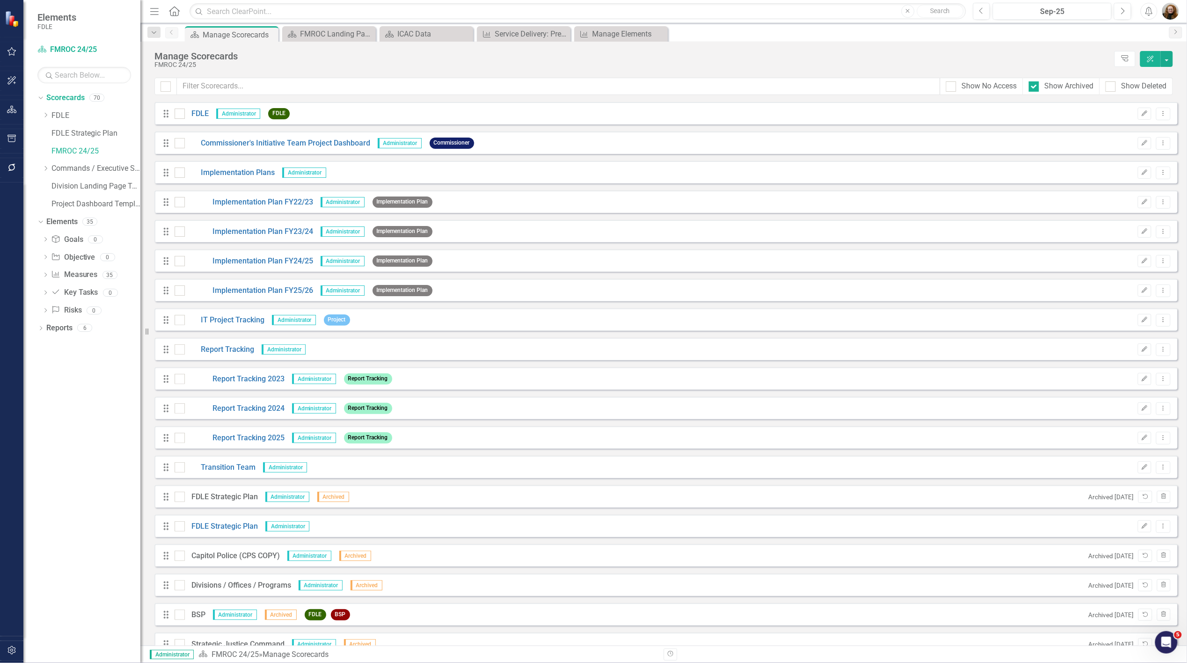
scroll to position [657, 0]
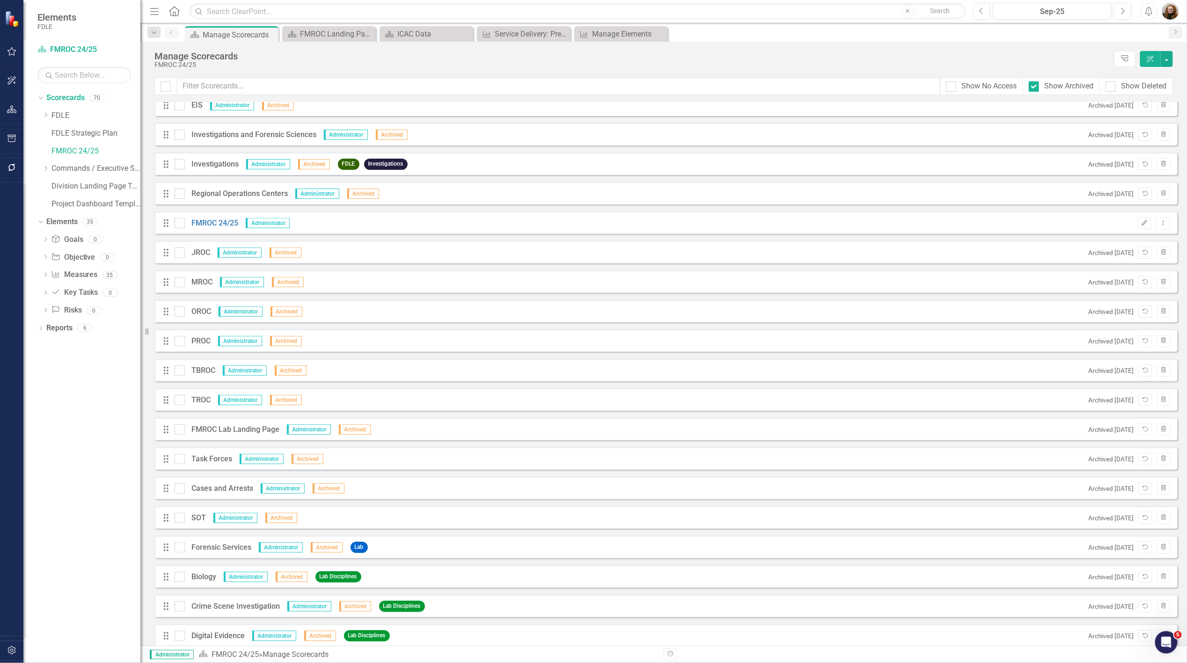
click at [61, 452] on div "Dropdown Scorecards 70 Dropdown FDLE Commissioner's Initiative Team Project Das…" at bounding box center [81, 376] width 117 height 573
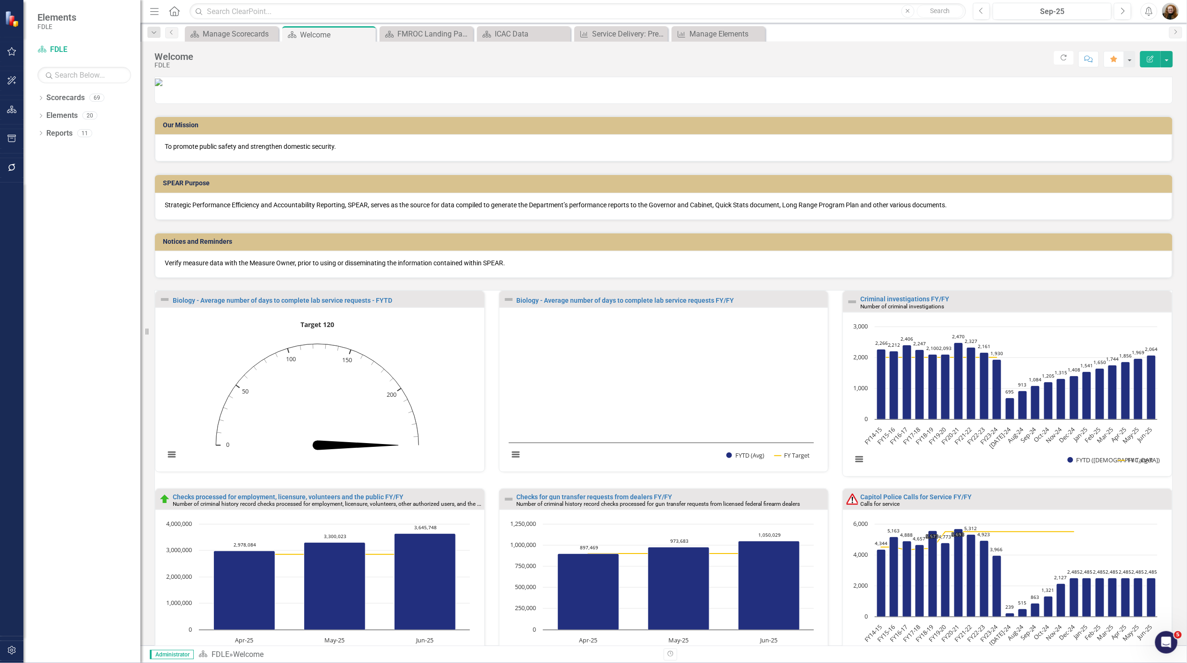
click at [1150, 62] on button "Edit Report" at bounding box center [1150, 59] width 21 height 16
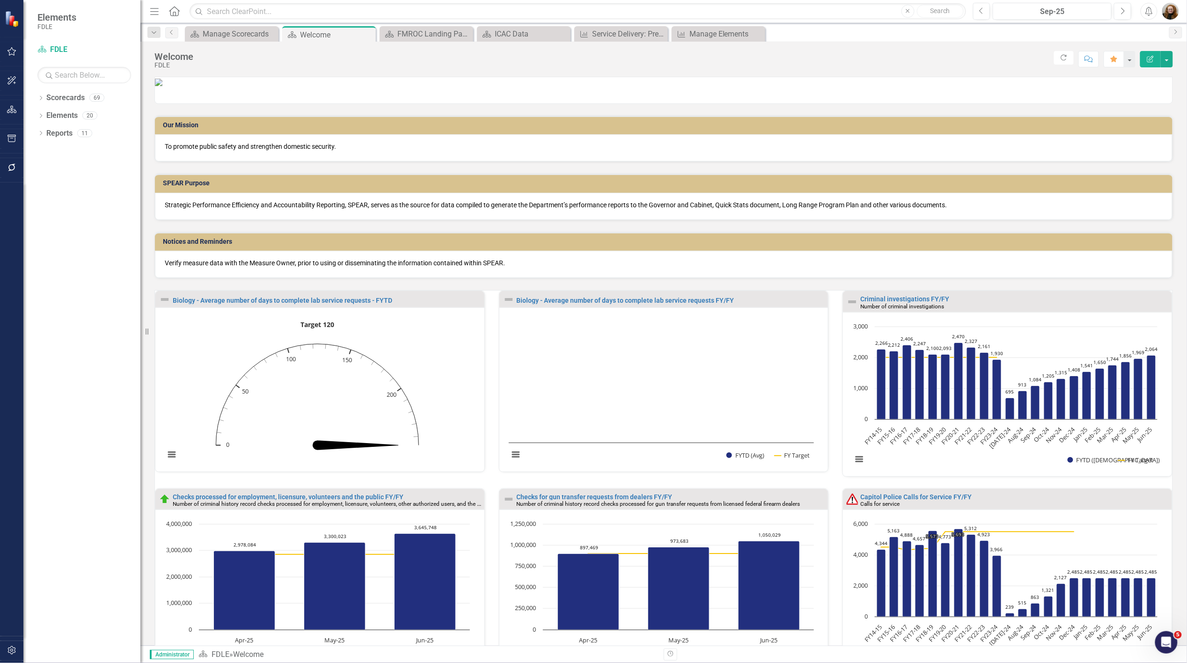
click at [1116, 303] on div "Criminal investigations FY/FY" at bounding box center [1015, 299] width 309 height 7
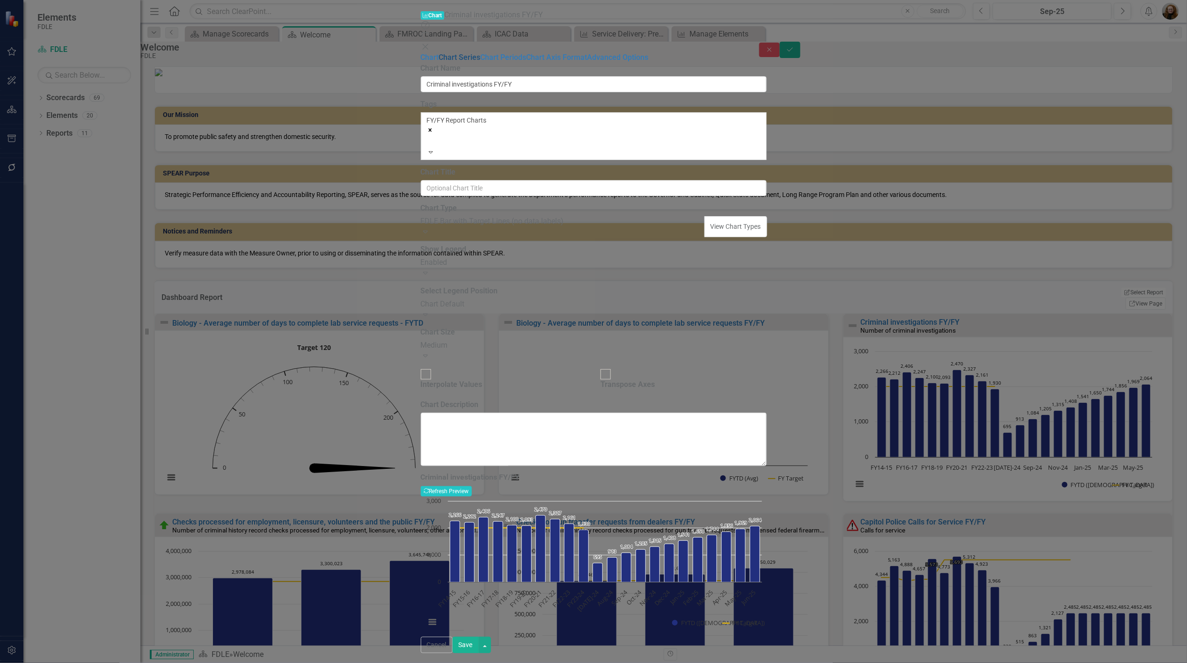
click at [439, 53] on link "Chart Series" at bounding box center [460, 57] width 42 height 9
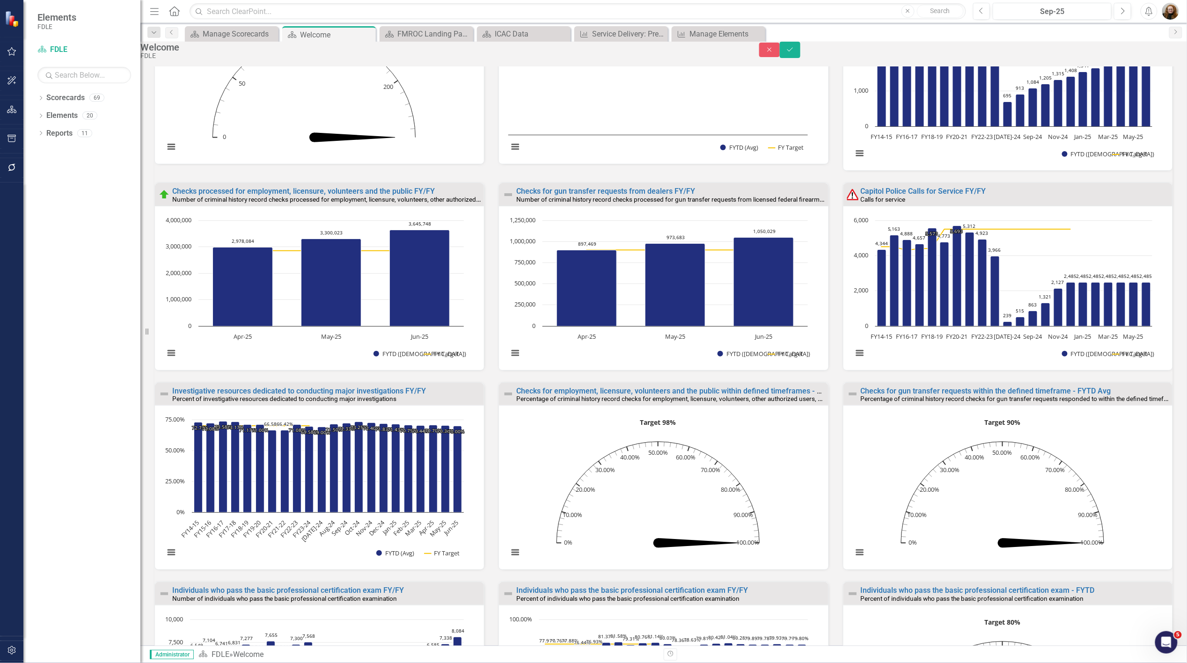
scroll to position [208, 0]
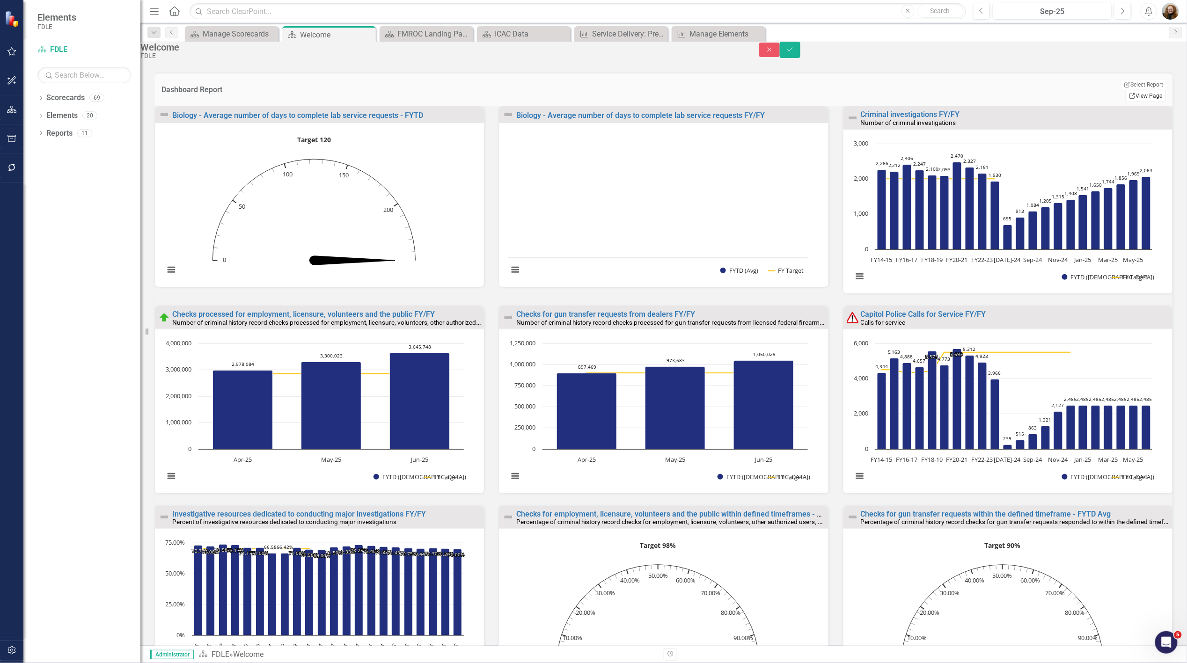
click at [1133, 102] on link "Link View Page" at bounding box center [1146, 96] width 40 height 12
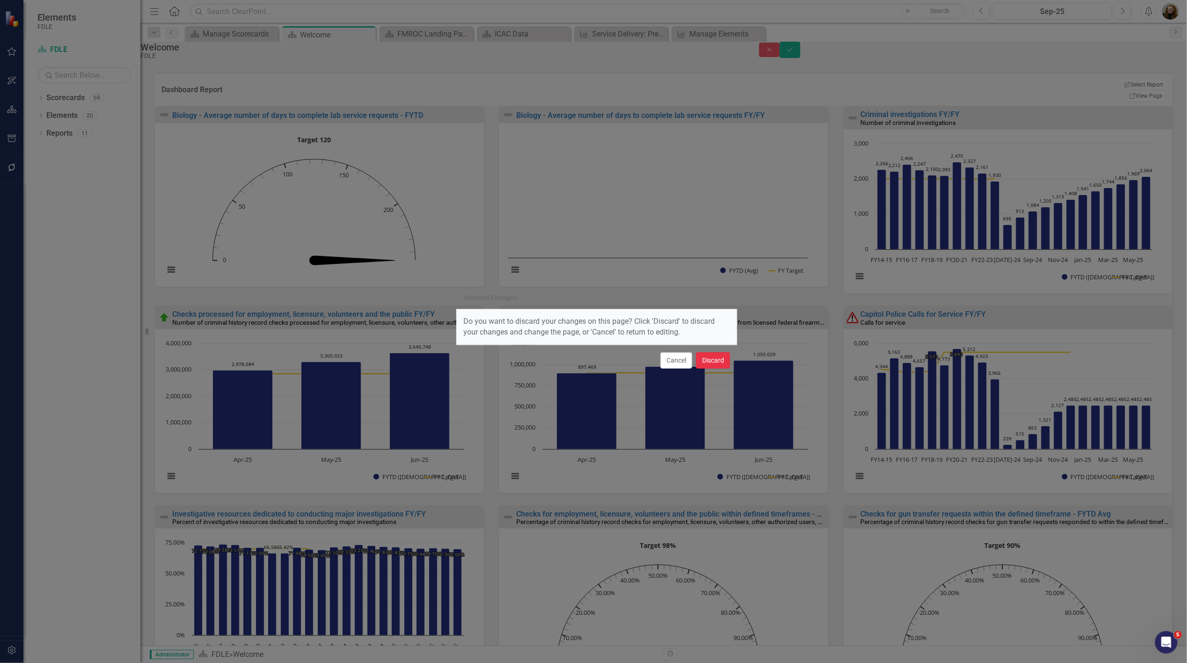
click at [712, 357] on button "Discard" at bounding box center [713, 361] width 34 height 16
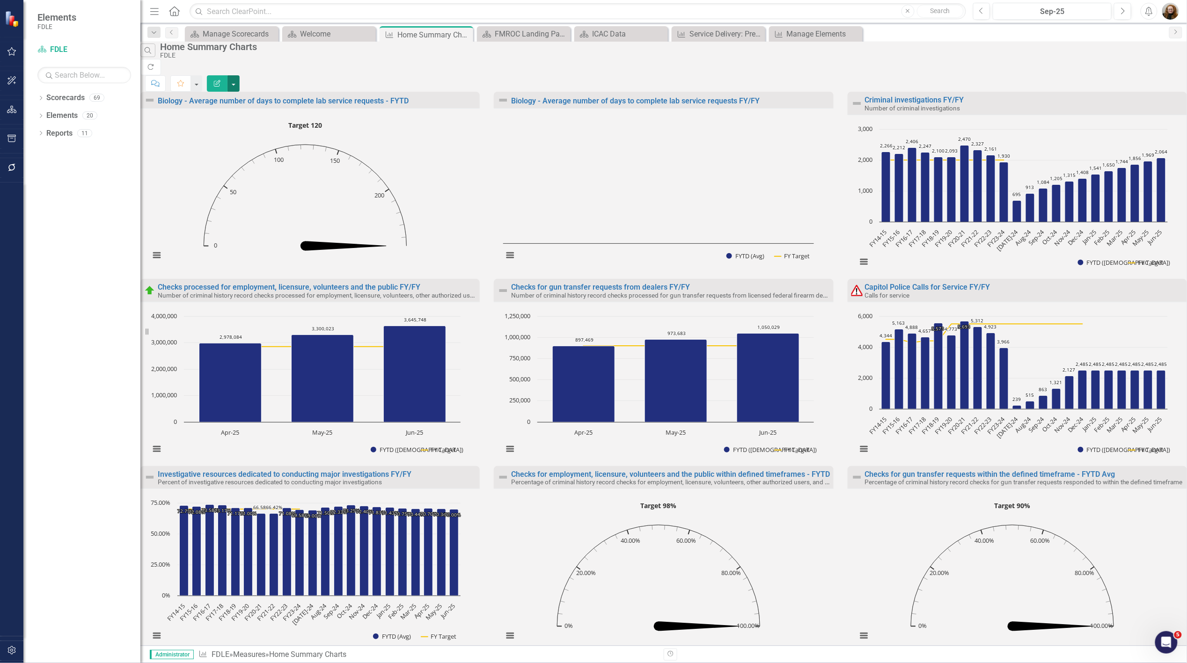
click at [240, 75] on button "button" at bounding box center [234, 83] width 12 height 16
click at [1144, 75] on link "Edit Report Edit Report" at bounding box center [1130, 76] width 92 height 17
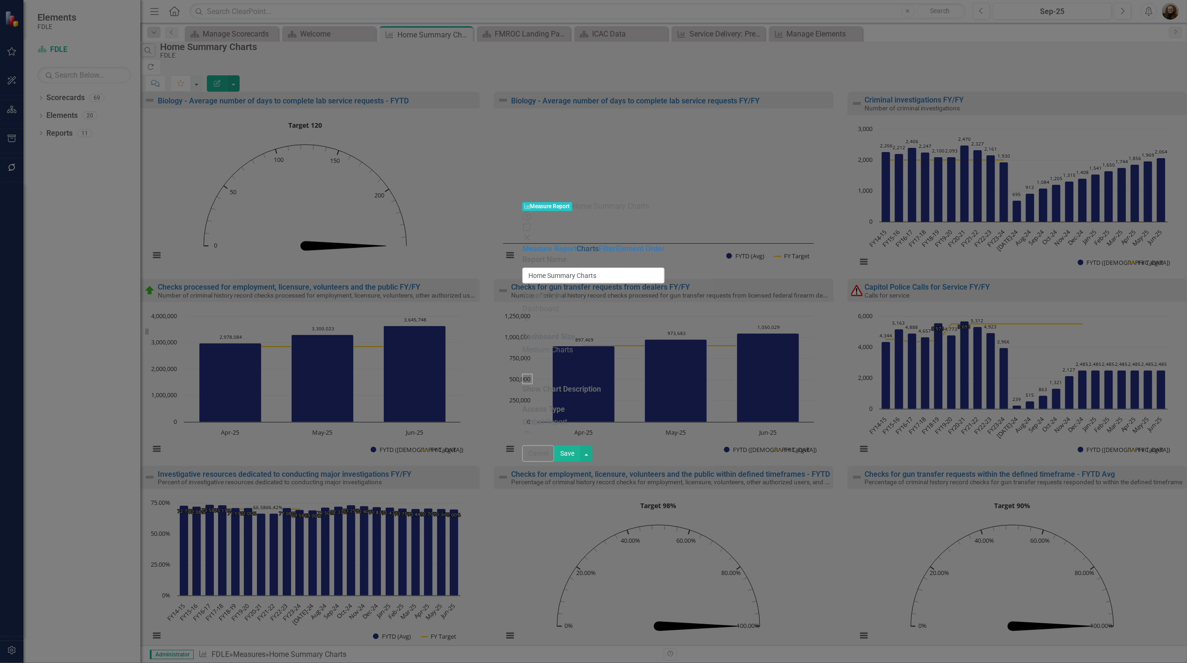
click at [577, 244] on link "Charts" at bounding box center [588, 248] width 22 height 9
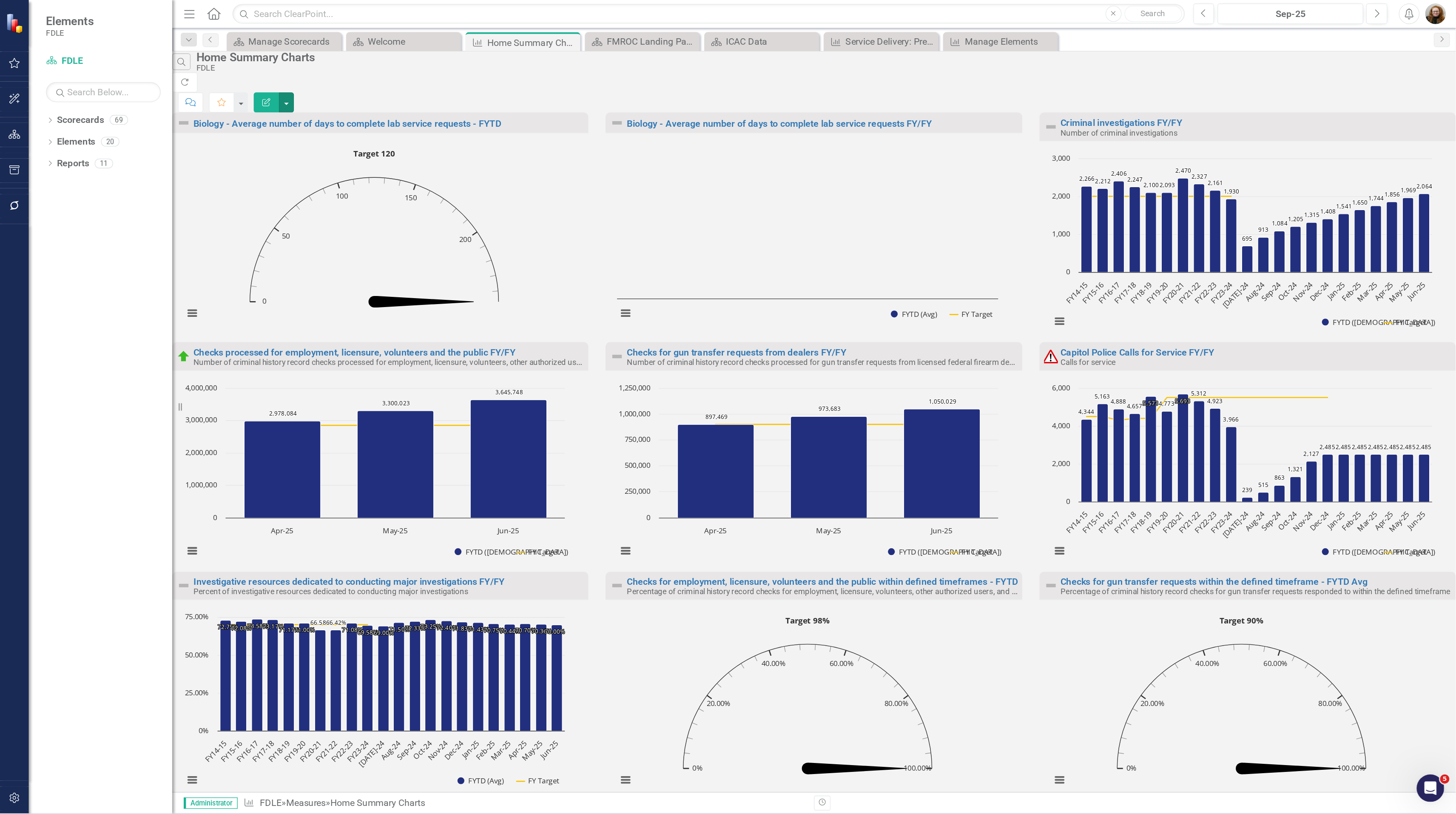
scroll to position [0, 0]
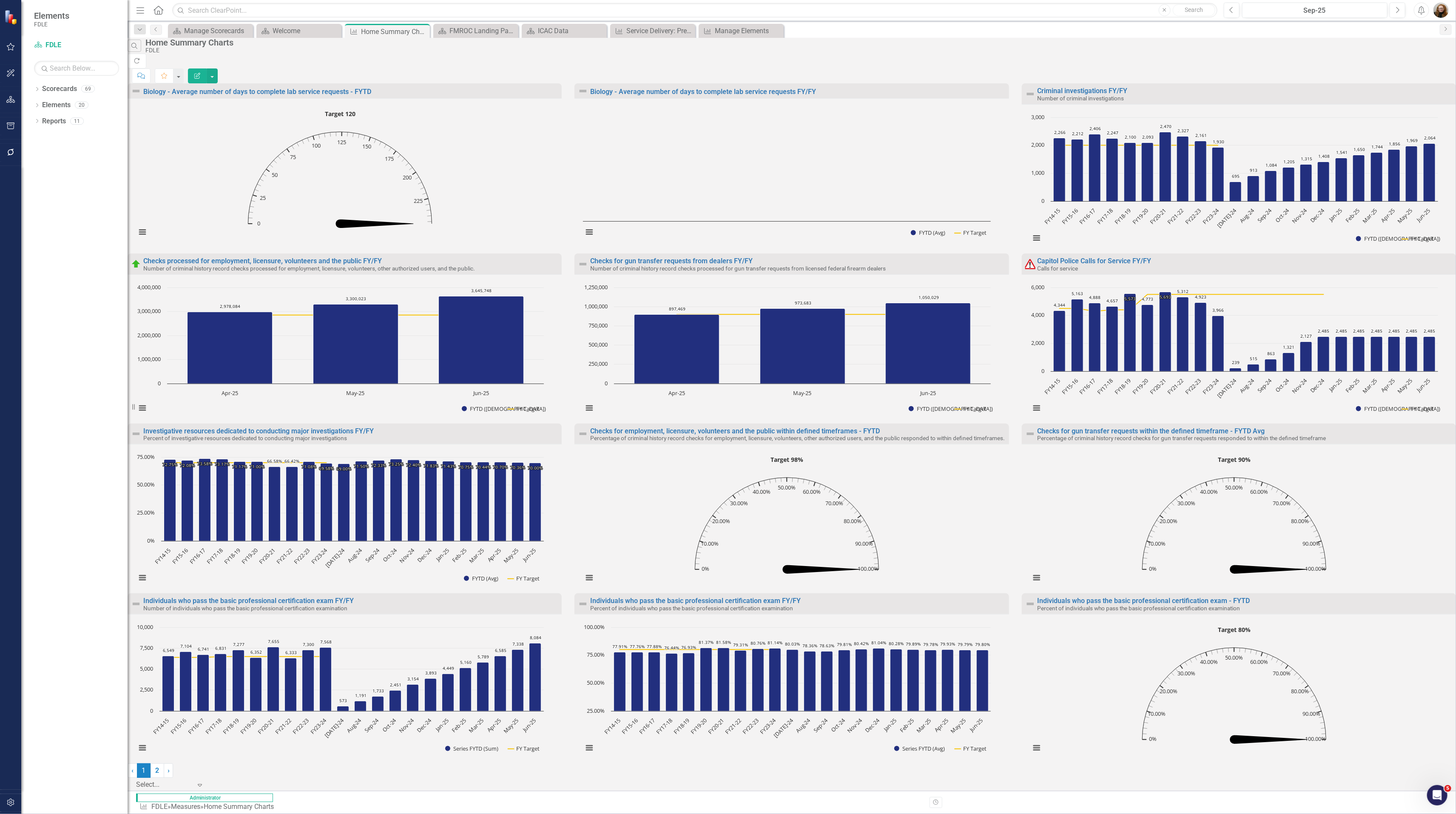
drag, startPoint x: 1075, startPoint y: 2, endPoint x: 1004, endPoint y: 244, distance: 252.2
click at [1004, 244] on div "Biology - Average number of days to complete lab service requests FY/FY Loading…" at bounding box center [791, 165] width 447 height 164
click at [566, 594] on div "Investigative resources dedicated to conducting major investigations FY/FY Perc…" at bounding box center [344, 508] width 447 height 170
click at [164, 602] on link "2" at bounding box center [157, 770] width 14 height 15
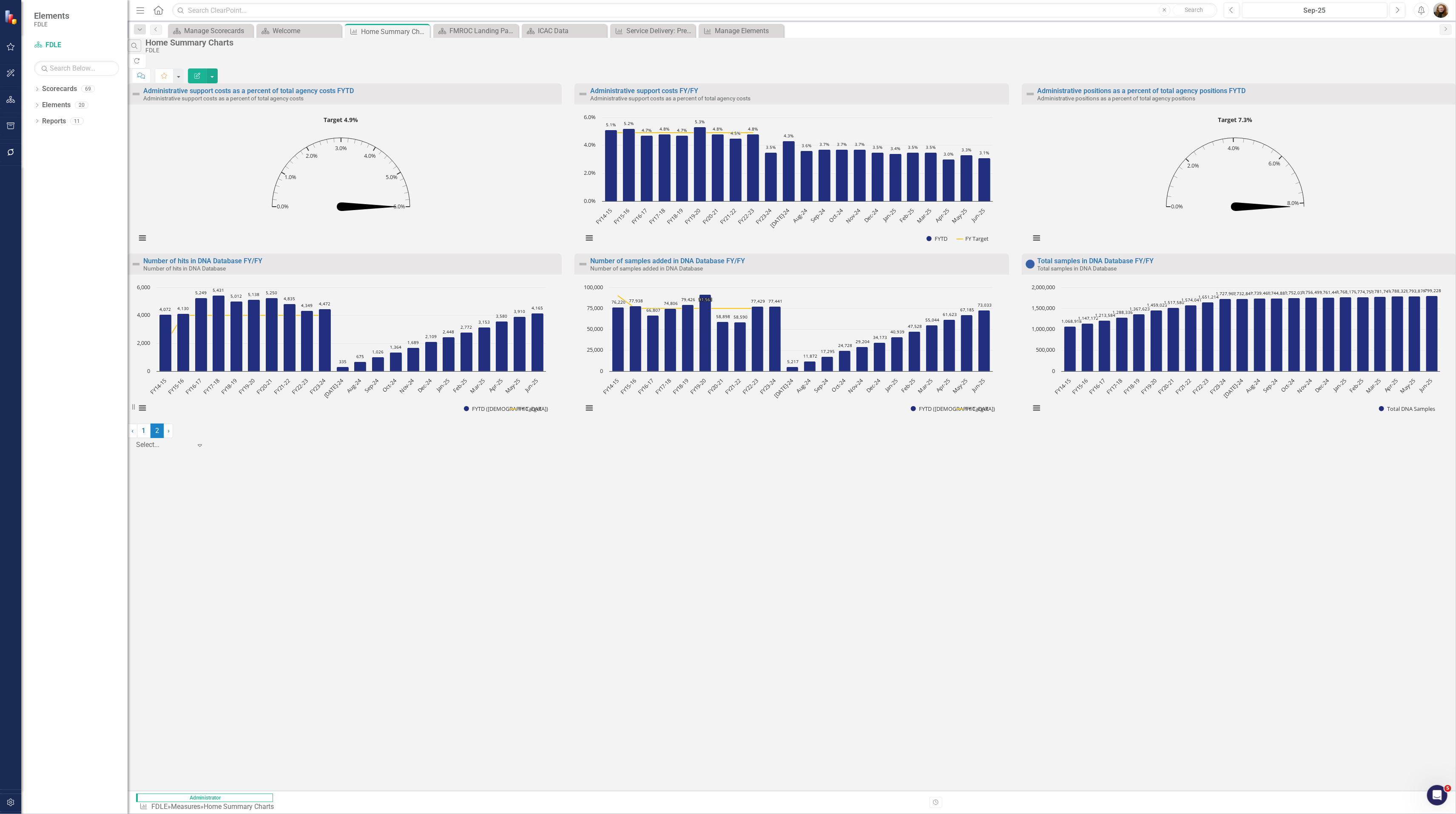
click at [822, 423] on div "Administrative support costs as a percent of total agency costs FYTD Administra…" at bounding box center [791, 253] width 1329 height 340
drag, startPoint x: 1170, startPoint y: 434, endPoint x: 1091, endPoint y: 388, distance: 91.4
click at [1078, 423] on div "Administrative support costs as a percent of total agency costs FYTD Administra…" at bounding box center [791, 253] width 1329 height 340
click at [684, 268] on small "Number of samples added in DNA Database" at bounding box center [647, 268] width 113 height 6
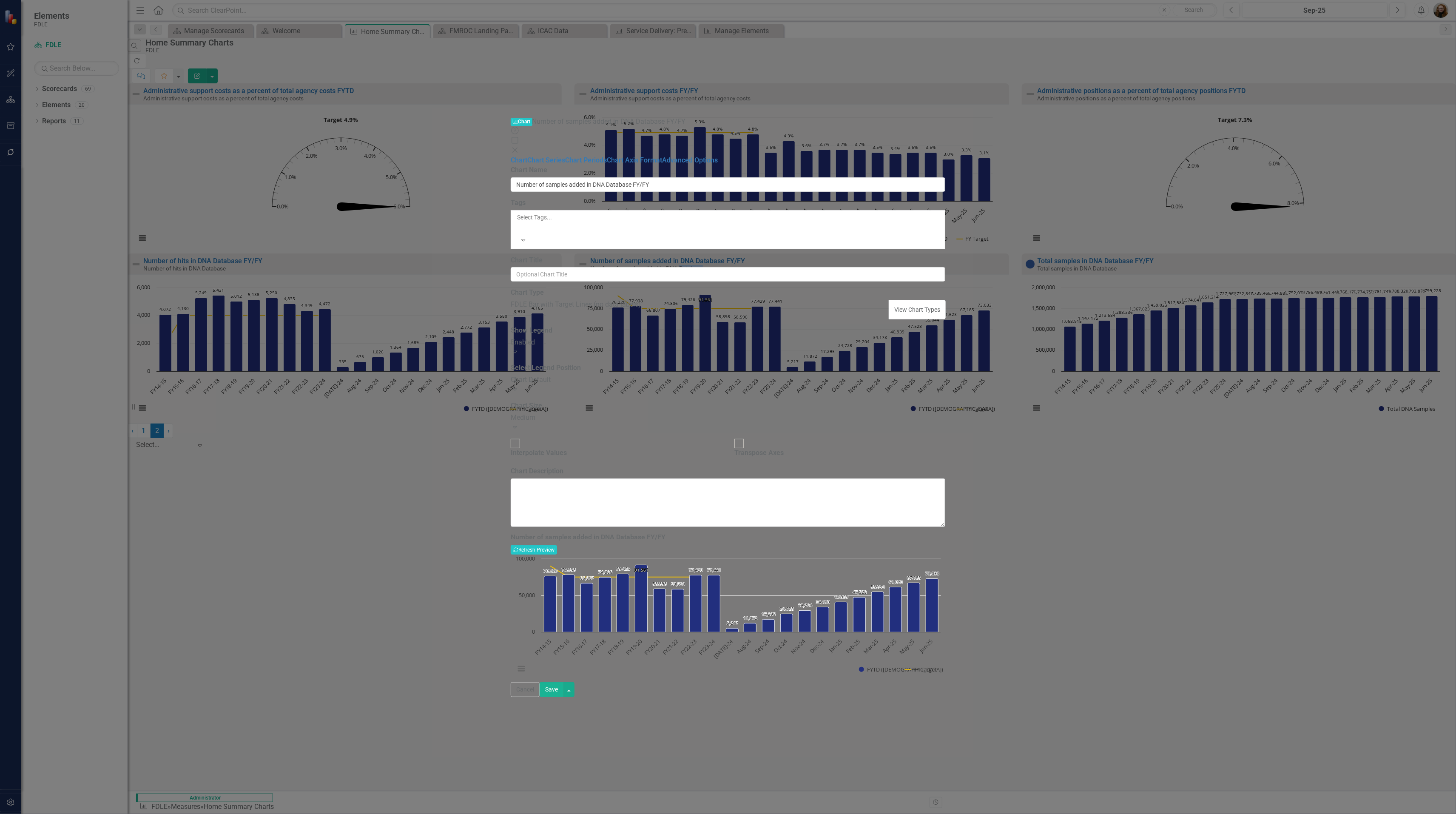
click at [946, 126] on div "Help Maximize Close" at bounding box center [728, 141] width 434 height 29
click at [520, 147] on icon "Close" at bounding box center [514, 150] width 8 height 6
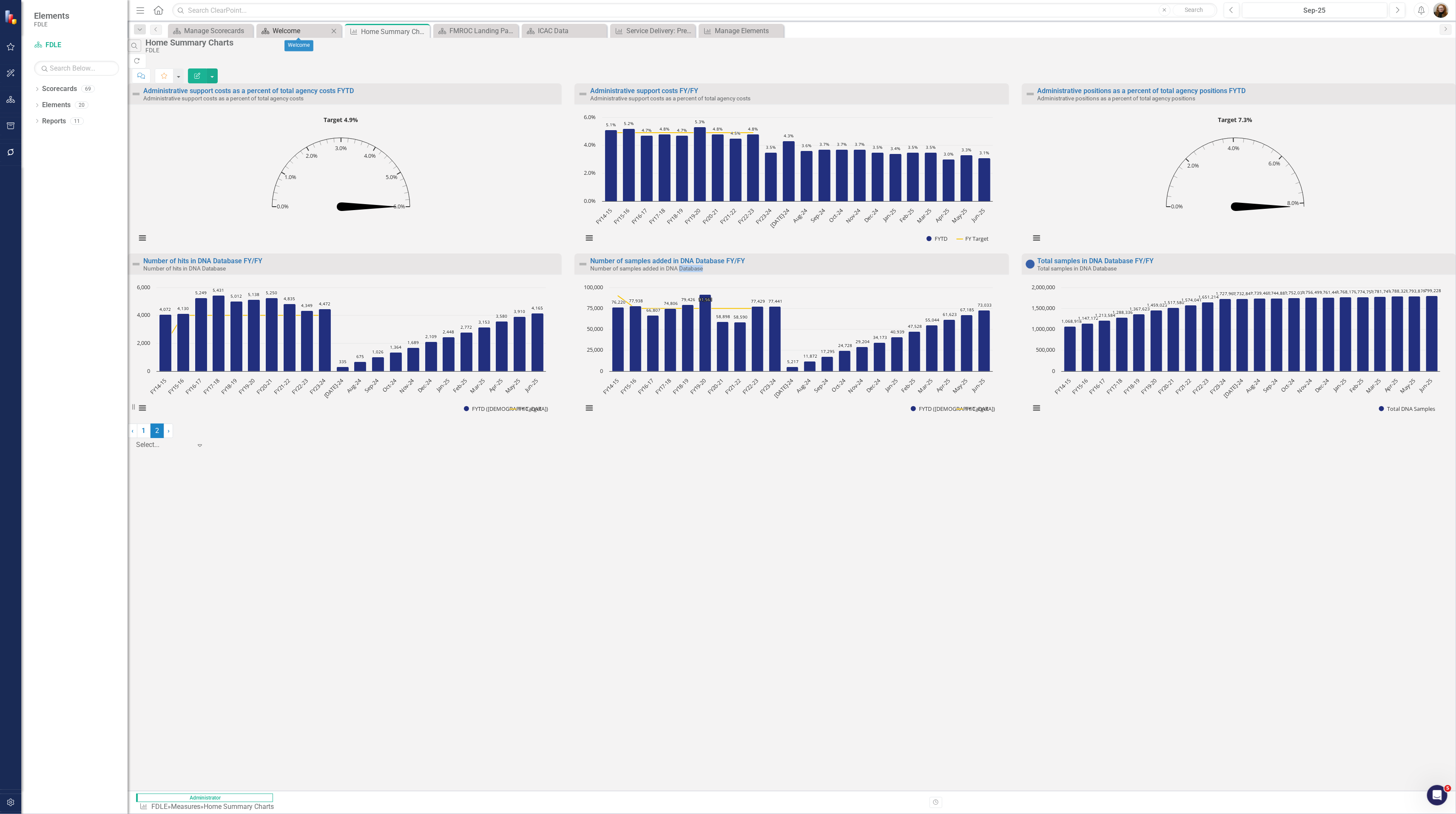
click at [277, 28] on div "Welcome" at bounding box center [301, 31] width 56 height 11
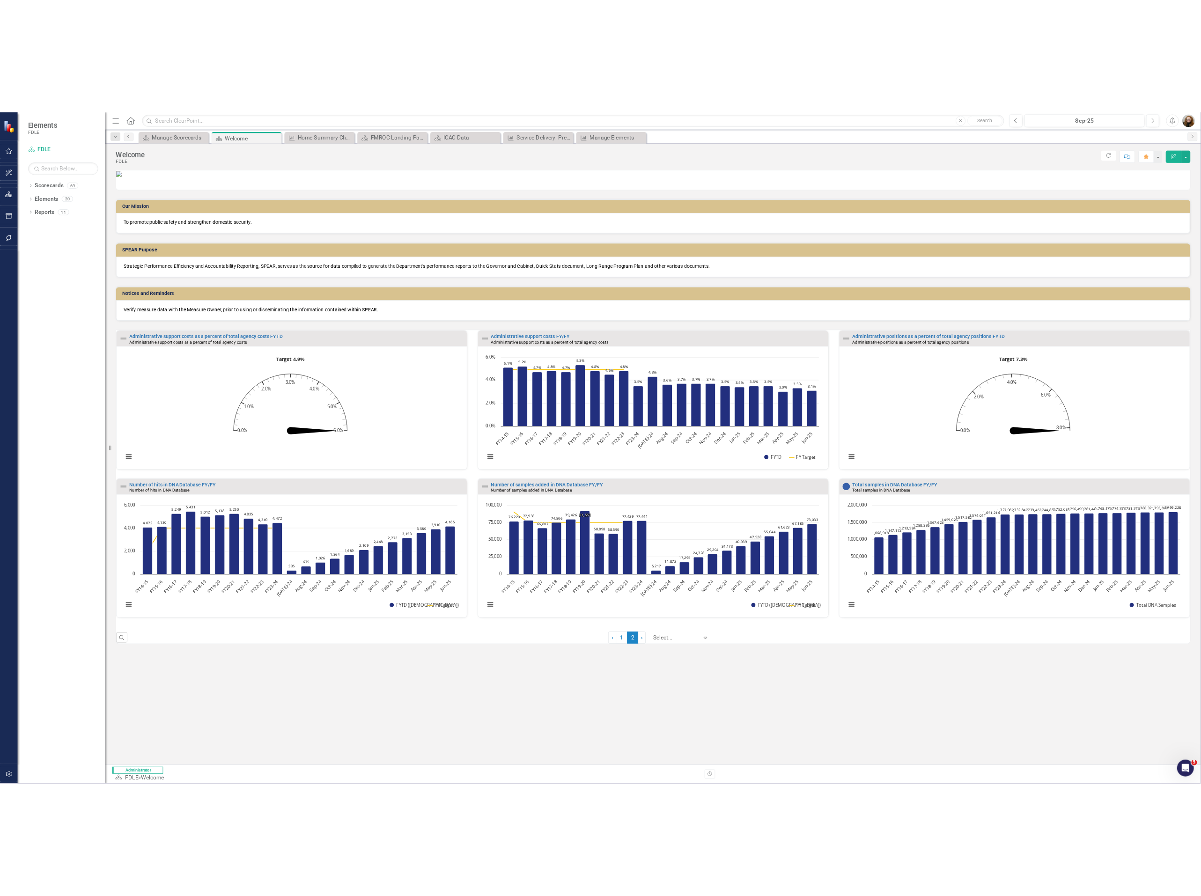
scroll to position [2, 0]
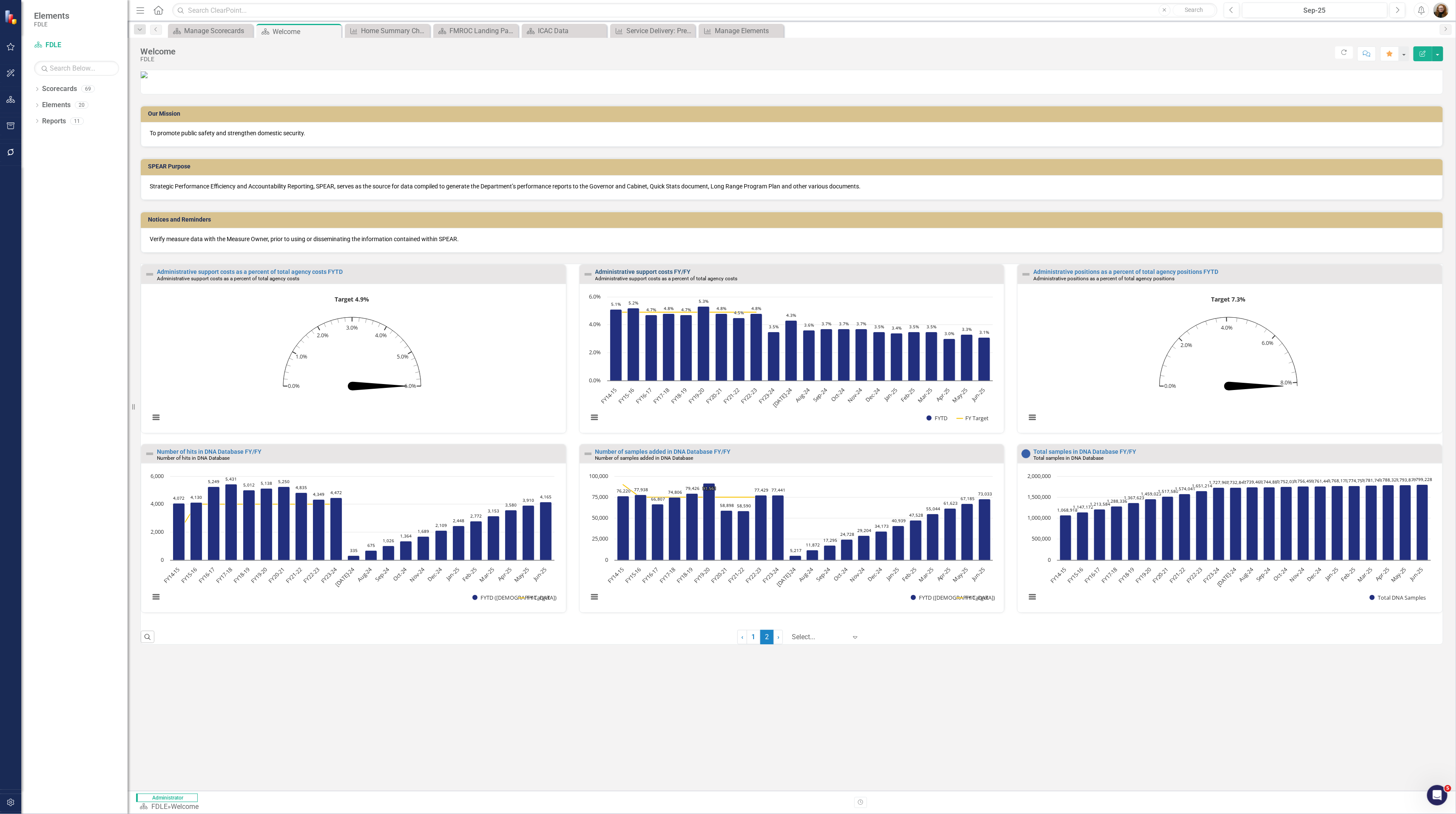
click at [636, 275] on link "Administrative support costs FY/FY" at bounding box center [642, 271] width 95 height 6
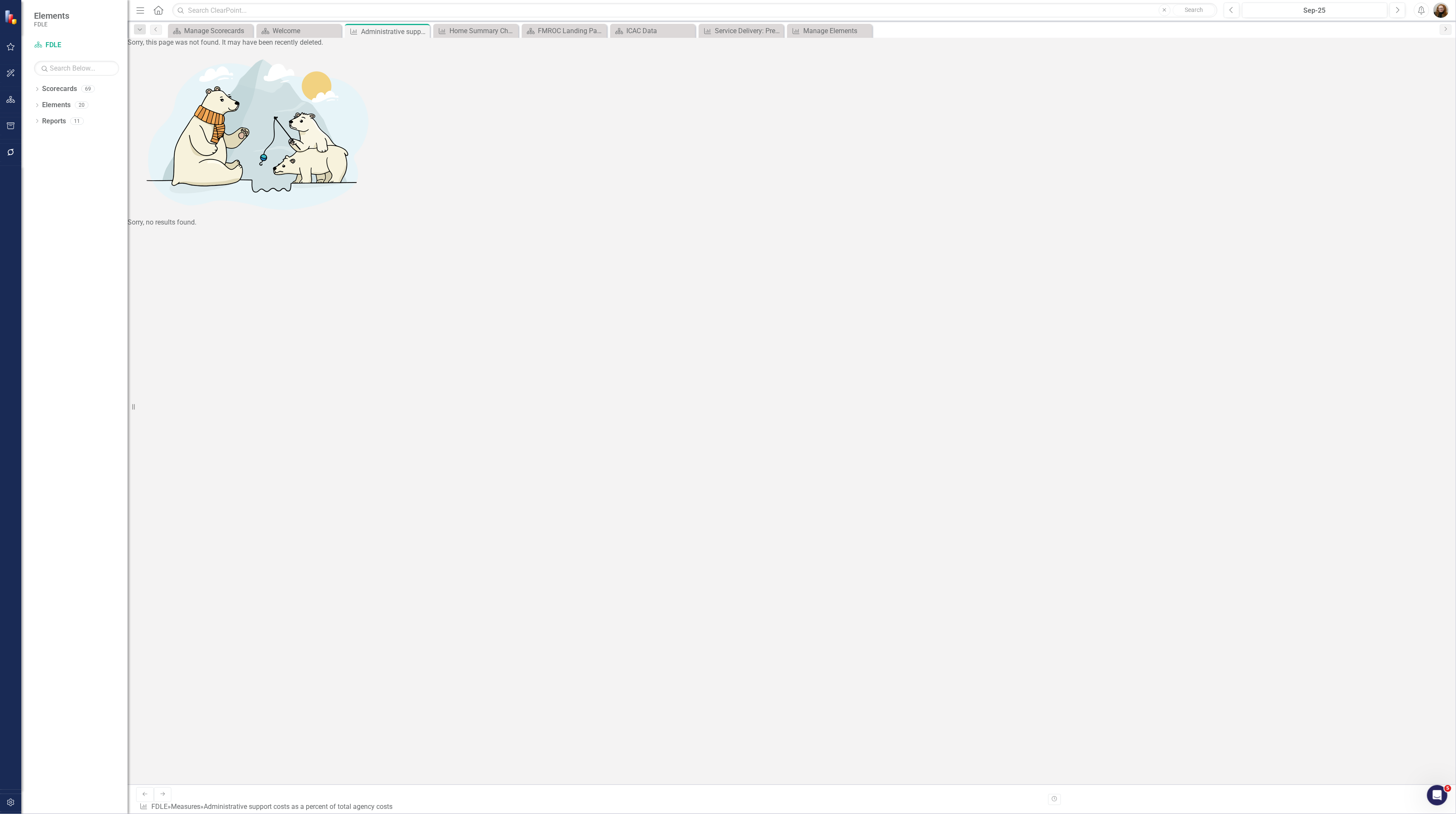
click at [16, 195] on div at bounding box center [10, 478] width 21 height 624
click at [1078, 227] on div "Sorry, this page was not found. It may have been recently deleted. Sorry, no re…" at bounding box center [791, 133] width 1329 height 190
click at [262, 227] on div "Sorry, this page was not found. It may have been recently deleted. Sorry, no re…" at bounding box center [791, 133] width 1329 height 190
click at [424, 32] on icon "Close" at bounding box center [421, 31] width 8 height 6
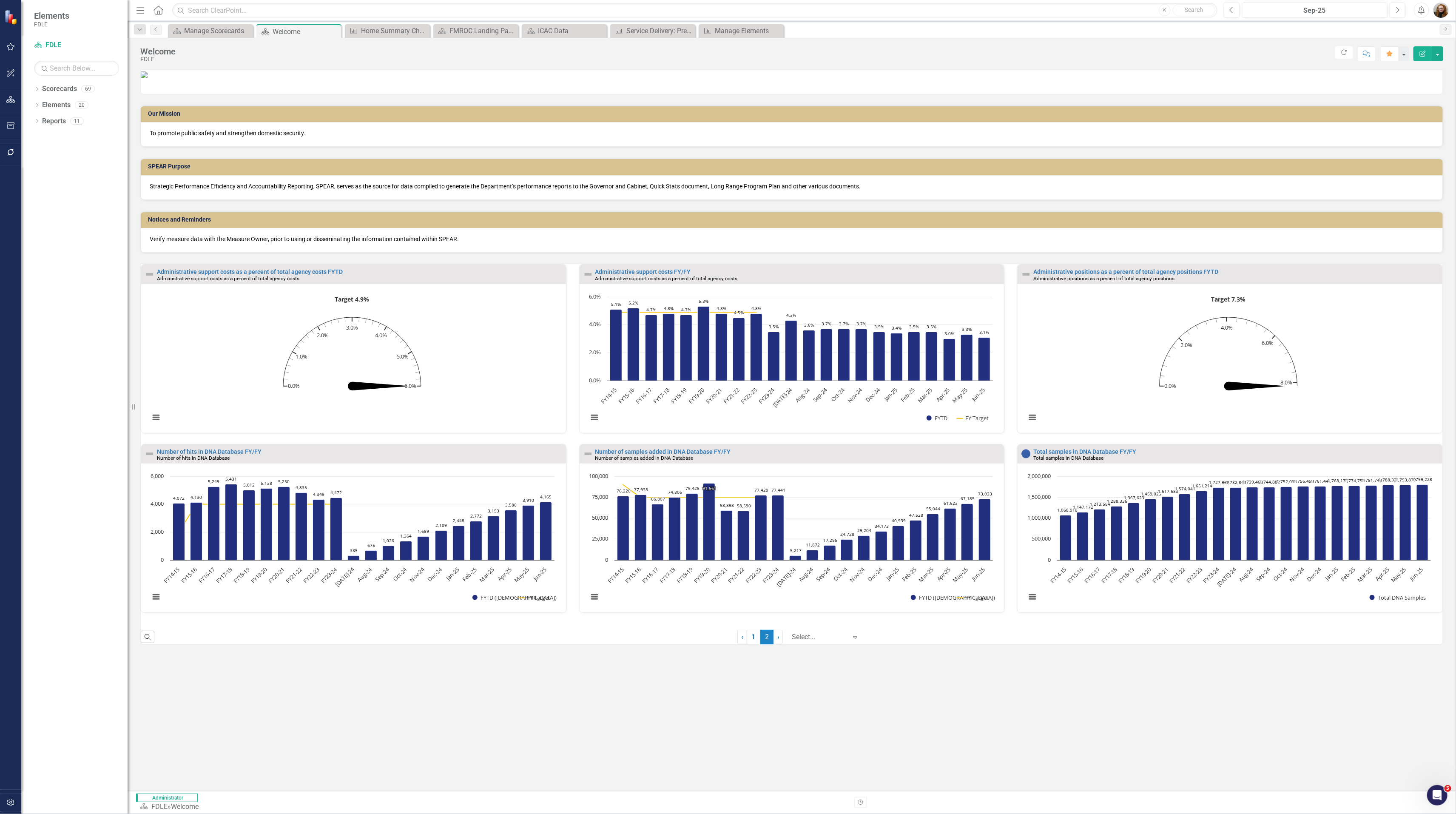
click at [1078, 282] on div "Administrative positions as a percent of total agency positions" at bounding box center [1237, 278] width 407 height 6
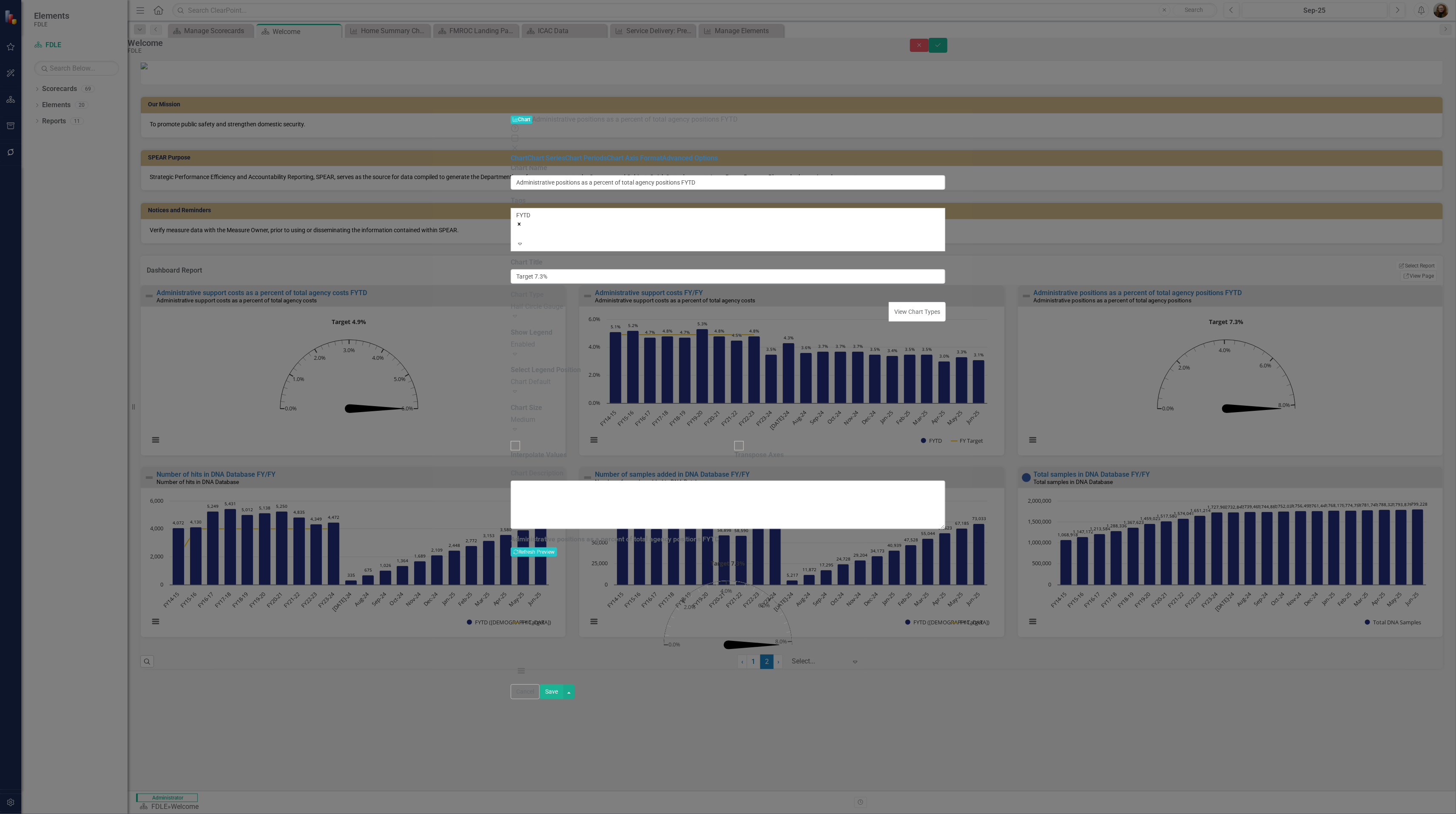
click at [520, 144] on icon "Close" at bounding box center [514, 147] width 8 height 6
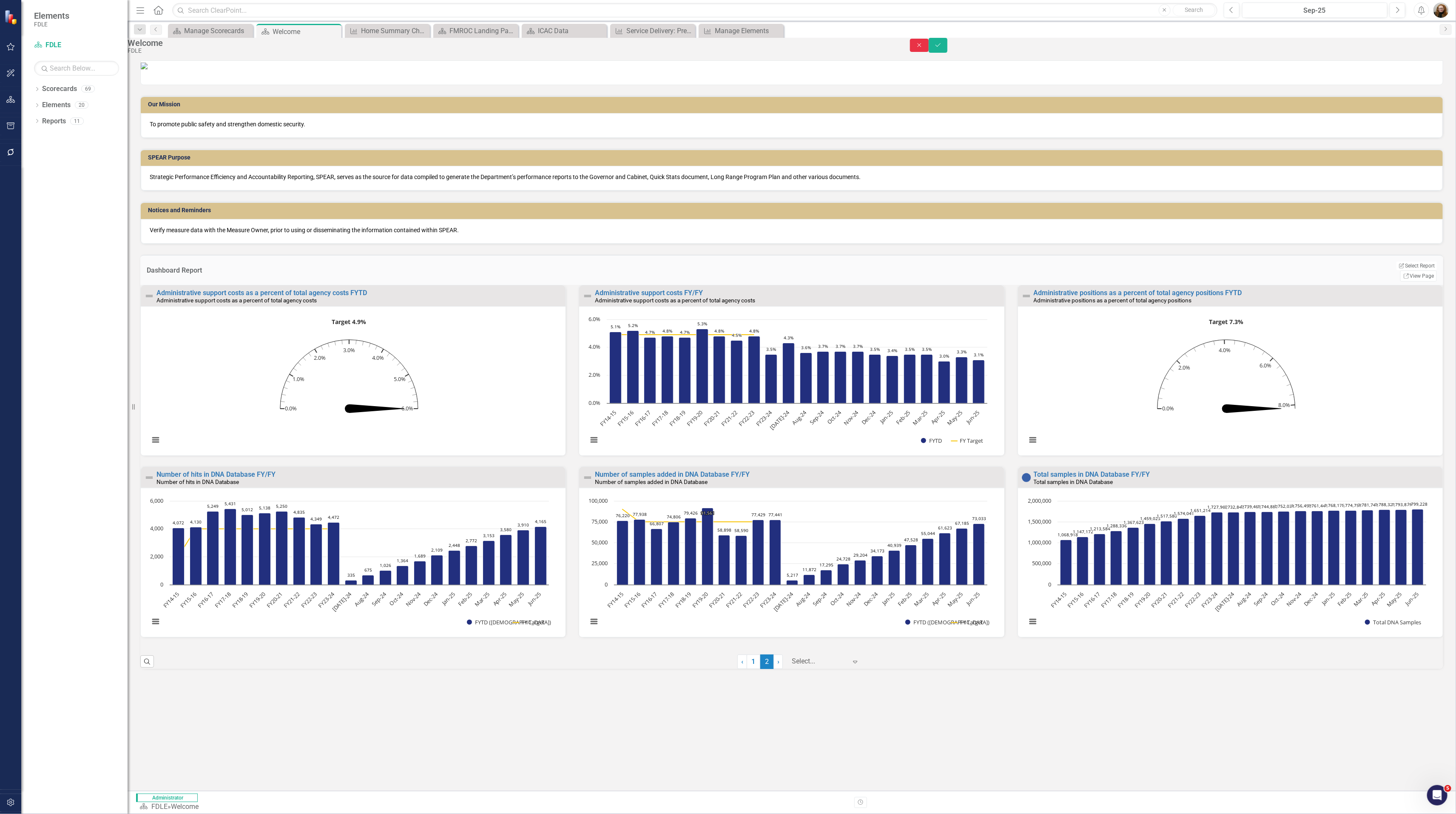
click at [923, 48] on icon "Close" at bounding box center [919, 45] width 7 height 6
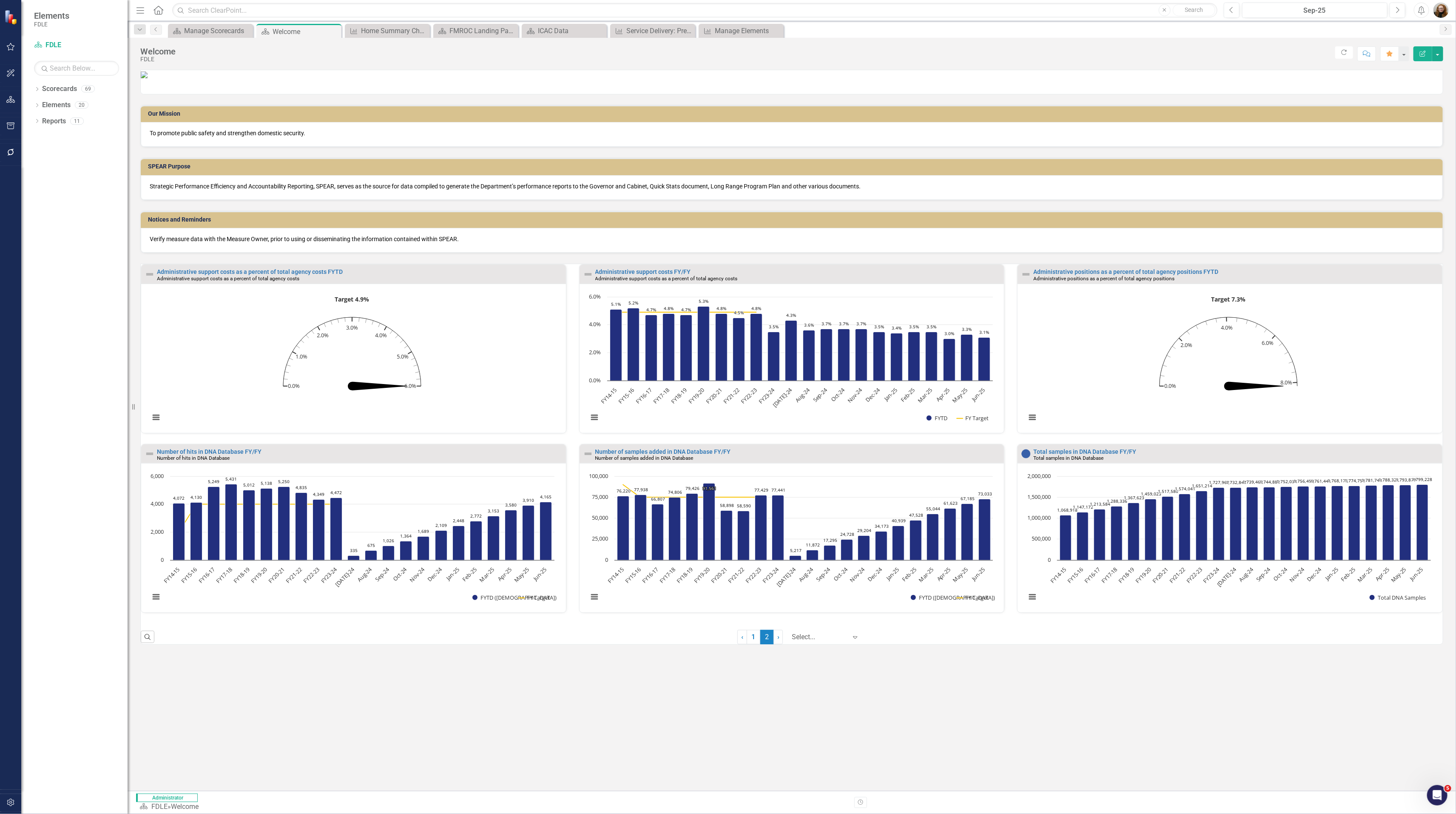
click at [1078, 275] on div "Administrative positions as a percent of total agency positions FYTD" at bounding box center [1237, 272] width 407 height 6
click at [1078, 275] on link "Administrative positions as a percent of total agency positions FYTD" at bounding box center [1126, 271] width 185 height 6
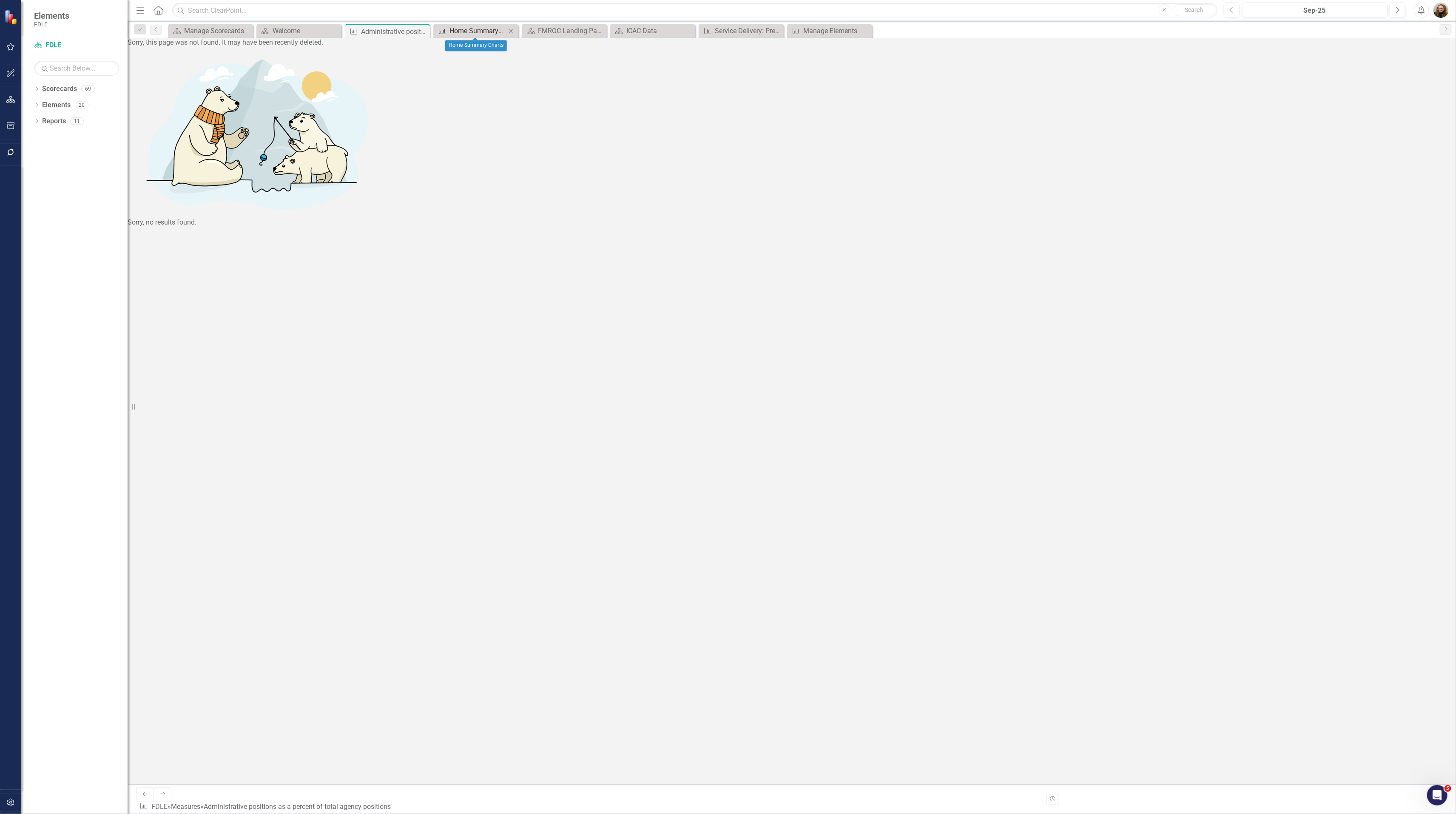
click at [470, 31] on div "Home Summary Charts" at bounding box center [478, 31] width 56 height 11
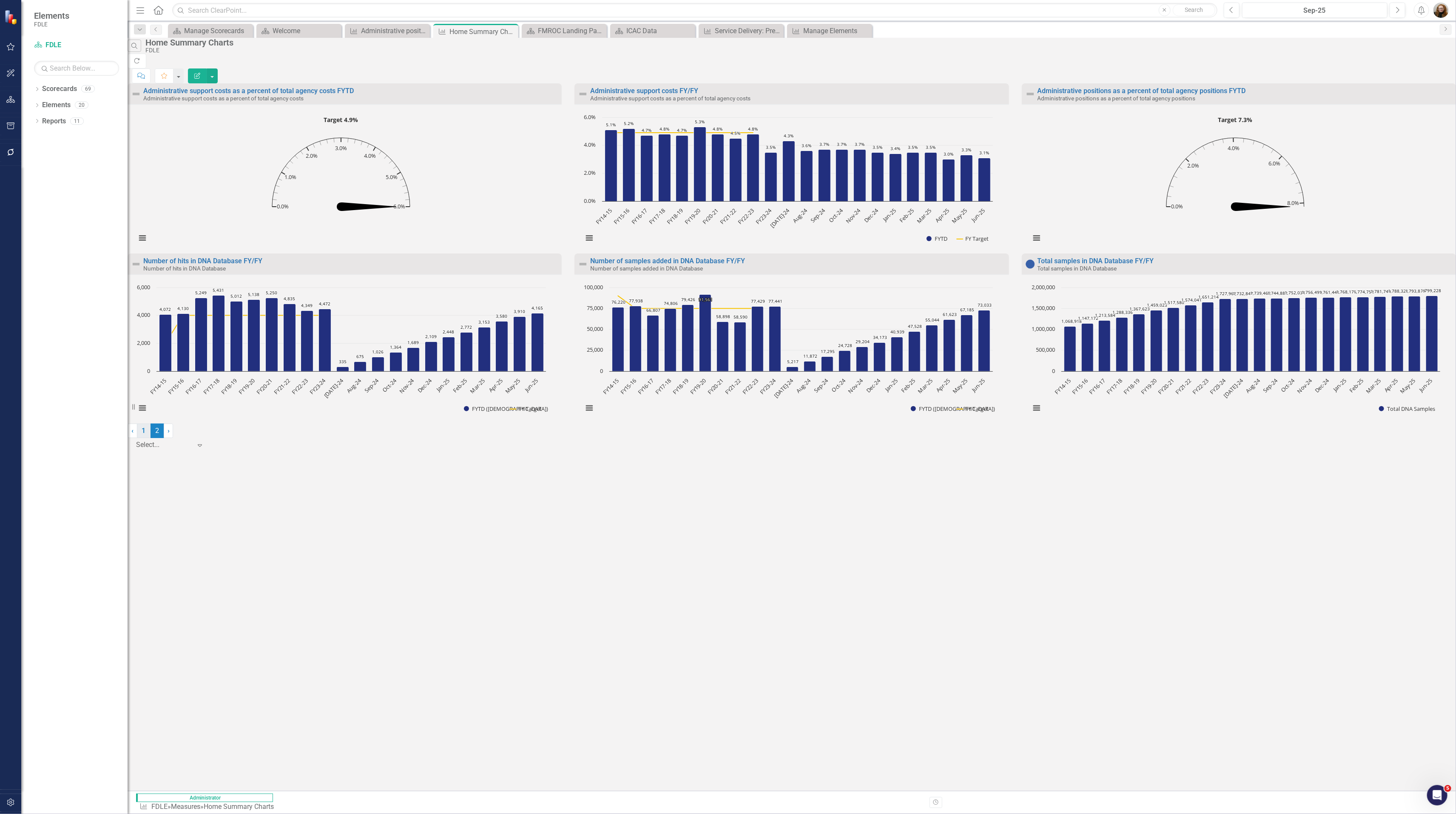
click at [151, 438] on link "1" at bounding box center [144, 431] width 14 height 15
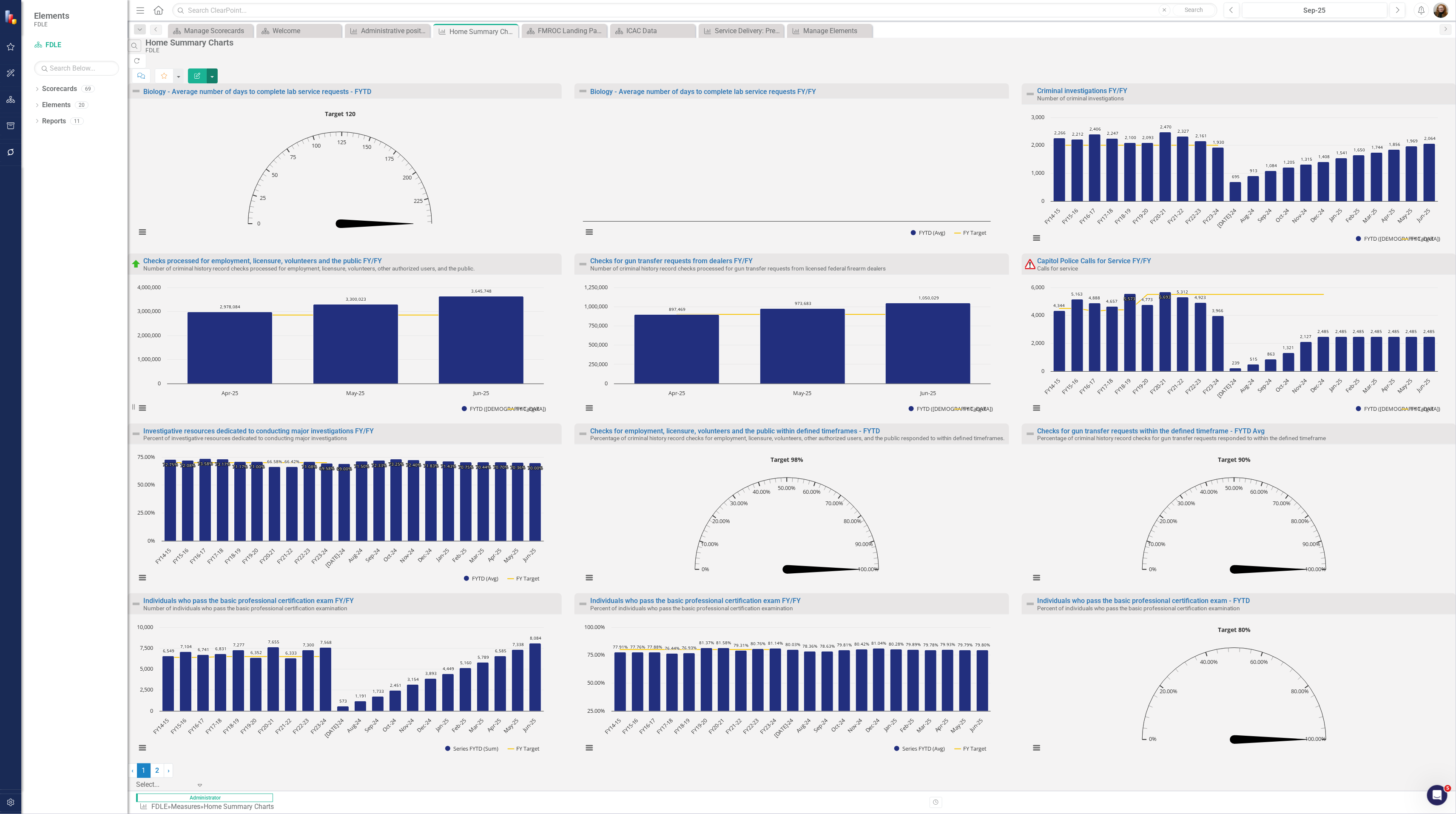
click at [218, 68] on button "button" at bounding box center [213, 75] width 11 height 15
click at [1078, 70] on link "Edit Report Edit Report" at bounding box center [1404, 70] width 84 height 15
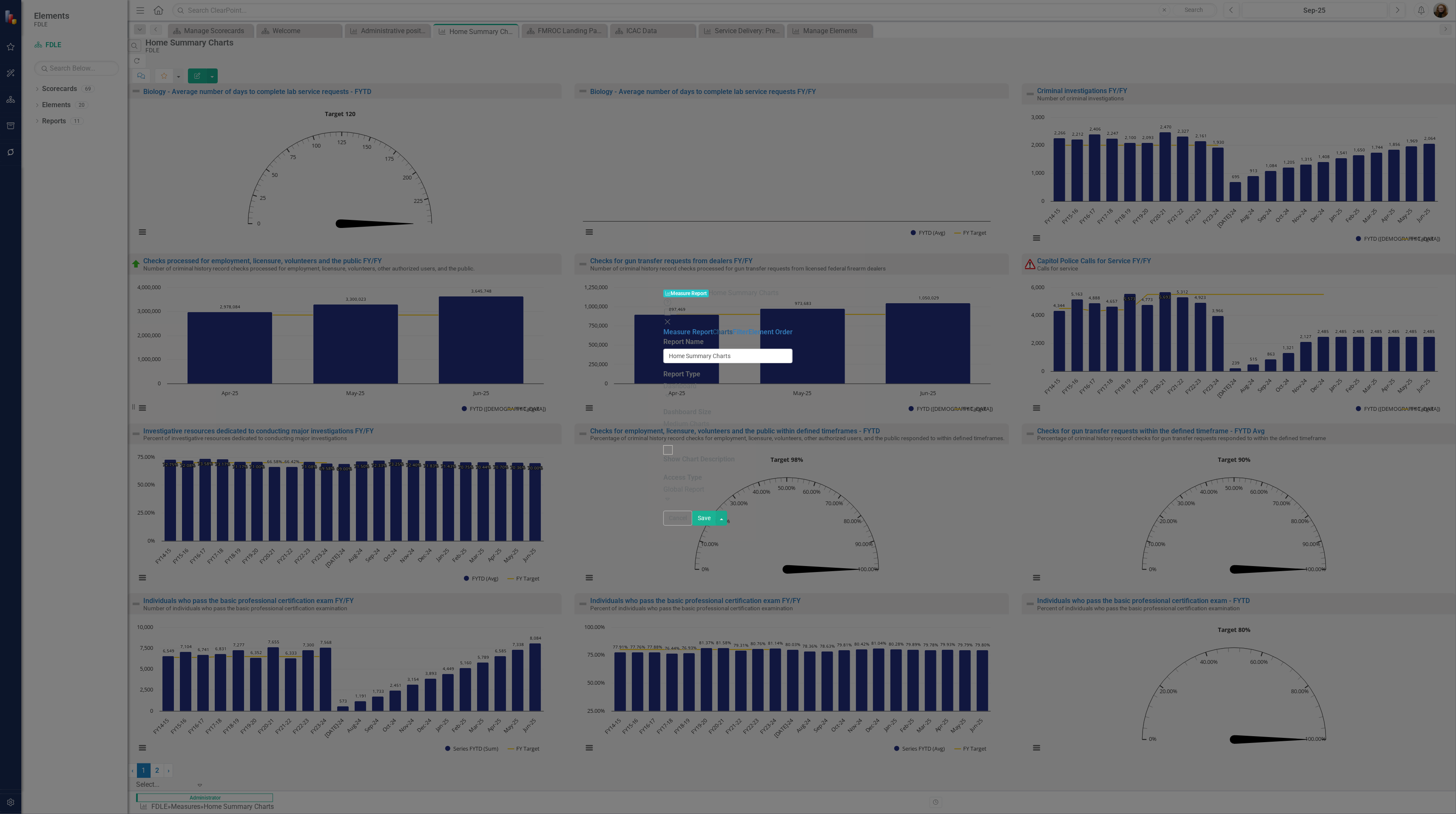
click at [713, 328] on link "Charts" at bounding box center [723, 332] width 20 height 8
click at [629, 112] on div at bounding box center [634, 106] width 9 height 9
click at [629, 114] on input "Biology" at bounding box center [635, 106] width 14 height 14
checkbox input "true"
click at [827, 114] on button "Click to select specific elements." at bounding box center [780, 107] width 92 height 12
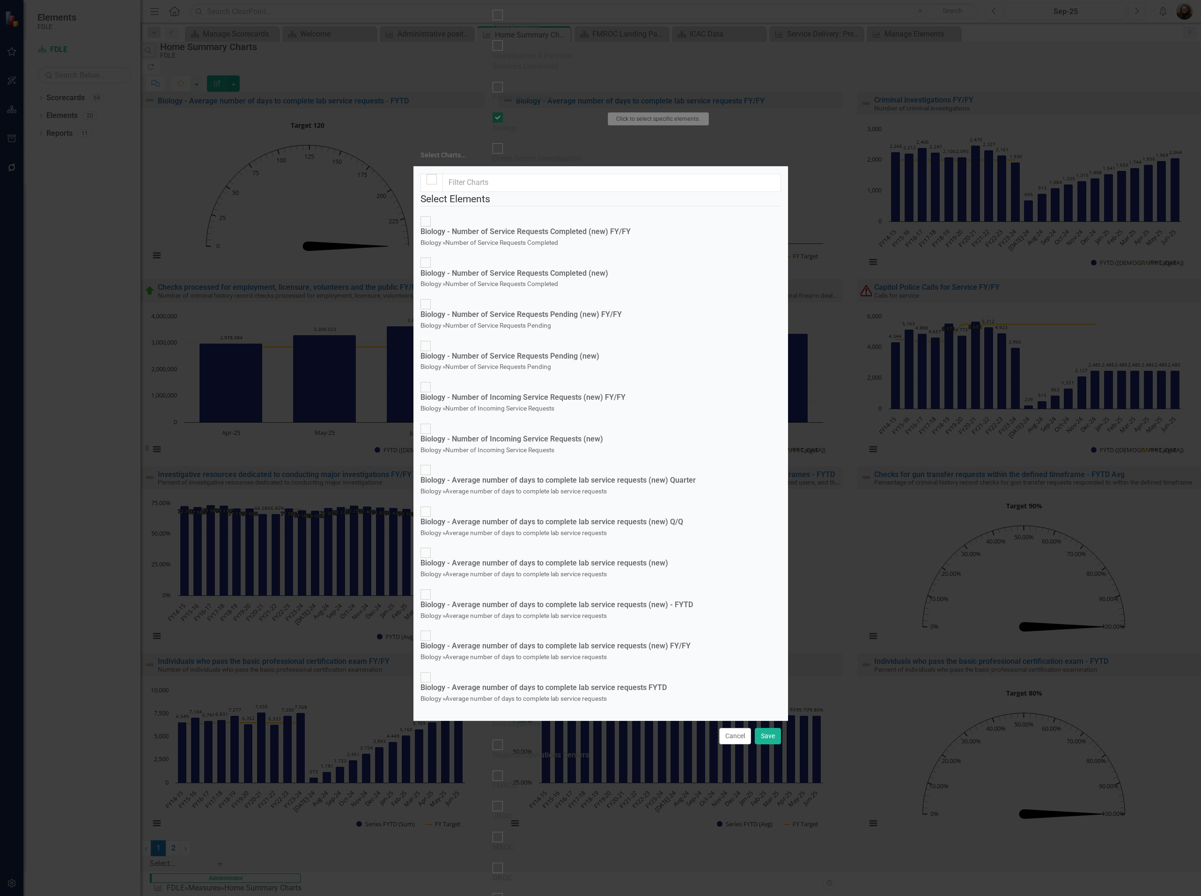
click at [506, 663] on small "Average number of days to complete lab service requests" at bounding box center [526, 698] width 162 height 7
click at [433, 663] on input "Biology - Average number of days to complete lab service requests FYTD Biology …" at bounding box center [425, 677] width 15 height 15
checkbox input "true"
click at [531, 641] on div "Biology - Average number of days to complete lab service requests (new) FY/FY" at bounding box center [555, 646] width 270 height 11
click at [433, 629] on input "Biology - Average number of days to complete lab service requests (new) FY/FY B…" at bounding box center [425, 636] width 15 height 15
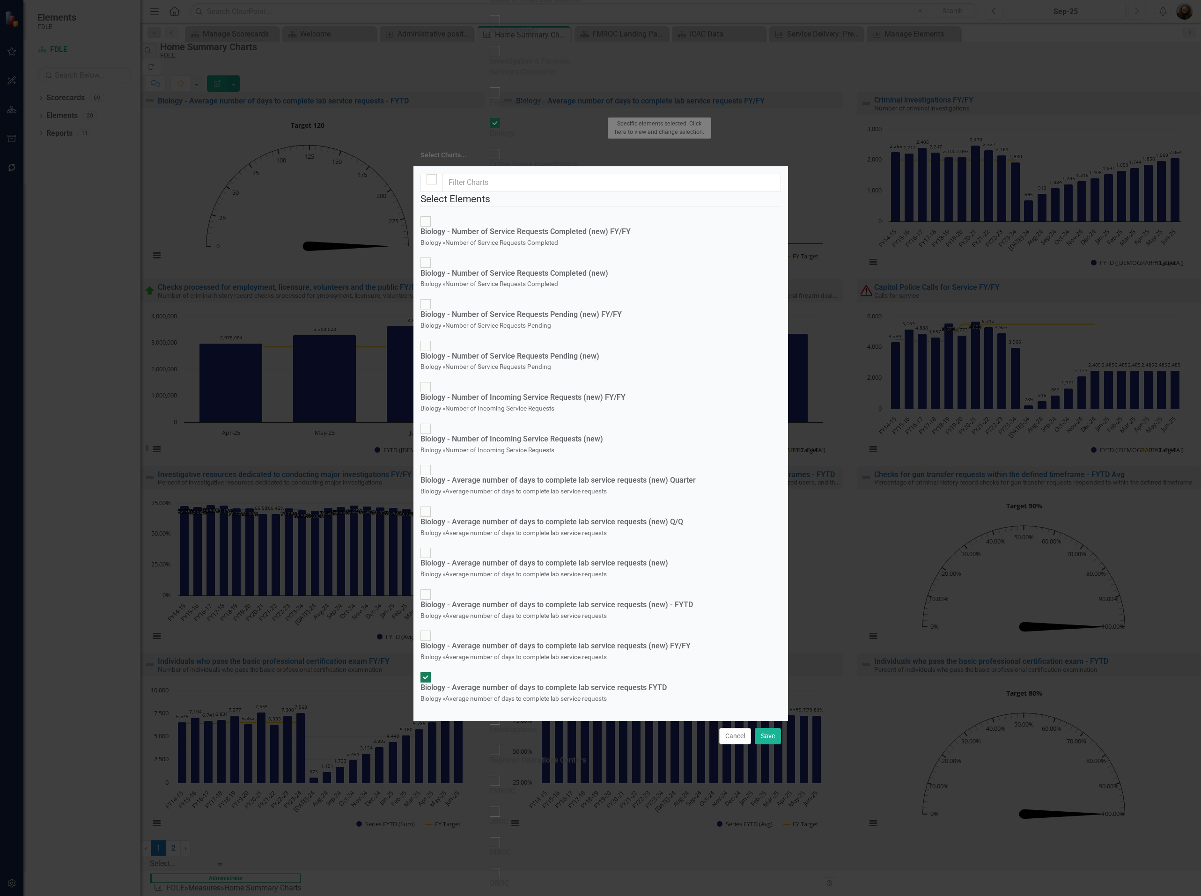
checkbox input "true"
click at [770, 663] on button "Save" at bounding box center [768, 736] width 26 height 16
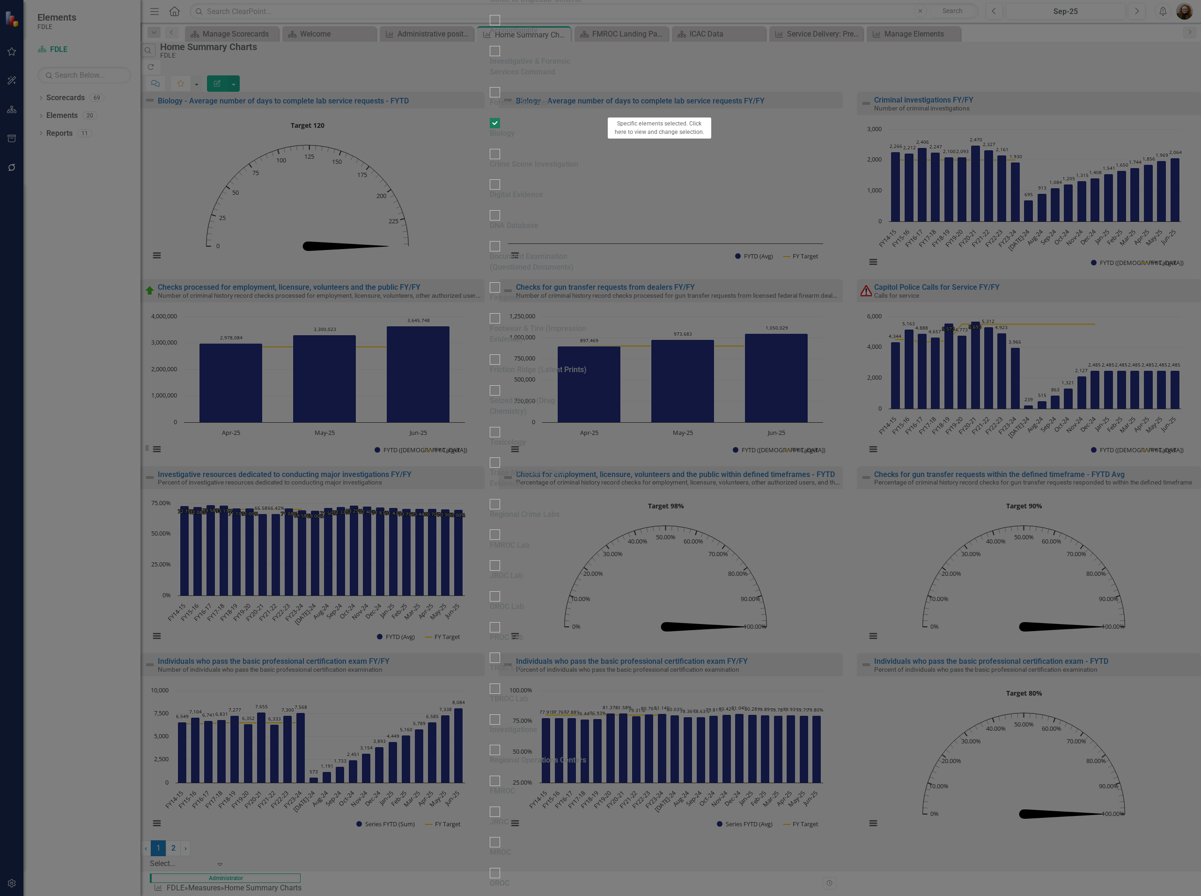
checkbox input "true"
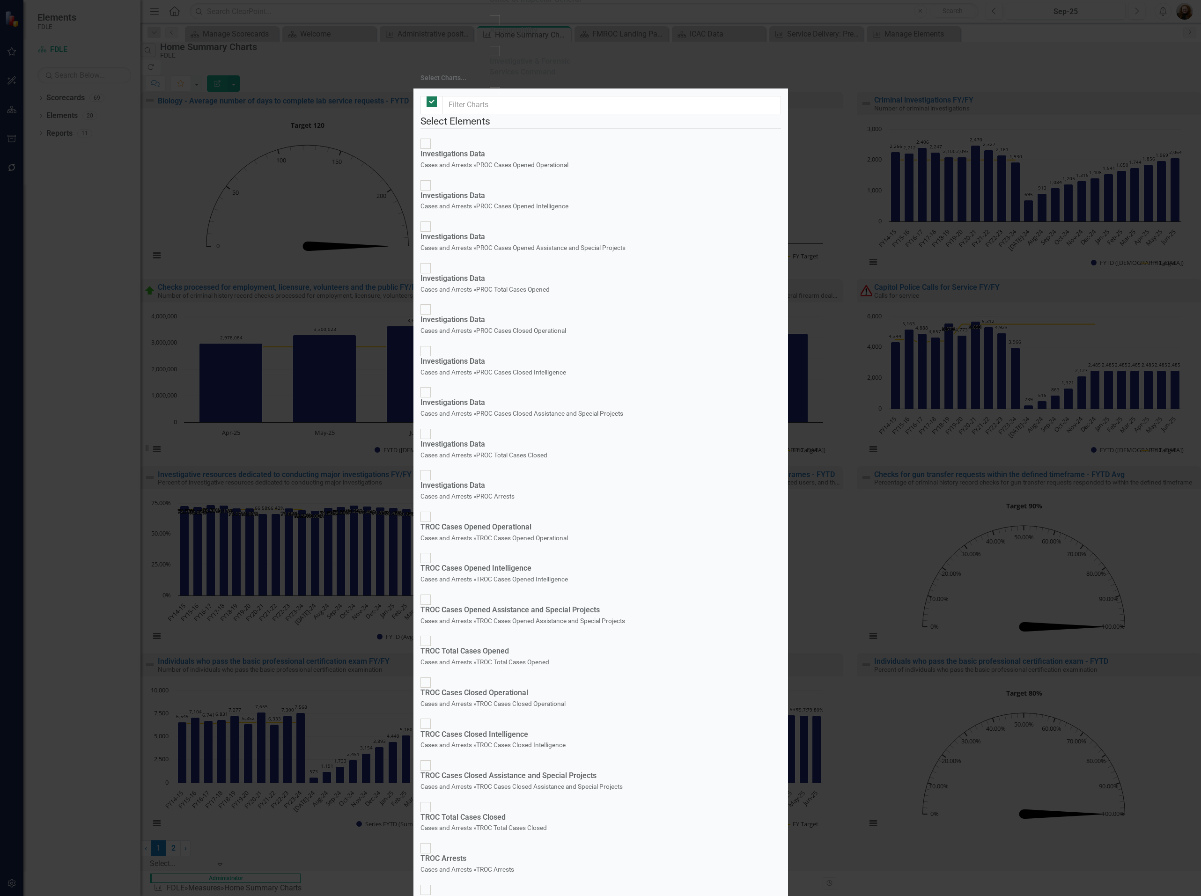
checkbox input "false"
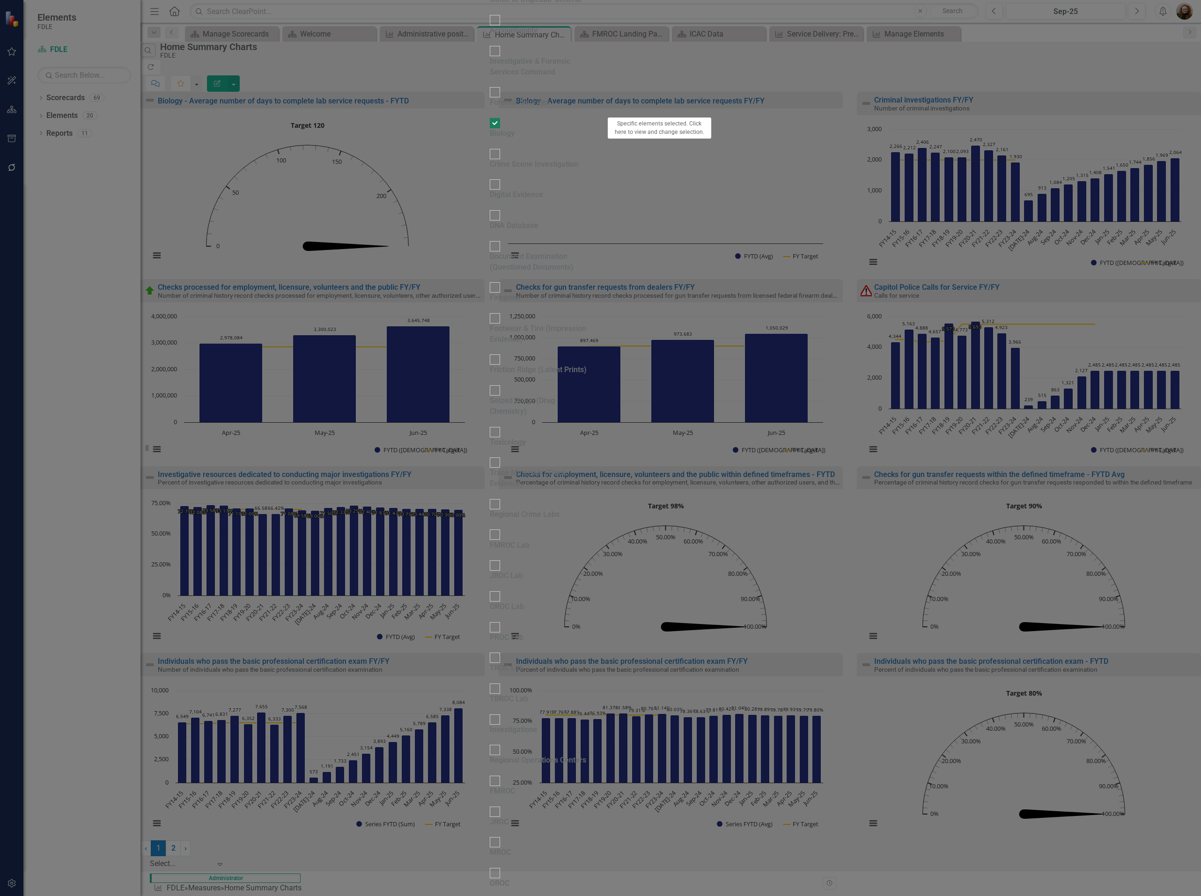
click at [718, 560] on div "FMROC Lab" at bounding box center [600, 545] width 235 height 31
checkbox input "false"
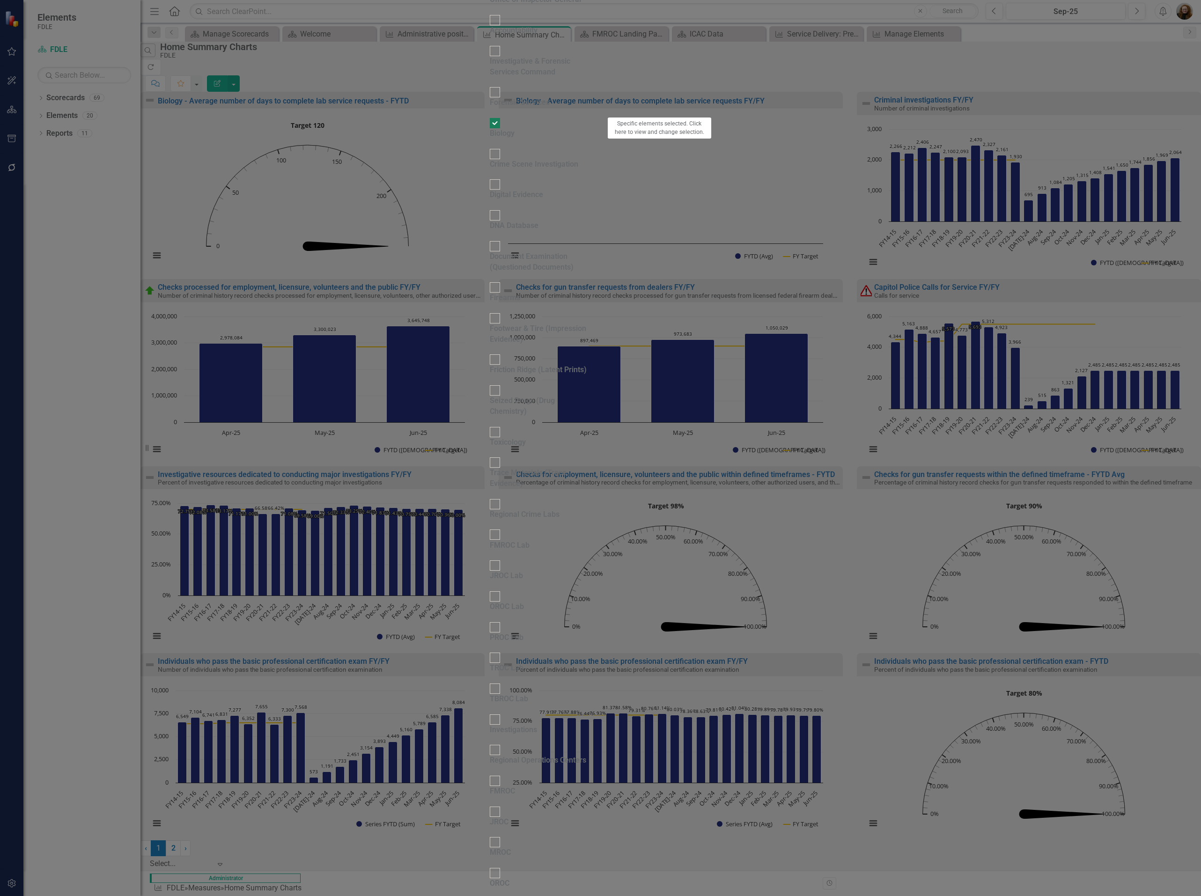
scroll to position [138, 0]
checkbox input "true"
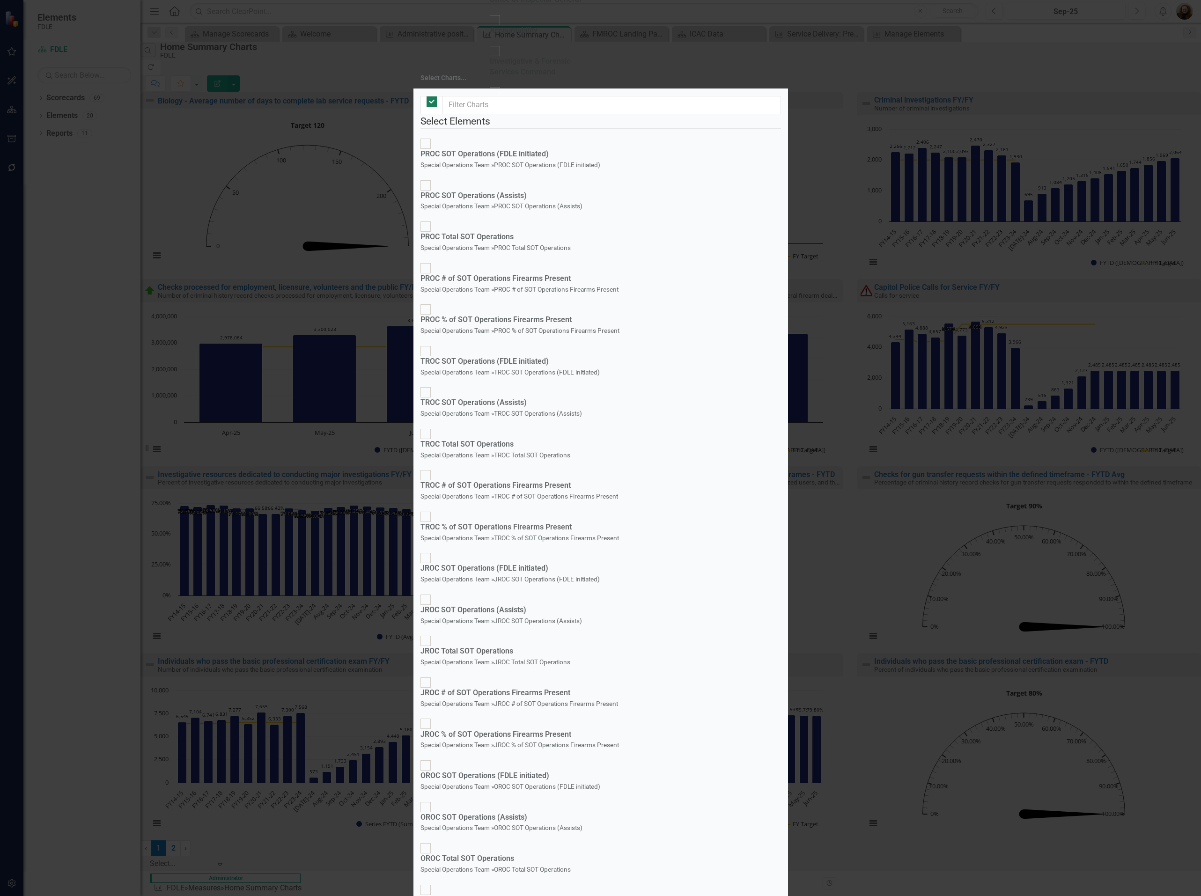
checkbox input "false"
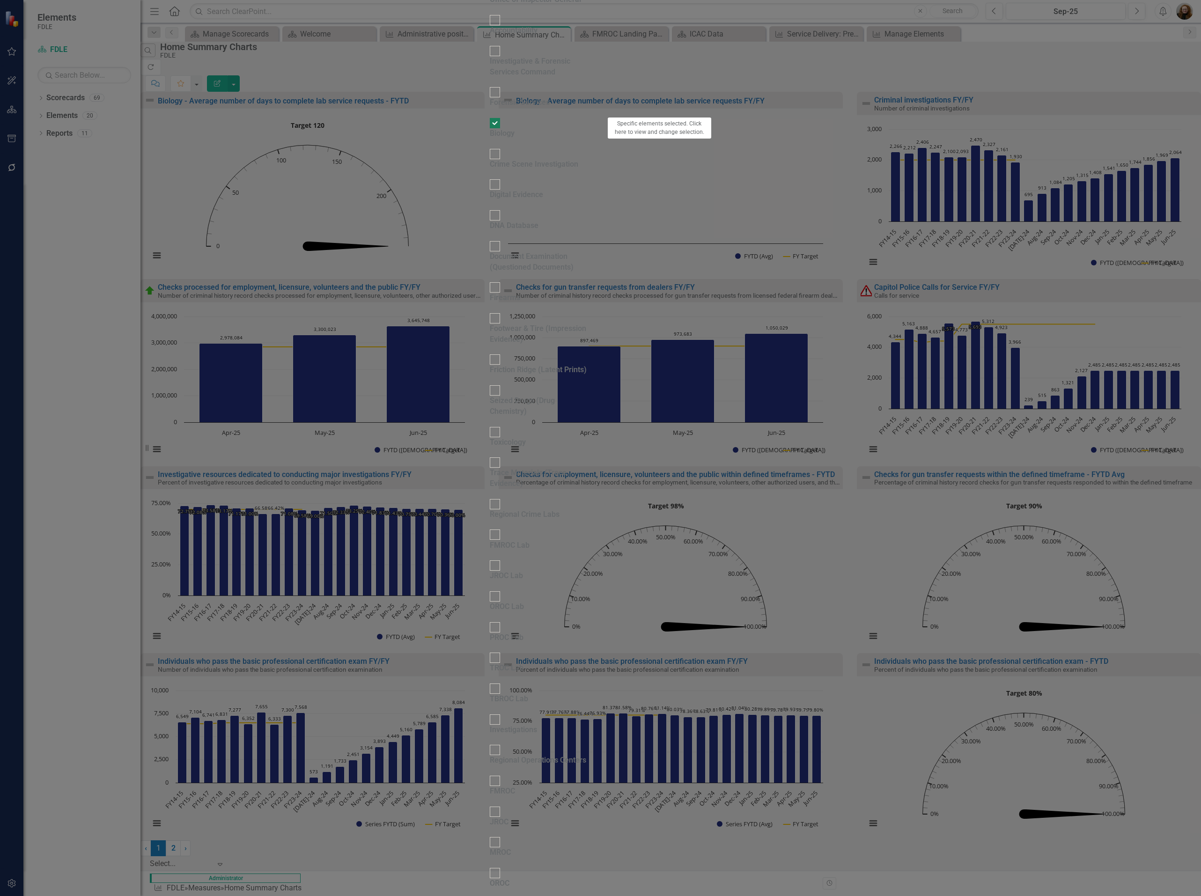
checkbox input "false"
click at [490, 663] on div "Investigations" at bounding box center [513, 730] width 47 height 11
click at [488, 663] on input "Investigations" at bounding box center [495, 719] width 15 height 15
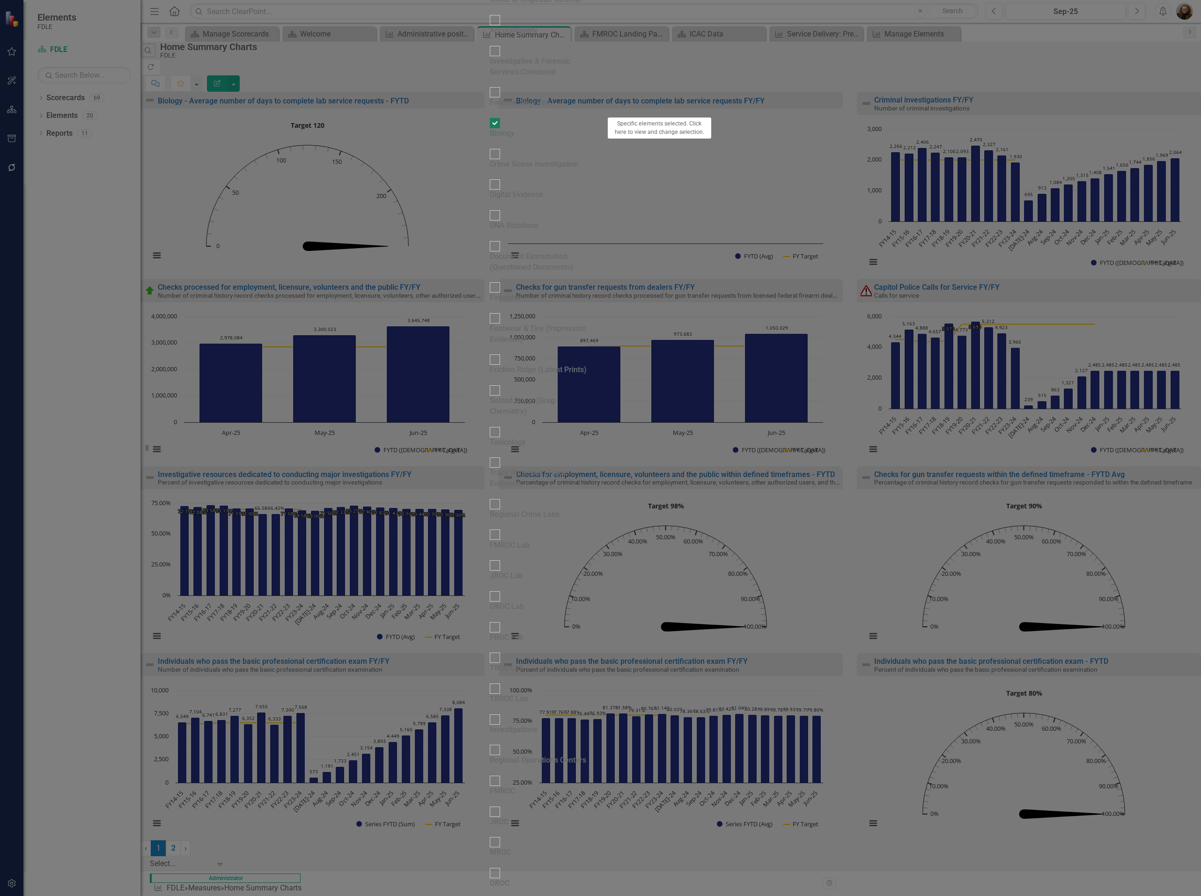
checkbox input "true"
click at [712, 663] on button "Click to select specific elements." at bounding box center [660, 720] width 104 height 13
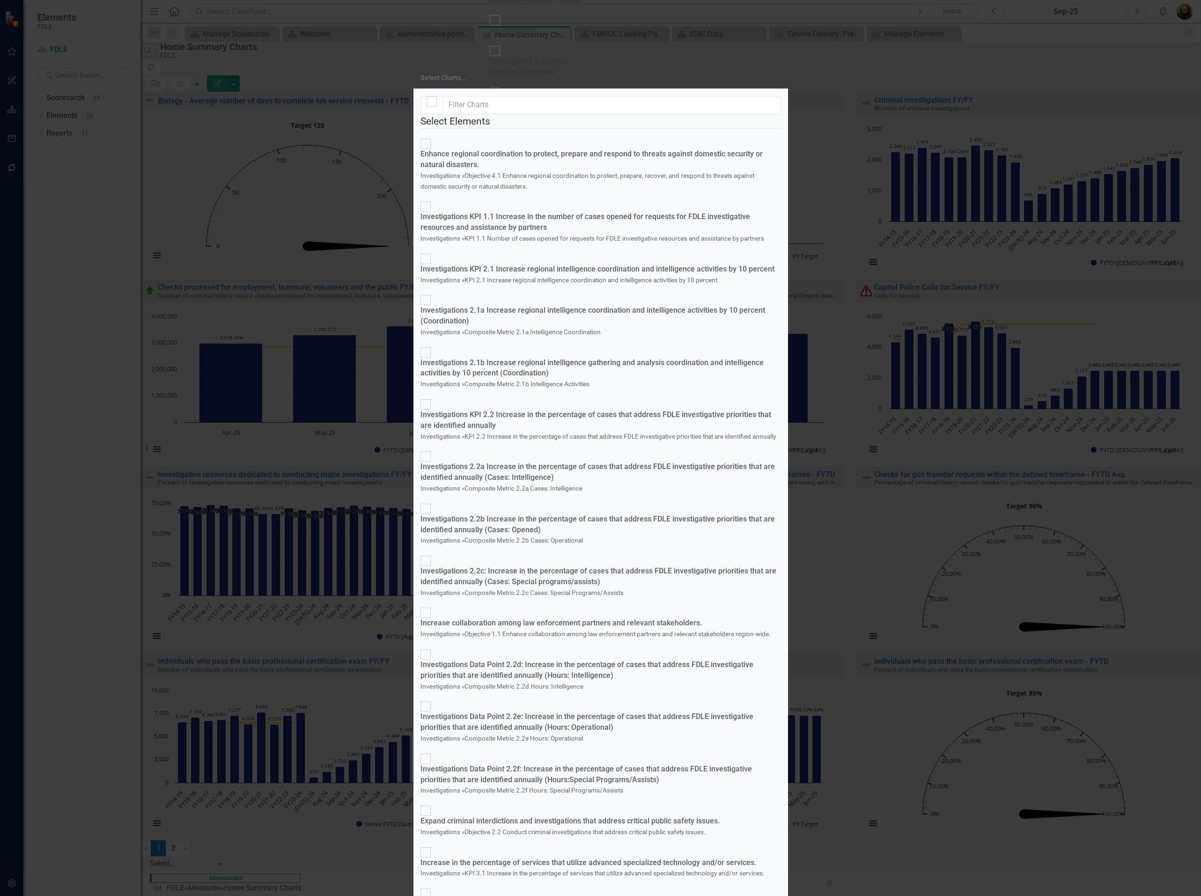
checkbox input "true"
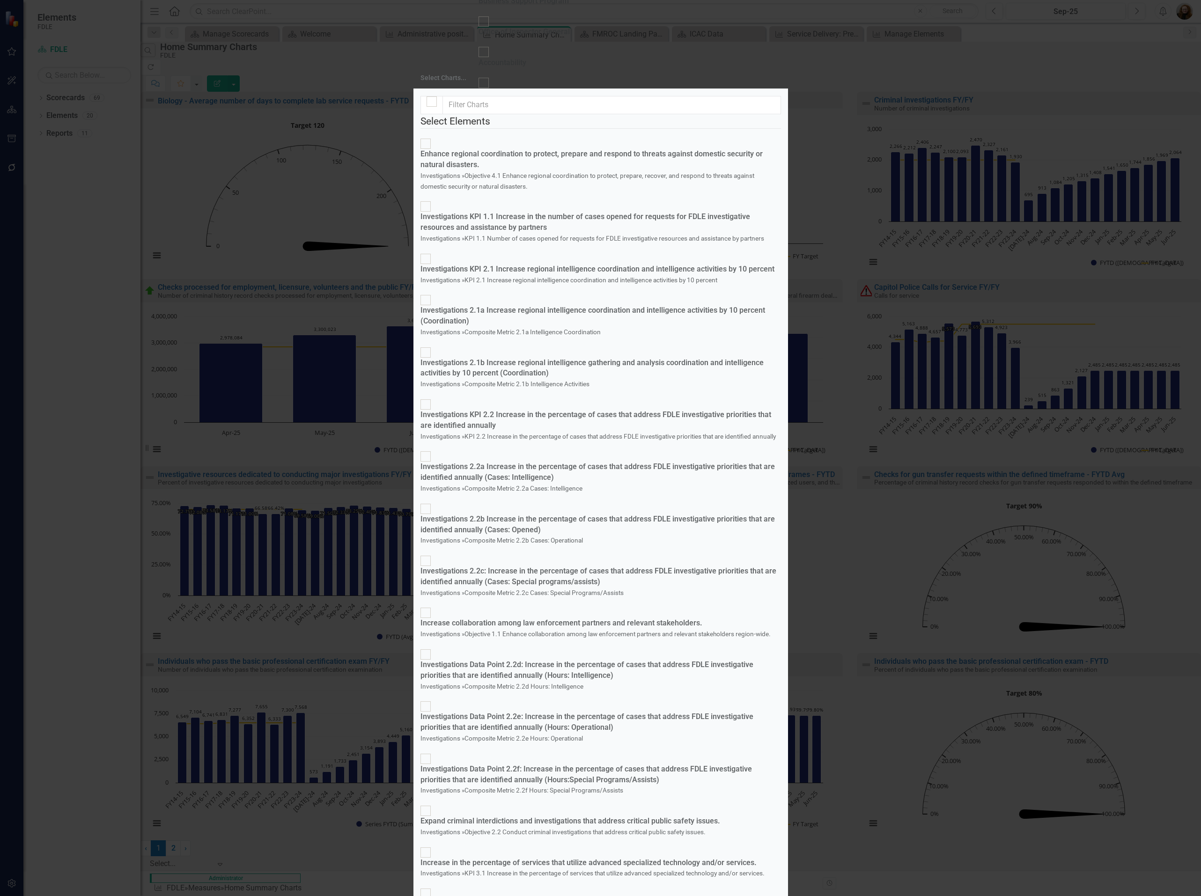
checkbox input "true"
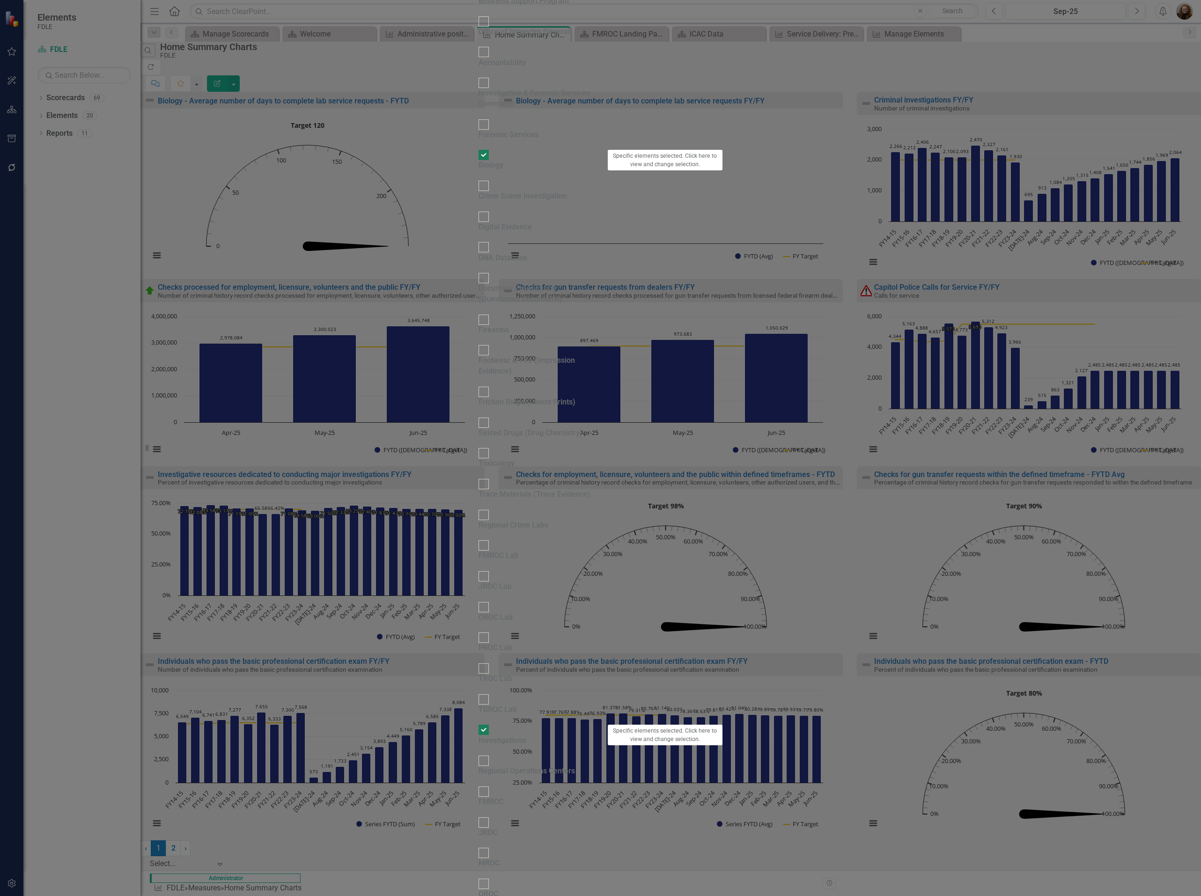
scroll to position [283, 0]
checkbox input "true"
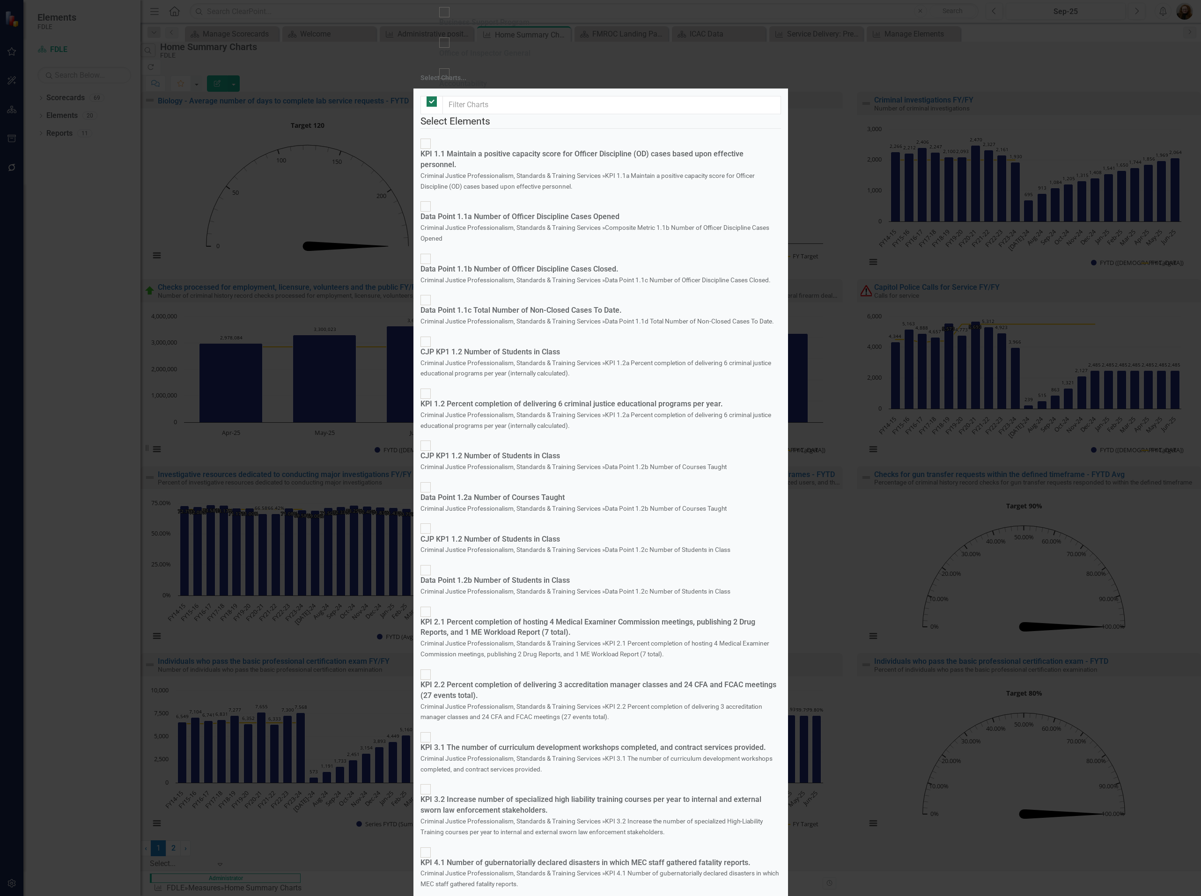
checkbox input "false"
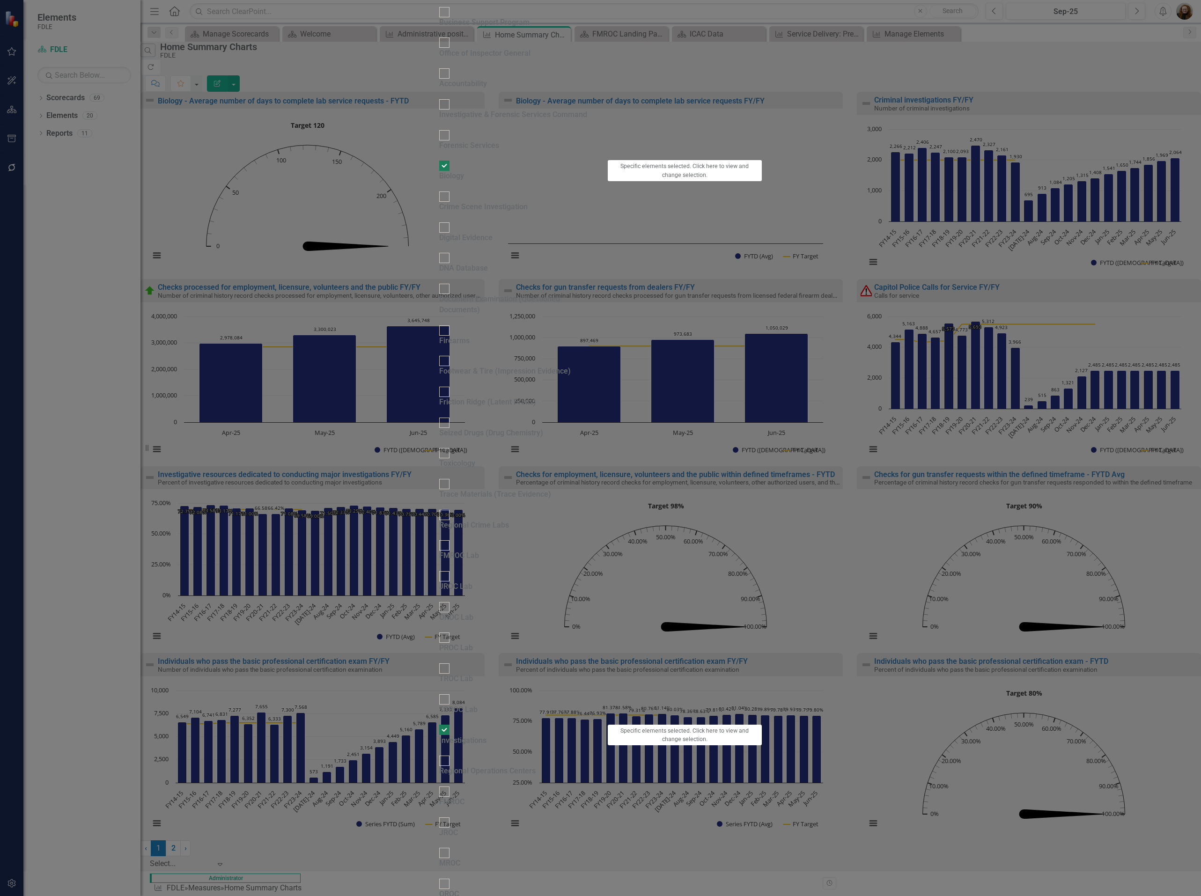
checkbox input "false"
checkbox input "true"
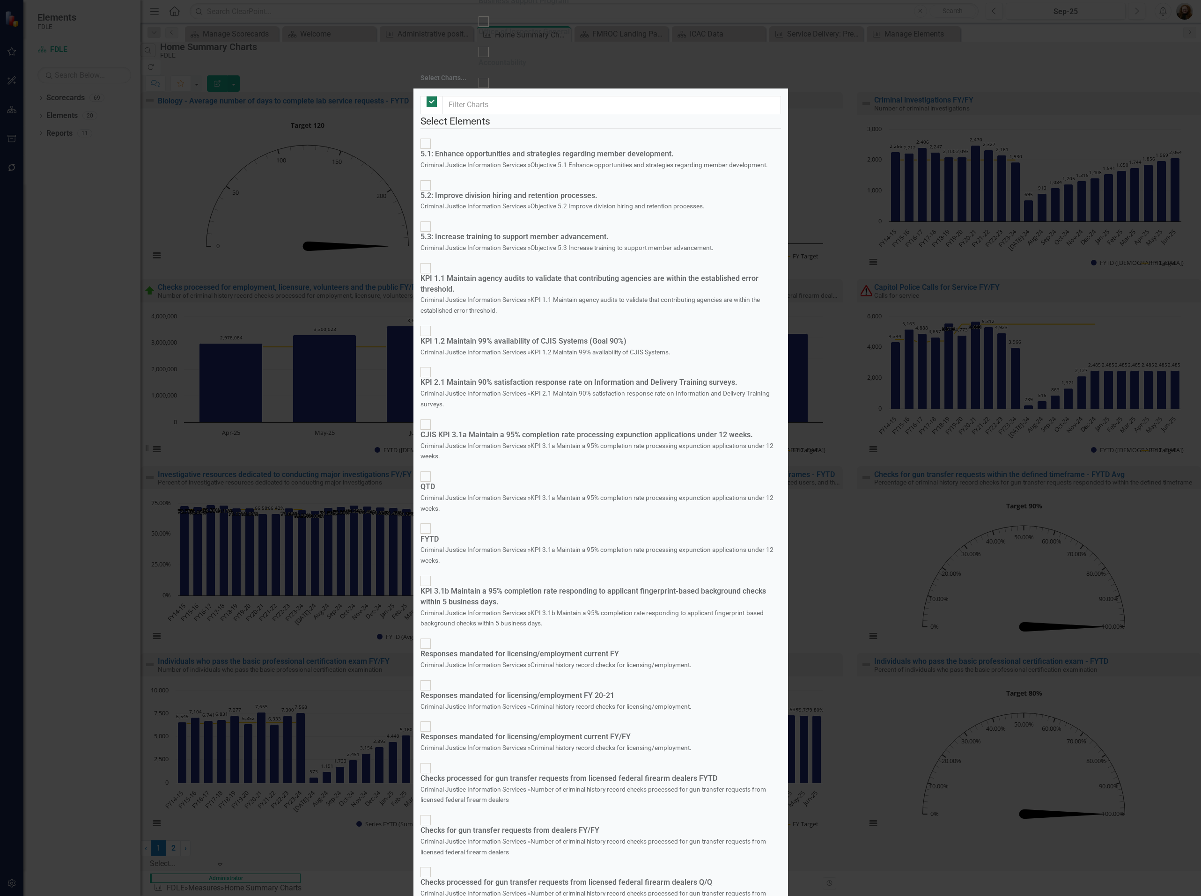
checkbox input "false"
checkbox input "true"
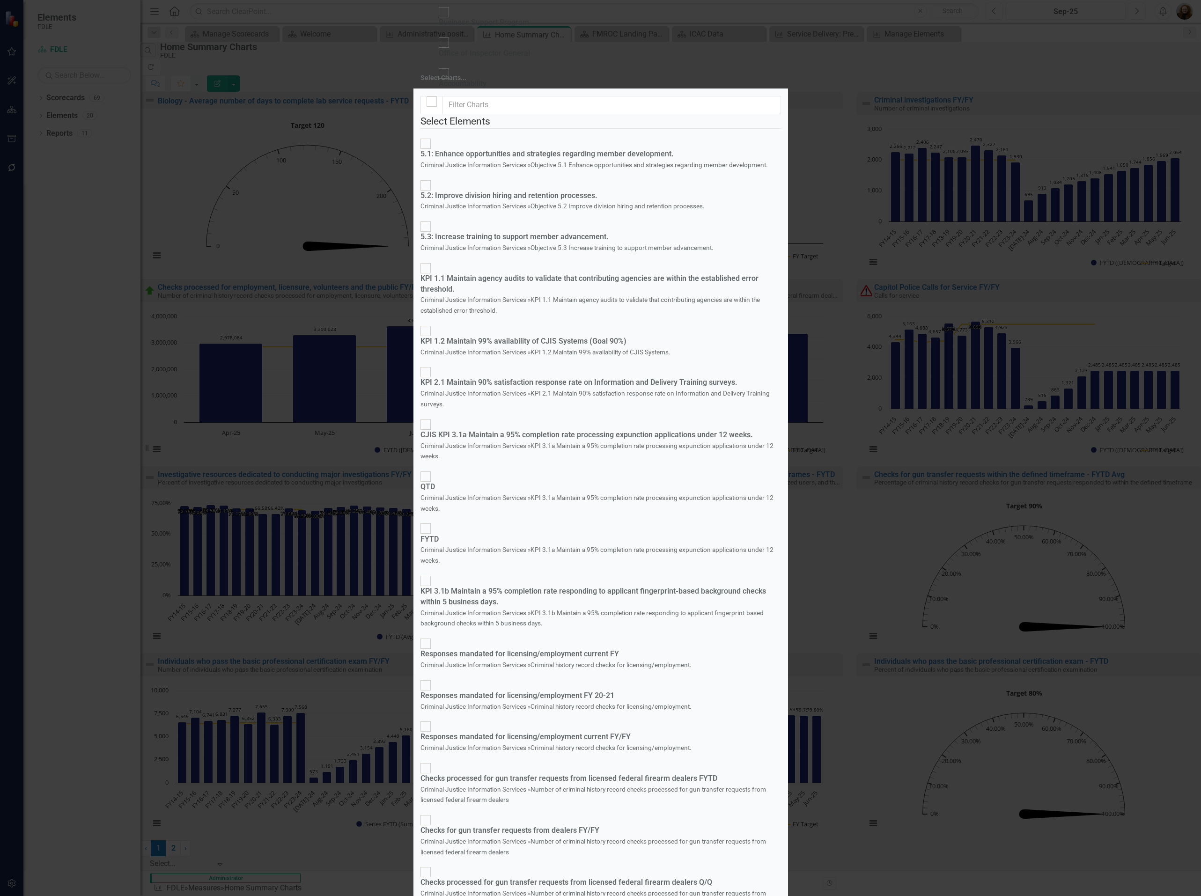
scroll to position [110, 0]
click at [502, 663] on div "Checks for gun transfer requests from dealers FY/FY" at bounding box center [600, 830] width 360 height 11
click at [433, 663] on input "Checks for gun transfer requests from dealers FY/FY Criminal Justice Informatio…" at bounding box center [425, 820] width 15 height 15
checkbox input "true"
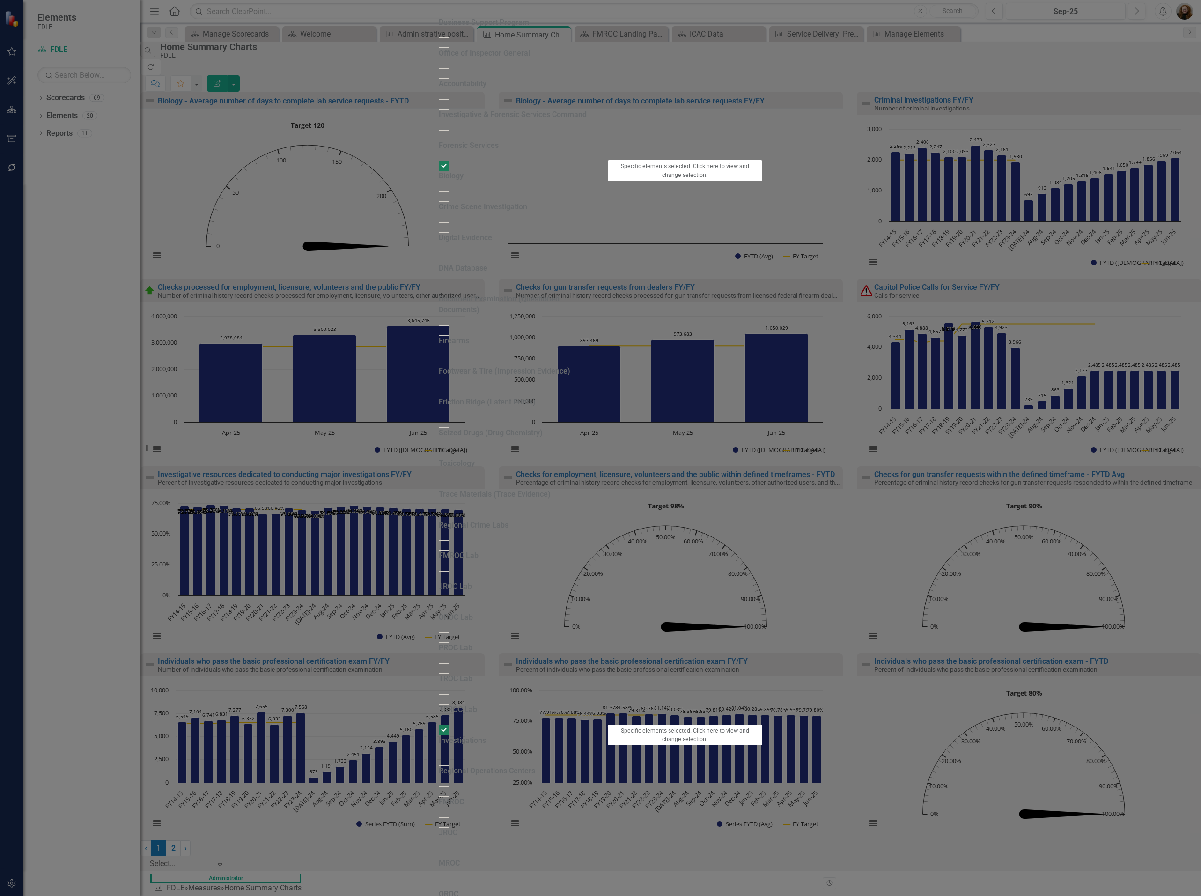
scroll to position [288, 0]
checkbox input "true"
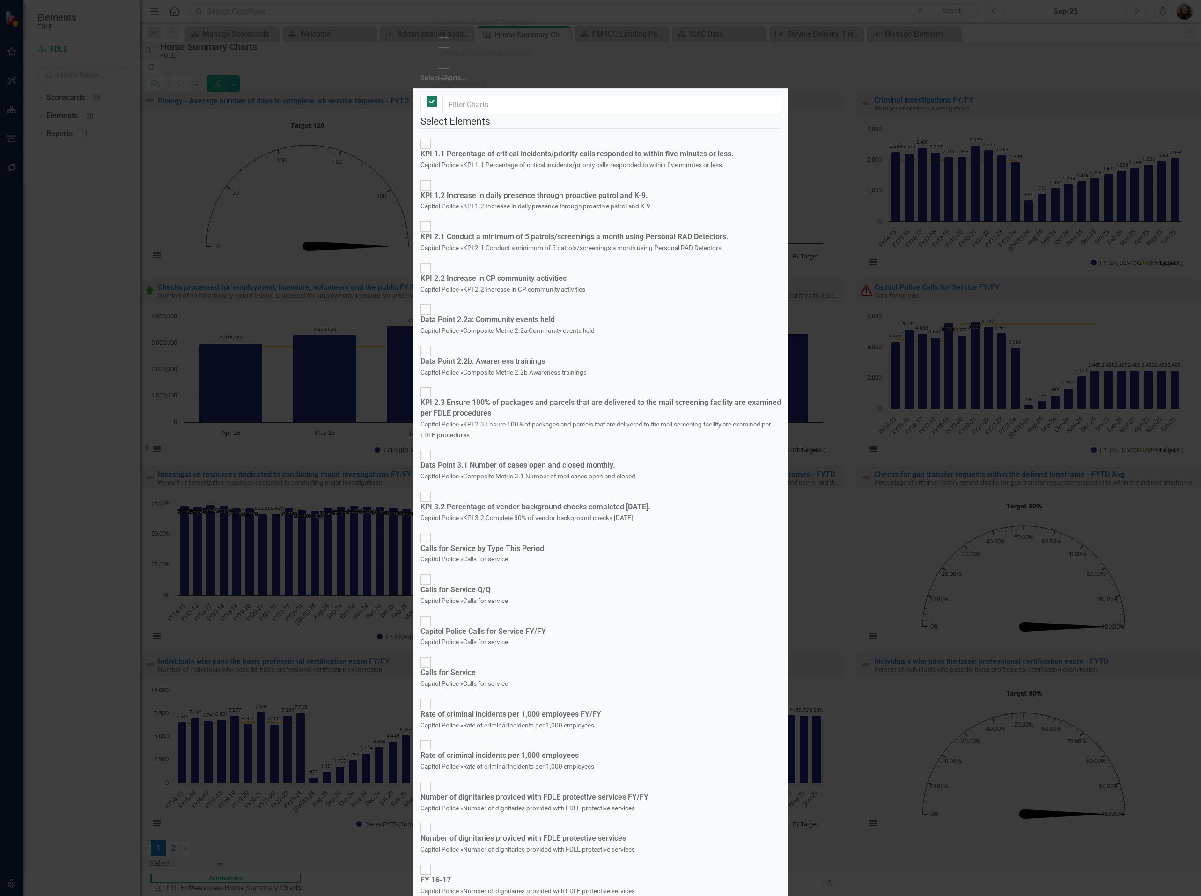
checkbox input "false"
click at [546, 626] on div "Capitol Police Calls for Service FY/FY" at bounding box center [482, 631] width 125 height 11
click at [433, 614] on input "Capitol Police Calls for Service FY/FY Capitol Police » Calls for service" at bounding box center [425, 621] width 15 height 15
checkbox input "true"
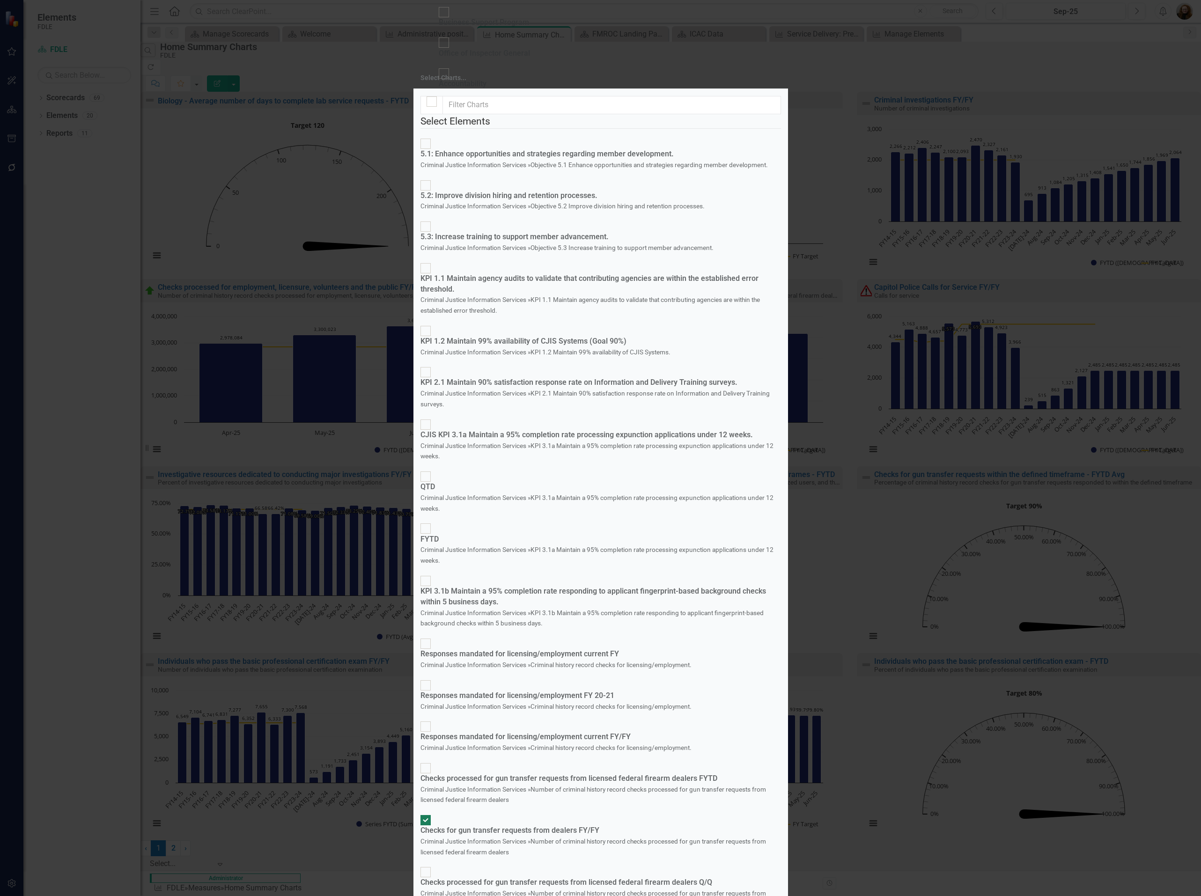
scroll to position [281, 0]
drag, startPoint x: 660, startPoint y: 768, endPoint x: 750, endPoint y: 708, distance: 108.7
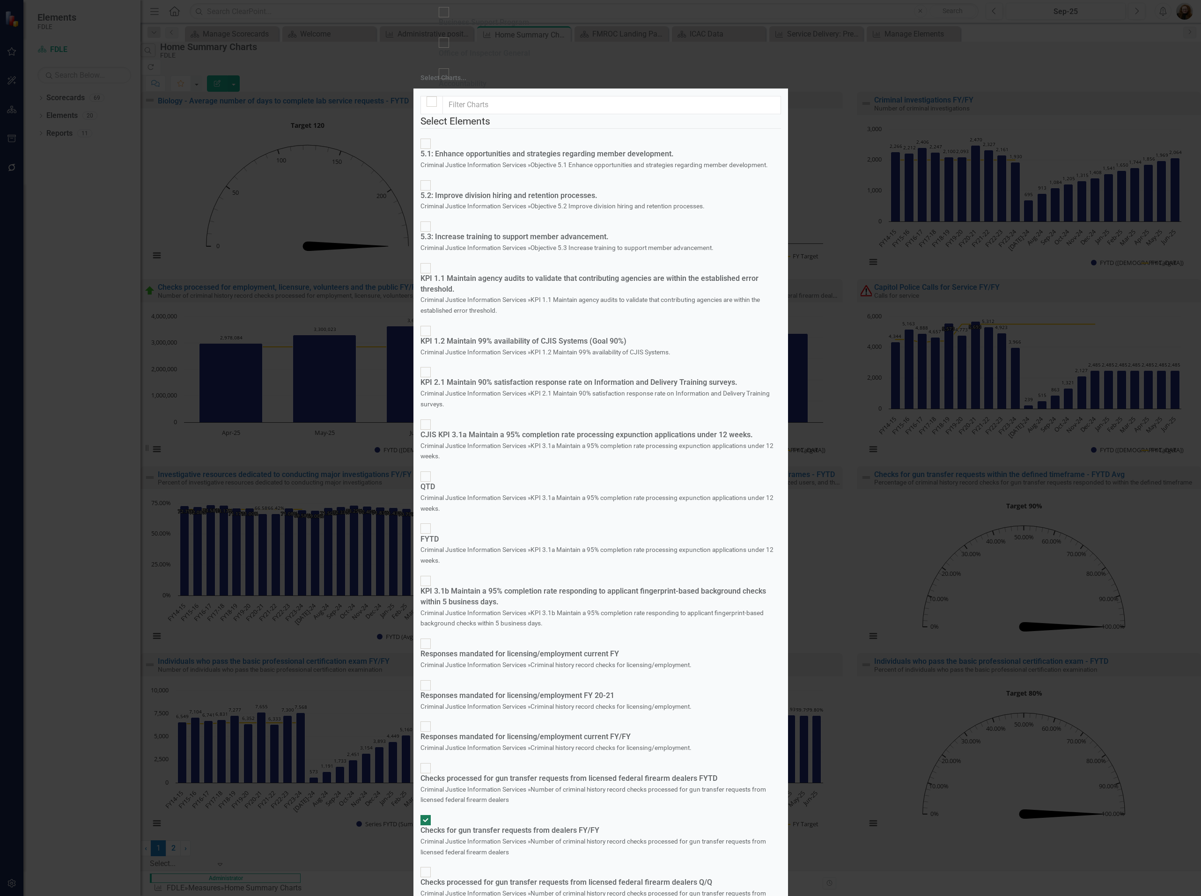
checkbox input "true"
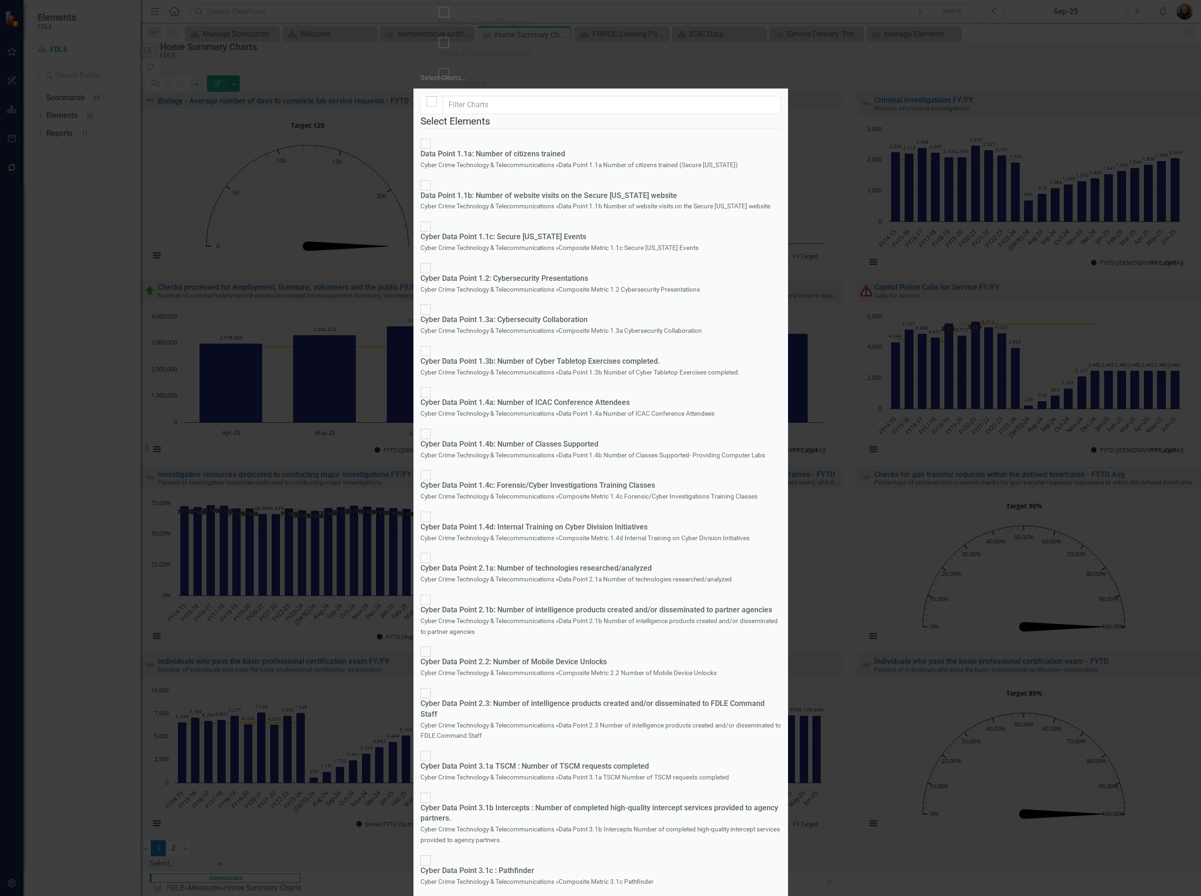
scroll to position [421, 0]
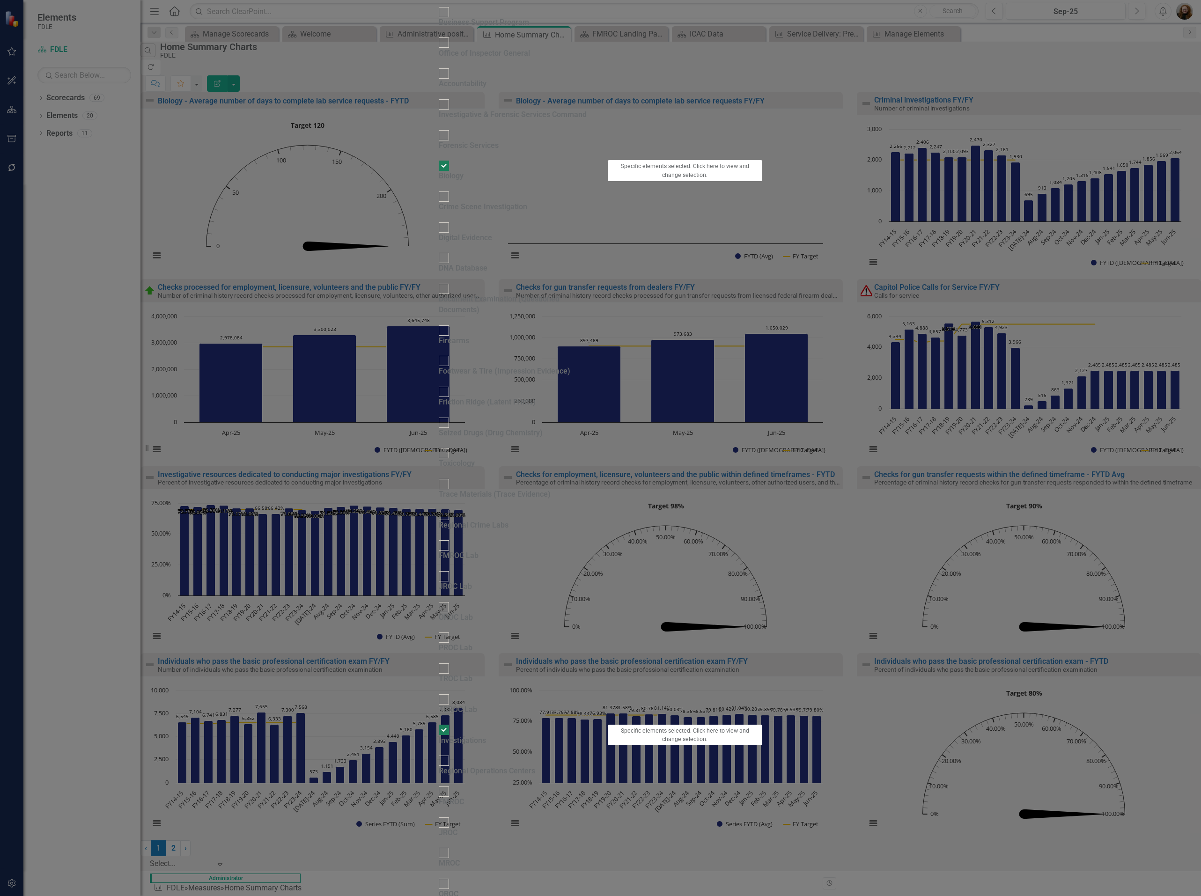
checkbox input "false"
checkbox input "true"
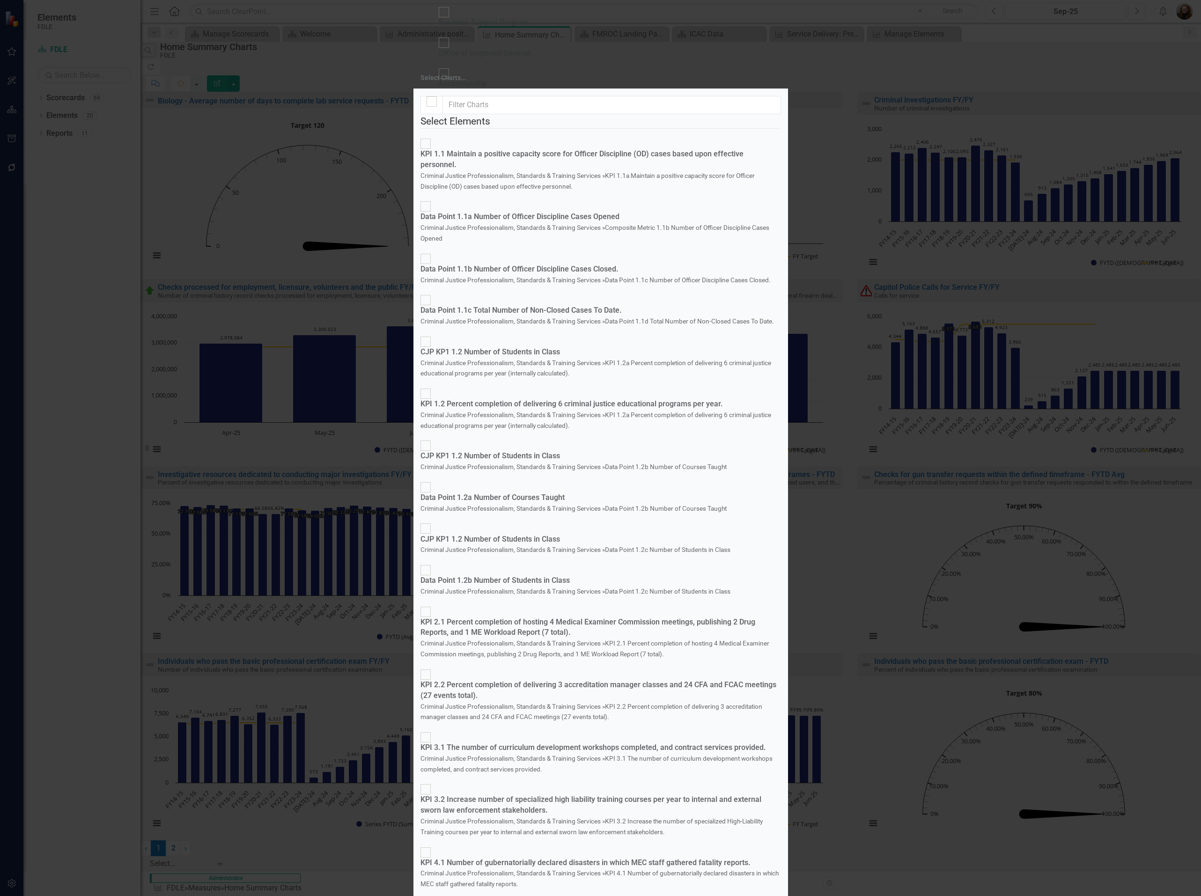
checkbox input "false"
checkbox input "true"
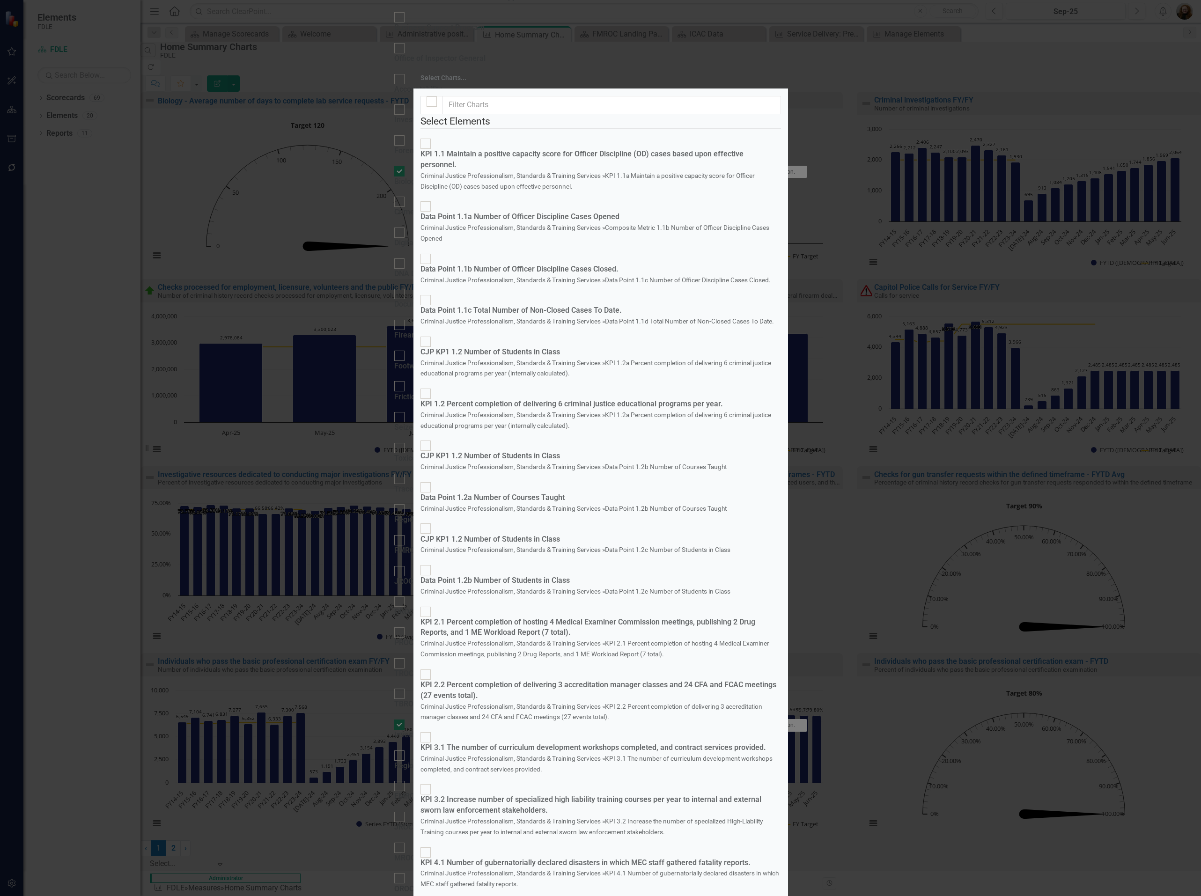
scroll to position [574, 0]
checkbox input "true"
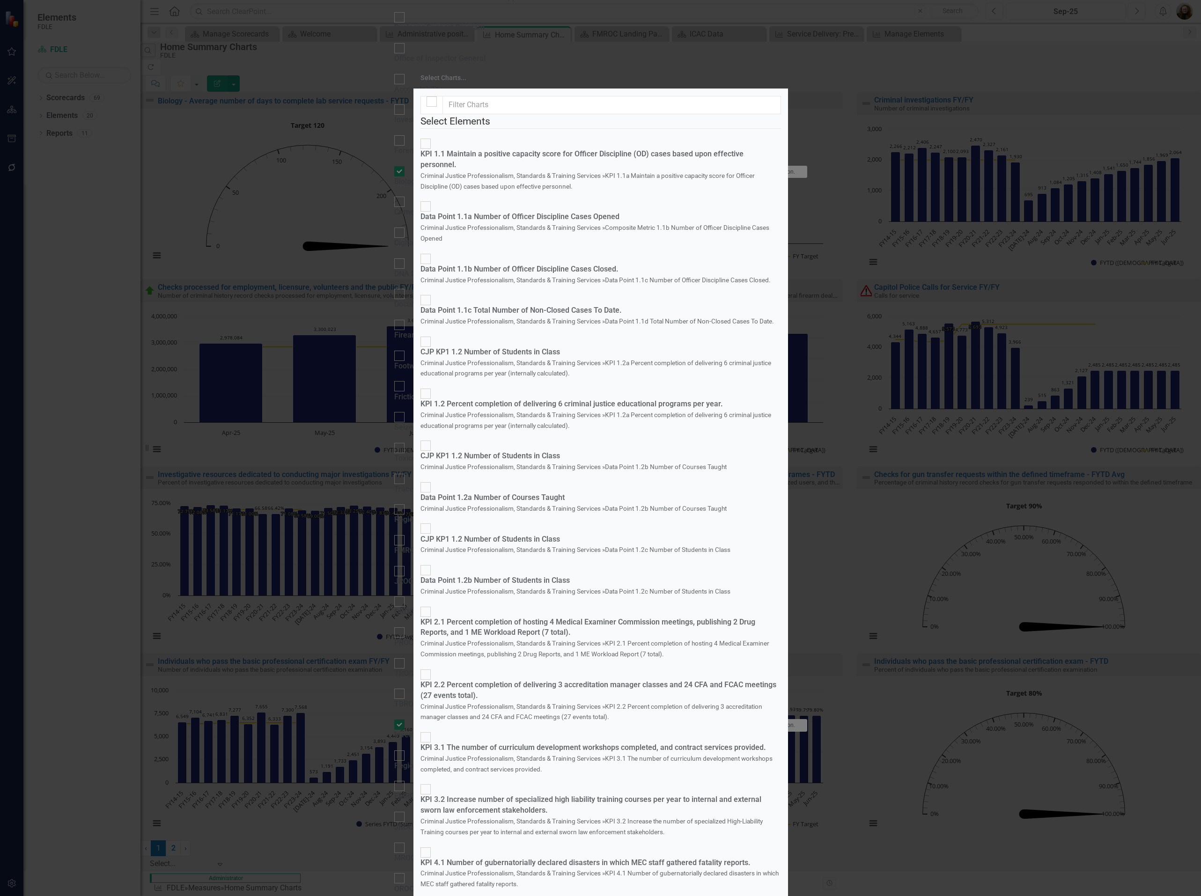
checkbox input "true"
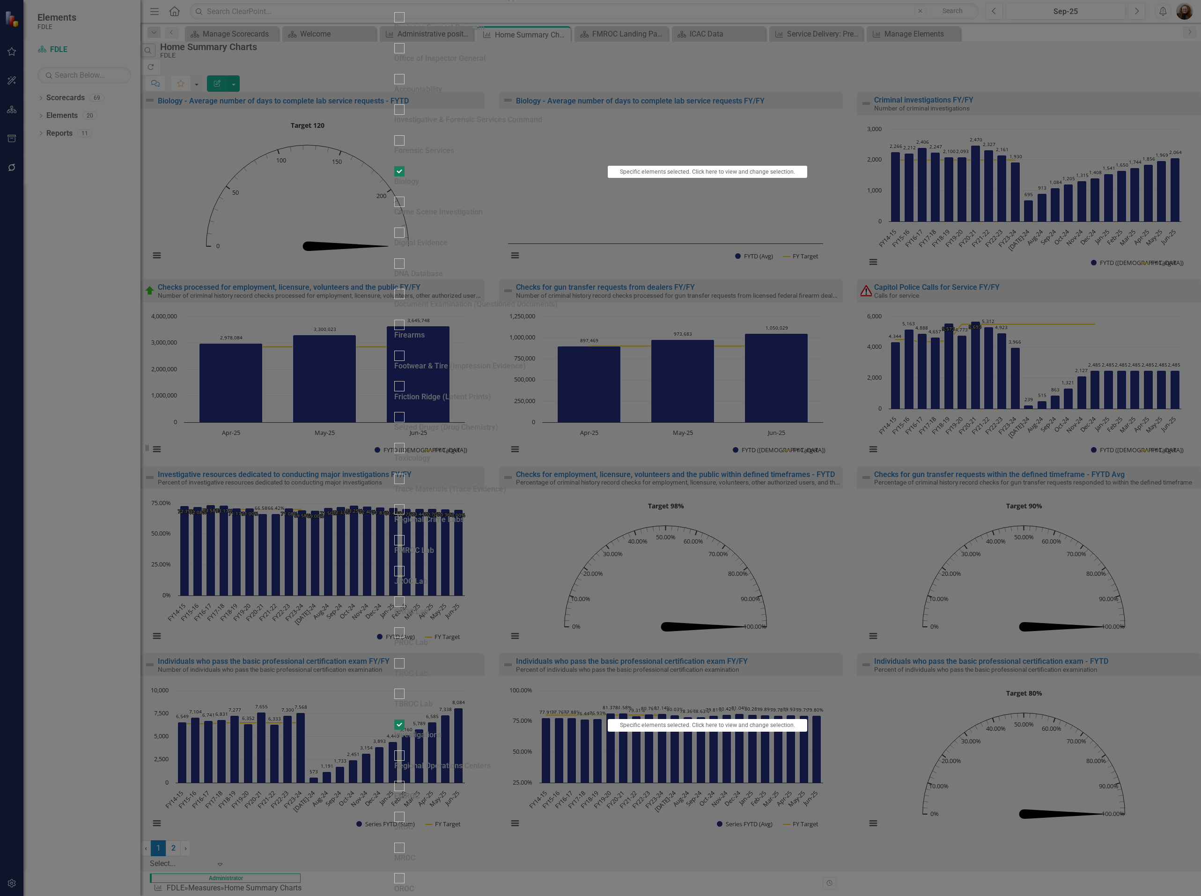
checkbox input "false"
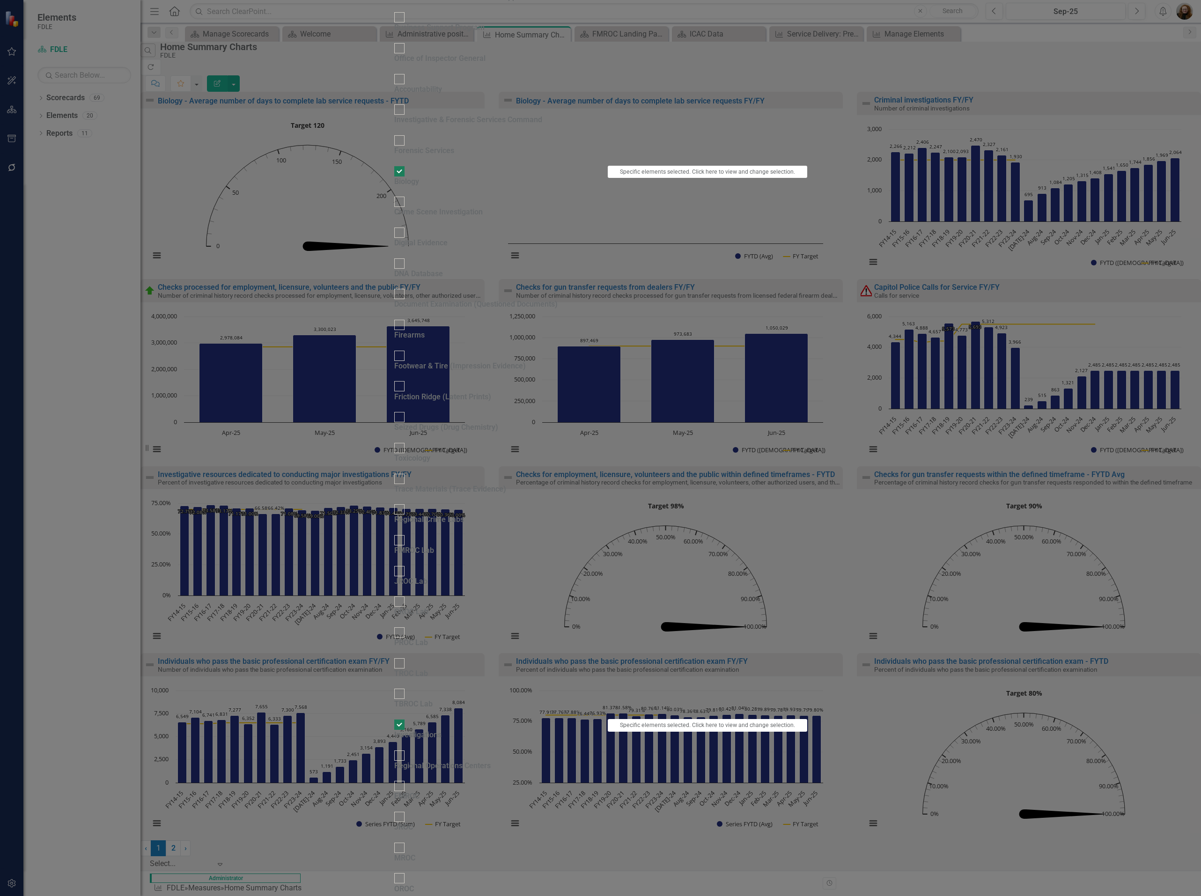
click at [407, 269] on div "DNA Database" at bounding box center [418, 274] width 49 height 11
click at [406, 256] on input "DNA Database" at bounding box center [399, 263] width 15 height 15
checkbox input "true"
click at [807, 258] on button "Click to select specific elements." at bounding box center [707, 264] width 199 height 13
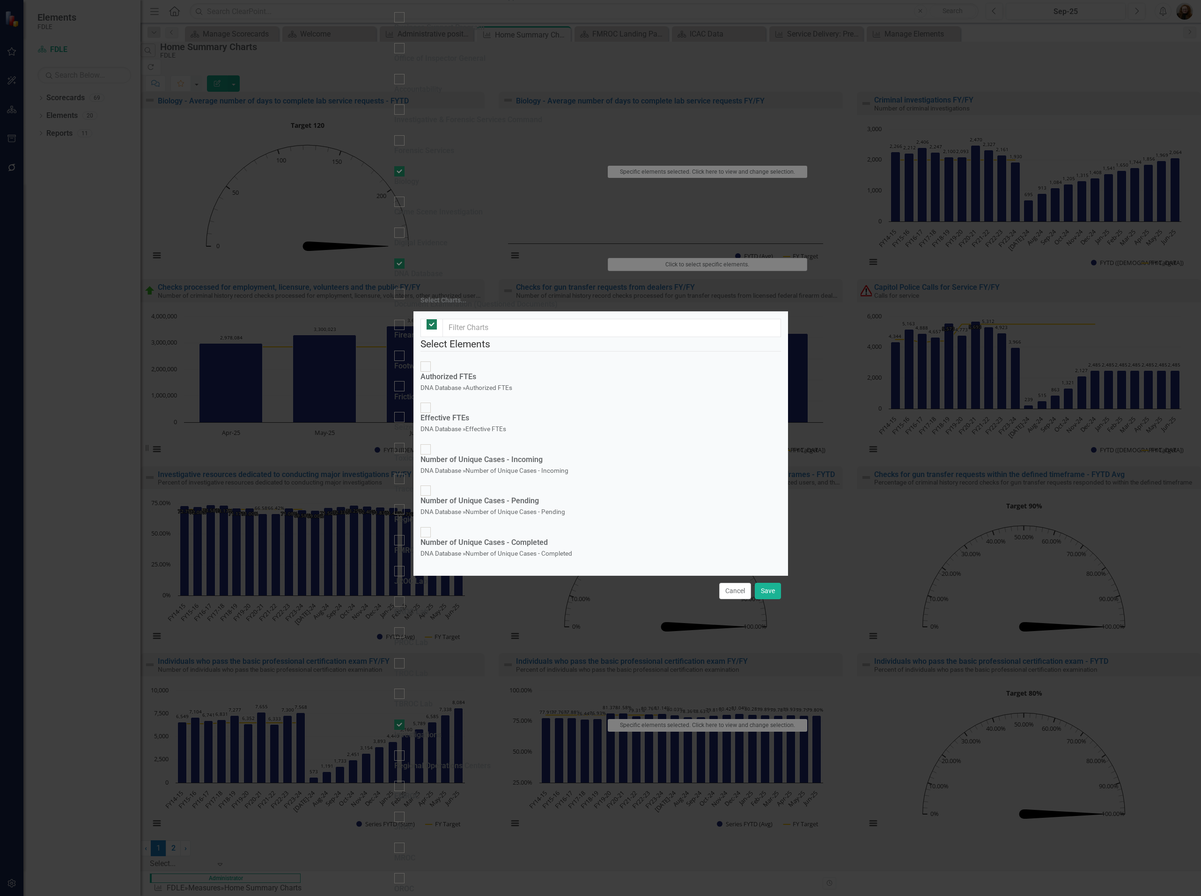
checkbox input "false"
click at [732, 599] on button "Cancel" at bounding box center [735, 591] width 32 height 16
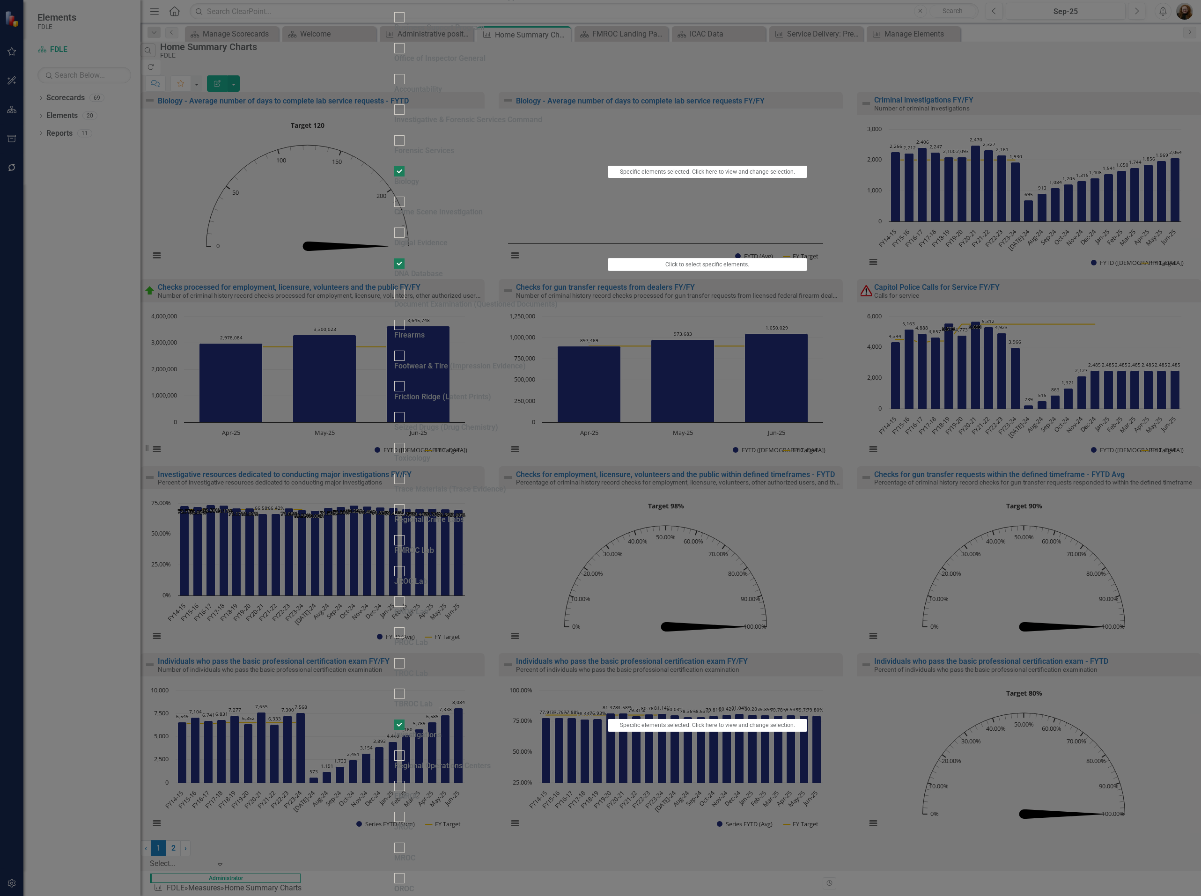
click at [394, 258] on div at bounding box center [399, 263] width 10 height 10
click at [392, 256] on input "DNA Database" at bounding box center [399, 263] width 15 height 15
checkbox input "false"
click at [807, 166] on button "Specific elements selected. Click here to view and change selection." at bounding box center [707, 172] width 199 height 13
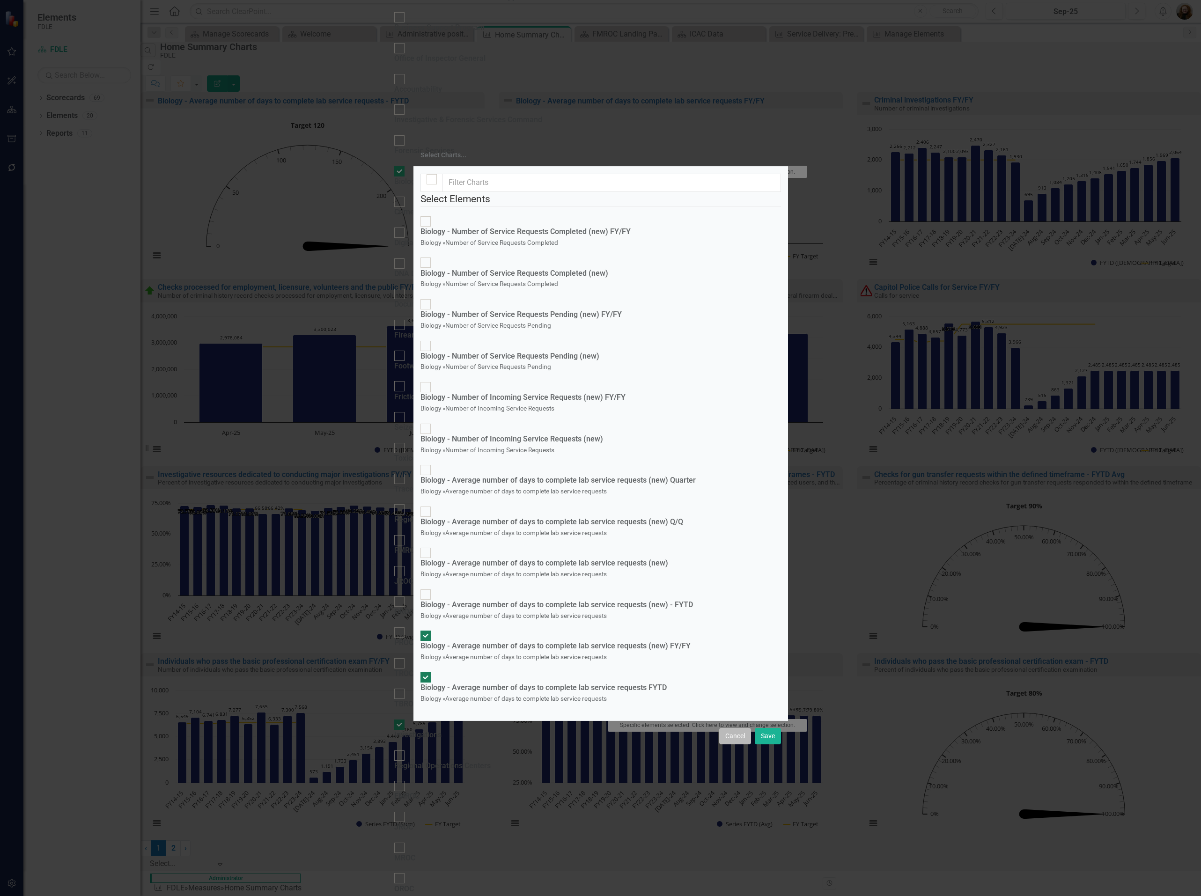
click at [729, 663] on button "Cancel" at bounding box center [735, 736] width 32 height 16
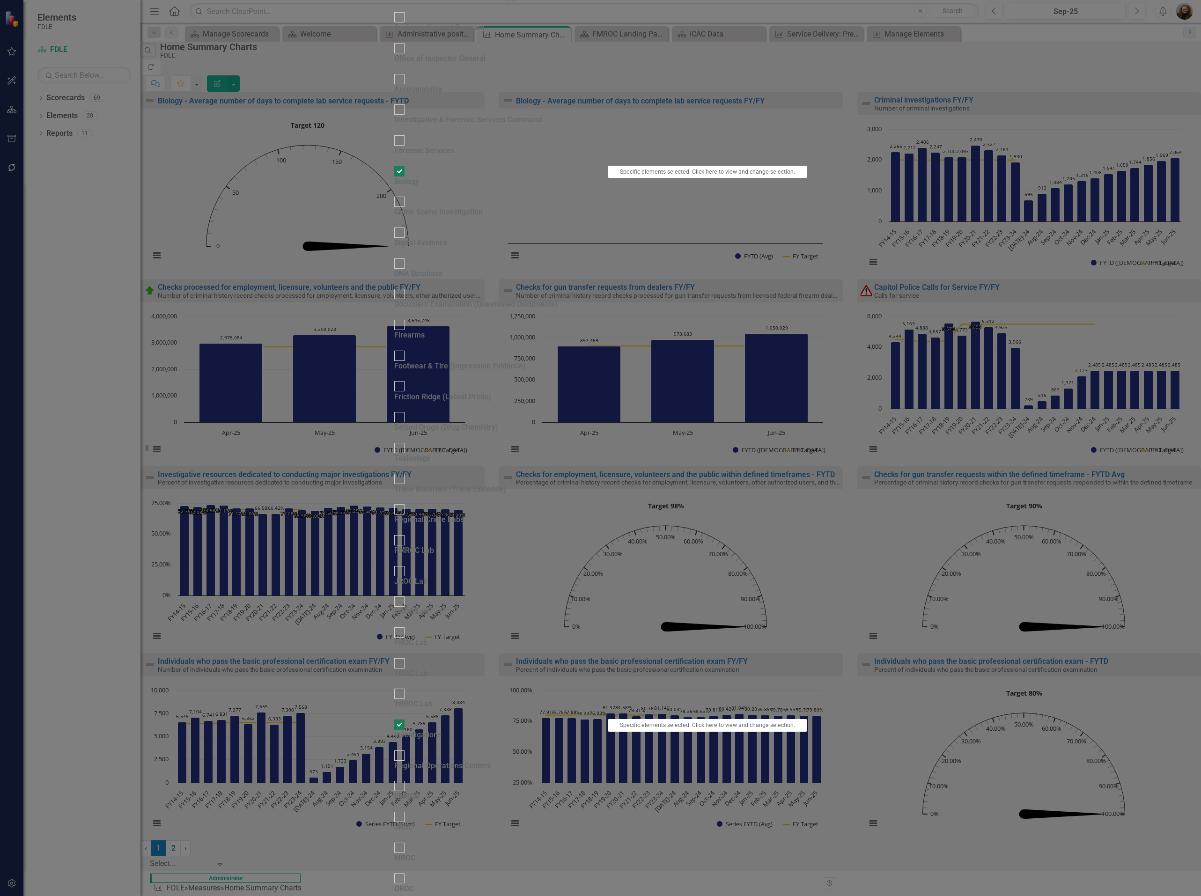
scroll to position [77, 0]
click at [405, 156] on div "Forensic Services" at bounding box center [424, 151] width 60 height 11
click at [405, 148] on input "Forensic Services" at bounding box center [399, 140] width 15 height 15
checkbox input "true"
click at [807, 148] on button "Click to select specific elements." at bounding box center [707, 141] width 199 height 13
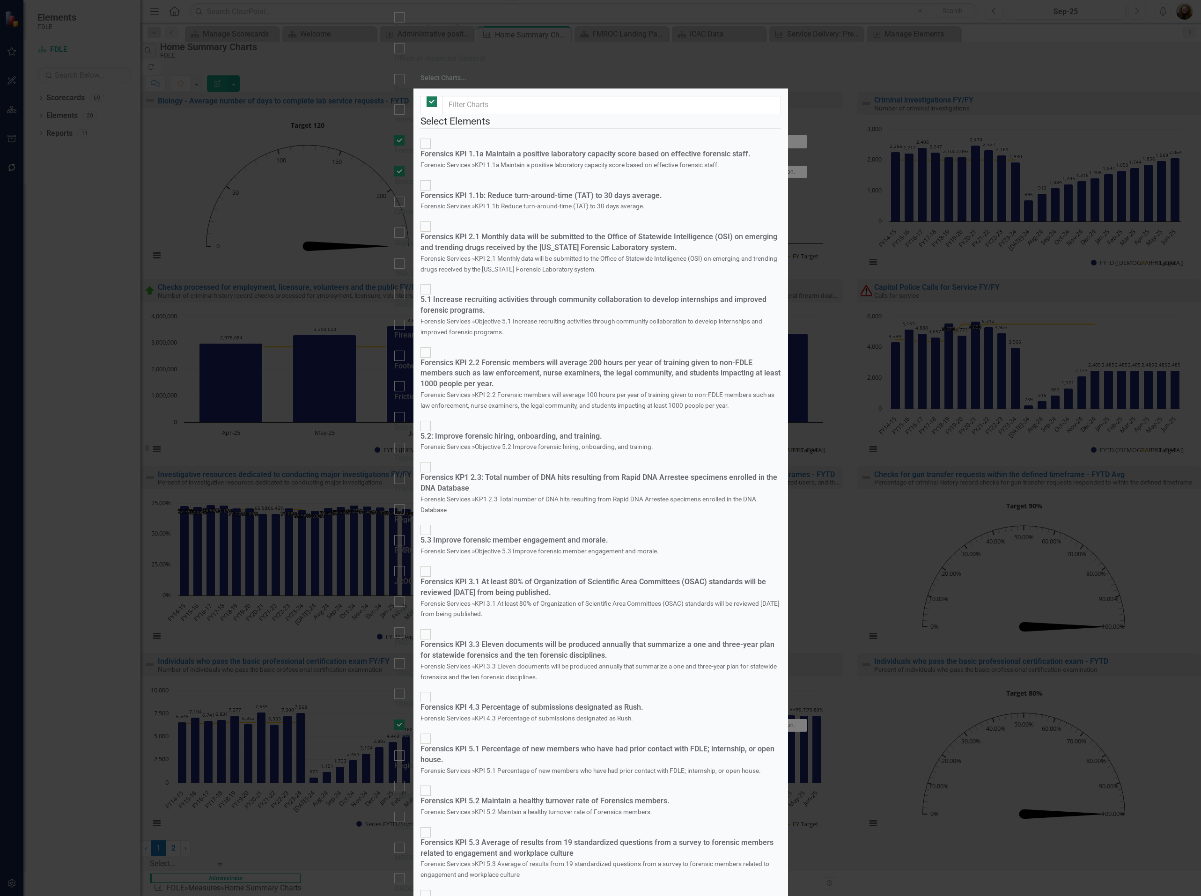
checkbox input "false"
checkbox input "true"
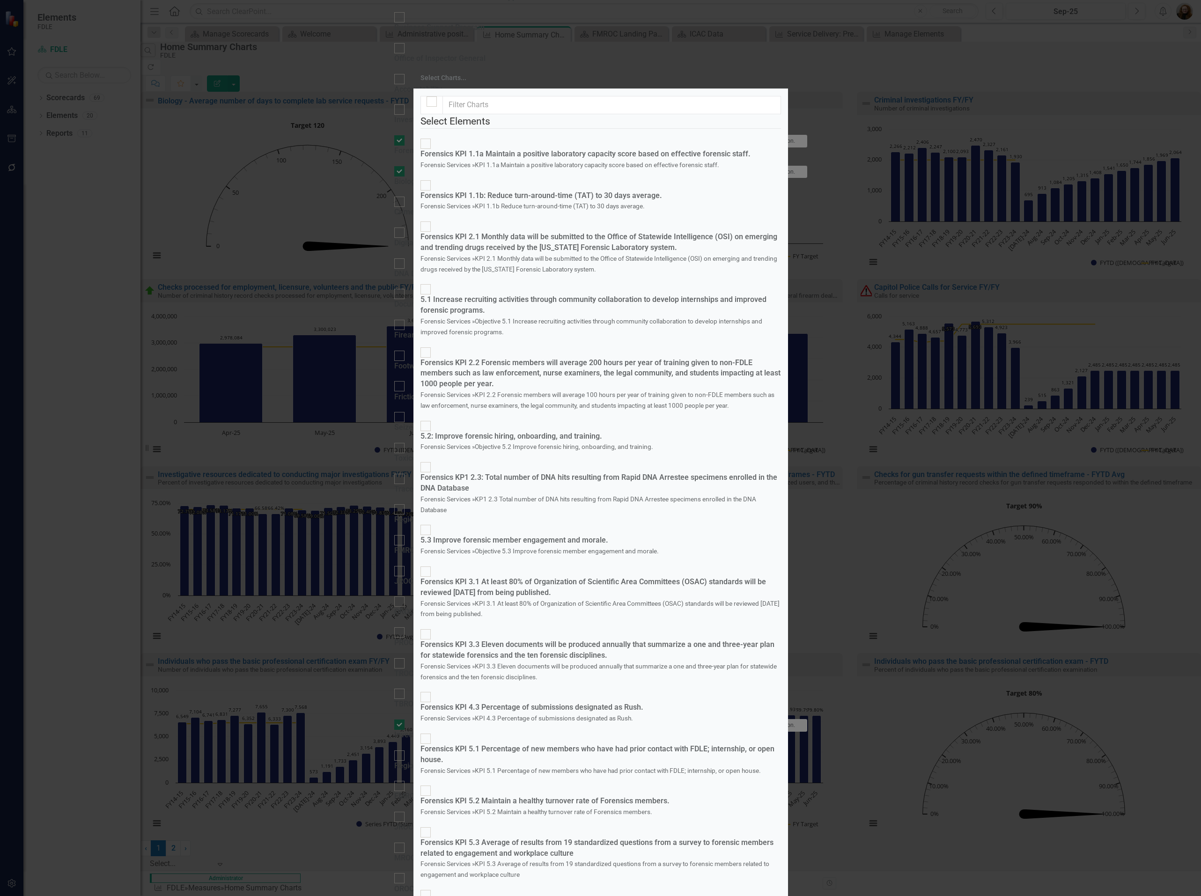
checkbox input "true"
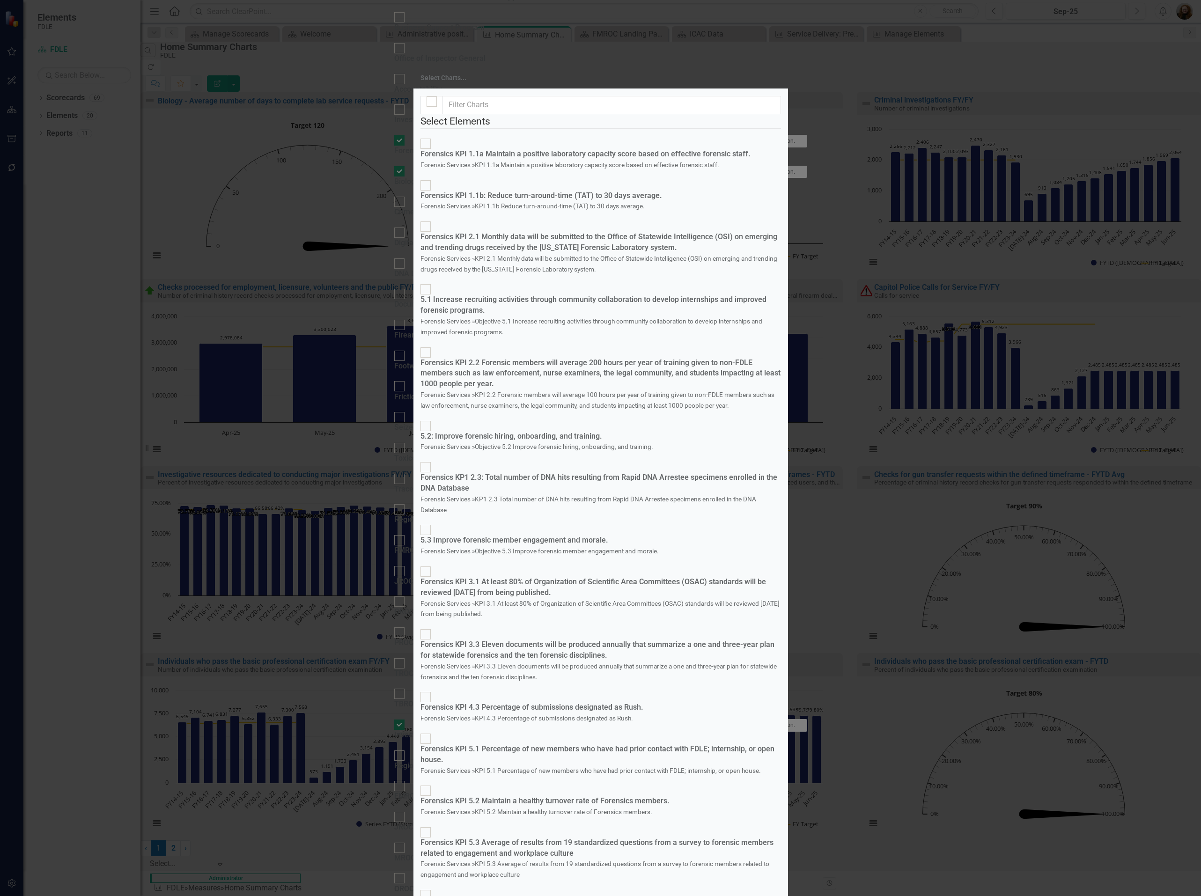
checkbox input "true"
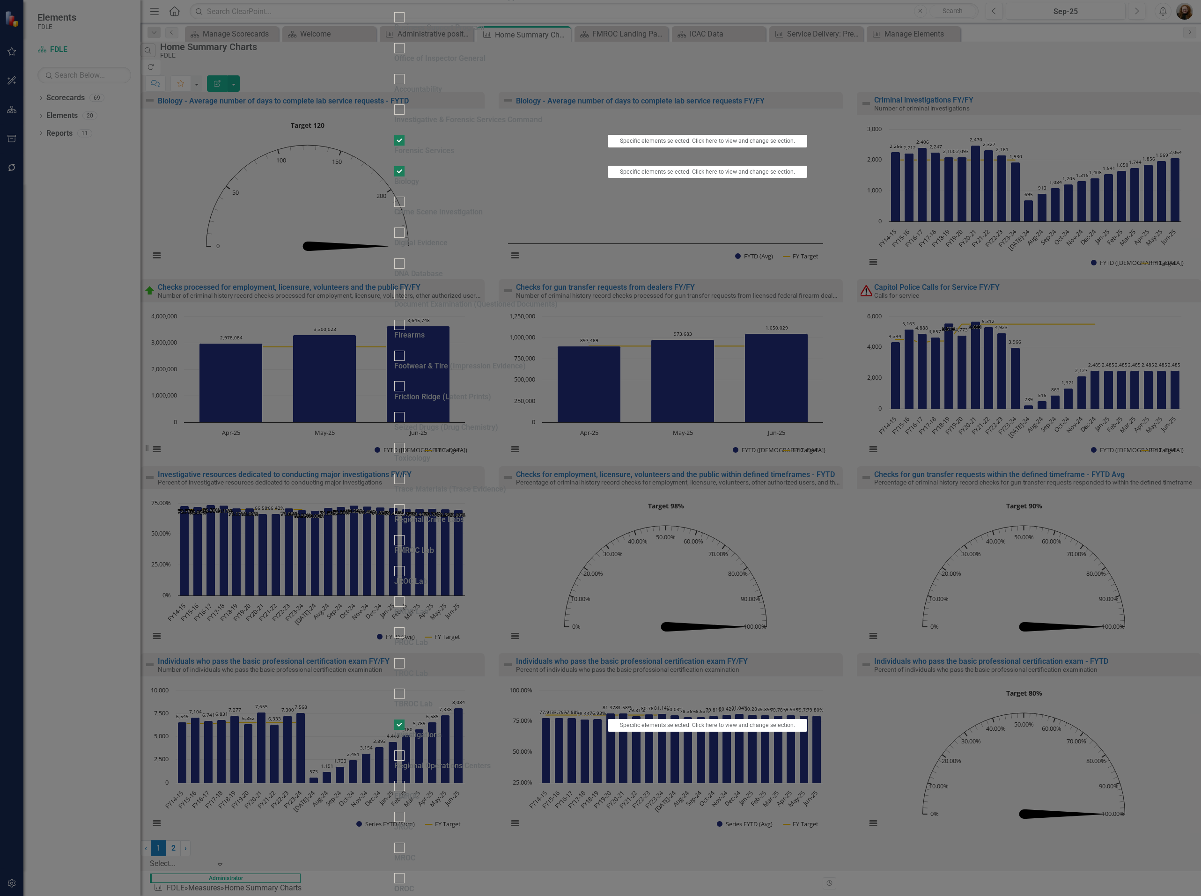
scroll to position [0, 0]
click at [411, 33] on div "Business Support Program" at bounding box center [439, 27] width 90 height 11
click at [406, 25] on input "Business Support Program" at bounding box center [399, 17] width 15 height 15
checkbox input "true"
click at [807, 25] on button "Click to select specific elements." at bounding box center [707, 18] width 199 height 13
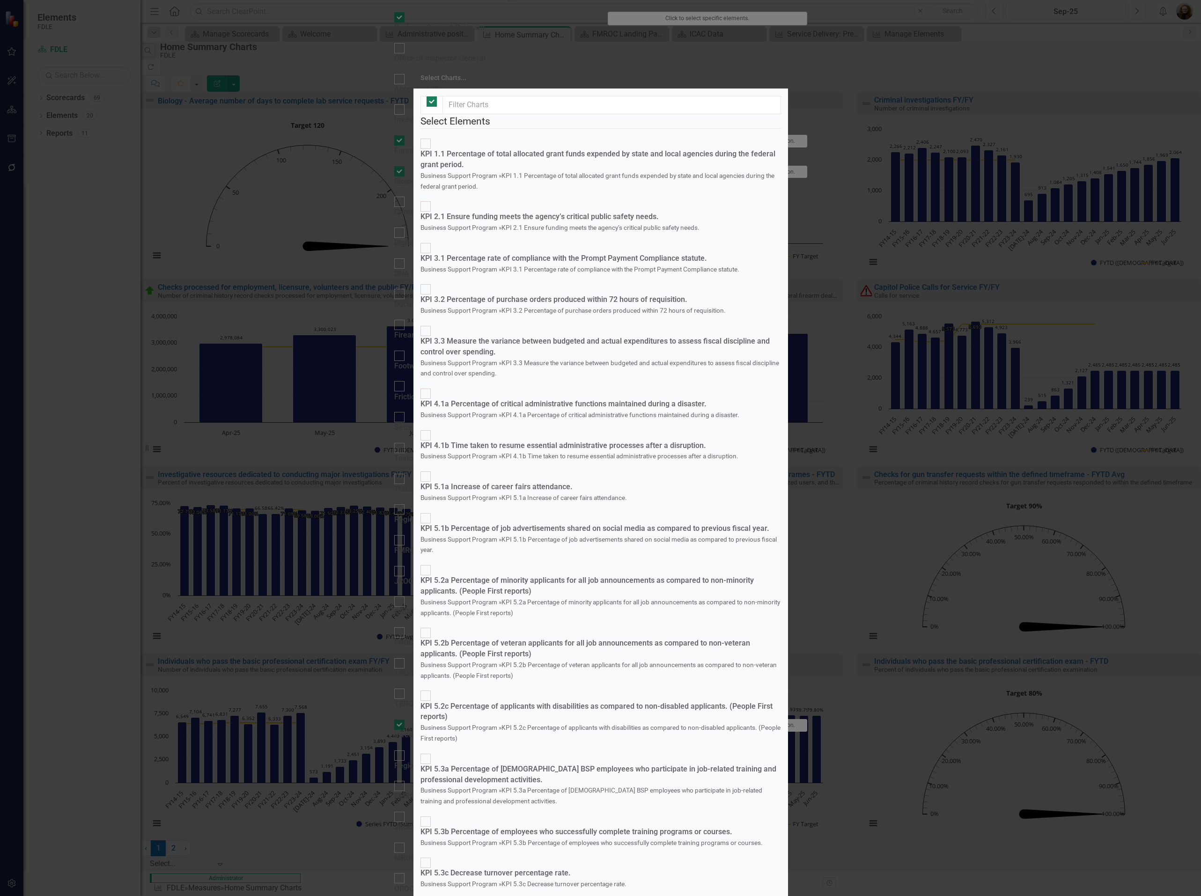
checkbox input "false"
checkbox input "true"
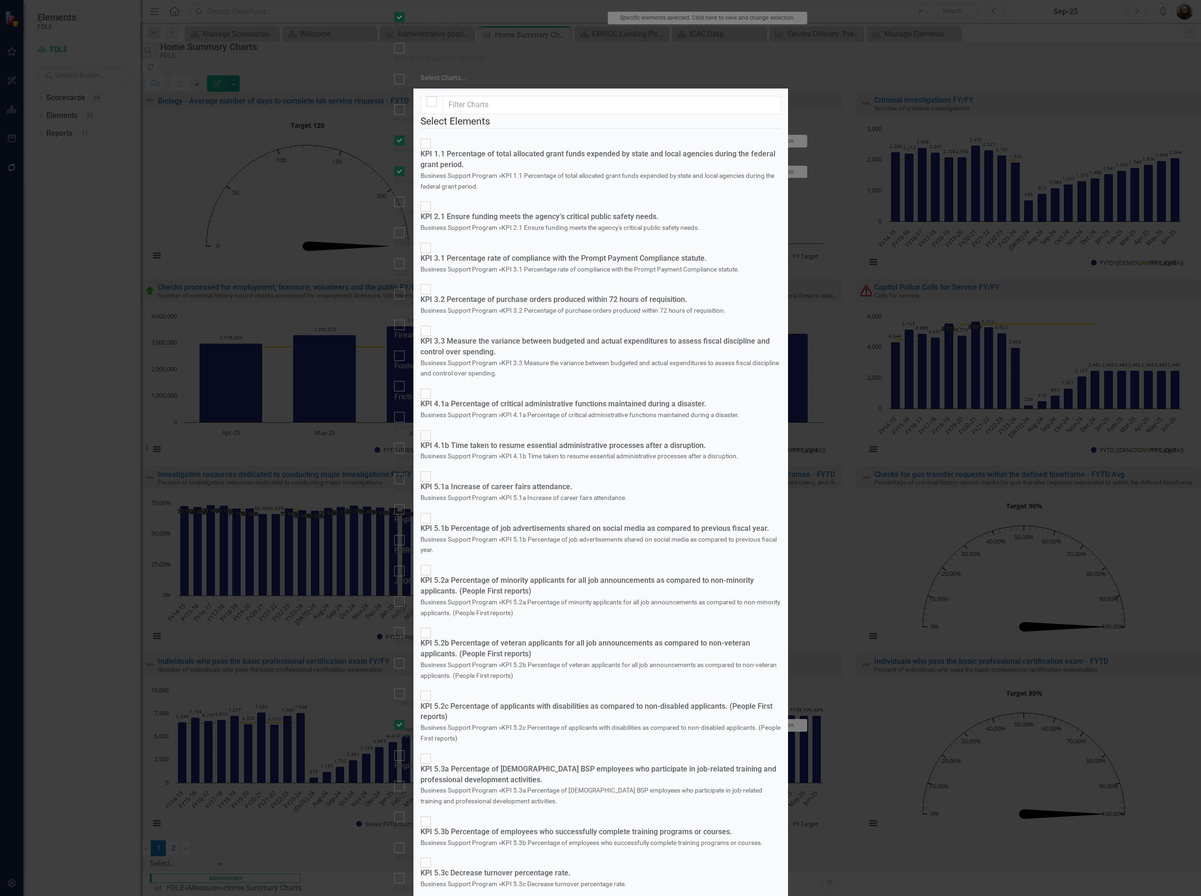
checkbox input "true"
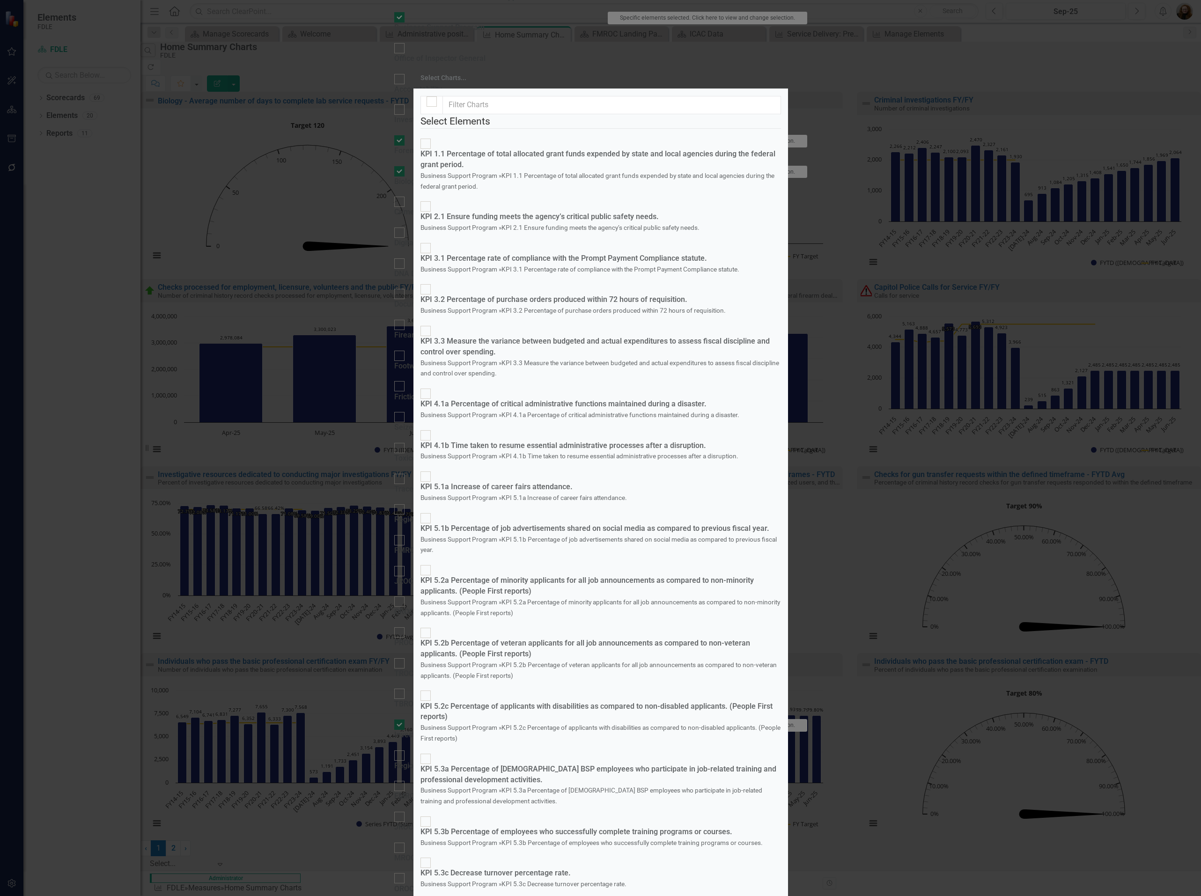
checkbox input "true"
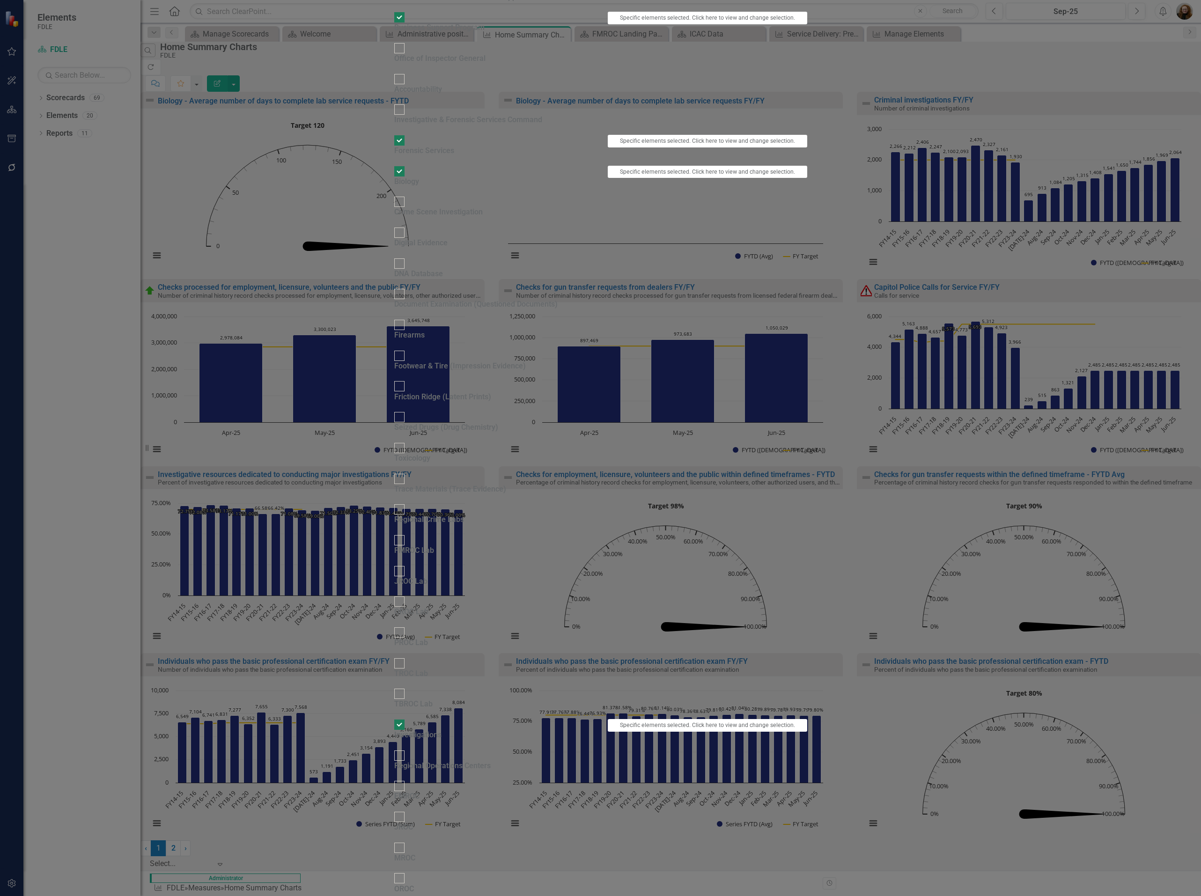
scroll to position [70, 0]
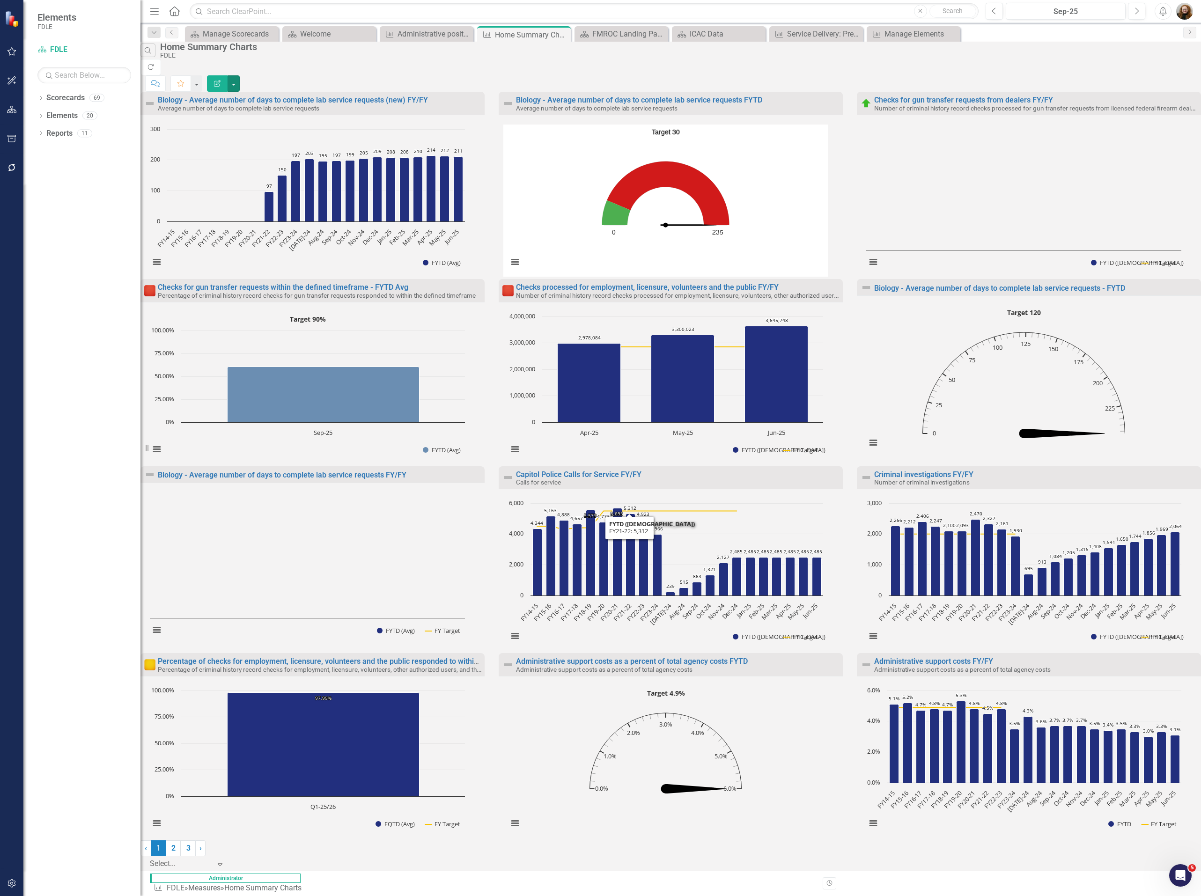
scroll to position [26, 0]
click at [327, 471] on link "Biology - Average number of days to complete lab service requests FY/FY" at bounding box center [282, 475] width 249 height 9
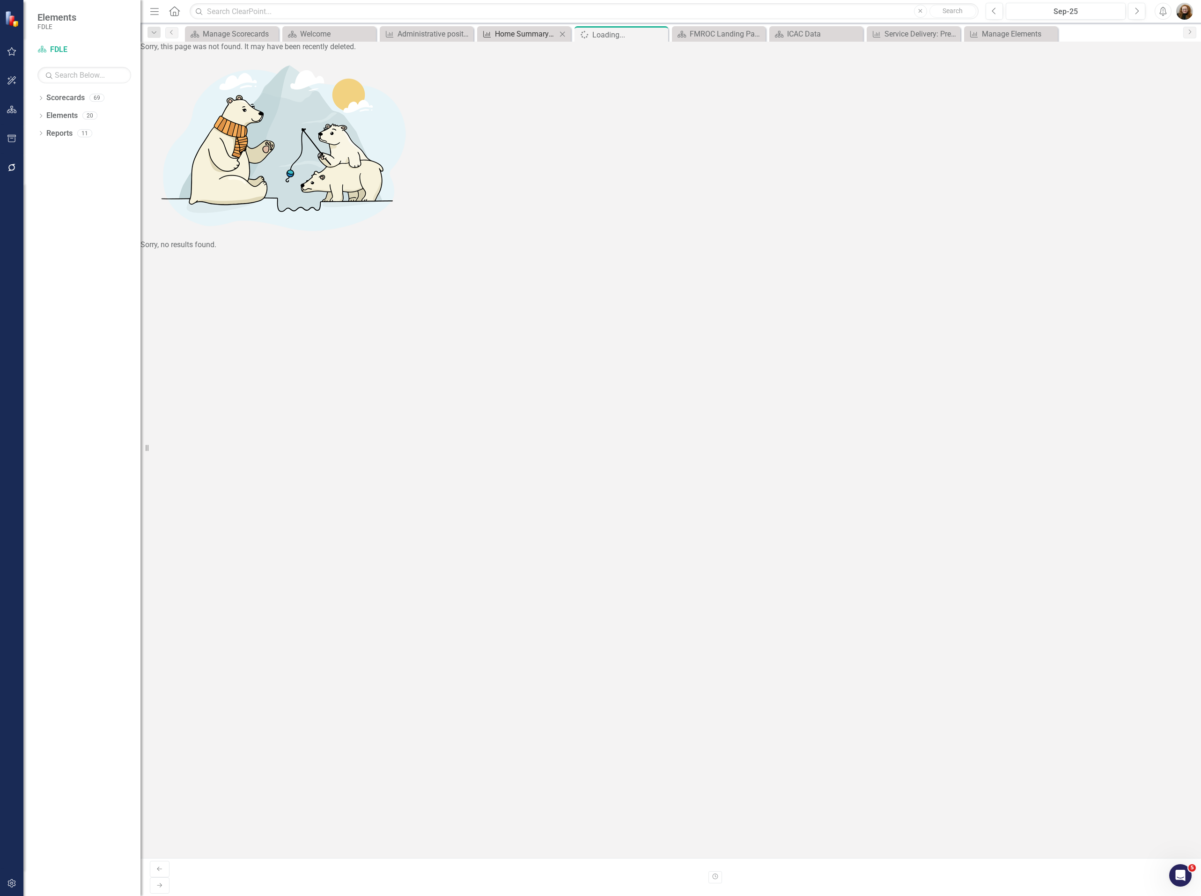
click at [534, 34] on div "Home Summary Charts" at bounding box center [526, 34] width 62 height 12
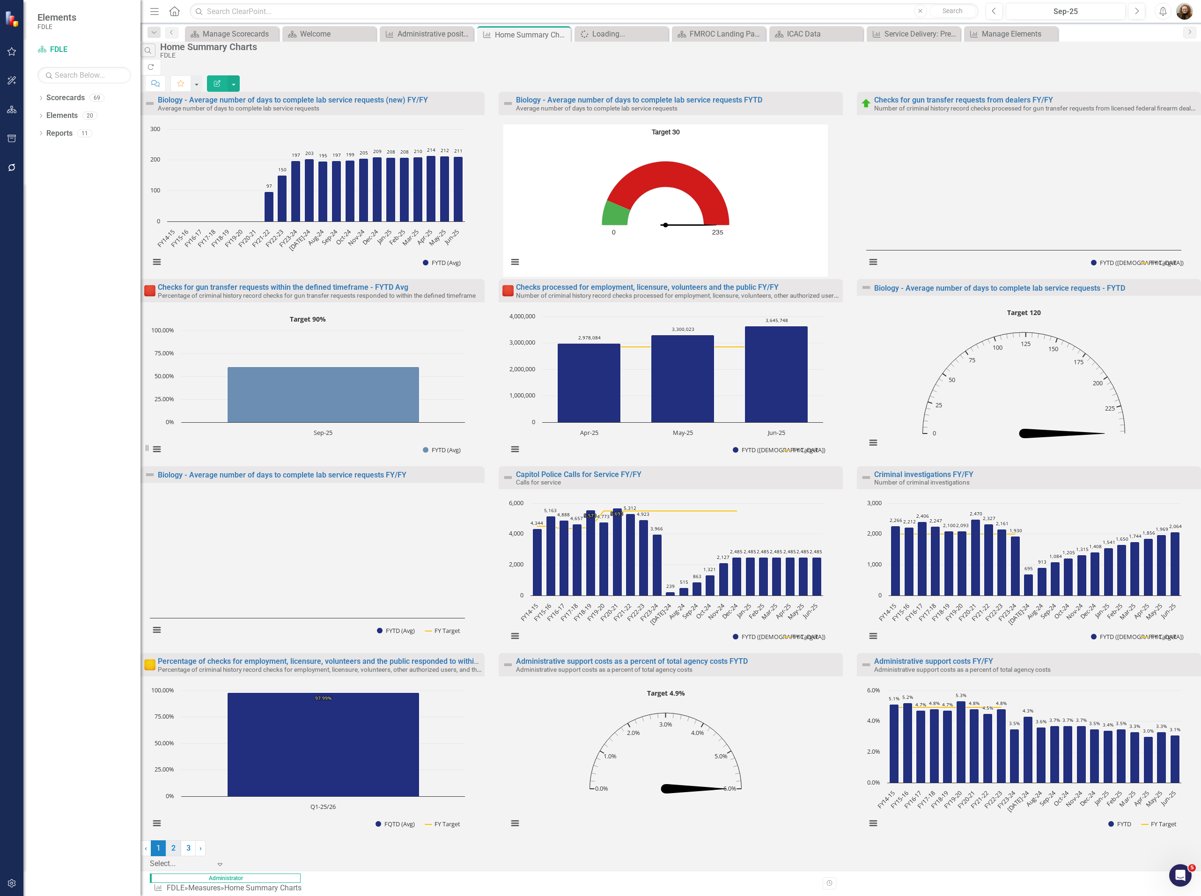
click at [181, 663] on link "2" at bounding box center [173, 848] width 15 height 16
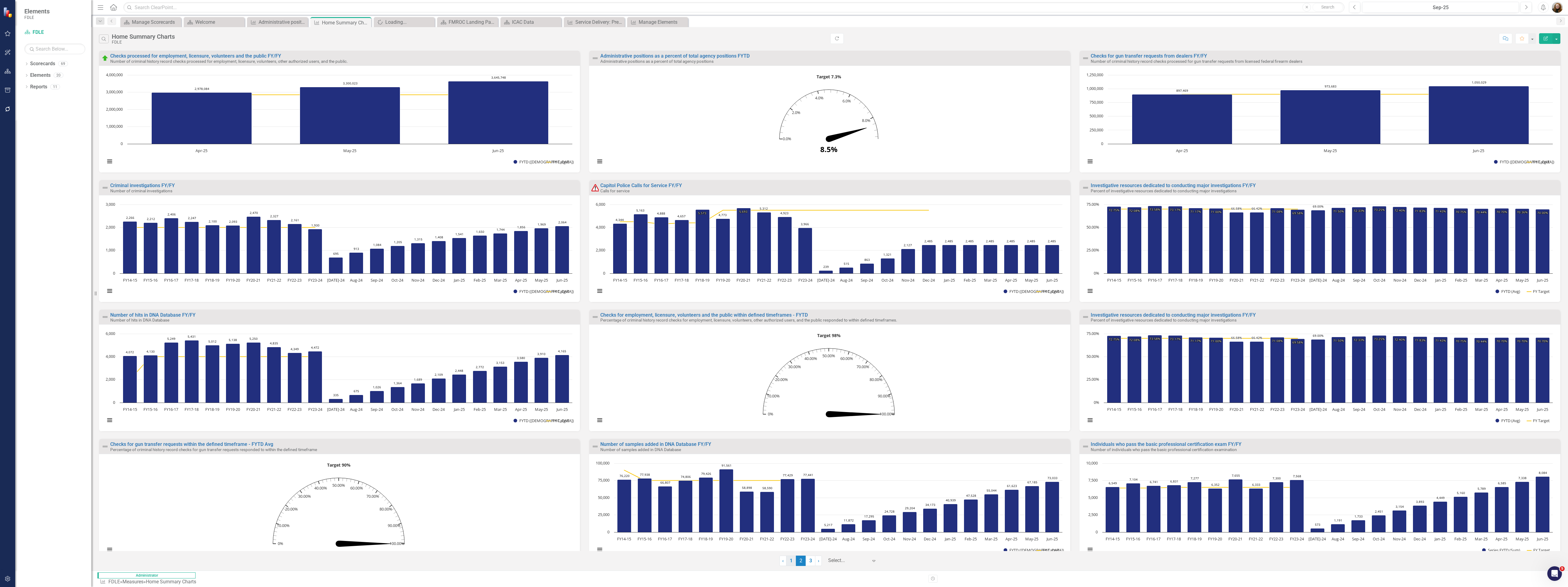
click at [781, 565] on link "1" at bounding box center [791, 560] width 10 height 10
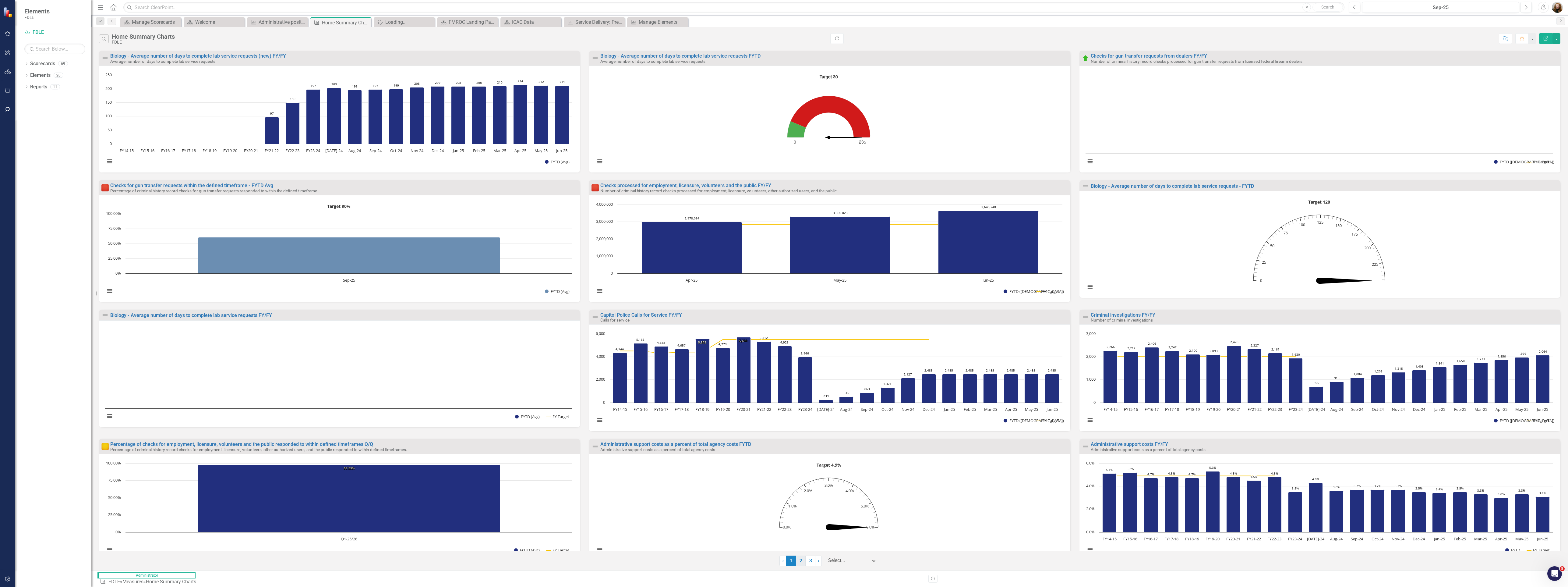
click at [781, 563] on link "2" at bounding box center [800, 560] width 10 height 10
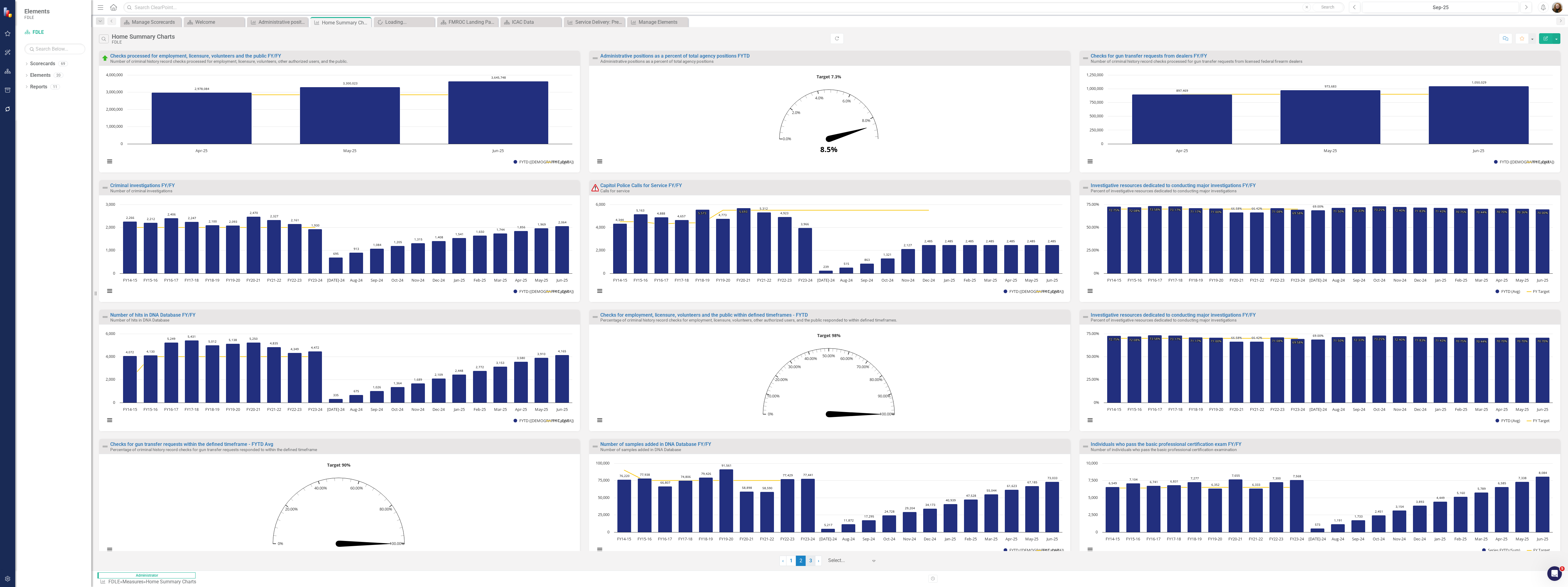
click at [781, 566] on link "3" at bounding box center [810, 560] width 10 height 10
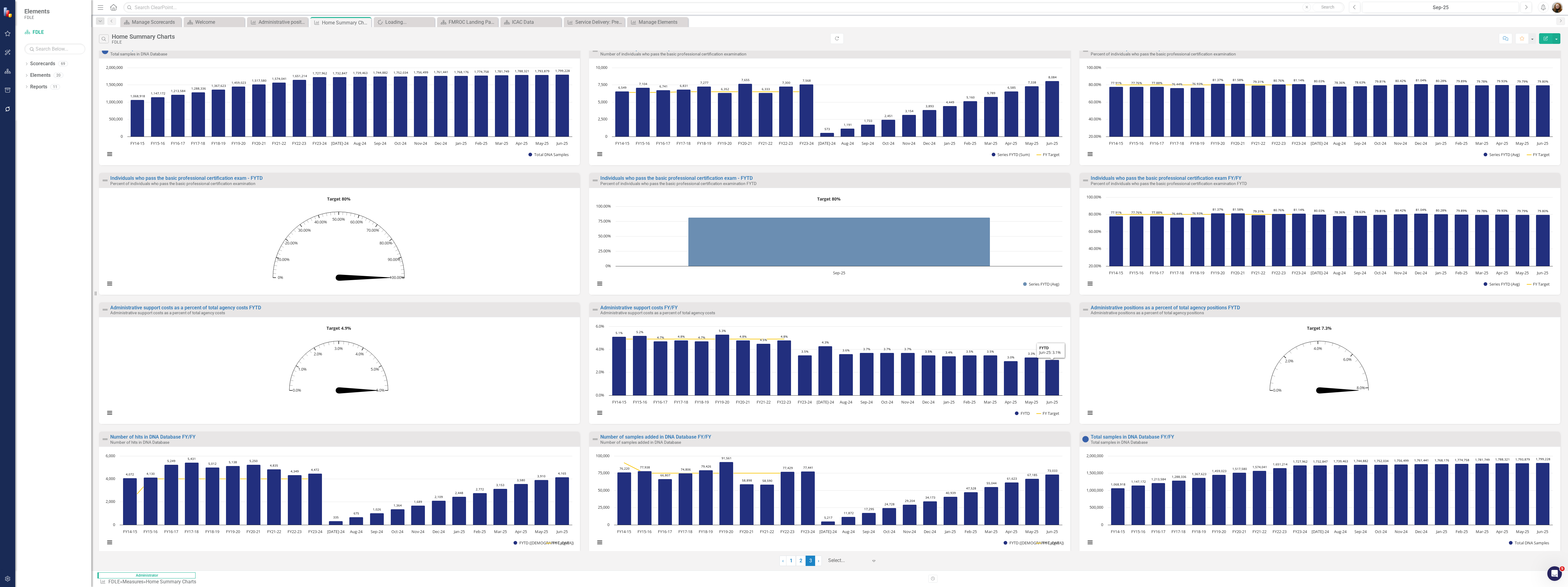
scroll to position [13, 0]
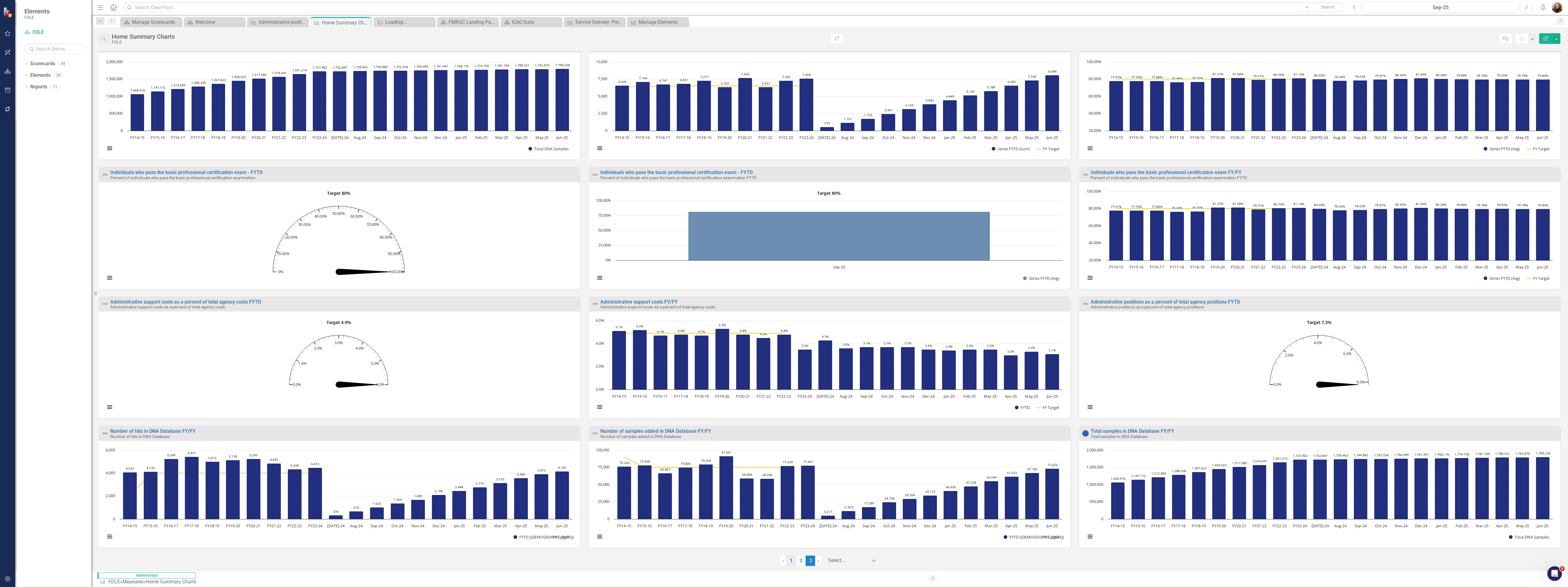
click at [781, 565] on link "1" at bounding box center [791, 560] width 10 height 10
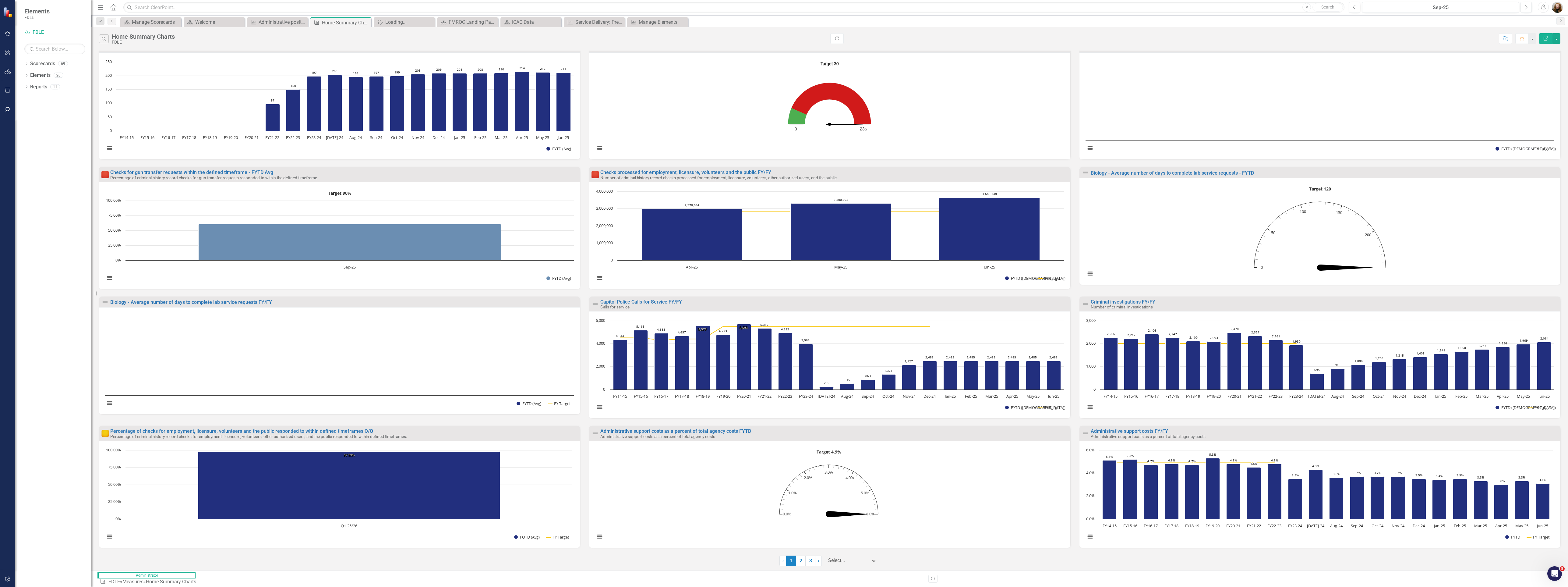
scroll to position [0, 0]
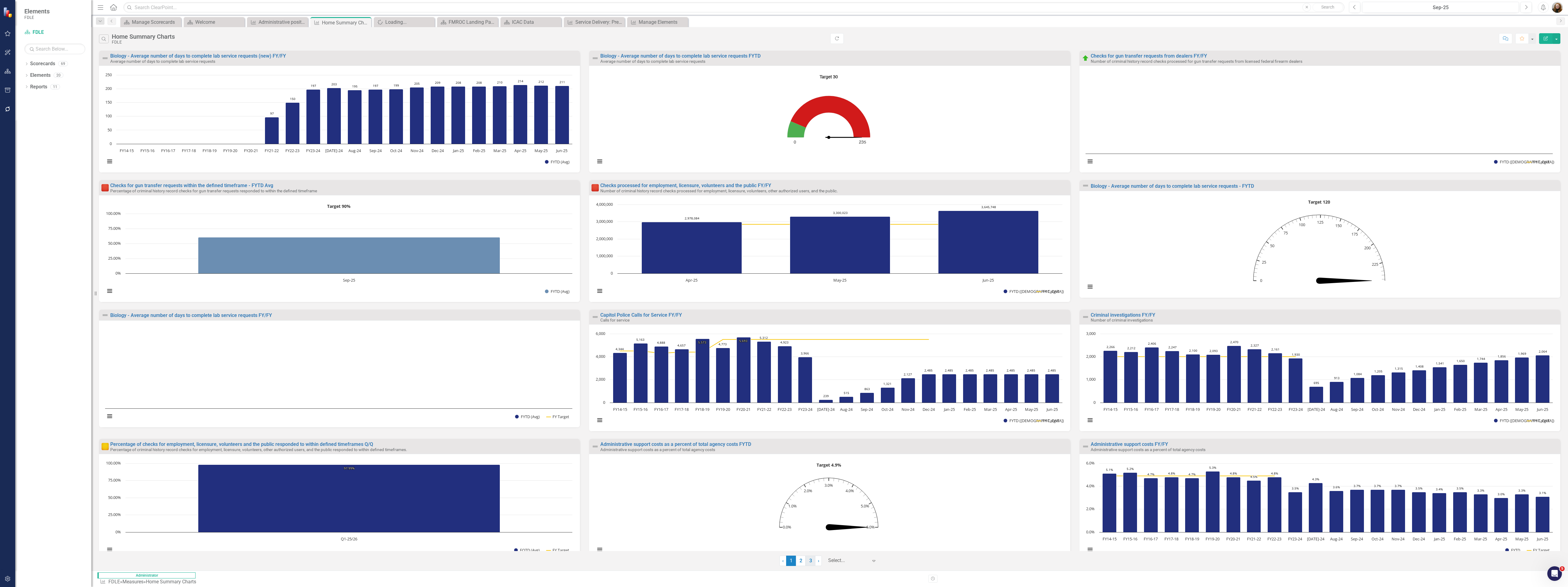
click at [781, 566] on link "3" at bounding box center [810, 560] width 10 height 10
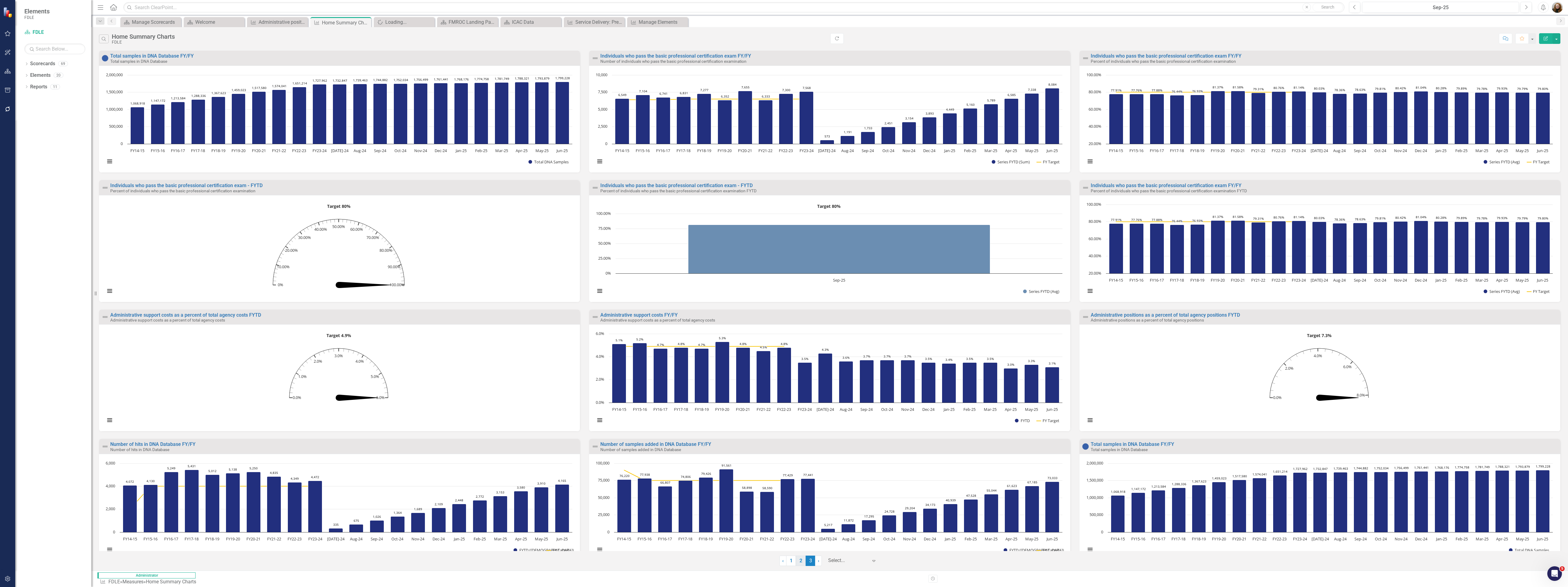
click at [781, 566] on link "2" at bounding box center [800, 560] width 10 height 10
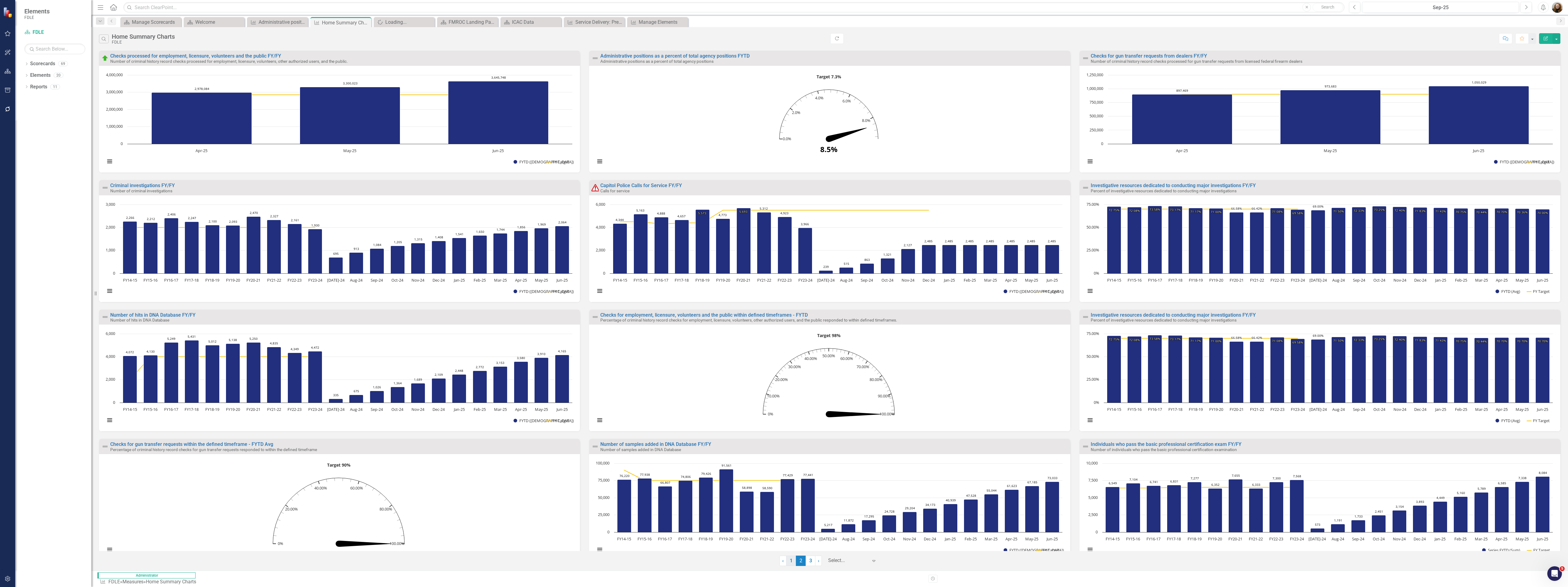
click at [781, 566] on link "1" at bounding box center [791, 560] width 10 height 10
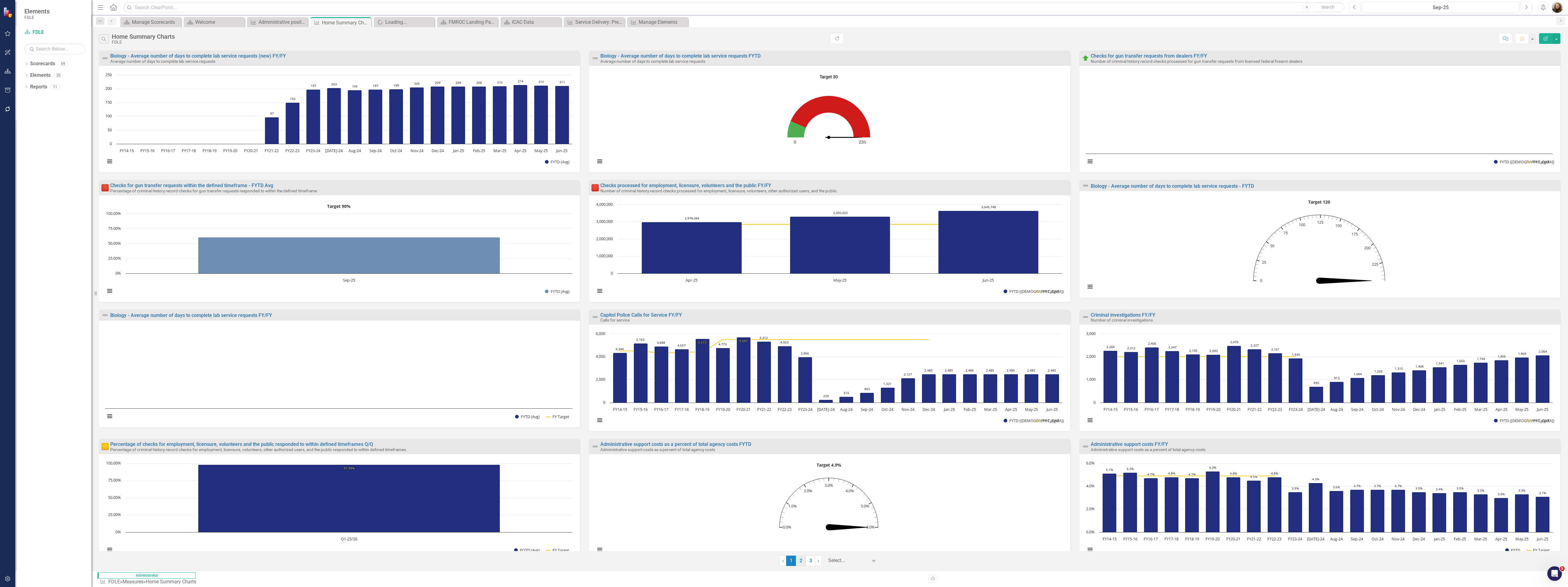
click at [781, 564] on link "2" at bounding box center [800, 560] width 10 height 10
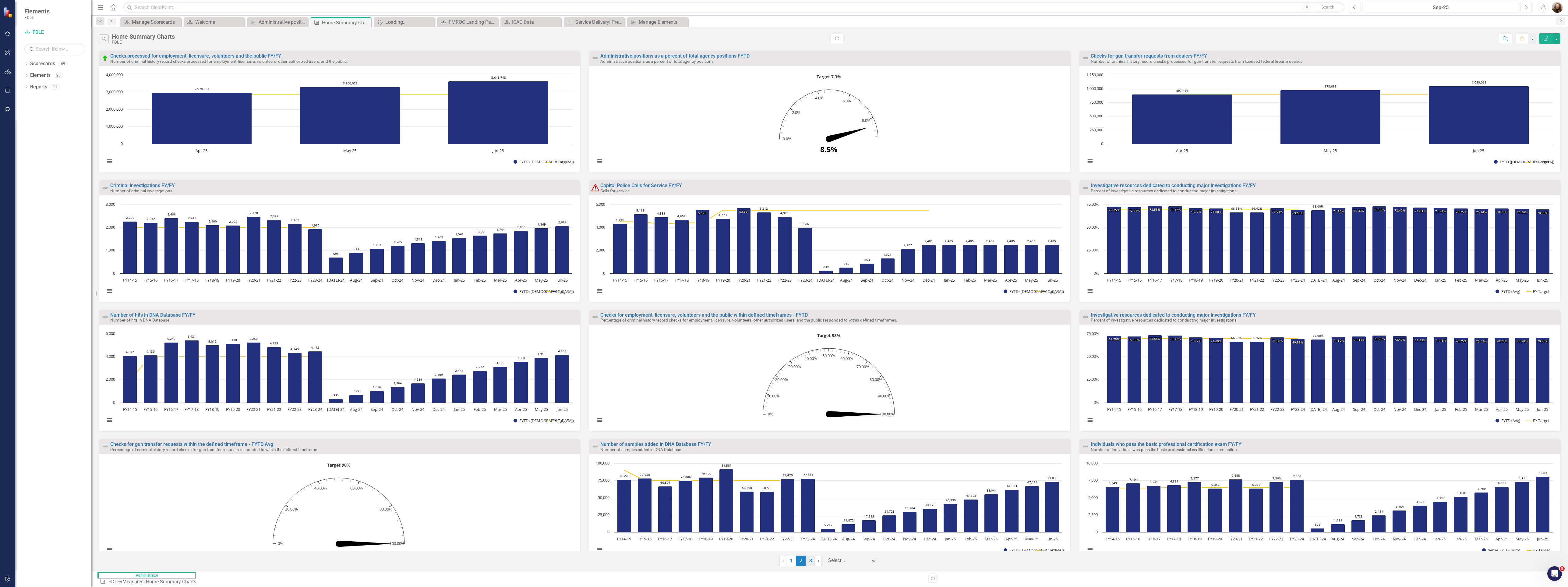
click at [781, 564] on link "3" at bounding box center [810, 560] width 10 height 10
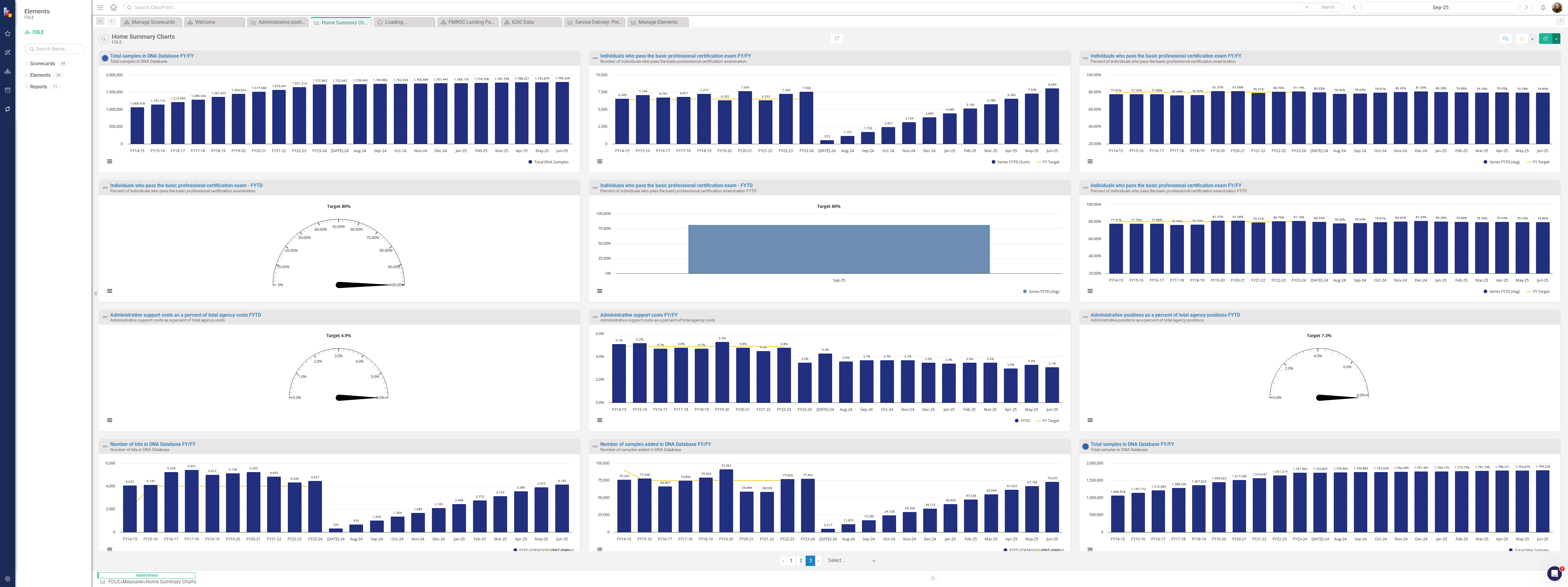
click at [781, 42] on button "button" at bounding box center [1556, 38] width 8 height 10
click at [781, 52] on link "Edit Report Edit Report" at bounding box center [1530, 50] width 60 height 11
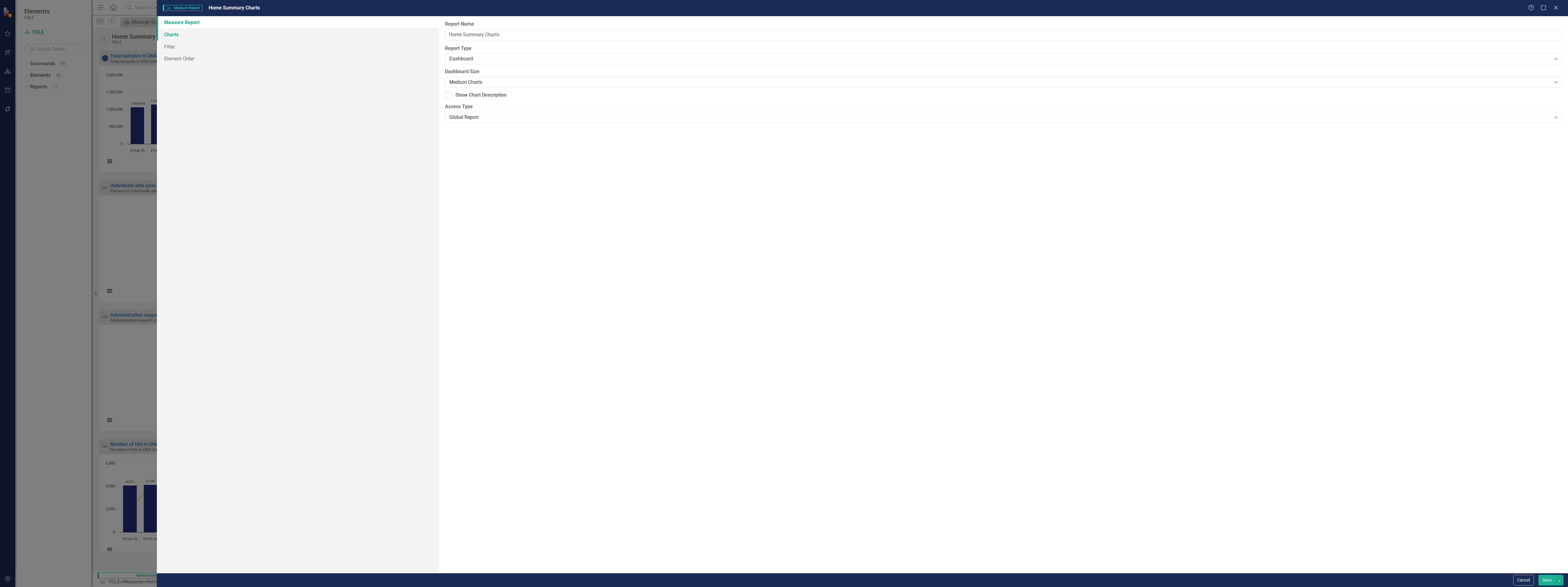
click at [171, 34] on link "Charts" at bounding box center [298, 34] width 282 height 12
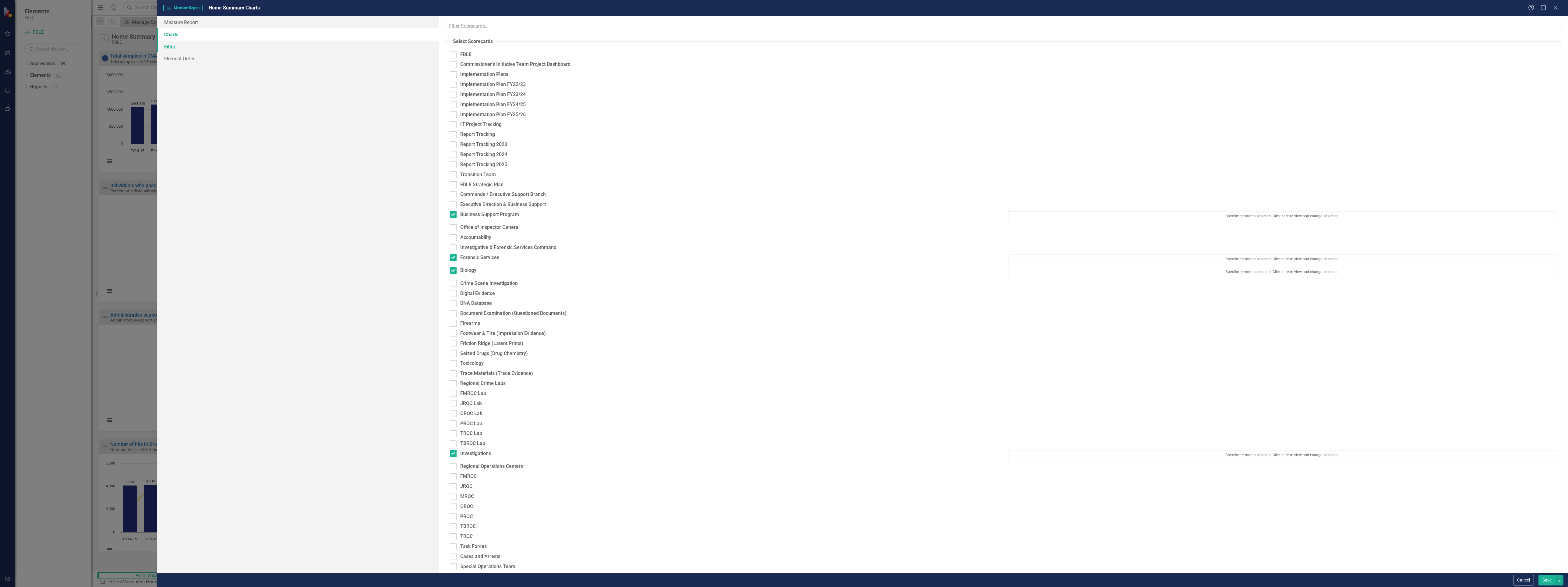
click at [169, 48] on link "Filter" at bounding box center [298, 46] width 282 height 12
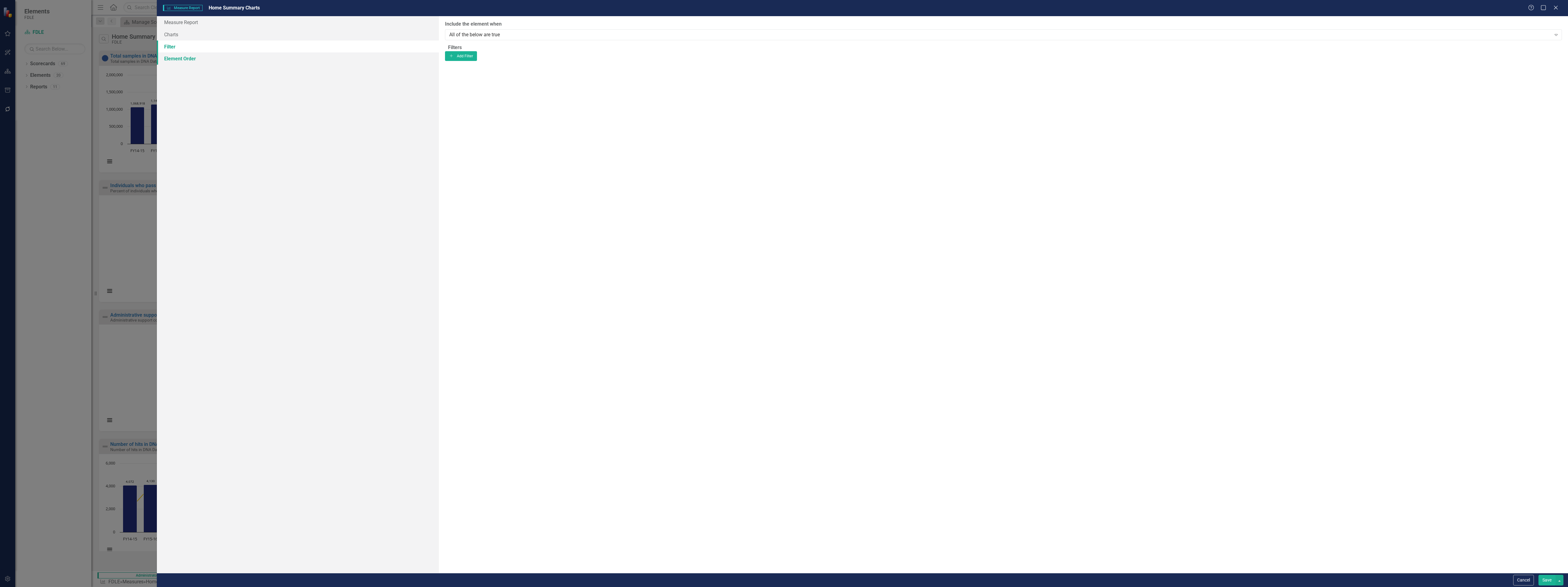
click at [176, 57] on link "Element Order" at bounding box center [298, 59] width 282 height 12
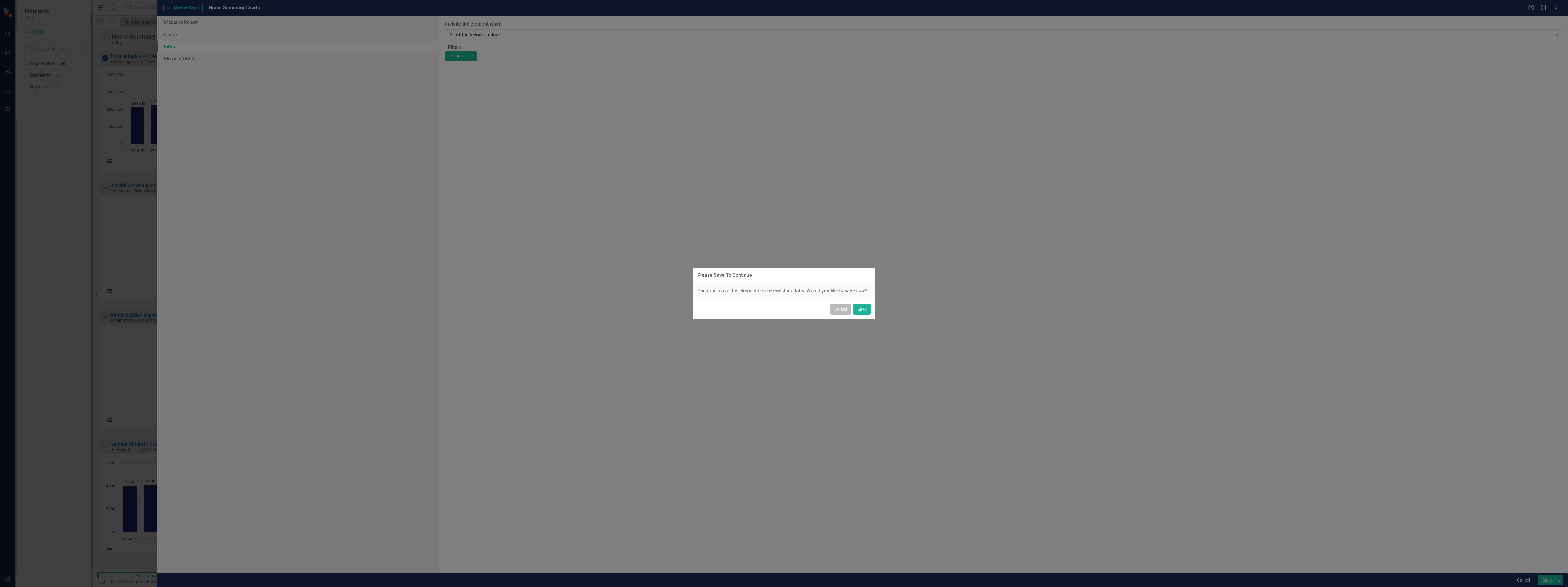
click at [781, 312] on button "Cancel" at bounding box center [841, 309] width 21 height 10
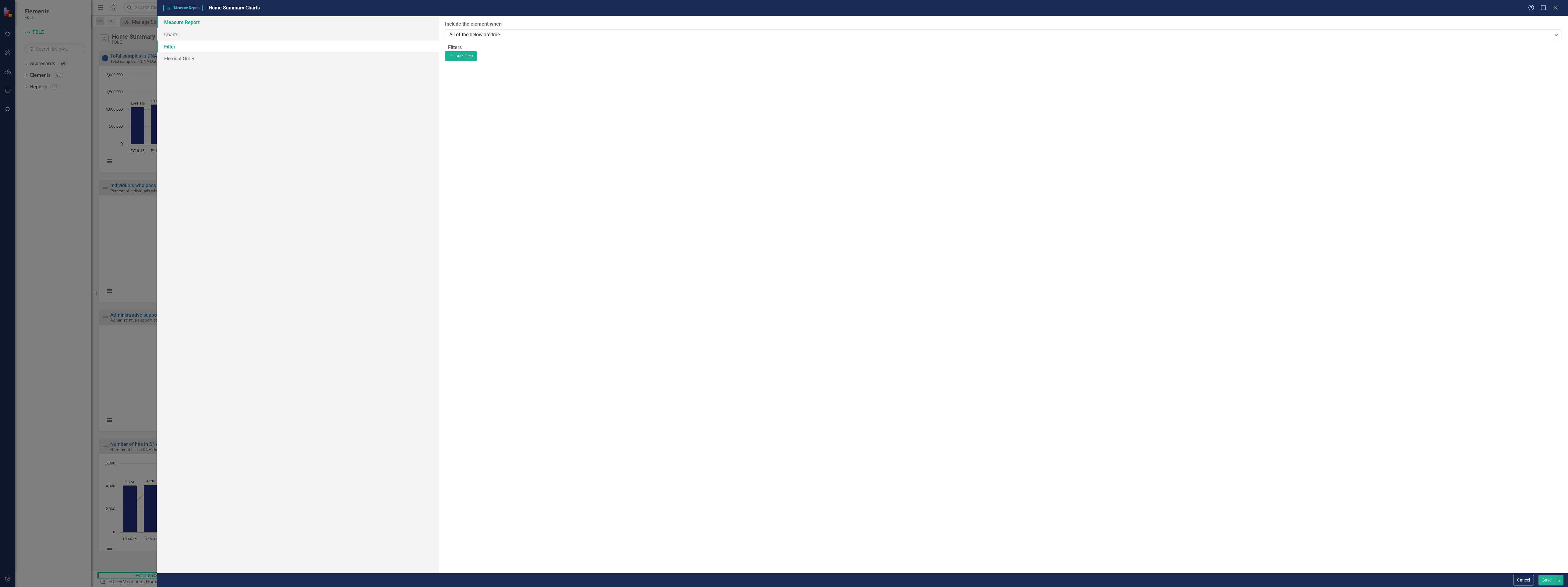
click at [181, 26] on link "Measure Report" at bounding box center [298, 22] width 282 height 12
drag, startPoint x: 1545, startPoint y: 582, endPoint x: 1538, endPoint y: 579, distance: 7.6
click at [781, 582] on button "Save" at bounding box center [1547, 580] width 17 height 10
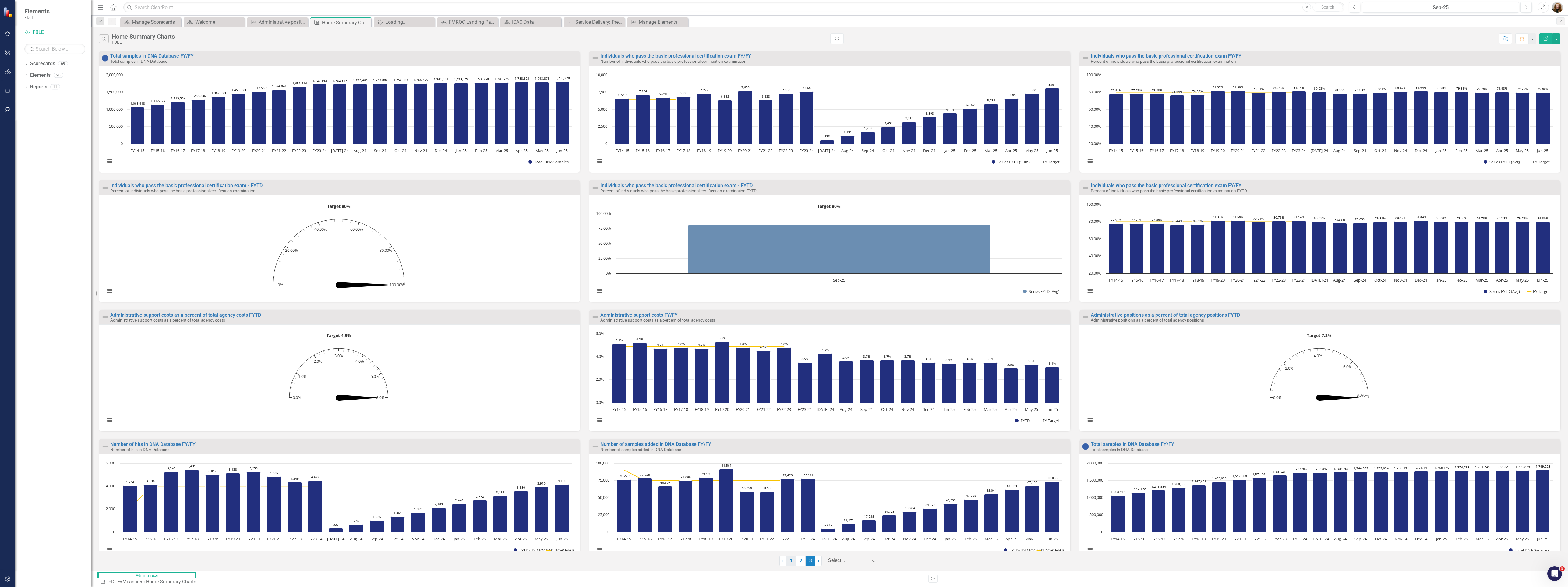
click at [781, 566] on link "1" at bounding box center [791, 560] width 10 height 10
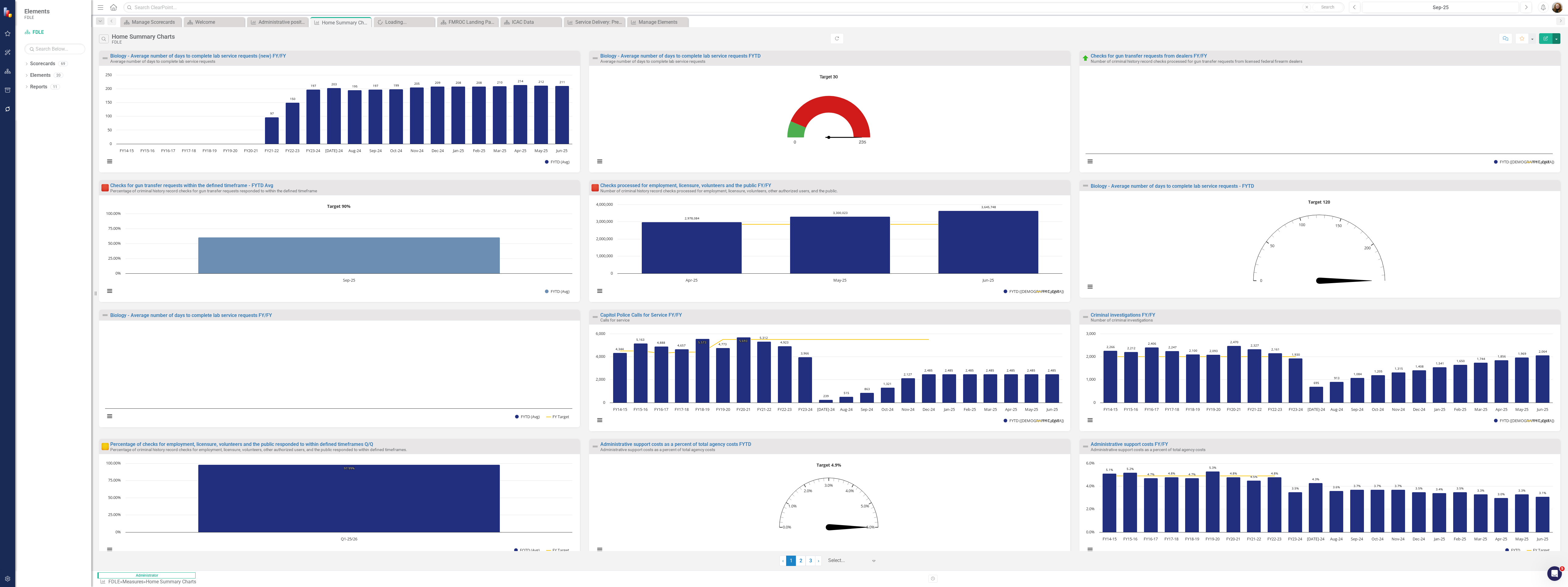
click at [781, 39] on button "button" at bounding box center [1556, 38] width 8 height 10
click at [781, 48] on link "Edit Report Edit Report" at bounding box center [1530, 50] width 60 height 11
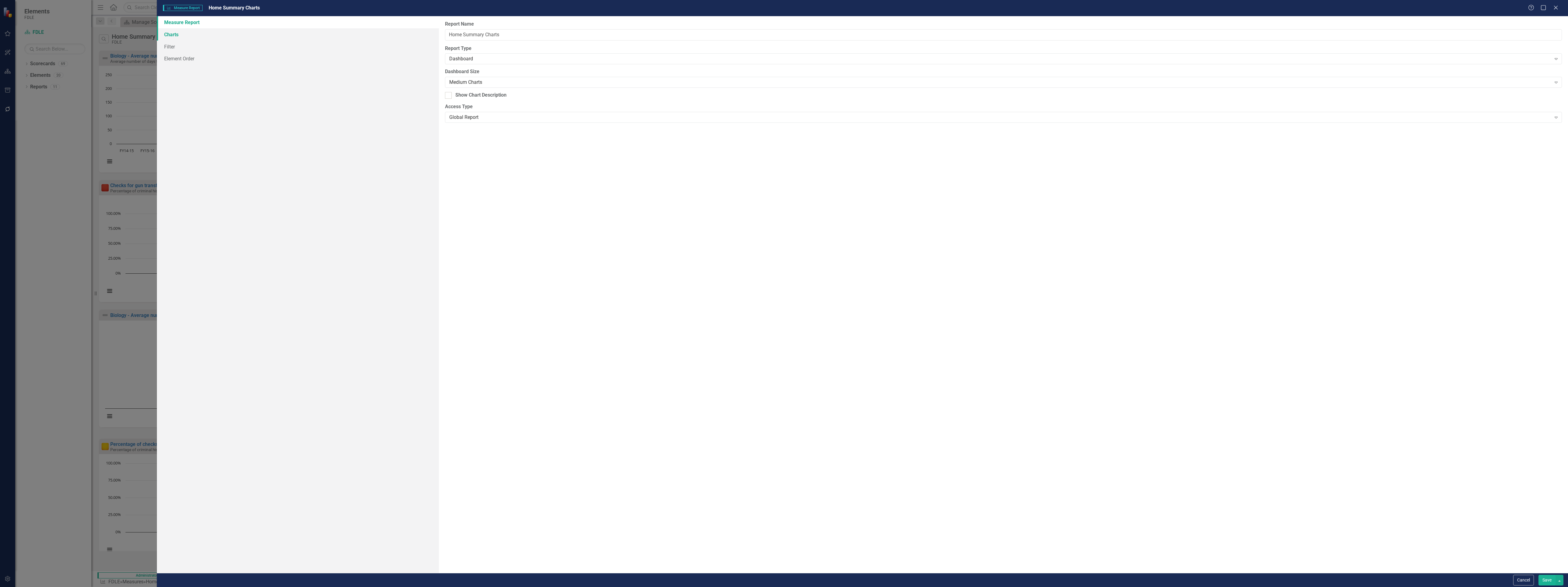
click at [170, 34] on link "Charts" at bounding box center [298, 34] width 282 height 12
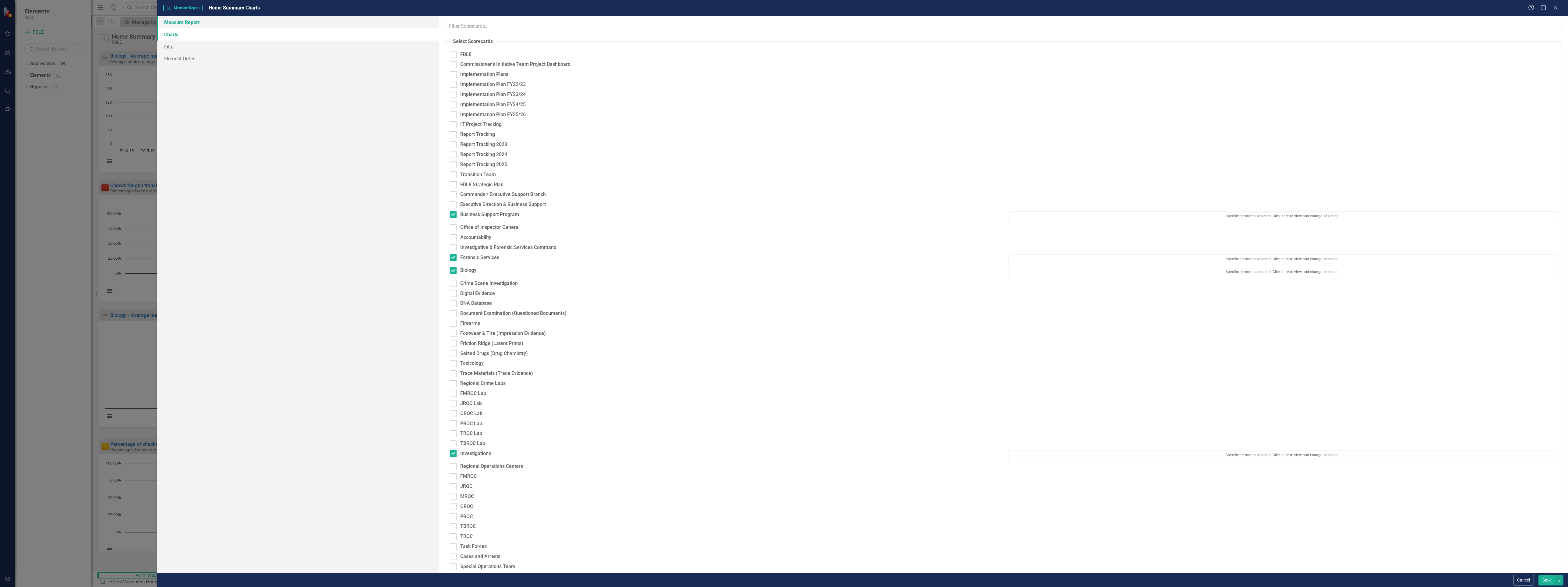
click at [187, 22] on link "Measure Report" at bounding box center [298, 22] width 282 height 12
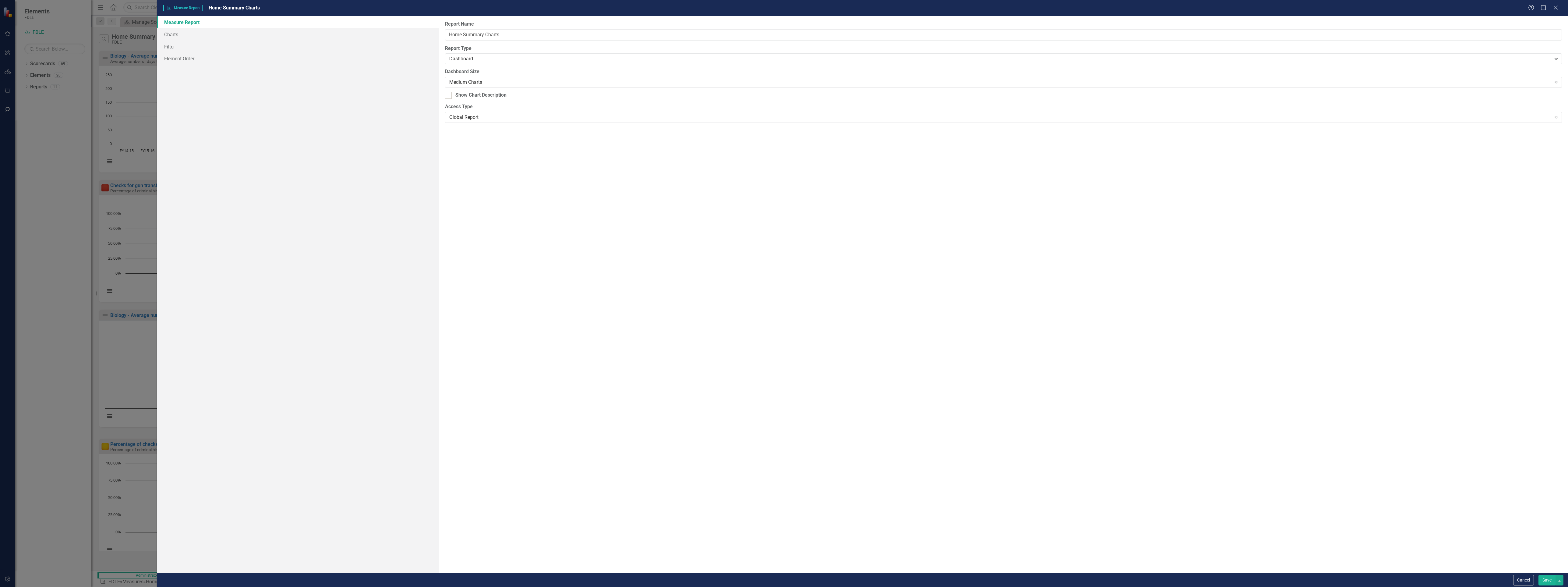
click at [781, 577] on button "Save" at bounding box center [1547, 580] width 17 height 10
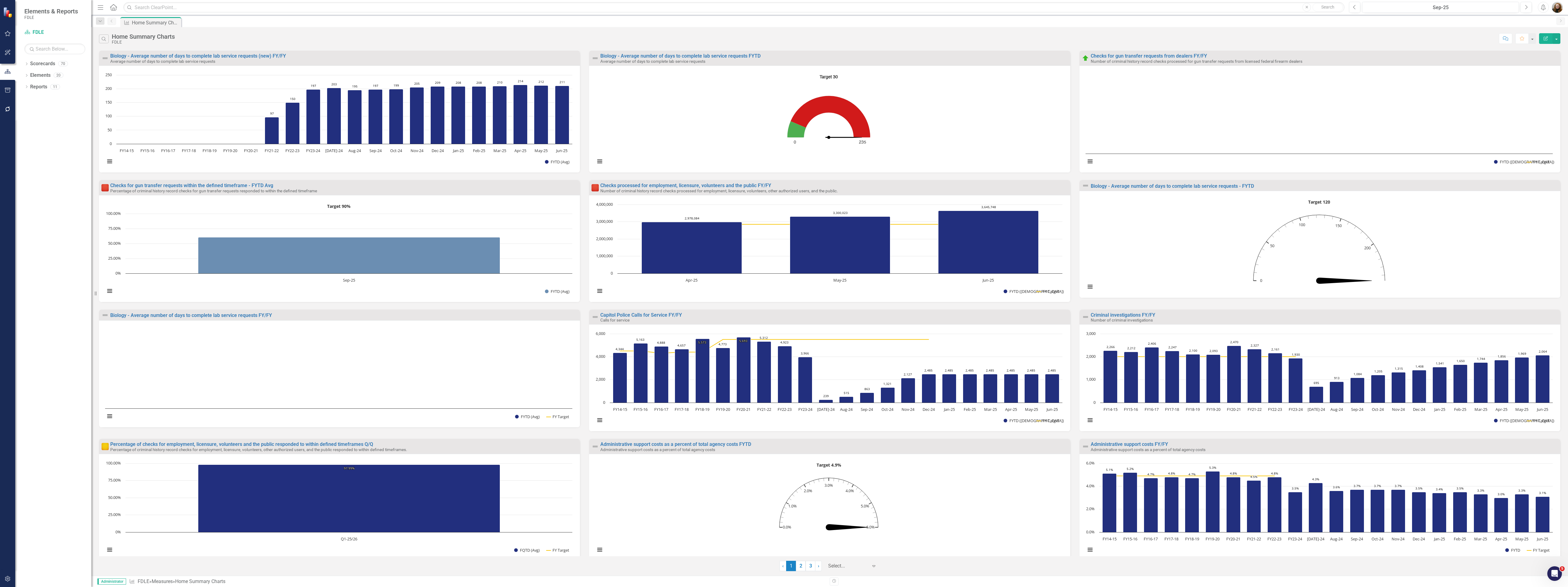
click at [584, 406] on div "Capitol Police Calls for Service FY/FY Calls for service Loading... Chart Combi…" at bounding box center [829, 374] width 490 height 130
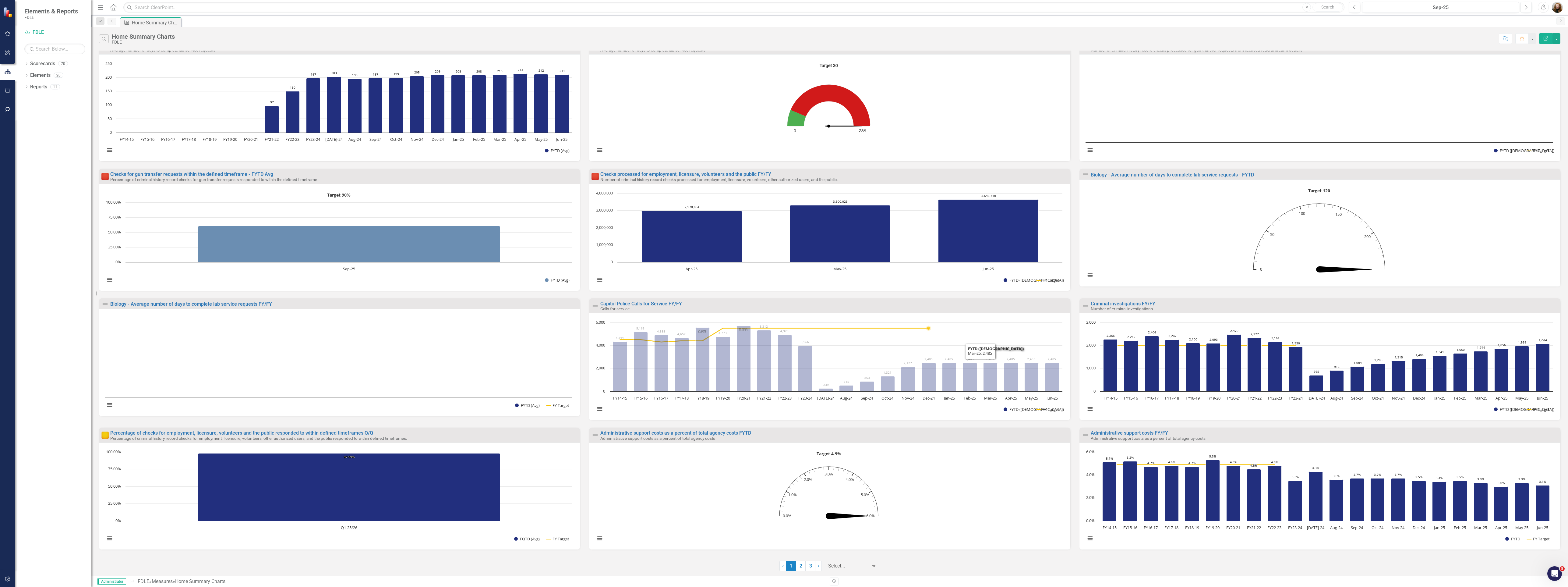
scroll to position [13, 0]
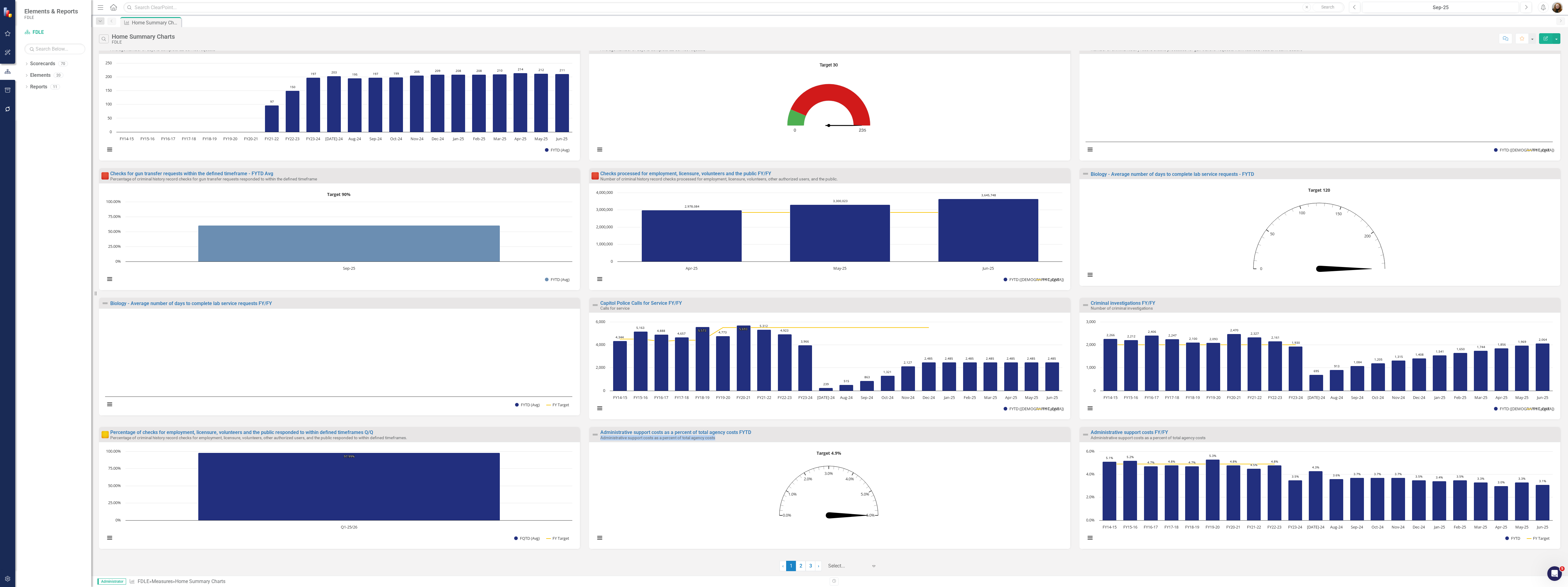
drag, startPoint x: 1034, startPoint y: 432, endPoint x: 967, endPoint y: 450, distance: 69.4
click at [967, 450] on div "Administrative support costs as a percent of total agency costs FYTD Administra…" at bounding box center [829, 487] width 481 height 122
click at [984, 433] on div "Administrative support costs as a percent of total agency costs FYTD" at bounding box center [835, 433] width 468 height 5
drag, startPoint x: 1005, startPoint y: 431, endPoint x: 1073, endPoint y: 89, distance: 348.7
click at [1075, 89] on div "Checks for gun transfer requests from dealers FY/FY Number of criminal history …" at bounding box center [1319, 103] width 490 height 130
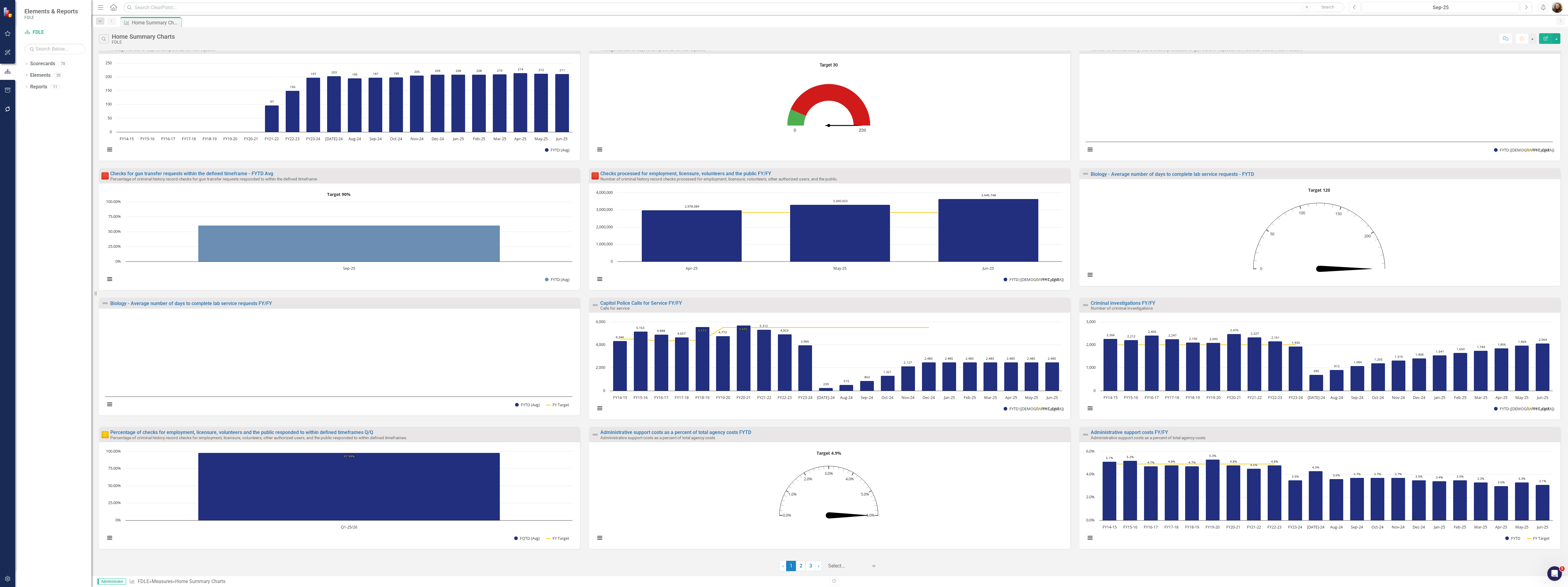
click at [1546, 40] on icon "button" at bounding box center [1546, 38] width 5 height 5
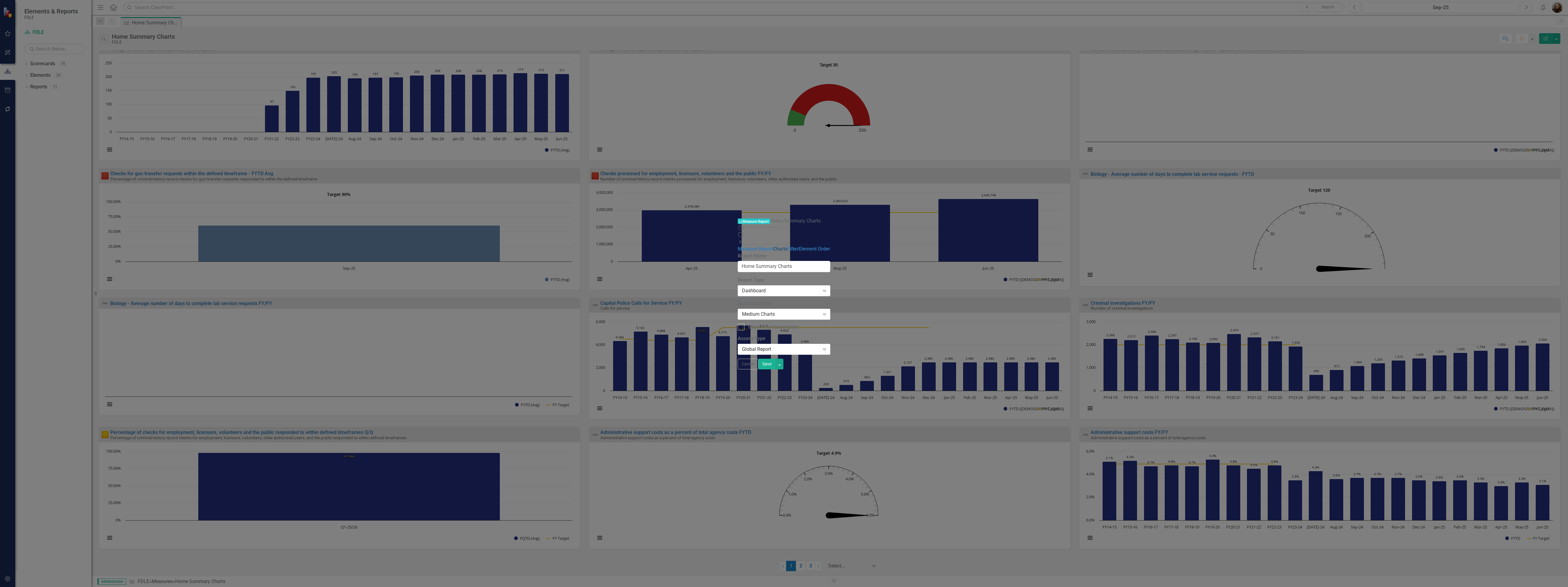
click at [773, 246] on link "Charts" at bounding box center [780, 249] width 14 height 6
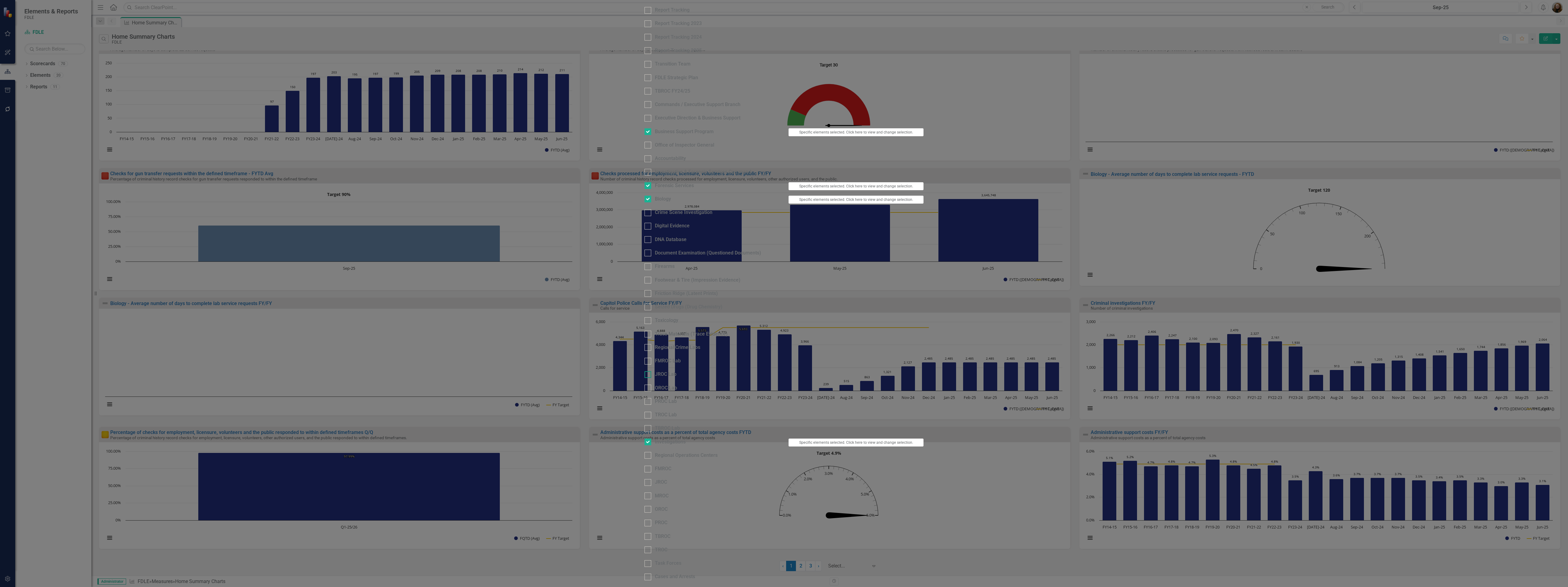
scroll to position [206, 0]
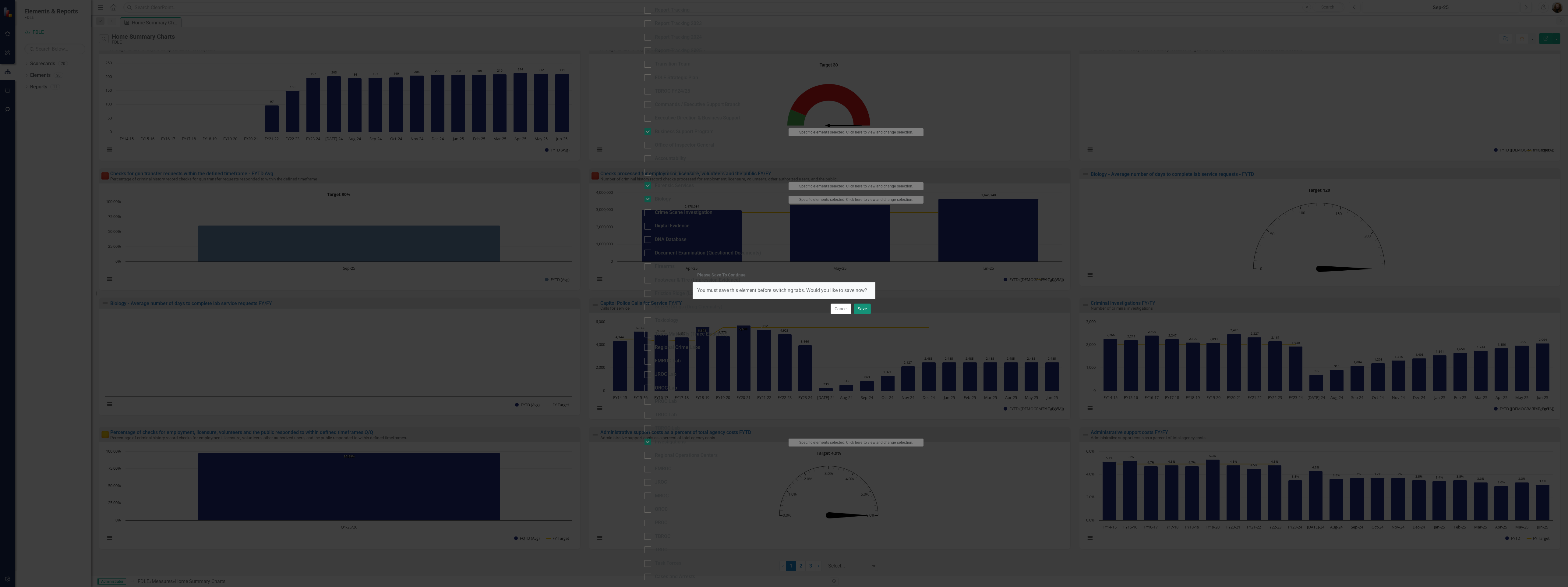
click at [858, 310] on button "Save" at bounding box center [862, 308] width 17 height 10
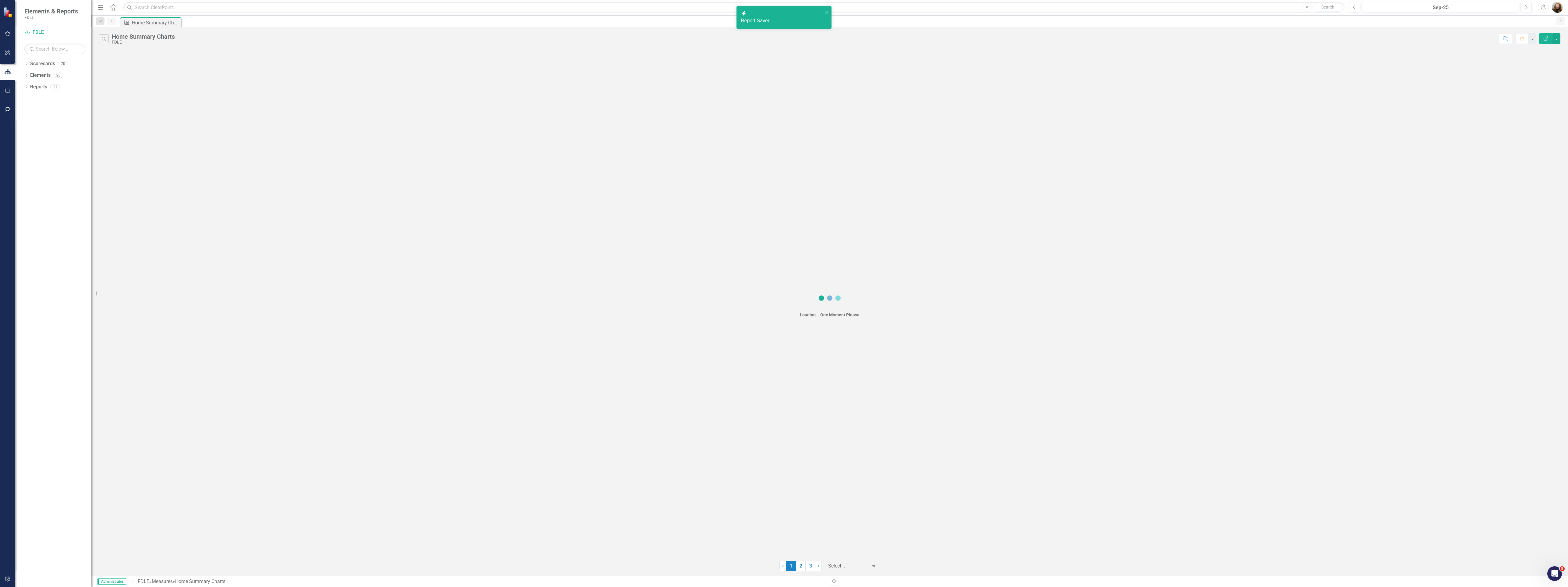
scroll to position [0, 0]
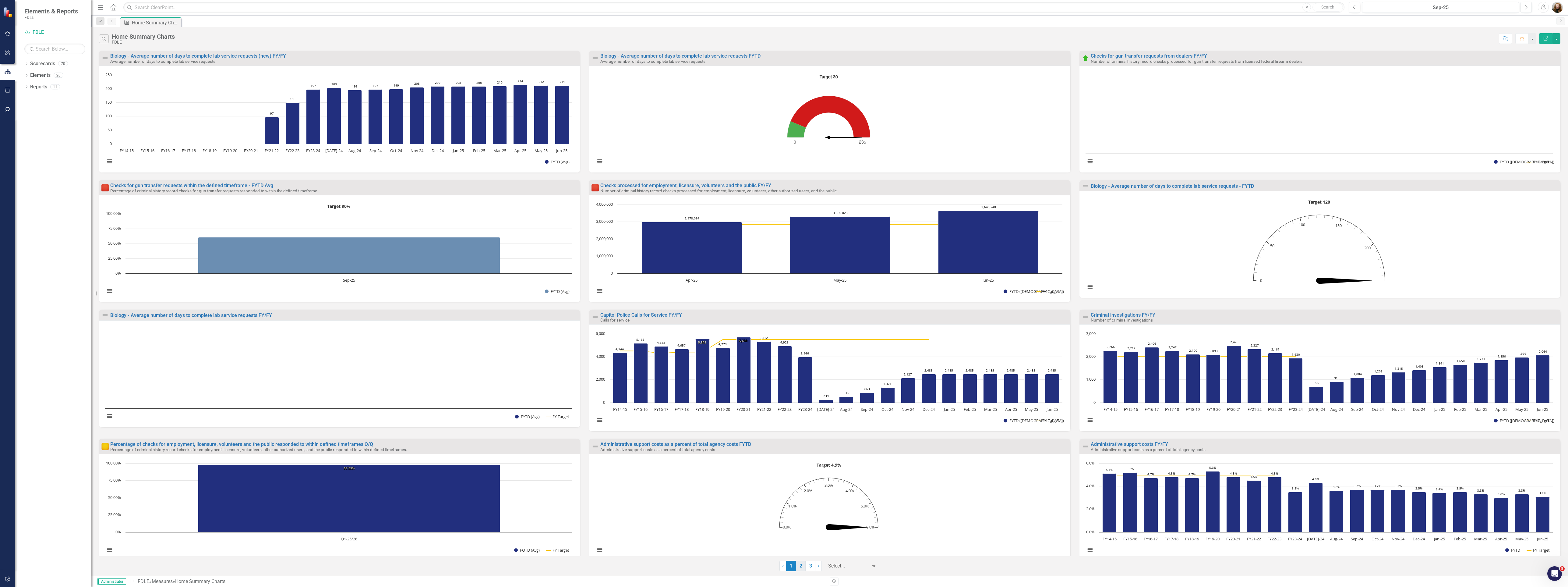
click at [802, 567] on link "2" at bounding box center [800, 566] width 10 height 10
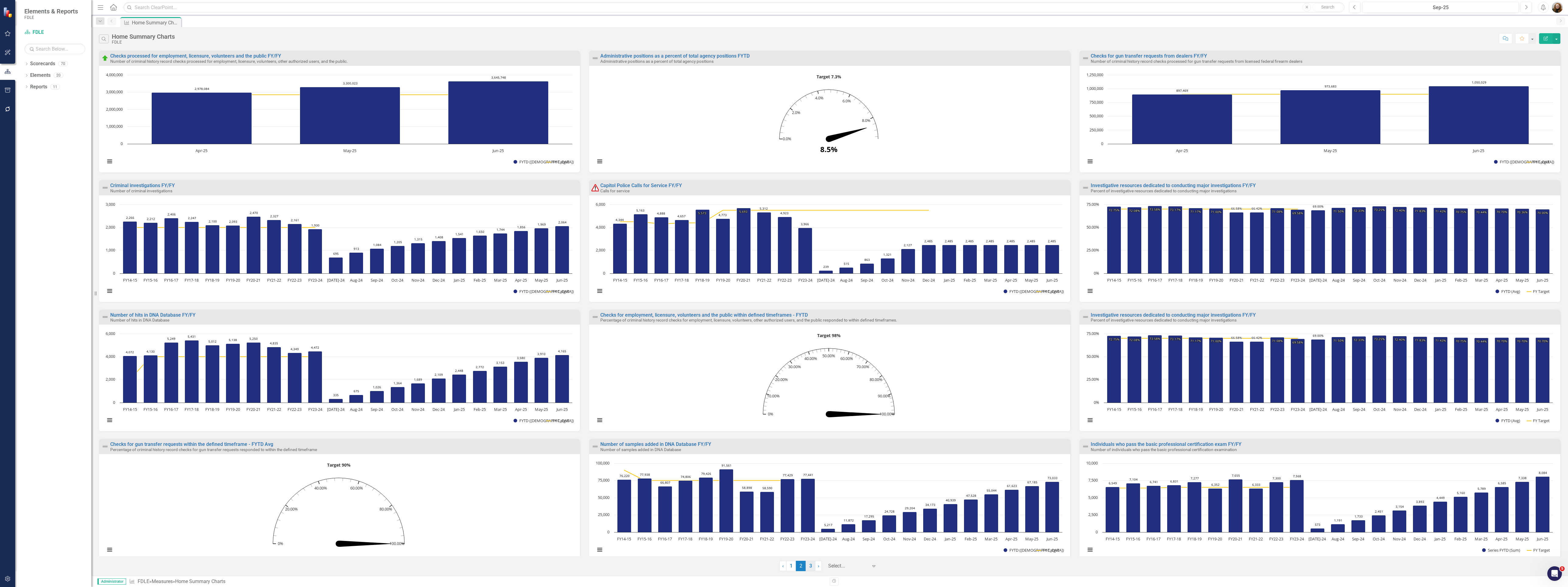
click at [808, 567] on link "3" at bounding box center [810, 566] width 10 height 10
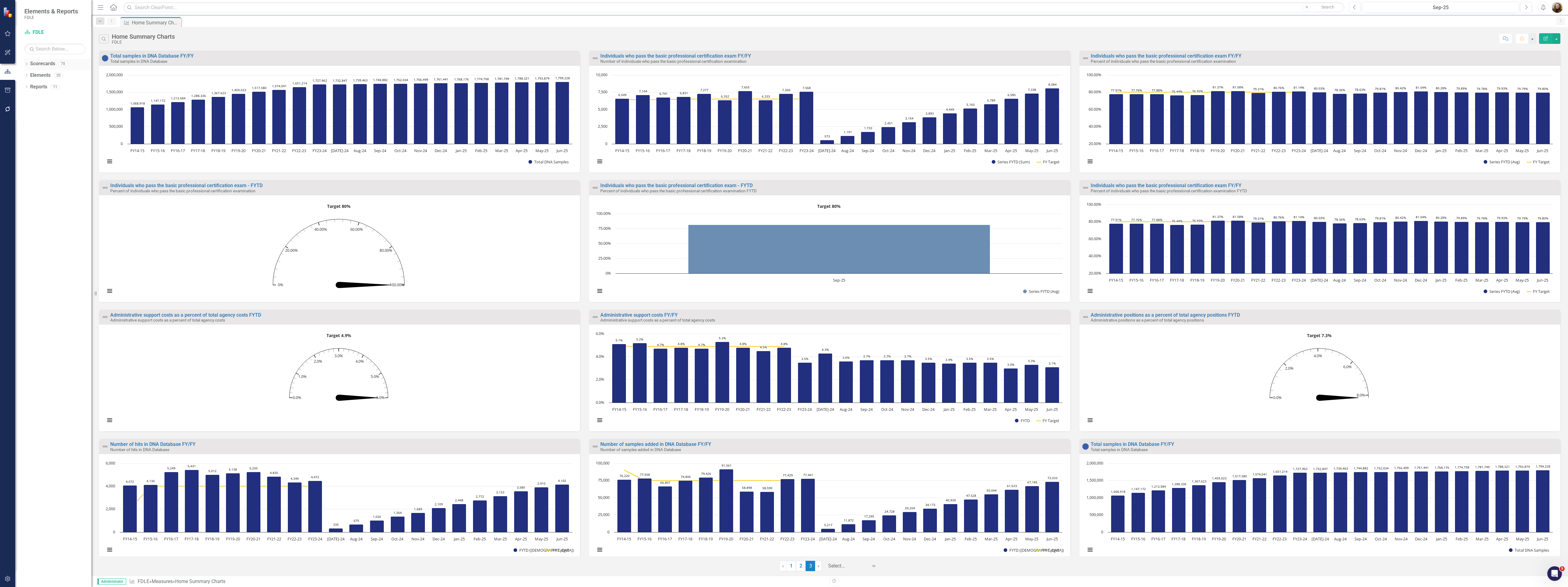
click at [27, 63] on icon "Dropdown" at bounding box center [26, 64] width 5 height 3
drag, startPoint x: 30, startPoint y: 79, endPoint x: 33, endPoint y: 79, distance: 3.0
click at [30, 79] on div "Dropdown FDLE" at bounding box center [55, 75] width 73 height 10
click at [23, 75] on icon "Dropdown" at bounding box center [20, 75] width 5 height 4
click at [60, 108] on link "IT Project Tracking" at bounding box center [57, 104] width 67 height 7
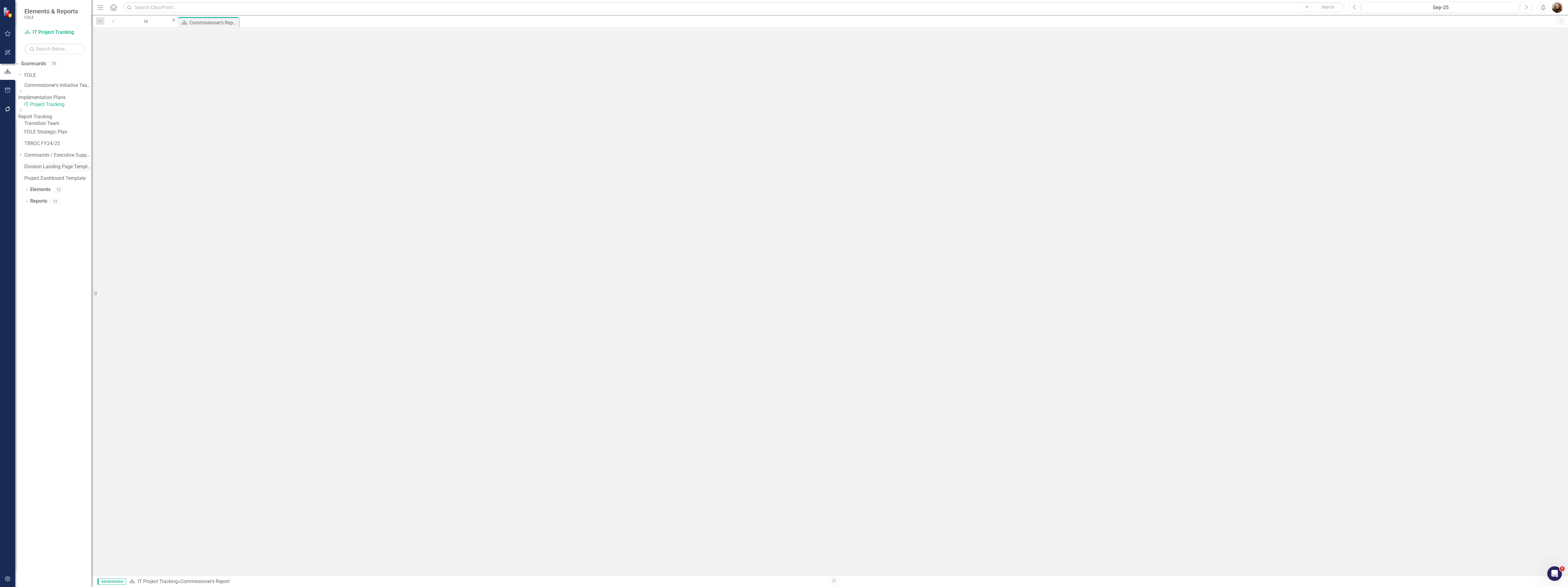
click at [36, 171] on link "Division Landing Page Template" at bounding box center [57, 167] width 67 height 7
click at [24, 158] on div "Dropdown" at bounding box center [21, 156] width 6 height 5
click at [23, 202] on icon "Dropdown" at bounding box center [20, 200] width 5 height 4
click at [44, 221] on div "Dropdown" at bounding box center [55, 218] width 73 height 5
click at [60, 225] on link "Criminal Justice Professionalism, Standards & Training Services" at bounding box center [55, 222] width 73 height 7
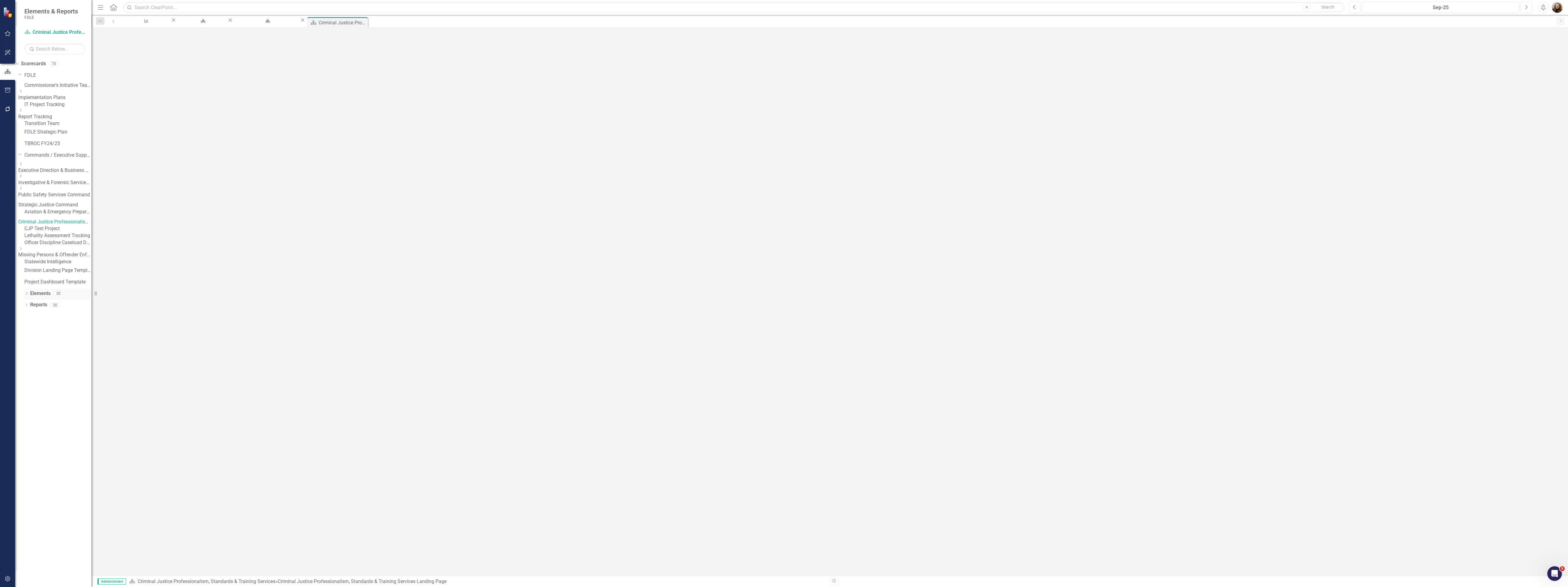
click at [46, 297] on link "Elements" at bounding box center [40, 294] width 20 height 7
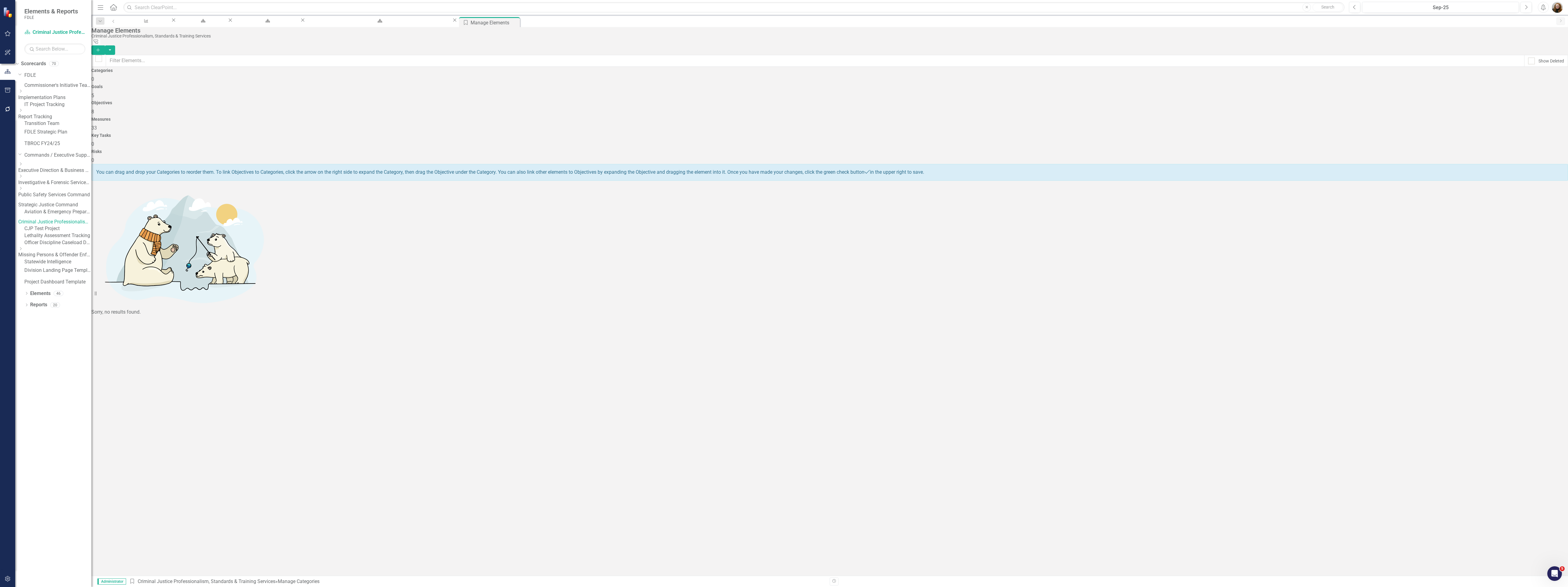
click at [722, 100] on div "Objectives 8" at bounding box center [830, 107] width 1477 height 14
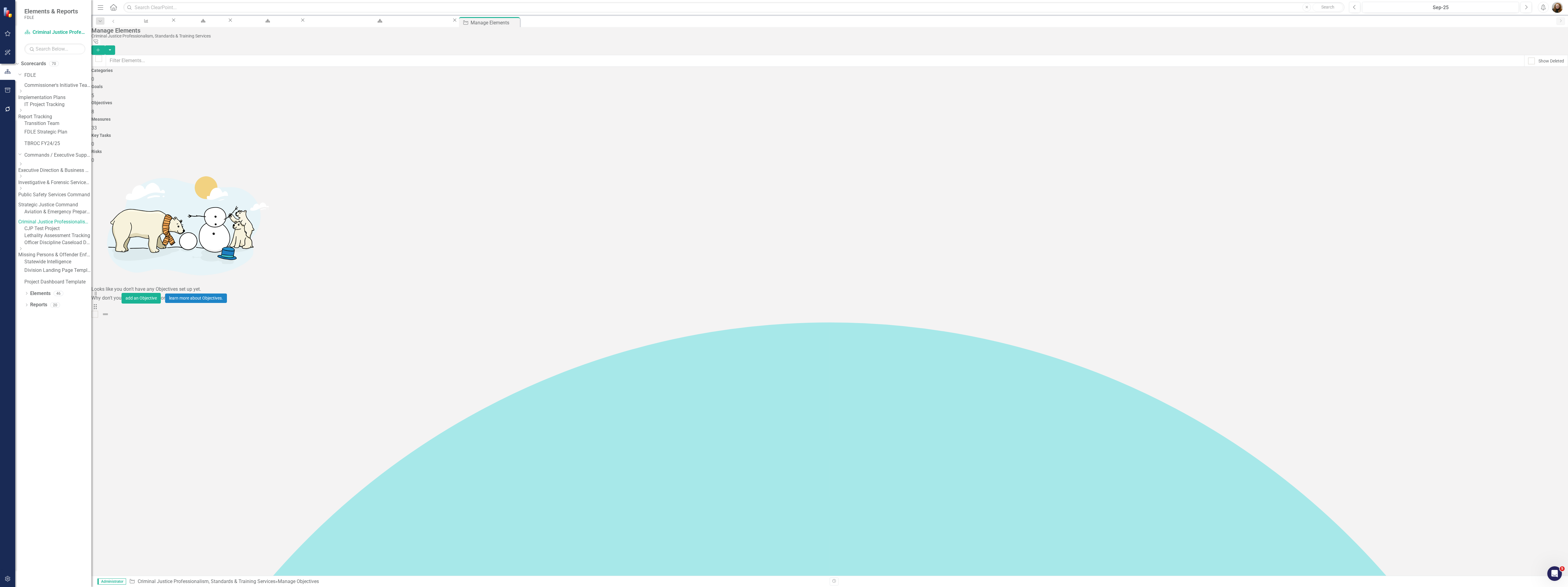
click at [932, 117] on div "Measures 33" at bounding box center [830, 124] width 1477 height 14
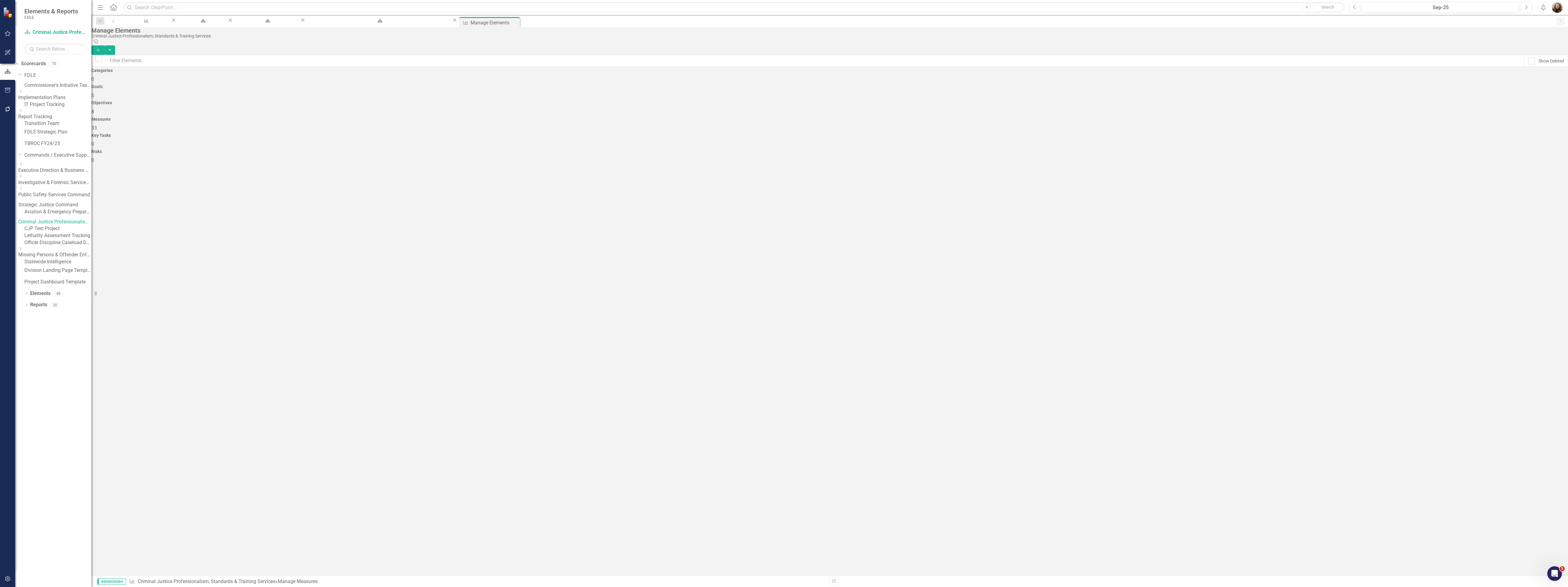
checkbox input "false"
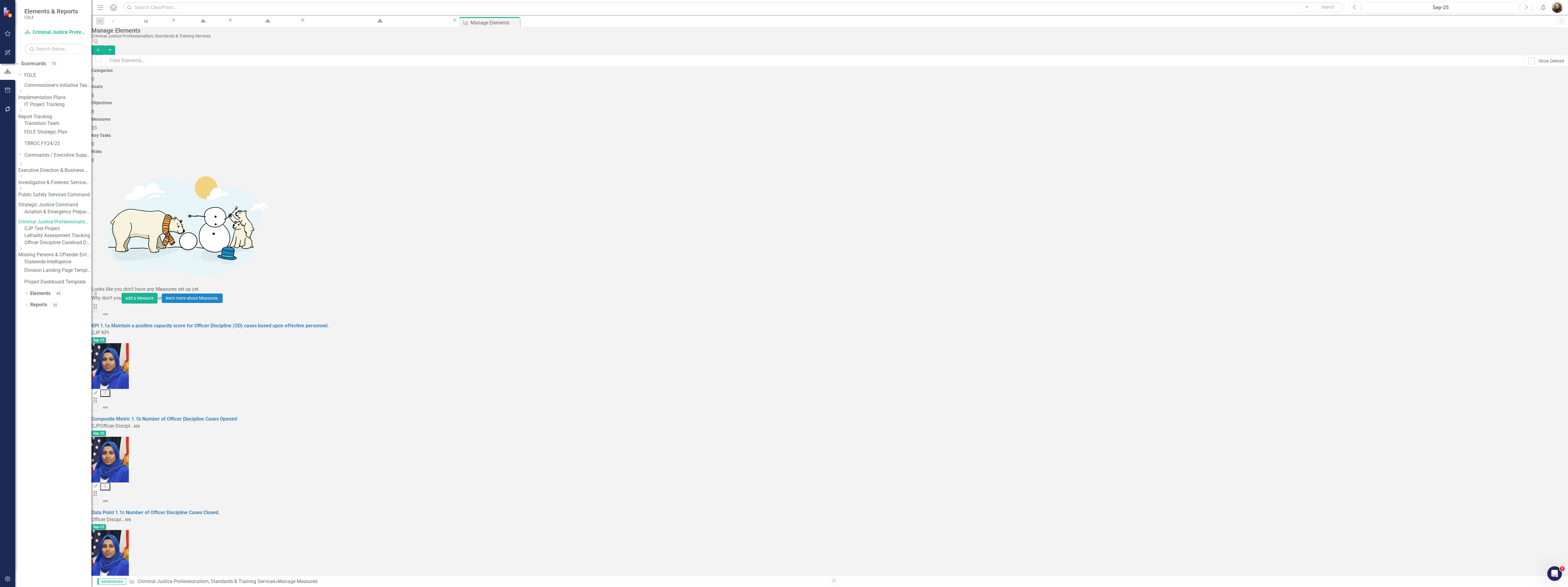
scroll to position [169, 0]
click at [59, 225] on link "Criminal Justice Professionalism, Standards & Training Services" at bounding box center [55, 222] width 73 height 7
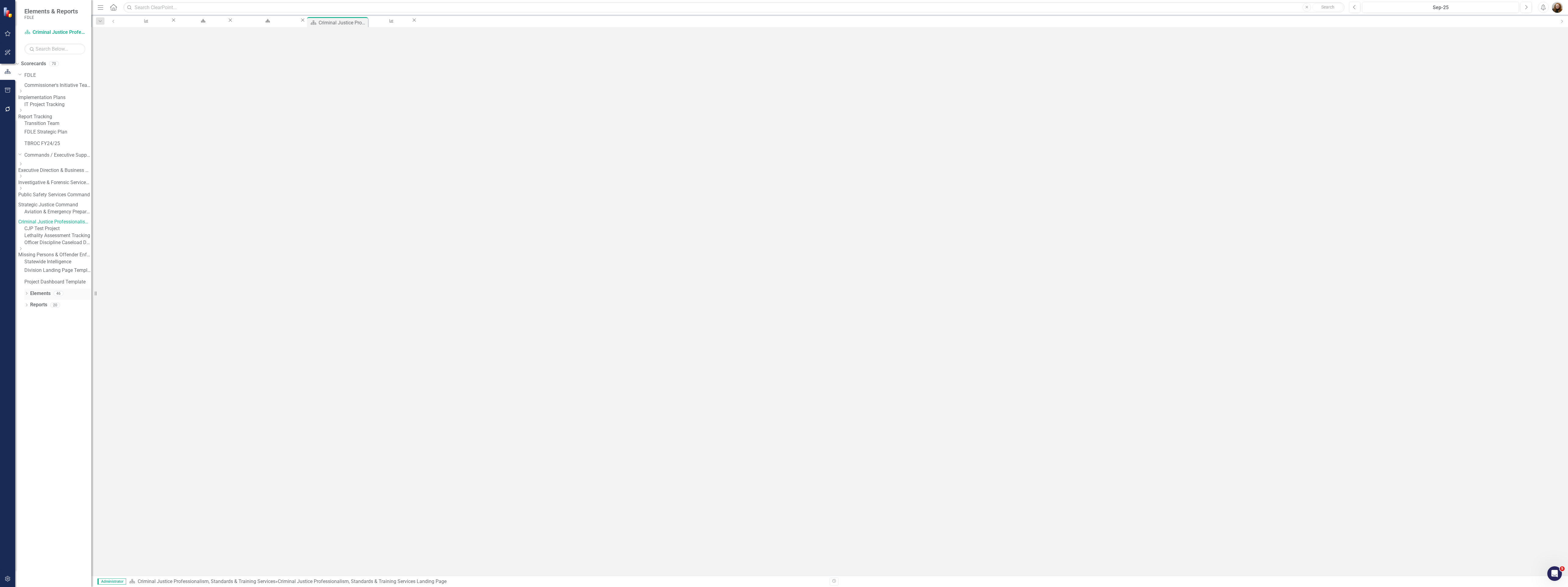
click at [38, 297] on link "Elements" at bounding box center [40, 294] width 20 height 7
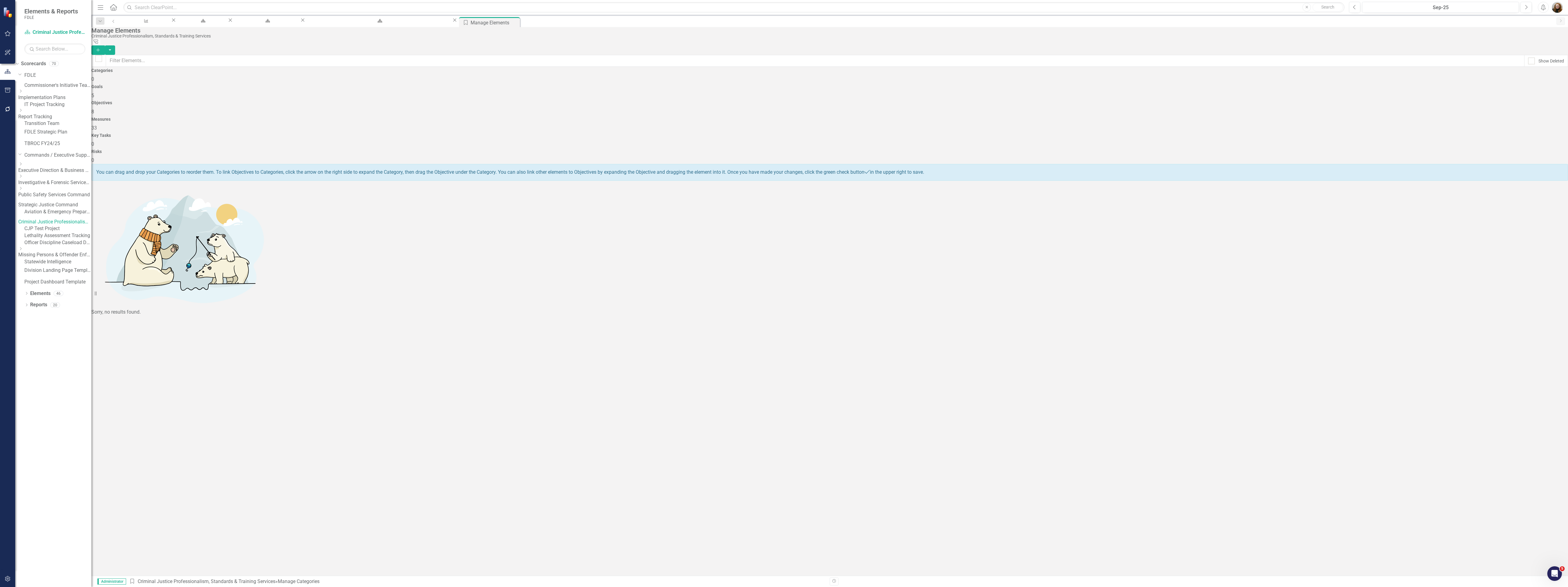
click at [513, 85] on div "Goals 5" at bounding box center [830, 92] width 1477 height 14
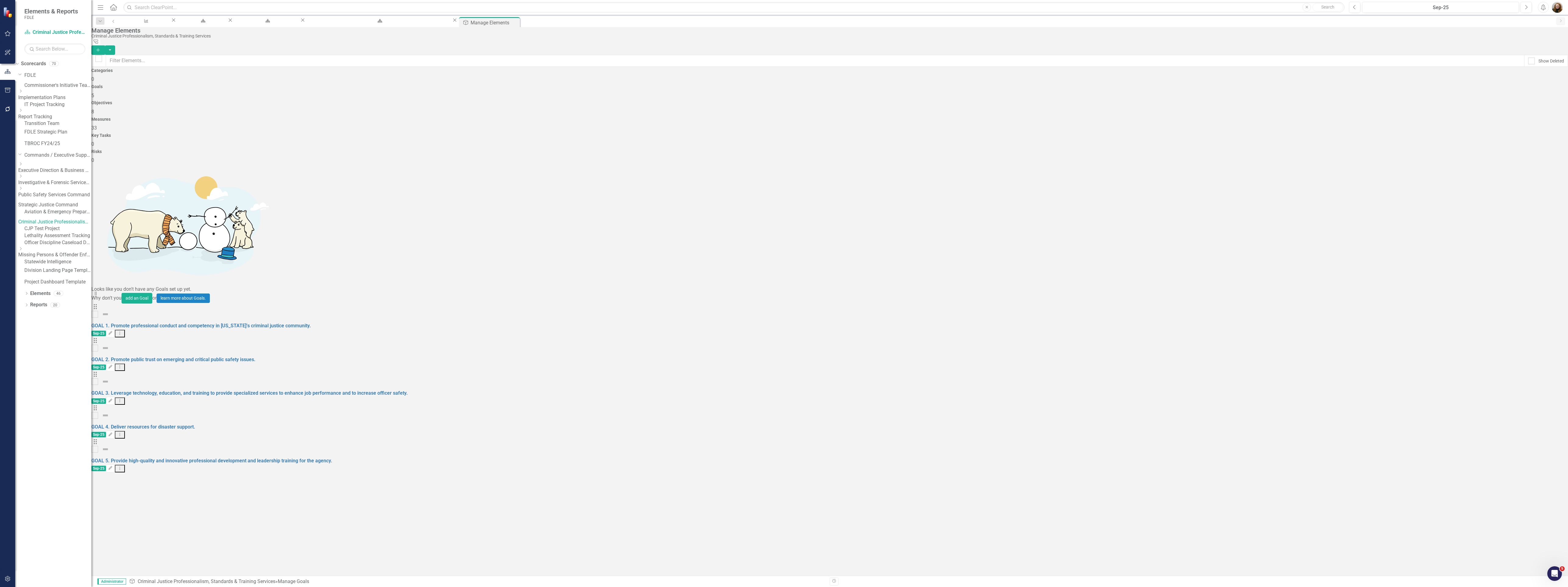
click at [657, 100] on div "Objectives 8" at bounding box center [830, 107] width 1477 height 14
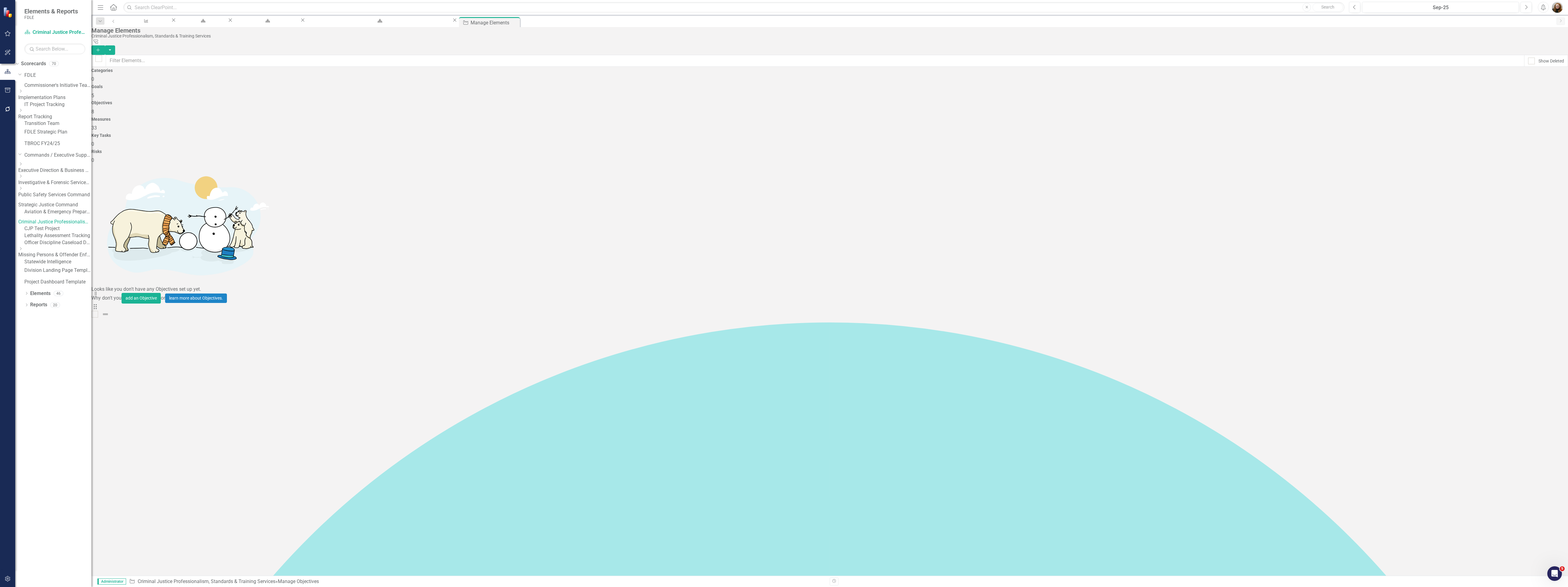
click at [880, 117] on div "Measures 33" at bounding box center [830, 124] width 1477 height 14
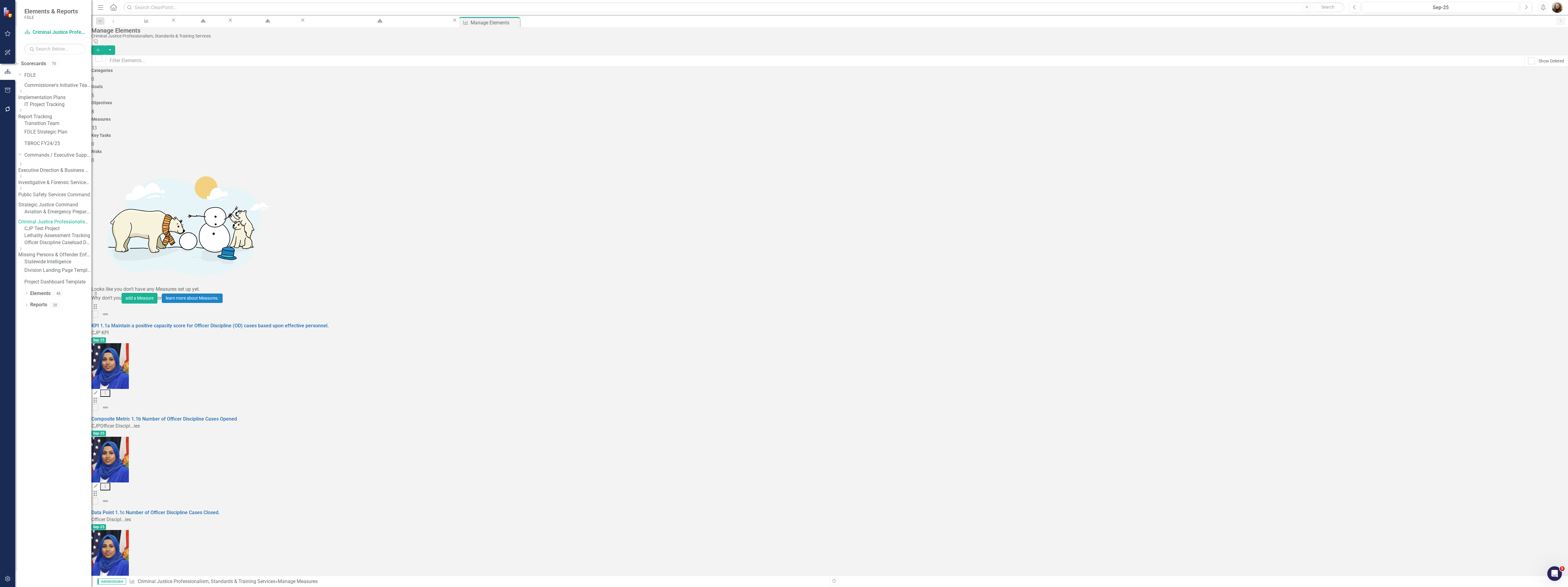
scroll to position [169, 0]
click at [27, 297] on div "Dropdown" at bounding box center [26, 294] width 5 height 5
click at [20, 400] on div "Dropdown Scorecards 70 Dropdown FDLE Commissioner's Initiative Team Project Das…" at bounding box center [53, 322] width 76 height 528
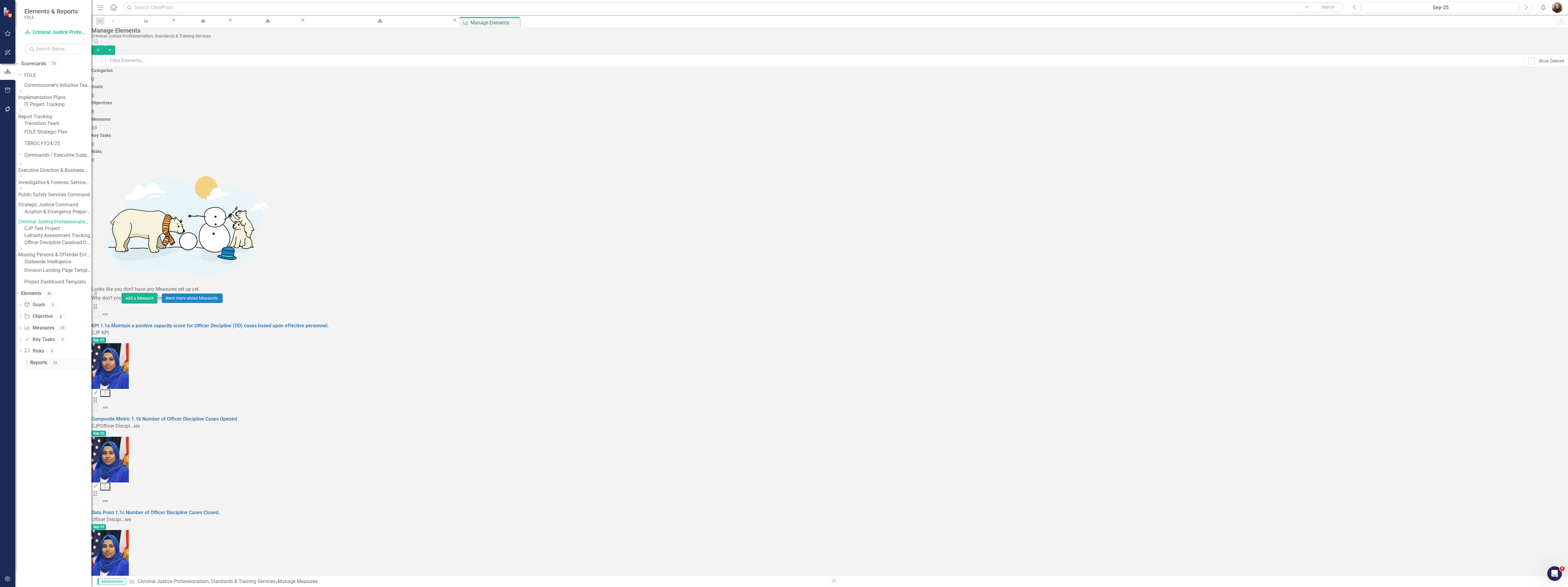
click at [25, 364] on icon "Dropdown" at bounding box center [26, 362] width 5 height 3
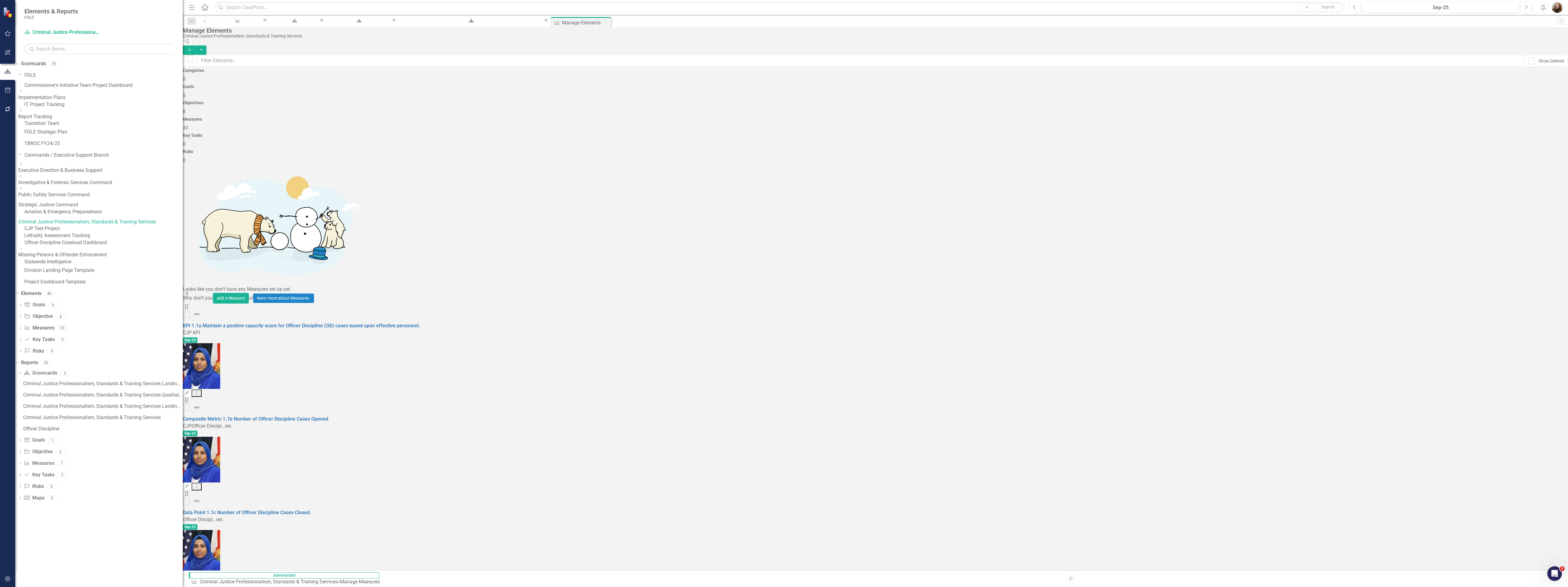
drag, startPoint x: 92, startPoint y: 458, endPoint x: 275, endPoint y: 472, distance: 183.5
click at [275, 472] on div "Elements & Reports FDLE Scorecard Criminal Justice Professionalism, Standards &…" at bounding box center [784, 294] width 1568 height 587
click at [22, 454] on icon "Dropdown" at bounding box center [20, 452] width 5 height 3
click at [22, 465] on icon "Dropdown" at bounding box center [20, 463] width 5 height 3
click at [22, 500] on icon "Dropdown" at bounding box center [20, 498] width 5 height 3
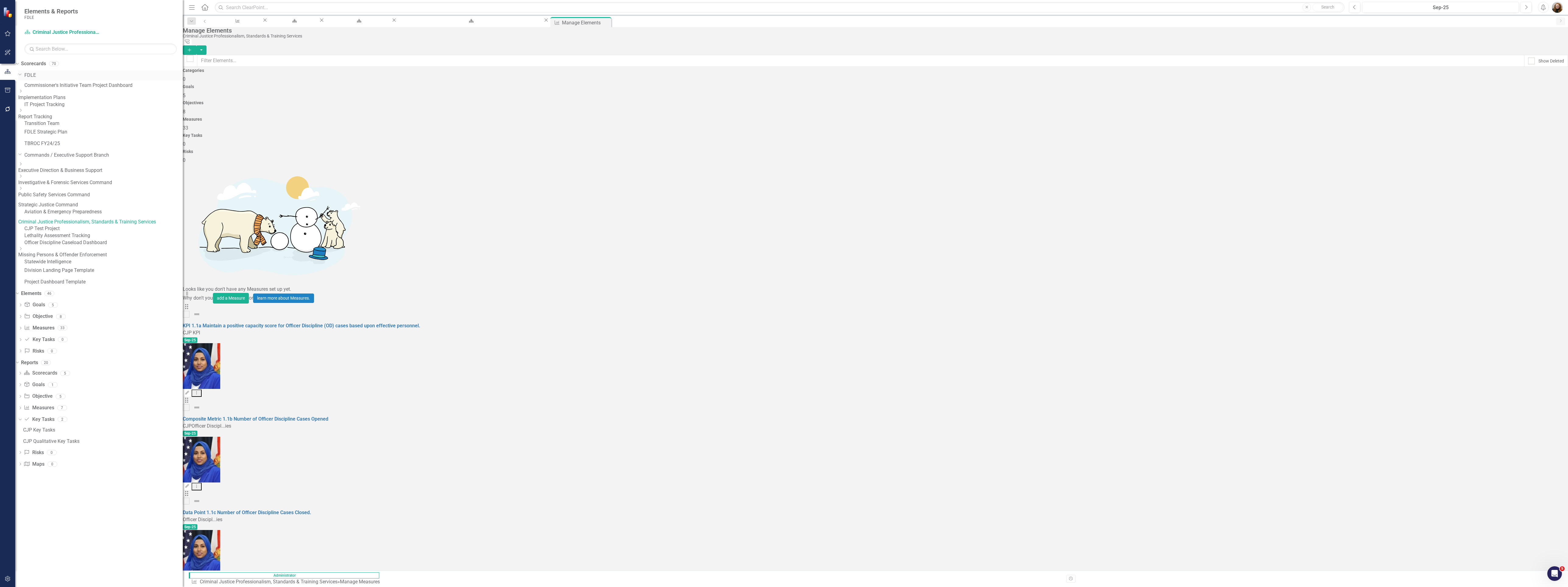
drag, startPoint x: 36, startPoint y: 76, endPoint x: 57, endPoint y: 74, distance: 21.1
click at [36, 76] on link "FDLE" at bounding box center [103, 75] width 158 height 7
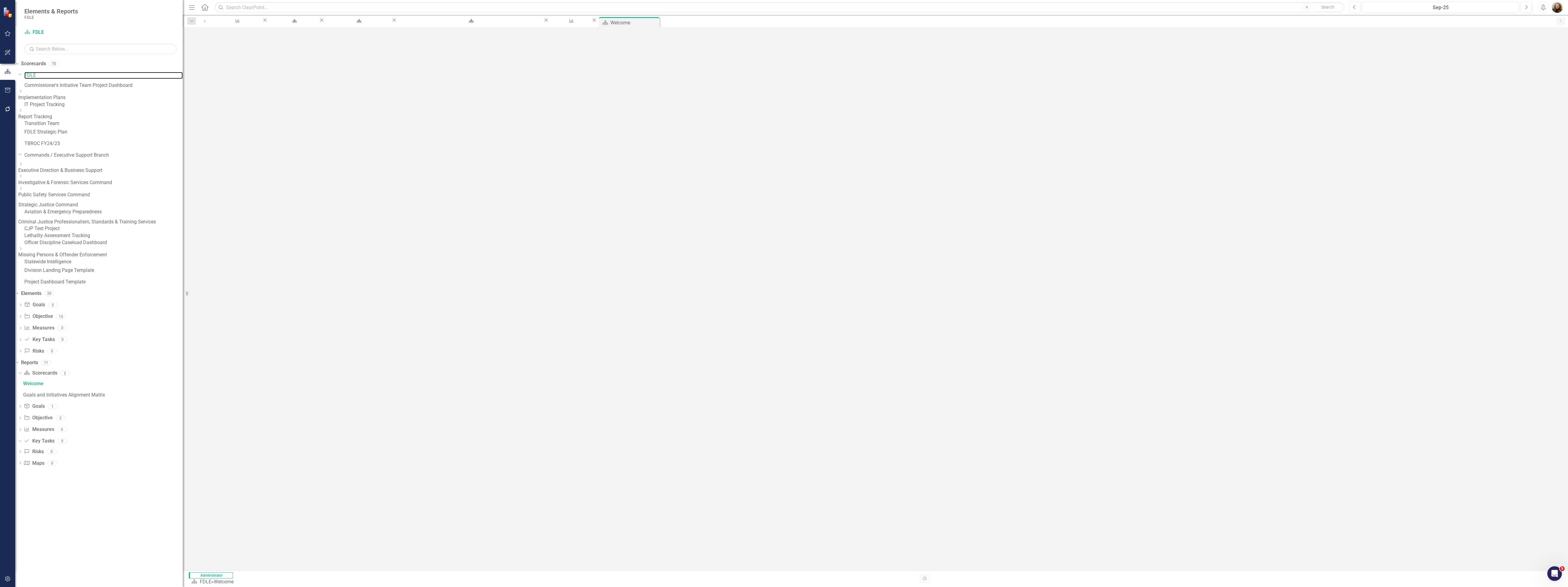
scroll to position [312, 0]
click at [197, 407] on img at bounding box center [193, 410] width 7 height 7
drag, startPoint x: 196, startPoint y: 301, endPoint x: 567, endPoint y: 349, distance: 374.1
click at [565, 424] on rect "Interactive chart" at bounding box center [411, 474] width 440 height 99
click at [550, 424] on rect "Interactive chart" at bounding box center [411, 474] width 440 height 99
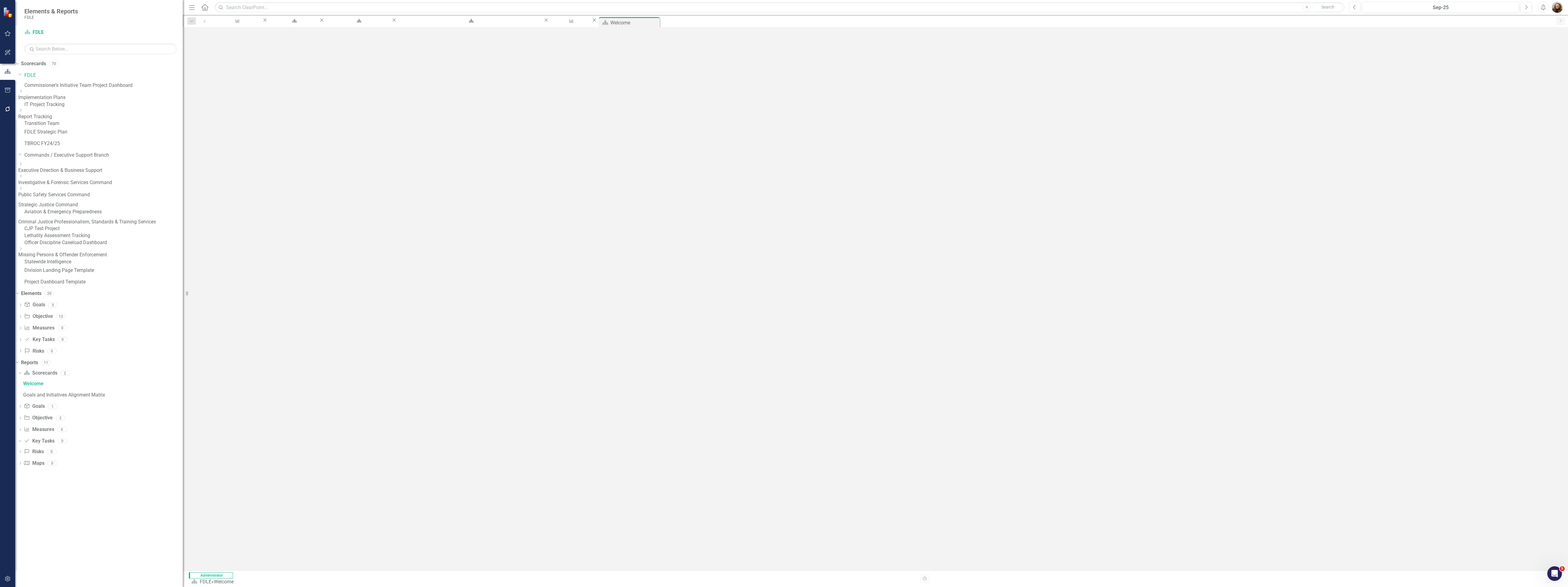
click at [550, 424] on rect "Interactive chart" at bounding box center [411, 474] width 440 height 99
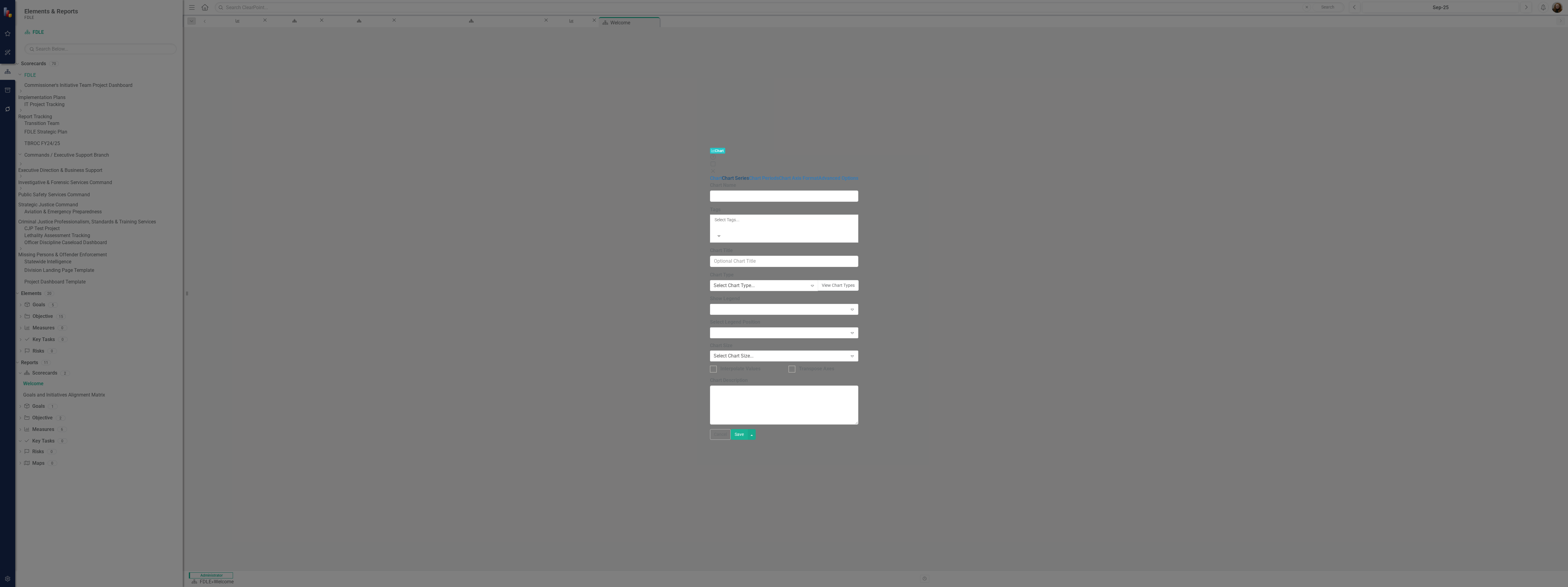
type input "Administrative support costs as a percent of total agency costs FYTD"
type input "Target 4.9%"
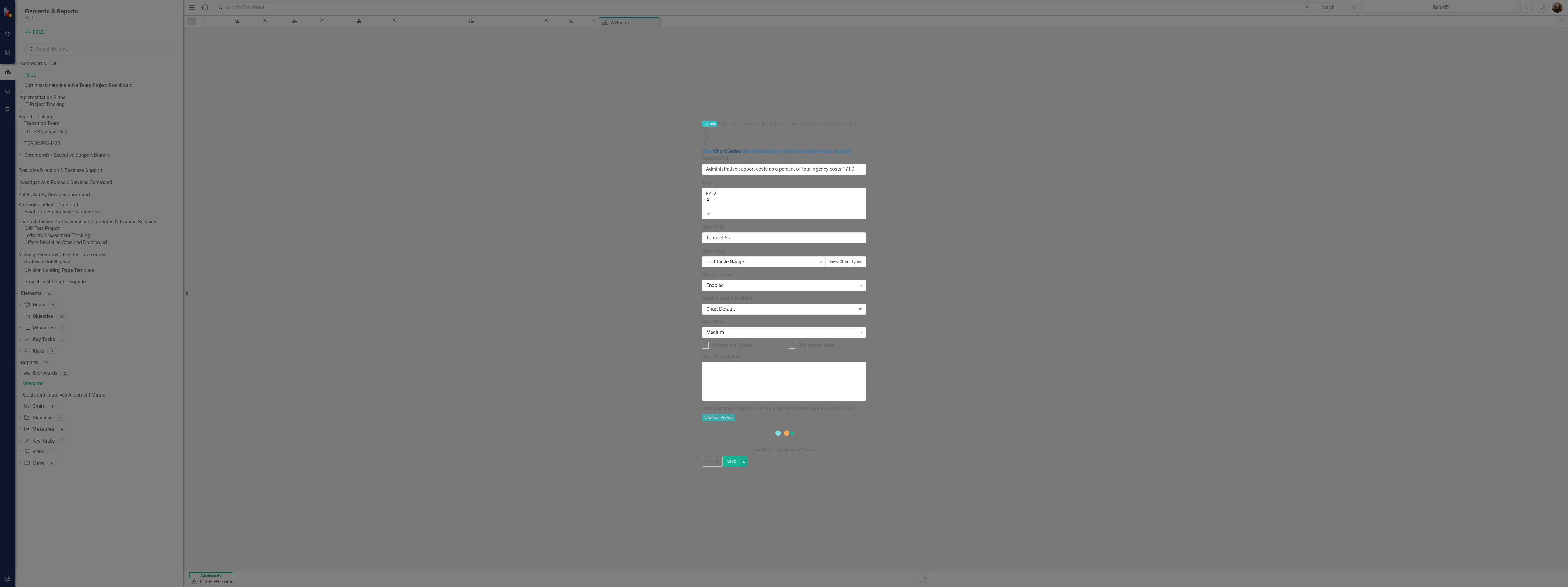
click at [714, 148] on link "Chart Series" at bounding box center [727, 151] width 27 height 6
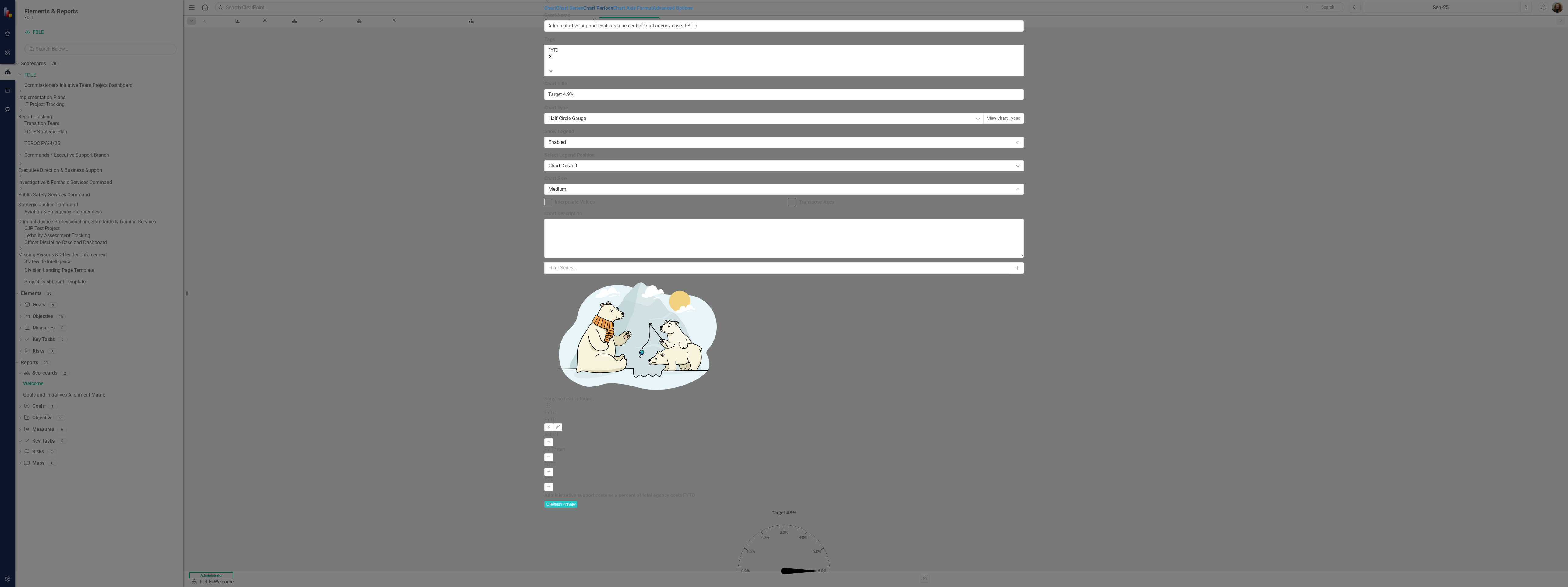
click at [584, 11] on link "Chart Periods" at bounding box center [599, 8] width 30 height 6
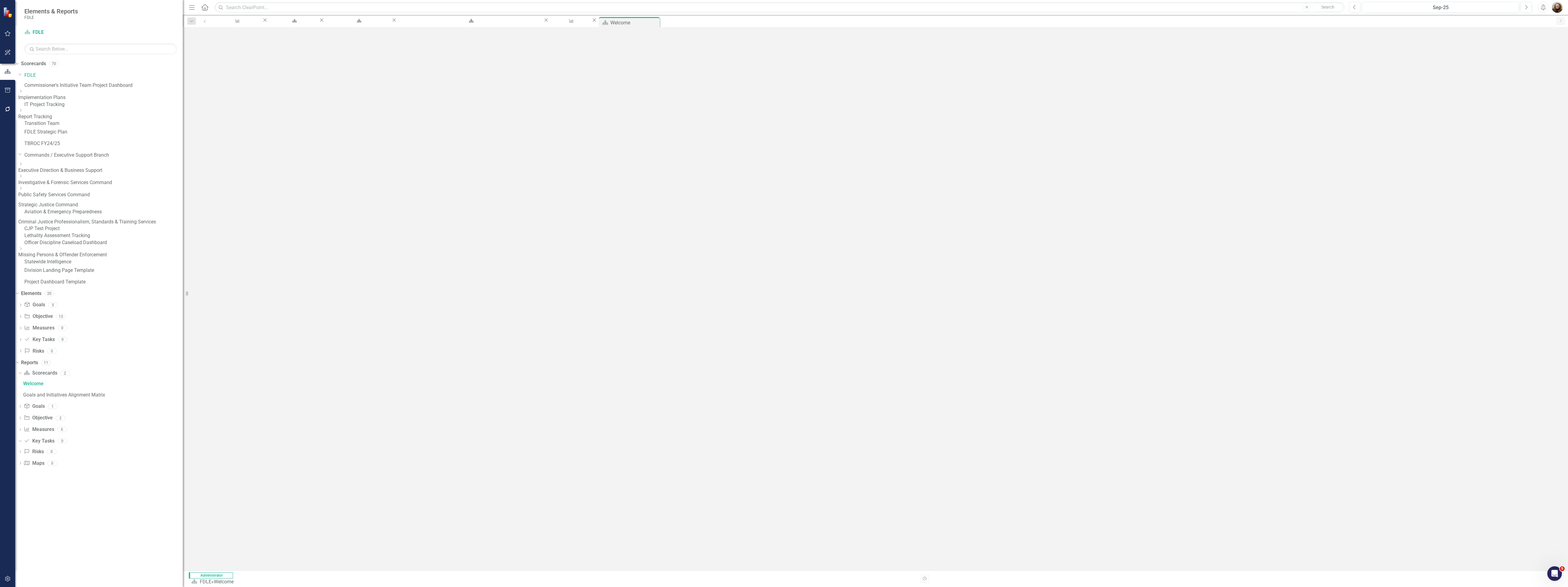
click at [1261, 359] on link "Administrative positions as a percent of total agency positions FYTD" at bounding box center [1196, 362] width 149 height 6
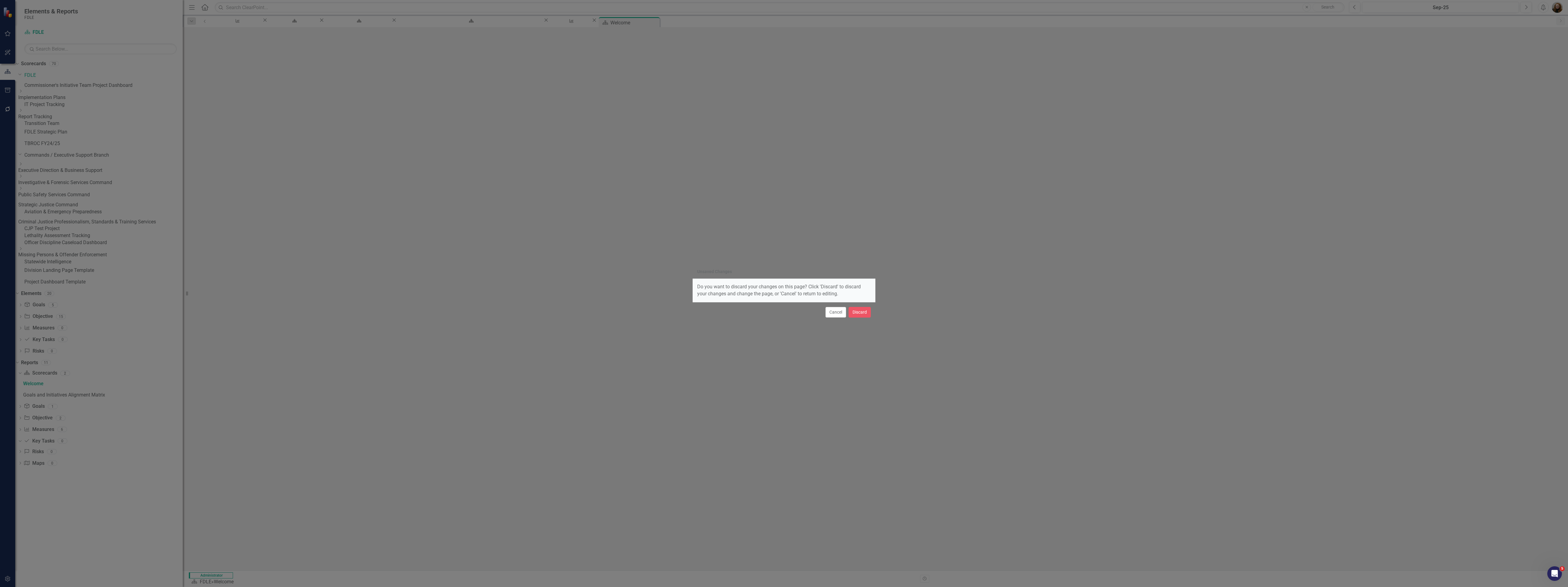
click at [1261, 321] on div "Unsaved Changes Do you want to discard your changes on this page? Click 'Discar…" at bounding box center [784, 294] width 1568 height 587
click at [856, 312] on button "Discard" at bounding box center [859, 312] width 22 height 10
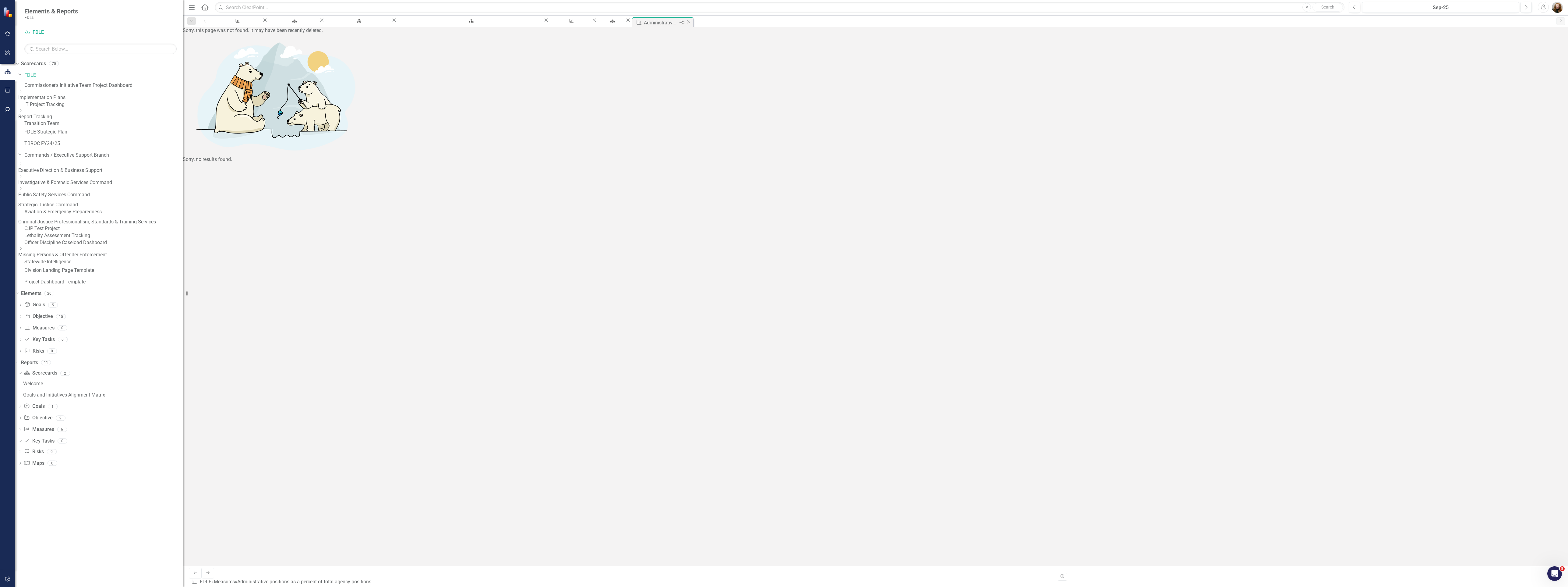
click at [686, 21] on icon "Close" at bounding box center [688, 21] width 6 height 5
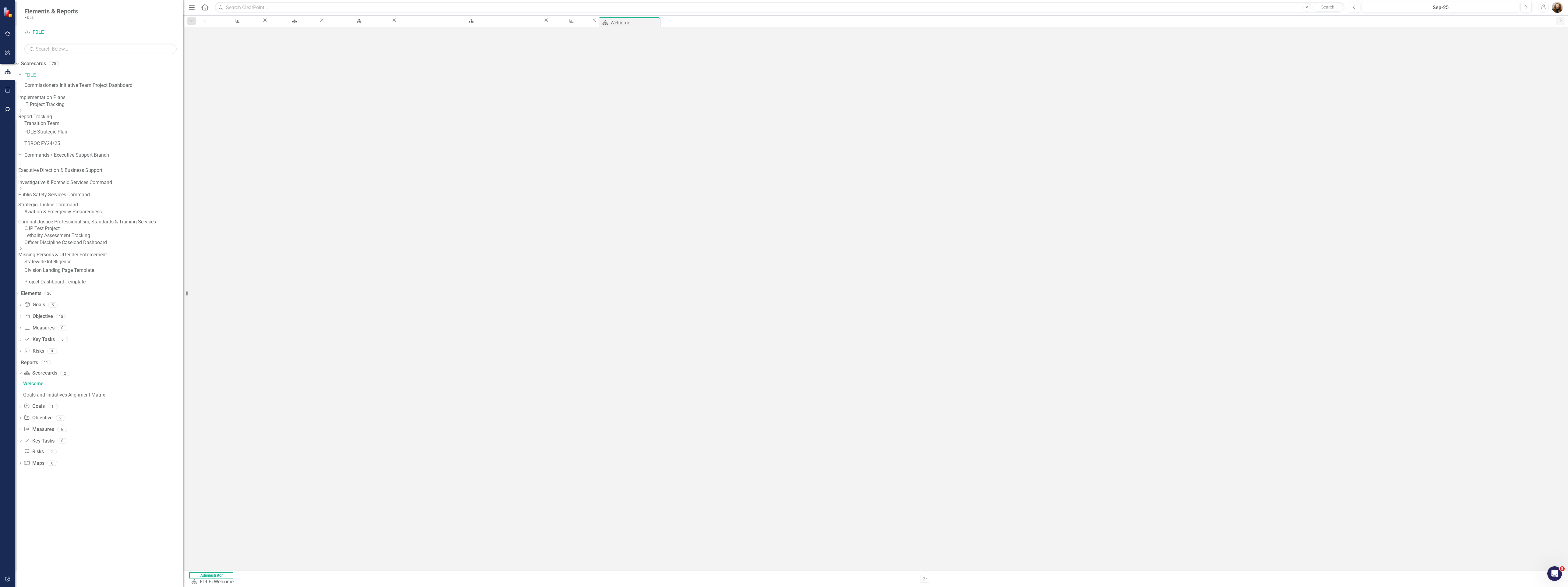
scroll to position [312, 0]
drag, startPoint x: 852, startPoint y: 562, endPoint x: 847, endPoint y: 563, distance: 5.1
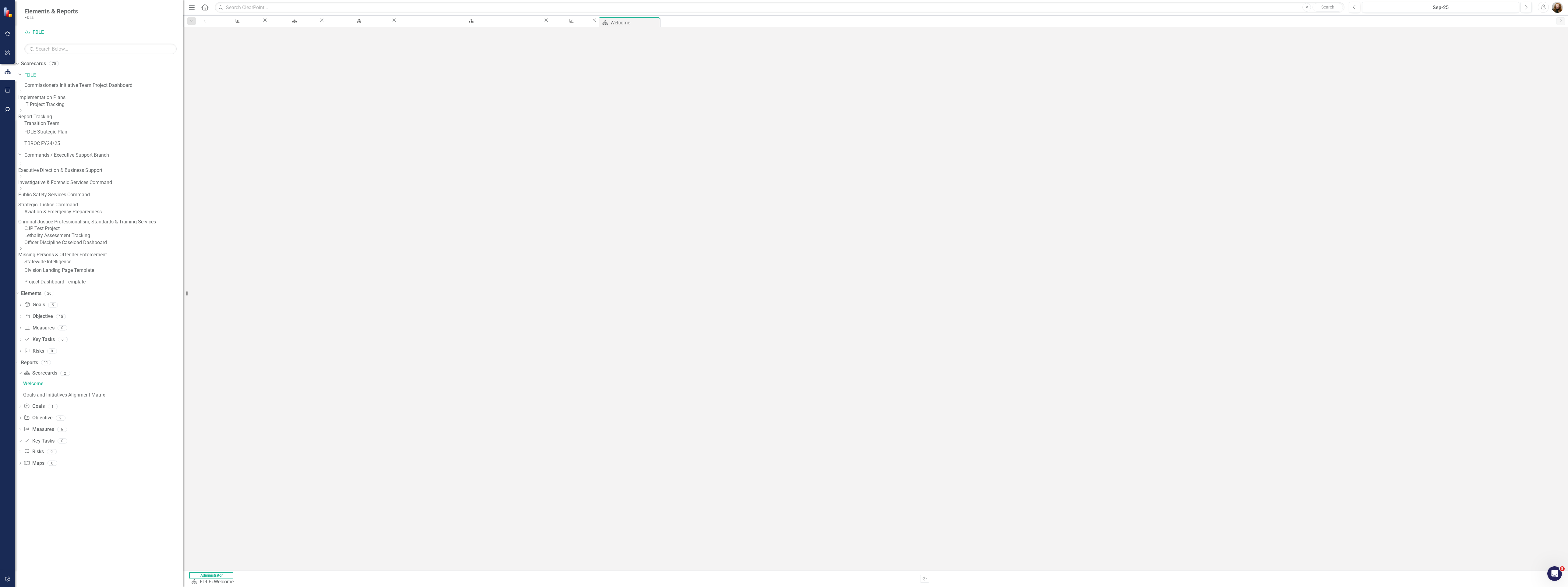
click at [207, 79] on button "button" at bounding box center [203, 84] width 8 height 10
drag, startPoint x: 1531, startPoint y: 38, endPoint x: 1527, endPoint y: 48, distance: 10.8
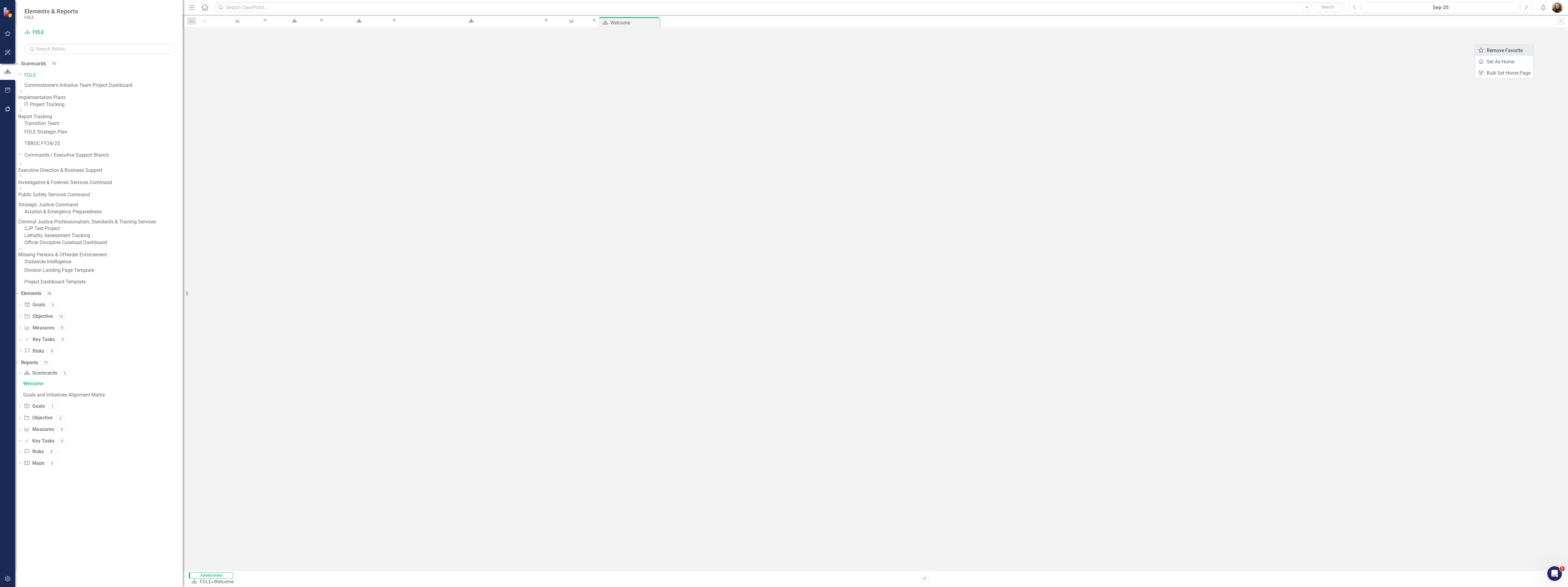
click at [1527, 48] on div "Elements & Reports FDLE Scorecard FDLE Search Dropdown Scorecards 70 Dropdown F…" at bounding box center [784, 294] width 1568 height 587
click at [195, 81] on icon "Favorite" at bounding box center [193, 83] width 5 height 5
click at [207, 90] on button "button" at bounding box center [203, 95] width 8 height 10
click at [1545, 64] on link "Edit Report Edit Layout" at bounding box center [1534, 61] width 49 height 11
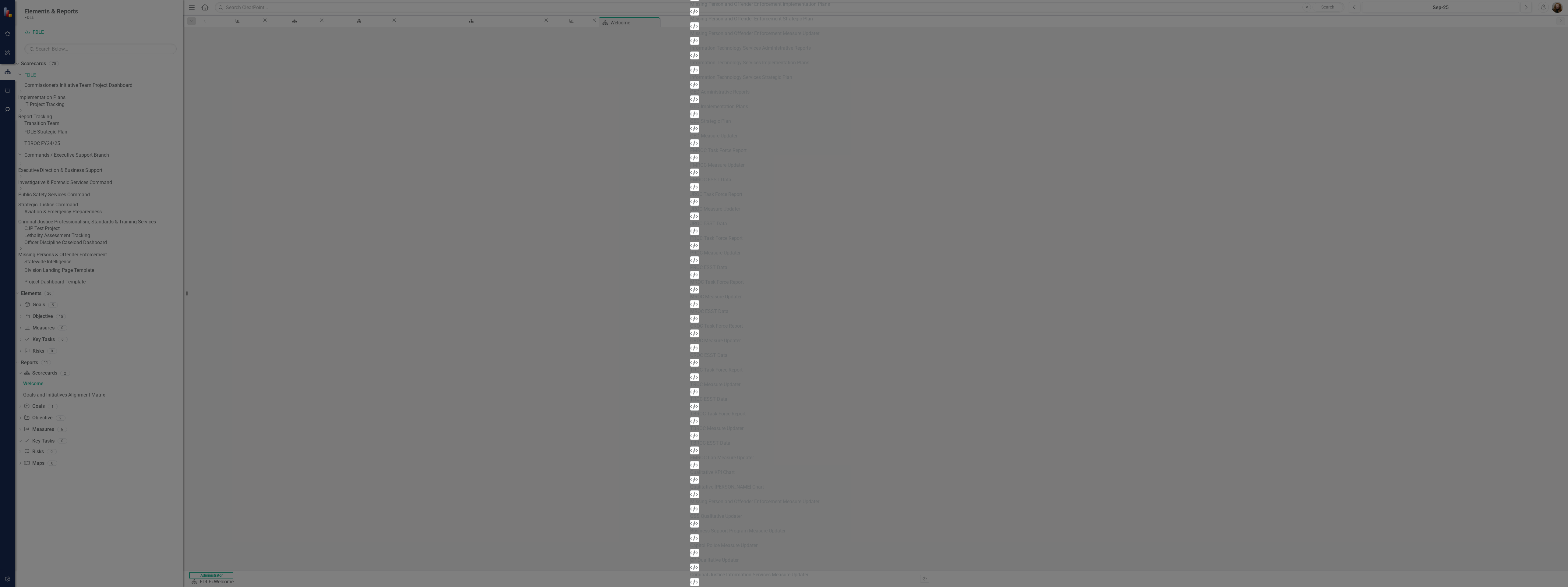
scroll to position [0, 0]
type input "das"
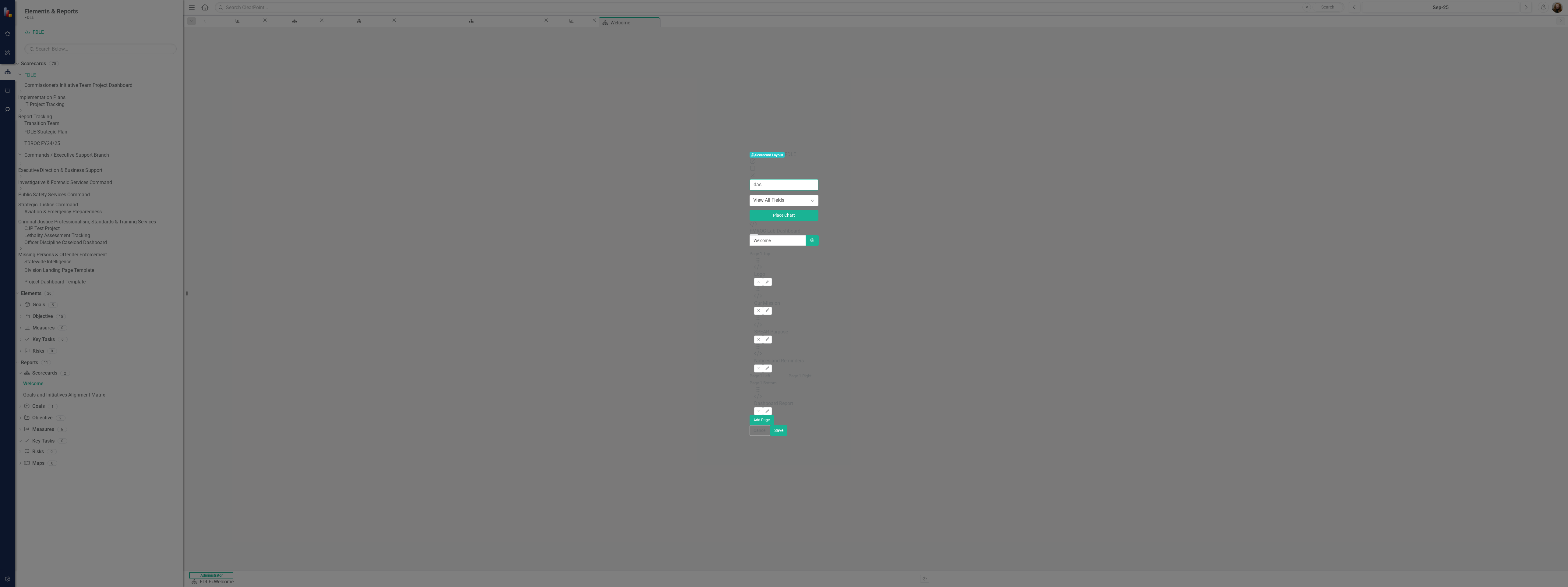
drag, startPoint x: 196, startPoint y: 27, endPoint x: 146, endPoint y: 29, distance: 50.0
click at [750, 151] on div "Scorecard Scorecard Layout FDLE Help Maximize Close das View All Fields Expand …" at bounding box center [784, 293] width 69 height 284
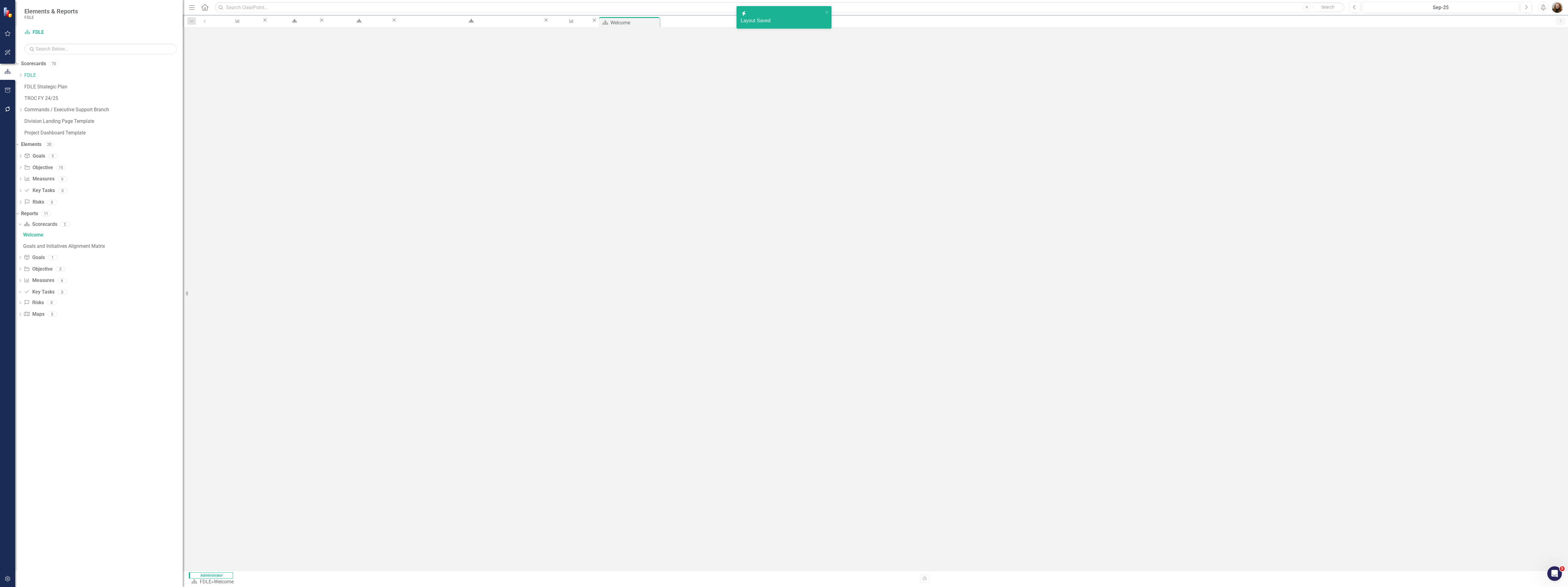
click at [207, 90] on button "button" at bounding box center [203, 95] width 8 height 10
click at [1543, 58] on link "Edit Report Edit Layout" at bounding box center [1534, 61] width 49 height 11
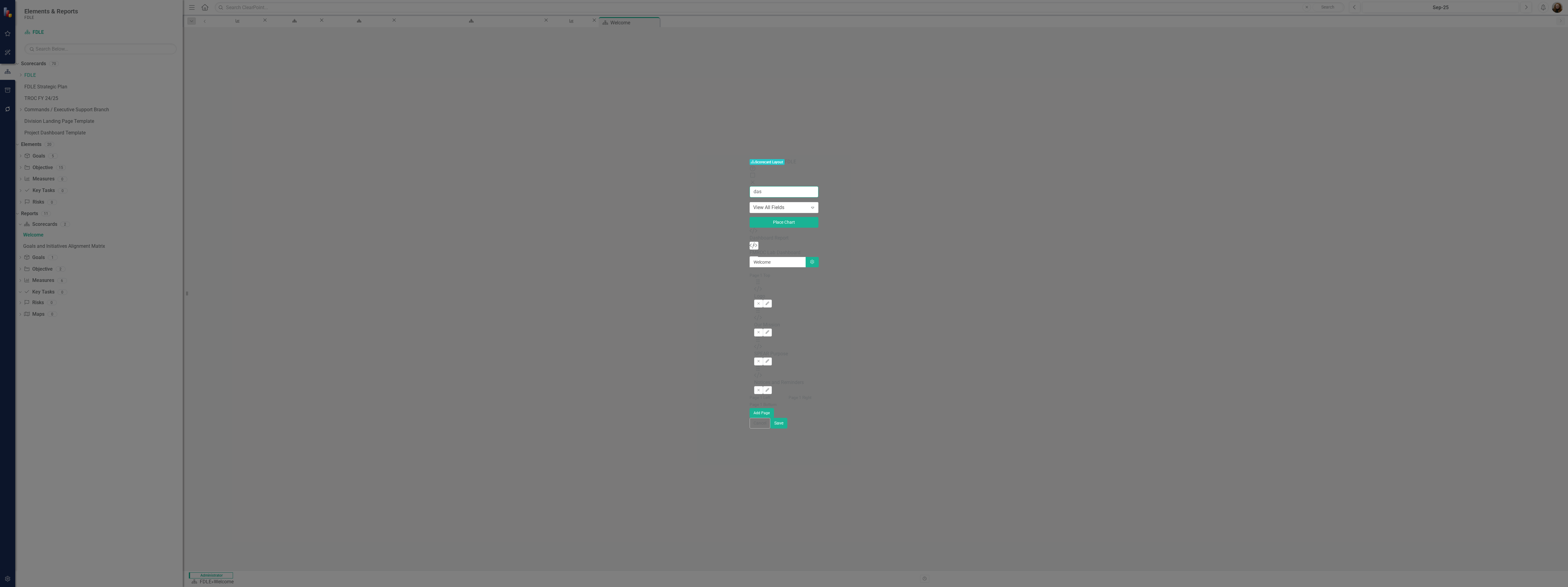
type input "das"
click at [750, 234] on div "Dashboard Report" at bounding box center [784, 238] width 69 height 7
drag, startPoint x: 168, startPoint y: 76, endPoint x: 176, endPoint y: 62, distance: 16.1
click at [750, 228] on icon "Custom" at bounding box center [753, 230] width 8 height 6
click at [750, 241] on button "Add" at bounding box center [754, 245] width 9 height 8
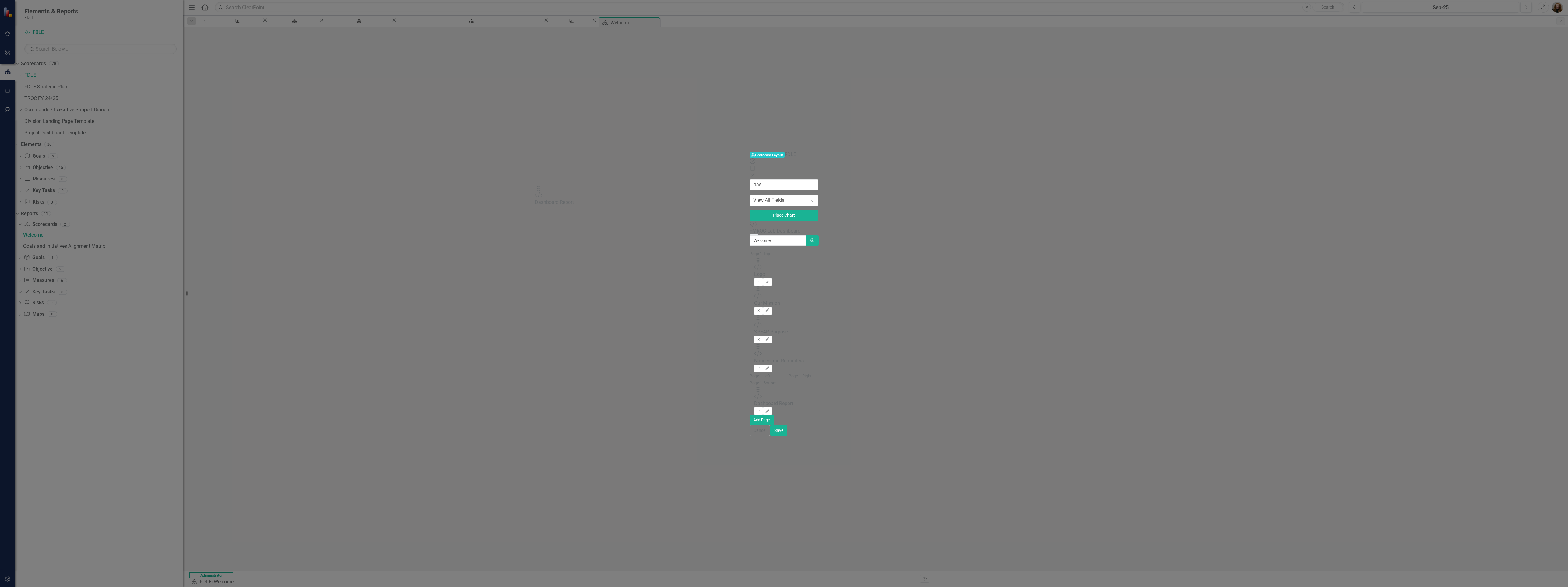
drag, startPoint x: 529, startPoint y: 60, endPoint x: 554, endPoint y: 195, distance: 137.3
click at [770, 409] on icon "Edit" at bounding box center [767, 411] width 5 height 4
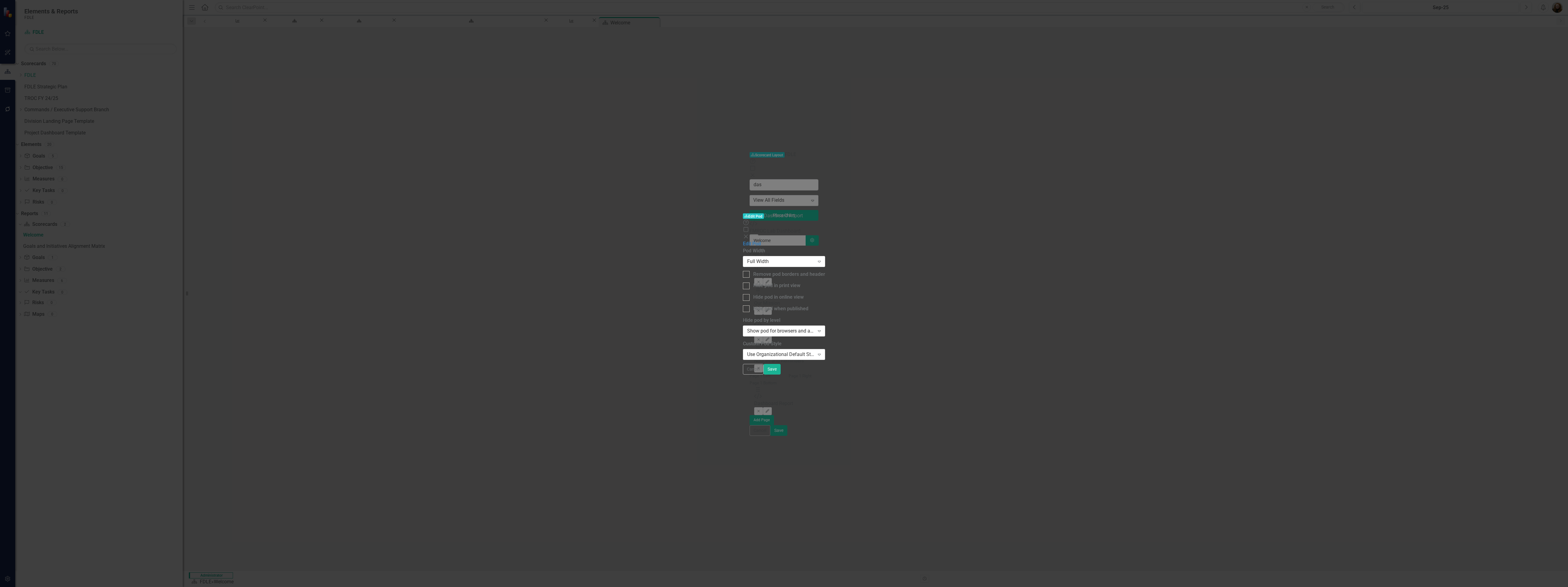
click at [747, 351] on div "Use Organizational Default Style (FDLE Blue Header)" at bounding box center [780, 354] width 67 height 7
click at [781, 374] on button "Save" at bounding box center [772, 369] width 17 height 10
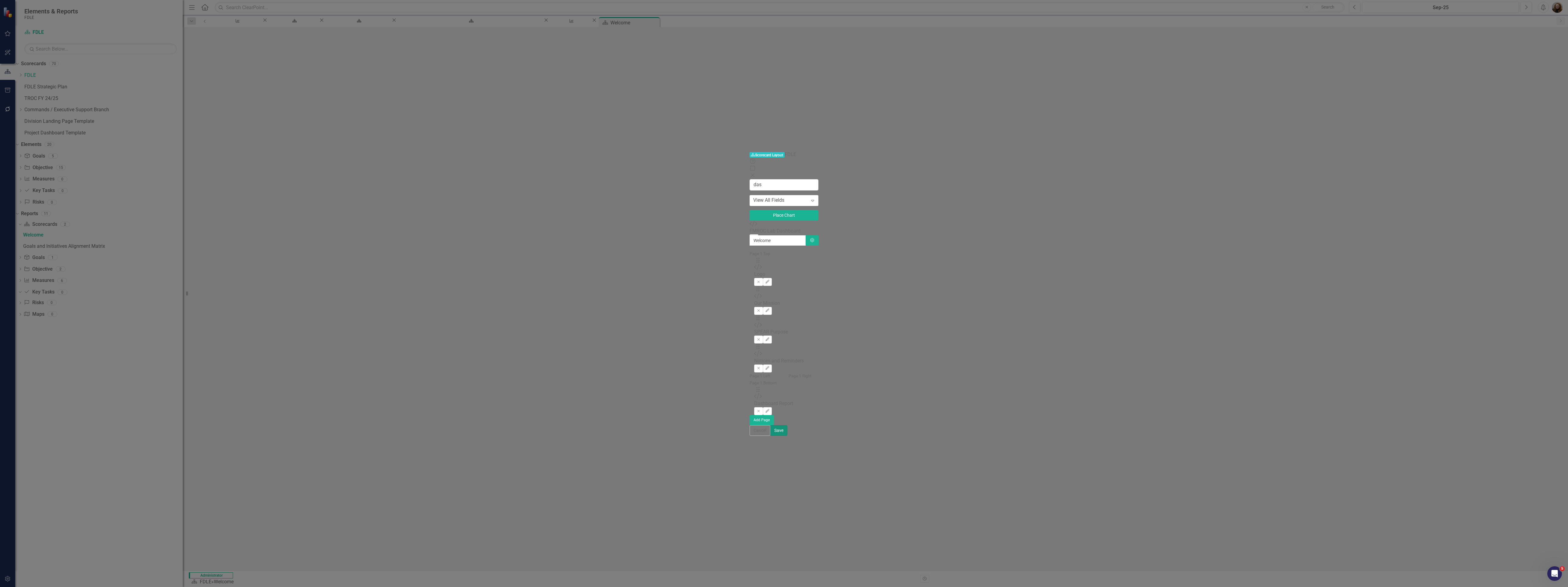
click at [787, 435] on button "Save" at bounding box center [779, 430] width 17 height 10
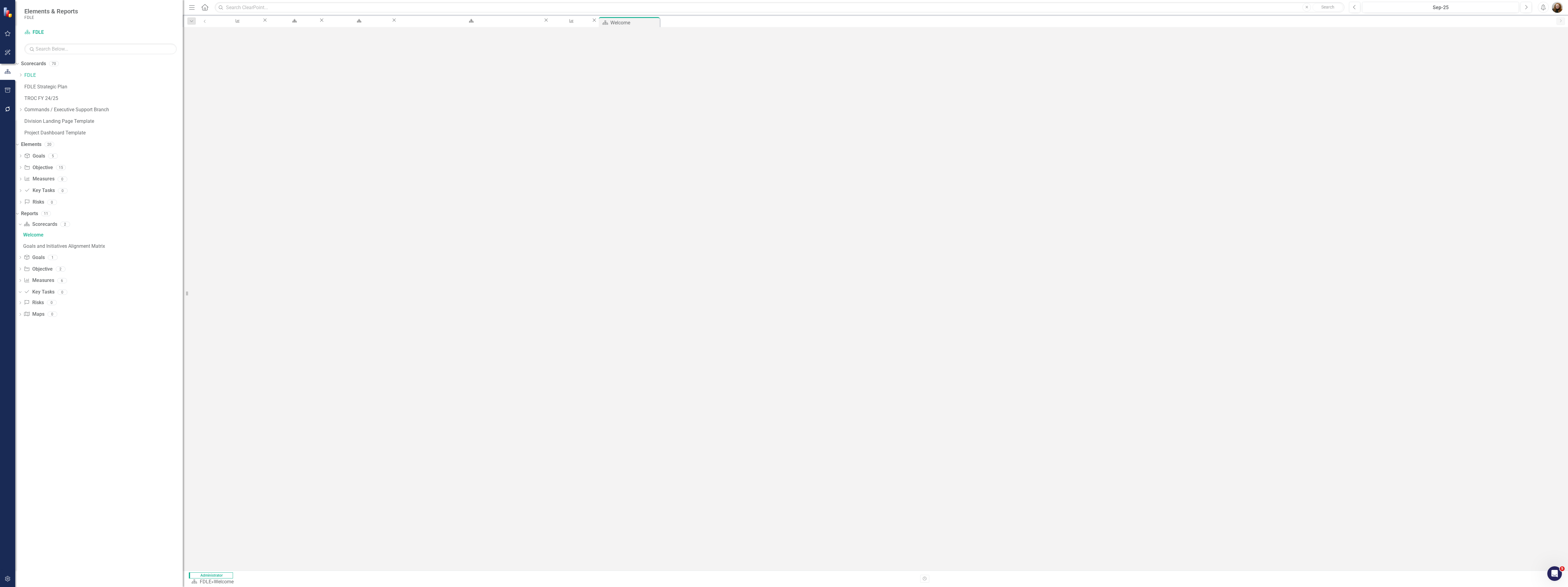
scroll to position [851, 0]
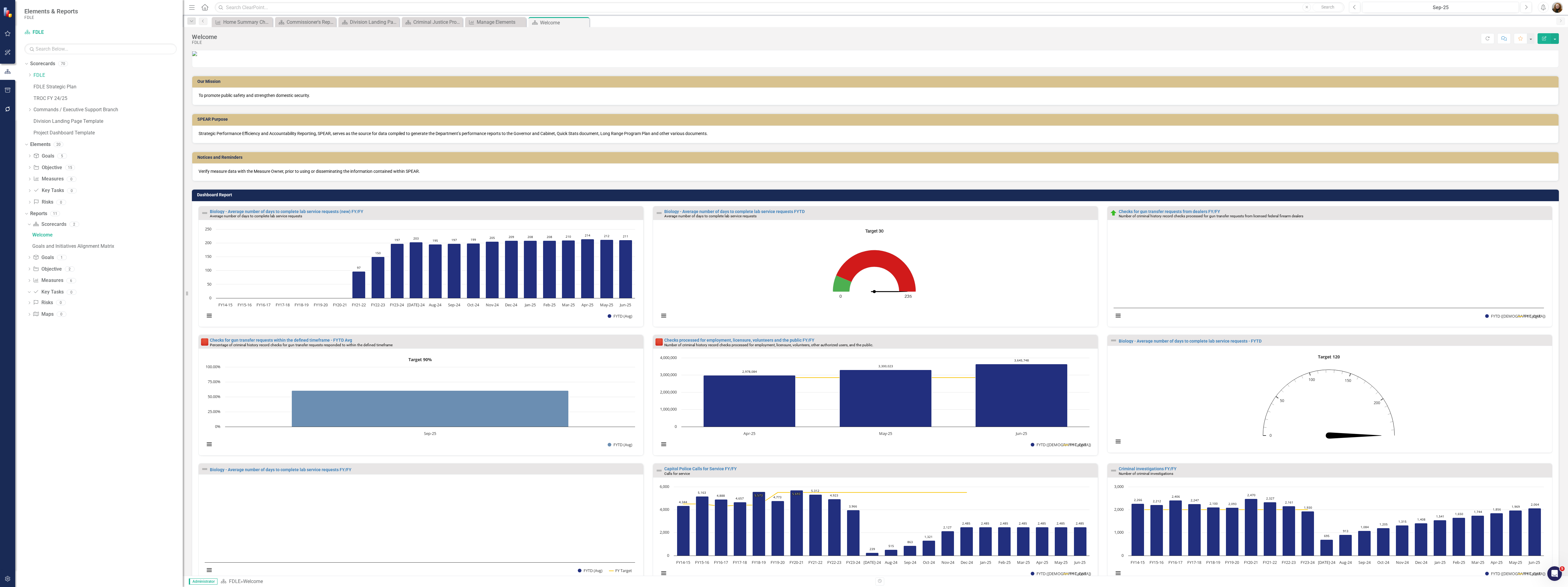
scroll to position [851, 0]
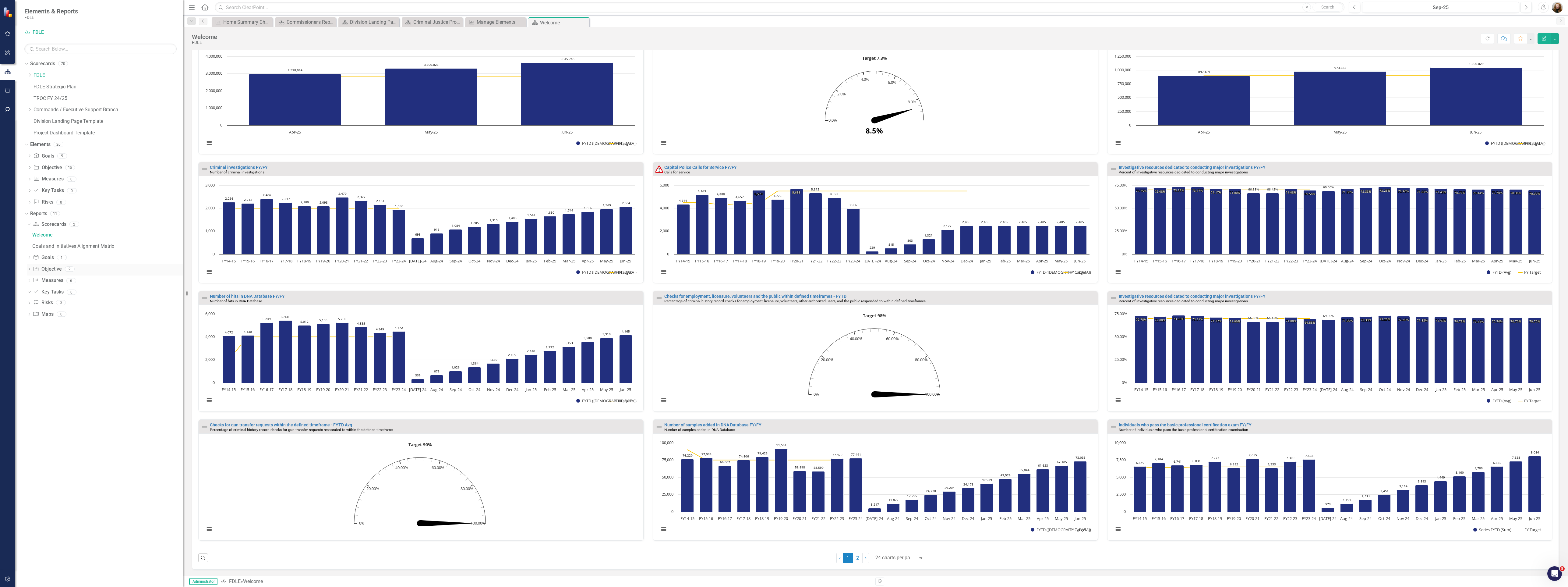
click at [28, 268] on icon "Dropdown" at bounding box center [29, 269] width 5 height 3
click at [30, 283] on div "Dropdown" at bounding box center [29, 281] width 5 height 5
click at [40, 281] on div "Home Summary Charts" at bounding box center [107, 280] width 150 height 5
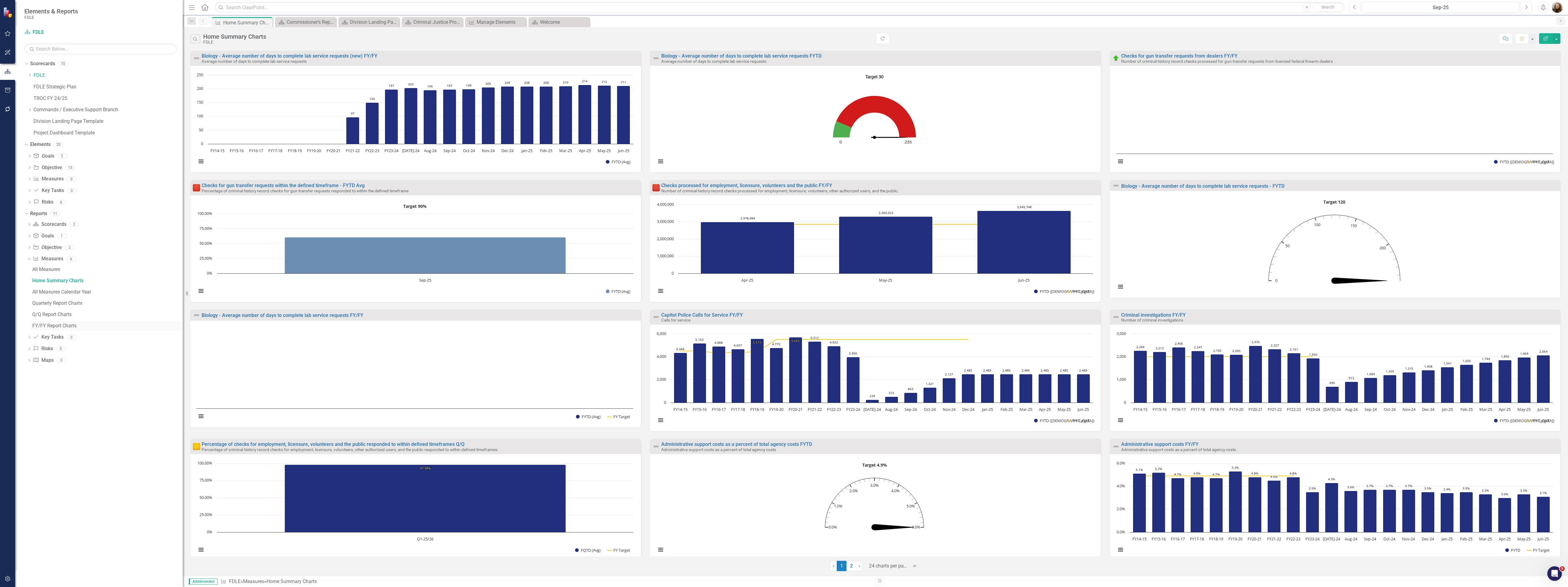
click at [53, 325] on div "FY/FY Report Charts" at bounding box center [107, 325] width 150 height 5
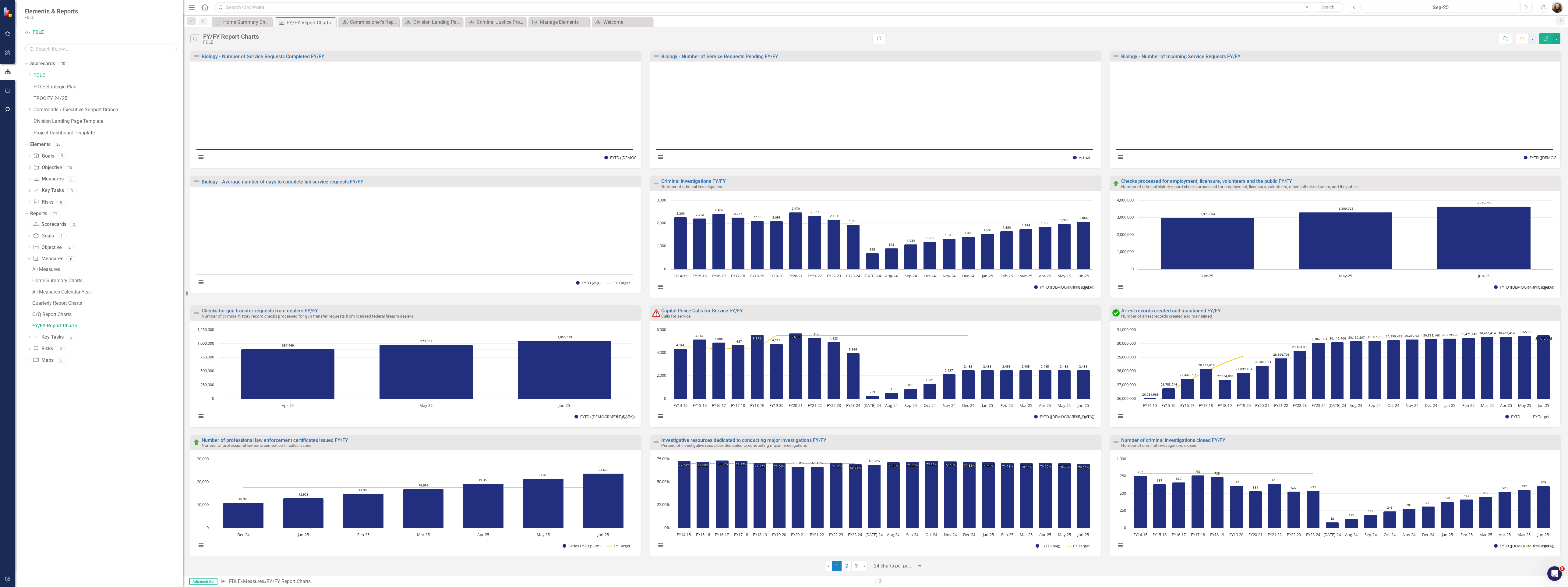
click at [1544, 39] on icon "Edit Report" at bounding box center [1546, 38] width 5 height 5
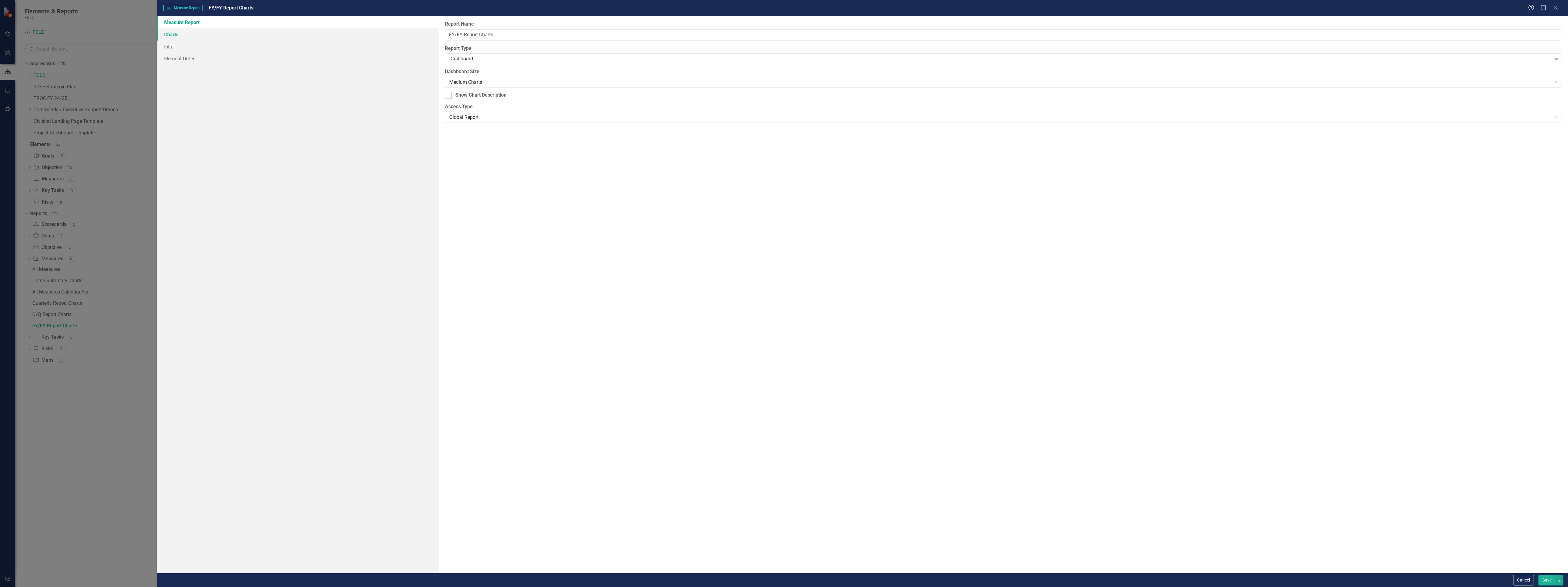
click at [172, 31] on link "Charts" at bounding box center [298, 34] width 282 height 12
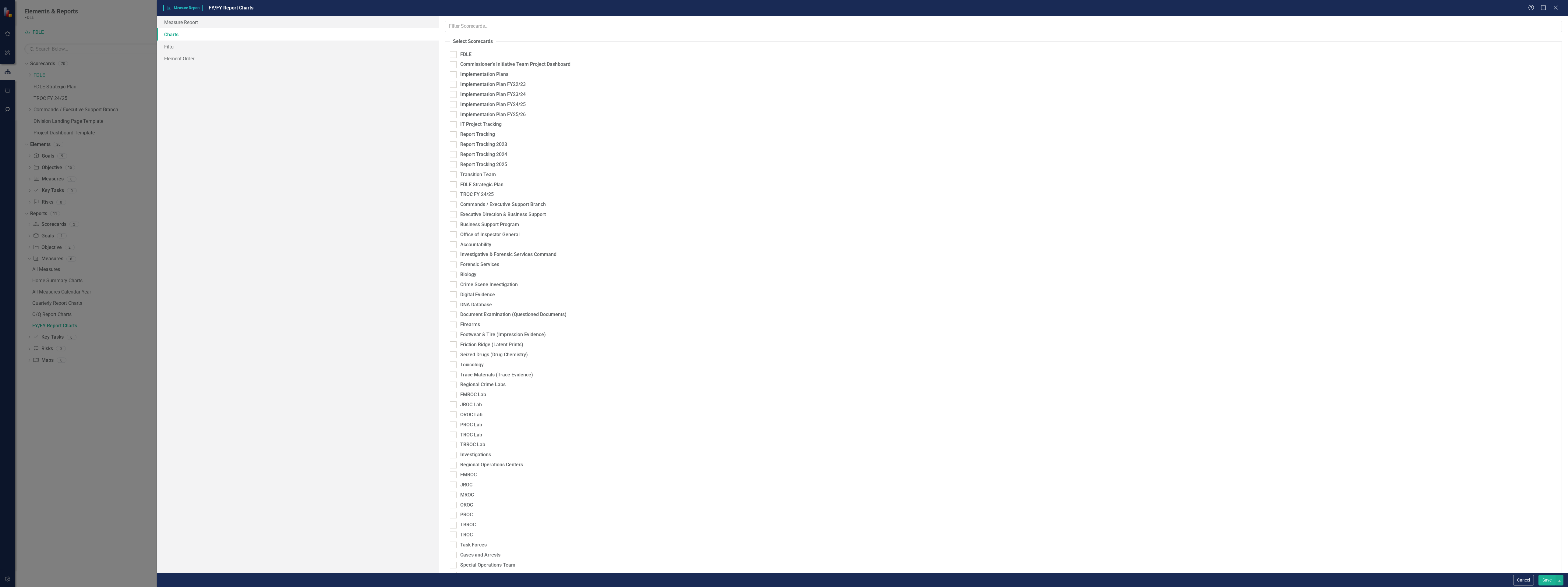
click at [1552, 7] on div "Help Maximize Close" at bounding box center [1545, 8] width 34 height 7
click at [1556, 7] on icon "Close" at bounding box center [1556, 7] width 8 height 6
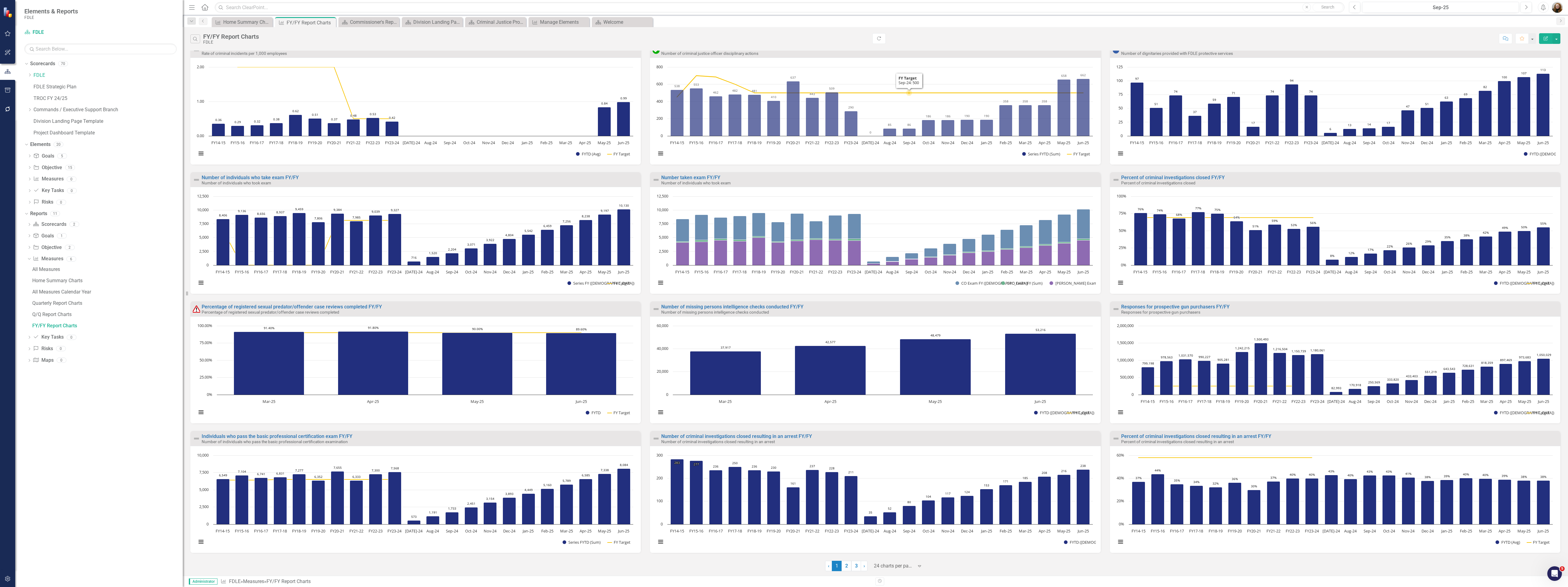
scroll to position [527, 0]
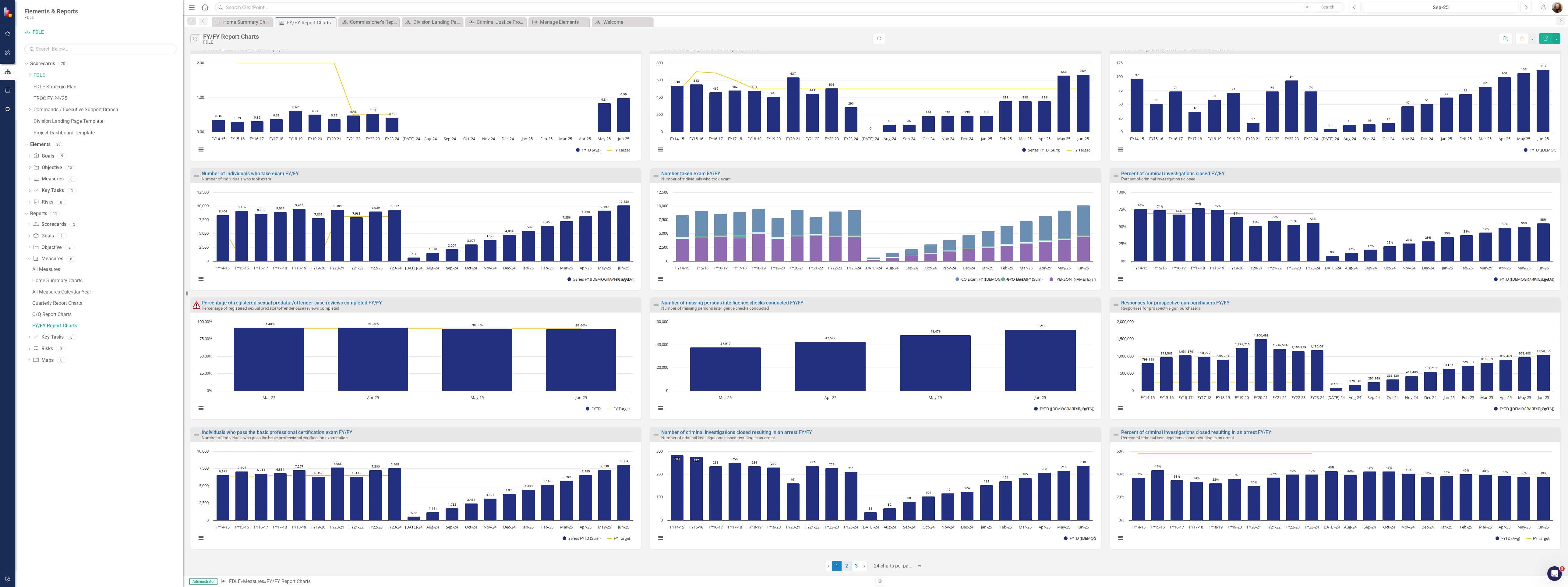
click at [846, 564] on link "2" at bounding box center [846, 566] width 10 height 10
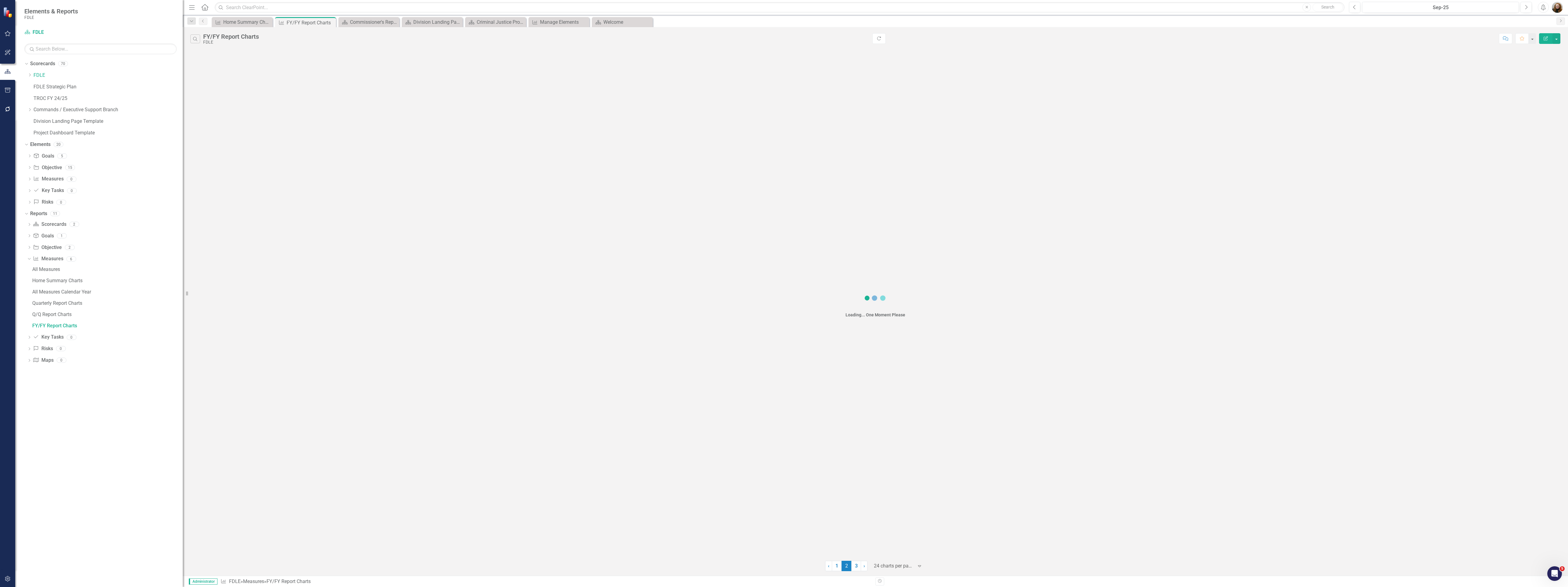
scroll to position [0, 0]
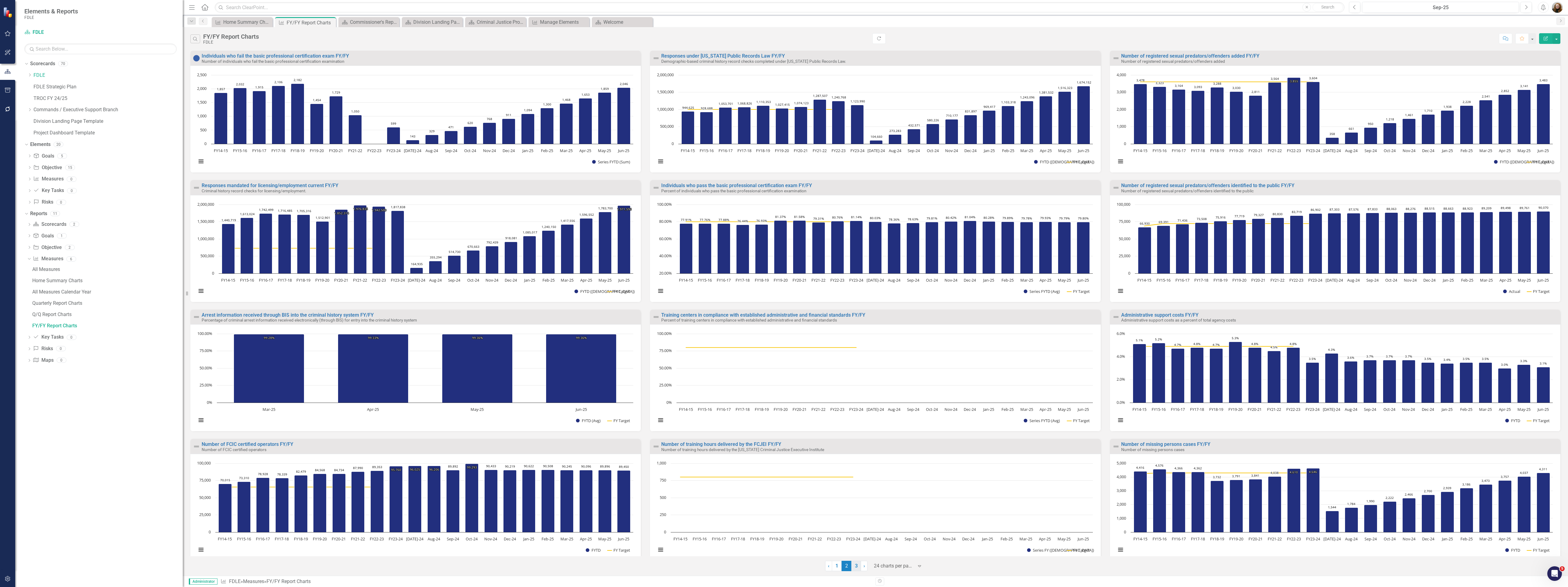
click at [857, 567] on link "3" at bounding box center [856, 566] width 10 height 10
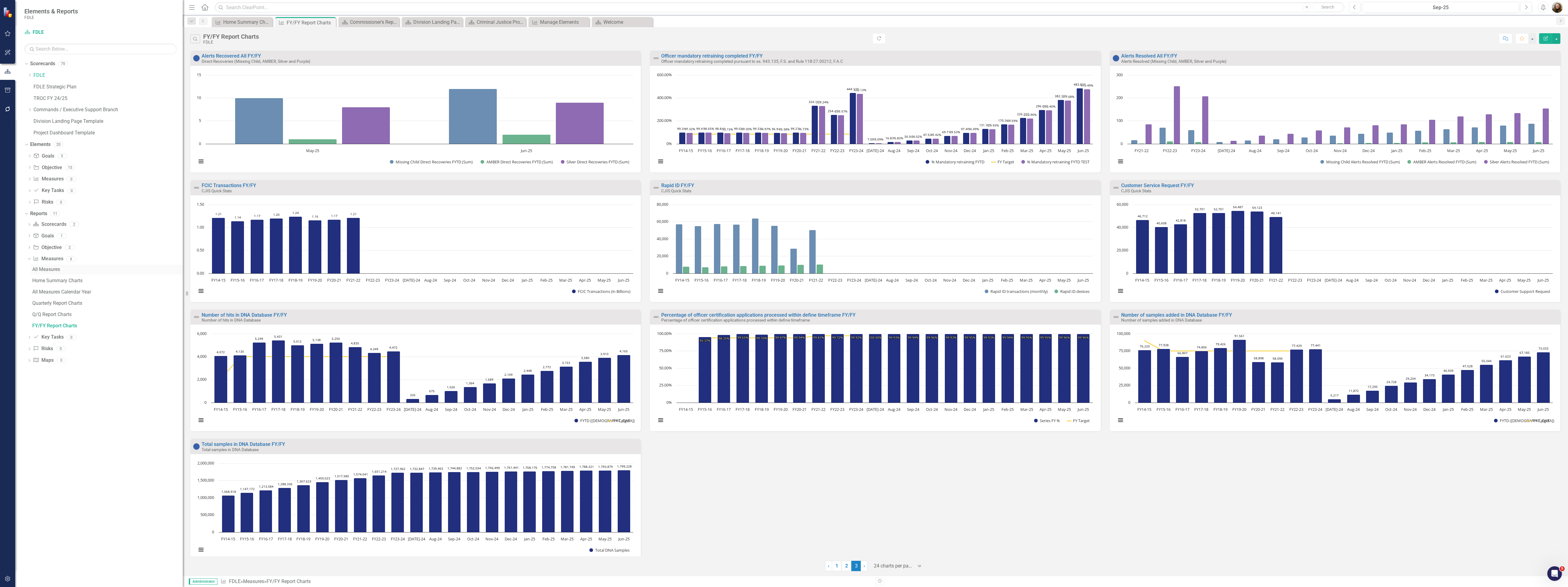
click at [48, 273] on link "All Measures" at bounding box center [107, 269] width 152 height 10
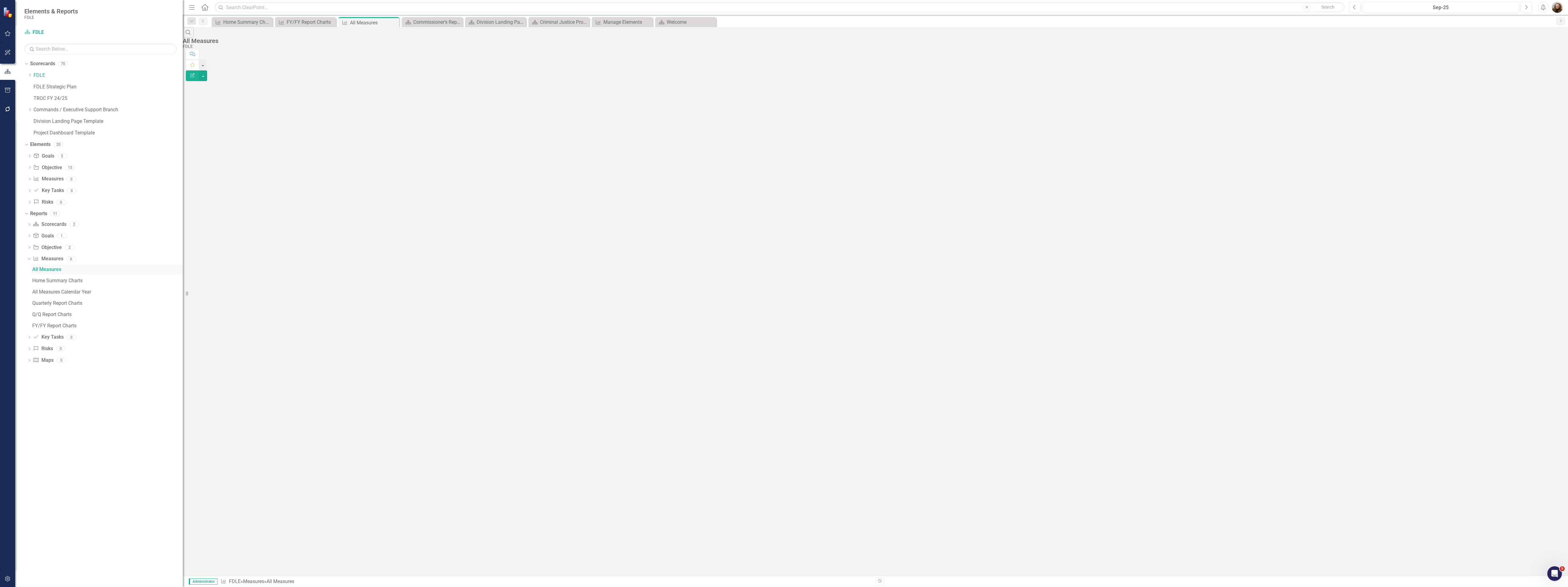
click at [44, 270] on div "All Measures" at bounding box center [107, 269] width 150 height 5
click at [72, 292] on div "All Measures Calendar Year" at bounding box center [107, 292] width 150 height 5
click at [67, 303] on div "Quarterly Report Charts" at bounding box center [107, 303] width 150 height 5
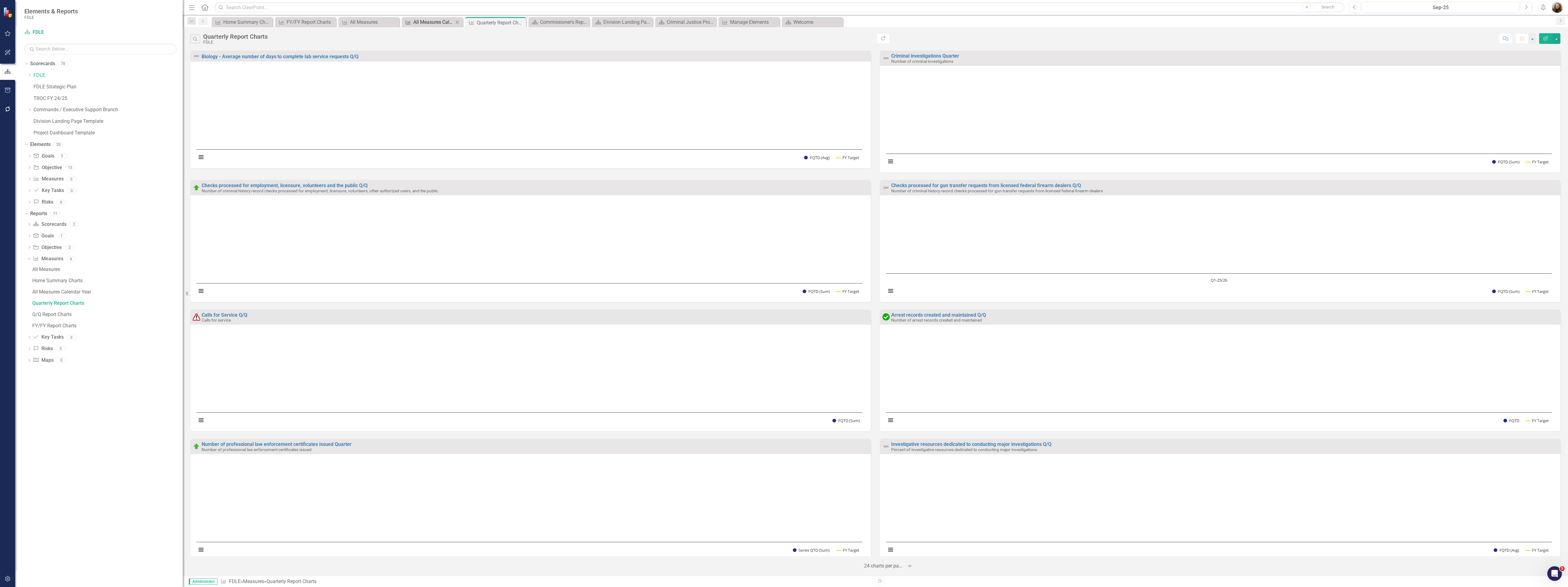
click at [429, 22] on div "All Measures Calendar Year" at bounding box center [433, 22] width 40 height 8
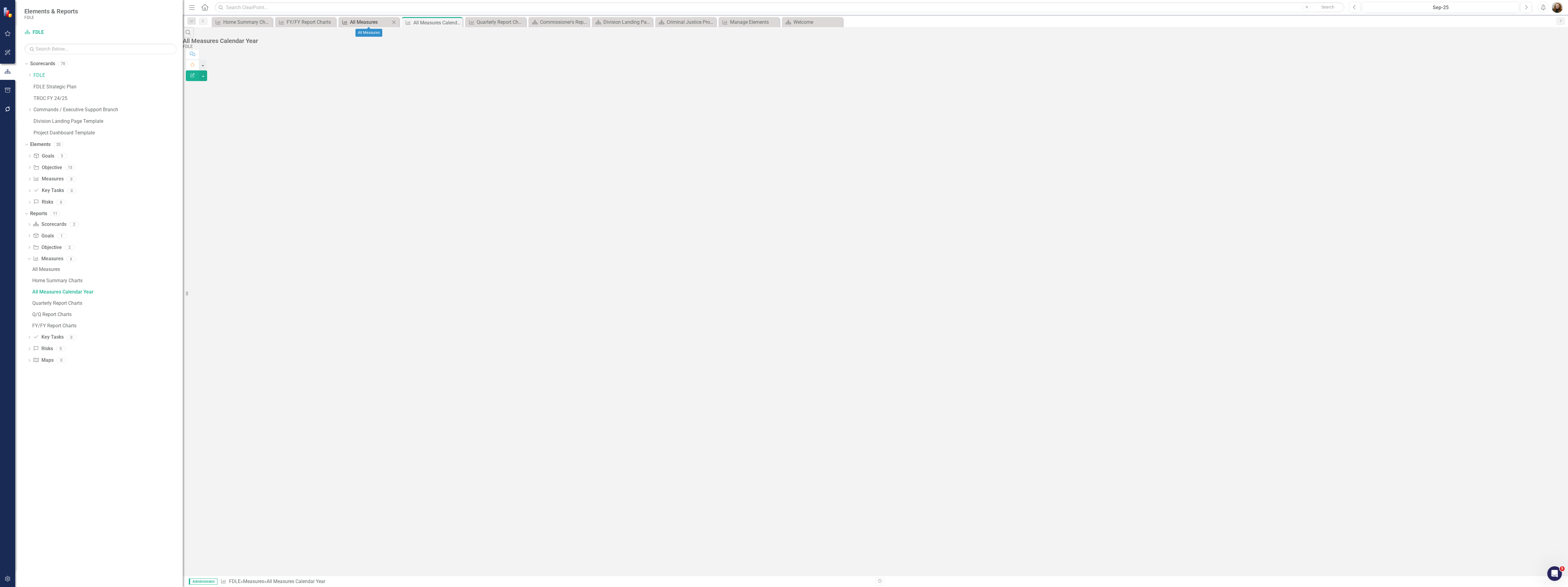
click at [364, 21] on div "All Measures" at bounding box center [370, 22] width 40 height 8
click at [496, 21] on div "Quarterly Report Charts" at bounding box center [497, 22] width 40 height 8
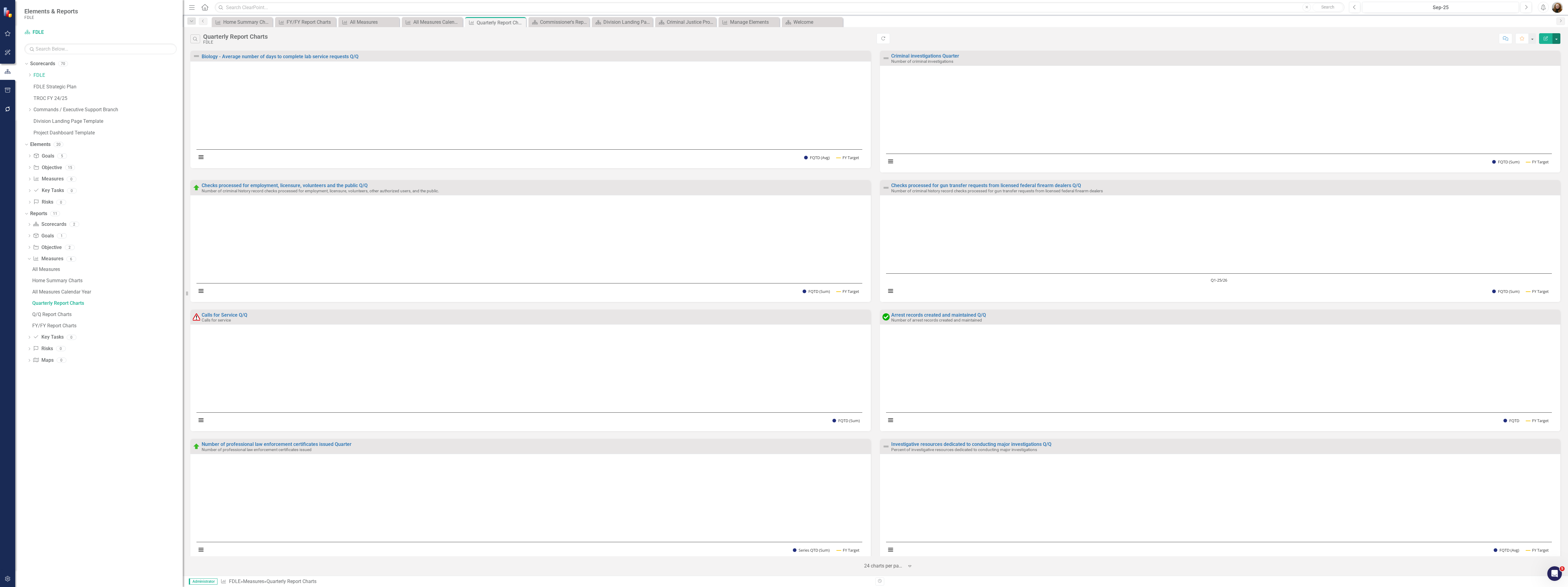
click at [1555, 38] on button "button" at bounding box center [1556, 38] width 8 height 10
click at [1534, 48] on link "Edit Report Edit Report" at bounding box center [1530, 50] width 60 height 11
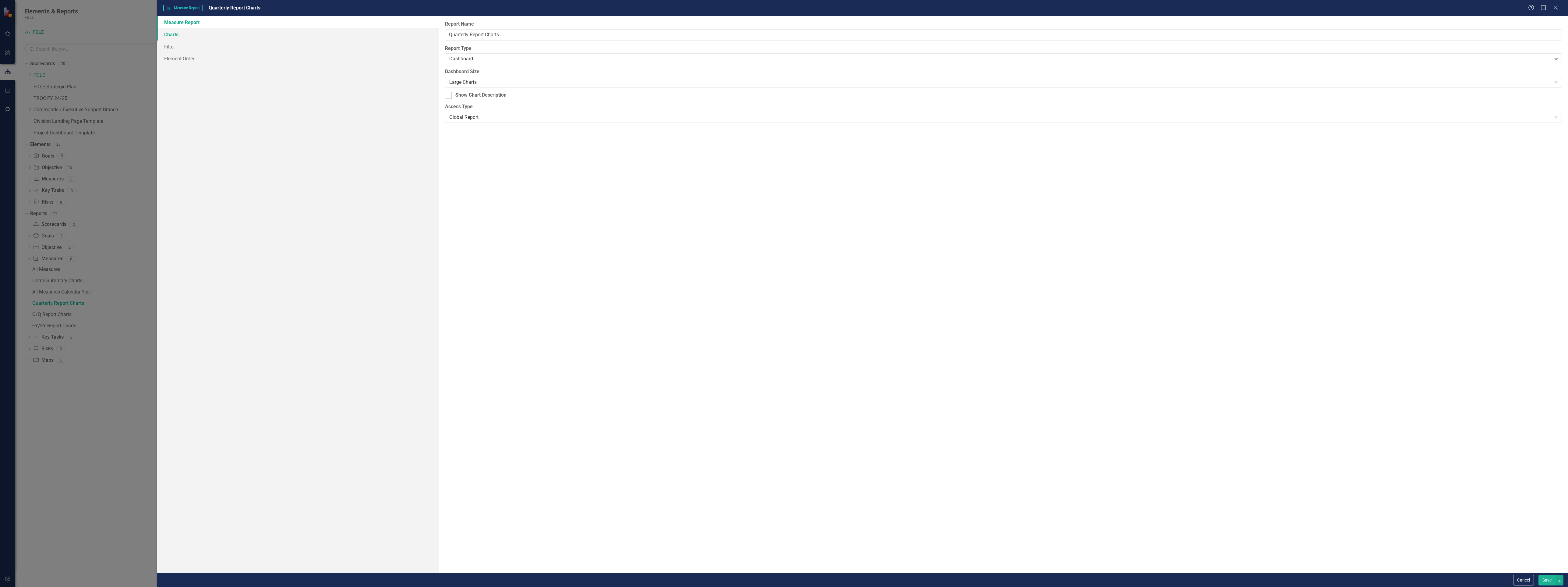
click at [170, 35] on link "Charts" at bounding box center [298, 34] width 282 height 12
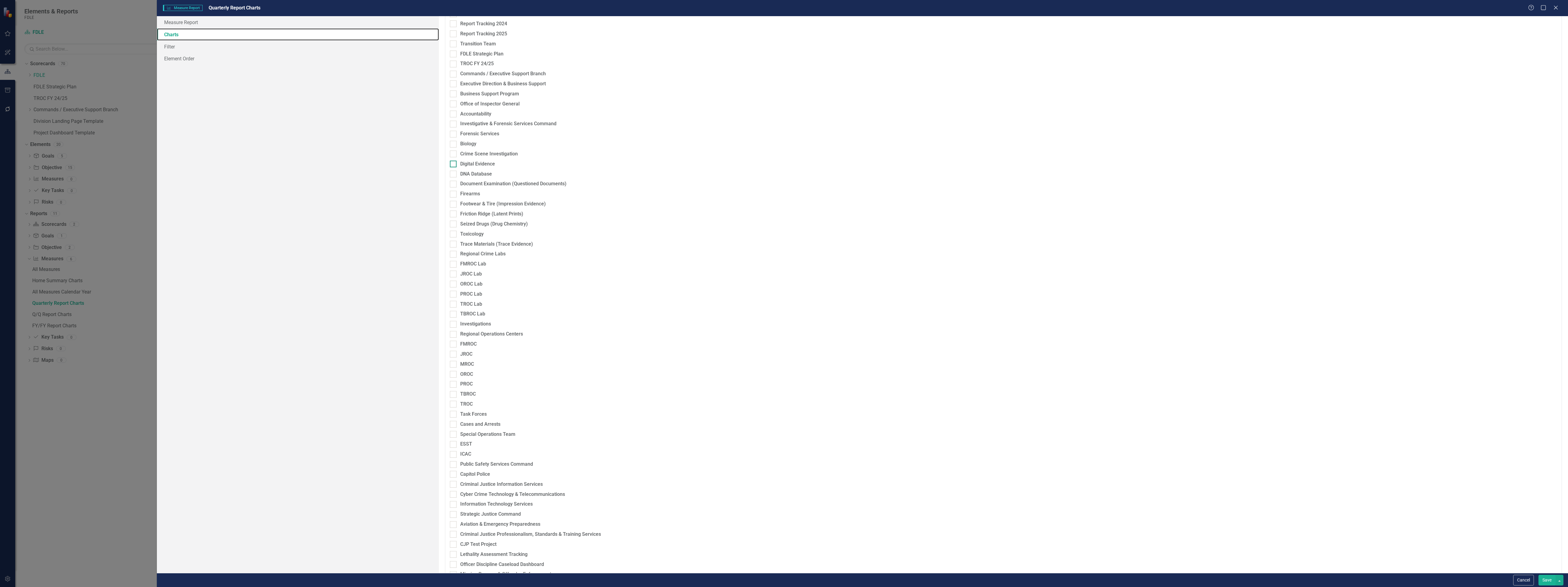
scroll to position [184, 0]
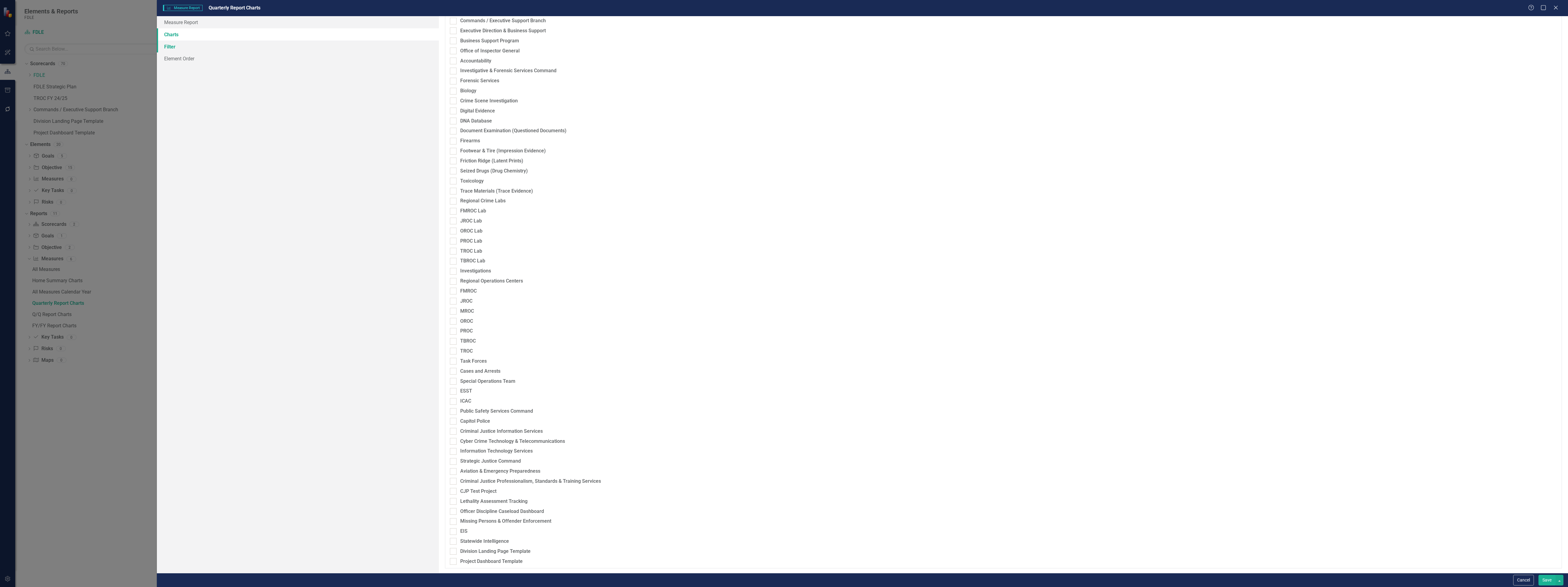
click at [172, 45] on link "Filter" at bounding box center [298, 46] width 282 height 12
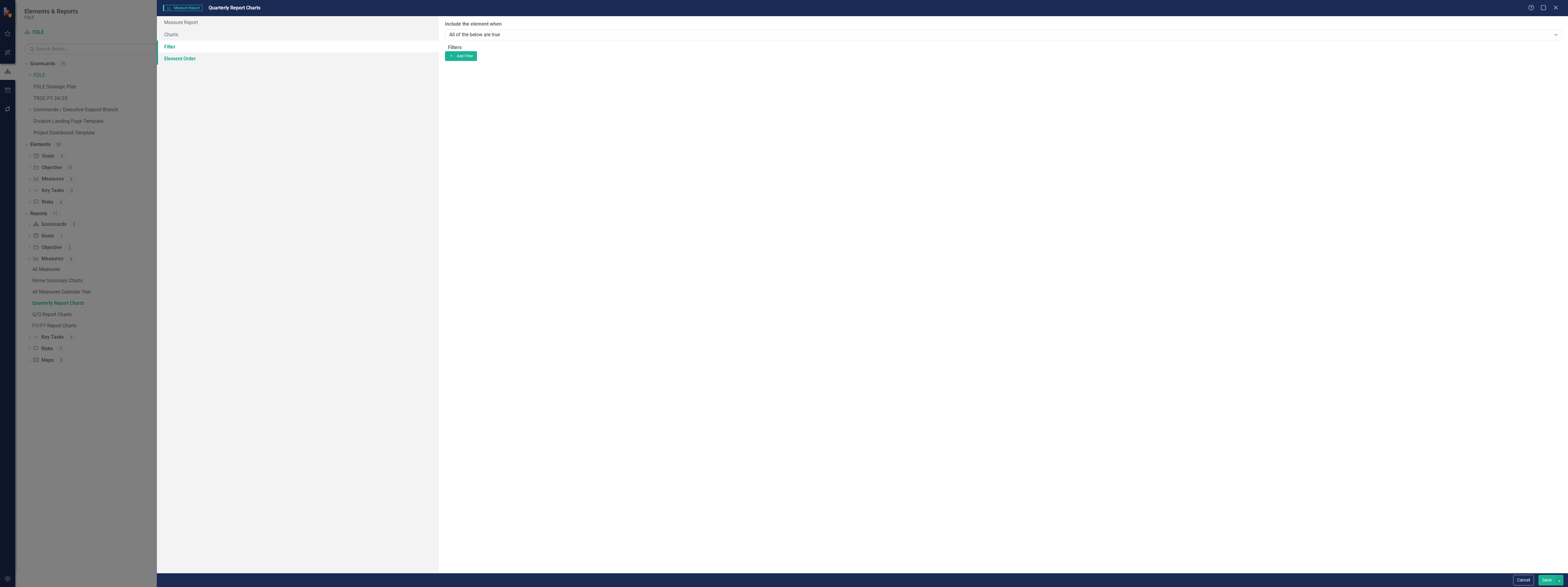
click at [181, 59] on link "Element Order" at bounding box center [298, 59] width 282 height 12
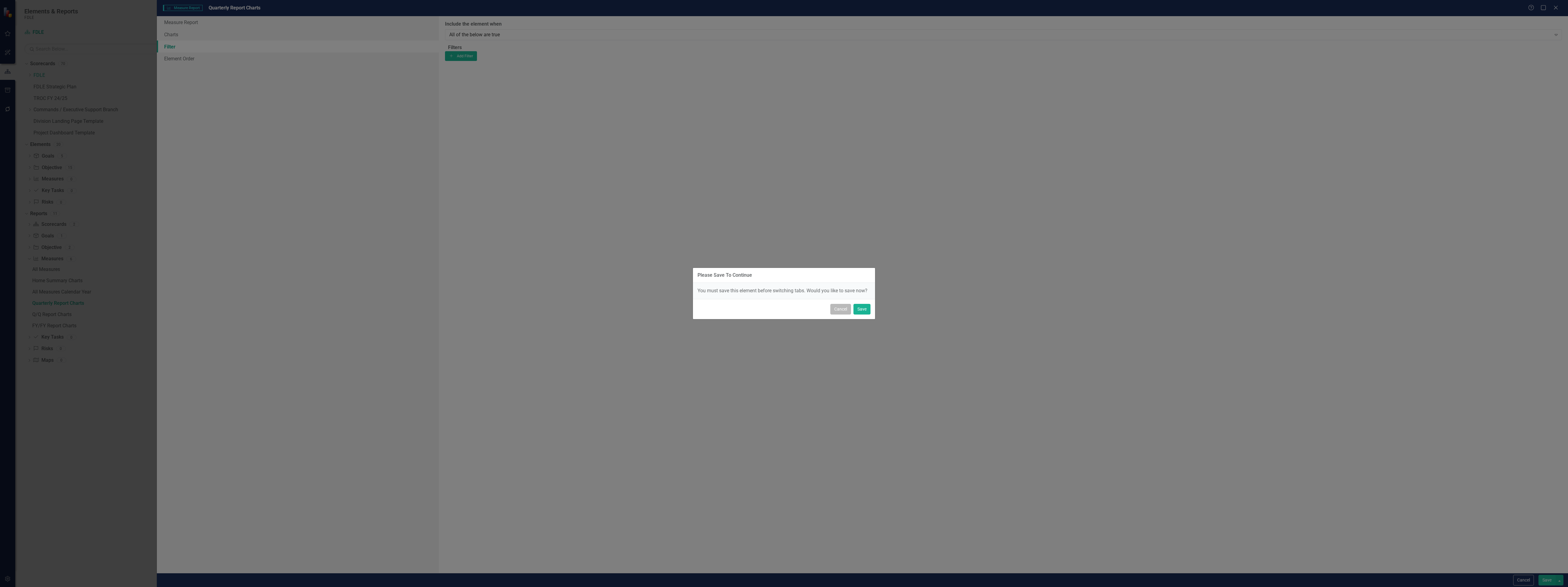
click at [842, 305] on button "Cancel" at bounding box center [841, 309] width 21 height 10
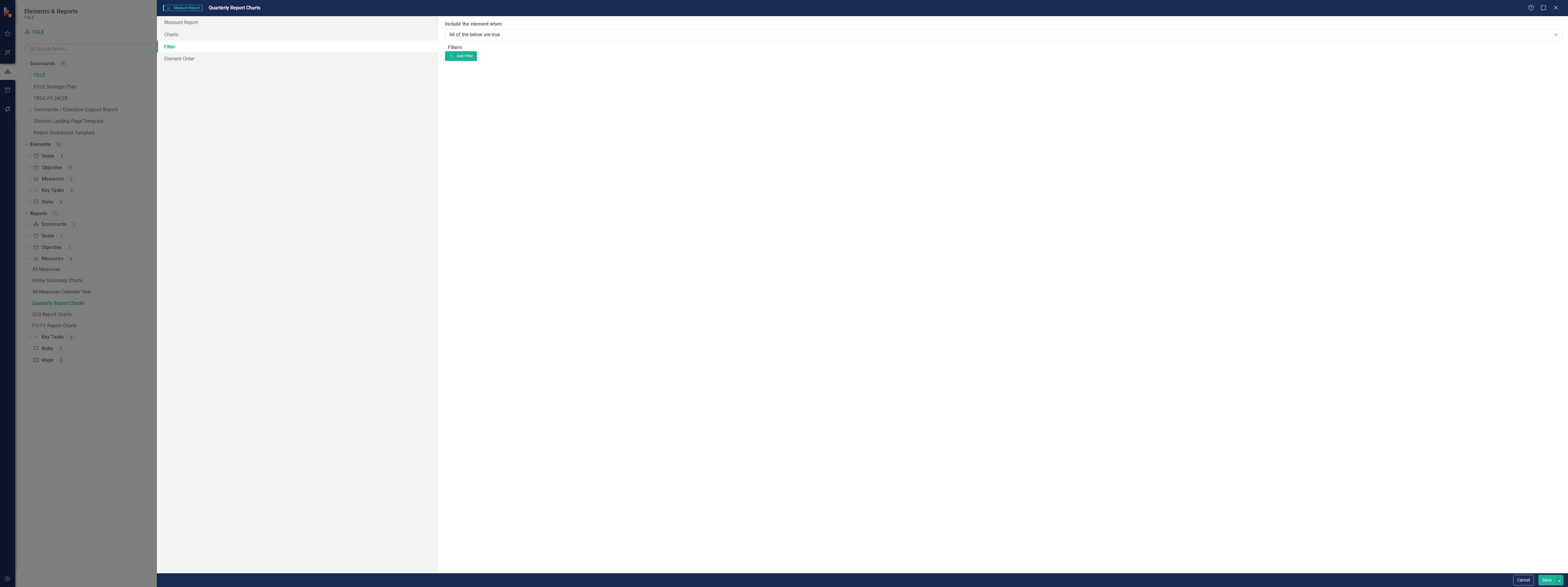
click at [1560, 8] on div "Help Maximize Close" at bounding box center [1545, 8] width 34 height 7
click at [1560, 7] on div "Help Maximize Close" at bounding box center [1545, 8] width 34 height 7
click at [1548, 7] on div "Help Maximize Close" at bounding box center [1545, 8] width 34 height 7
click at [1524, 578] on button "Cancel" at bounding box center [1524, 580] width 21 height 10
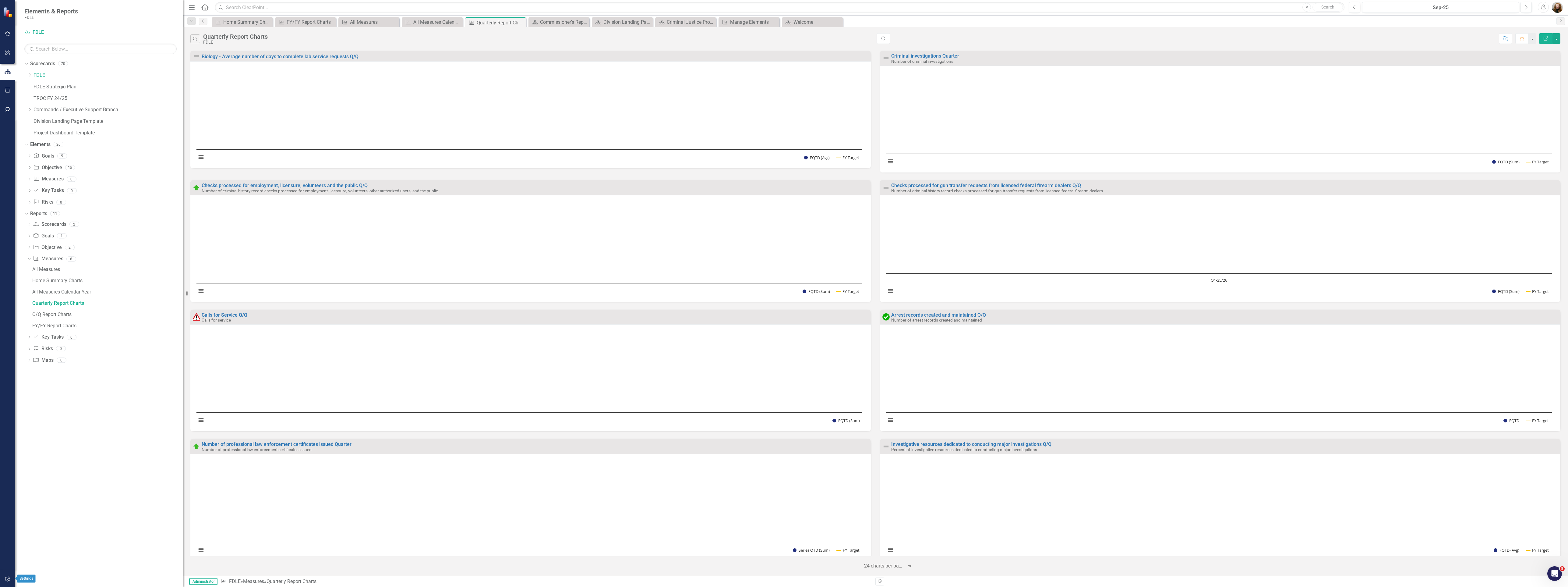
click at [8, 580] on icon "button" at bounding box center [7, 579] width 5 height 5
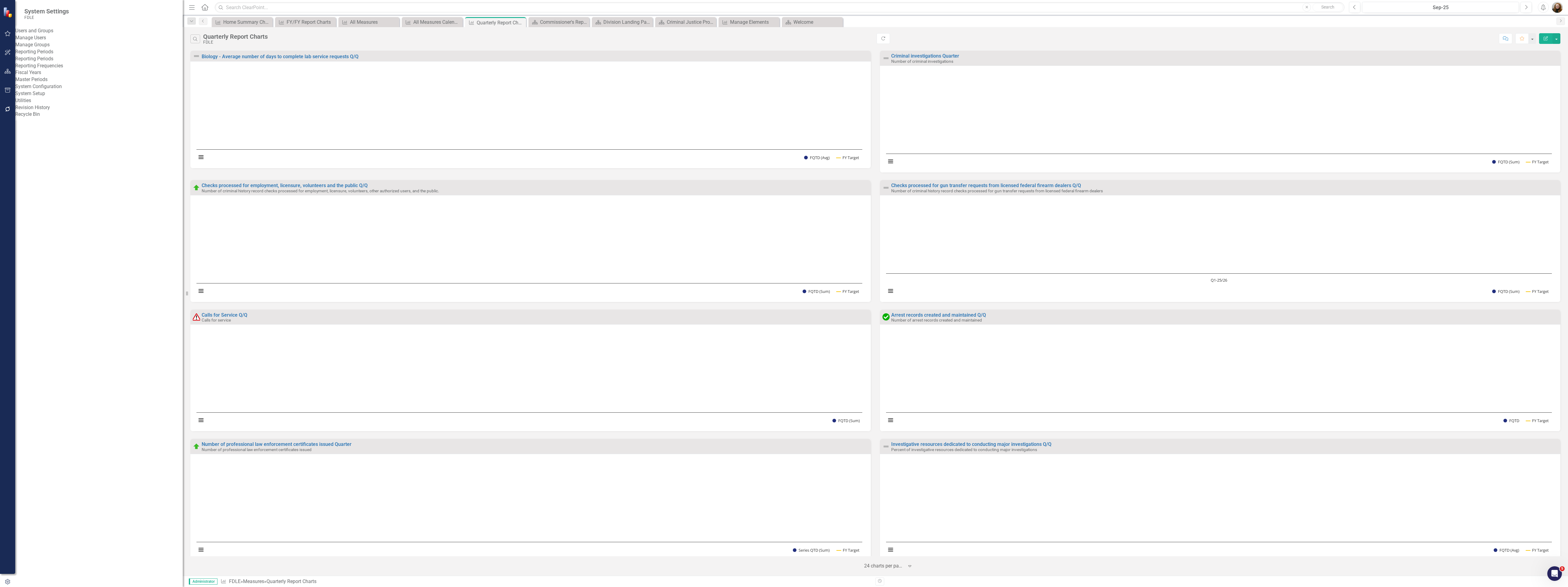
click at [54, 111] on link "Revision History" at bounding box center [98, 107] width 167 height 7
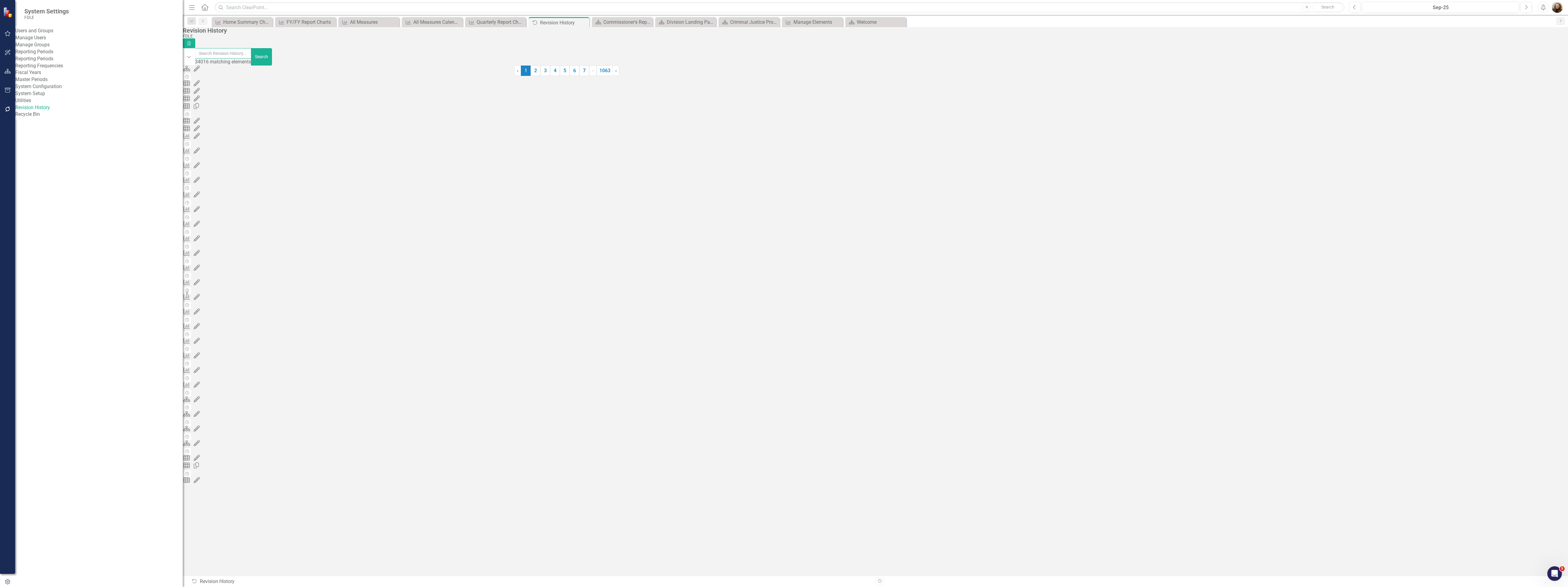
click at [252, 54] on input "text" at bounding box center [223, 53] width 57 height 10
type input "jennifer"
click at [245, 22] on div "Home Summary Charts" at bounding box center [243, 22] width 40 height 8
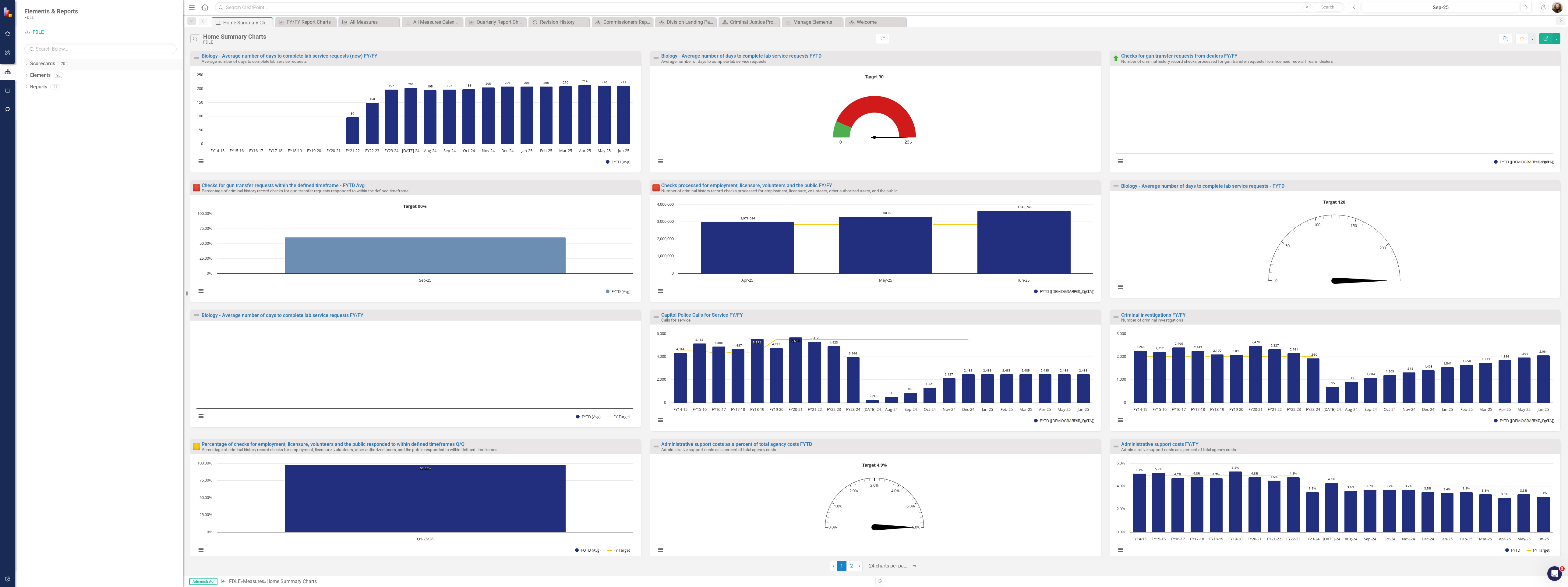
click at [36, 62] on link "Scorecards" at bounding box center [42, 64] width 25 height 7
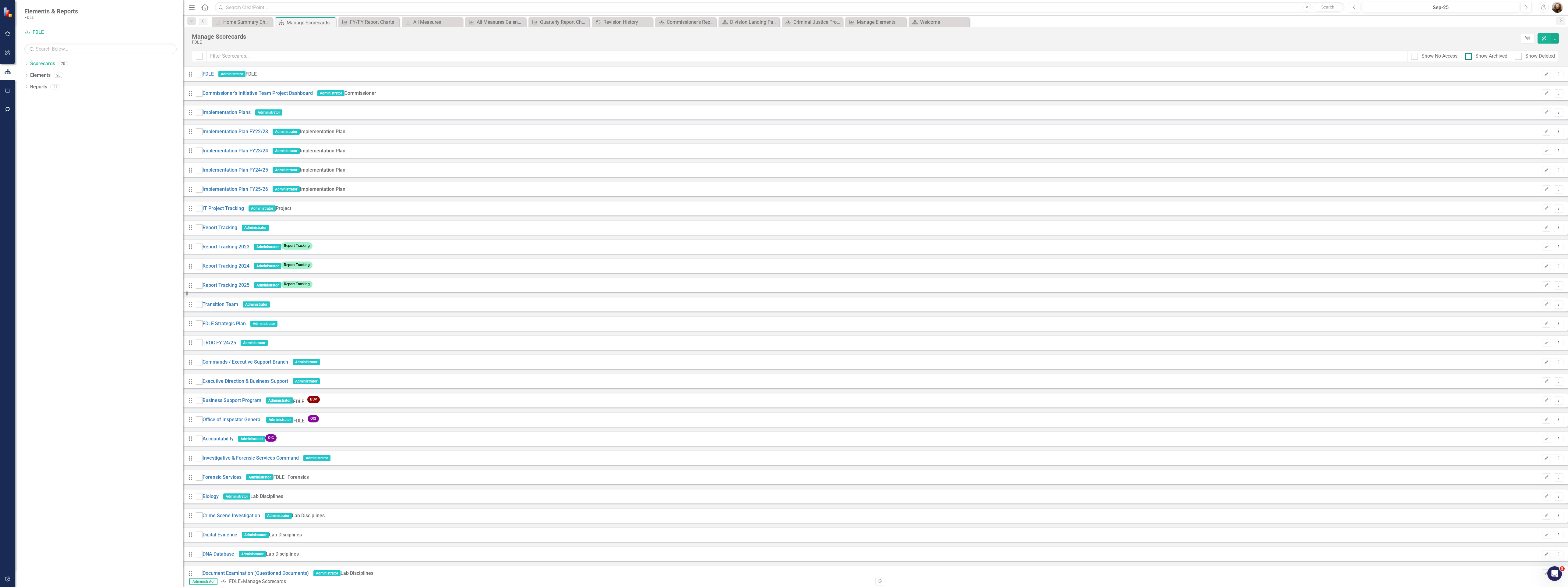
click at [1491, 59] on div "Show Archived" at bounding box center [1491, 56] width 32 height 7
click at [1469, 57] on input "Show Archived" at bounding box center [1467, 55] width 4 height 4
checkbox input "true"
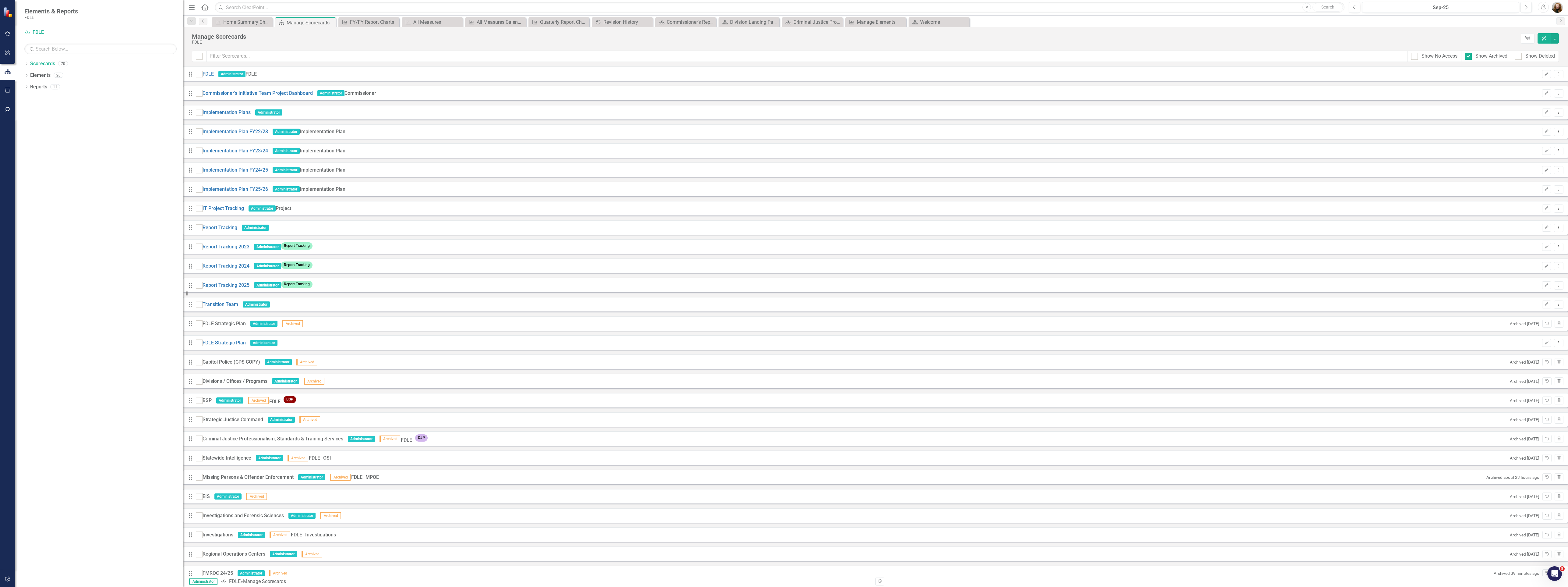
scroll to position [869, 0]
checkbox input "false"
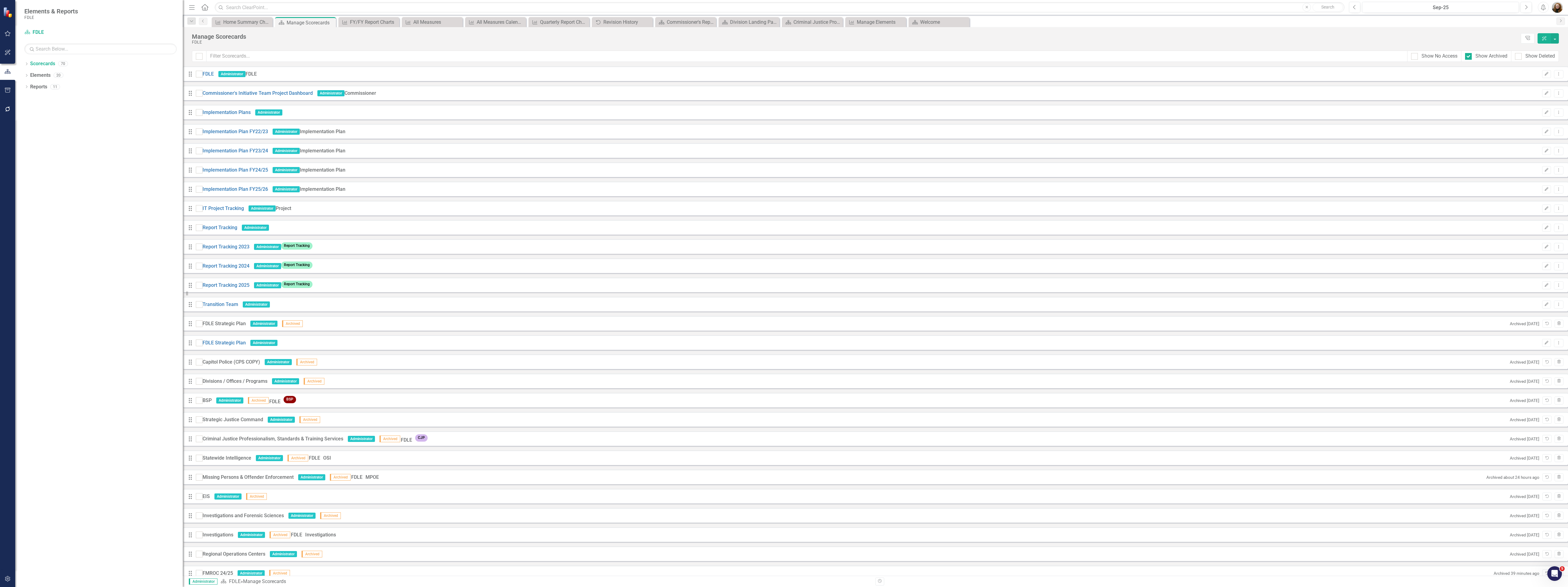
scroll to position [0, 0]
click at [377, 24] on div "FY/FY Report Charts" at bounding box center [370, 22] width 40 height 8
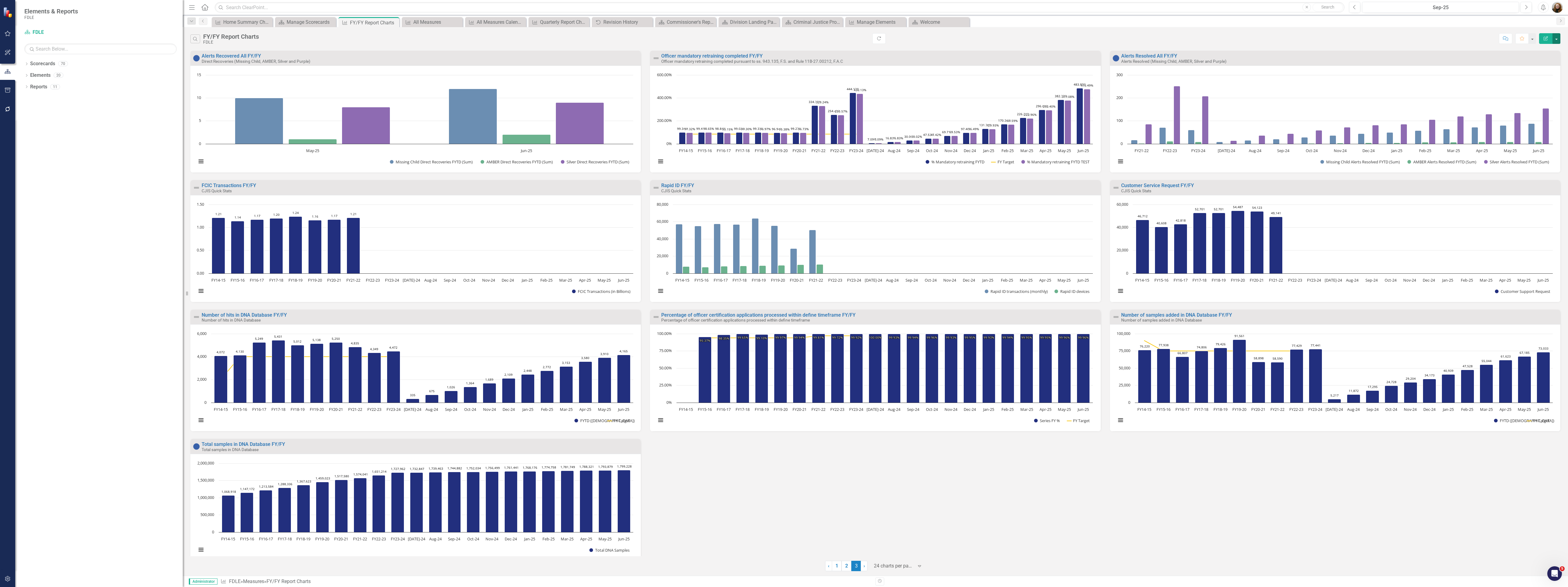
click at [1555, 38] on button "button" at bounding box center [1556, 38] width 8 height 10
click at [1539, 48] on link "Edit Report Edit Report" at bounding box center [1530, 50] width 60 height 11
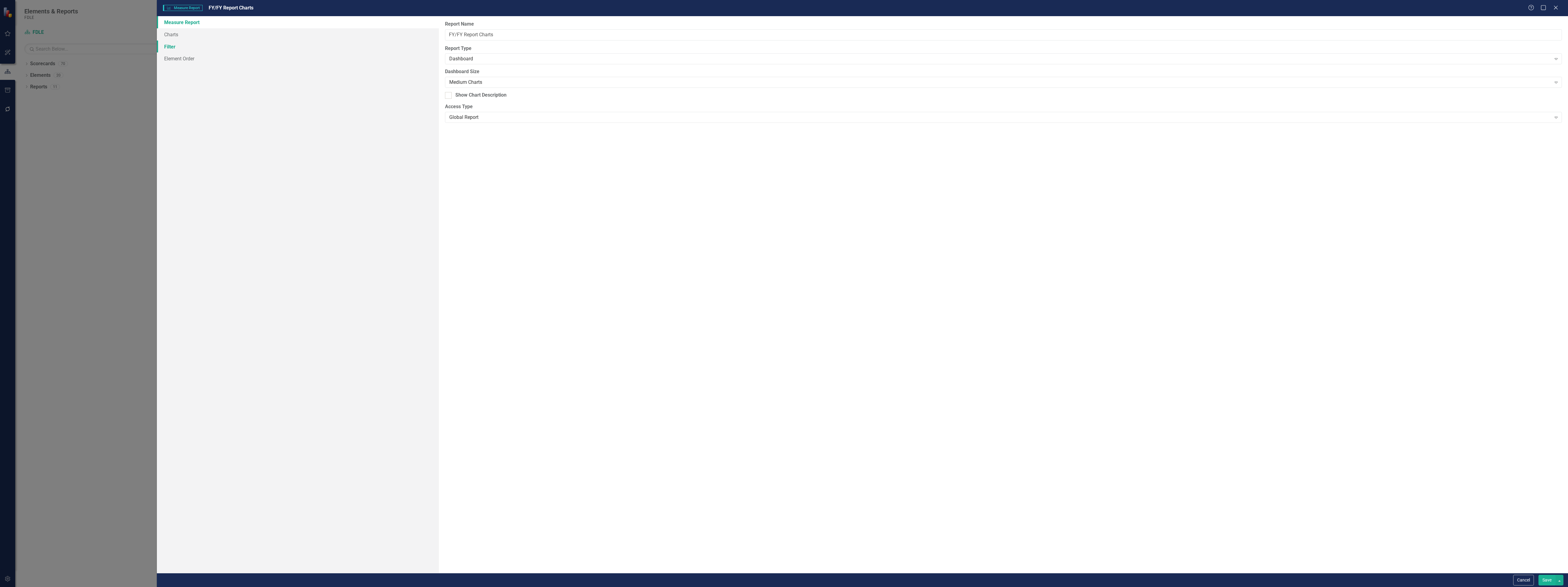
click at [169, 46] on link "Filter" at bounding box center [298, 46] width 282 height 12
click at [494, 60] on div "Add Add Filter" at bounding box center [1003, 56] width 1117 height 10
click at [526, 57] on fieldset "Filters Add Add Filter" at bounding box center [1003, 53] width 1117 height 17
click at [1554, 8] on icon "Close" at bounding box center [1556, 7] width 8 height 6
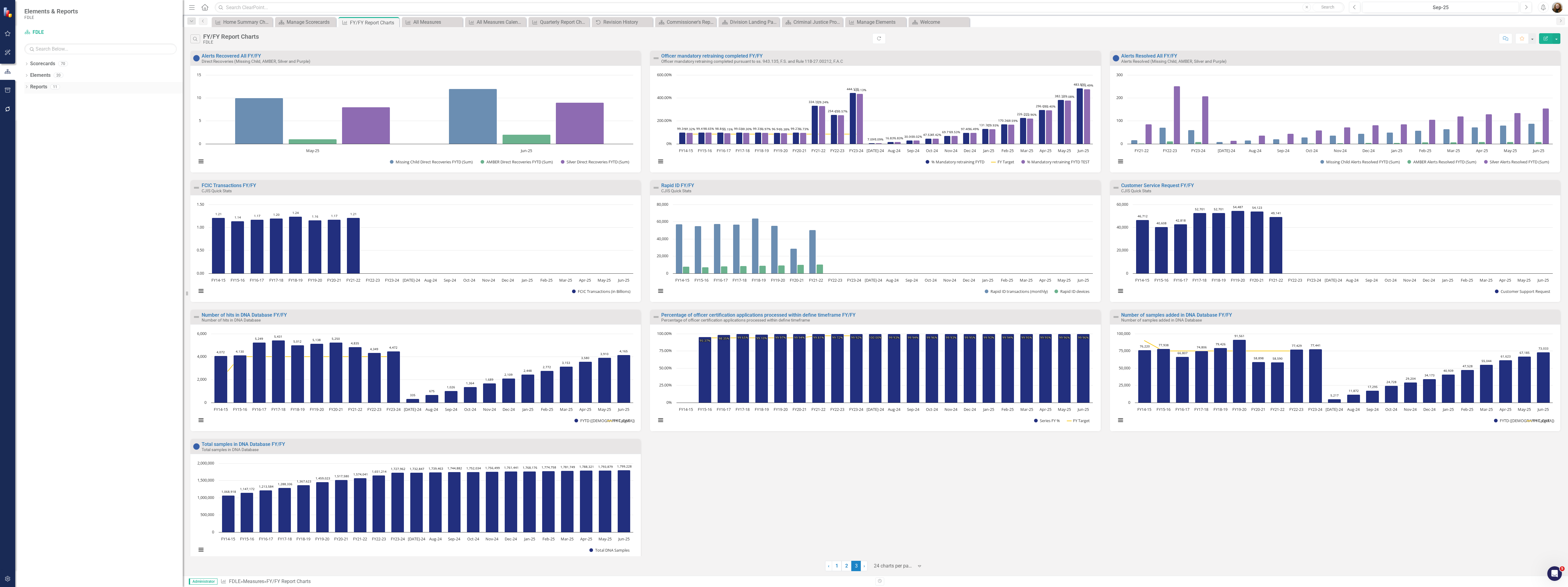
click at [27, 88] on icon at bounding box center [27, 87] width 1 height 3
click at [70, 187] on div "Q/Q Report Charts" at bounding box center [107, 187] width 150 height 5
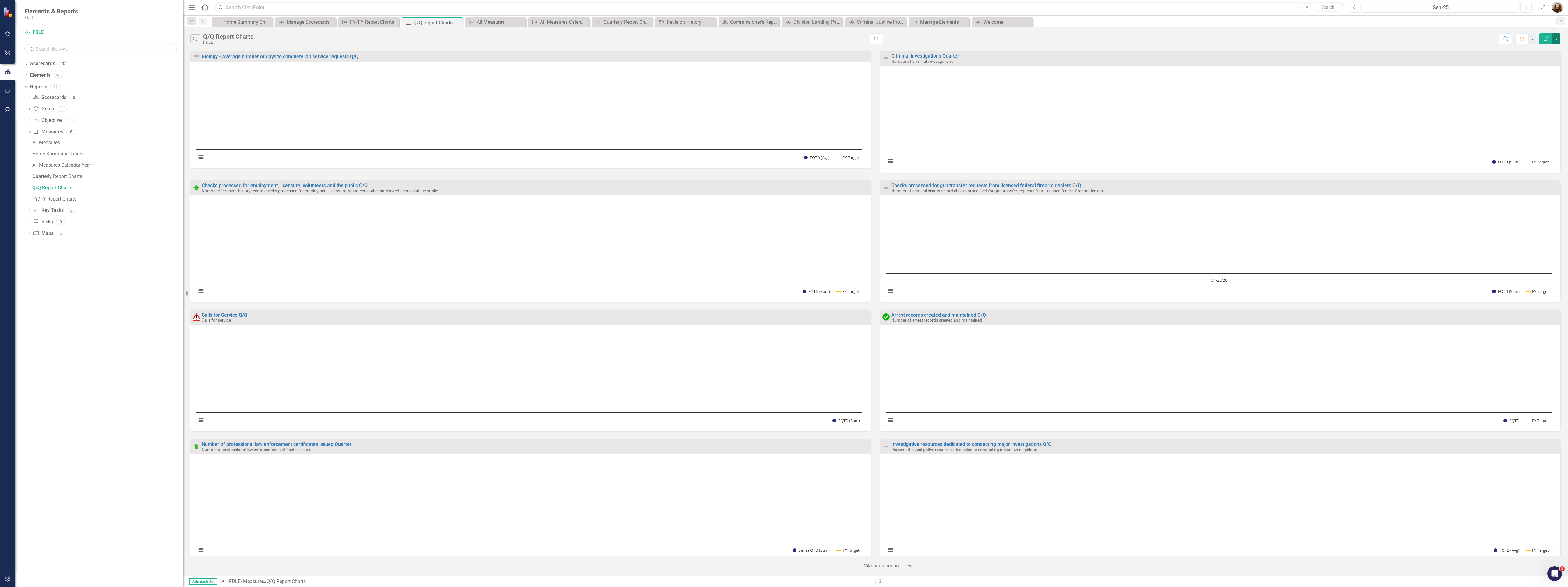
click at [1554, 36] on button "button" at bounding box center [1556, 38] width 8 height 10
click at [1543, 47] on link "Edit Report Edit Report" at bounding box center [1530, 50] width 60 height 11
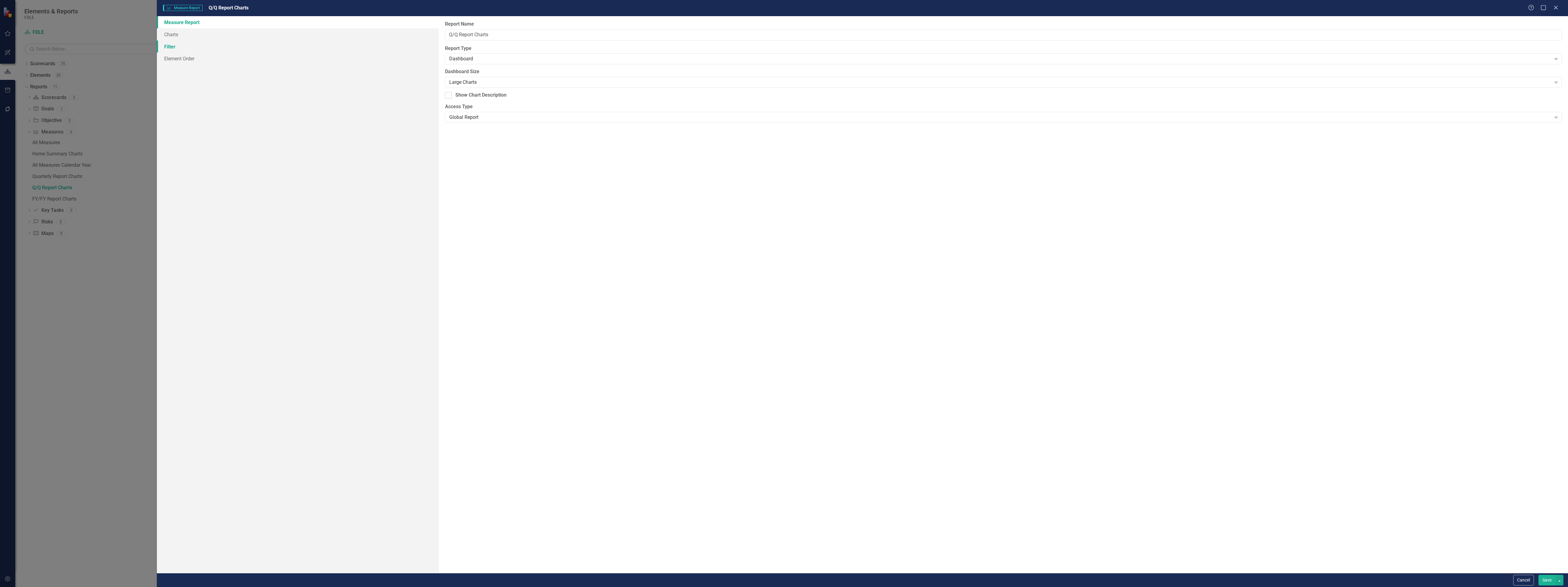
click at [172, 44] on link "Filter" at bounding box center [298, 46] width 282 height 12
click at [534, 53] on fieldset "Filters Add Add Filter" at bounding box center [1003, 53] width 1117 height 17
click at [524, 58] on fieldset "Filters Add Add Filter" at bounding box center [1003, 53] width 1117 height 17
click at [477, 61] on button "Add Add Filter" at bounding box center [461, 56] width 32 height 10
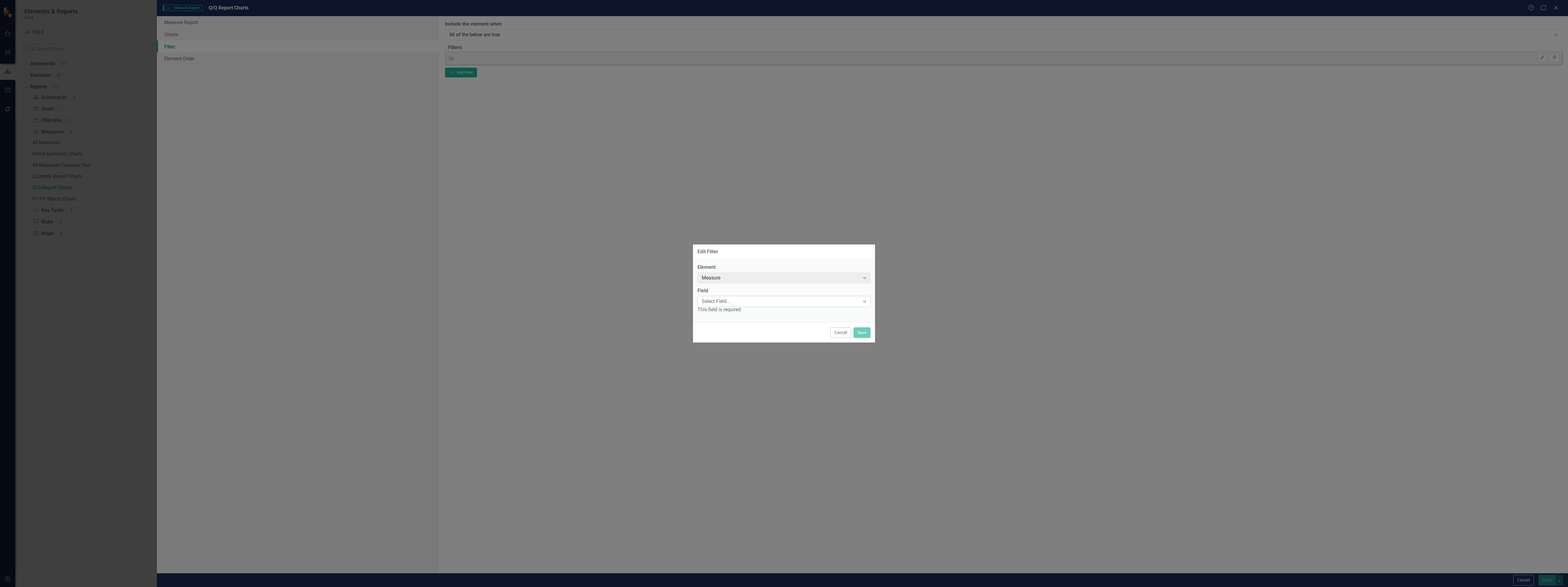
click at [725, 301] on div "Select Field..." at bounding box center [781, 301] width 158 height 7
click at [725, 312] on div "Select Comparison..." at bounding box center [781, 313] width 158 height 7
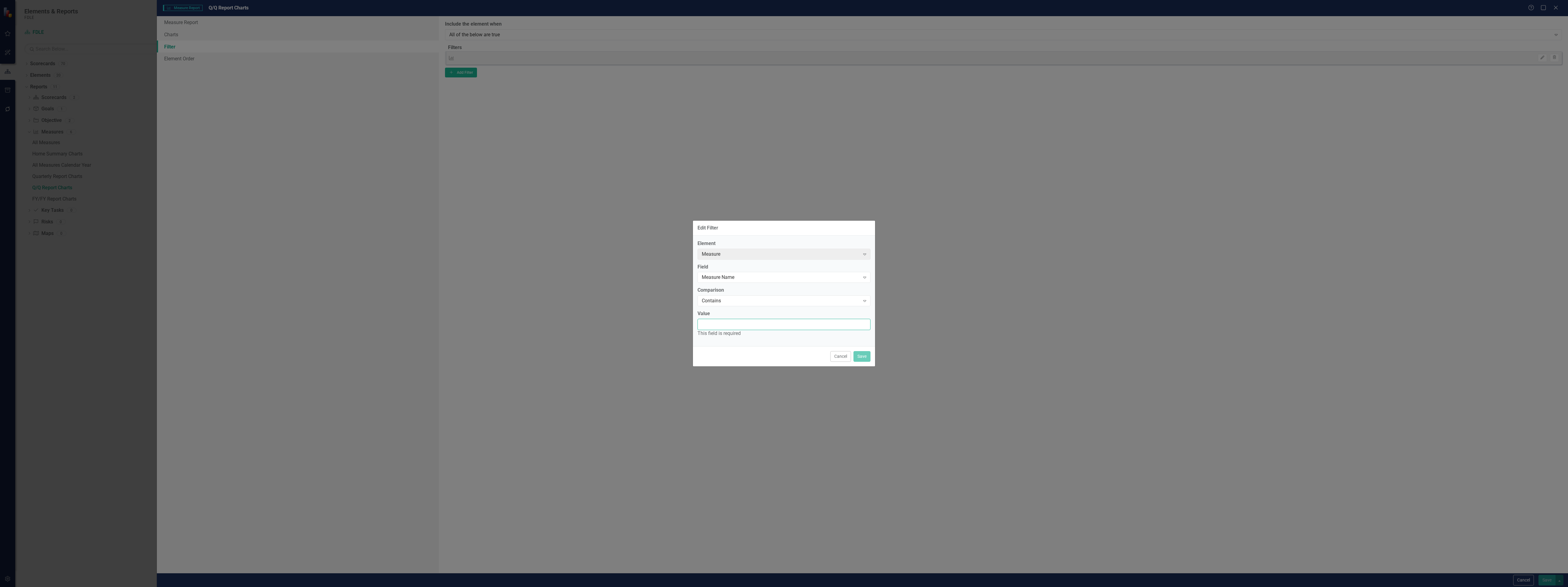
click at [707, 323] on input "Value" at bounding box center [784, 324] width 173 height 11
type input "q/q"
click at [861, 349] on button "Save" at bounding box center [862, 353] width 17 height 10
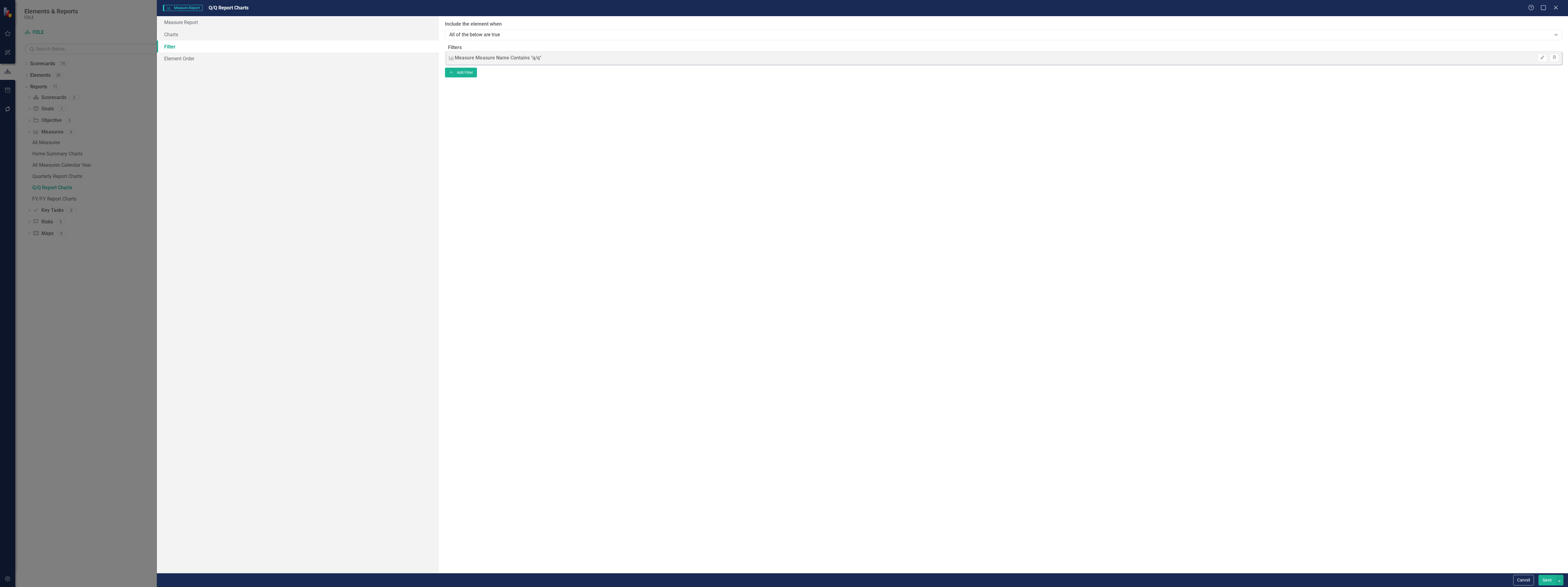
click at [1549, 580] on button "Save" at bounding box center [1547, 580] width 17 height 10
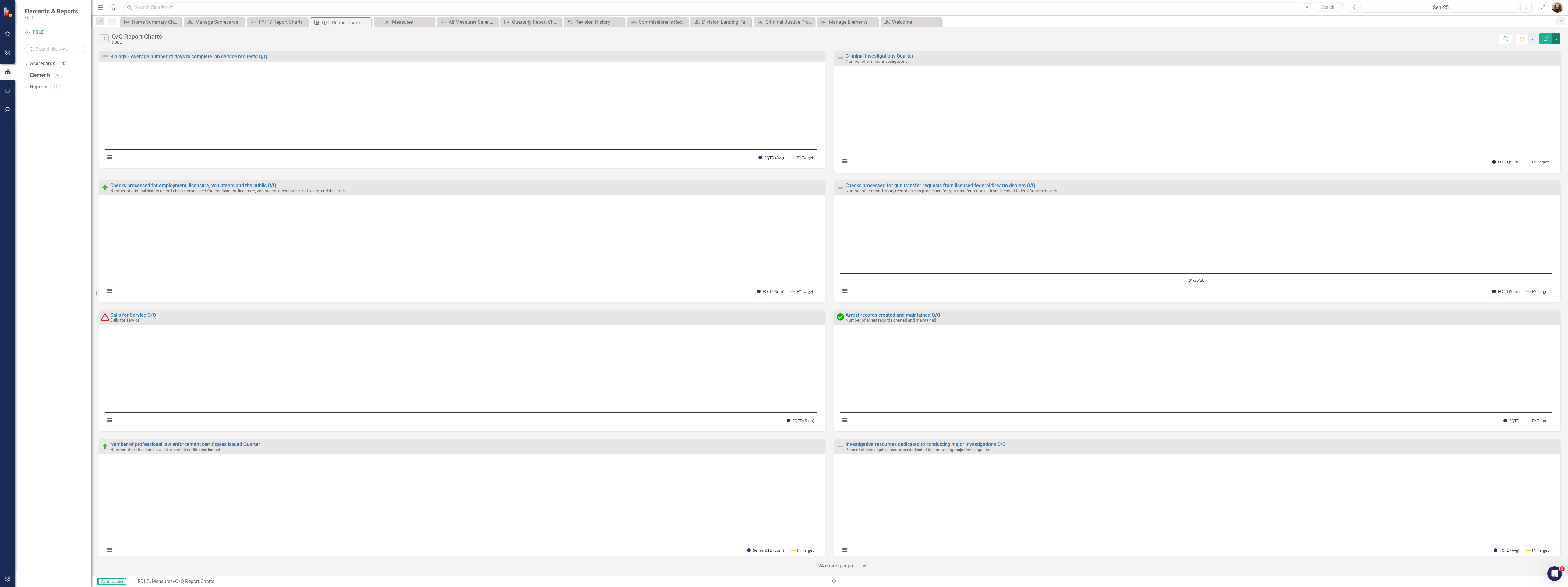
click at [1557, 40] on button "button" at bounding box center [1556, 38] width 8 height 10
click at [1552, 47] on link "Edit Report Edit Report" at bounding box center [1530, 50] width 60 height 11
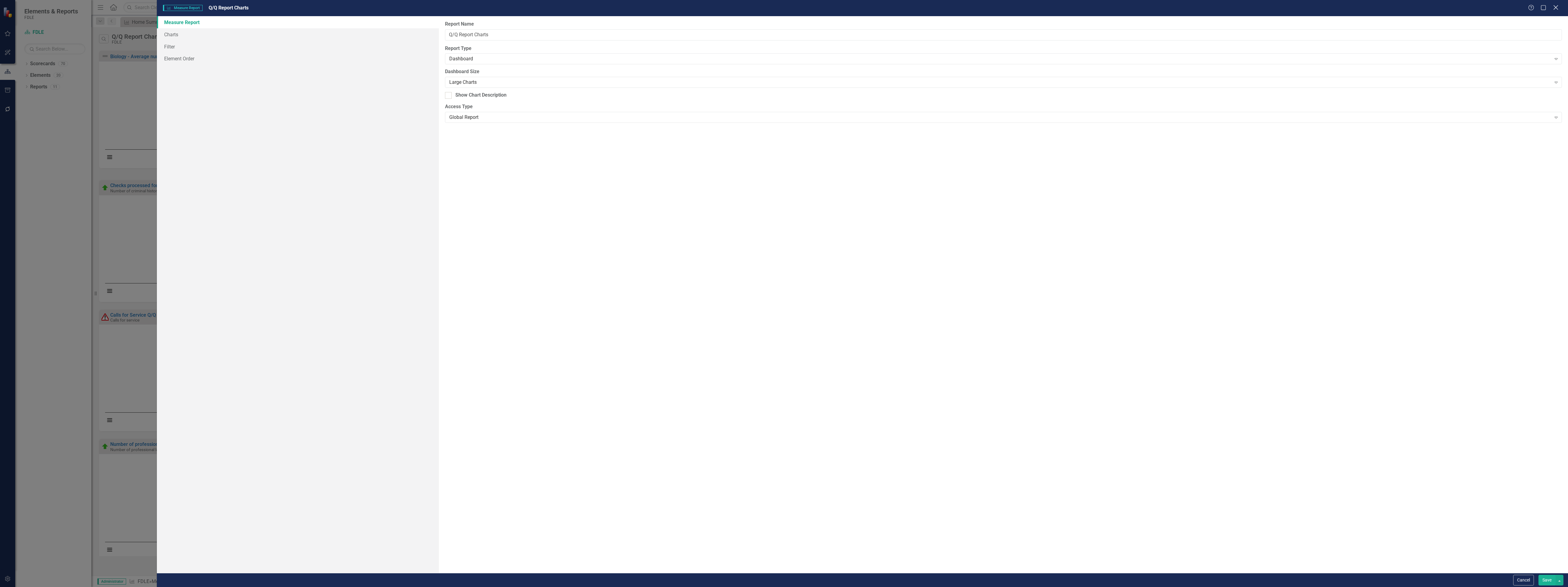
click at [1554, 8] on icon "Close" at bounding box center [1556, 7] width 8 height 6
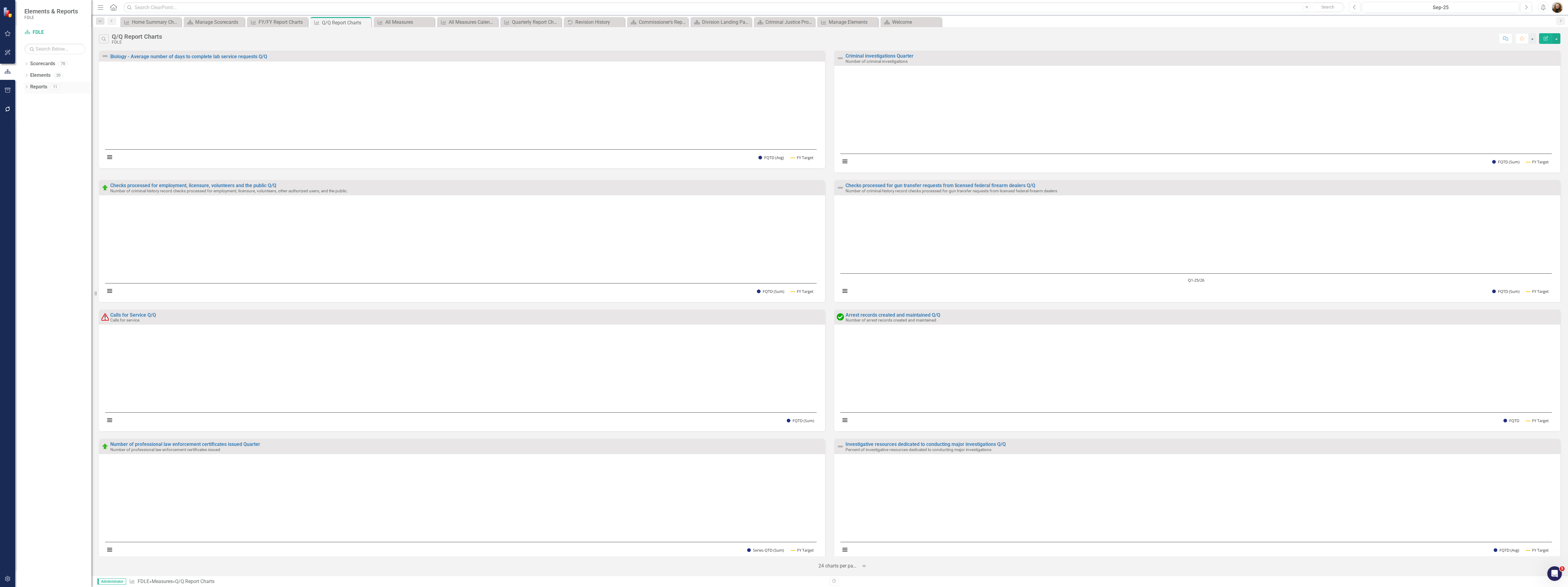
click at [26, 85] on div "Dropdown" at bounding box center [26, 88] width 5 height 5
click at [38, 86] on link "Reports" at bounding box center [38, 87] width 17 height 7
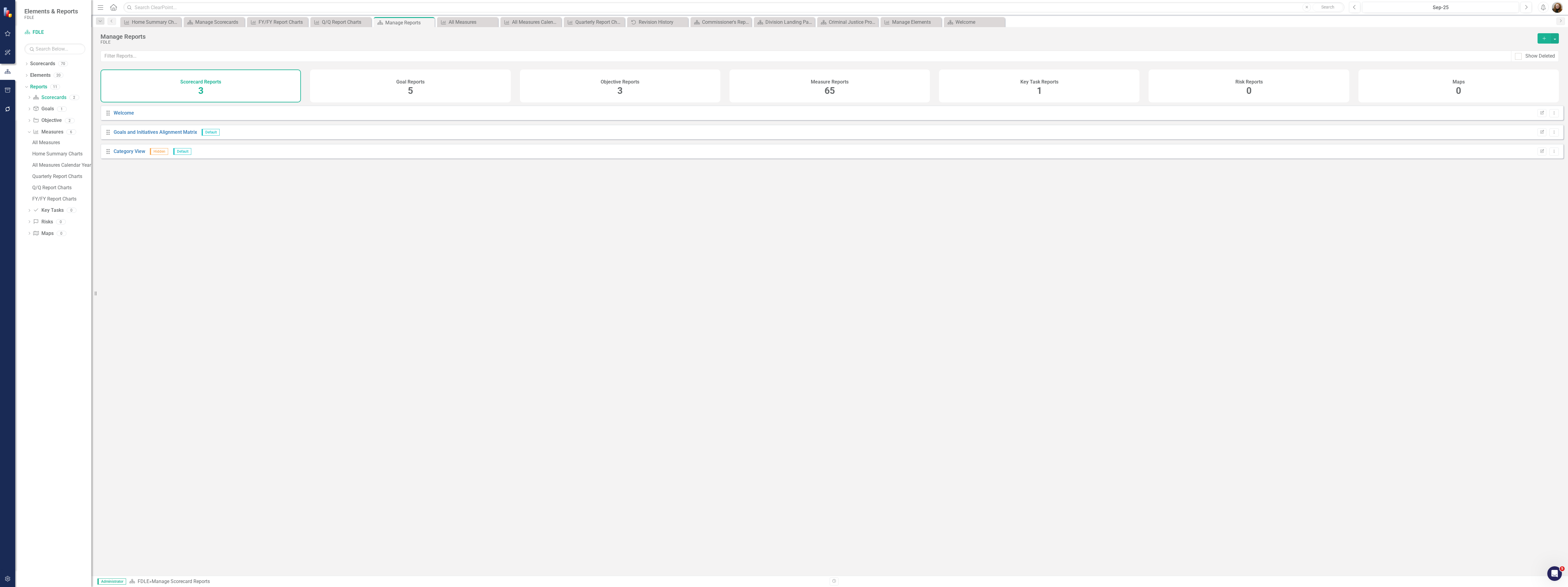
click at [835, 87] on div "Measure Reports 65" at bounding box center [830, 86] width 200 height 33
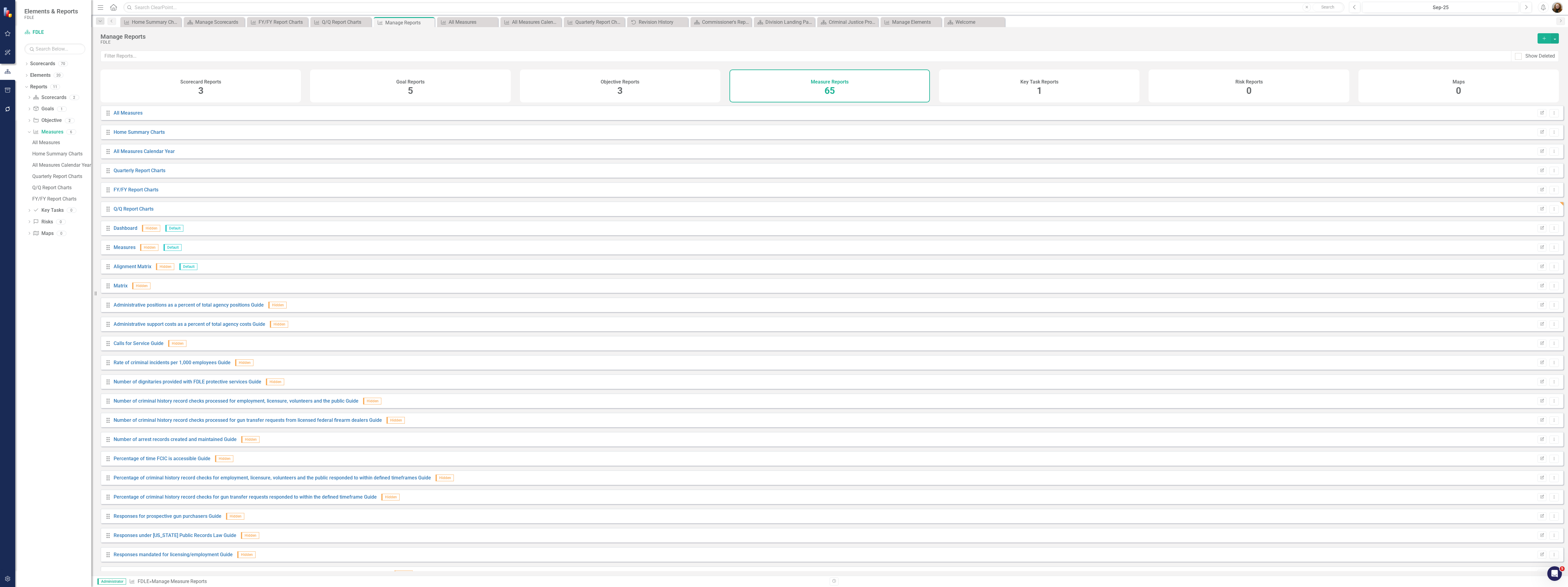
click at [1545, 40] on icon "Add" at bounding box center [1544, 38] width 5 height 5
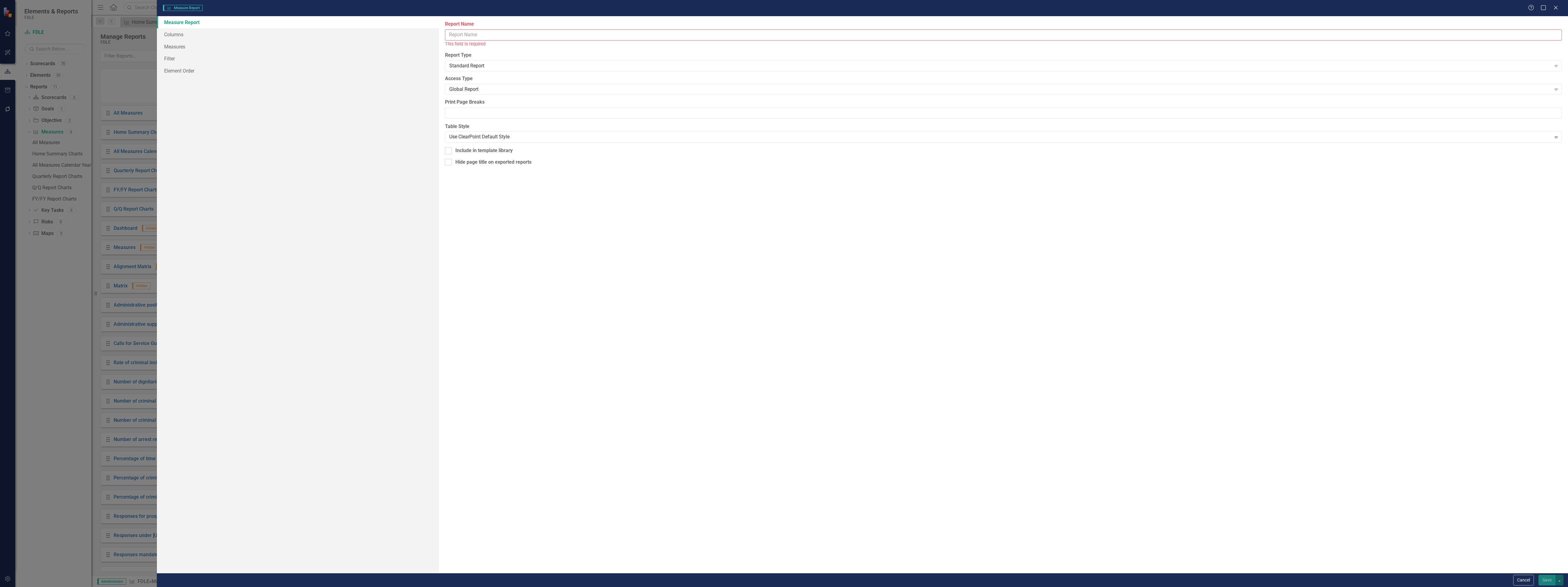
click at [474, 34] on input "Report Name" at bounding box center [1003, 34] width 1117 height 11
type input "Q/Q Report Charts 25/26"
click at [179, 36] on link "Columns" at bounding box center [298, 34] width 282 height 12
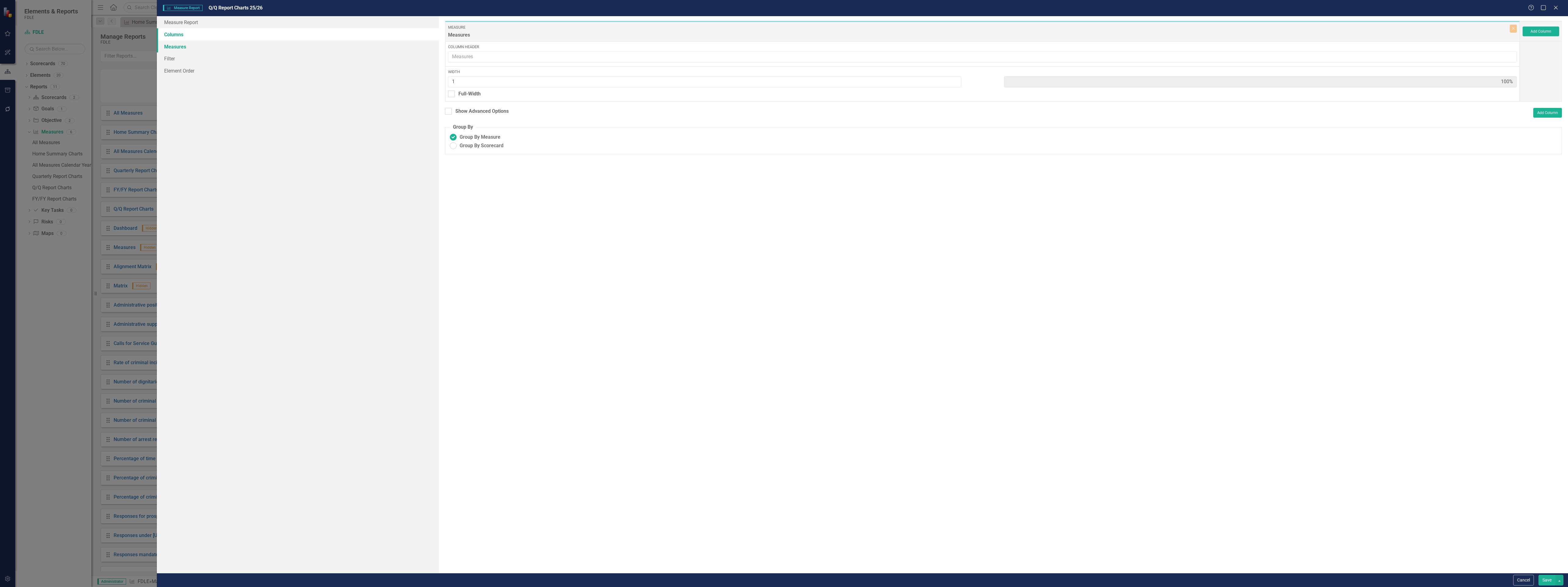
click at [178, 46] on link "Measures" at bounding box center [298, 46] width 282 height 12
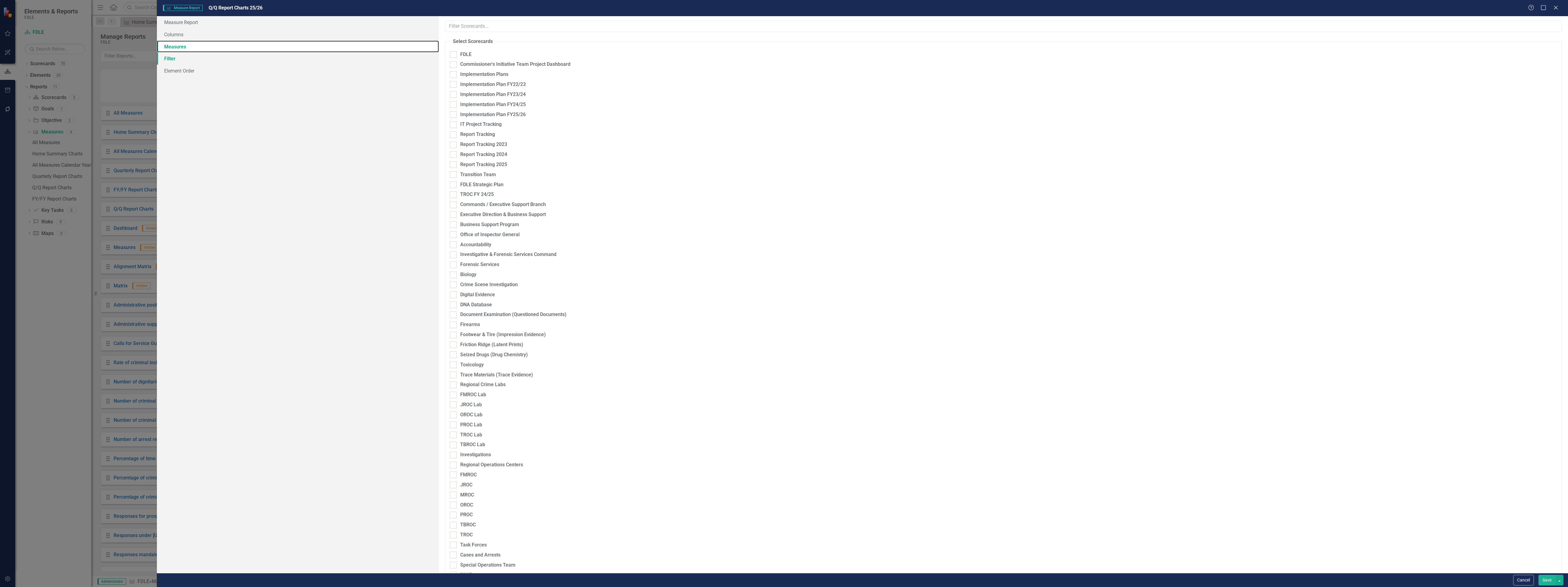
checkbox input "true"
click at [174, 61] on link "Filter" at bounding box center [298, 59] width 282 height 12
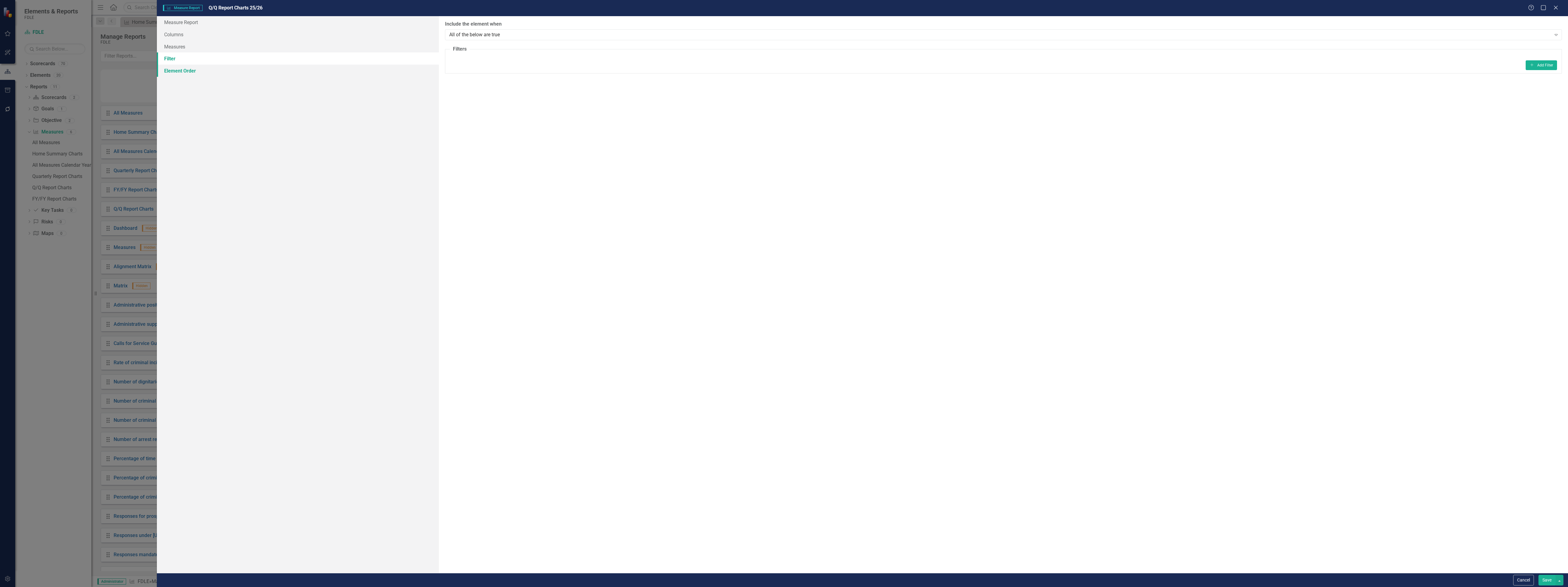
click at [178, 72] on link "Element Order" at bounding box center [298, 70] width 282 height 12
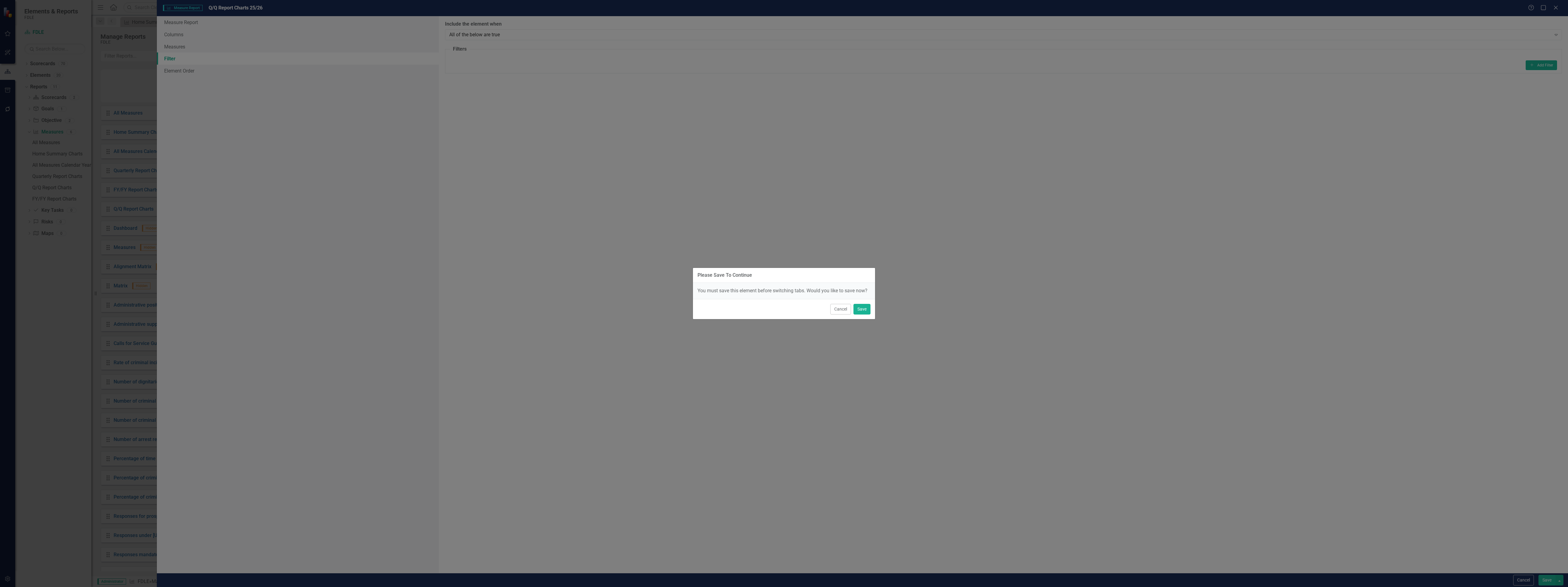
click at [177, 45] on div "Please Save To Continue You must save this element before switching tabs. Would…" at bounding box center [784, 294] width 1568 height 587
click at [837, 307] on button "Cancel" at bounding box center [841, 309] width 21 height 10
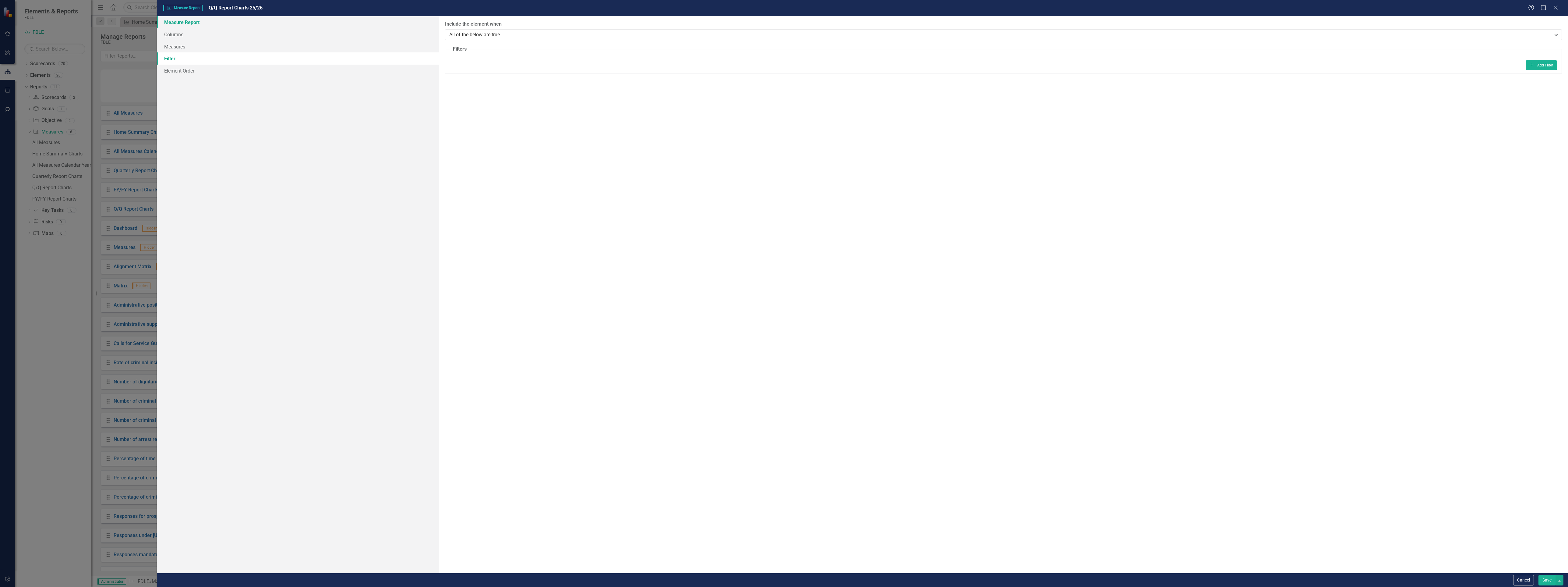
click at [185, 20] on link "Measure Report" at bounding box center [298, 22] width 282 height 12
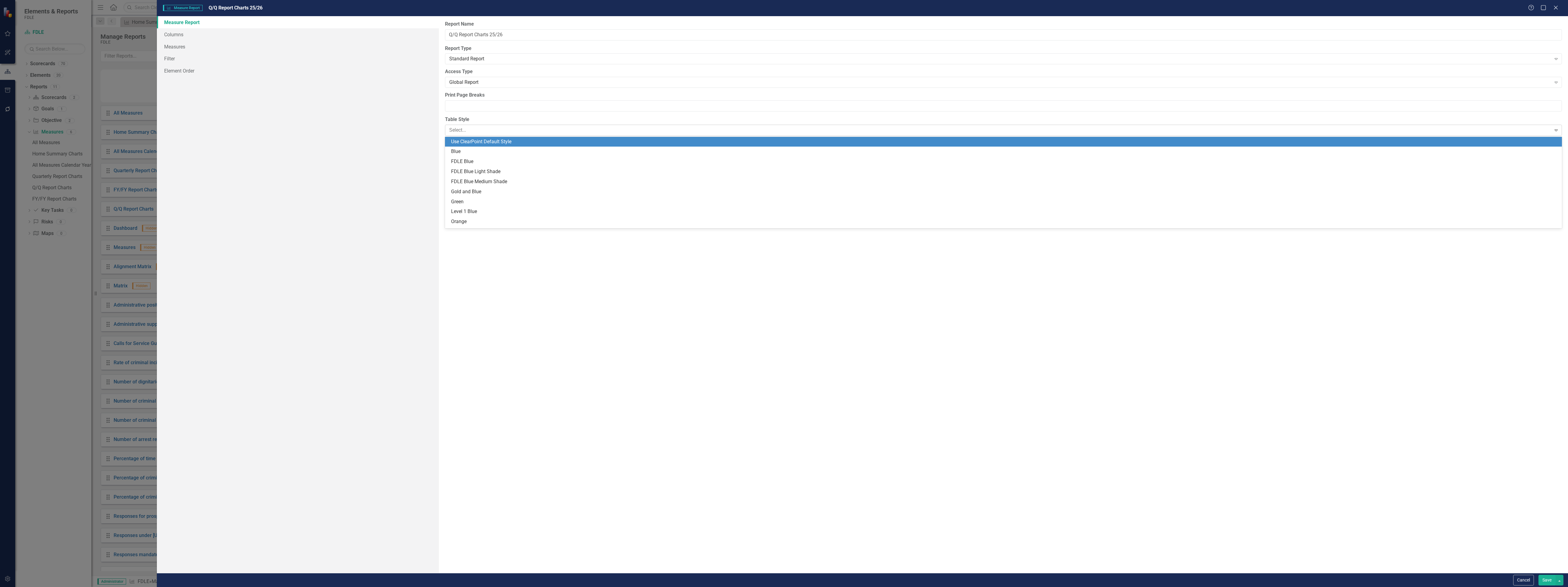
click at [472, 128] on div at bounding box center [999, 130] width 1098 height 8
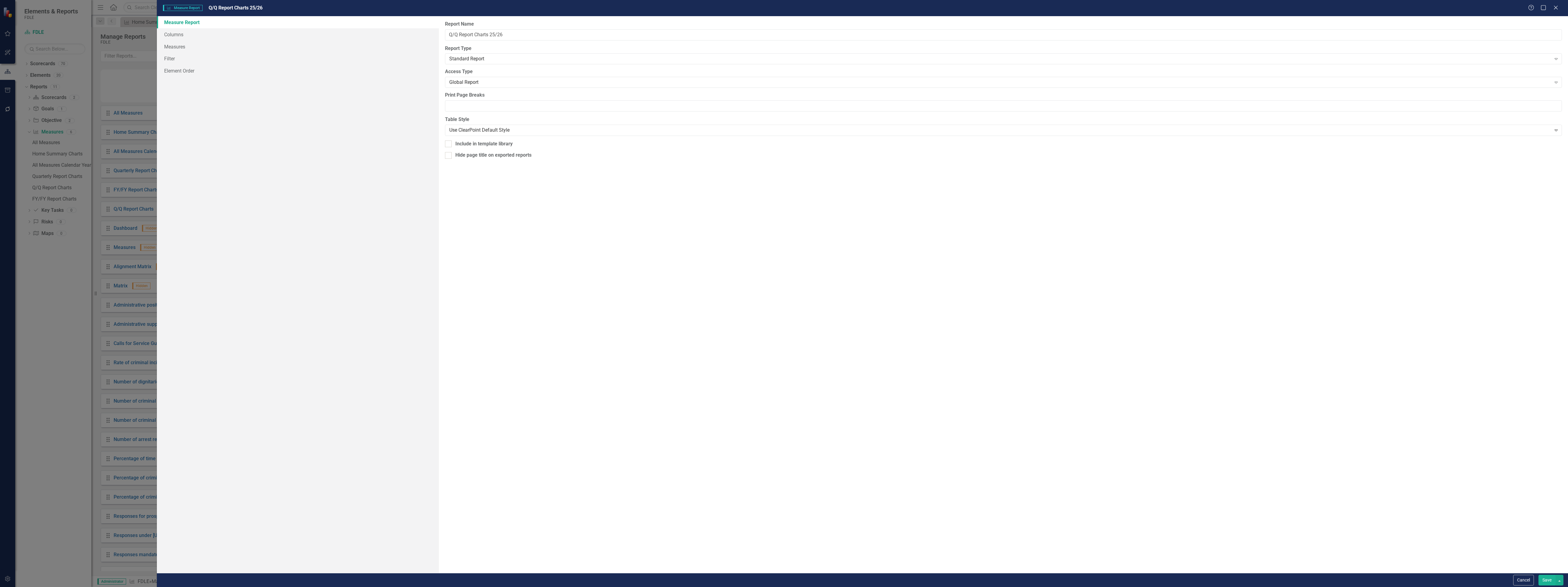
click at [404, 124] on div "Measure Report Columns Measures Filter Element Order" at bounding box center [298, 294] width 282 height 556
click at [1556, 5] on icon "Close" at bounding box center [1556, 7] width 8 height 6
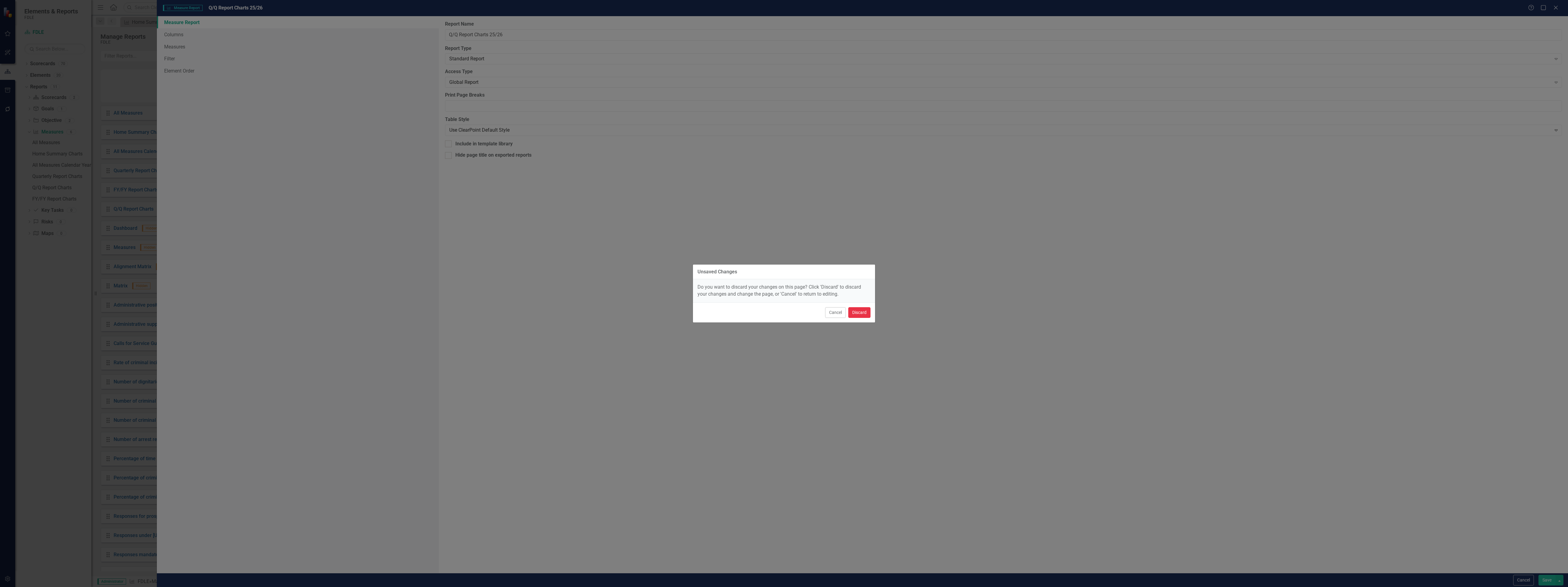
click at [863, 314] on button "Discard" at bounding box center [859, 312] width 22 height 10
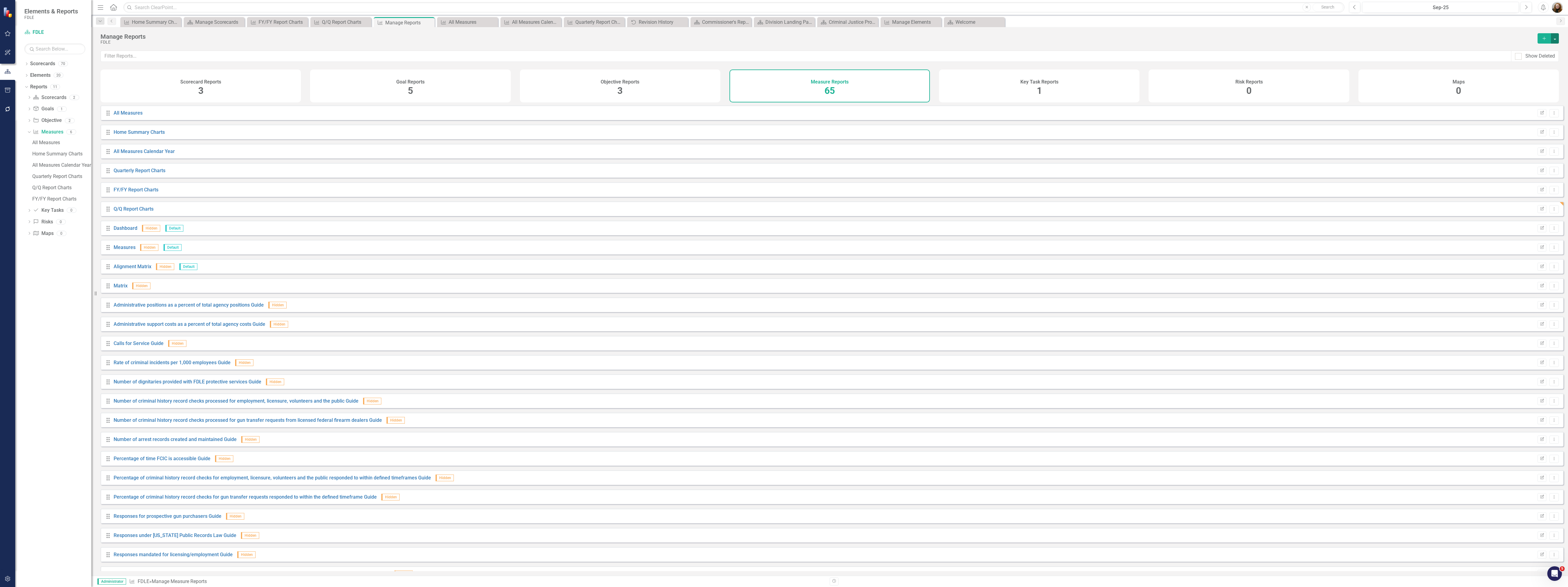
click at [1553, 38] on button "button" at bounding box center [1555, 38] width 8 height 10
click at [1547, 61] on link "Copy Add From Template" at bounding box center [1530, 61] width 57 height 11
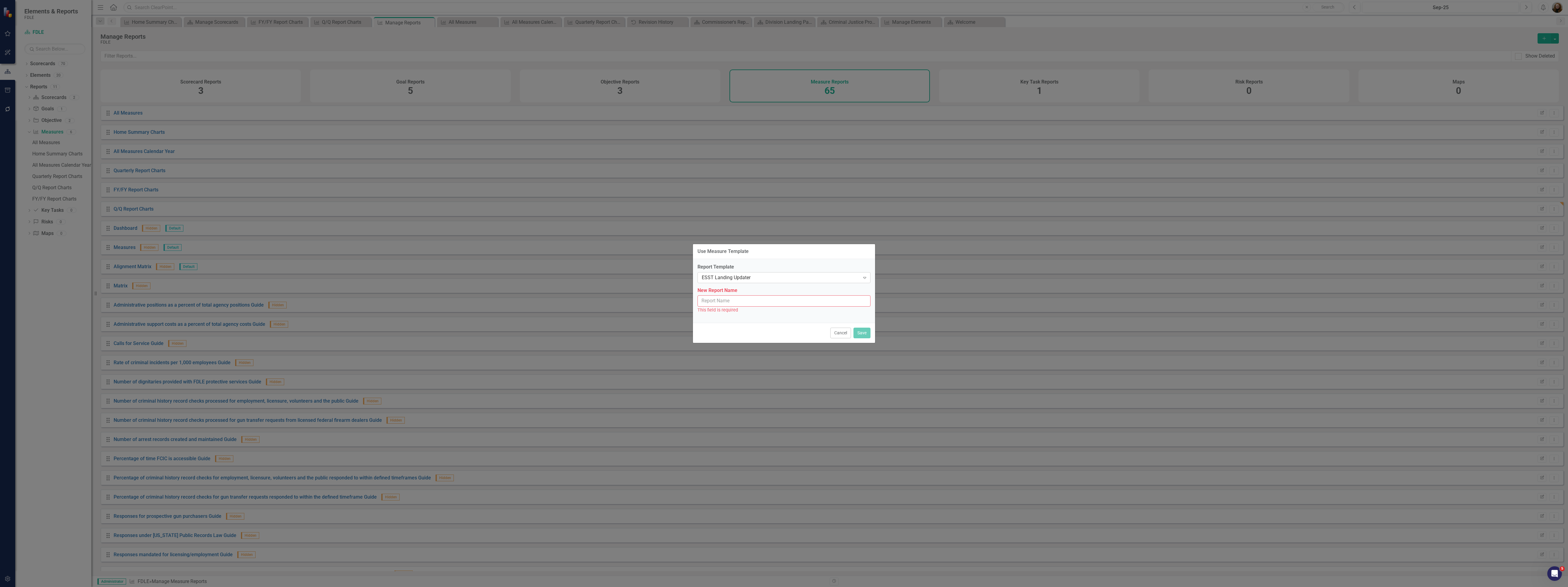
click at [805, 276] on div "ESST Landing Updater" at bounding box center [781, 277] width 158 height 7
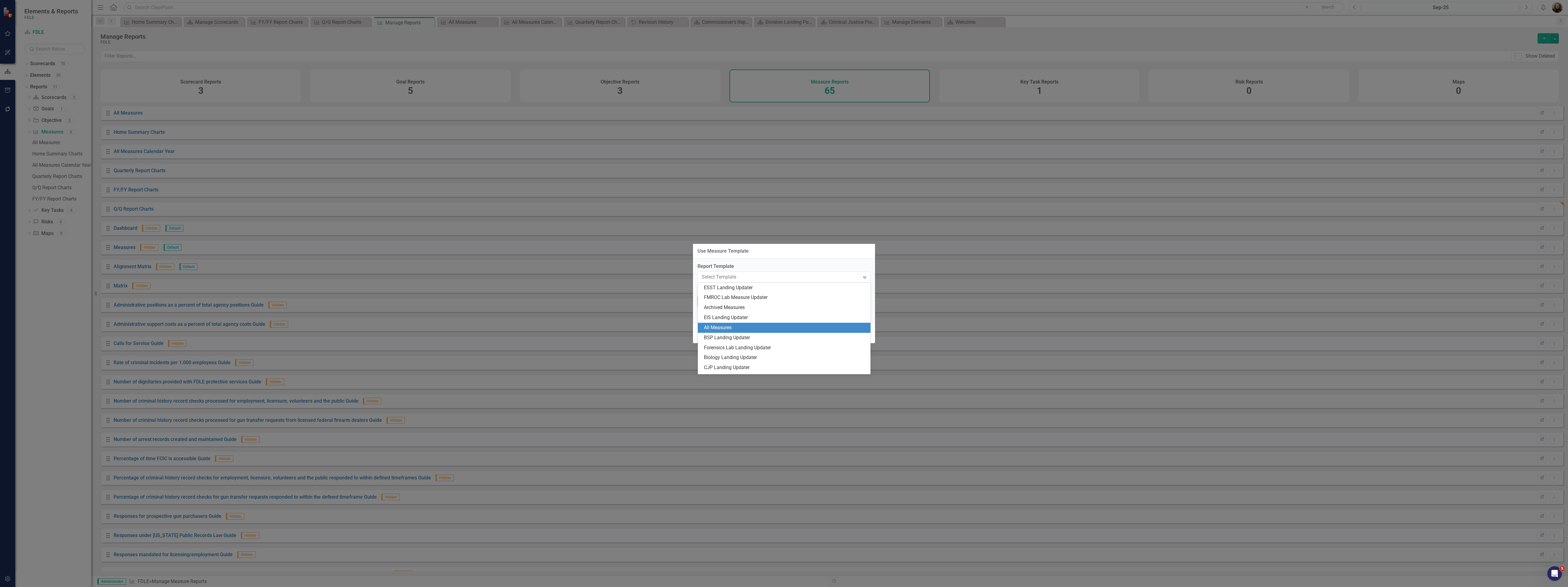
click at [791, 327] on div "All Measures" at bounding box center [785, 327] width 163 height 7
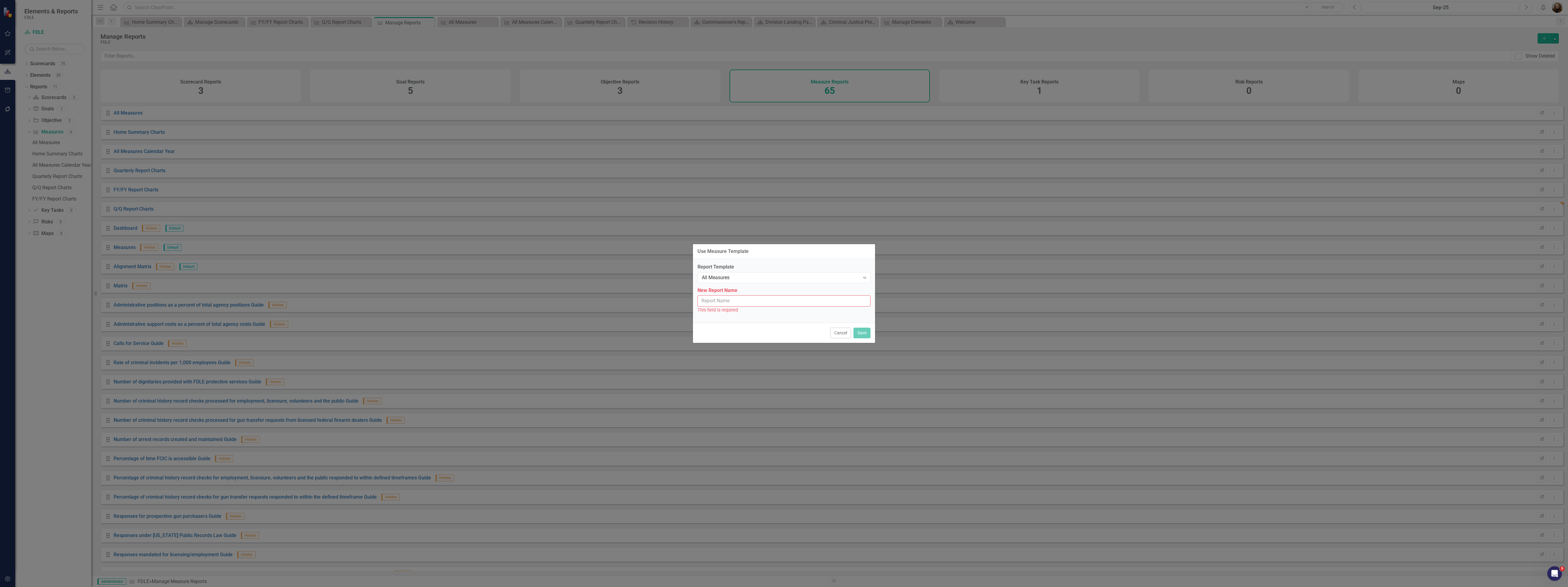
click at [763, 303] on input "New Report Name" at bounding box center [784, 301] width 173 height 11
type input "q"
click at [833, 254] on div "Use Measure Template" at bounding box center [784, 254] width 182 height 15
click at [839, 331] on button "Cancel" at bounding box center [841, 329] width 21 height 10
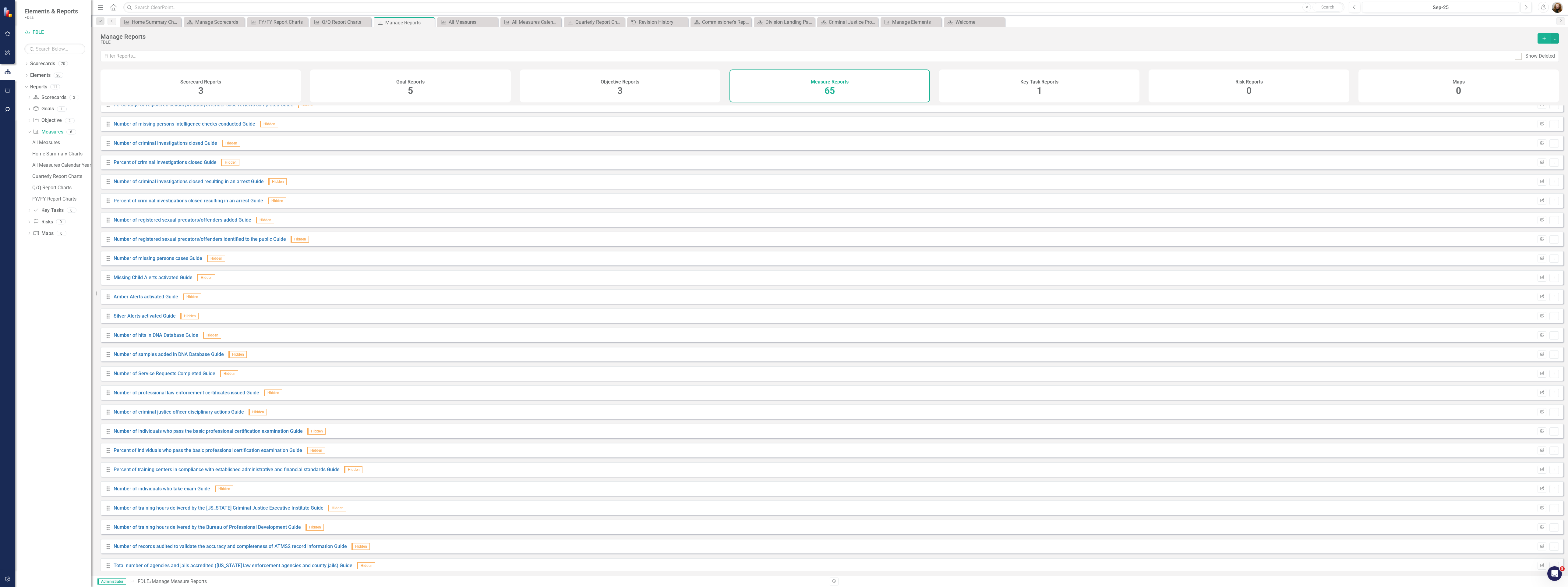
scroll to position [783, 0]
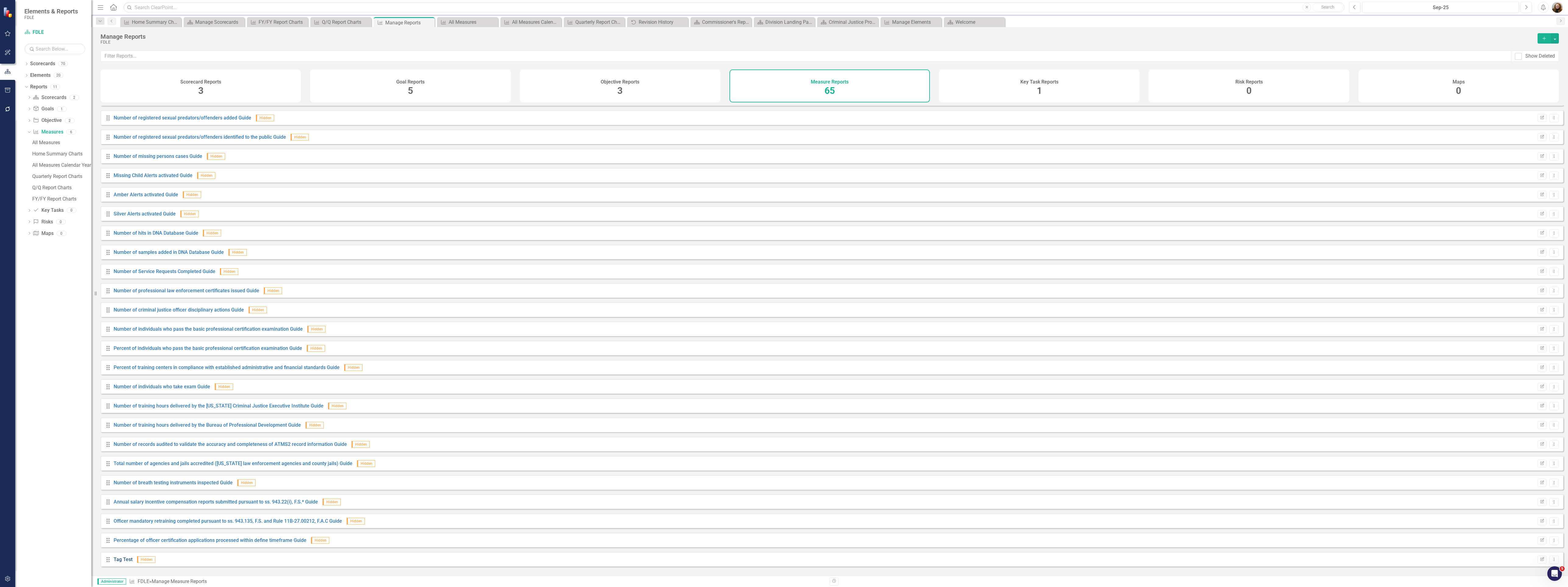
click at [126, 562] on link "Tag Test" at bounding box center [123, 559] width 19 height 6
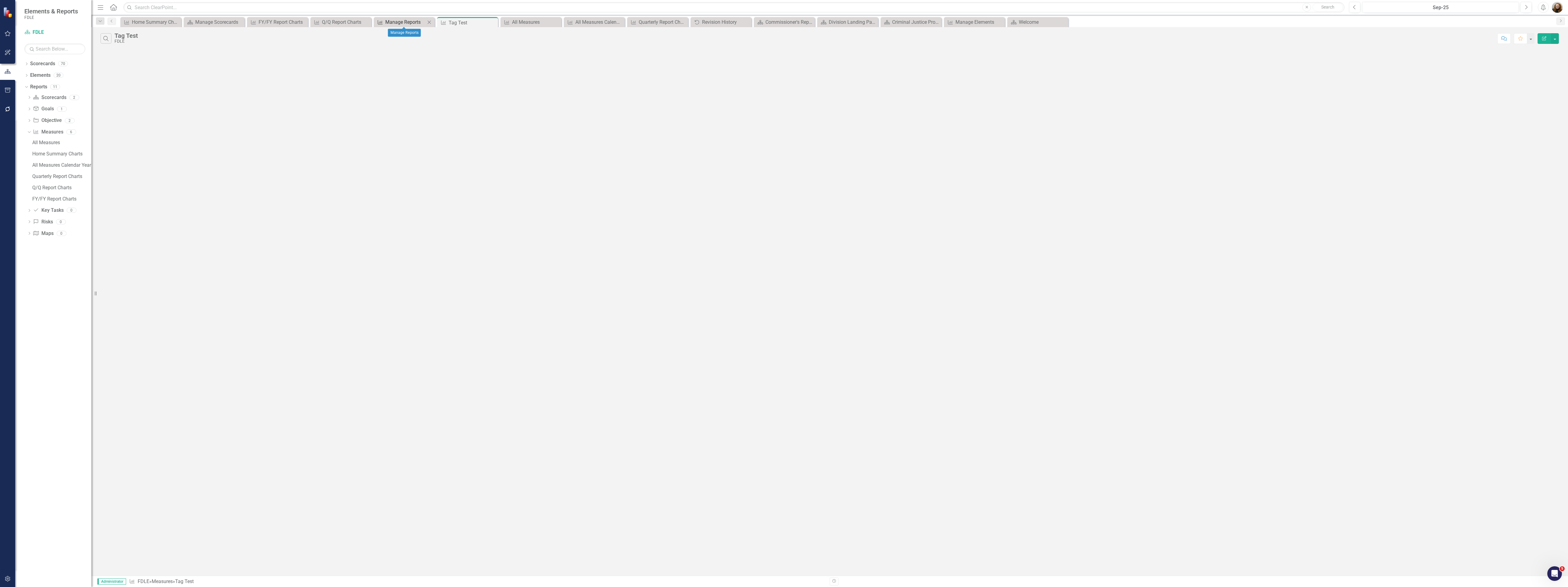
click at [408, 20] on div "Manage Reports" at bounding box center [405, 22] width 40 height 8
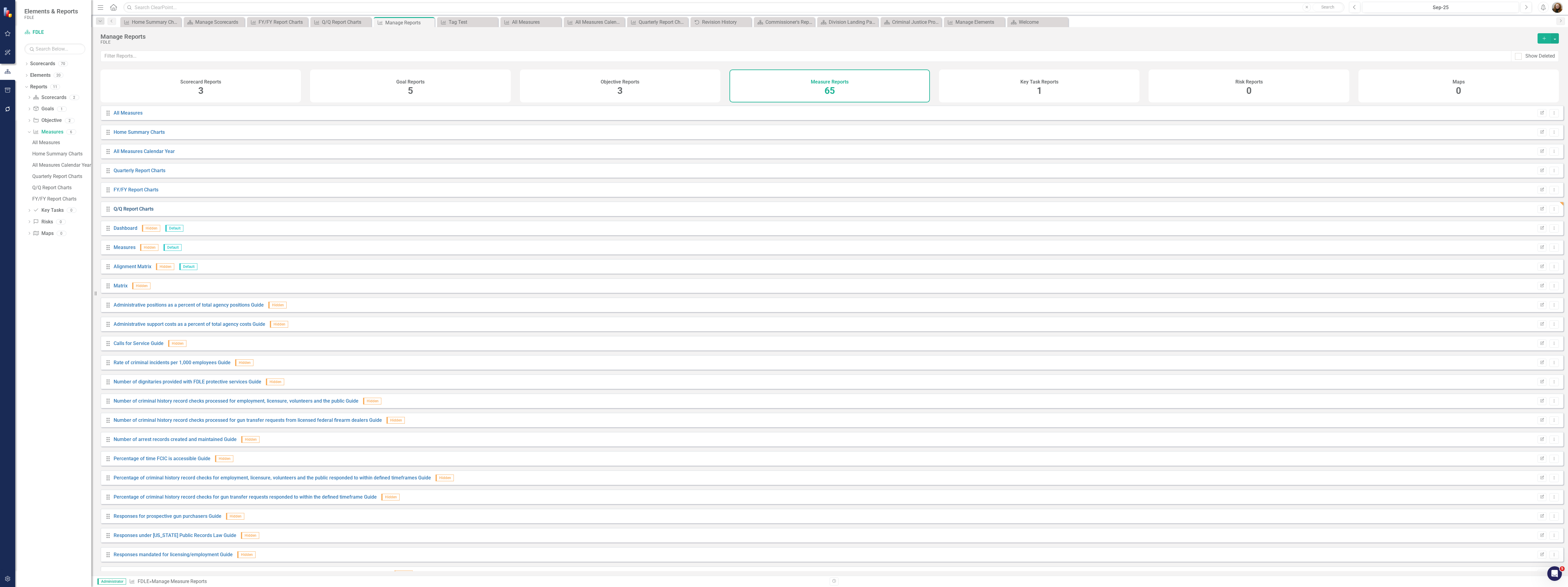
click at [141, 212] on link "Q/Q Report Charts" at bounding box center [133, 208] width 40 height 6
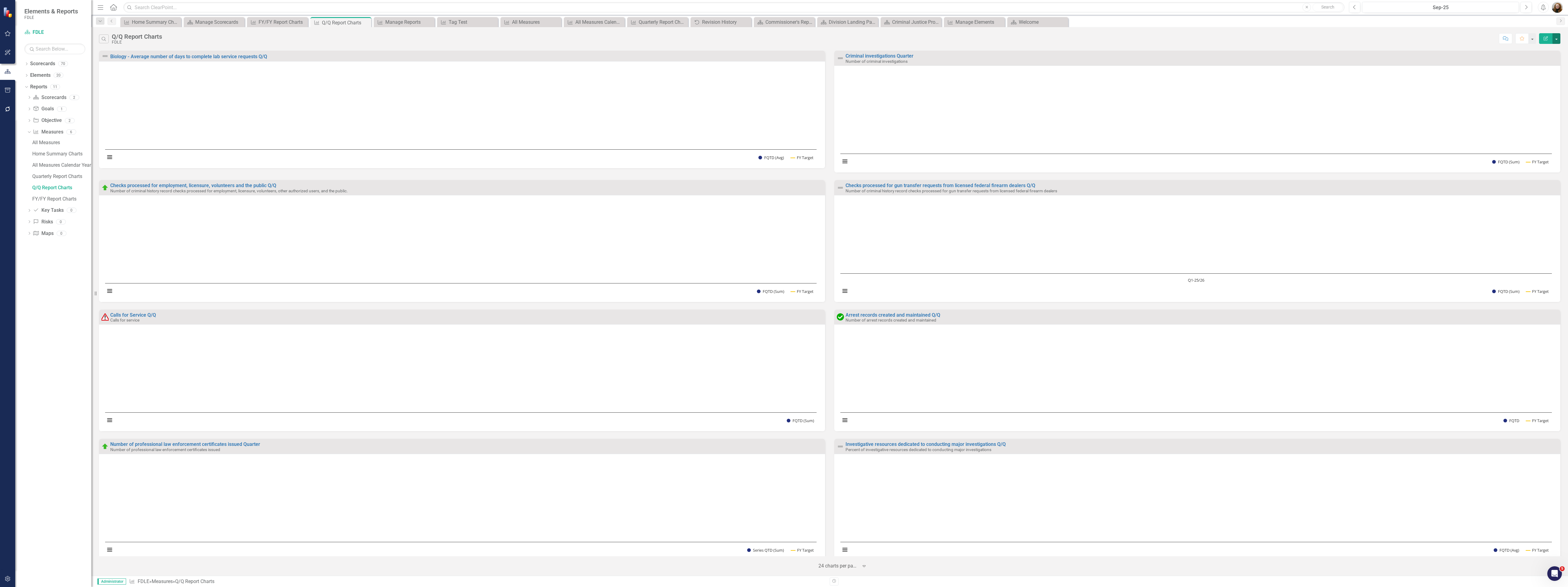
click at [1559, 40] on button "button" at bounding box center [1556, 38] width 8 height 10
click at [1528, 48] on link "Edit Report Edit Report" at bounding box center [1530, 50] width 60 height 11
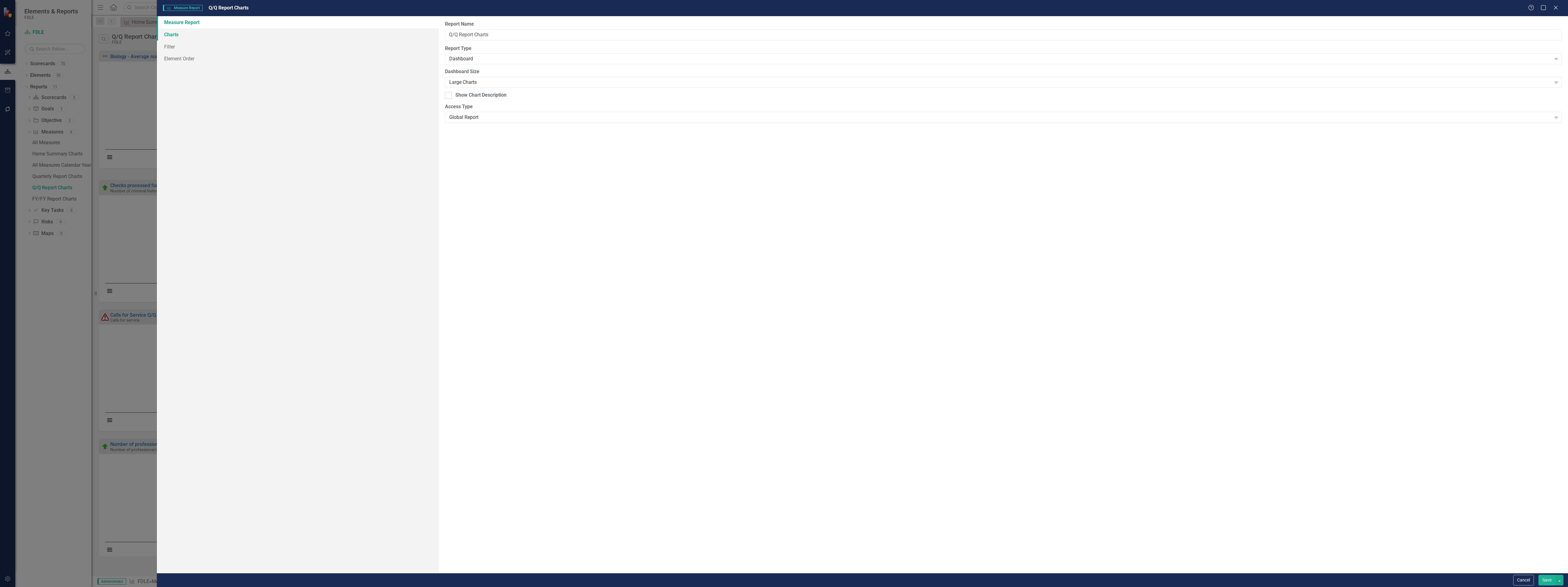
click at [180, 34] on link "Charts" at bounding box center [298, 34] width 282 height 12
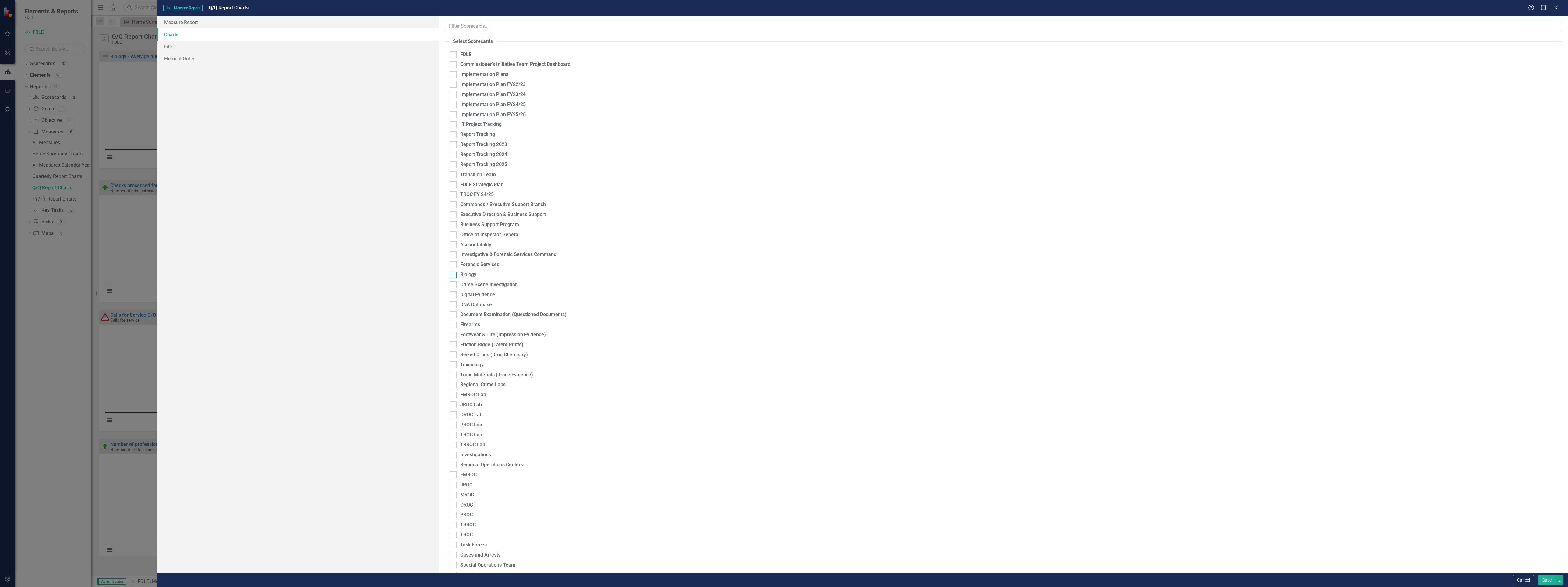
click at [453, 276] on div at bounding box center [453, 275] width 7 height 7
click at [453, 275] on input "Biology" at bounding box center [452, 273] width 4 height 4
checkbox input "true"
click at [1326, 273] on button "Click to select specific elements." at bounding box center [1283, 276] width 549 height 10
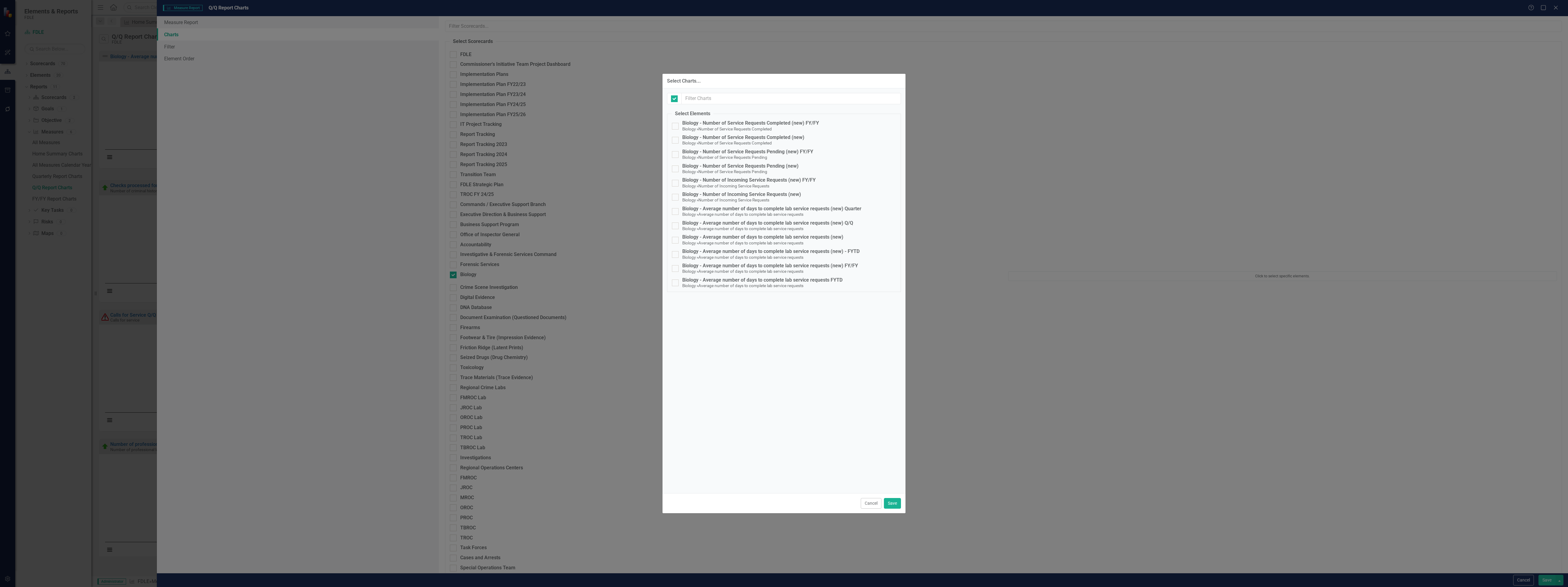
checkbox input "false"
click at [776, 222] on div "Biology - Average number of days to complete lab service requests (new) Q/Q" at bounding box center [768, 223] width 171 height 5
click at [676, 223] on input "Biology - Average number of days to complete lab service requests (new) Q/Q Bio…" at bounding box center [674, 225] width 4 height 4
checkbox input "true"
click at [893, 505] on button "Save" at bounding box center [893, 503] width 17 height 10
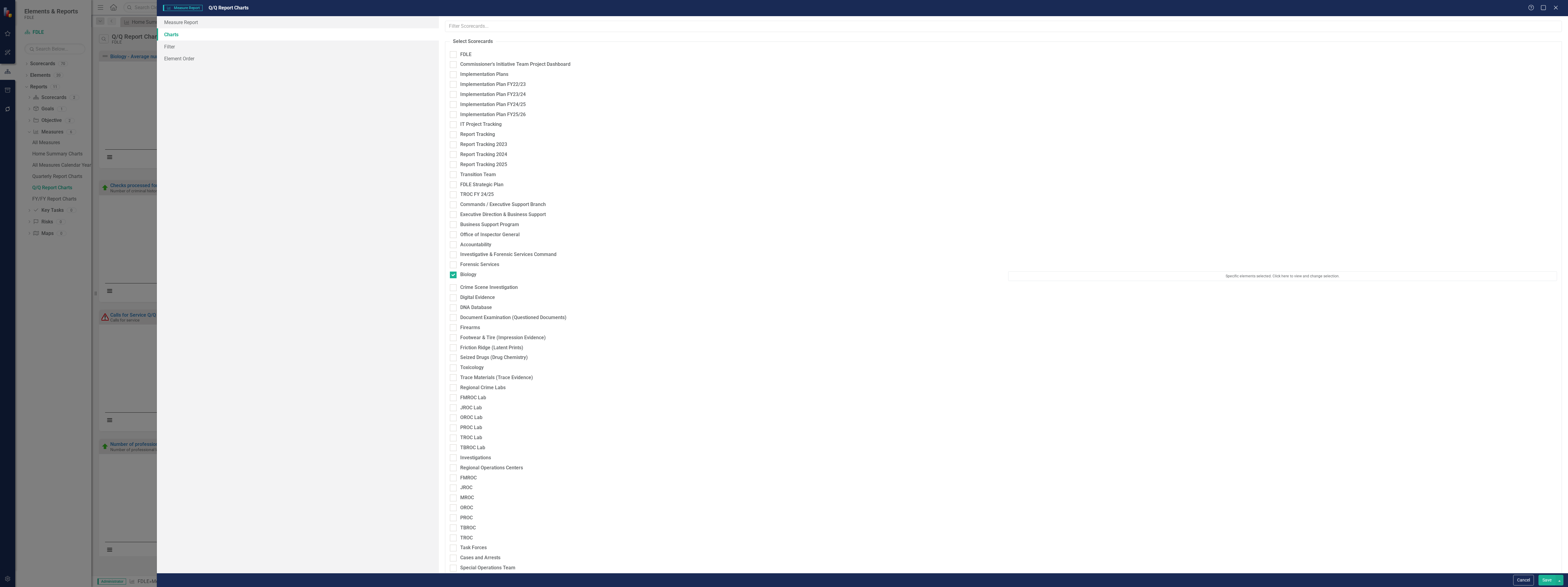
click at [1549, 582] on button "Save" at bounding box center [1547, 580] width 17 height 10
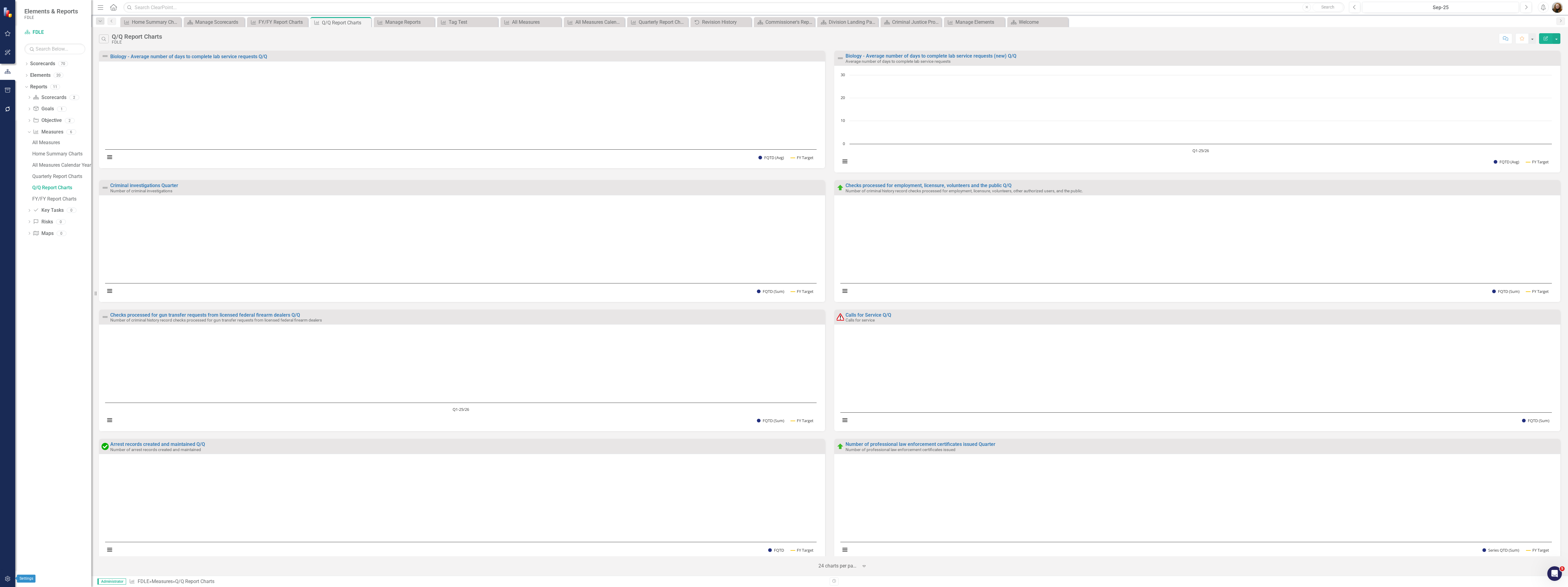
click at [8, 579] on icon "button" at bounding box center [8, 578] width 7 height 5
click at [178, 18] on div "Close" at bounding box center [176, 22] width 8 height 8
click at [0, 0] on div "Close" at bounding box center [0, 0] width 0 height 0
click at [178, 19] on div "Measure Q/Q Report Charts Pin Close" at bounding box center [151, 21] width 61 height 10
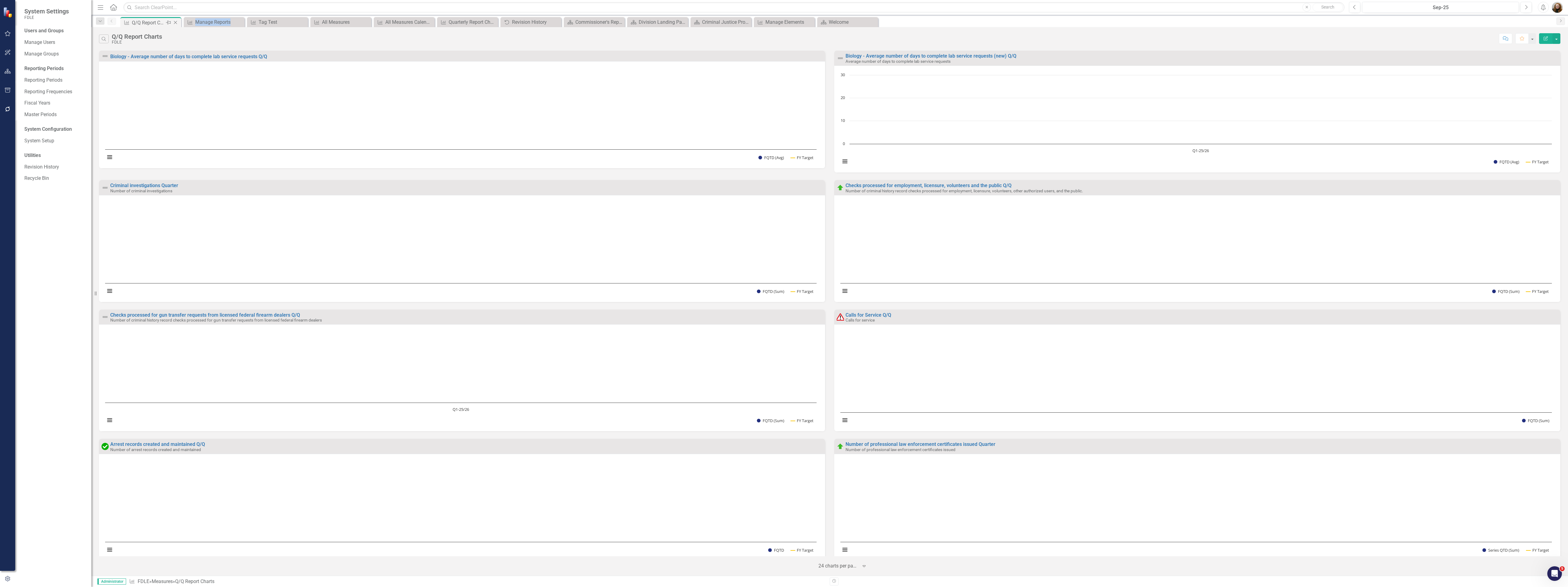
click at [178, 20] on div "Close" at bounding box center [176, 23] width 8 height 8
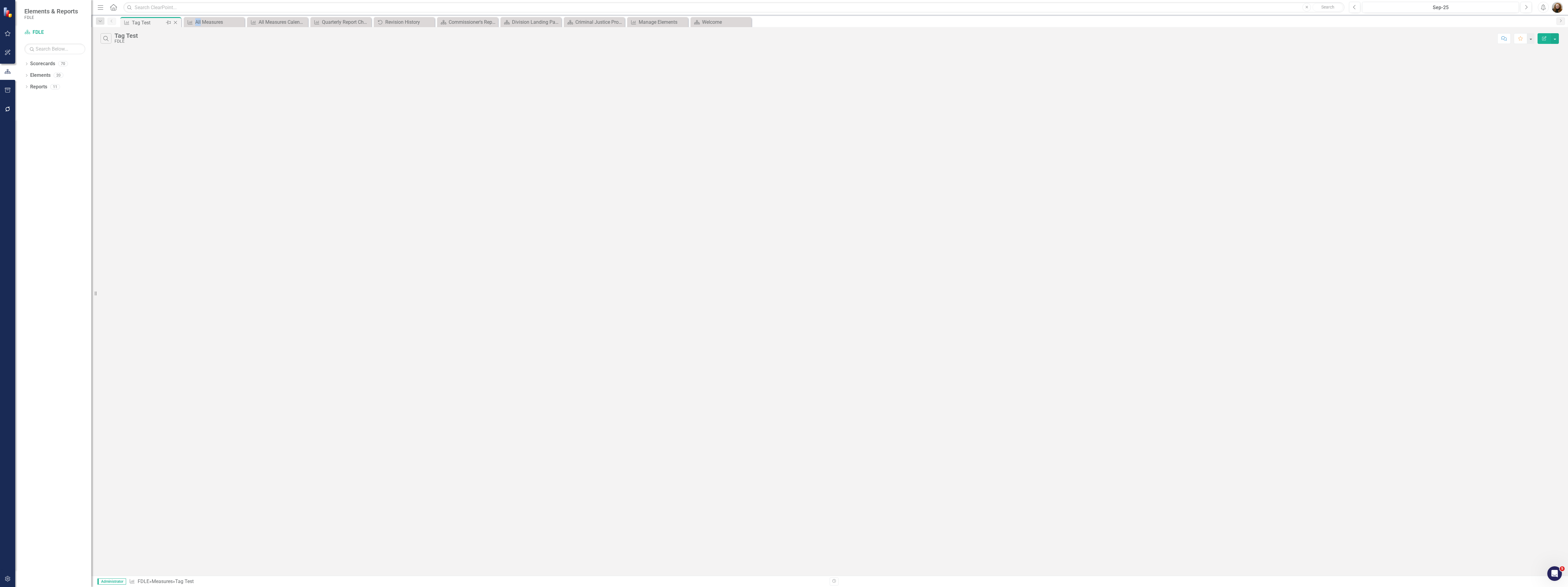
click at [177, 22] on icon "Close" at bounding box center [175, 22] width 6 height 5
click at [0, 0] on icon "Close" at bounding box center [0, 0] width 0 height 0
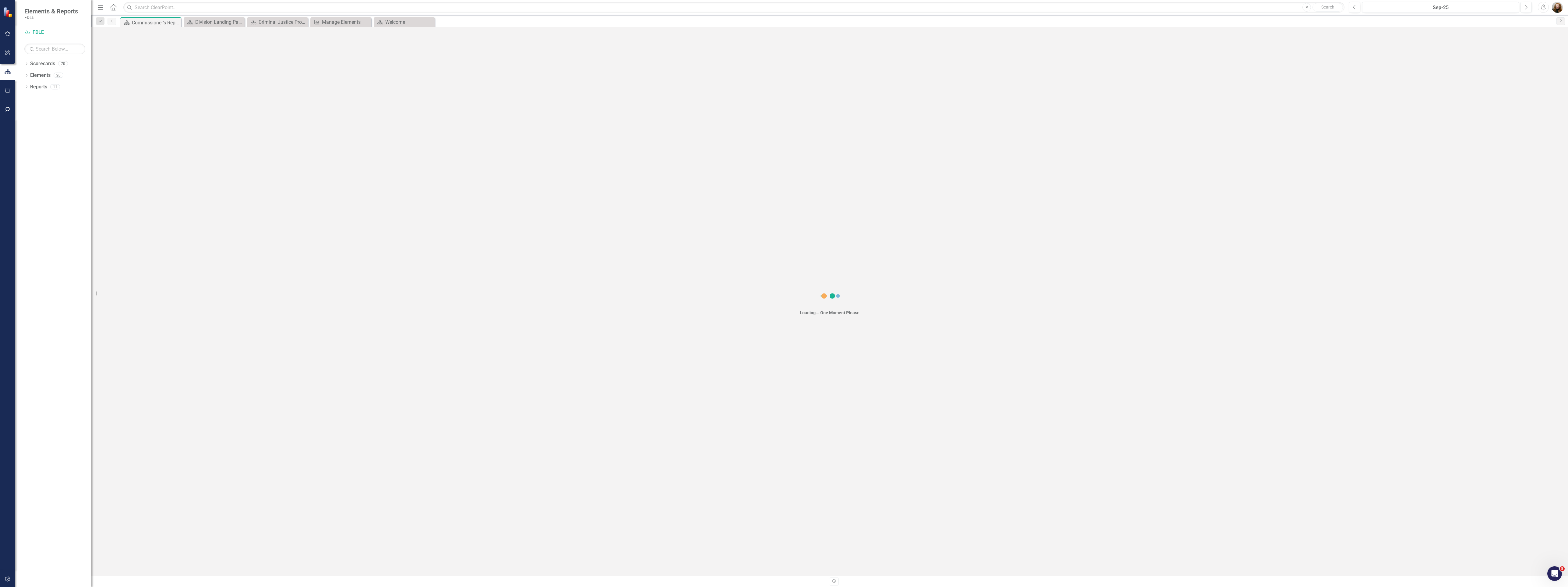
click at [0, 0] on icon "Close" at bounding box center [0, 0] width 0 height 0
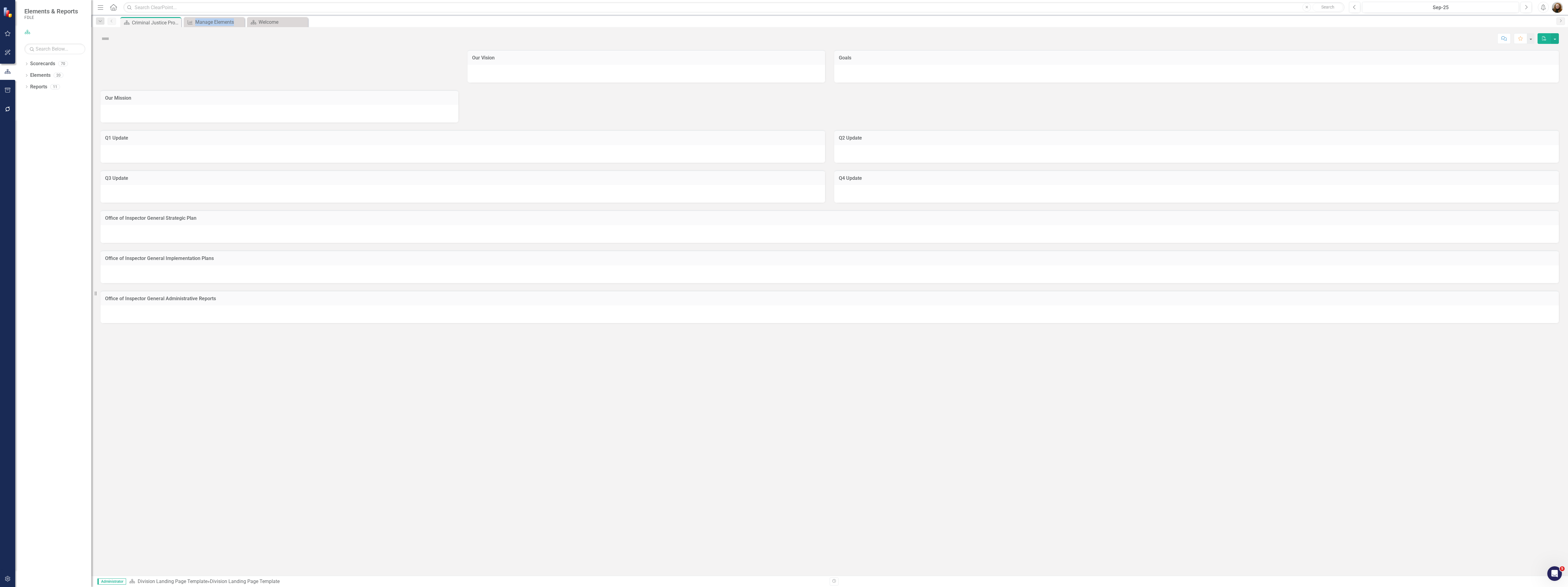
click at [0, 0] on icon "Close" at bounding box center [0, 0] width 0 height 0
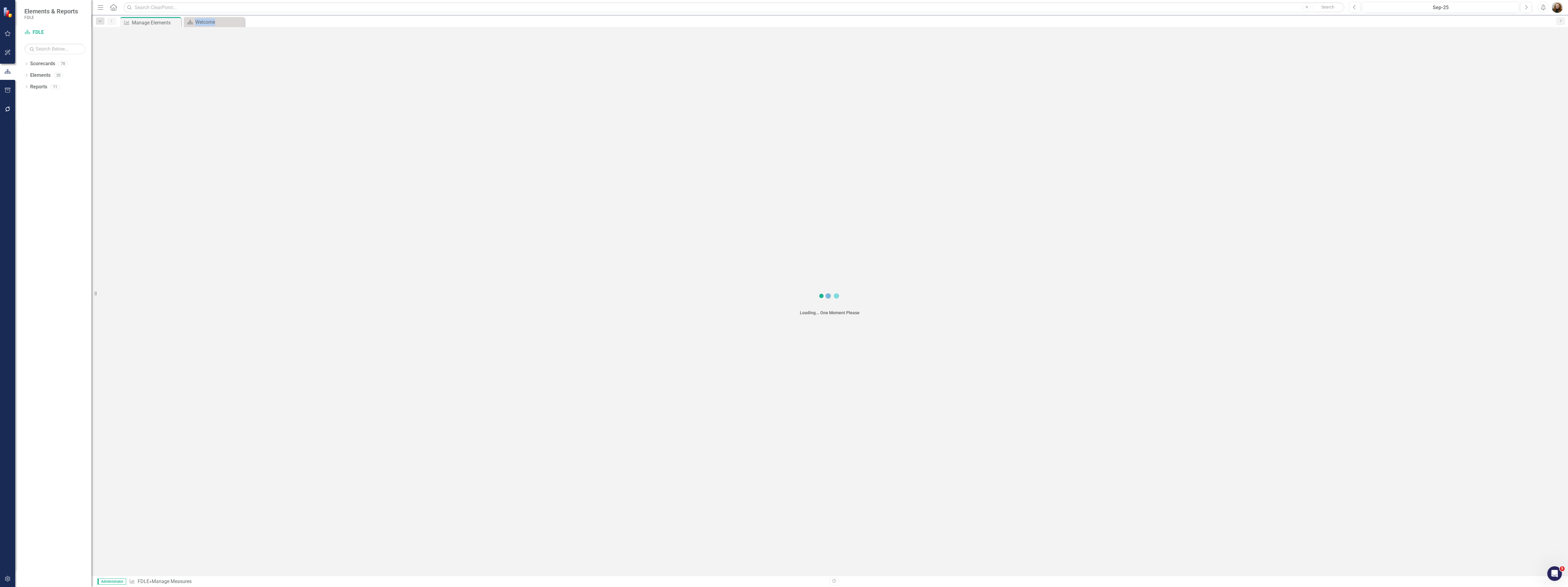
click at [0, 0] on icon "Close" at bounding box center [0, 0] width 0 height 0
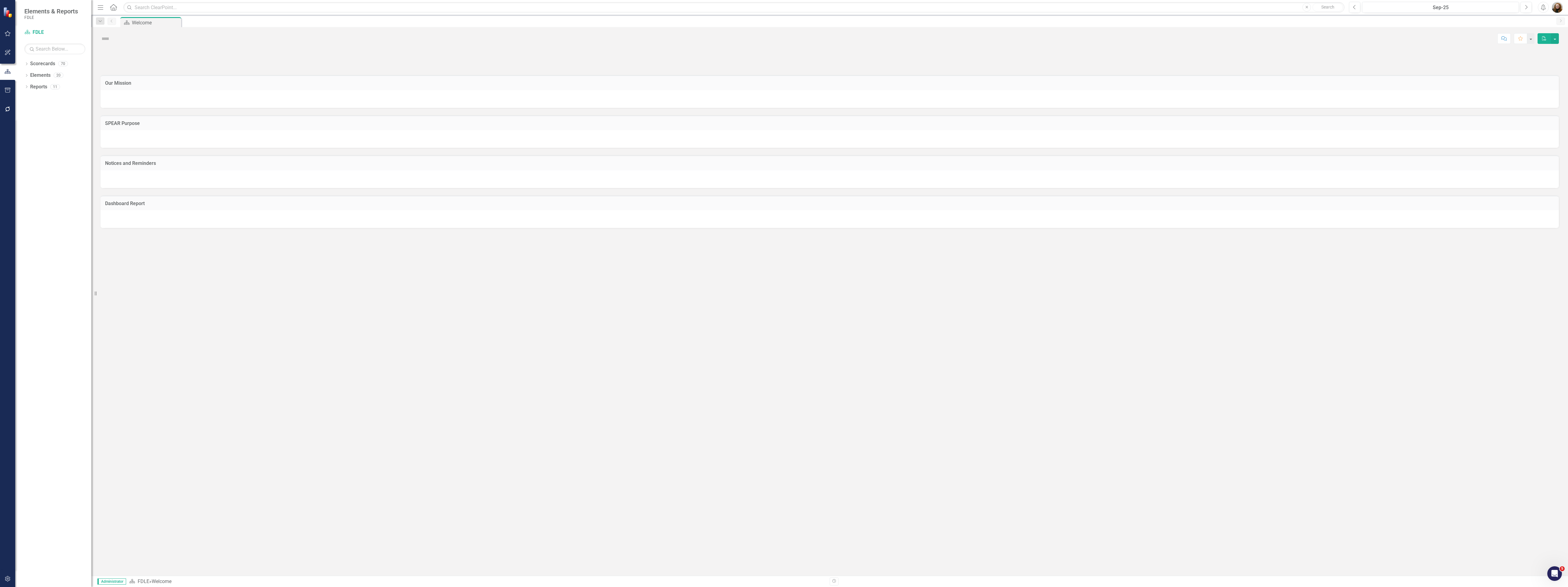
click at [0, 0] on icon "Pin" at bounding box center [0, 0] width 0 height 0
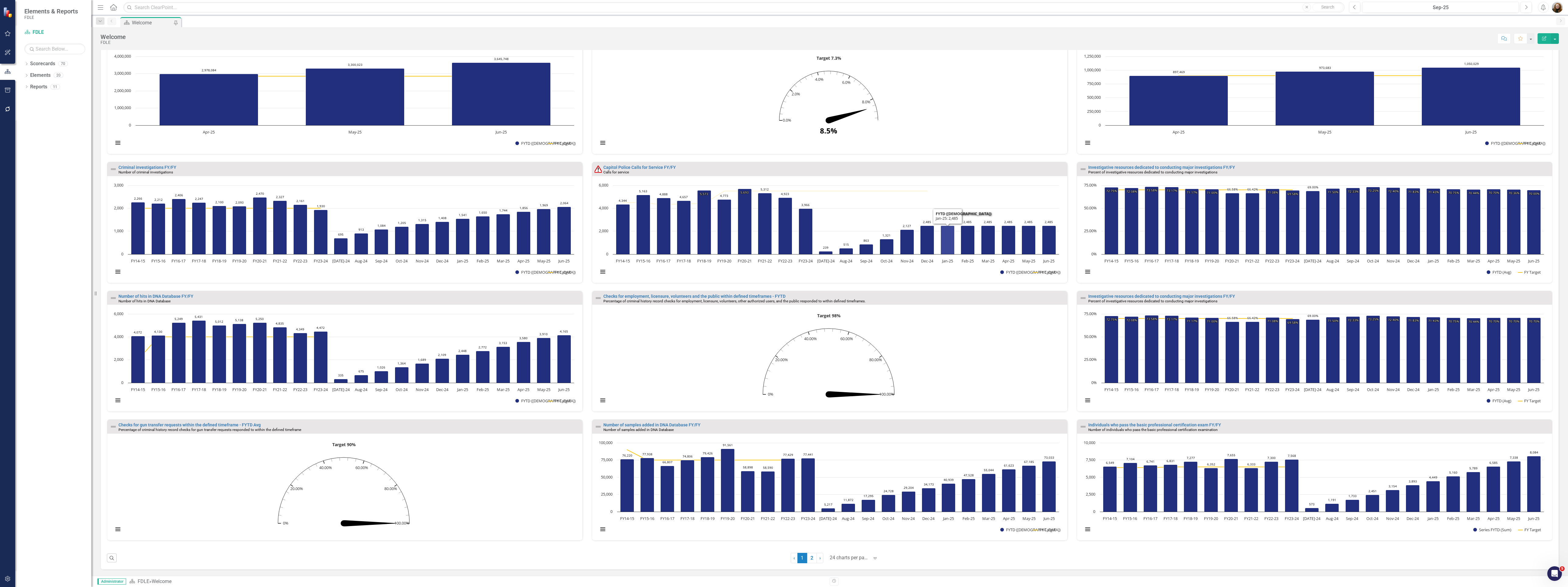
scroll to position [863, 0]
click at [814, 556] on link "2" at bounding box center [812, 558] width 10 height 10
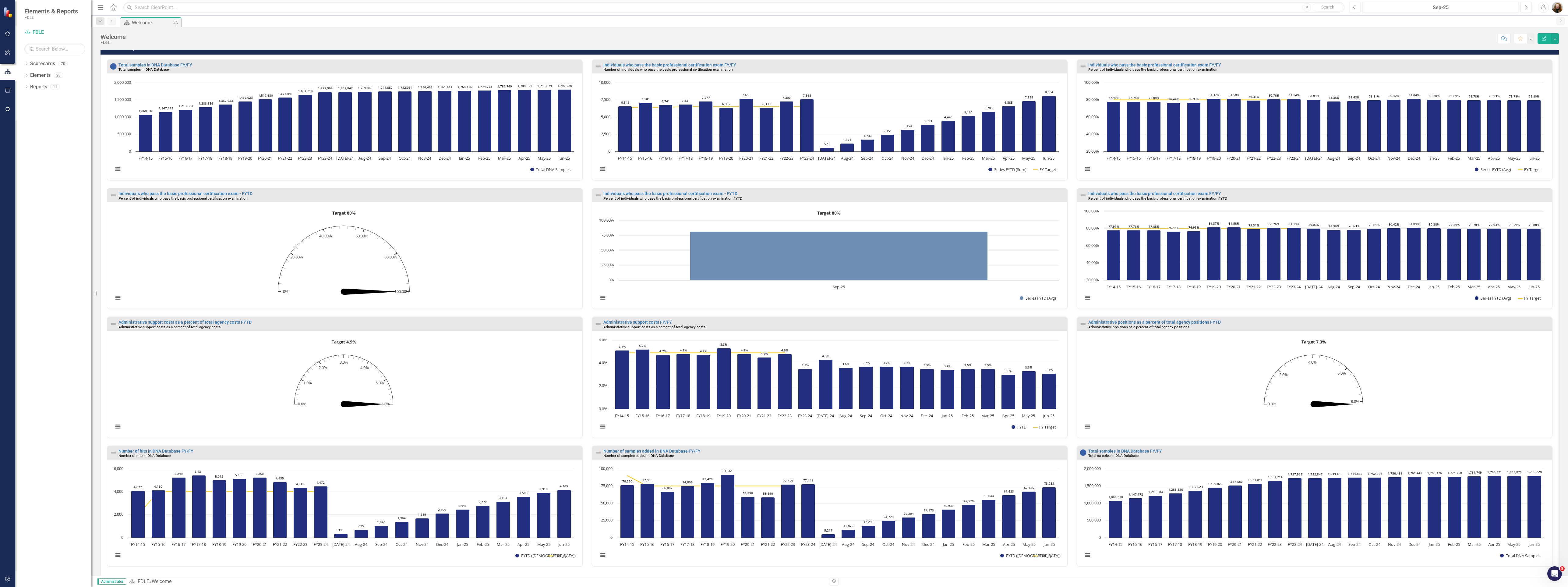
scroll to position [301, 0]
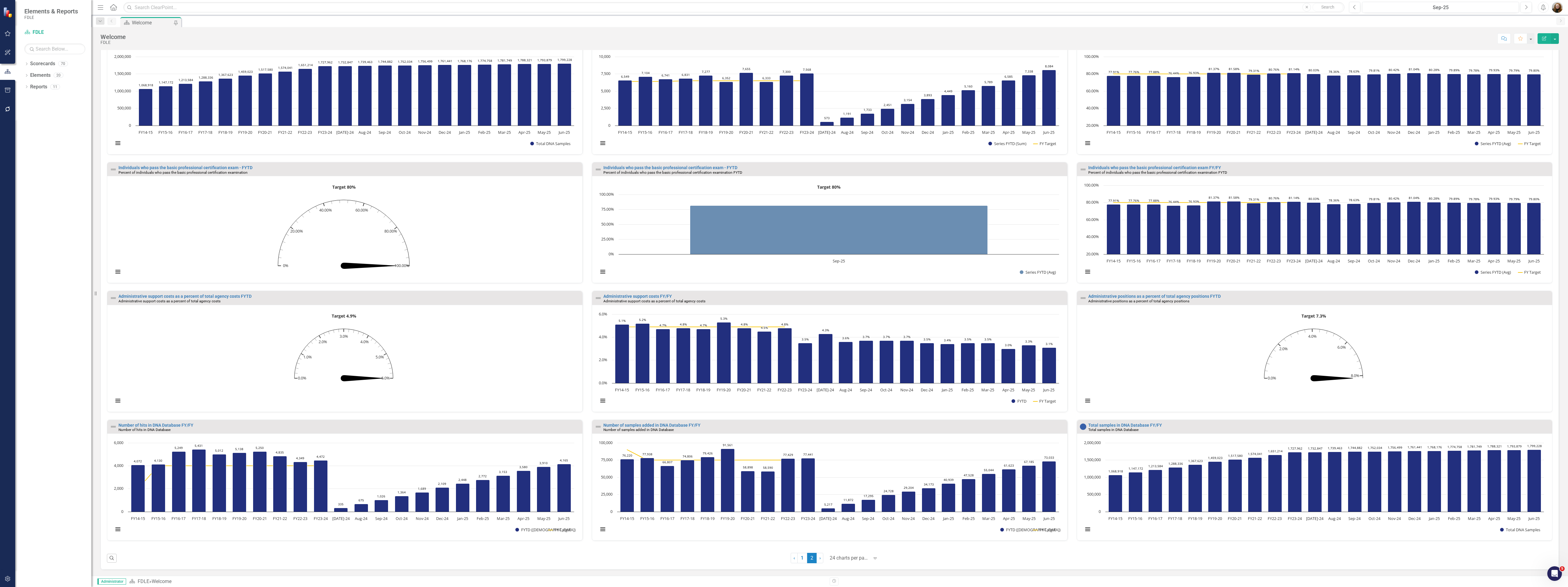
click at [67, 193] on div "Dropdown Scorecards 70 Dropdown FDLE Commissioner's Initiative Team Project Das…" at bounding box center [53, 322] width 76 height 528
click at [798, 559] on link "1" at bounding box center [802, 558] width 10 height 10
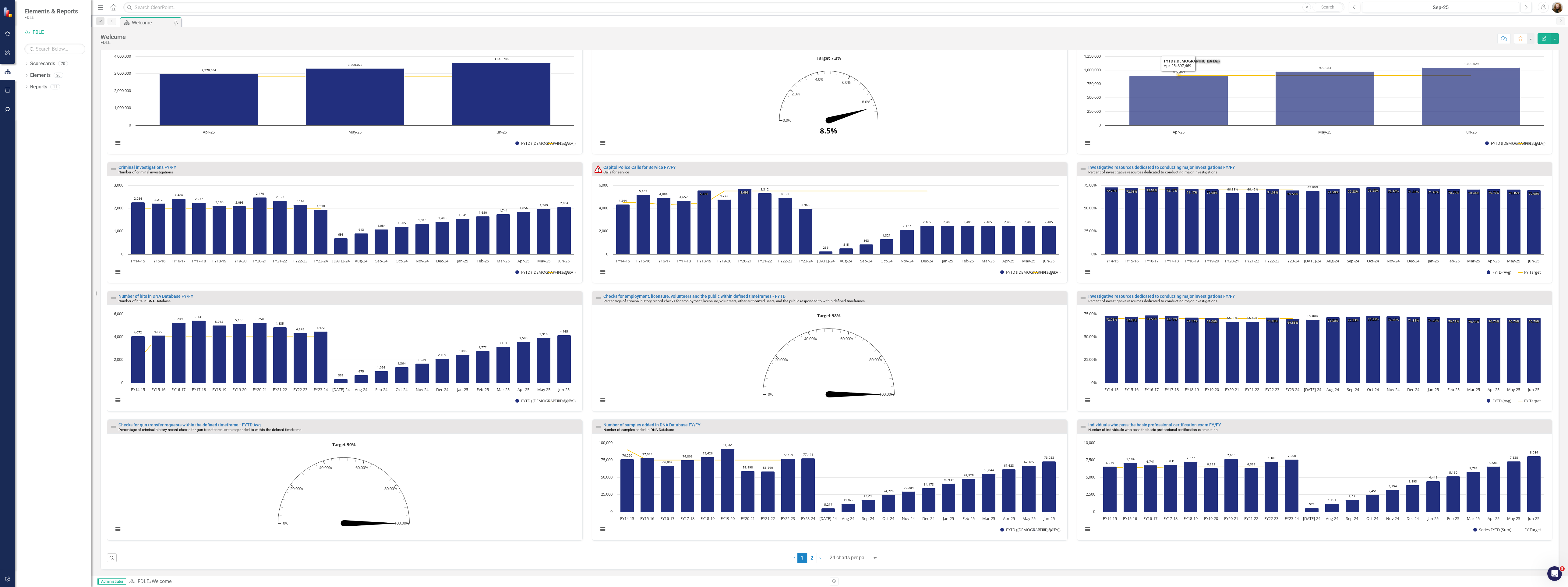
scroll to position [863, 0]
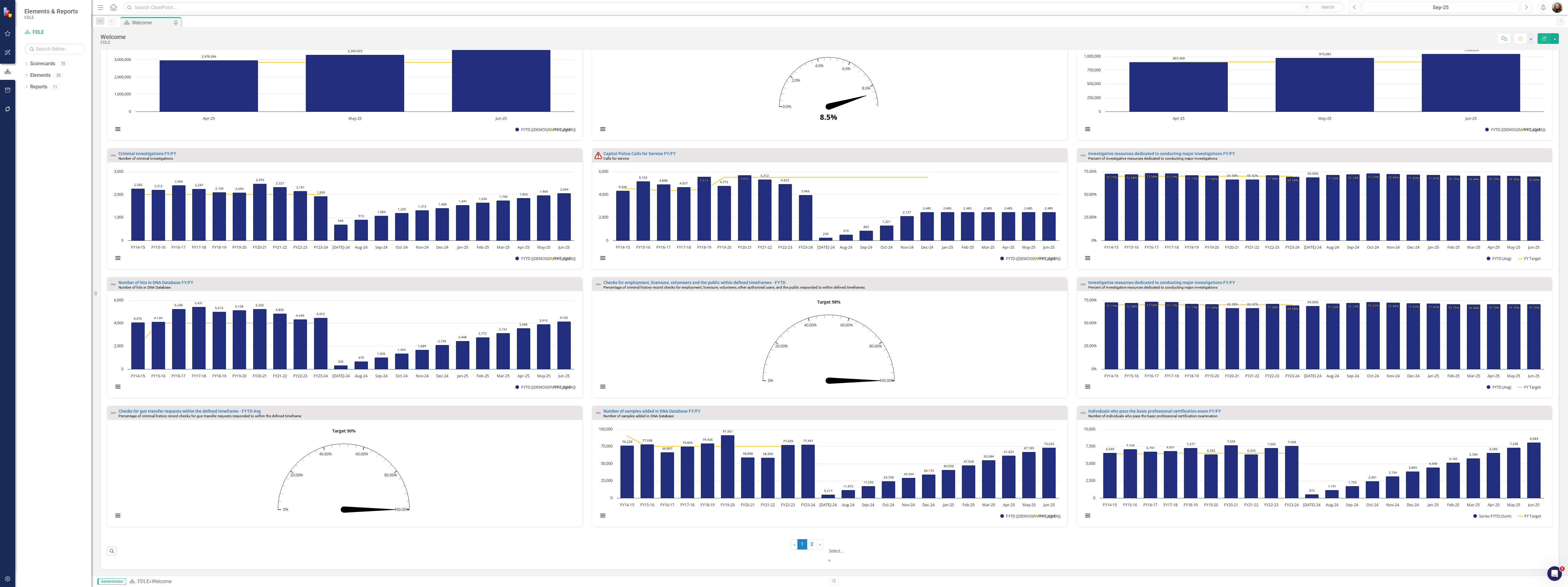
click at [856, 547] on div at bounding box center [854, 543] width 49 height 7
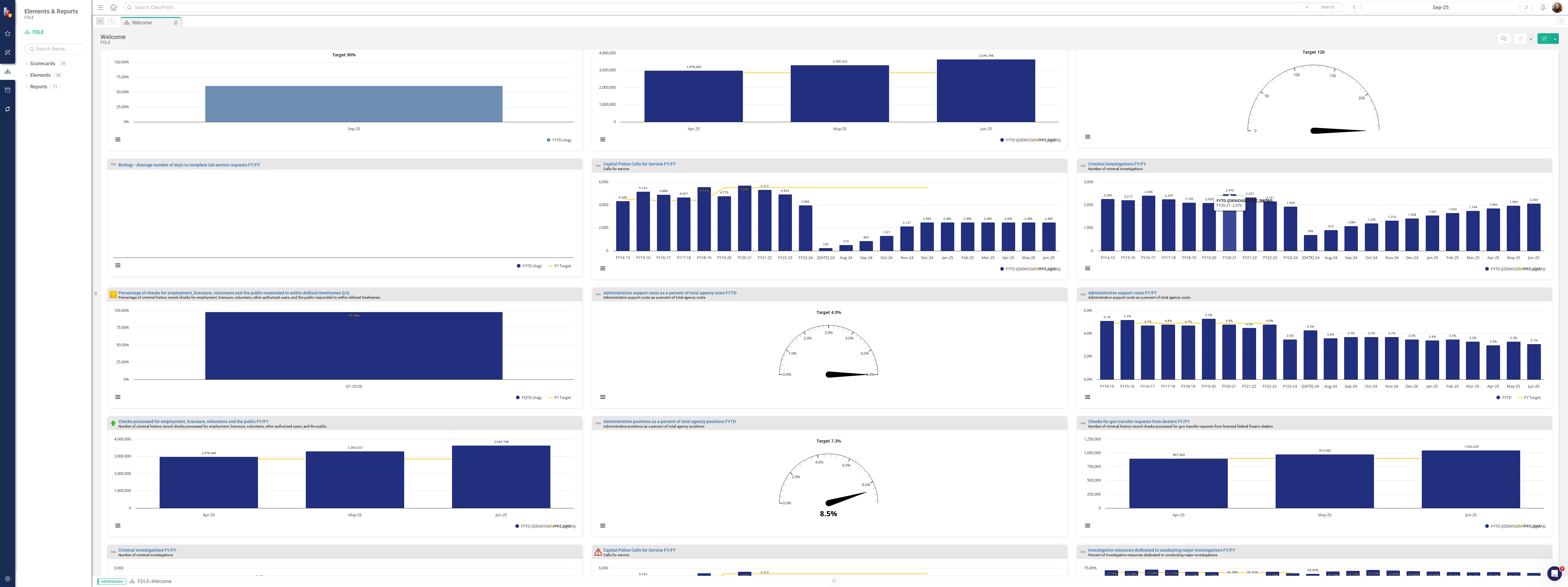
scroll to position [237, 0]
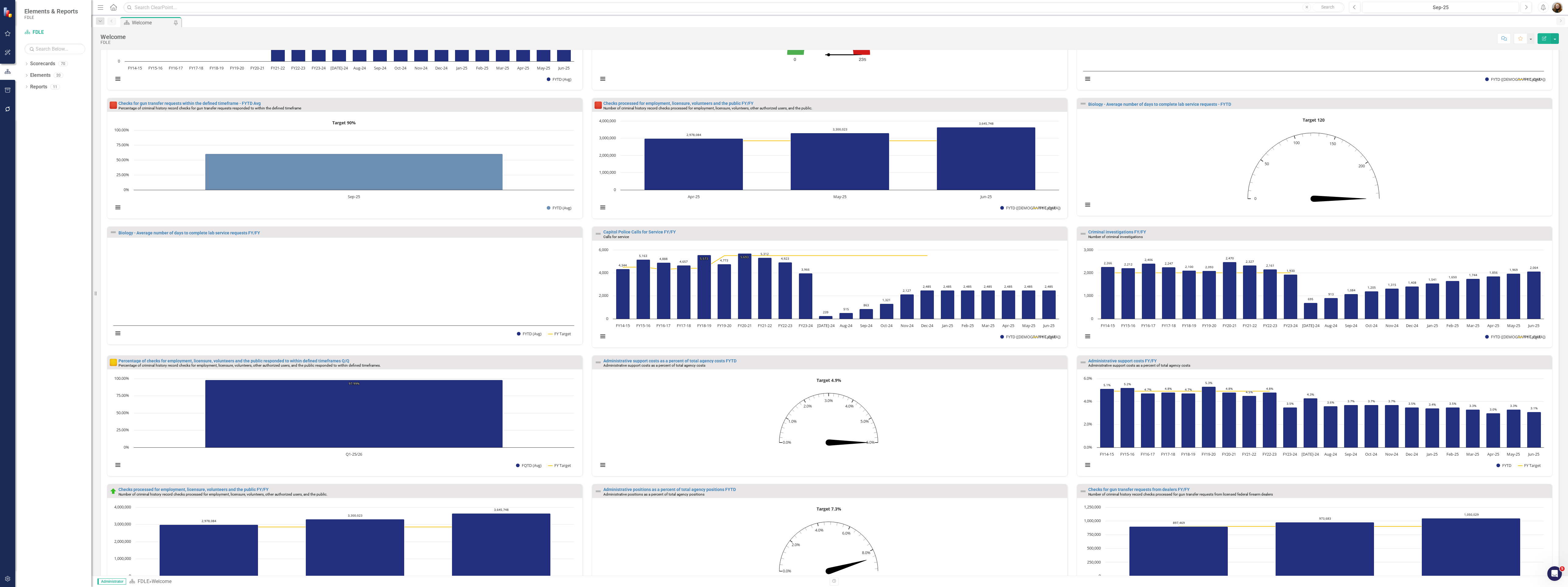
click at [585, 226] on div "Checks for gun transfer requests within the defined timeframe - FYTD Avg Percen…" at bounding box center [344, 162] width 485 height 129
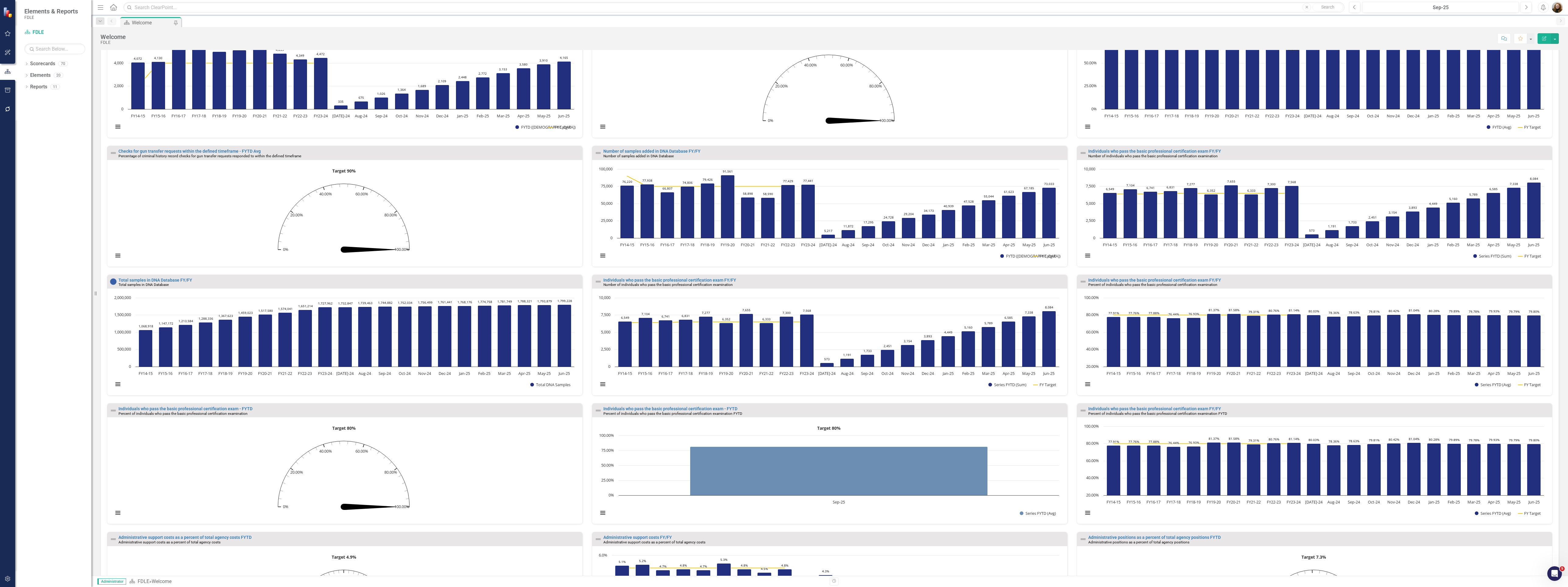
scroll to position [1005, 0]
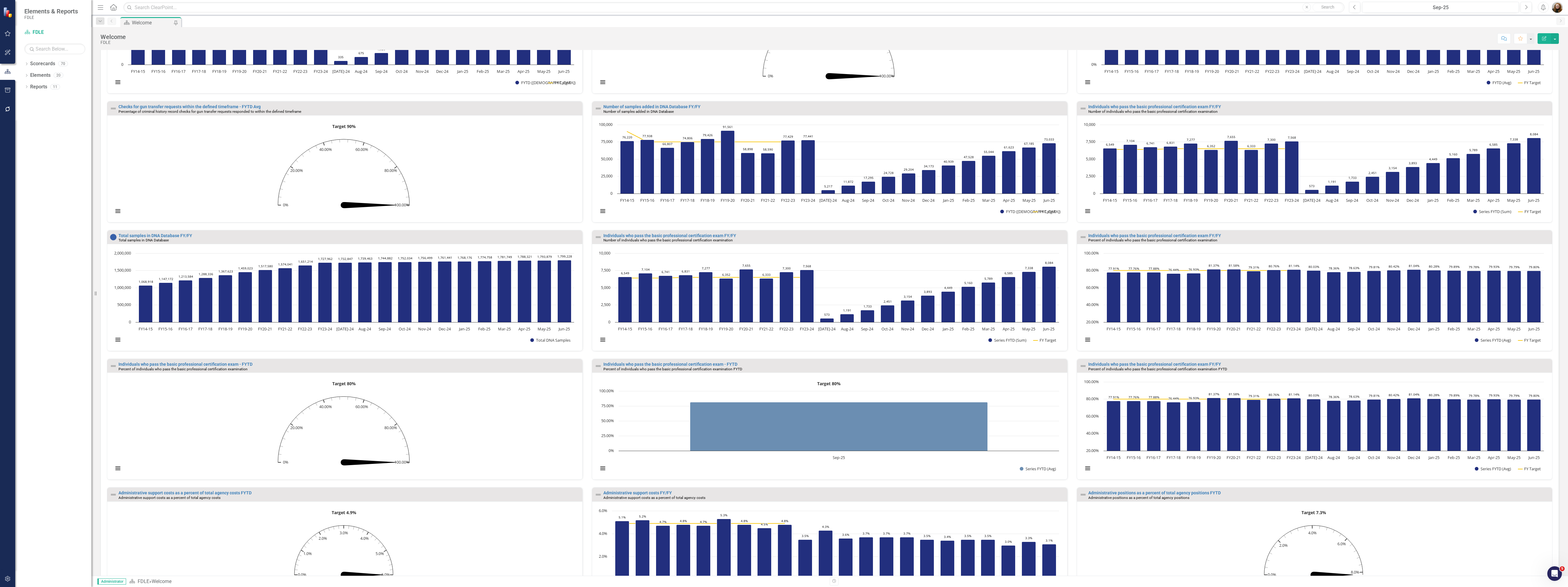
click at [74, 191] on div "Dropdown Scorecards 70 Dropdown FDLE Commissioner's Initiative Team Project Das…" at bounding box center [53, 322] width 76 height 528
click at [5, 579] on icon "button" at bounding box center [7, 579] width 5 height 5
click at [8, 580] on icon "button" at bounding box center [8, 582] width 7 height 5
click at [37, 111] on link "Revision History" at bounding box center [53, 107] width 76 height 7
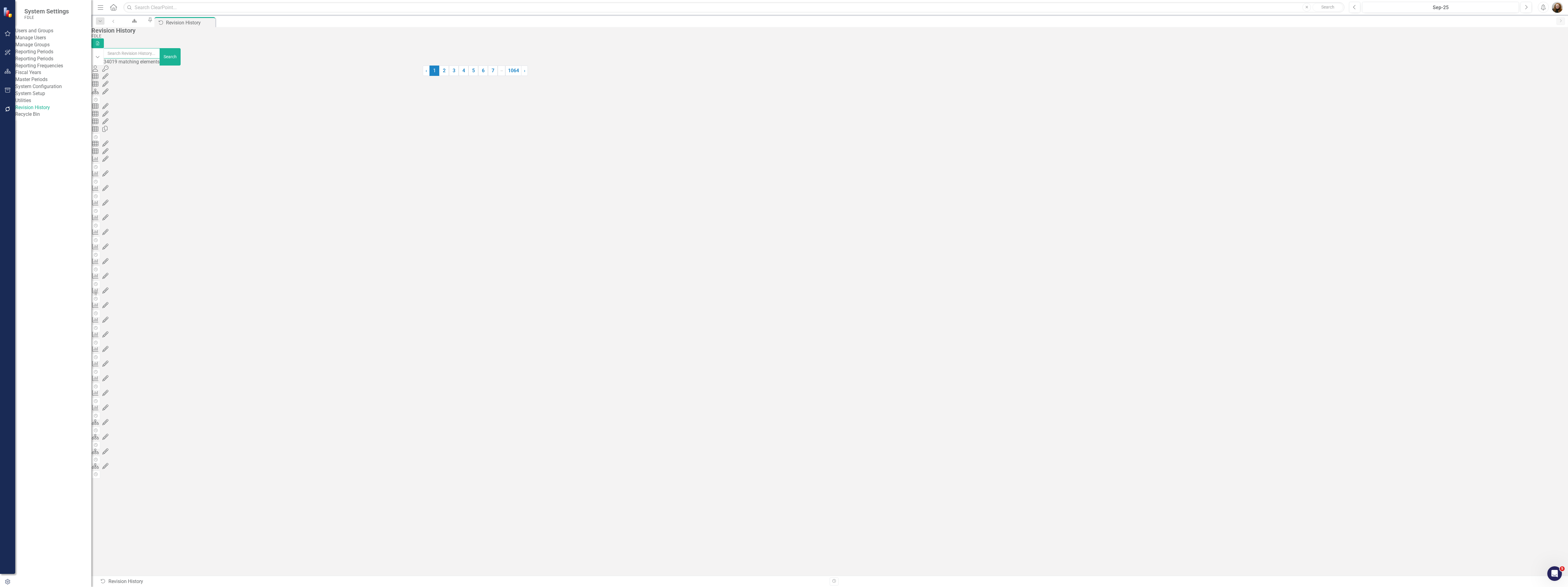
click at [160, 56] on input "text" at bounding box center [131, 53] width 57 height 10
type input "jenn"
click at [246, 77] on div "Summary Report 1187837 (Q/Q Report Charts) edited by [PERSON_NAME] (OIG) [DATE]…" at bounding box center [230, 75] width 278 height 7
click at [370, 126] on div "User Login Logout by Jennifer Siddoway (OIG) 09/03/25 at 03:30 pm from 164.51.2…" at bounding box center [230, 123] width 278 height 8
click at [100, 110] on icon "Grid Layout" at bounding box center [95, 106] width 8 height 6
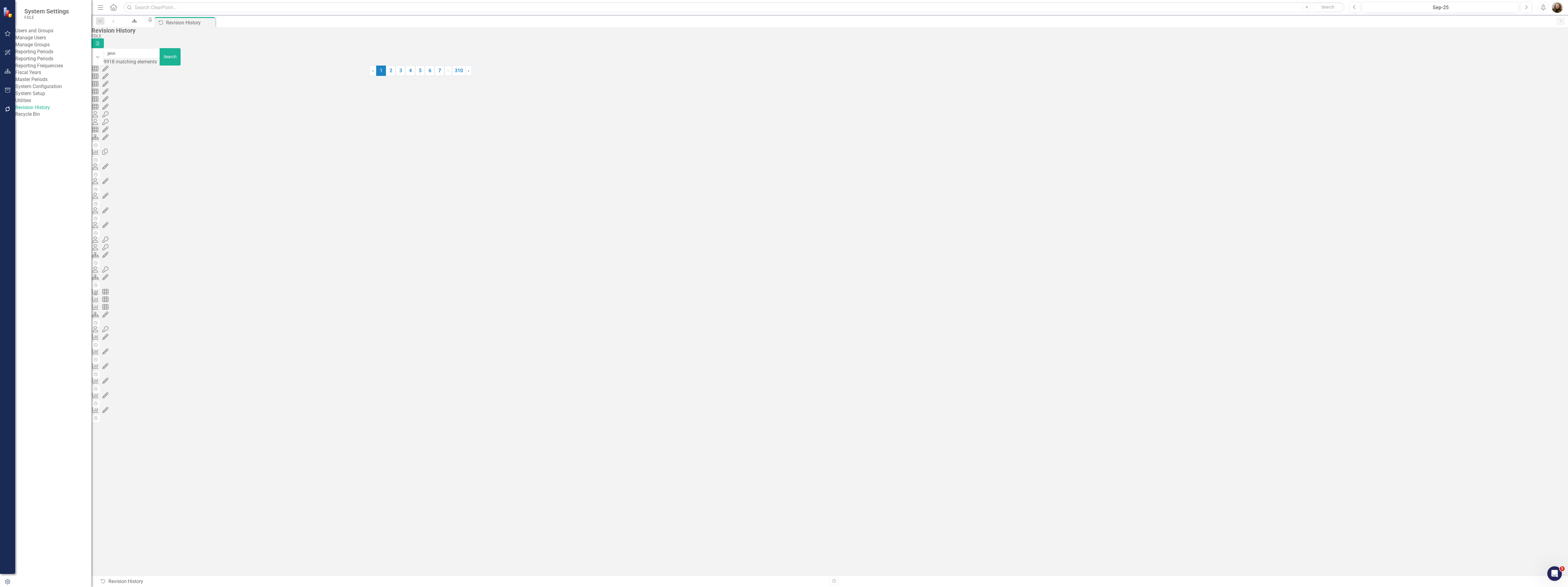
click at [109, 110] on icon "Edited" at bounding box center [105, 106] width 6 height 6
click at [109, 110] on icon at bounding box center [105, 106] width 6 height 6
click at [182, 124] on div "FDLE" at bounding box center [230, 121] width 278 height 7
click at [170, 118] on div "Summary Report 1165020 (Home Summary Charts) edited by Jennifer Siddoway (OIG) …" at bounding box center [230, 114] width 278 height 7
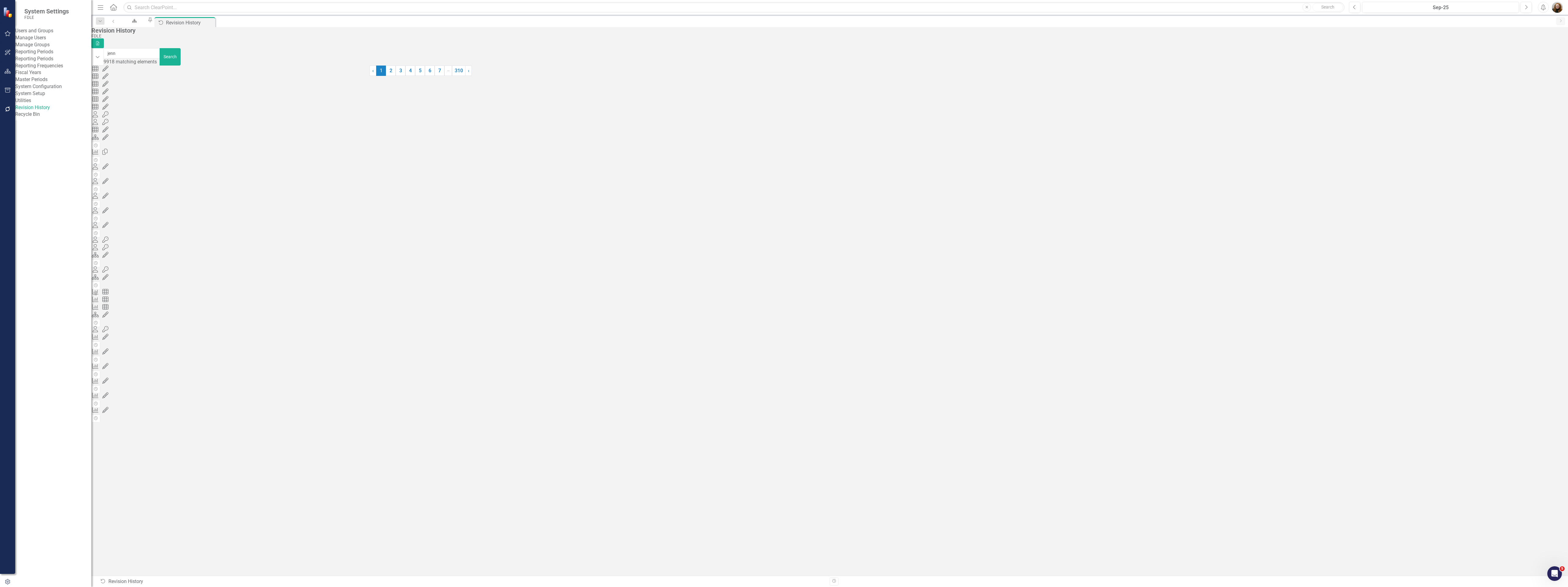
click at [202, 124] on div "FDLE" at bounding box center [230, 121] width 278 height 7
click at [142, 23] on div "Welcome" at bounding box center [133, 27] width 16 height 8
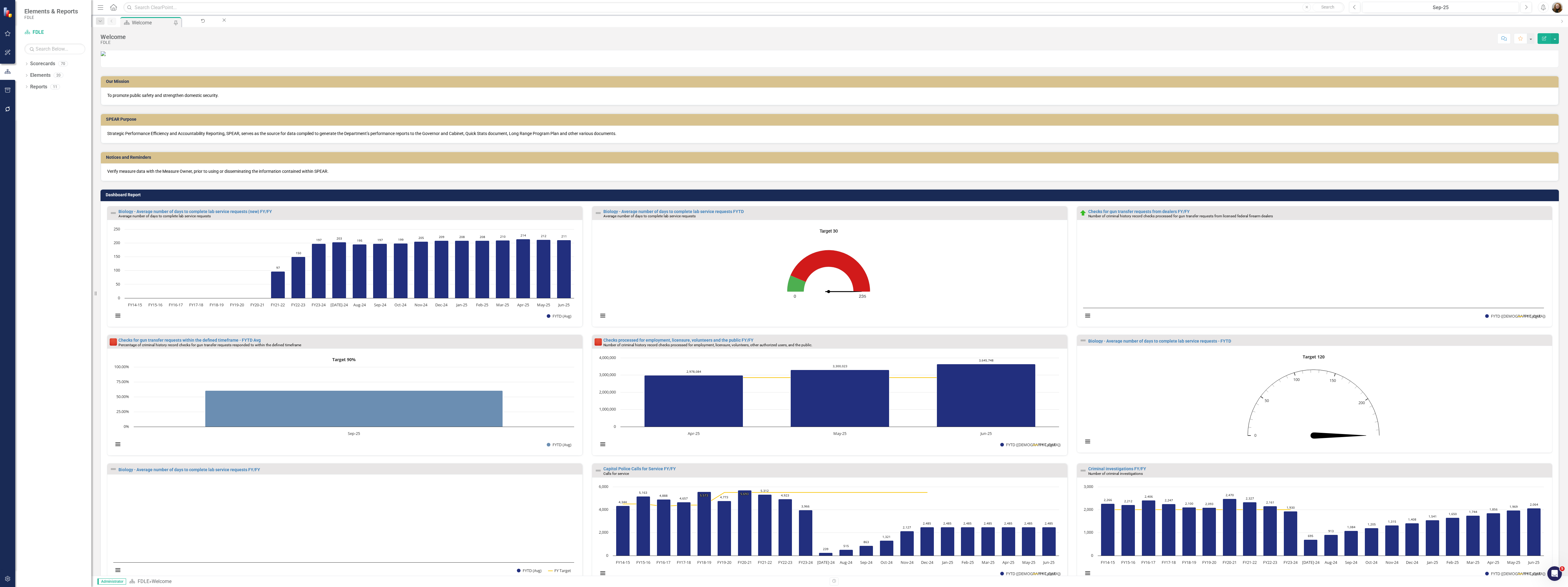
click at [1546, 38] on icon "Edit Report" at bounding box center [1544, 38] width 5 height 5
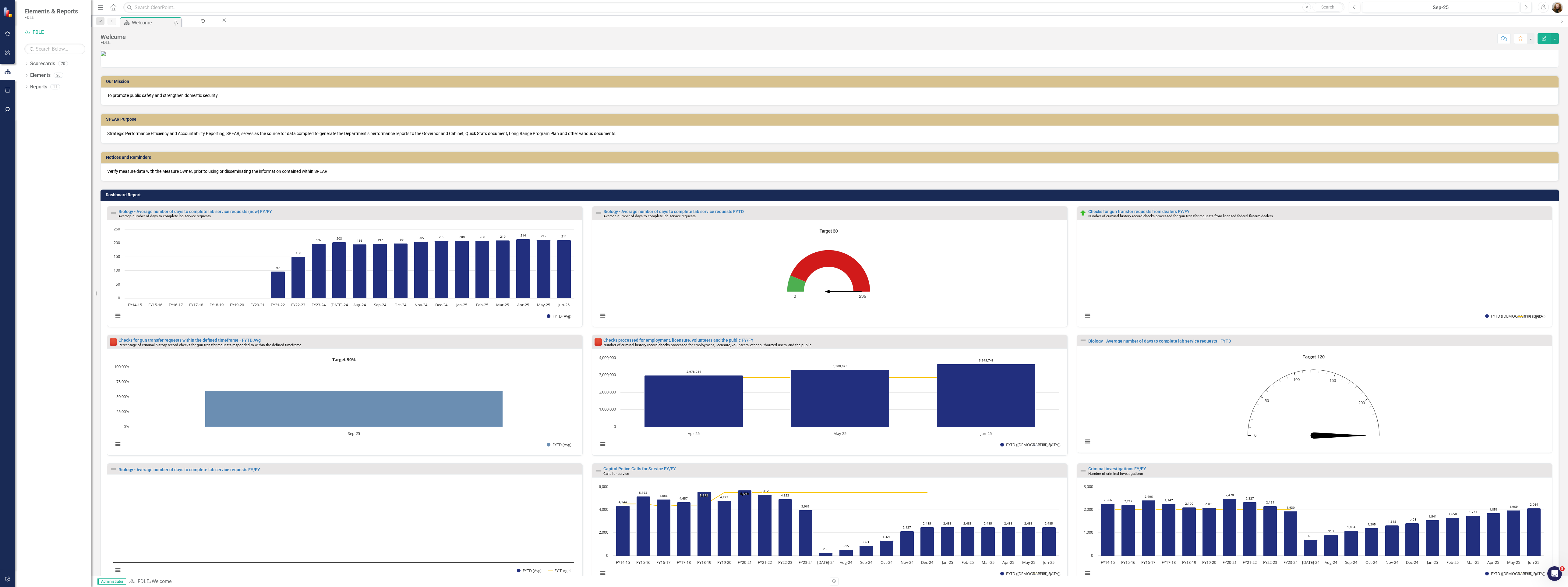
click at [975, 200] on td "Dashboard Report" at bounding box center [830, 196] width 1450 height 9
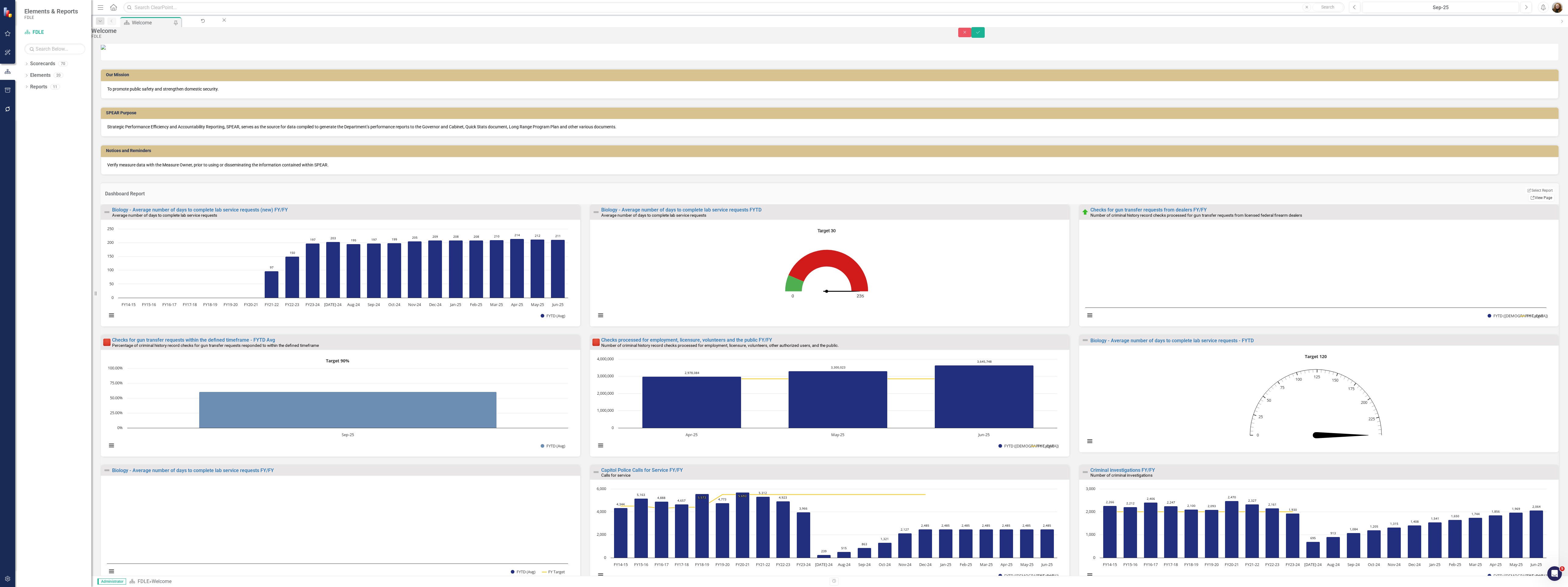
click at [1539, 202] on link "Link View Page" at bounding box center [1541, 198] width 26 height 8
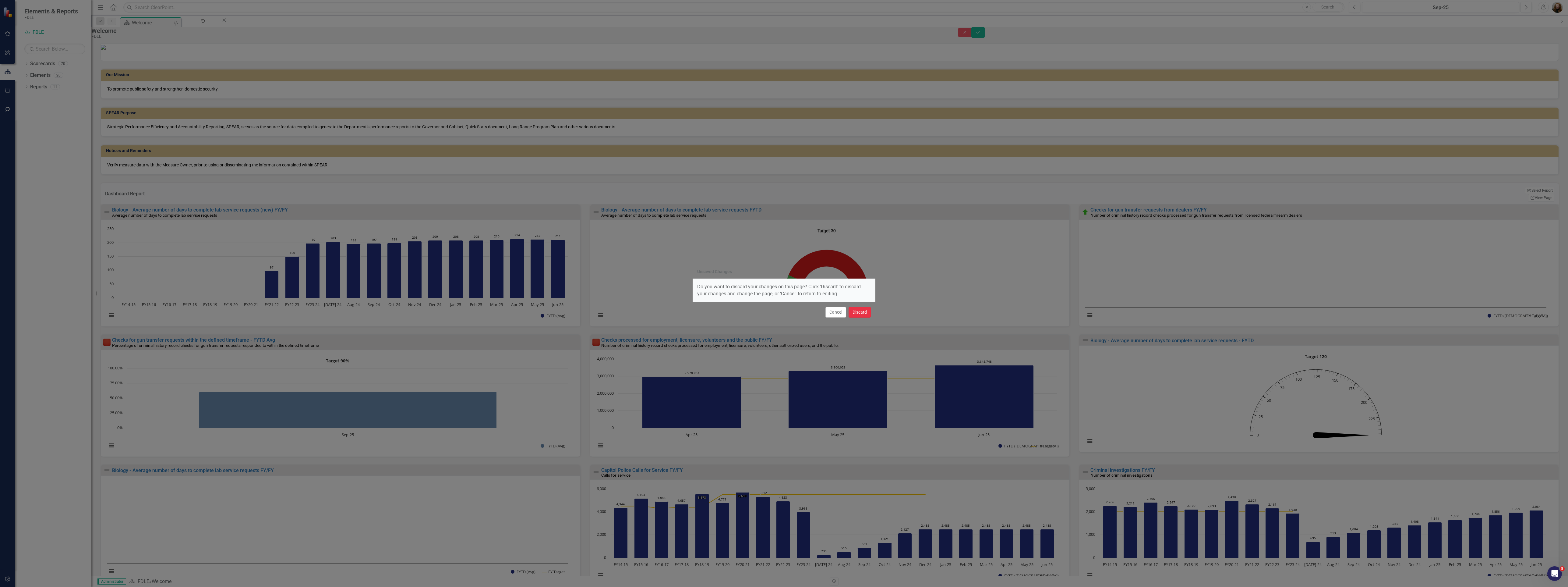
click at [863, 312] on button "Discard" at bounding box center [859, 312] width 22 height 10
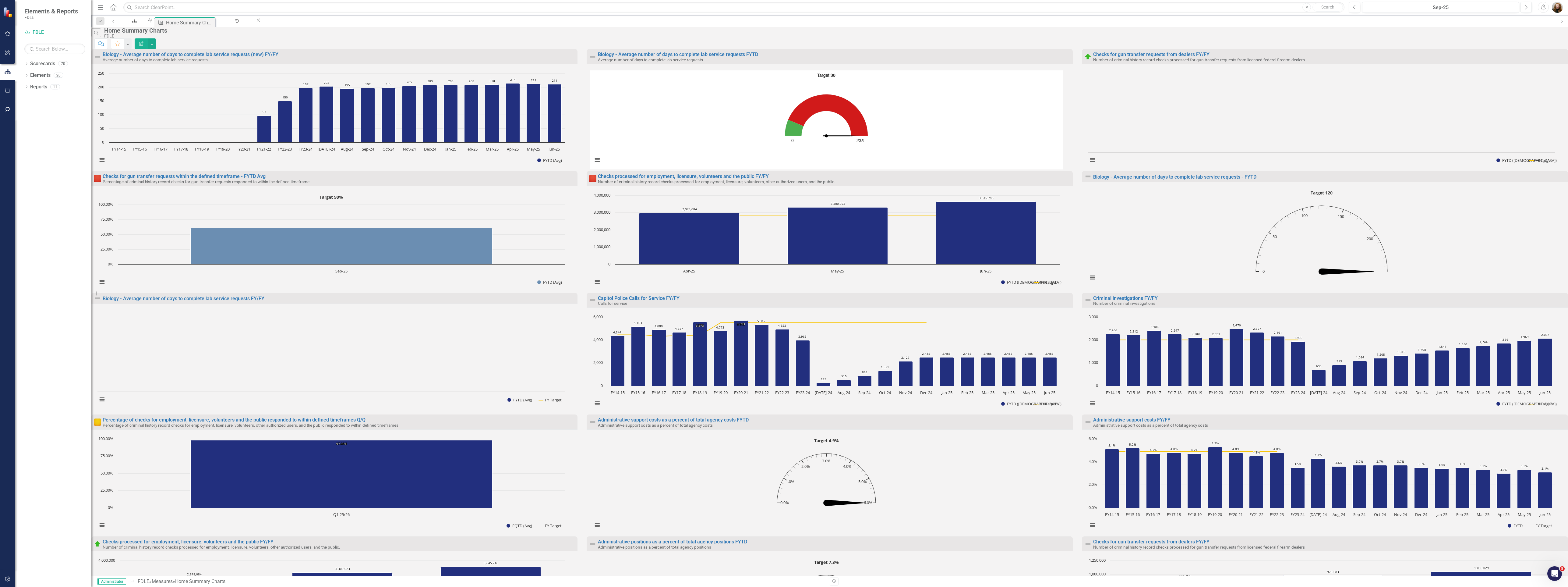
click at [144, 42] on icon "Edit Report" at bounding box center [141, 44] width 5 height 5
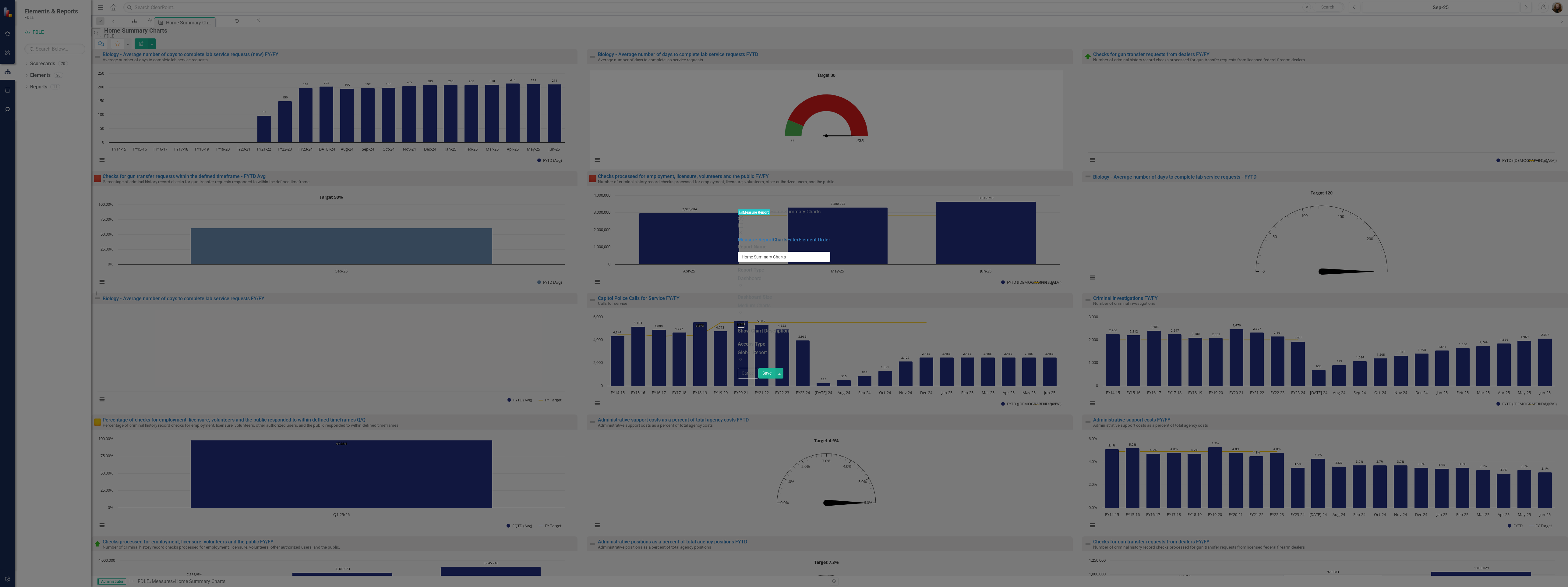
click at [773, 237] on link "Charts" at bounding box center [780, 239] width 14 height 6
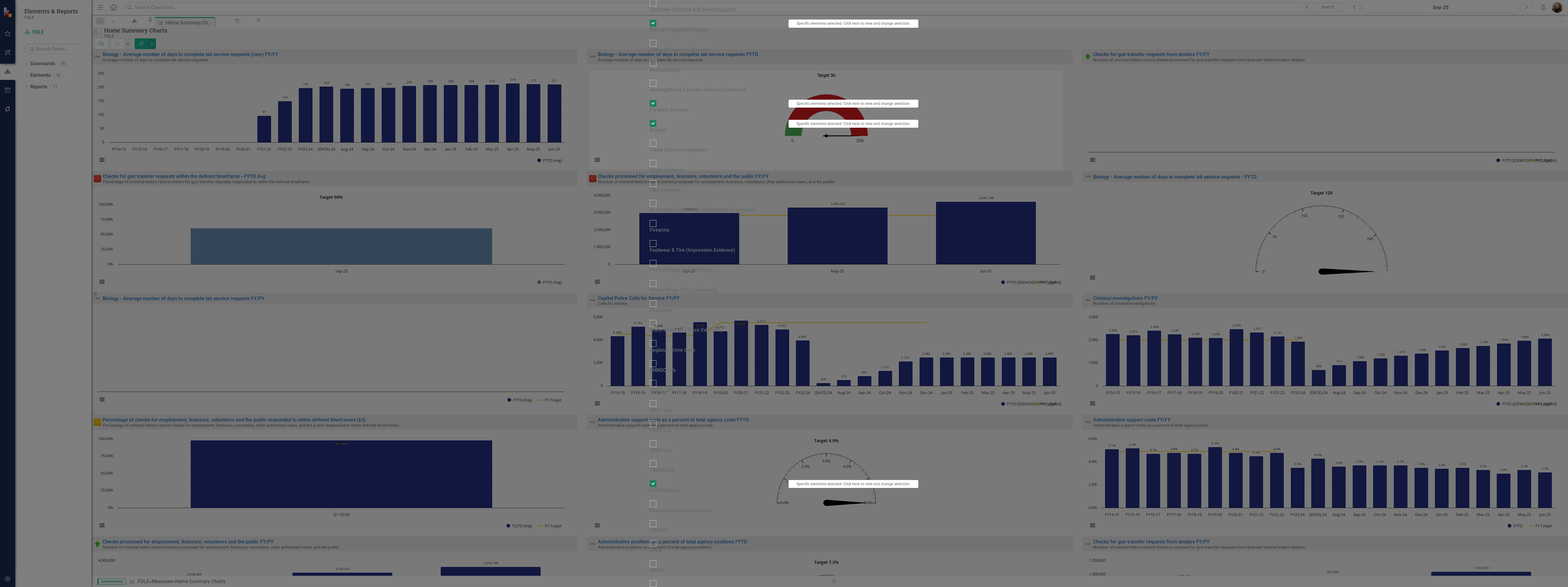
click at [649, 28] on input "Business Support Program" at bounding box center [653, 23] width 10 height 10
checkbox input "false"
click at [649, 108] on input "Forensic Services" at bounding box center [653, 103] width 10 height 10
checkbox input "false"
click at [650, 127] on div at bounding box center [653, 123] width 7 height 7
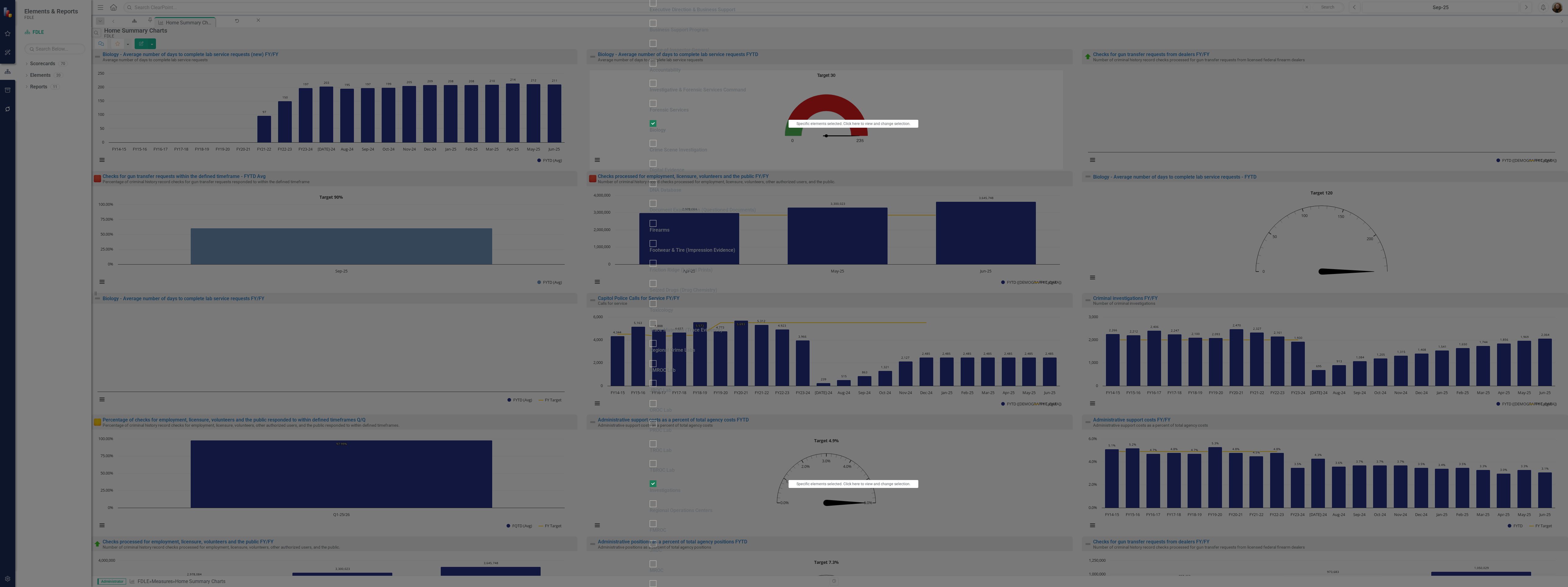
click at [649, 128] on input "Biology" at bounding box center [653, 123] width 10 height 10
checkbox input "false"
click at [650, 480] on div at bounding box center [653, 484] width 7 height 7
click at [649, 479] on input "Investigations" at bounding box center [653, 484] width 10 height 10
checkbox input "false"
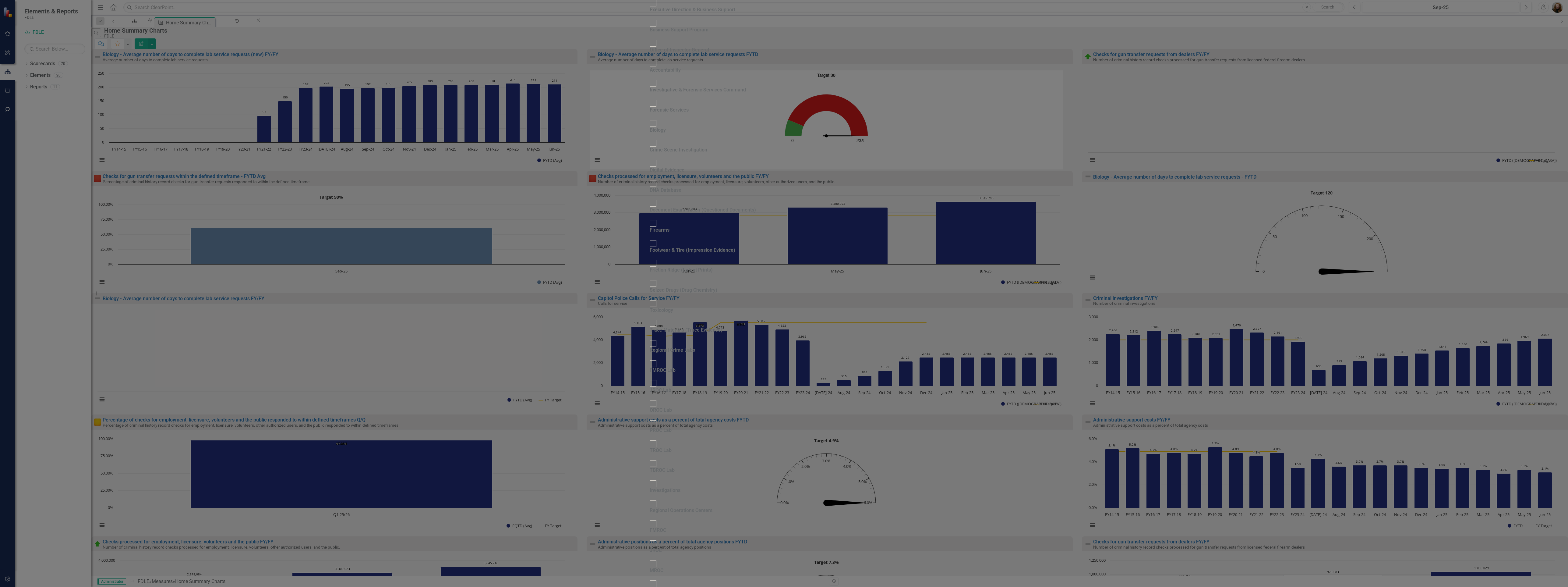
scroll to position [193, 0]
drag, startPoint x: 453, startPoint y: 476, endPoint x: 453, endPoint y: 430, distance: 46.0
click at [650, 472] on fieldset "Select Scorecards FDLE Commissioner's Initiative Team Project Dashboard Impleme…" at bounding box center [784, 375] width 269 height 1423
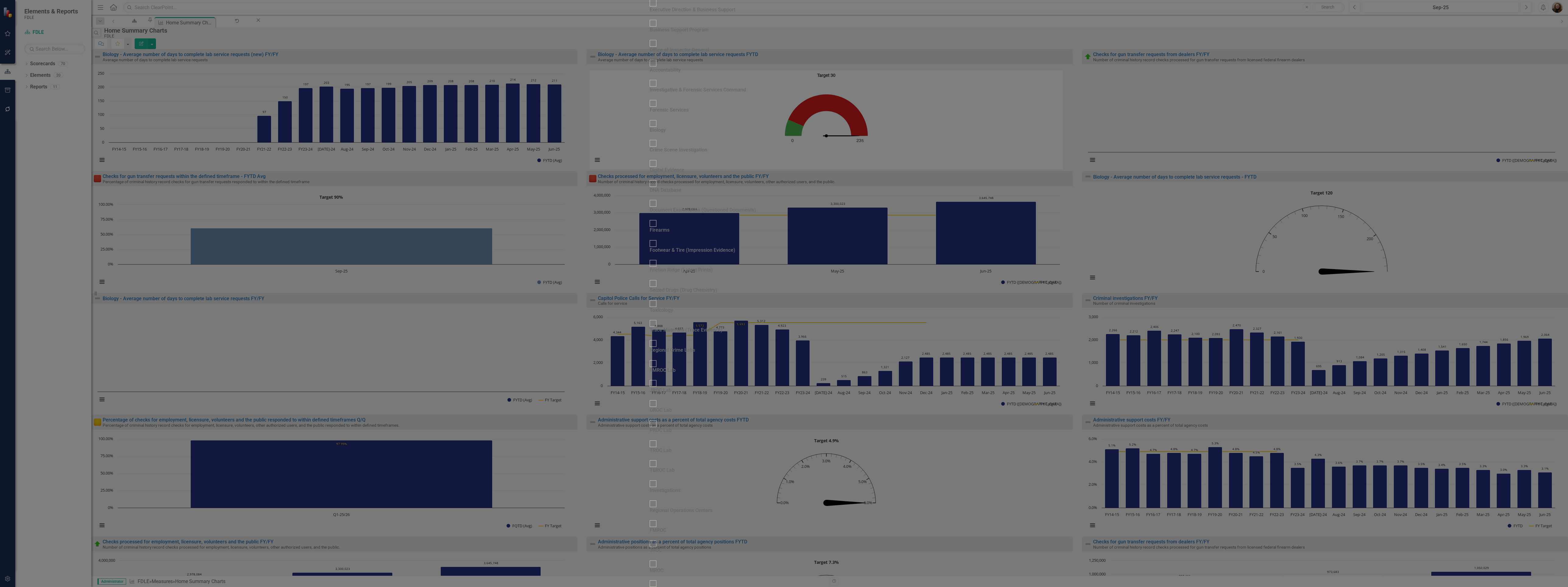
checkbox input "false"
drag, startPoint x: 455, startPoint y: 415, endPoint x: 455, endPoint y: 426, distance: 11.0
checkbox input "false"
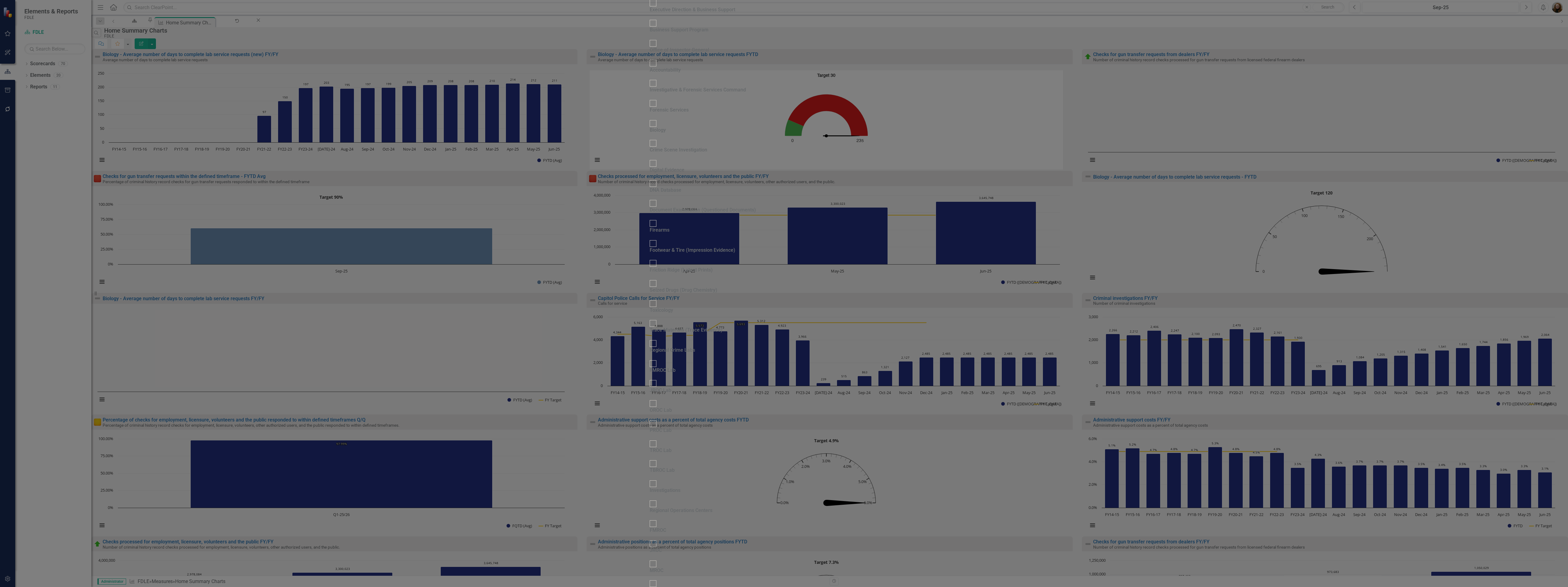
checkbox input "false"
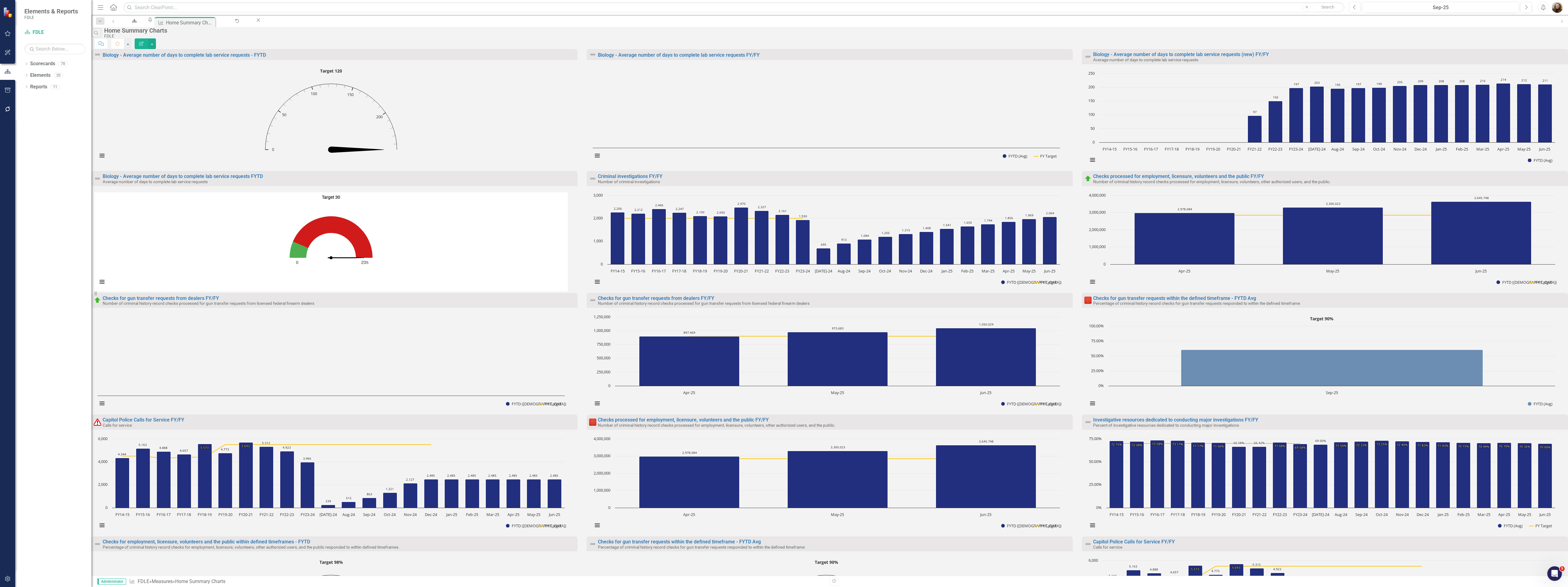
click at [844, 586] on div "12 charts per page" at bounding box center [784, 597] width 1568 height 7
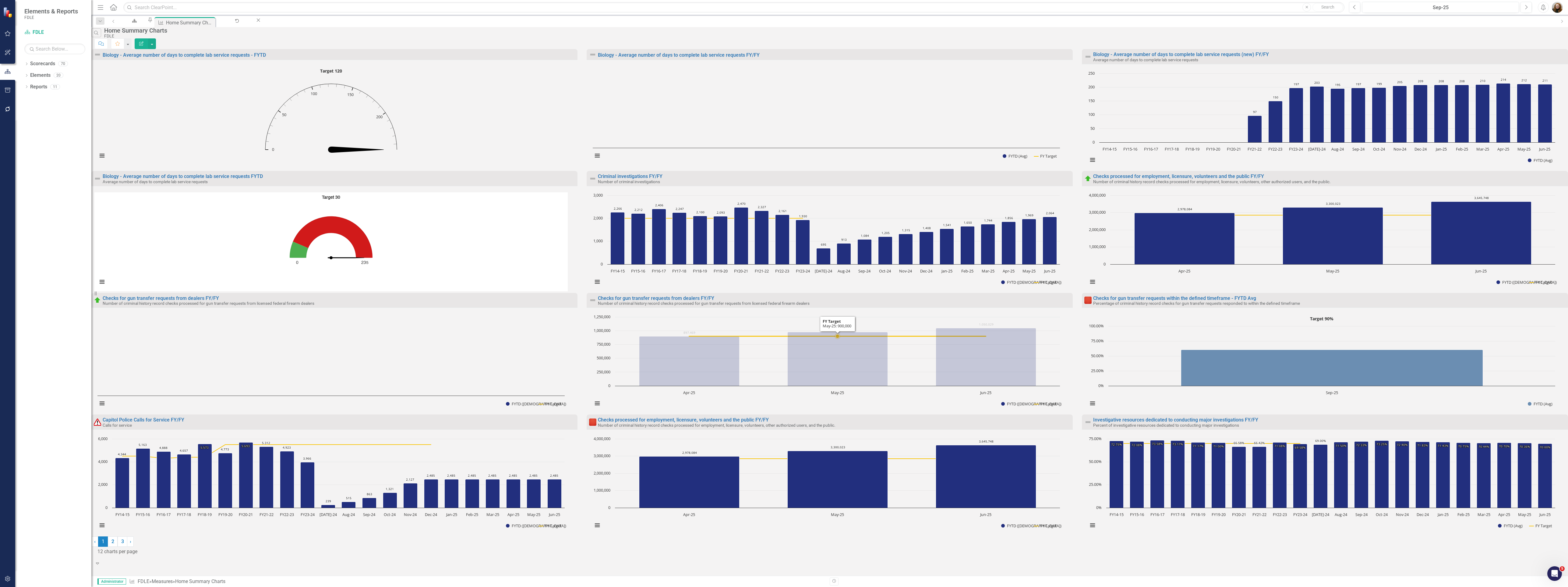
scroll to position [13, 0]
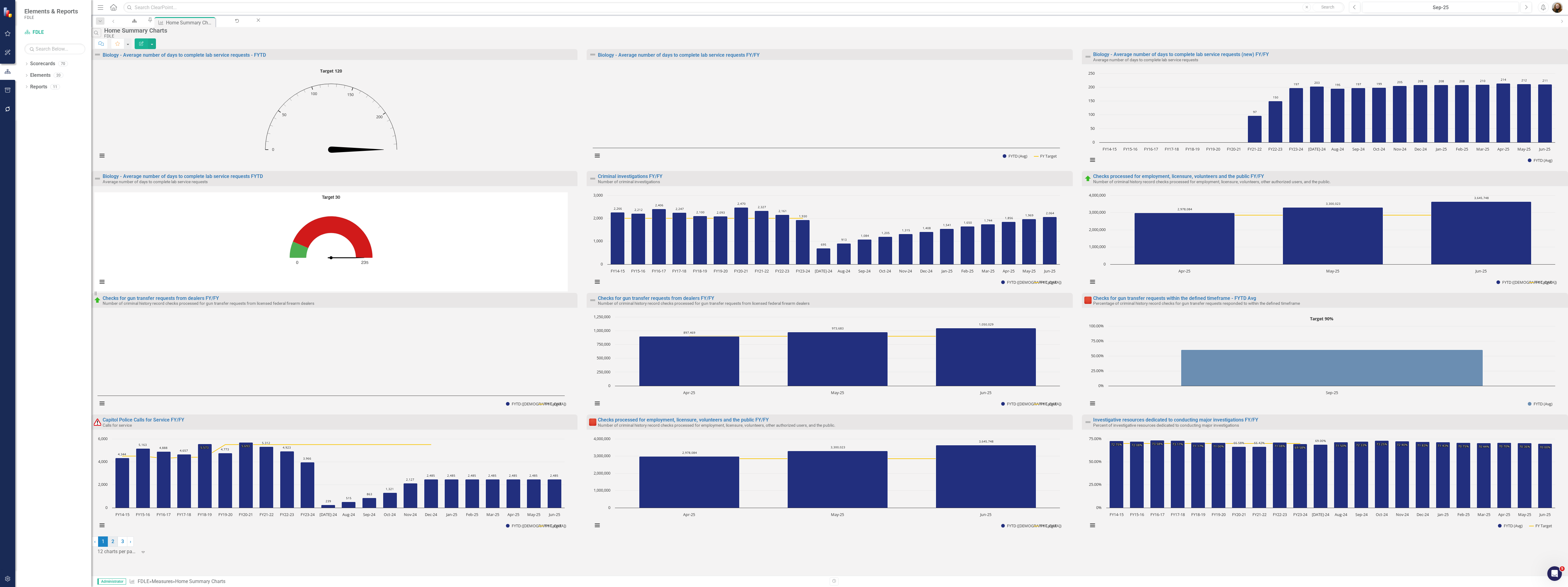
click at [118, 547] on link "2" at bounding box center [113, 541] width 10 height 10
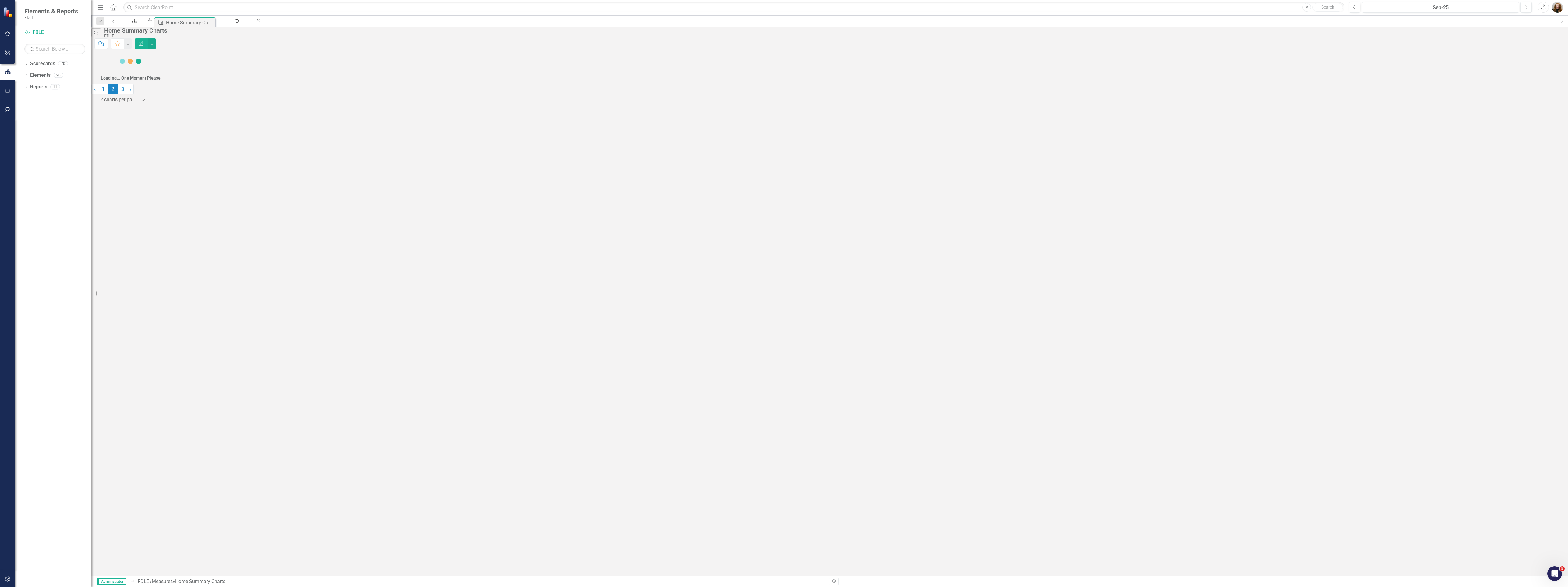
scroll to position [0, 0]
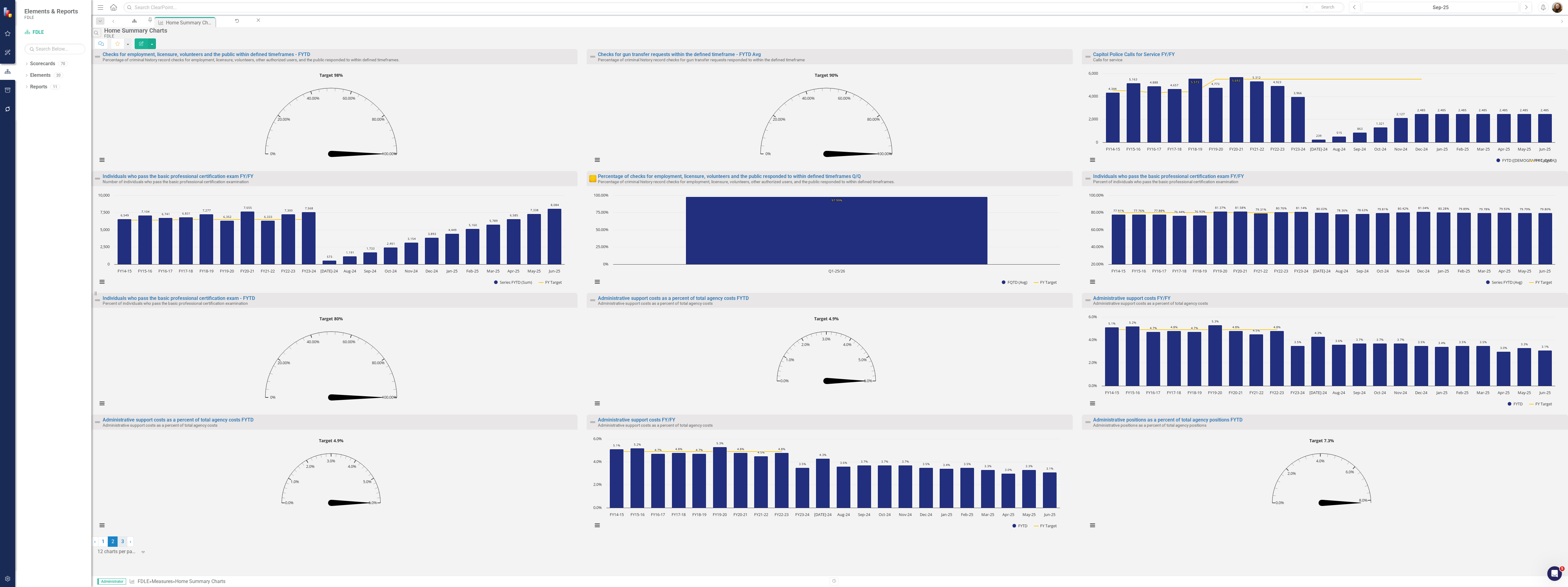
click at [128, 547] on link "3" at bounding box center [122, 541] width 10 height 10
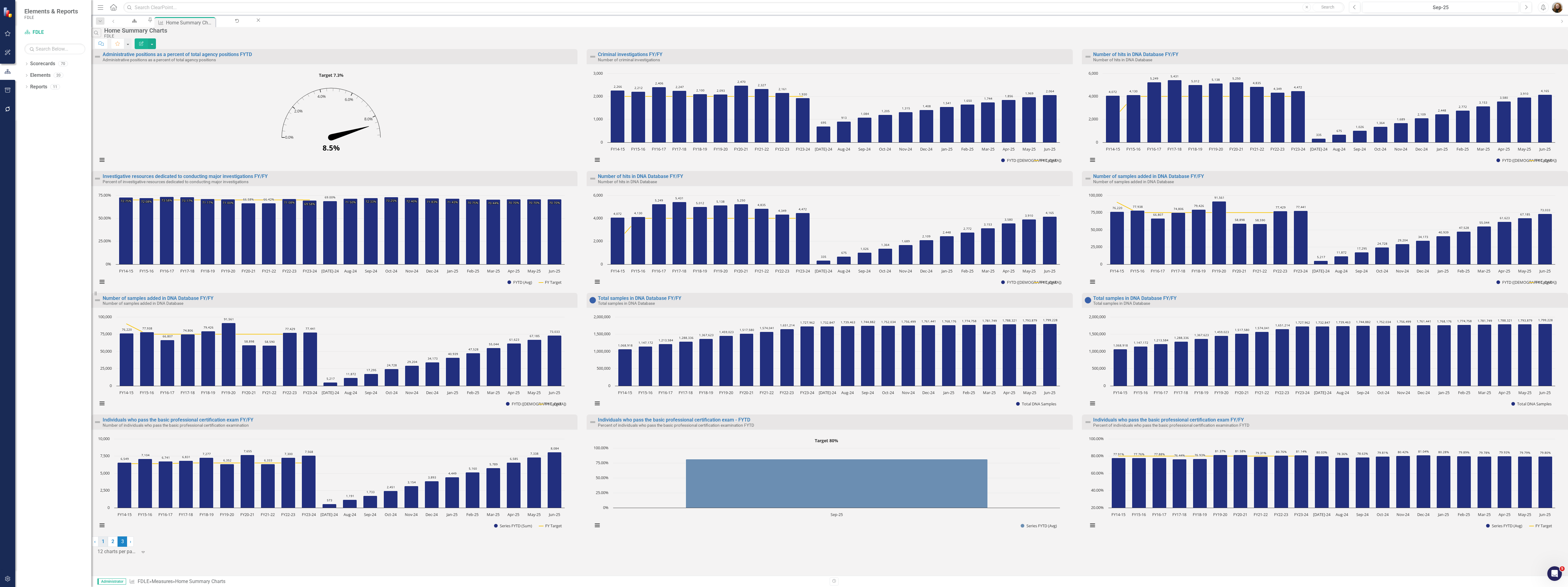
click at [108, 547] on link "1" at bounding box center [103, 541] width 10 height 10
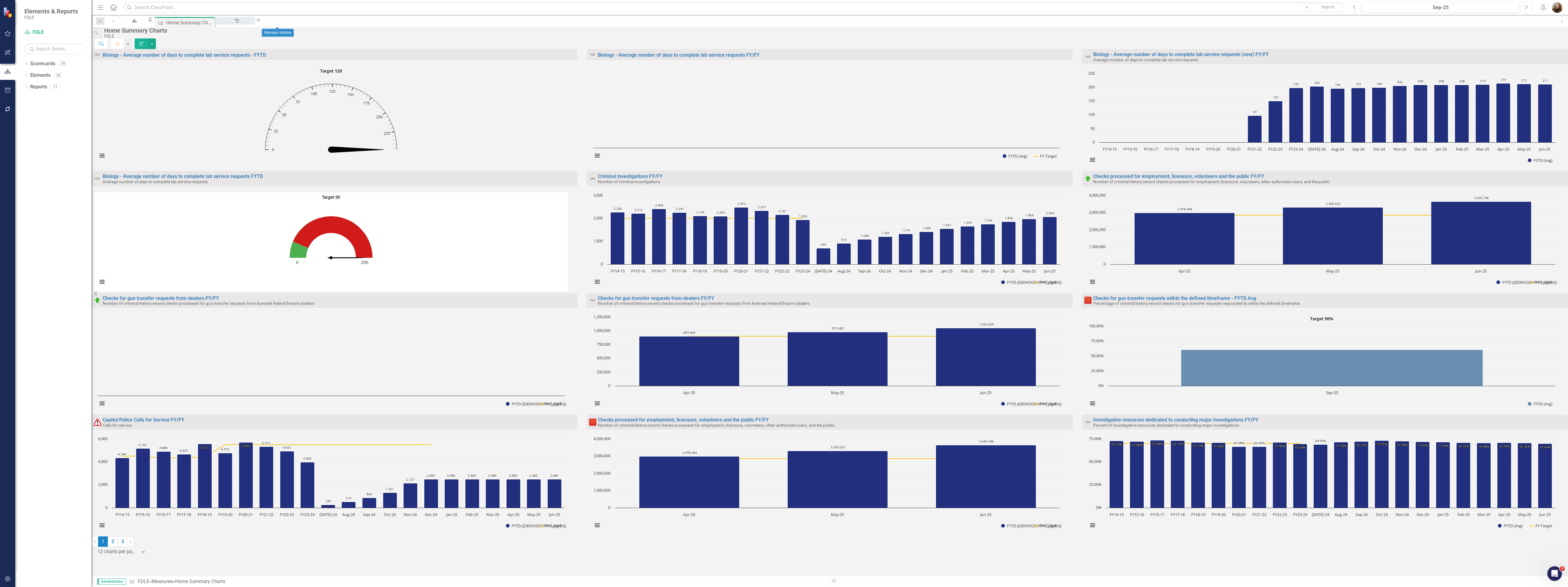
click at [250, 23] on div "Revision History" at bounding box center [236, 27] width 28 height 8
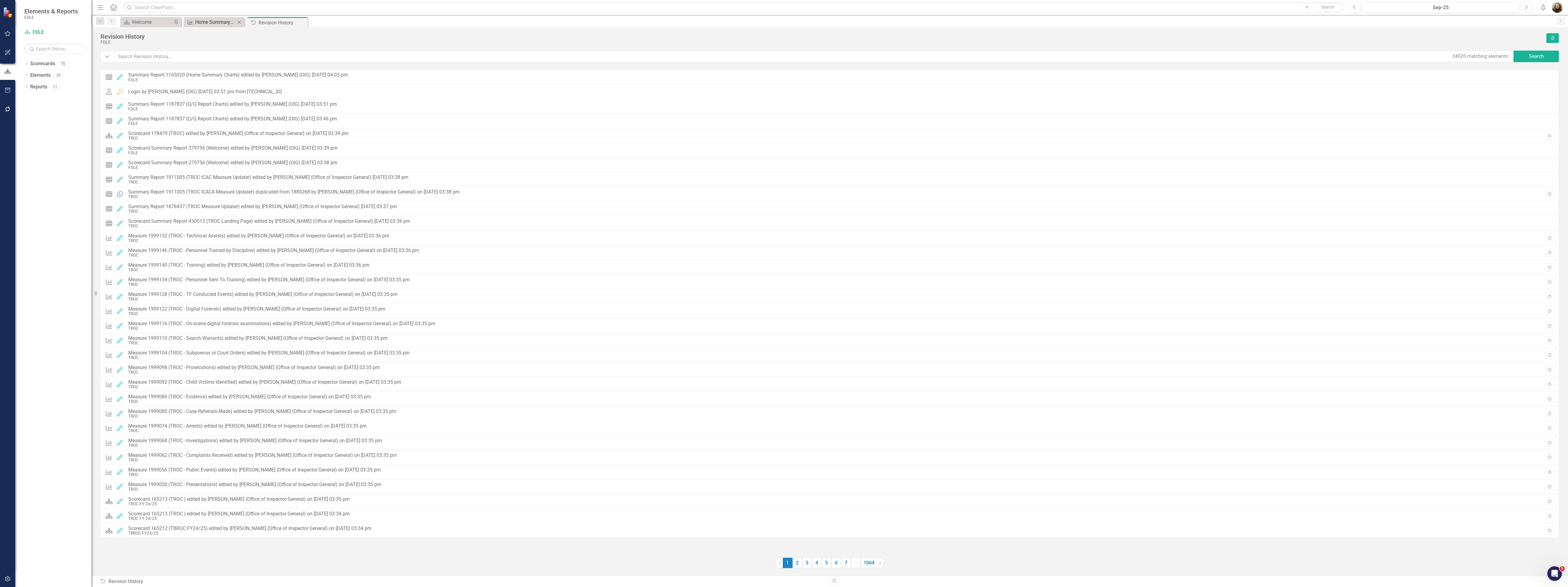
click at [201, 23] on div "Home Summary Charts" at bounding box center [215, 22] width 40 height 8
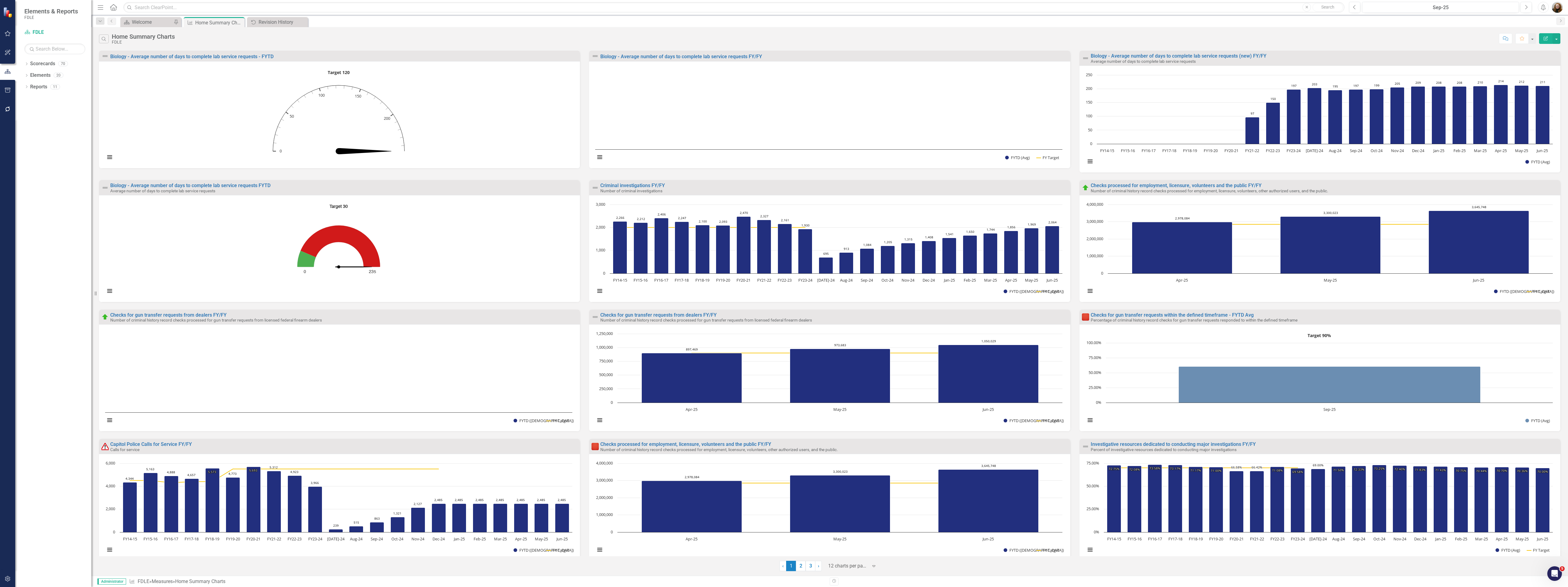
click at [23, 62] on div "Dropdown Scorecards 70 Dropdown FDLE Commissioner's Initiative Team Project Das…" at bounding box center [53, 322] width 76 height 528
click at [27, 63] on icon "Dropdown" at bounding box center [26, 64] width 5 height 3
click at [51, 100] on link "TROC FY 24/25" at bounding box center [62, 98] width 58 height 7
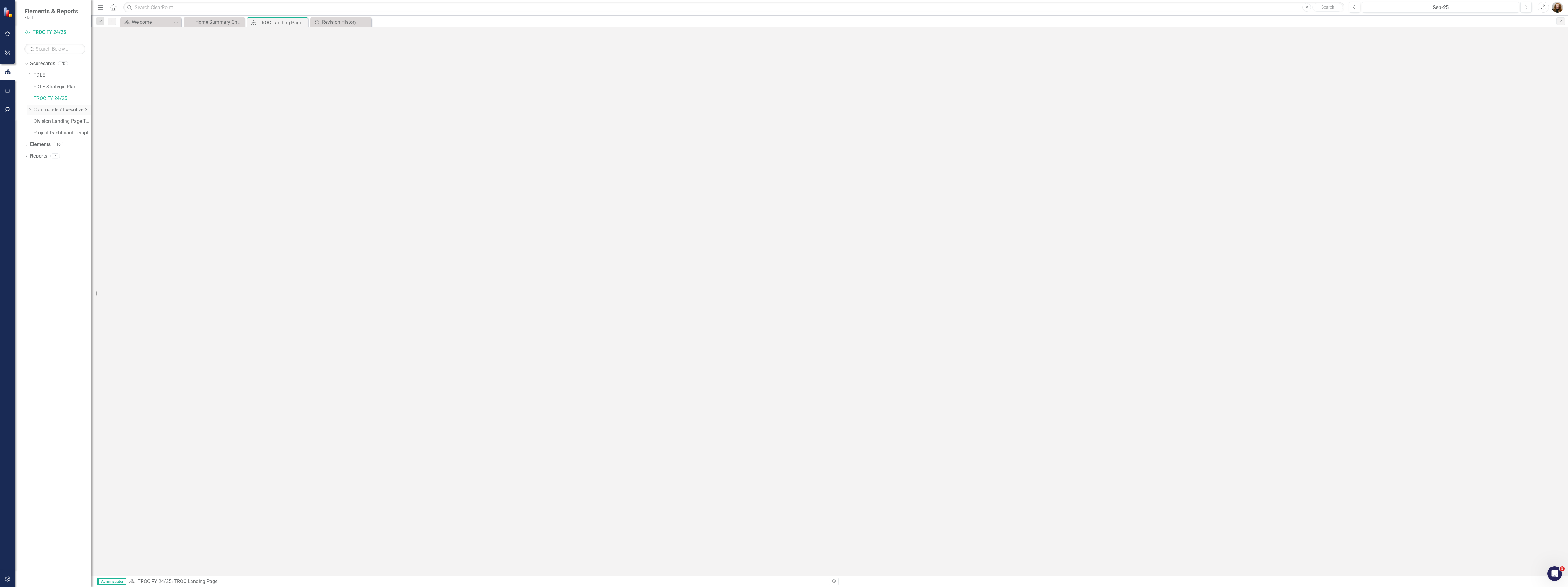
click at [29, 110] on icon "Dropdown" at bounding box center [29, 110] width 5 height 4
click at [37, 134] on div "Dropdown" at bounding box center [59, 131] width 62 height 5
click at [32, 155] on icon "Dropdown" at bounding box center [29, 154] width 5 height 4
click at [54, 167] on link "Regional Operations Centers" at bounding box center [59, 169] width 64 height 7
click at [32, 165] on icon "Dropdown" at bounding box center [29, 163] width 5 height 4
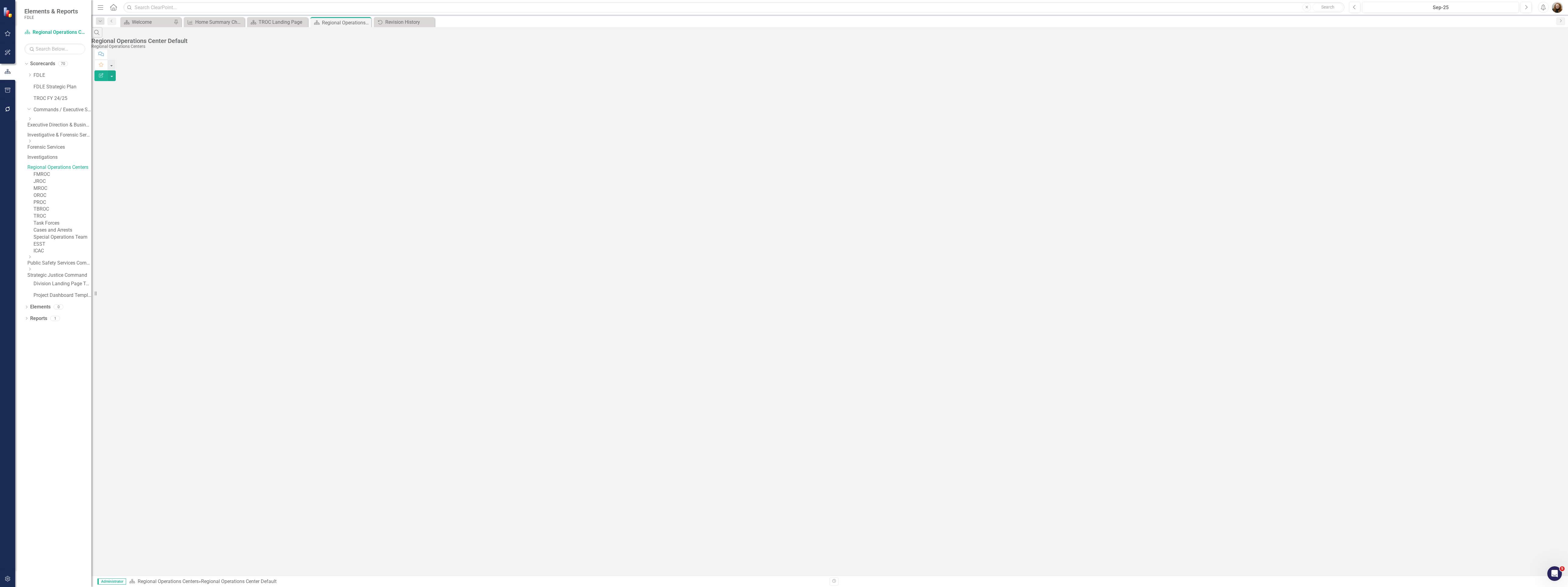
click at [63, 178] on link "FMROC" at bounding box center [62, 174] width 58 height 7
click at [68, 185] on link "JROC" at bounding box center [62, 181] width 58 height 7
click at [61, 192] on link "MROC" at bounding box center [62, 188] width 58 height 7
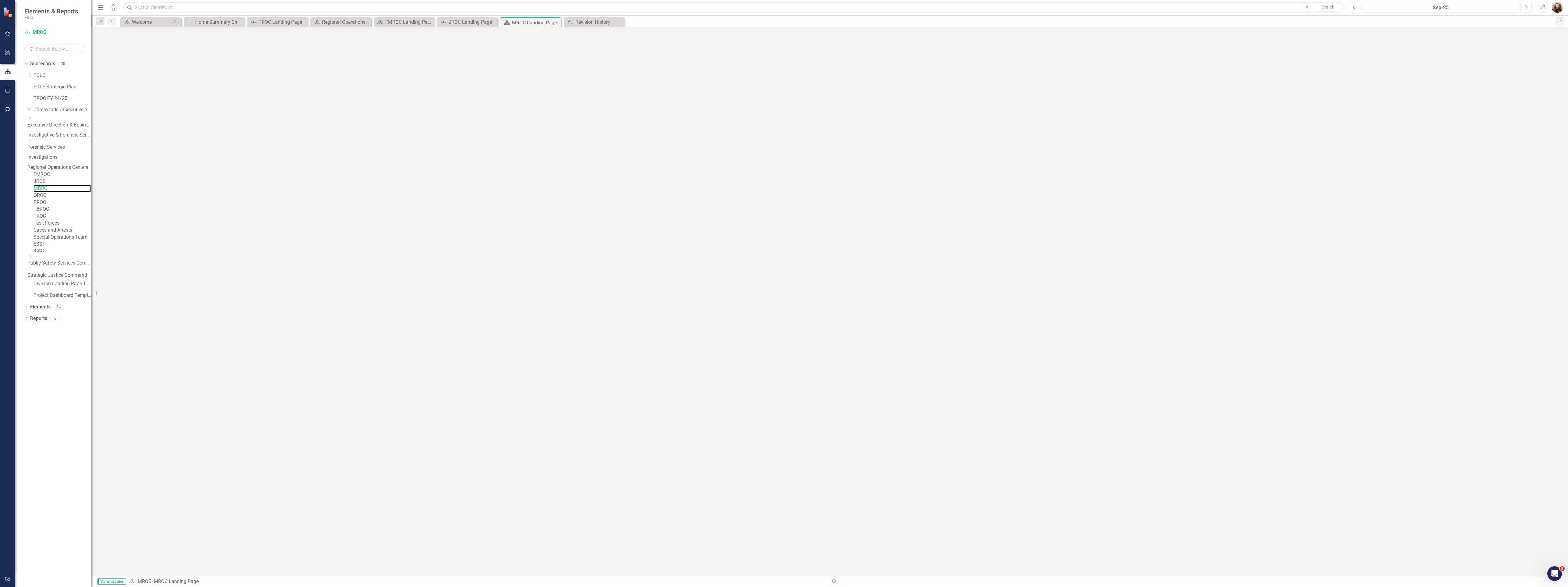
scroll to position [664, 0]
click at [240, 22] on icon "Close" at bounding box center [239, 21] width 6 height 5
click at [0, 0] on icon "Close" at bounding box center [0, 0] width 0 height 0
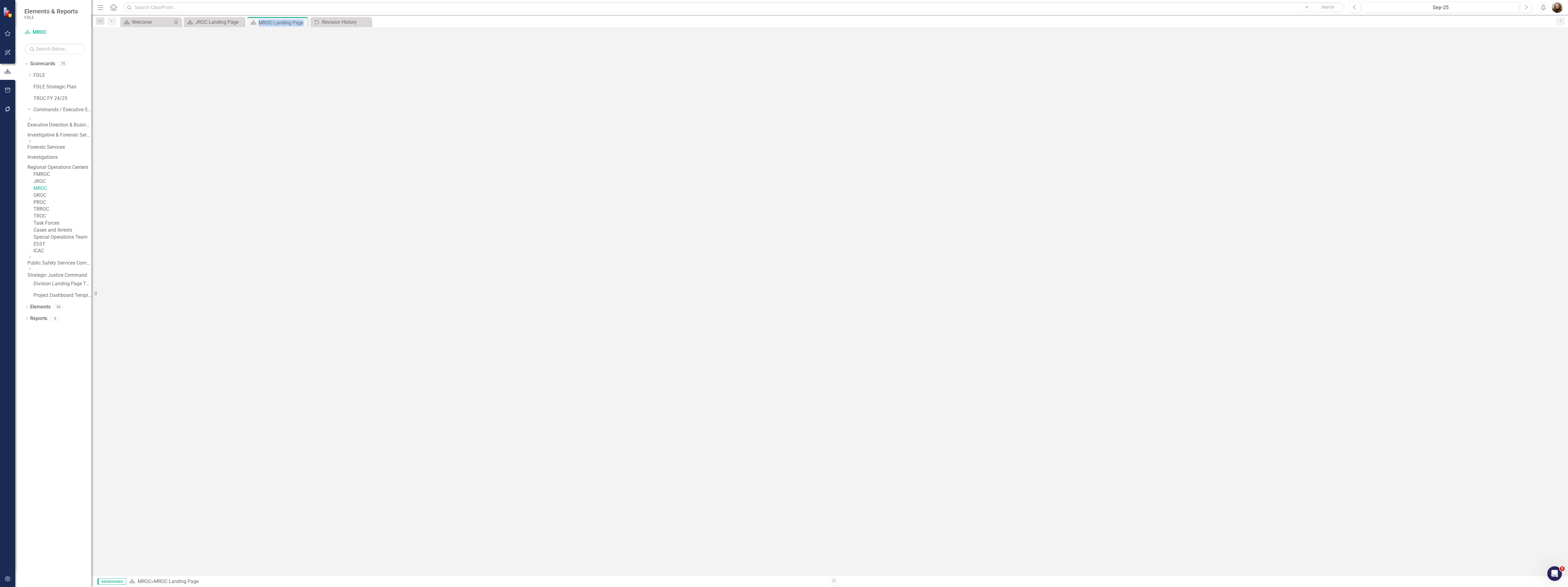
click at [0, 0] on icon "Close" at bounding box center [0, 0] width 0 height 0
click at [240, 22] on div "Audit Log Revision History Close" at bounding box center [214, 22] width 58 height 8
click at [239, 20] on icon "Close" at bounding box center [239, 21] width 6 height 5
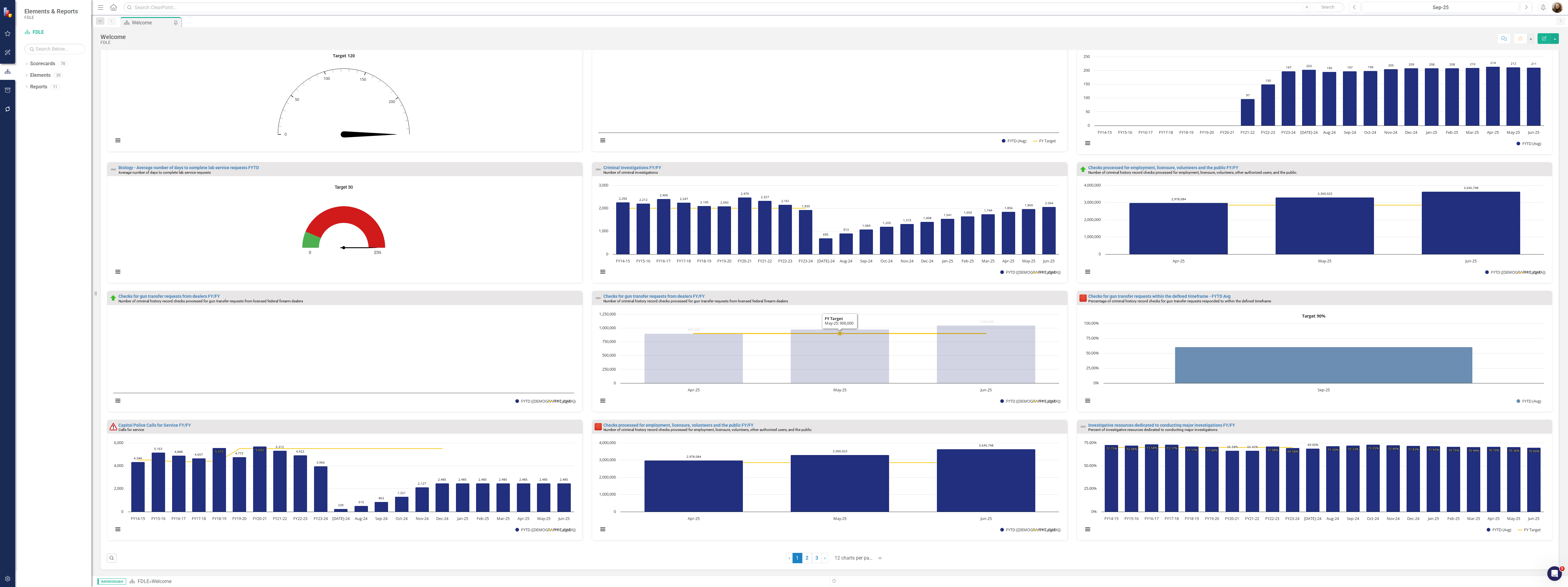
scroll to position [346, 0]
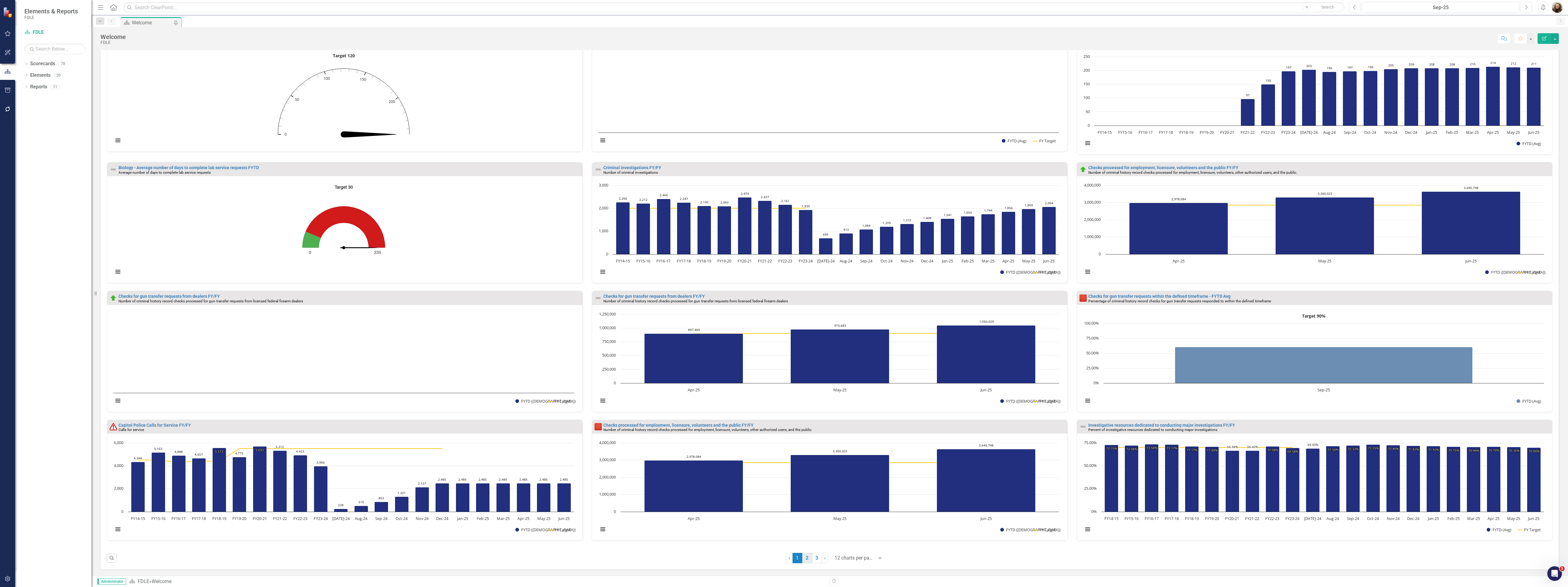
click at [807, 560] on link "2" at bounding box center [807, 558] width 10 height 10
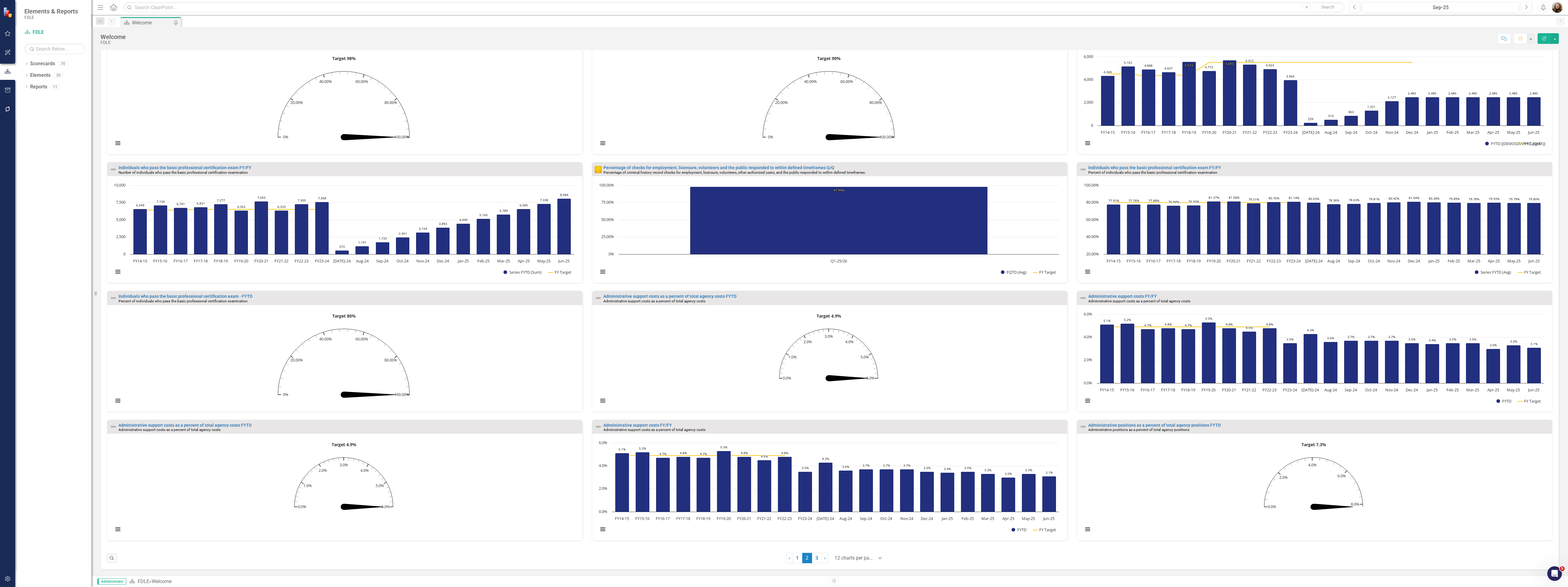
click at [1515, 483] on rect "Interactive chart" at bounding box center [1314, 489] width 467 height 99
drag, startPoint x: 793, startPoint y: 560, endPoint x: 908, endPoint y: 504, distance: 127.9
click at [794, 560] on link "1" at bounding box center [797, 558] width 10 height 10
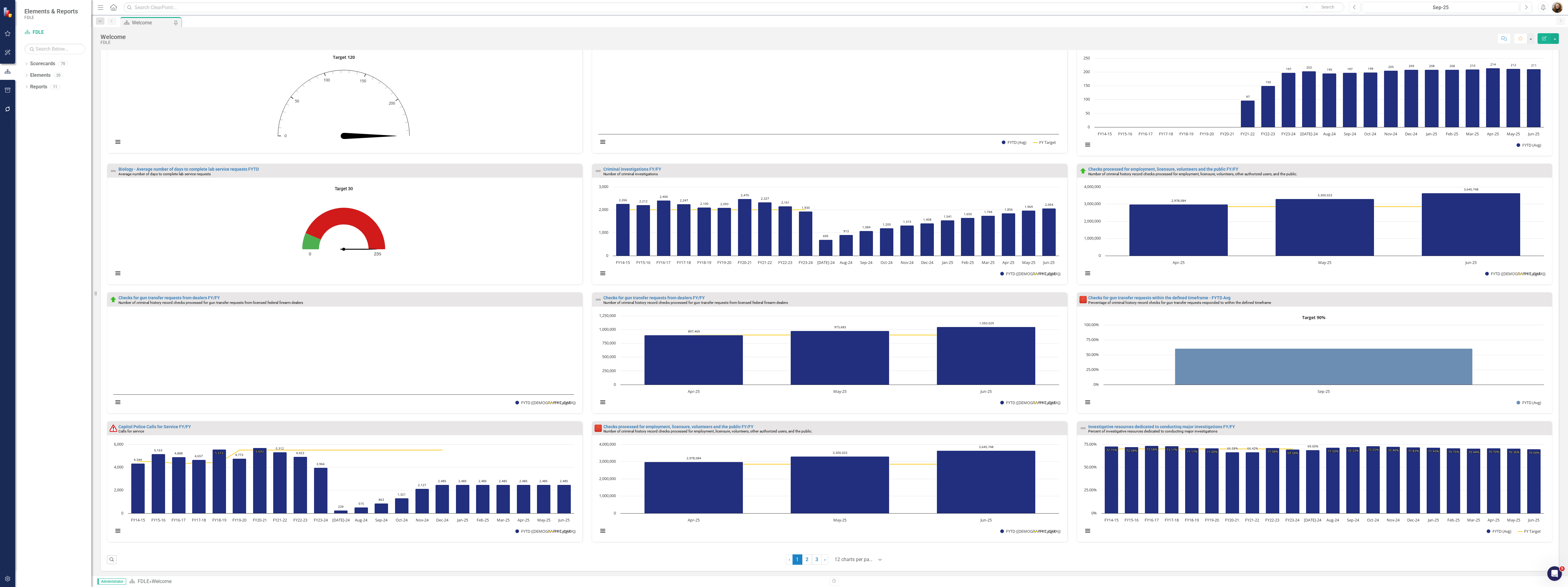
scroll to position [183, 0]
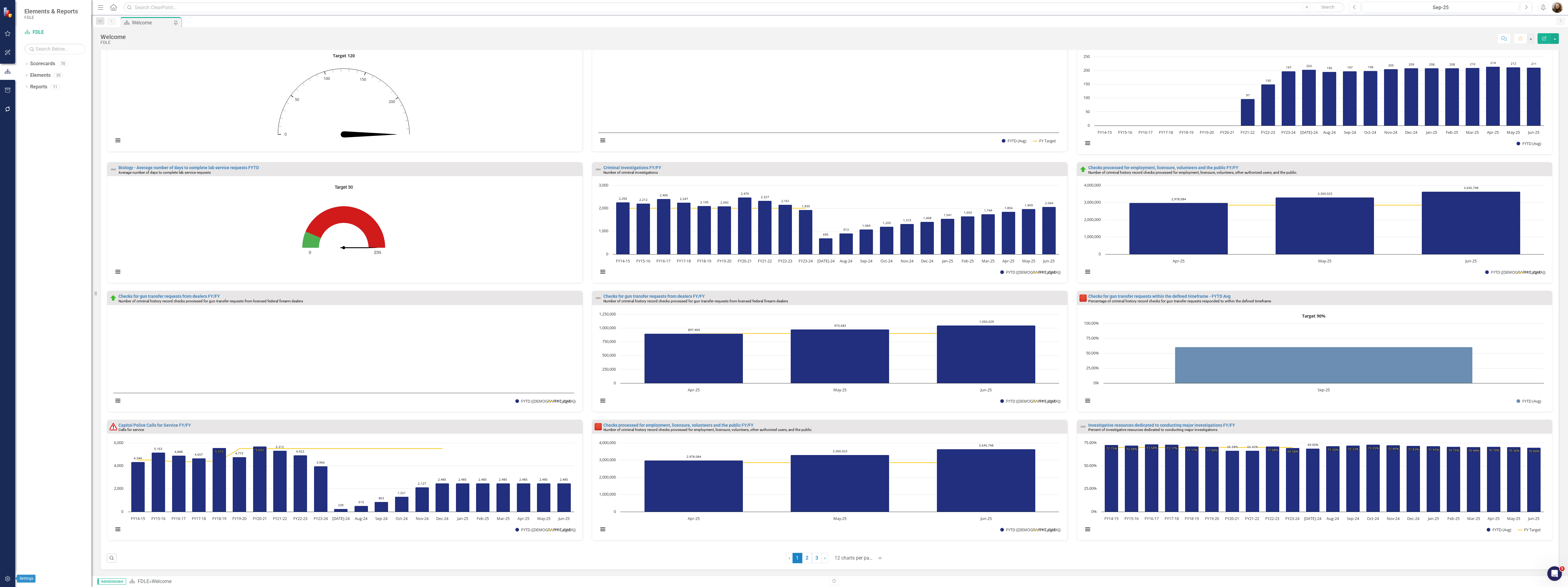
click at [6, 580] on icon "button" at bounding box center [8, 578] width 7 height 5
click at [27, 118] on div "Users and Groups Manage Users Manage Groups Reporting Periods Reporting Periods…" at bounding box center [53, 72] width 76 height 90
click at [7, 579] on icon "button" at bounding box center [8, 582] width 7 height 5
click at [11, 568] on div at bounding box center [7, 346] width 15 height 454
click at [5, 579] on icon "button" at bounding box center [8, 582] width 7 height 5
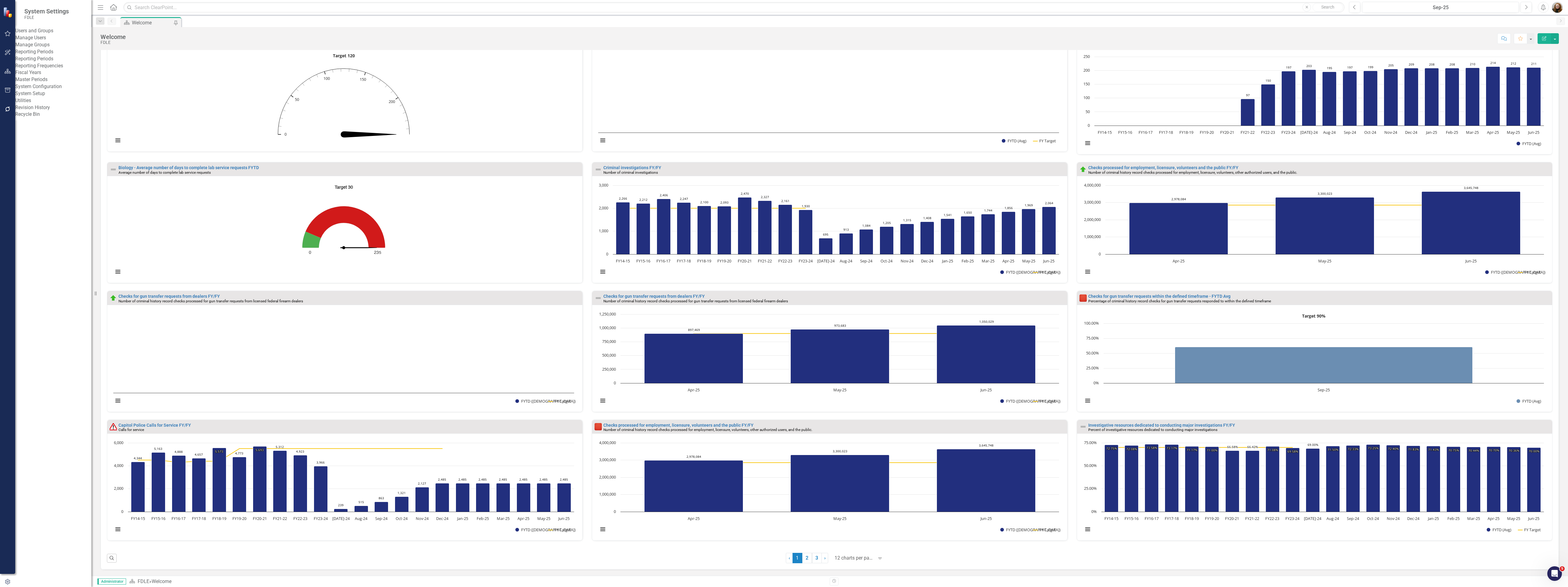
click at [42, 97] on link "System Setup" at bounding box center [53, 94] width 76 height 7
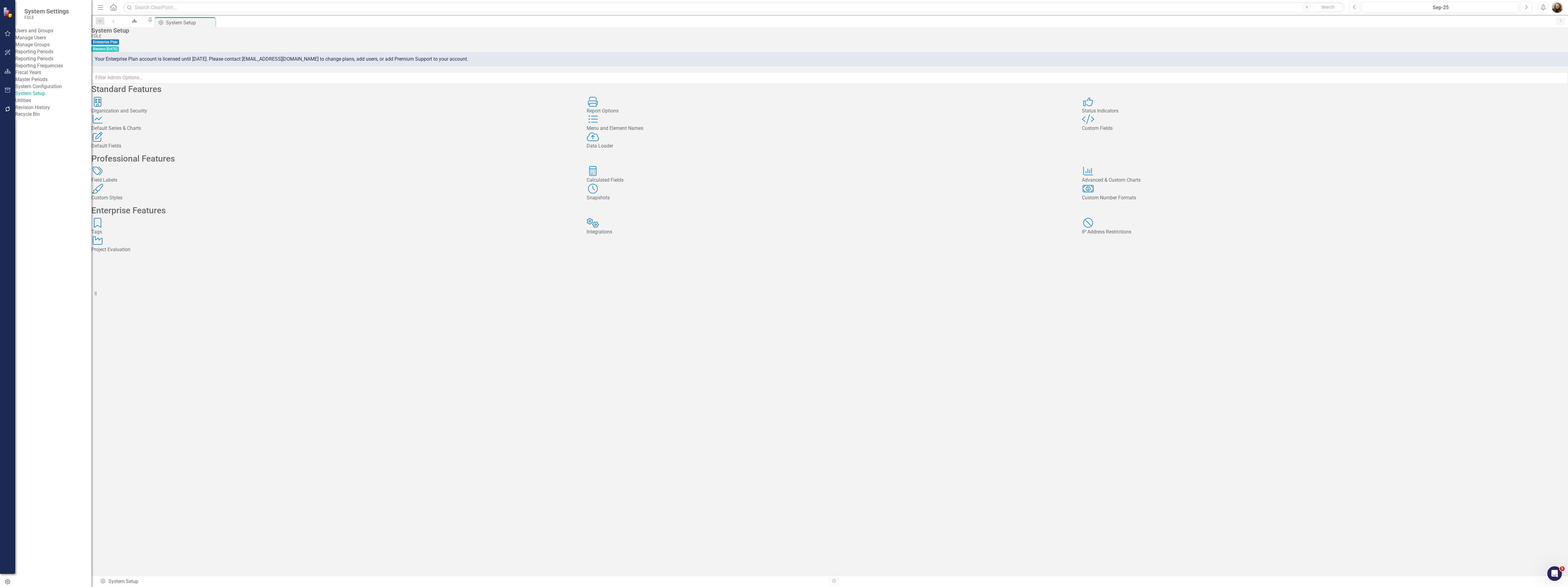
click at [1156, 132] on div "Custom Style Custom Fields" at bounding box center [1325, 123] width 486 height 18
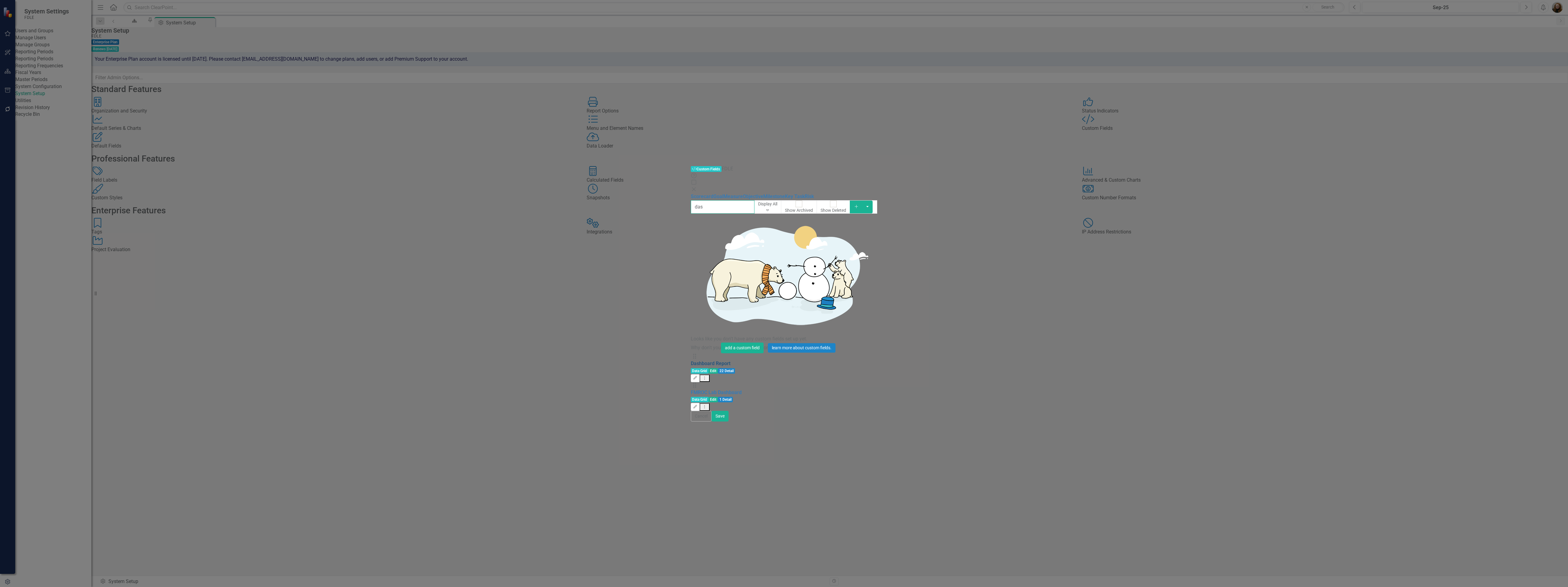
type input "das"
click at [691, 361] on link "Dashboard Report" at bounding box center [710, 363] width 40 height 6
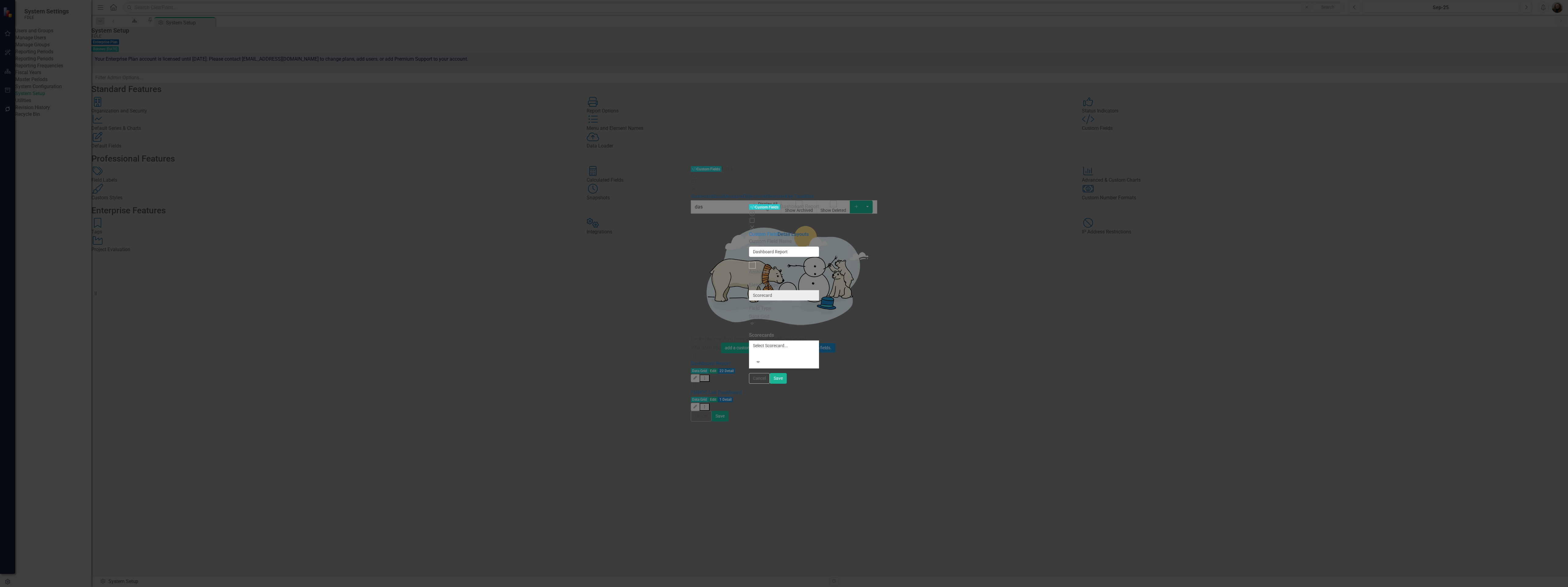
click at [777, 231] on link "Detail Layouts" at bounding box center [793, 234] width 31 height 6
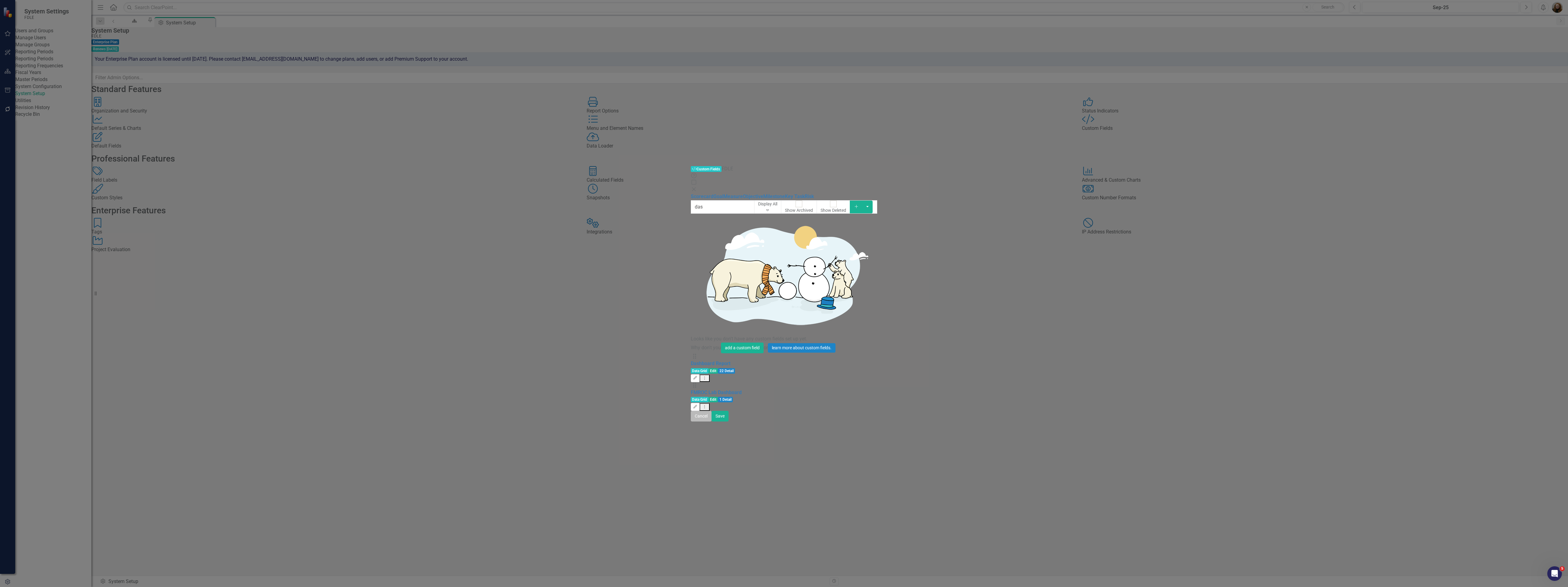
click at [712, 421] on button "Cancel" at bounding box center [701, 416] width 21 height 10
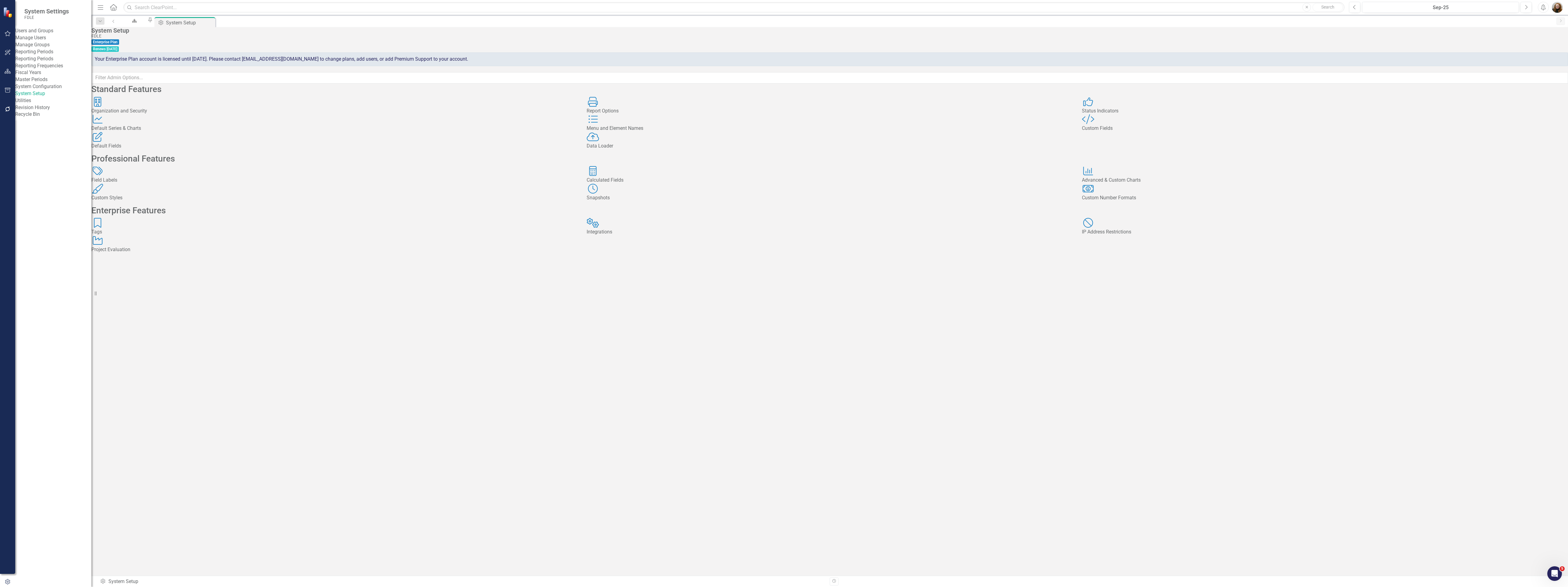
click at [605, 253] on div "Standard Features Organization and Security Organization and Security Report Op…" at bounding box center [830, 169] width 1477 height 168
click at [142, 23] on div "Welcome" at bounding box center [133, 27] width 16 height 8
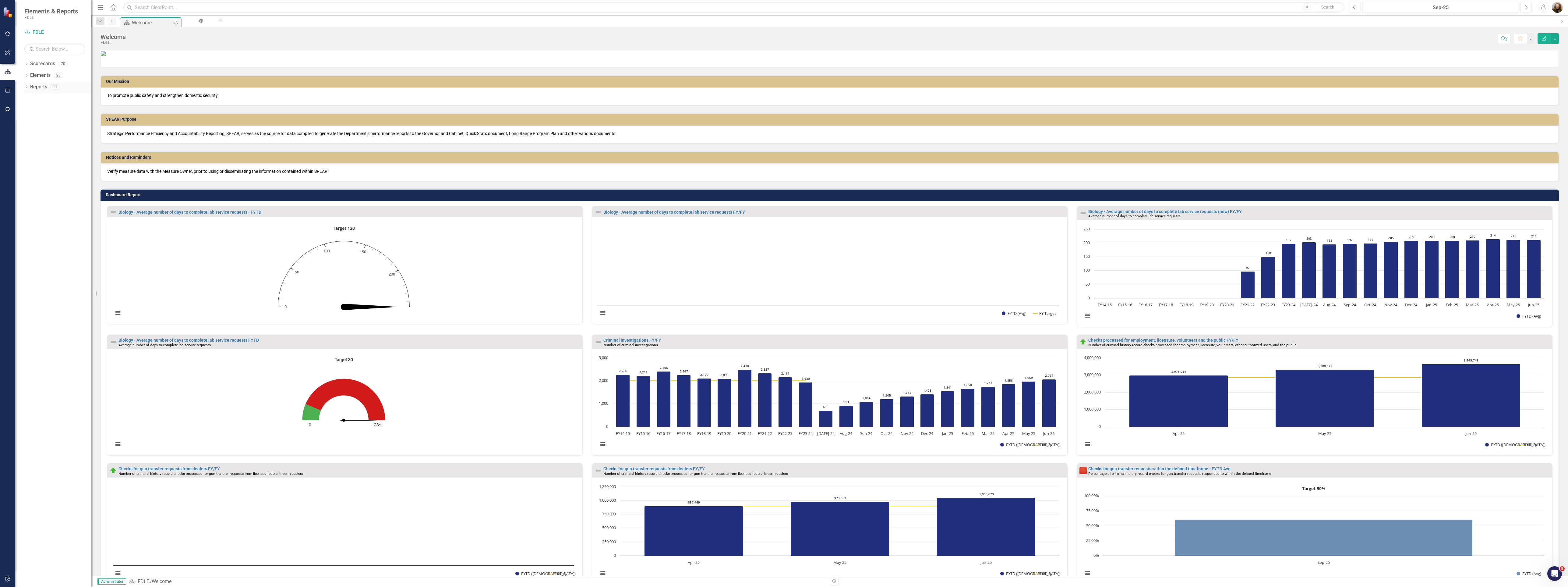
drag, startPoint x: 25, startPoint y: 82, endPoint x: 27, endPoint y: 86, distance: 4.5
click at [27, 86] on div "Dropdown Reports 11" at bounding box center [57, 88] width 67 height 12
click at [27, 87] on icon "Dropdown" at bounding box center [26, 87] width 5 height 3
click at [22, 152] on div "Dropdown" at bounding box center [20, 154] width 5 height 5
click at [51, 133] on link "Measure Measures" at bounding box center [39, 132] width 30 height 7
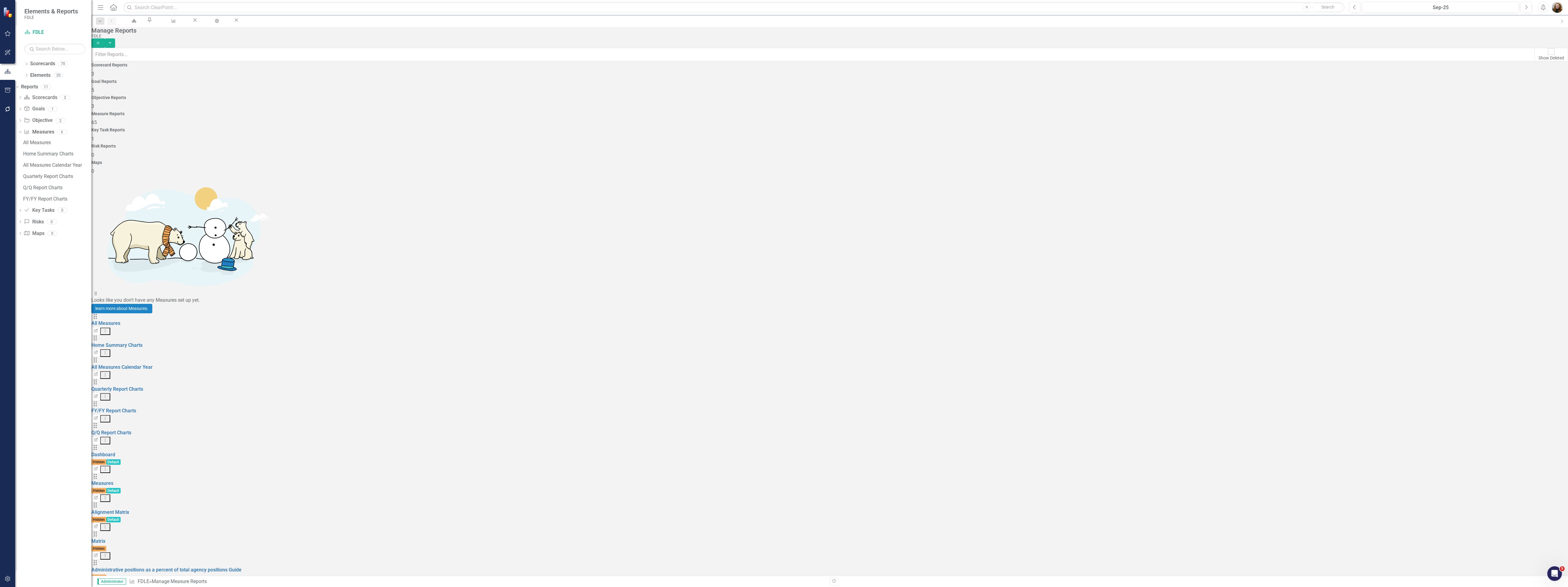
click at [100, 41] on icon "button" at bounding box center [98, 42] width 3 height 3
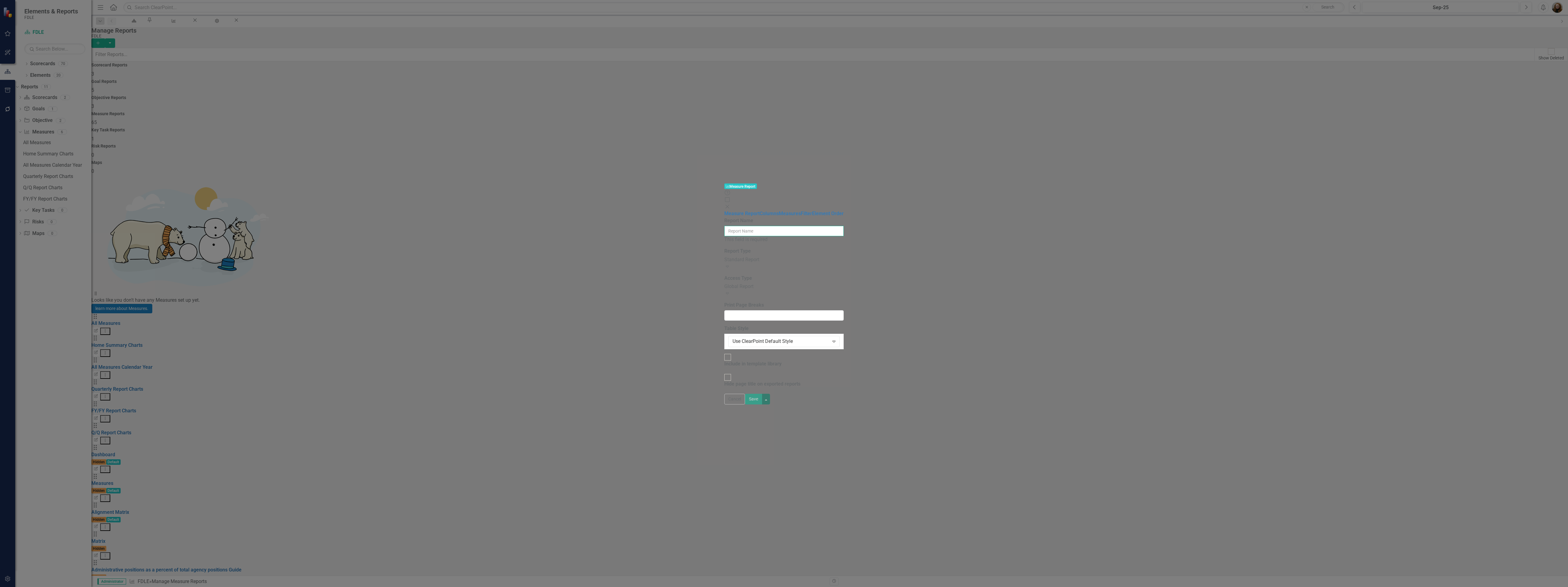
click at [724, 226] on input "Report Name" at bounding box center [784, 231] width 120 height 10
type input "Home Summary Charts 25/26"
click at [779, 214] on link "Measures" at bounding box center [790, 217] width 22 height 6
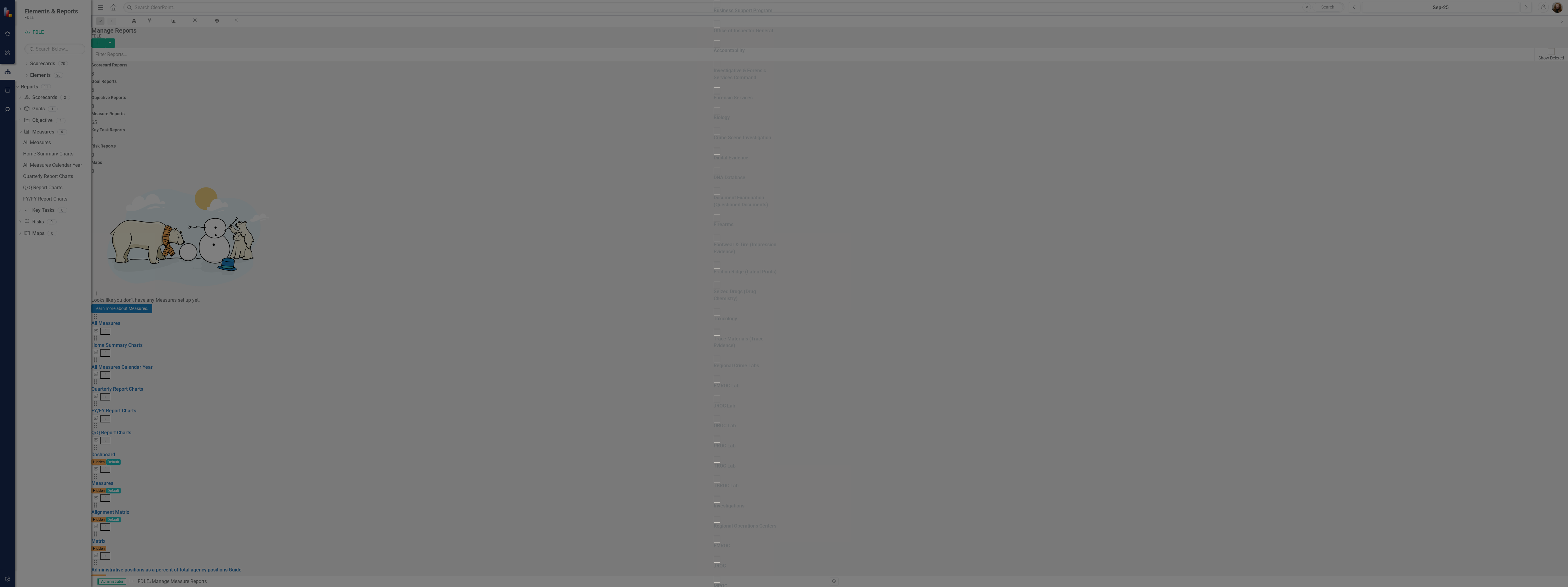
checkbox input "false"
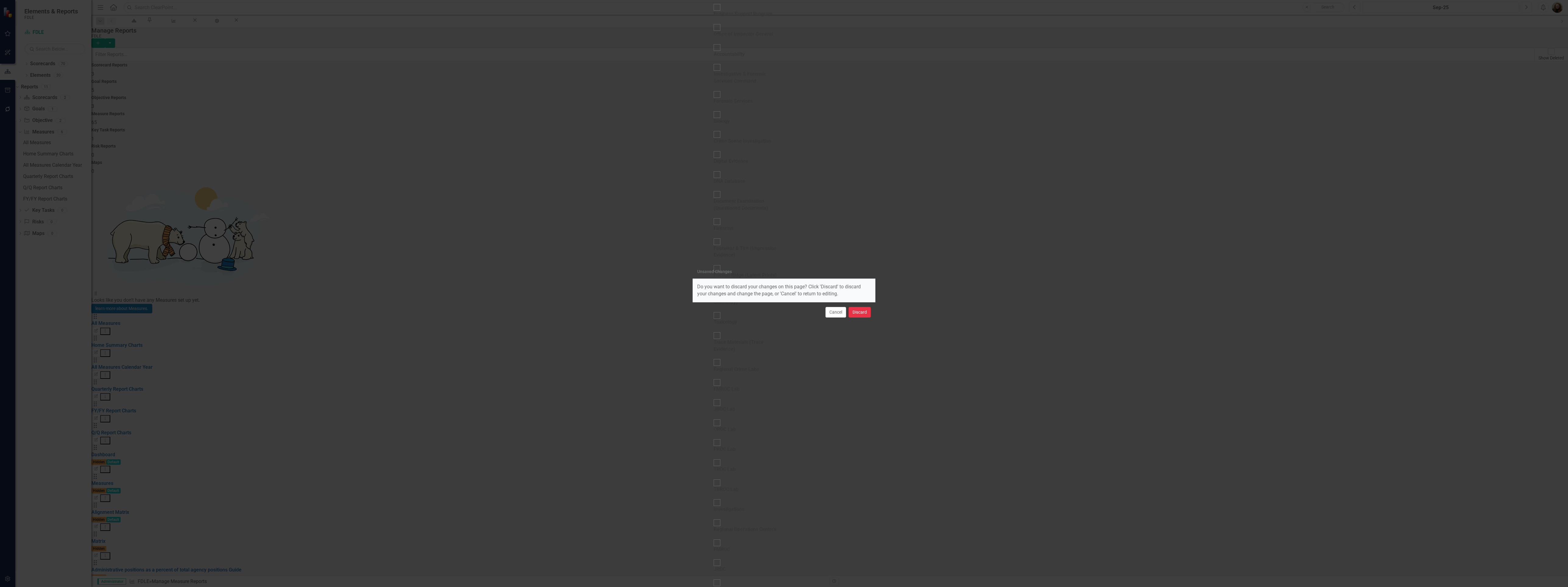
click at [861, 312] on button "Discard" at bounding box center [859, 312] width 22 height 10
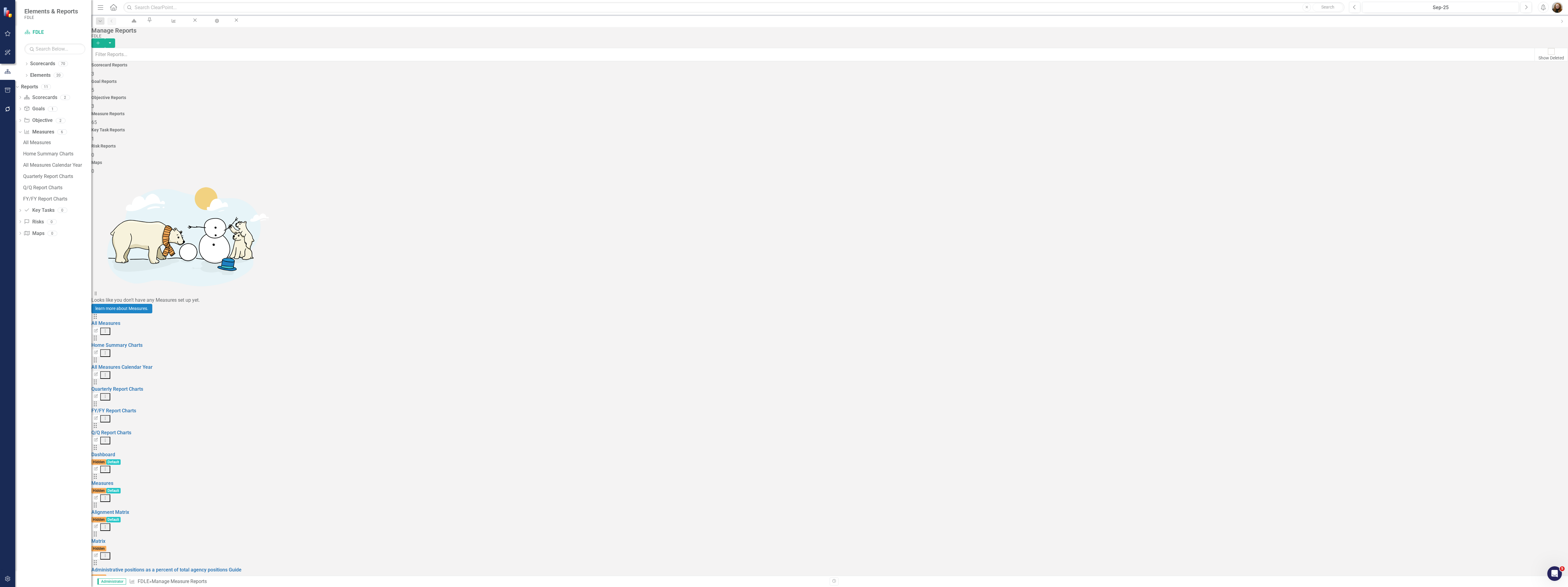
click at [108, 351] on icon "Dropdown Menu" at bounding box center [105, 353] width 5 height 4
click at [1545, 170] on link "Copy Duplicate Report" at bounding box center [1528, 169] width 50 height 11
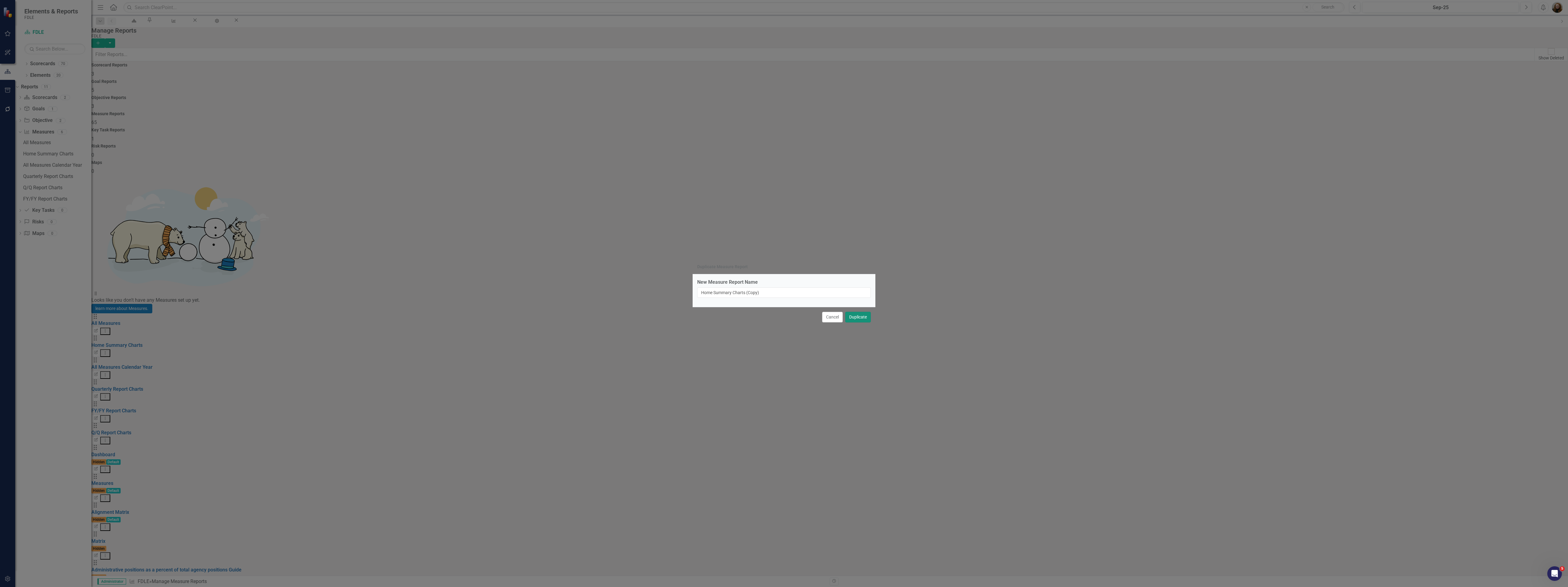
click at [861, 318] on button "Duplicate" at bounding box center [858, 317] width 25 height 10
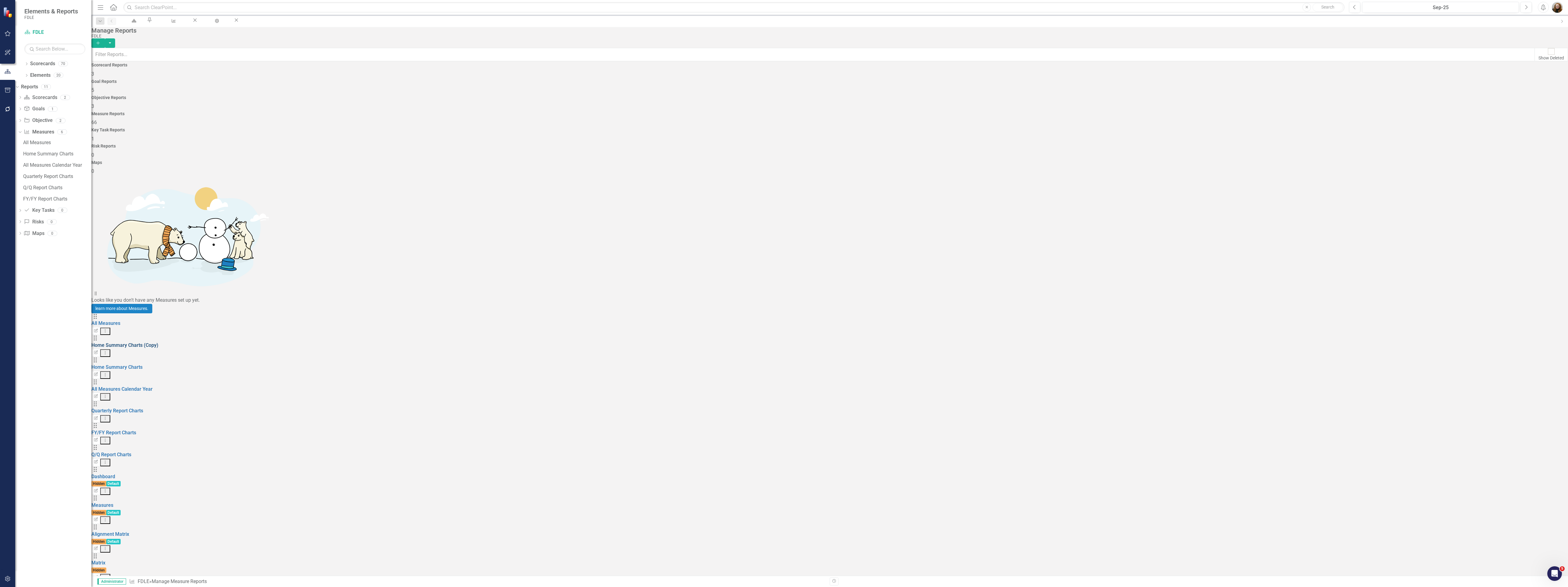
click at [153, 342] on link "Home Summary Charts (Copy)" at bounding box center [124, 345] width 67 height 6
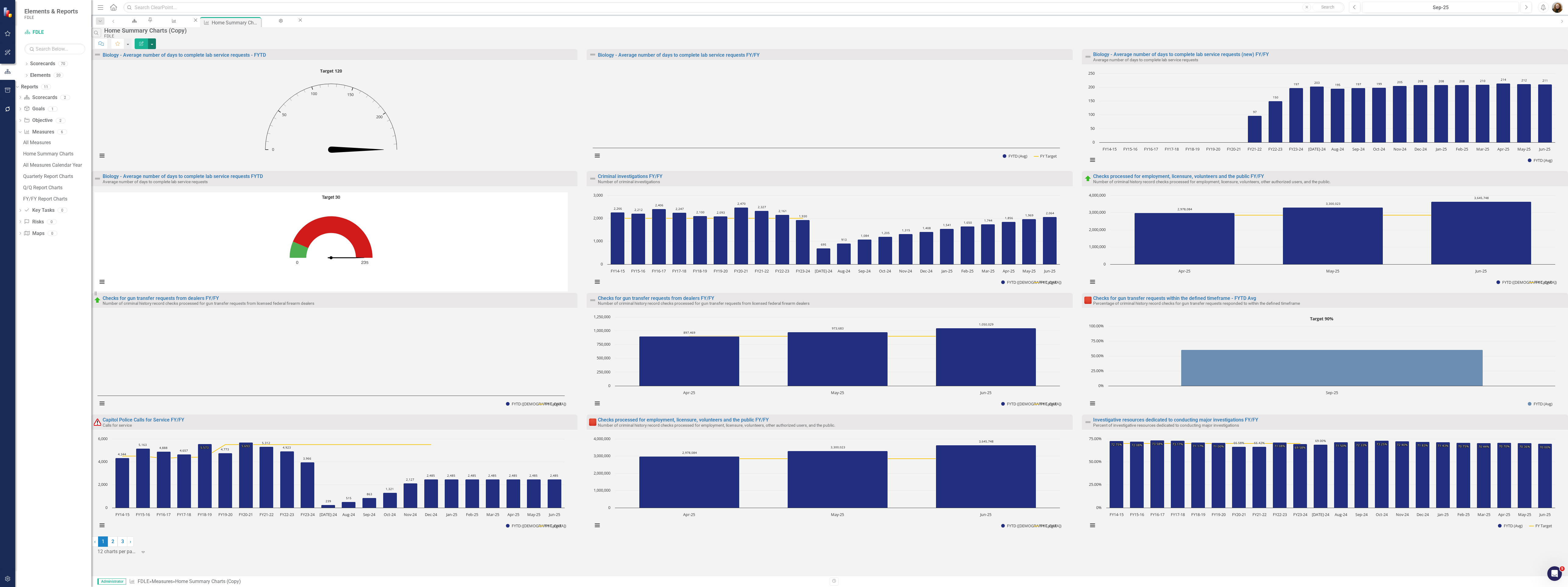
click at [156, 40] on button "button" at bounding box center [152, 44] width 8 height 10
click at [1456, 44] on div "Search Home Summary Charts (Copy) FDLE Comment Favorite Edit Report" at bounding box center [830, 38] width 1477 height 22
click at [187, 23] on div "Manage Reports" at bounding box center [173, 27] width 29 height 8
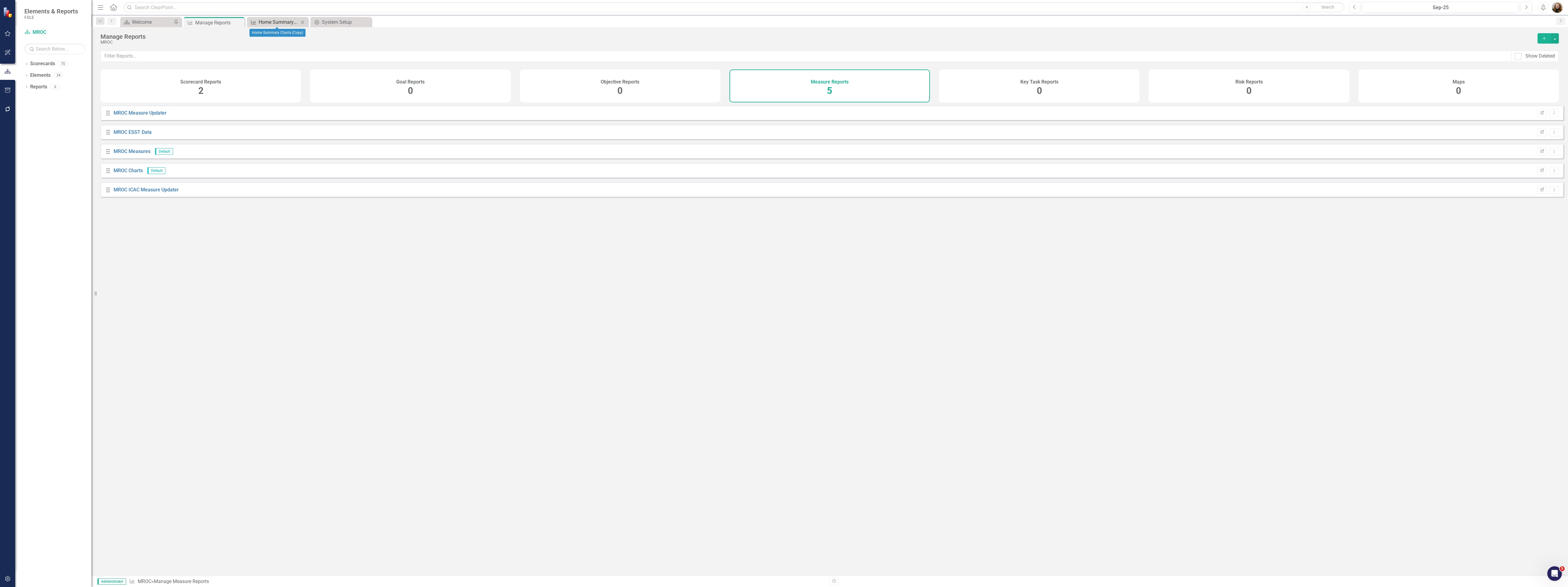
click at [286, 21] on div "Home Summary Charts (Copy)" at bounding box center [278, 22] width 40 height 8
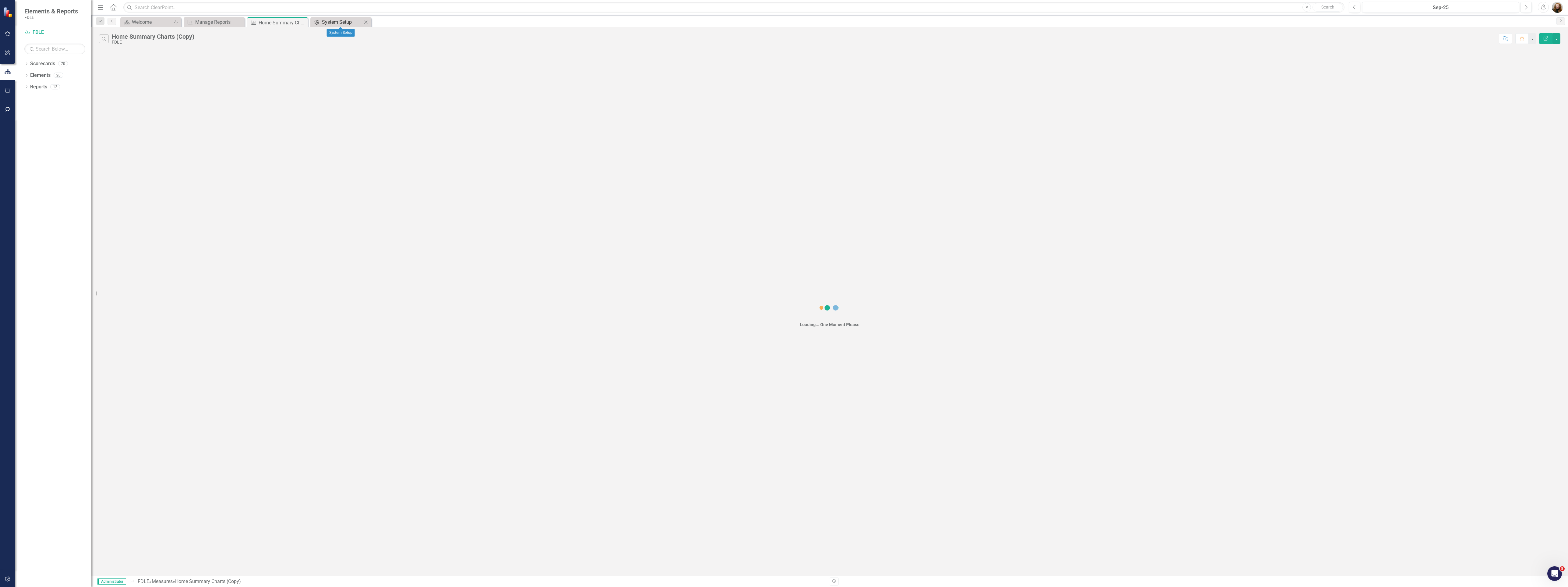
click at [340, 22] on div "System Setup" at bounding box center [342, 22] width 40 height 8
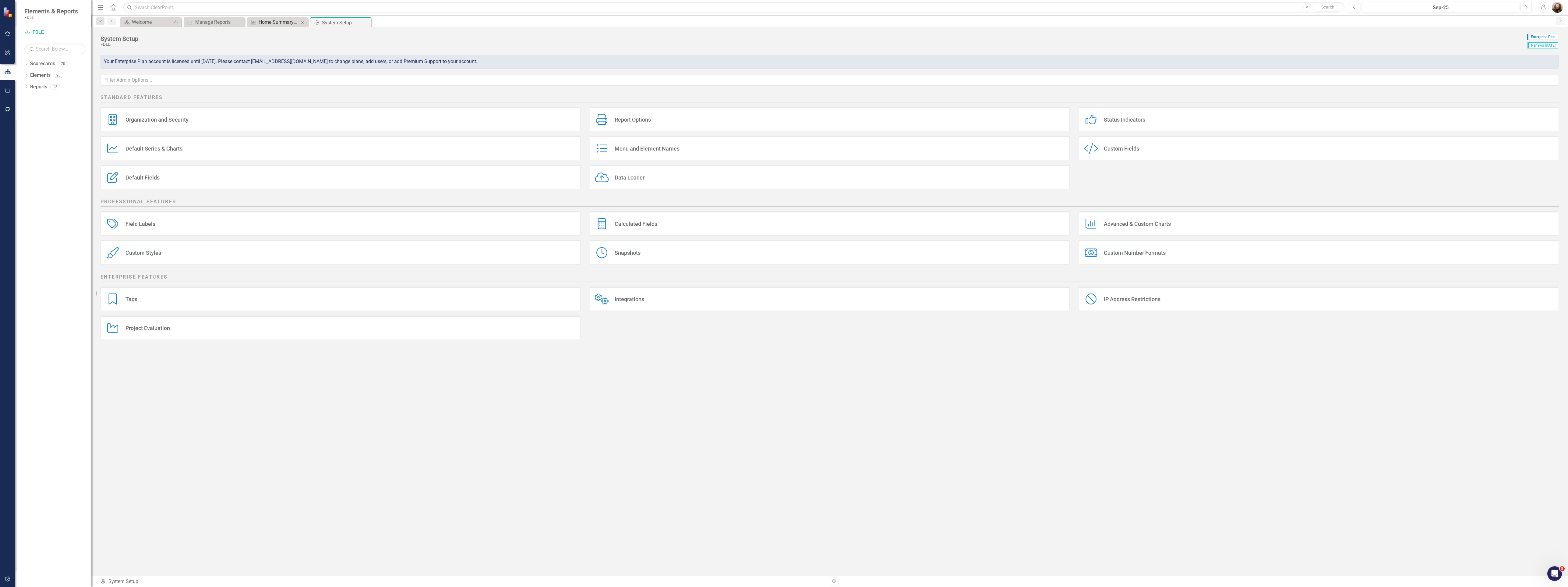
click at [277, 22] on div "Home Summary Charts (Copy)" at bounding box center [278, 22] width 40 height 8
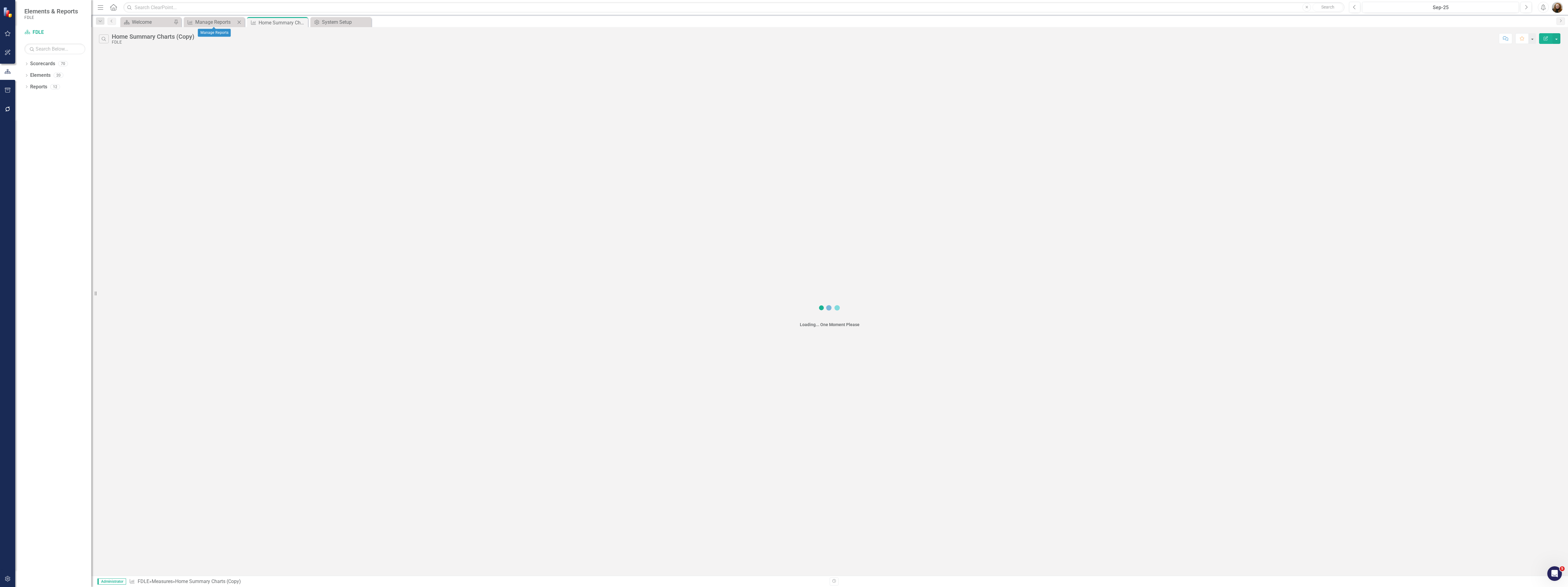
click at [211, 18] on div "Measure Manage Reports Close" at bounding box center [214, 21] width 61 height 10
click at [214, 26] on div "Measure Manage Reports Close" at bounding box center [214, 21] width 61 height 10
click at [213, 20] on div "Manage Reports" at bounding box center [215, 22] width 40 height 8
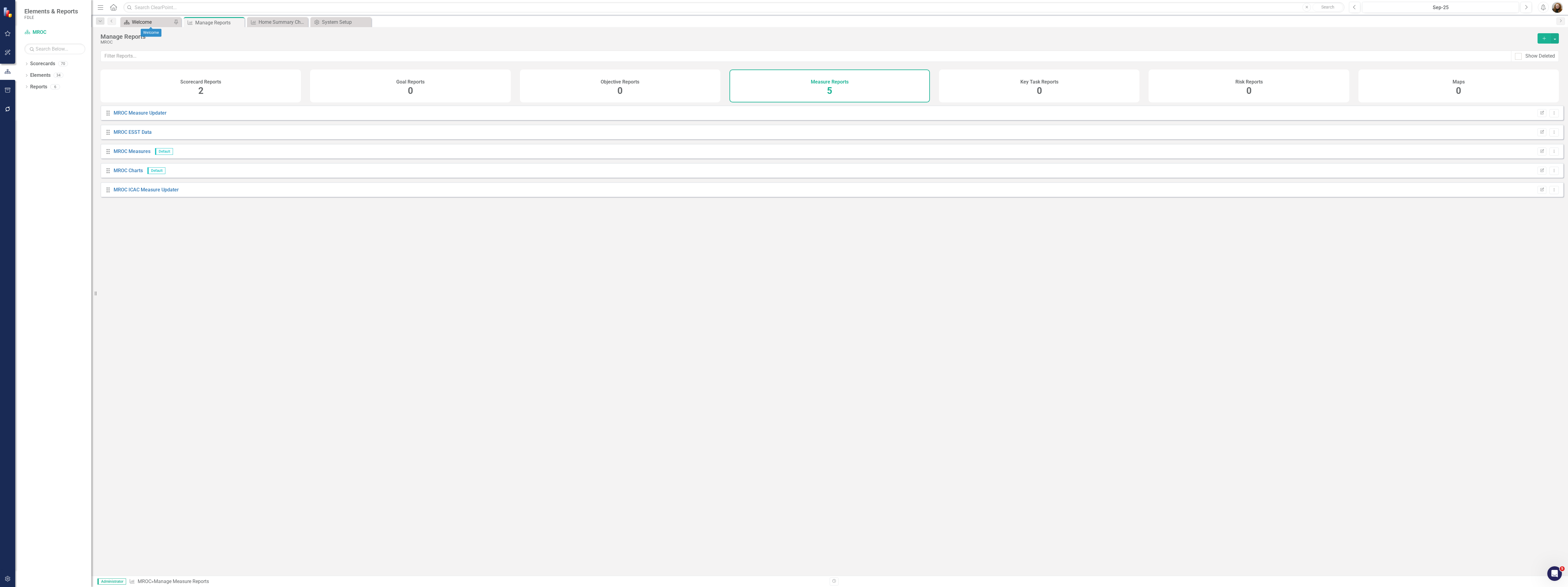
click at [151, 24] on div "Welcome" at bounding box center [152, 22] width 40 height 8
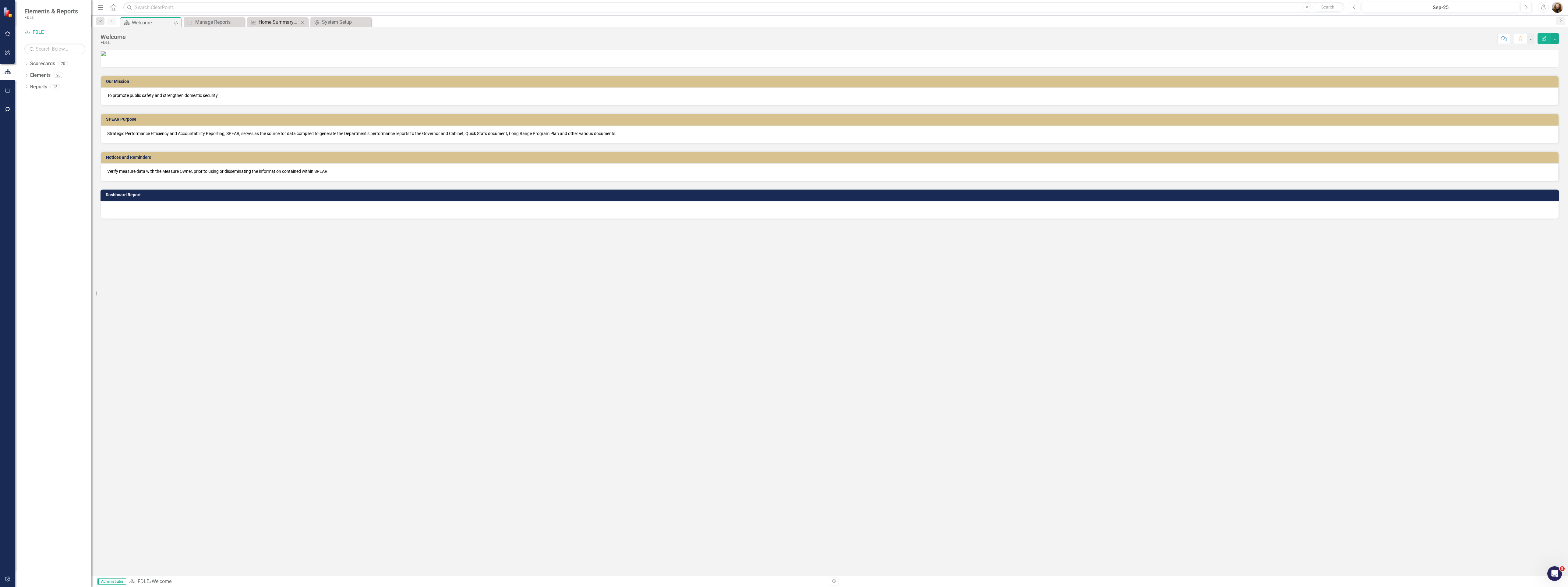
click at [268, 22] on div "Home Summary Charts (Copy)" at bounding box center [278, 22] width 40 height 8
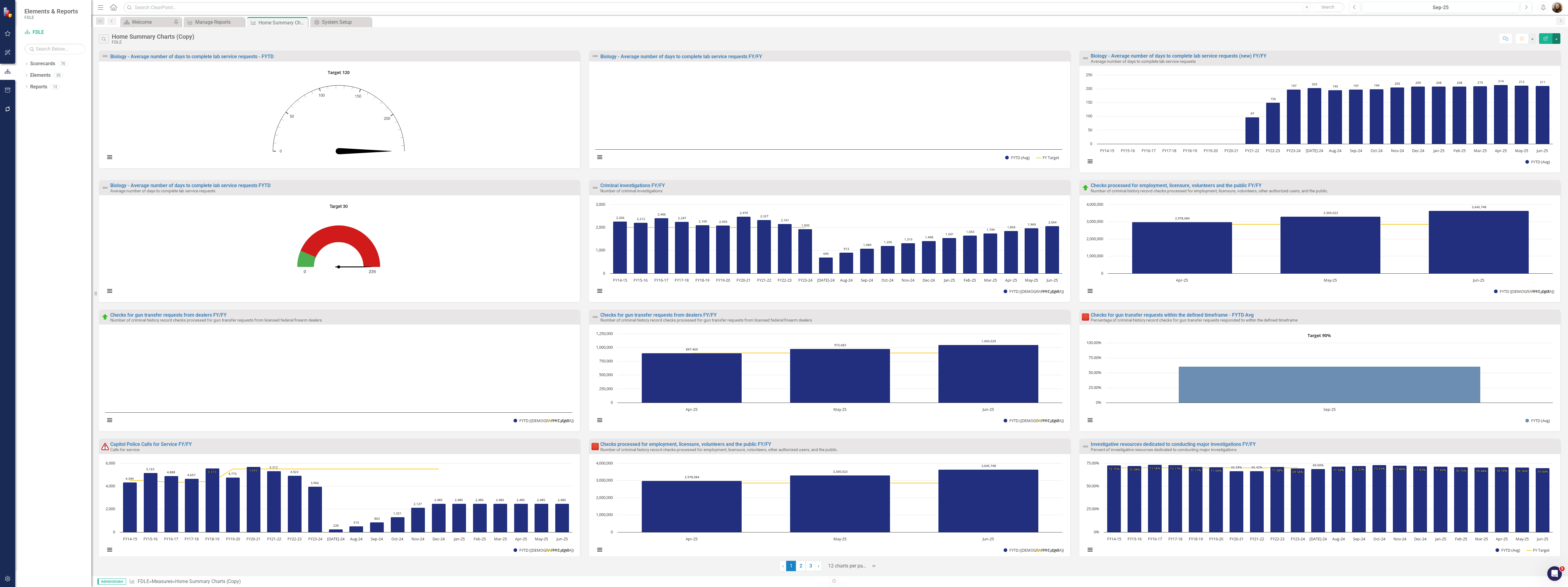
click at [1556, 40] on button "button" at bounding box center [1556, 38] width 8 height 10
click at [1532, 49] on link "Edit Report Edit Report" at bounding box center [1530, 50] width 60 height 11
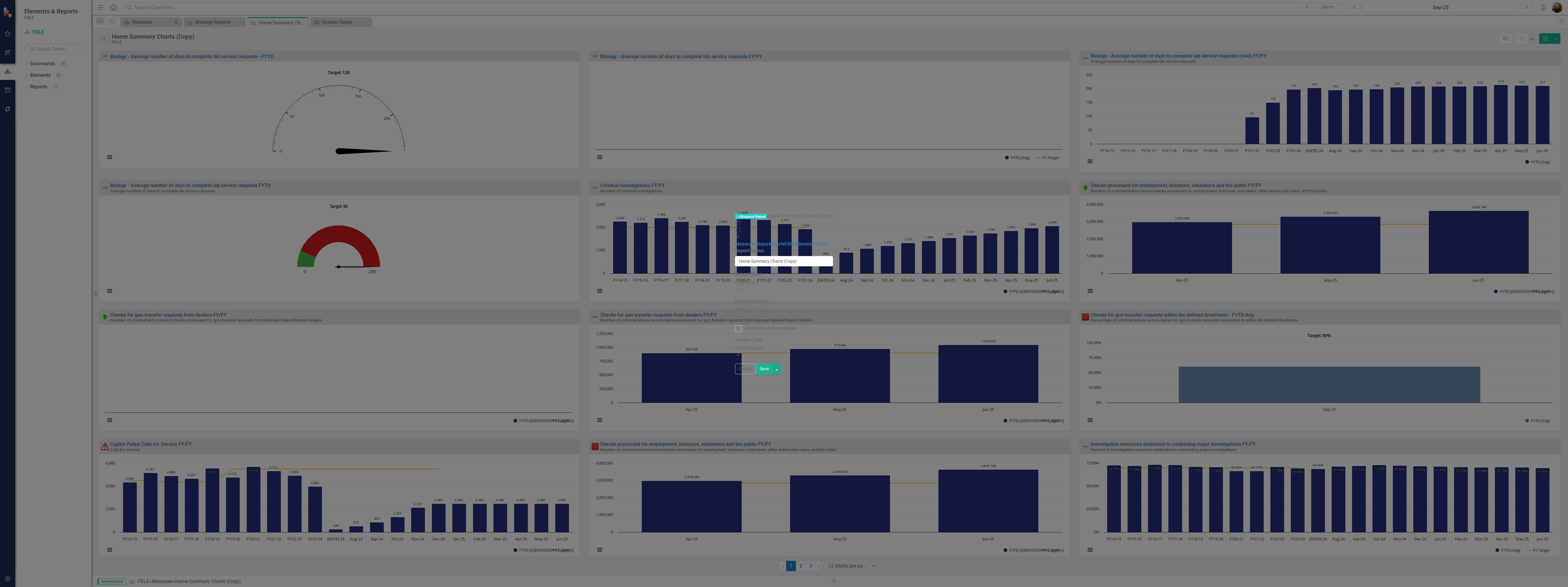
click at [833, 213] on div "Measure Measure Report Home Summary Charts (Copy) Help Maximize Close" at bounding box center [784, 226] width 98 height 28
click at [741, 234] on icon "Close" at bounding box center [738, 236] width 6 height 5
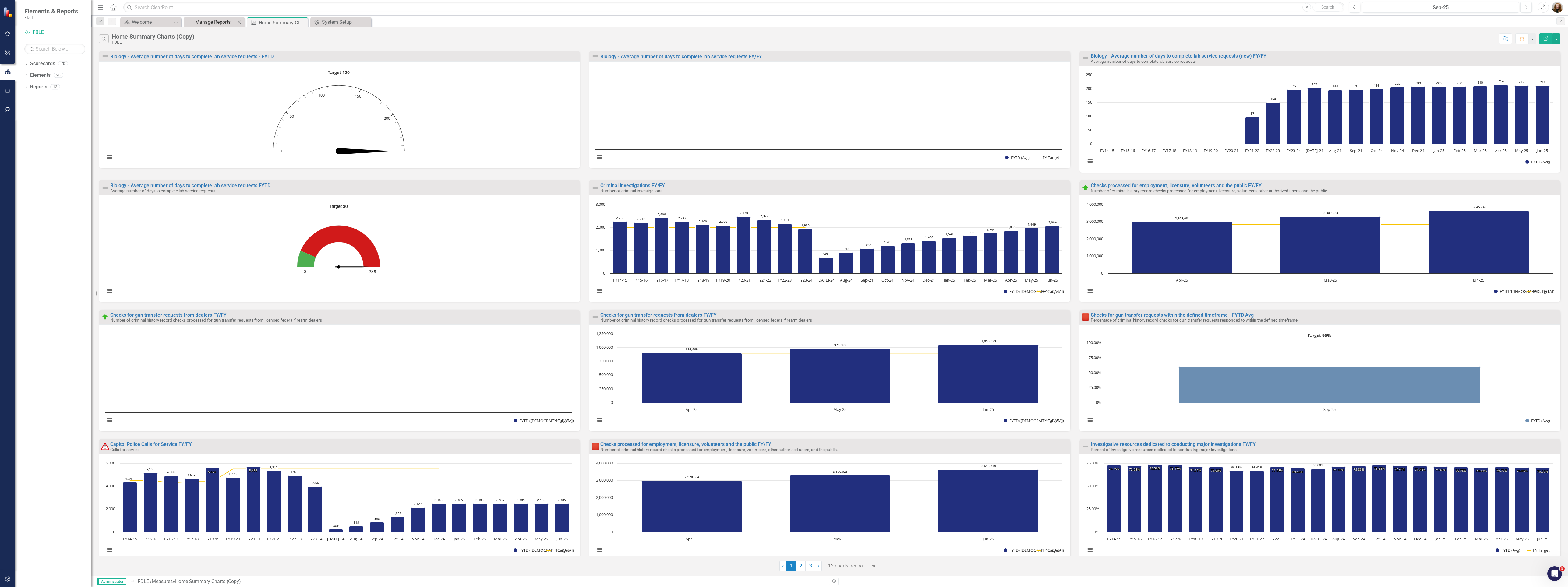
click at [215, 22] on div "Manage Reports" at bounding box center [215, 22] width 40 height 8
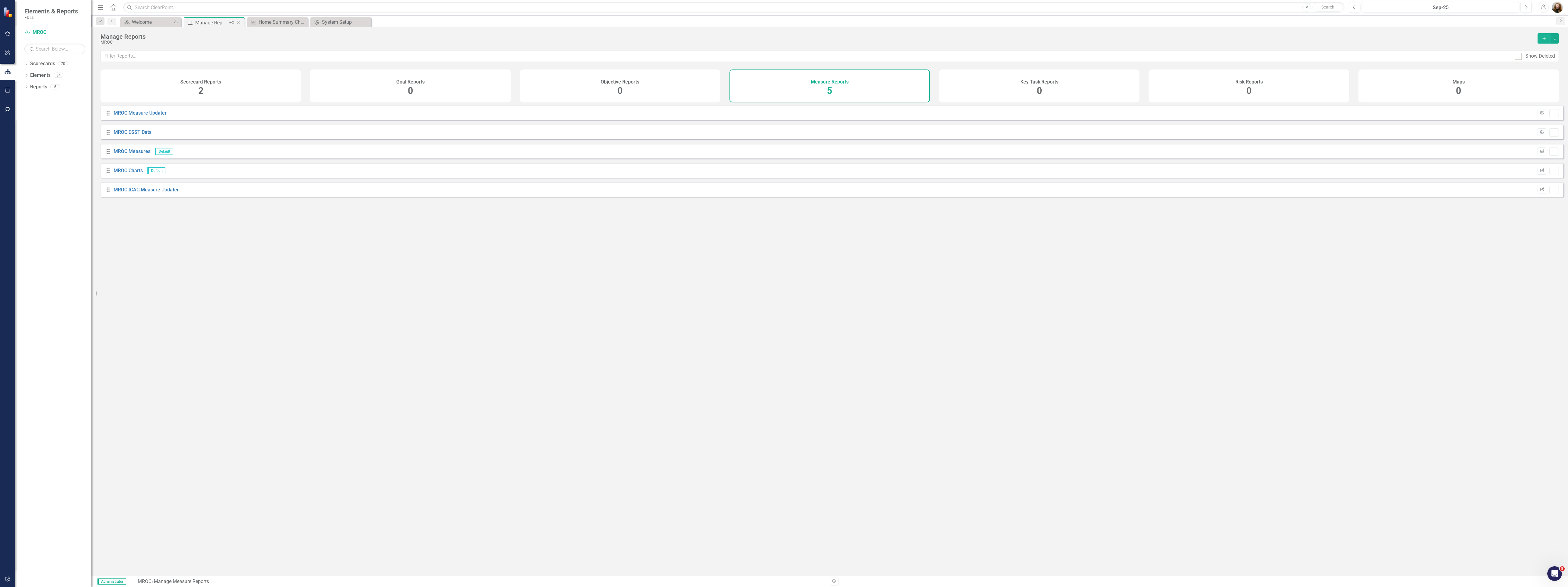
click at [240, 18] on div "Measure Manage Reports Pin Close" at bounding box center [214, 21] width 61 height 10
click at [239, 22] on icon "Close" at bounding box center [238, 22] width 6 height 5
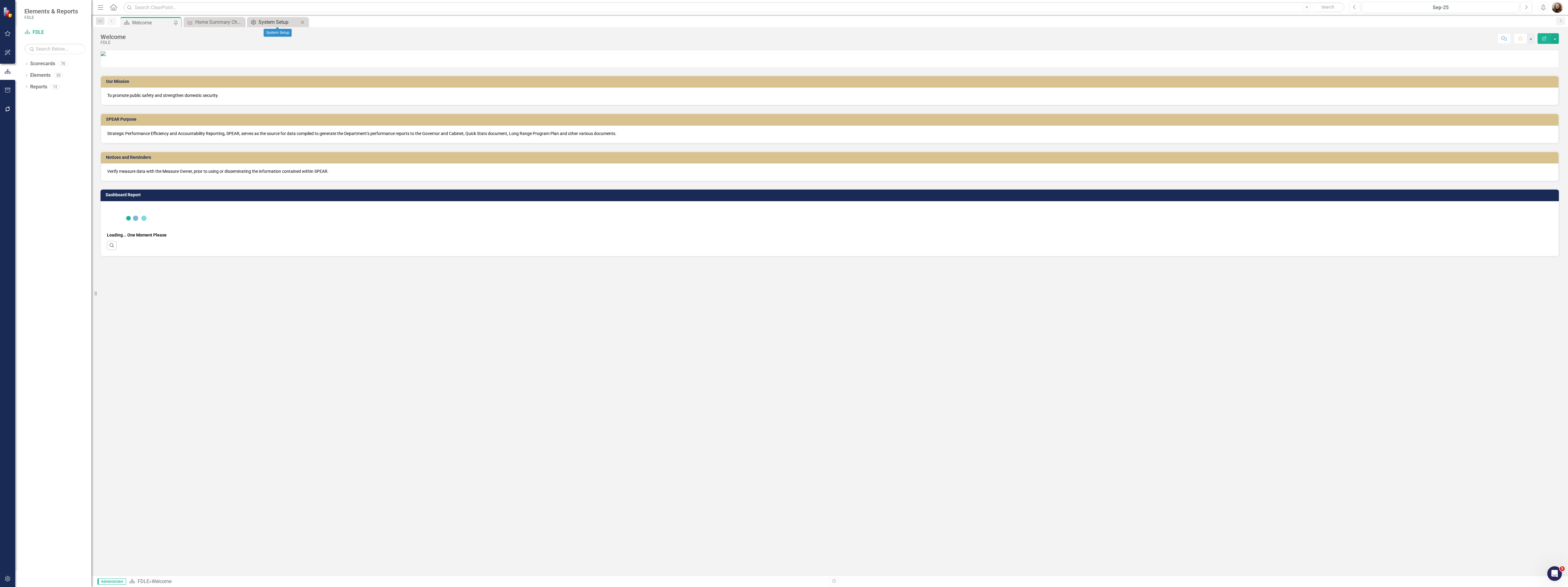
click at [275, 25] on div "System Setup" at bounding box center [278, 22] width 40 height 8
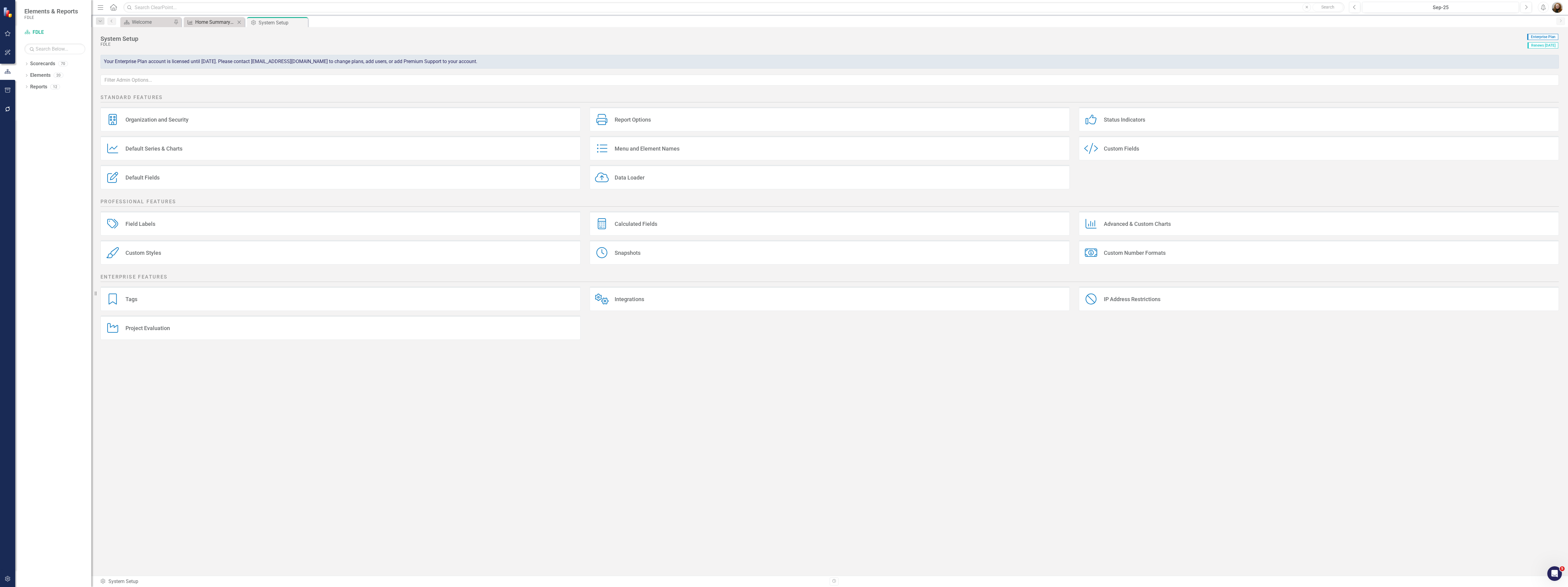
click at [204, 20] on div "Home Summary Charts (Copy)" at bounding box center [215, 22] width 40 height 8
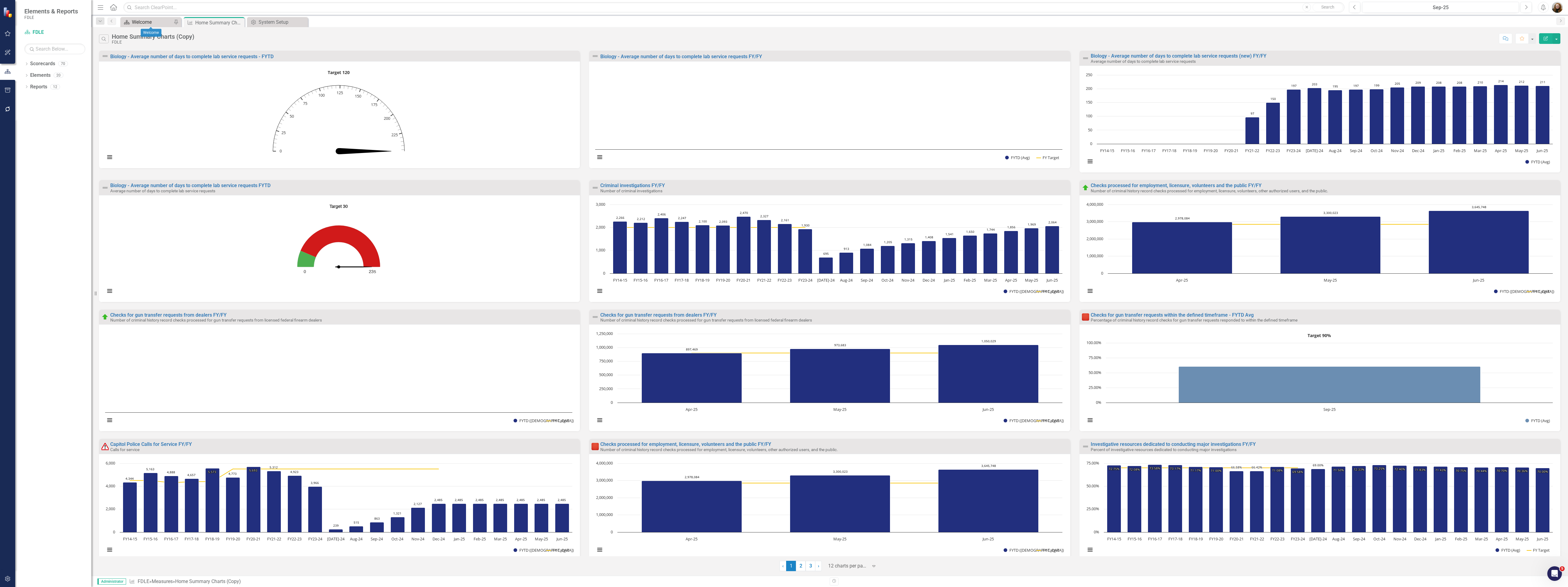
click at [148, 21] on div "Welcome" at bounding box center [152, 22] width 40 height 8
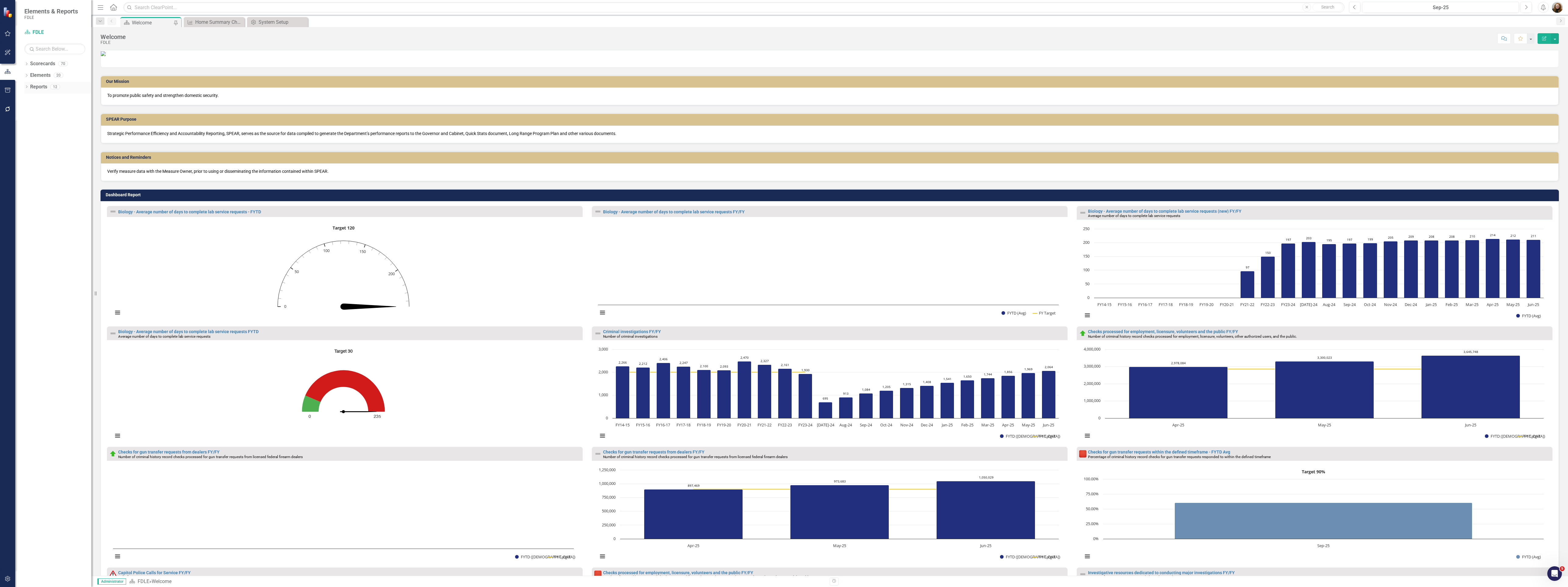
click at [29, 86] on div "Dropdown Reports 12" at bounding box center [57, 88] width 67 height 12
drag, startPoint x: 24, startPoint y: 89, endPoint x: 27, endPoint y: 87, distance: 3.6
click at [25, 88] on div "Dropdown Scorecards 70 Dropdown FDLE Commissioner's Initiative Team Project Das…" at bounding box center [53, 322] width 76 height 528
click at [27, 86] on icon "Dropdown" at bounding box center [26, 87] width 5 height 3
click at [45, 152] on link "Measure Measures" at bounding box center [39, 154] width 30 height 7
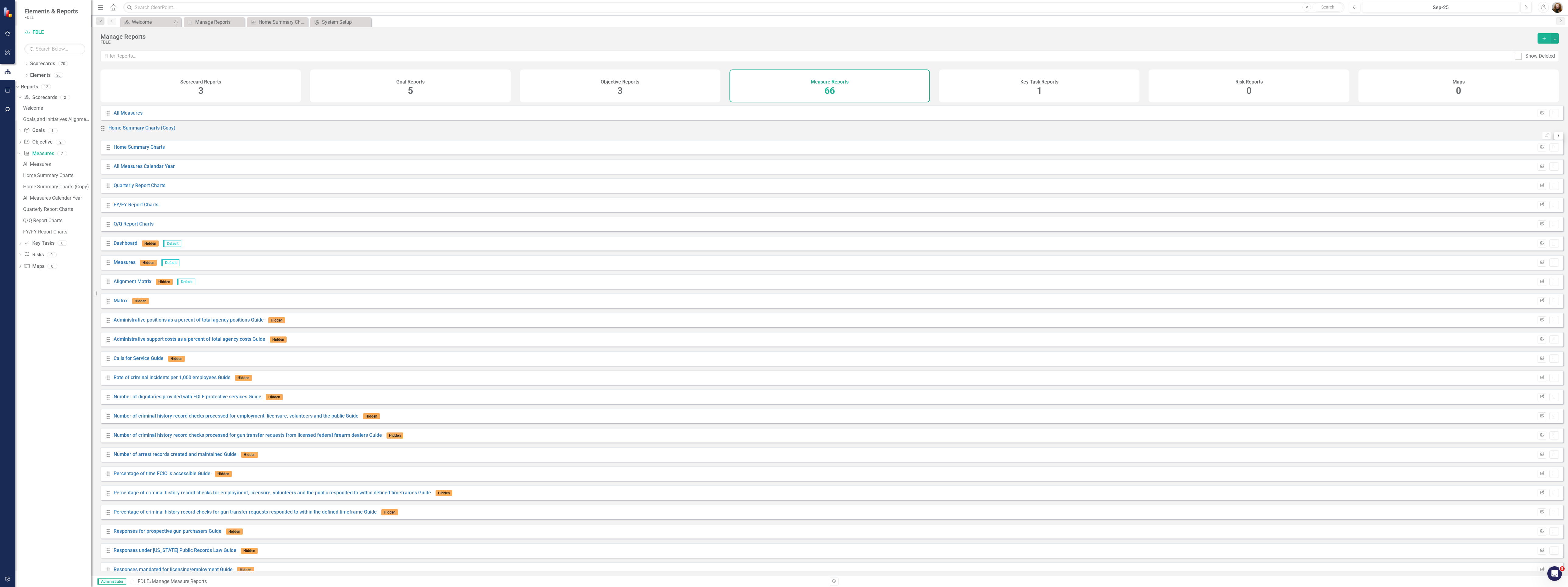
click at [1556, 137] on icon "Dropdown Menu" at bounding box center [1559, 135] width 5 height 4
click at [1546, 180] on link "Trash Delete Report" at bounding box center [1528, 181] width 50 height 11
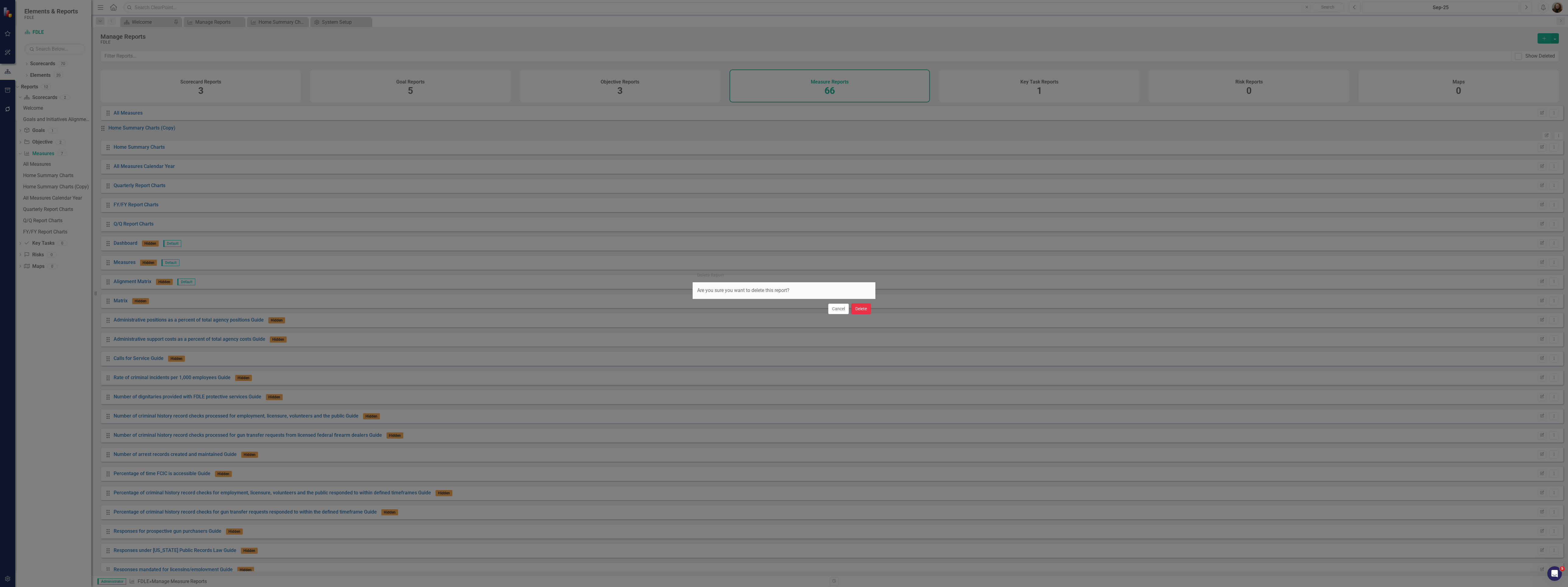
click at [863, 307] on button "Delete" at bounding box center [861, 308] width 20 height 10
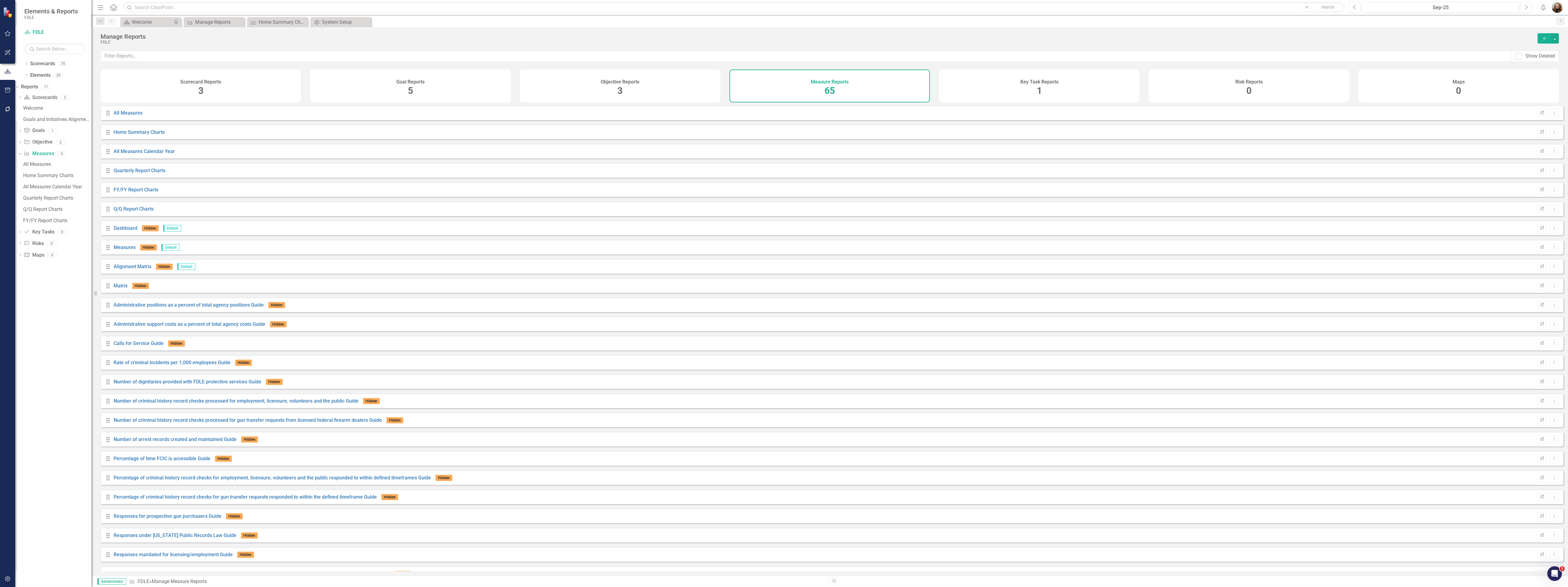
click at [1543, 36] on icon "Add" at bounding box center [1544, 38] width 5 height 5
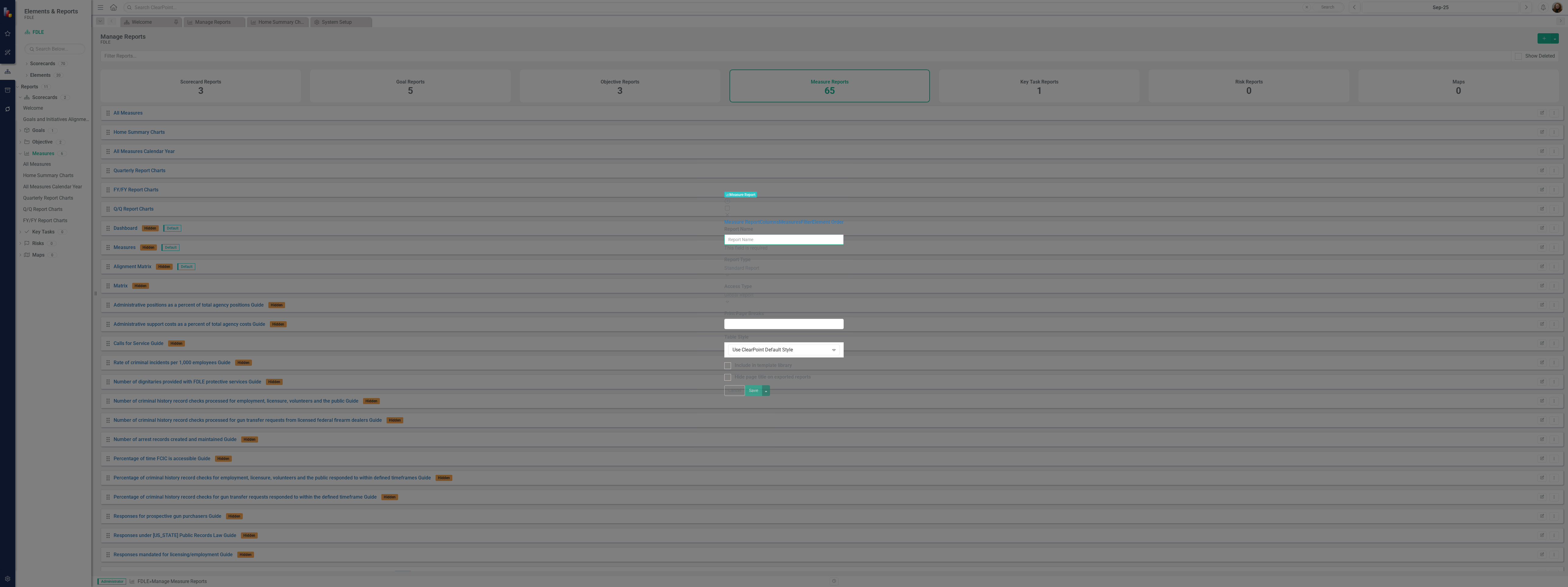
click at [724, 234] on input "Report Name" at bounding box center [784, 239] width 120 height 10
type input "Home Summary Charts 25/26"
click at [724, 261] on div "Standard Report" at bounding box center [784, 264] width 120 height 7
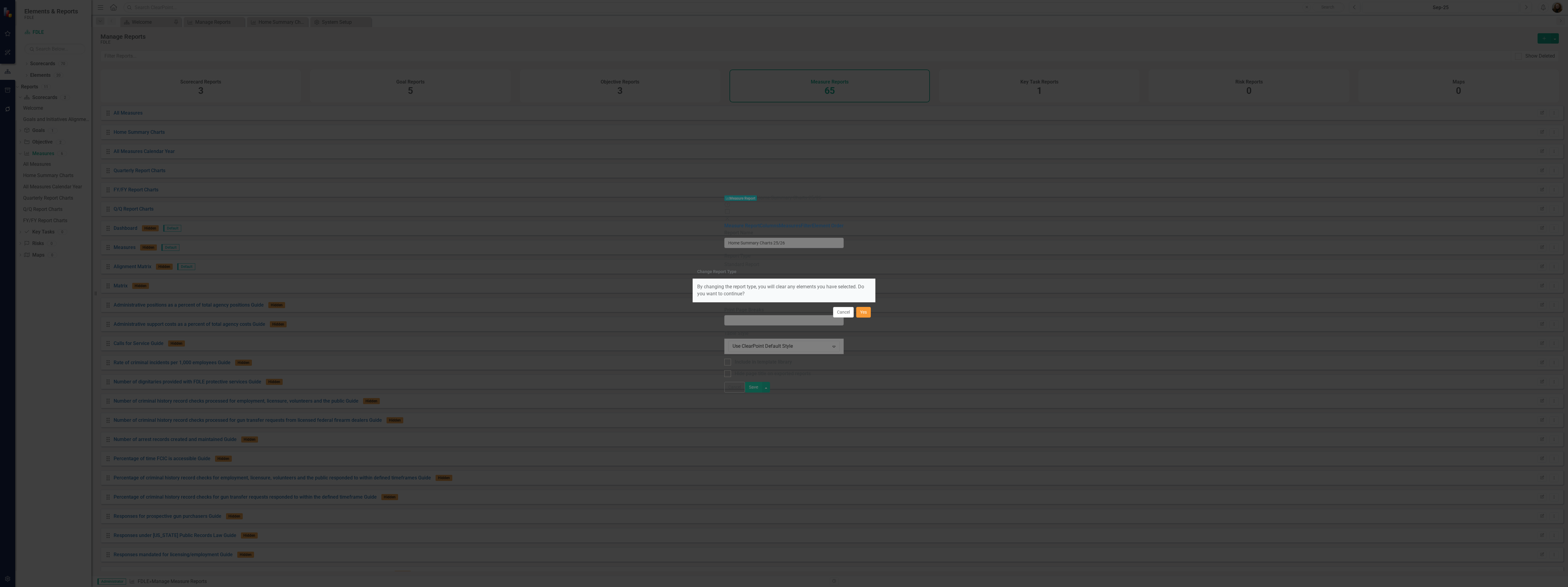
click at [865, 312] on button "Yes" at bounding box center [863, 312] width 14 height 10
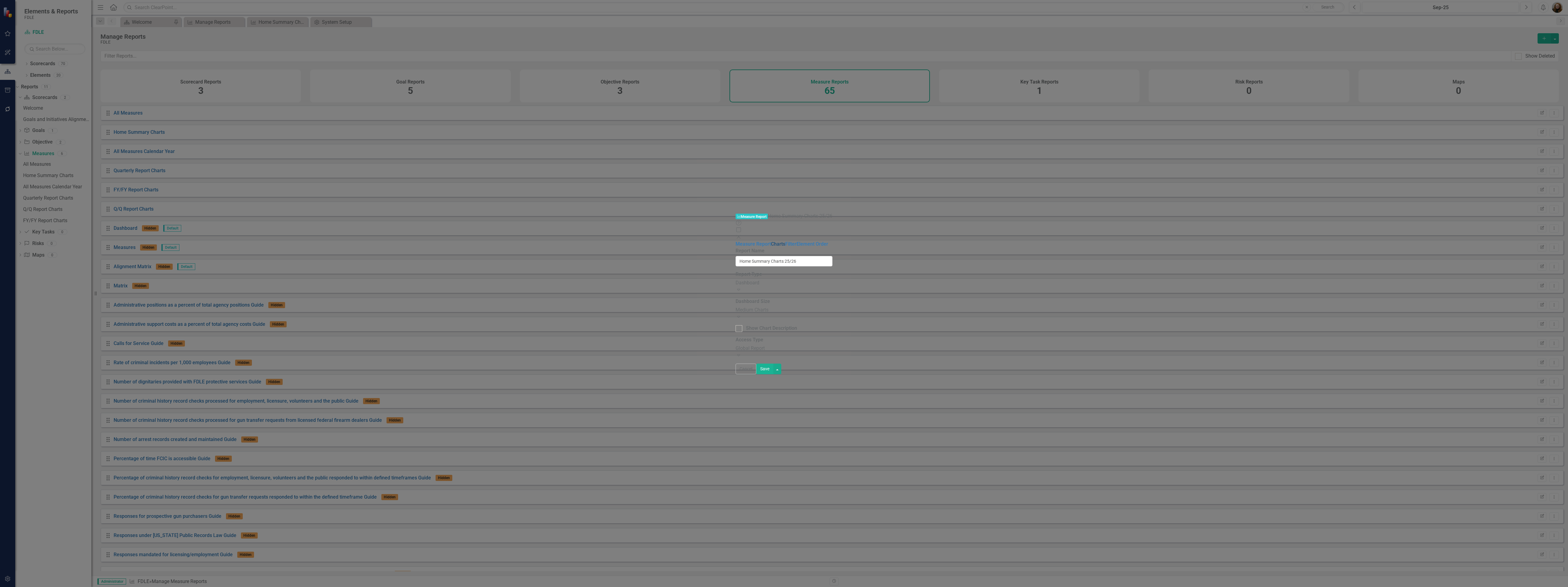
click at [771, 241] on link "Charts" at bounding box center [778, 243] width 14 height 6
checkbox input "false"
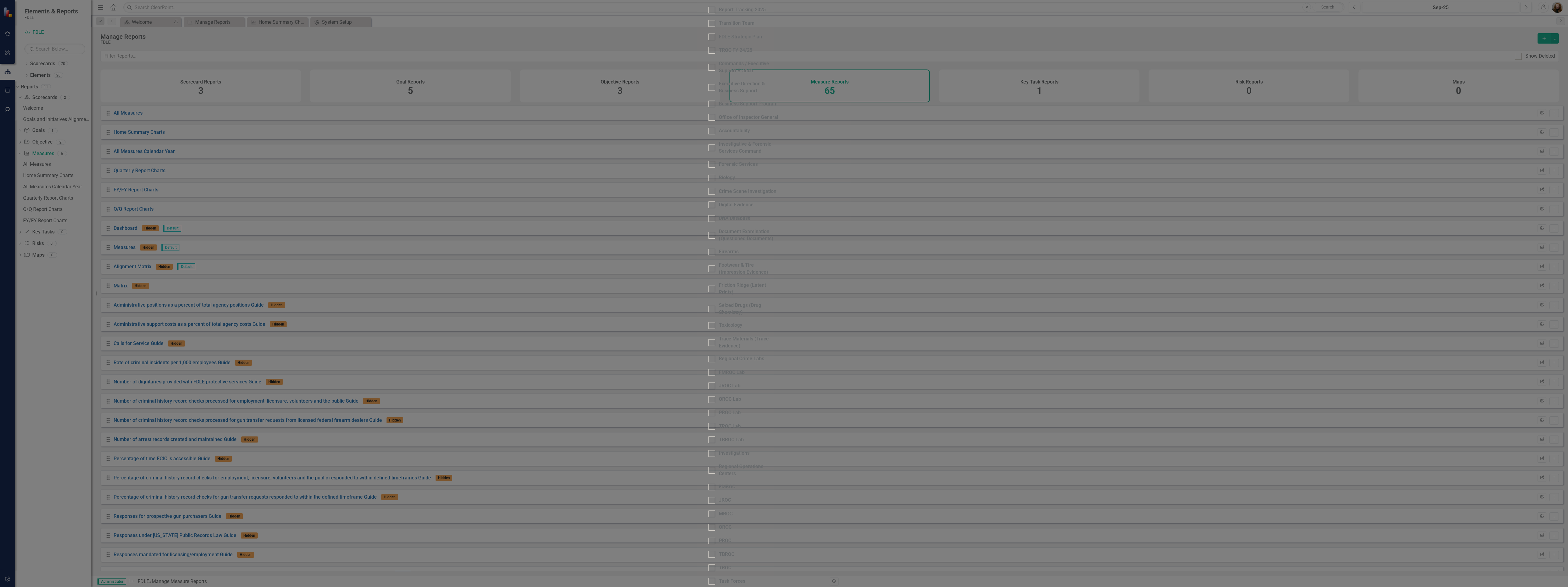
checkbox input "true"
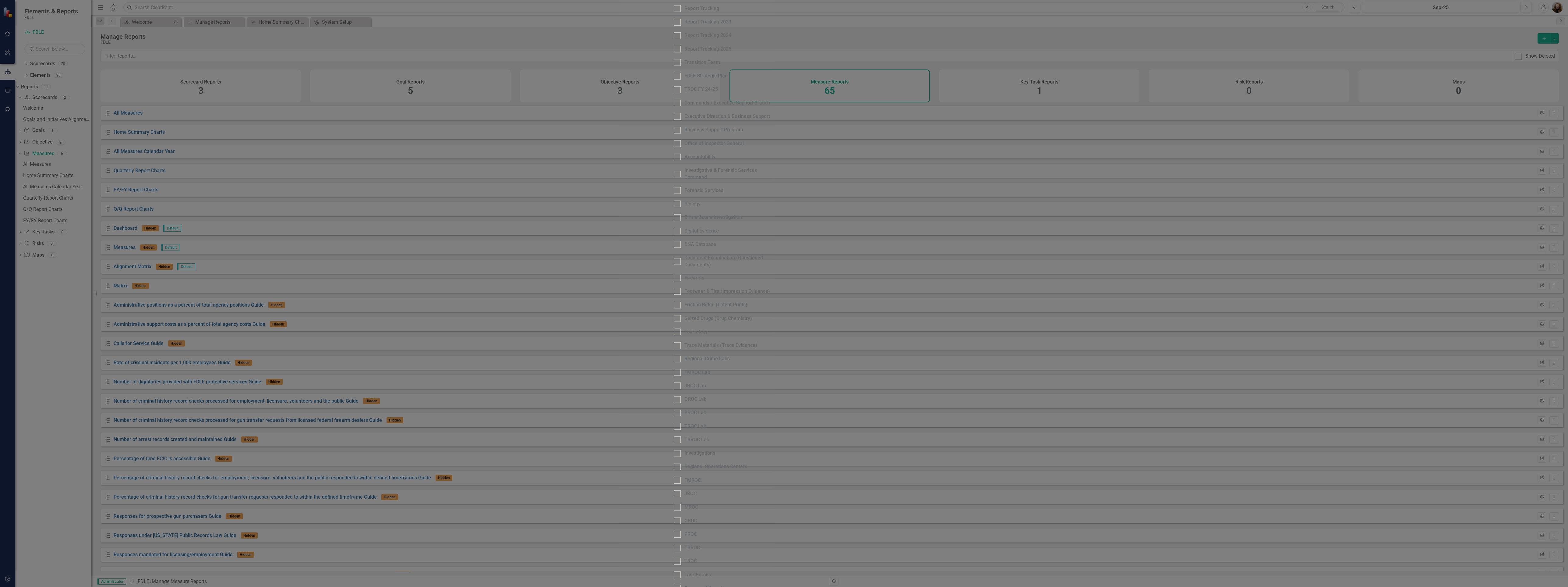
checkbox input "true"
click at [674, 450] on div at bounding box center [677, 454] width 7 height 7
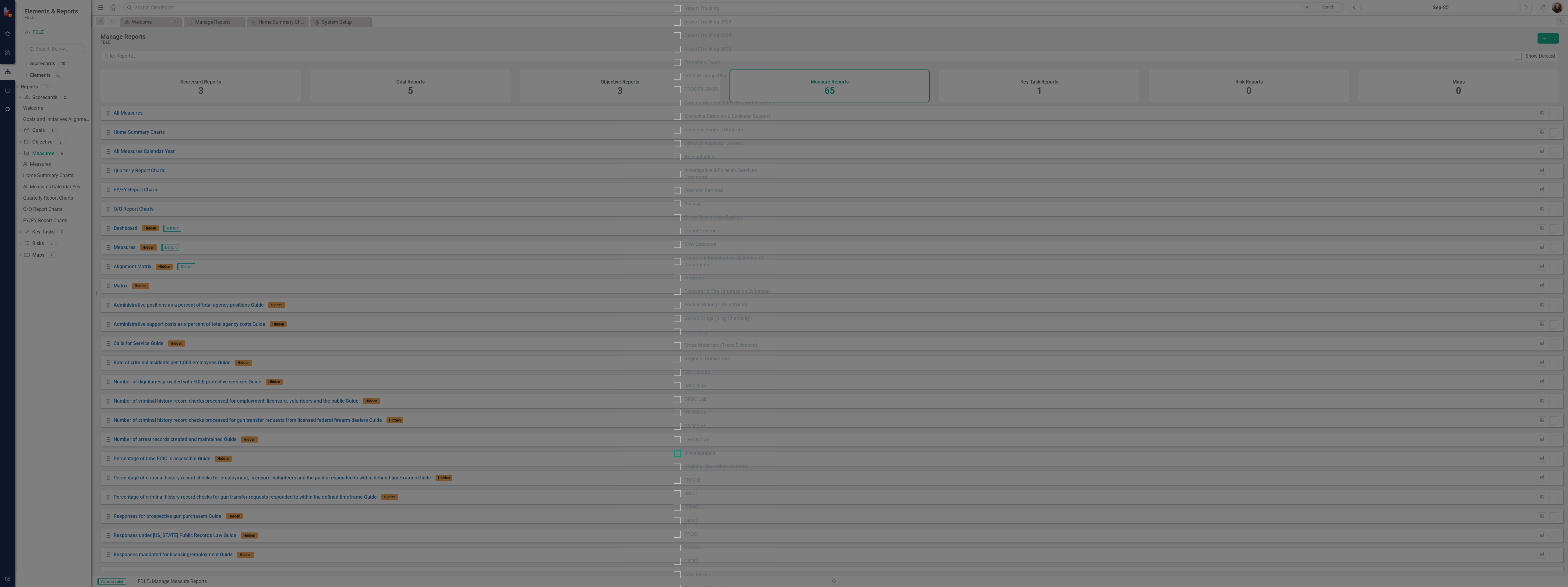
click at [674, 450] on input "Investigations" at bounding box center [676, 452] width 4 height 4
checkbox input "true"
click at [674, 200] on div at bounding box center [677, 204] width 7 height 7
click at [674, 200] on input "Biology" at bounding box center [676, 202] width 4 height 4
checkbox input "true"
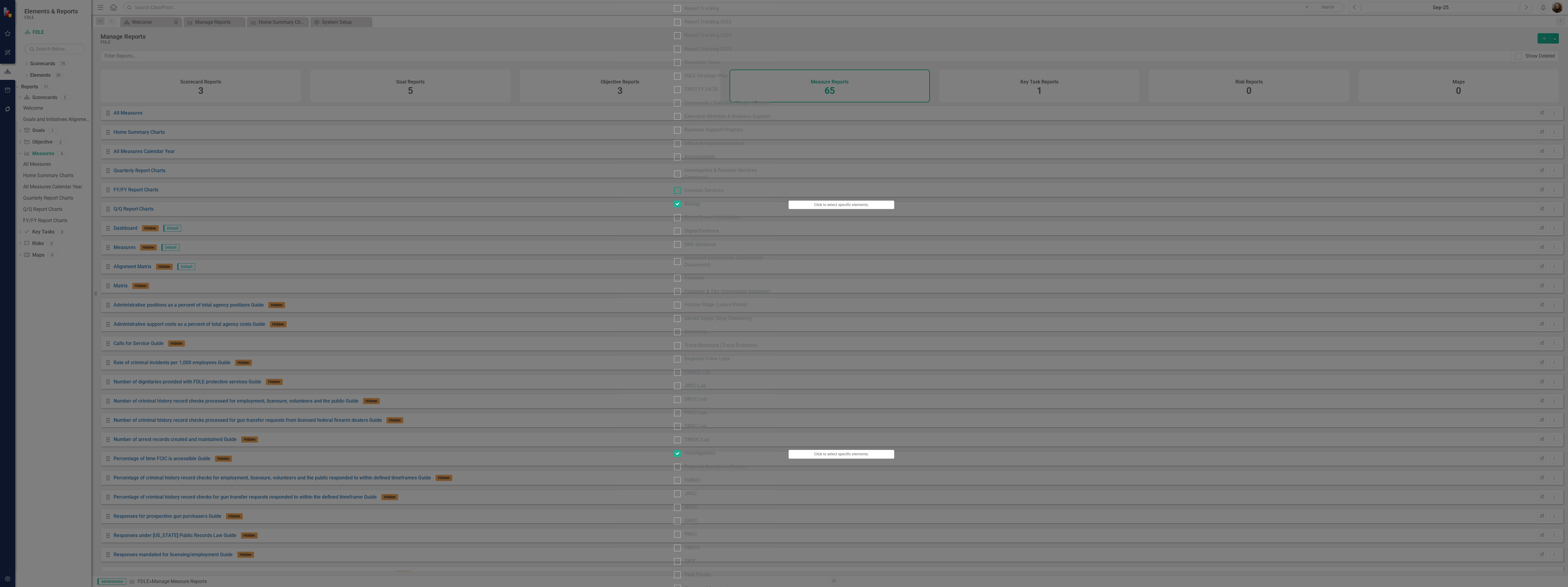
click at [674, 187] on input "Forensic Services" at bounding box center [676, 189] width 4 height 4
checkbox input "true"
click at [674, 133] on div at bounding box center [677, 130] width 7 height 7
click at [674, 131] on input "Business Support Program" at bounding box center [676, 129] width 4 height 4
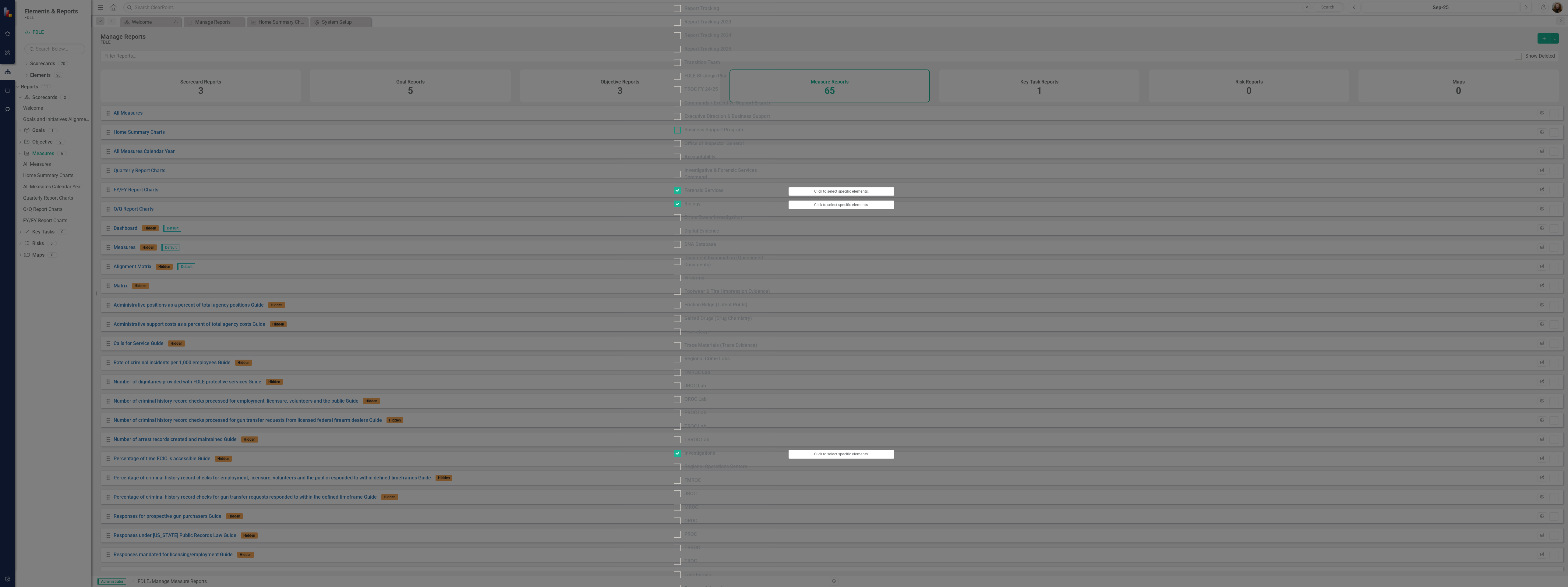
checkbox input "true"
drag, startPoint x: 1539, startPoint y: 586, endPoint x: 1545, endPoint y: 602, distance: 17.1
click at [1545, 586] on html "Elements & Reports FDLE Scorecard FDLE Search Dropdown Scorecards 70 Dropdown F…" at bounding box center [784, 294] width 1568 height 587
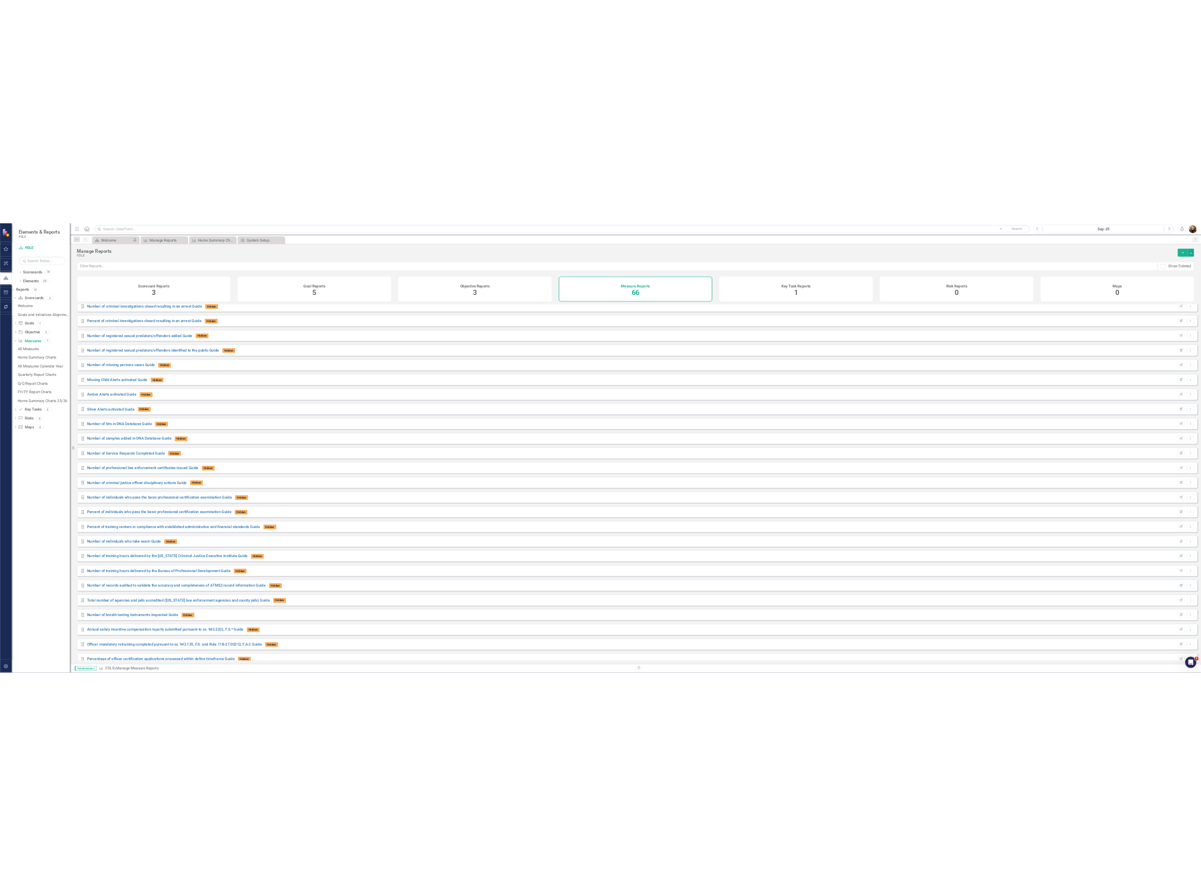
scroll to position [1232, 0]
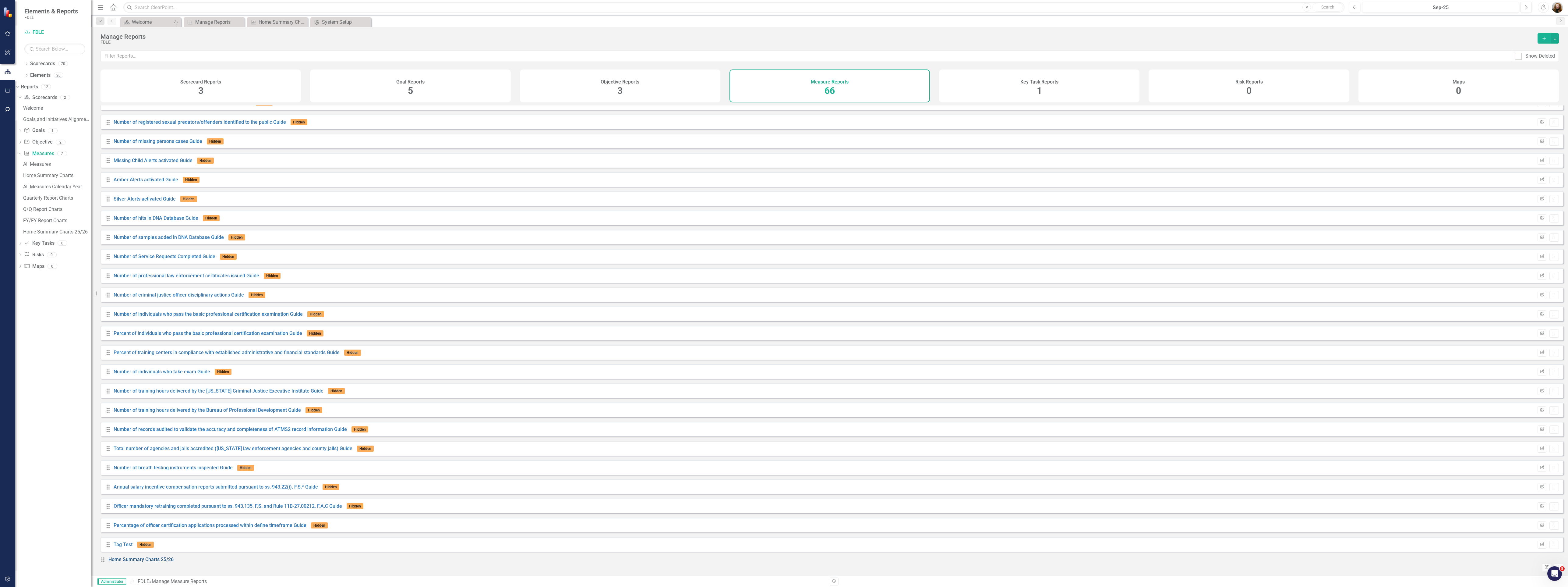
click at [150, 562] on link "Home Summary Charts 25/26" at bounding box center [141, 559] width 65 height 6
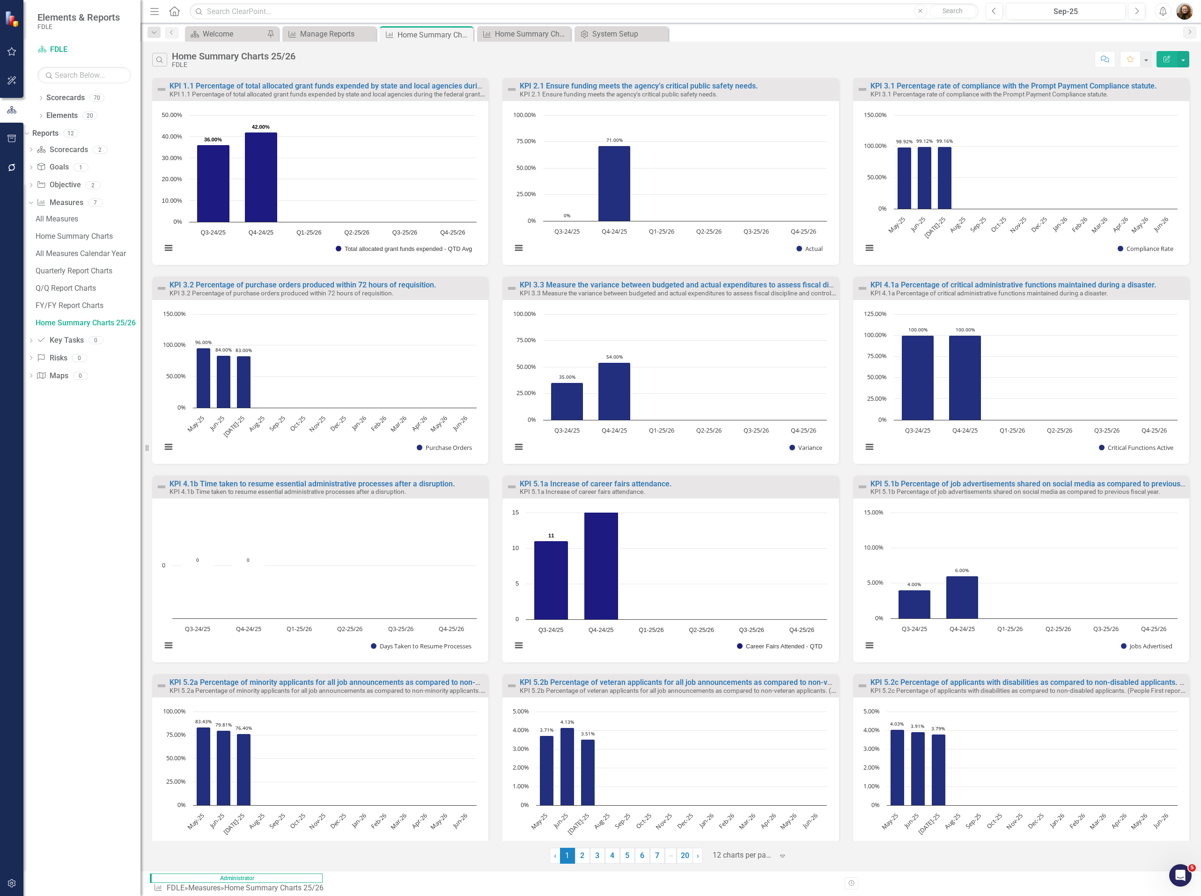
click at [486, 280] on div "KPI 3.2 Percentage of purchase orders produced within 72 hours of requisition. …" at bounding box center [320, 376] width 350 height 199
click at [1181, 61] on button "button" at bounding box center [1183, 59] width 12 height 16
click at [1135, 80] on link "Edit Report Edit Report" at bounding box center [1143, 77] width 92 height 17
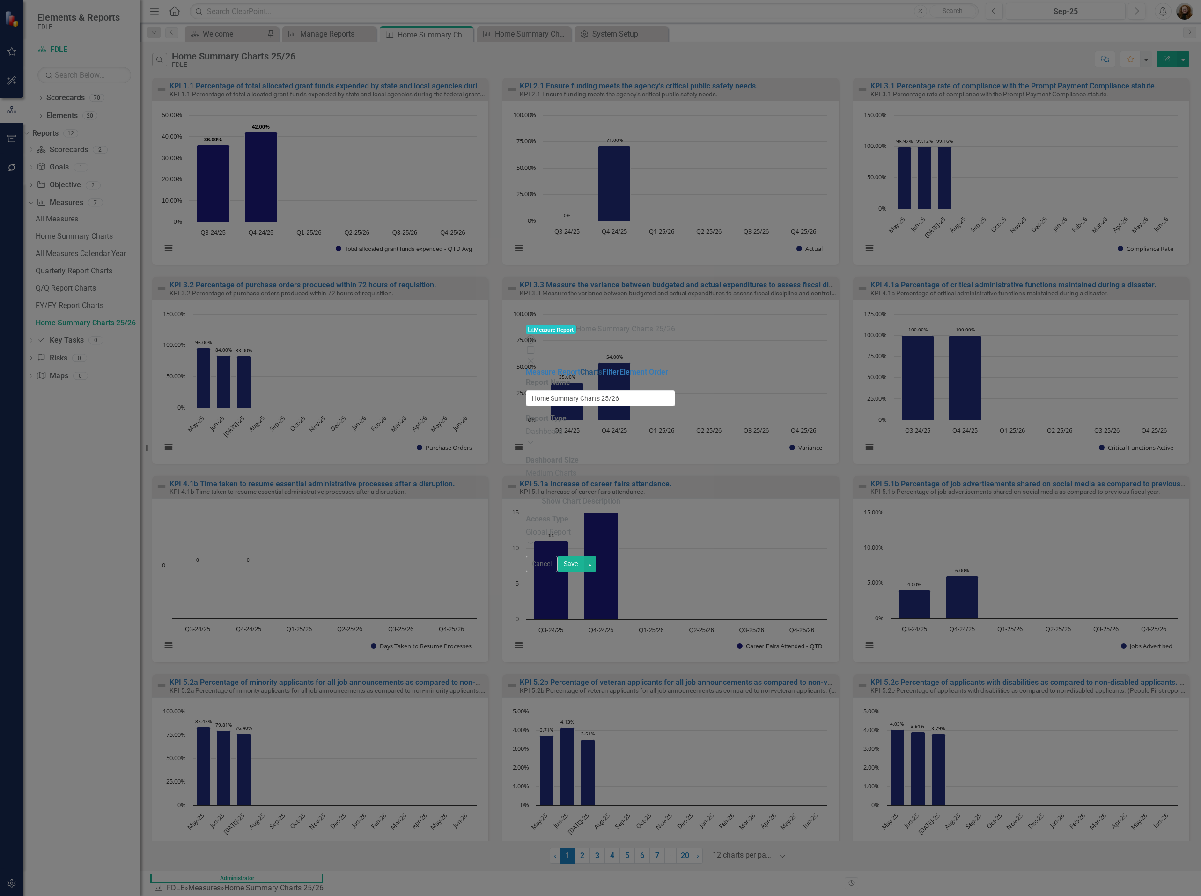
drag, startPoint x: 144, startPoint y: 48, endPoint x: 163, endPoint y: 52, distance: 19.7
click at [580, 368] on link "Charts" at bounding box center [591, 372] width 22 height 9
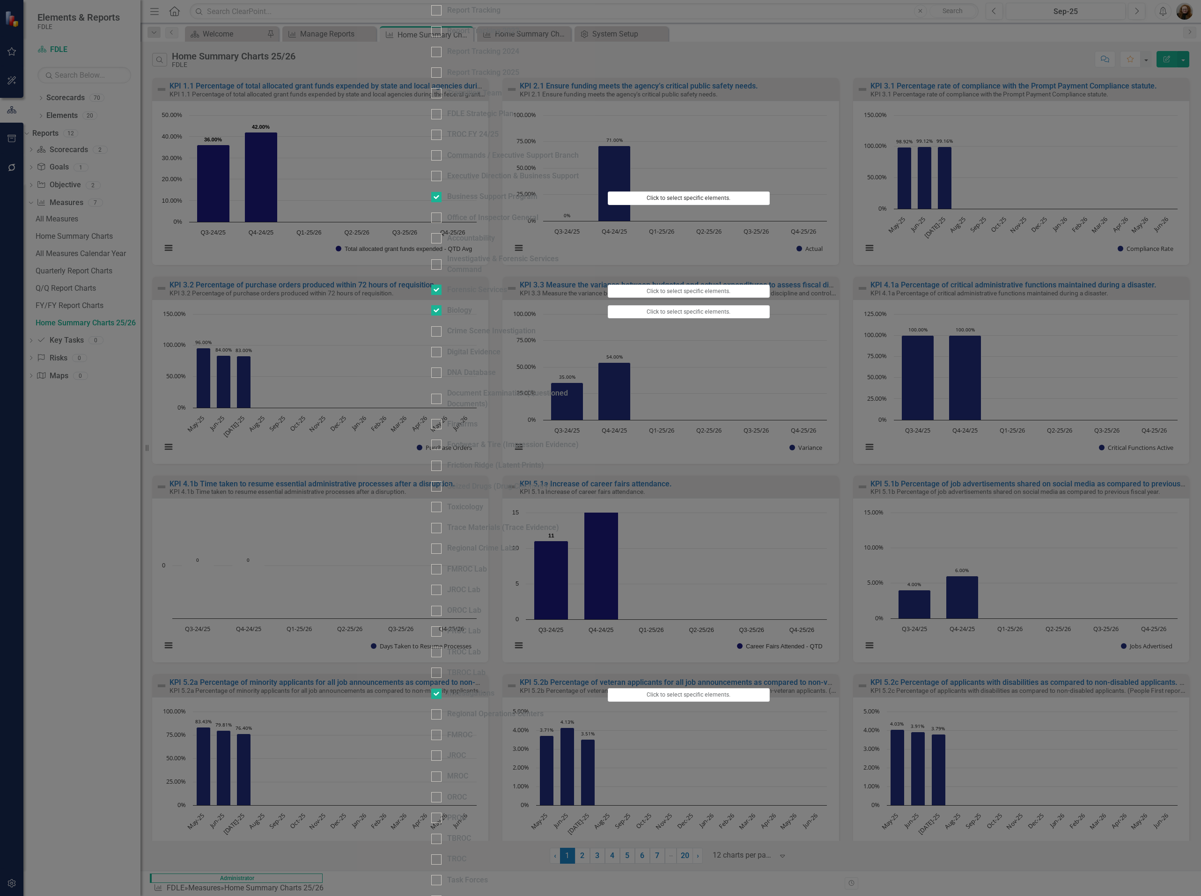
click at [770, 205] on button "Click to select specific elements." at bounding box center [689, 197] width 162 height 13
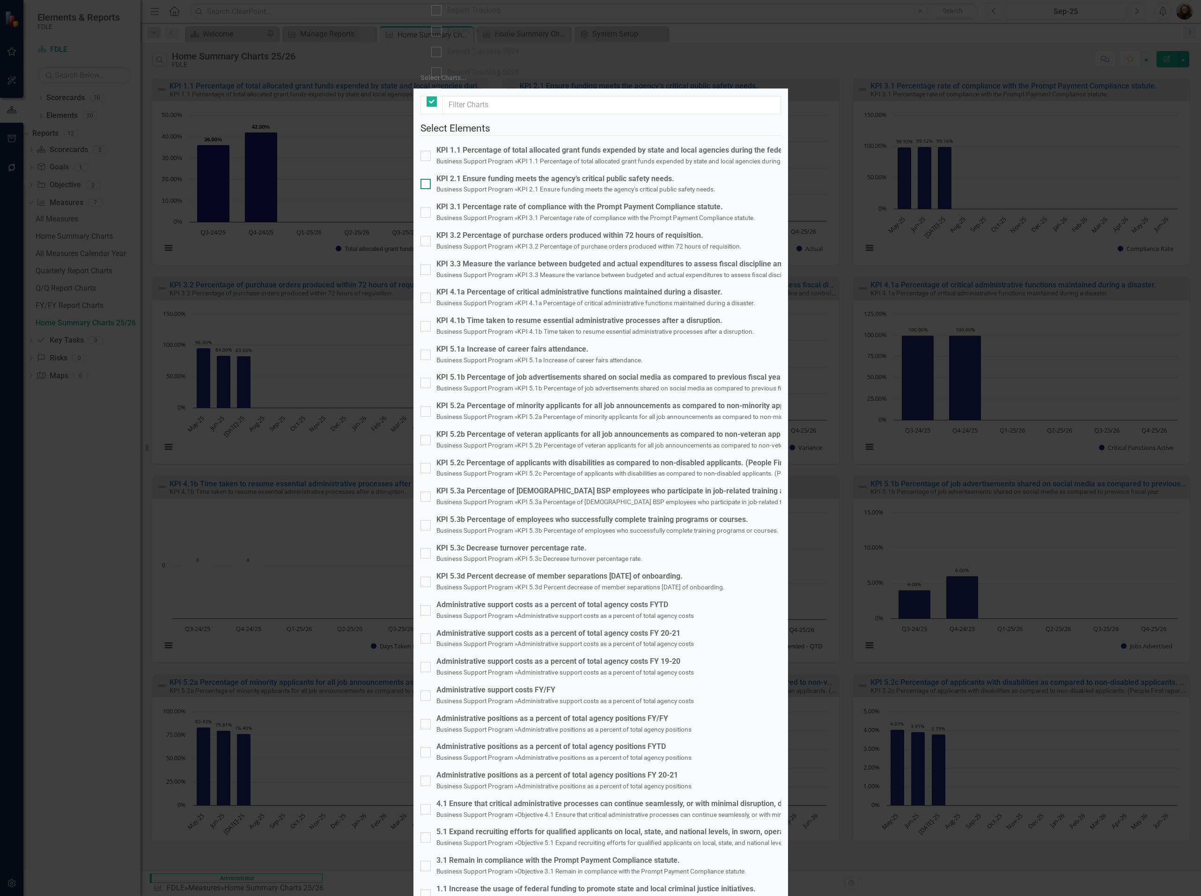
checkbox input "false"
click at [427, 691] on input "Administrative support costs FY/FY Business Support Program » Administrative su…" at bounding box center [423, 694] width 6 height 6
checkbox input "true"
click at [509, 391] on fieldset "Select Elements KPI 1.1 Percentage of total allocated grant funds expended by s…" at bounding box center [600, 587] width 360 height 933
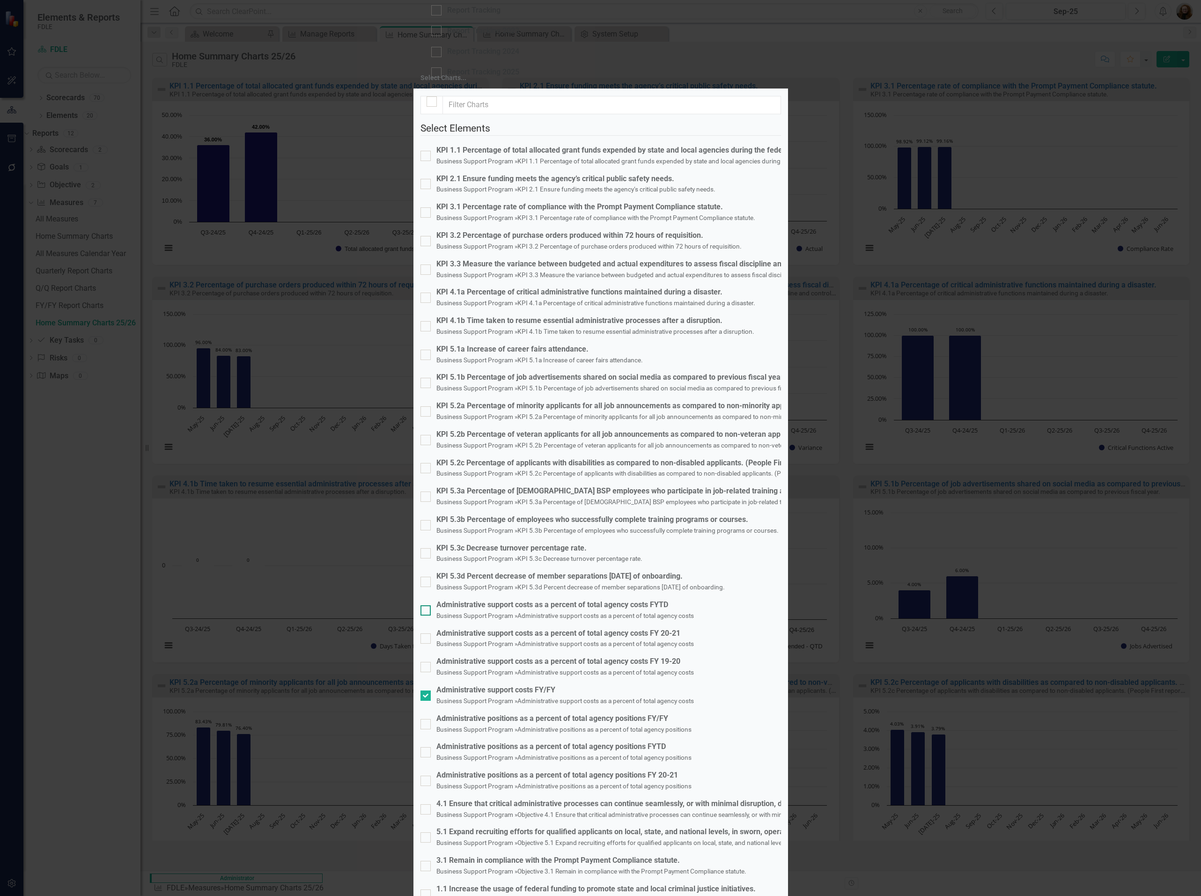
click at [508, 600] on div "Administrative support costs as a percent of total agency costs FYTD" at bounding box center [564, 605] width 257 height 11
click at [427, 605] on input "Administrative support costs as a percent of total agency costs FYTD Business S…" at bounding box center [423, 608] width 6 height 6
checkbox input "true"
click at [549, 742] on div "Administrative positions as a percent of total agency positions FYTD" at bounding box center [563, 747] width 255 height 11
click at [427, 747] on input "Administrative positions as a percent of total agency positions FYTD Business S…" at bounding box center [423, 750] width 6 height 6
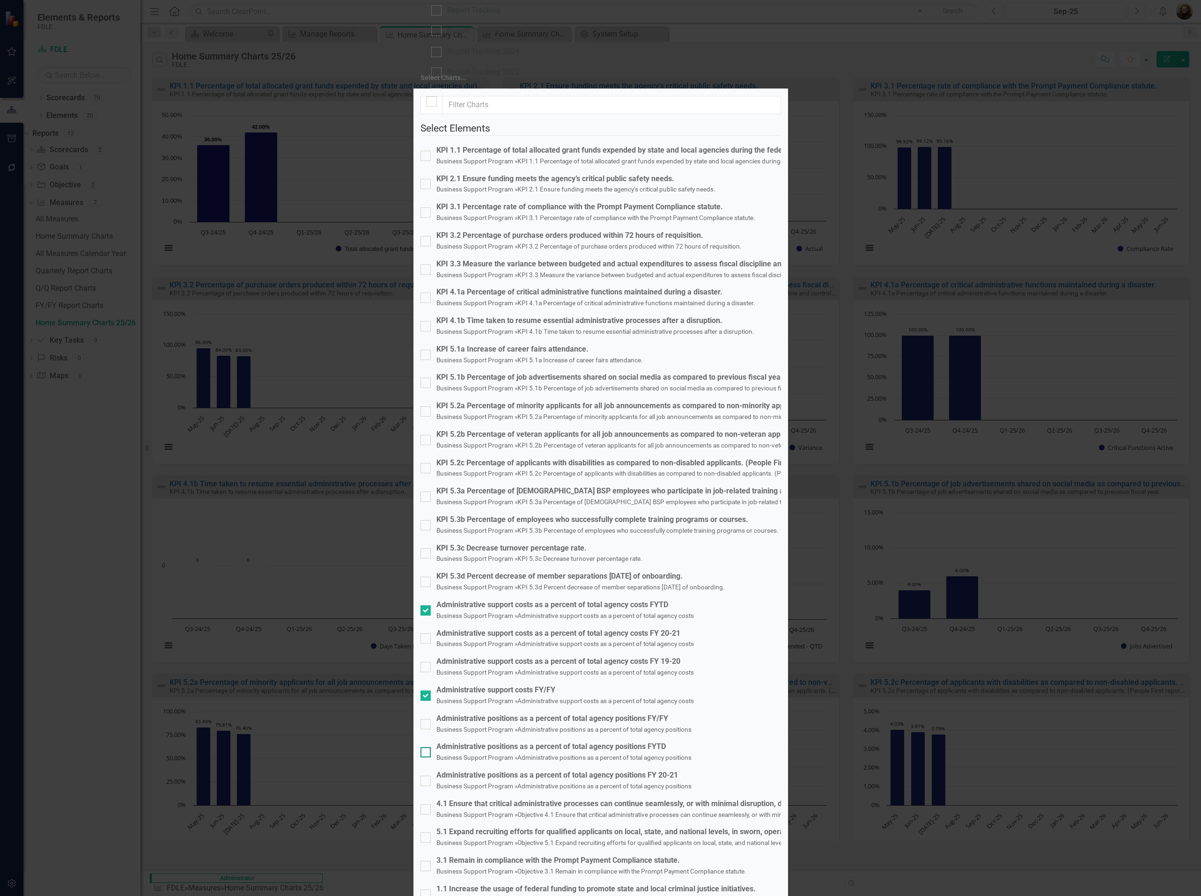
checkbox input "true"
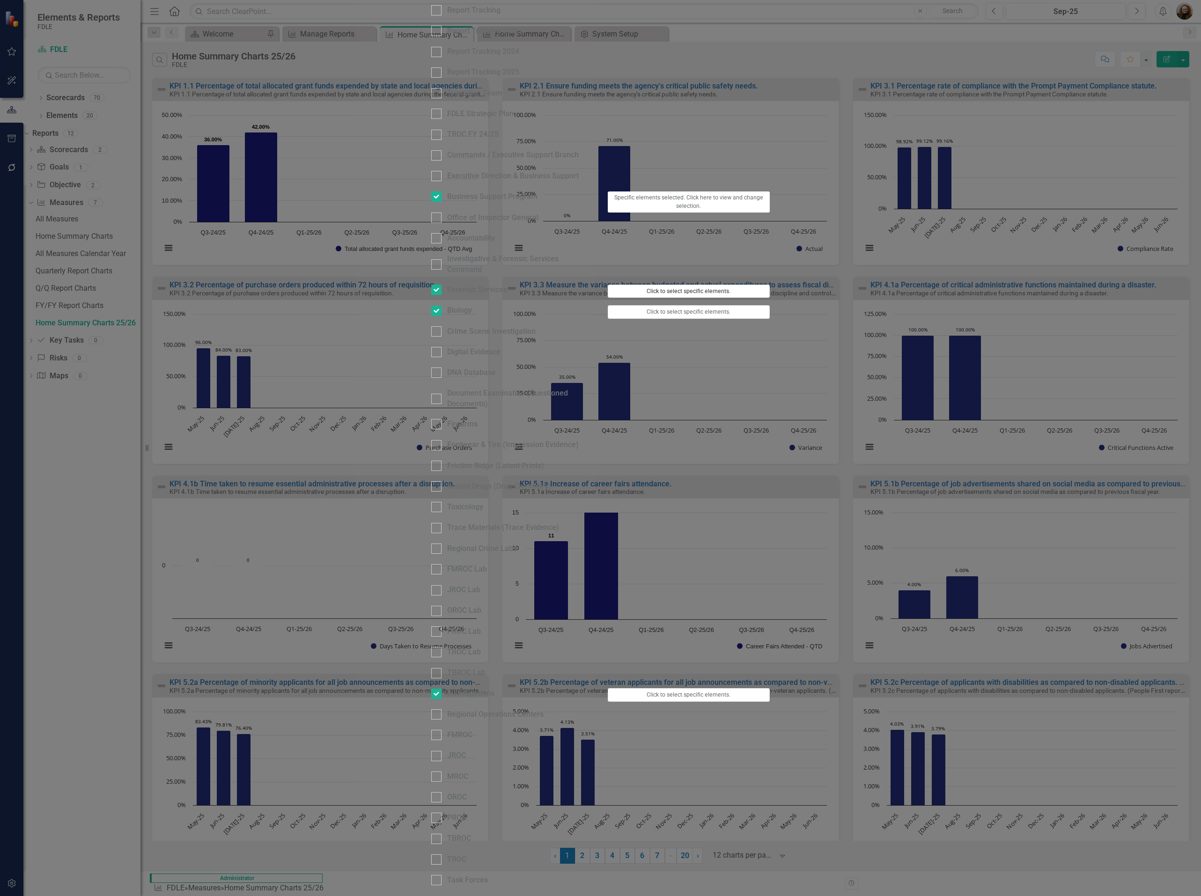
click at [770, 298] on button "Click to select specific elements." at bounding box center [689, 291] width 162 height 13
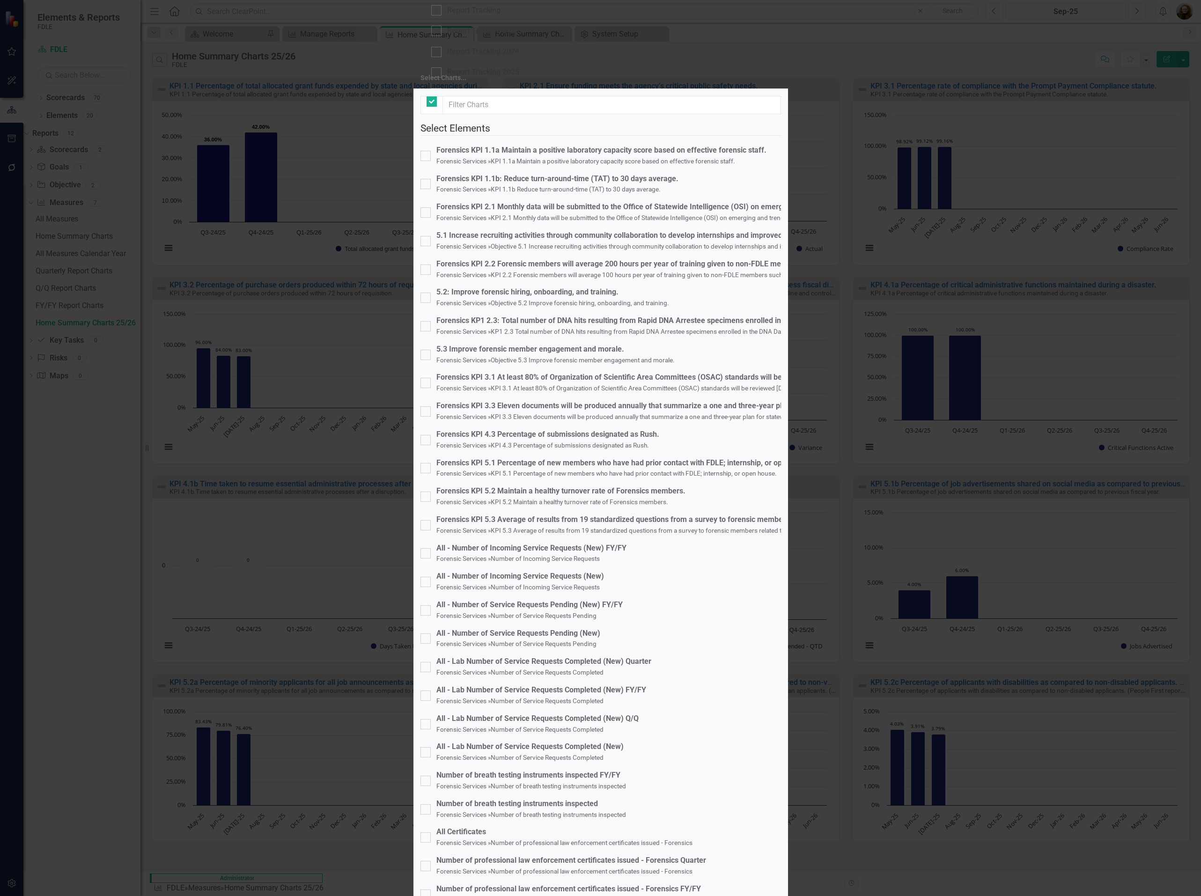
checkbox input "false"
checkbox input "true"
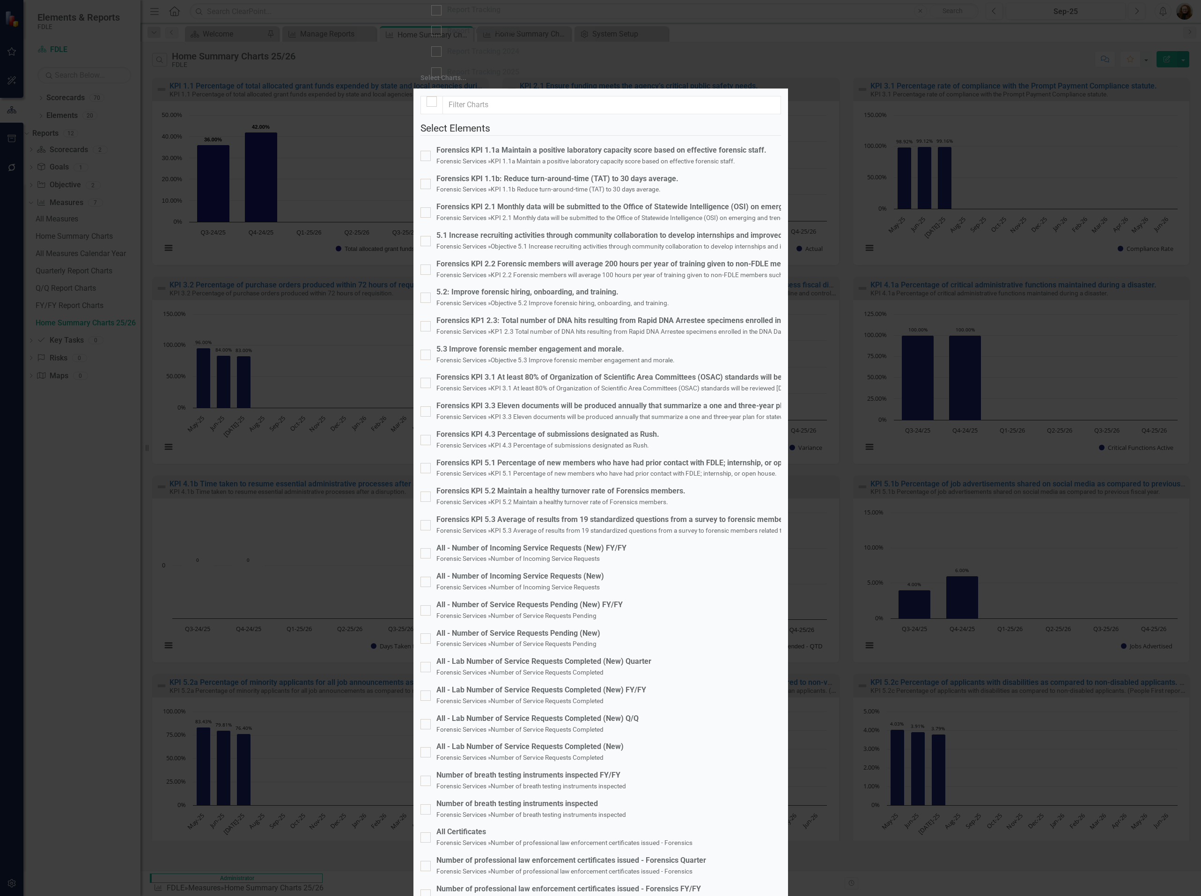
checkbox input "true"
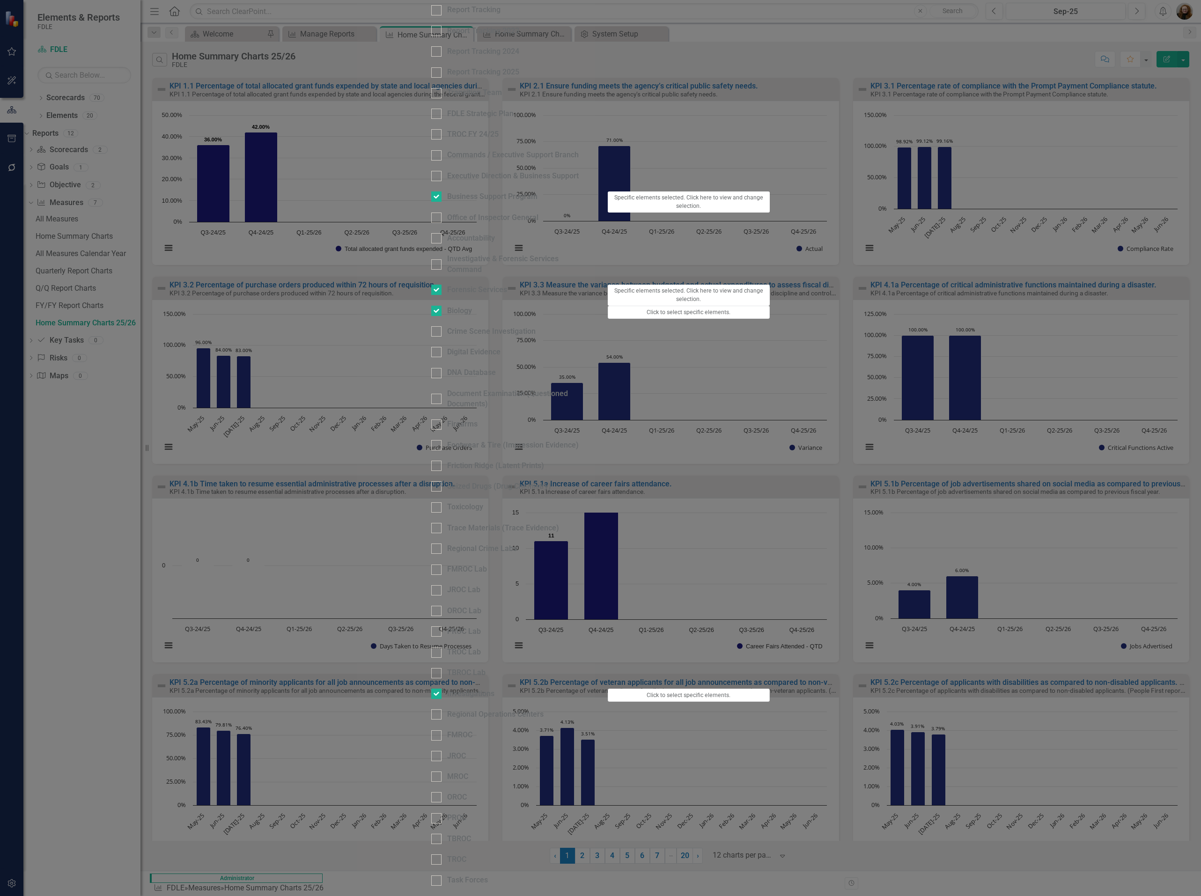
click at [770, 319] on button "Click to select specific elements." at bounding box center [689, 312] width 162 height 13
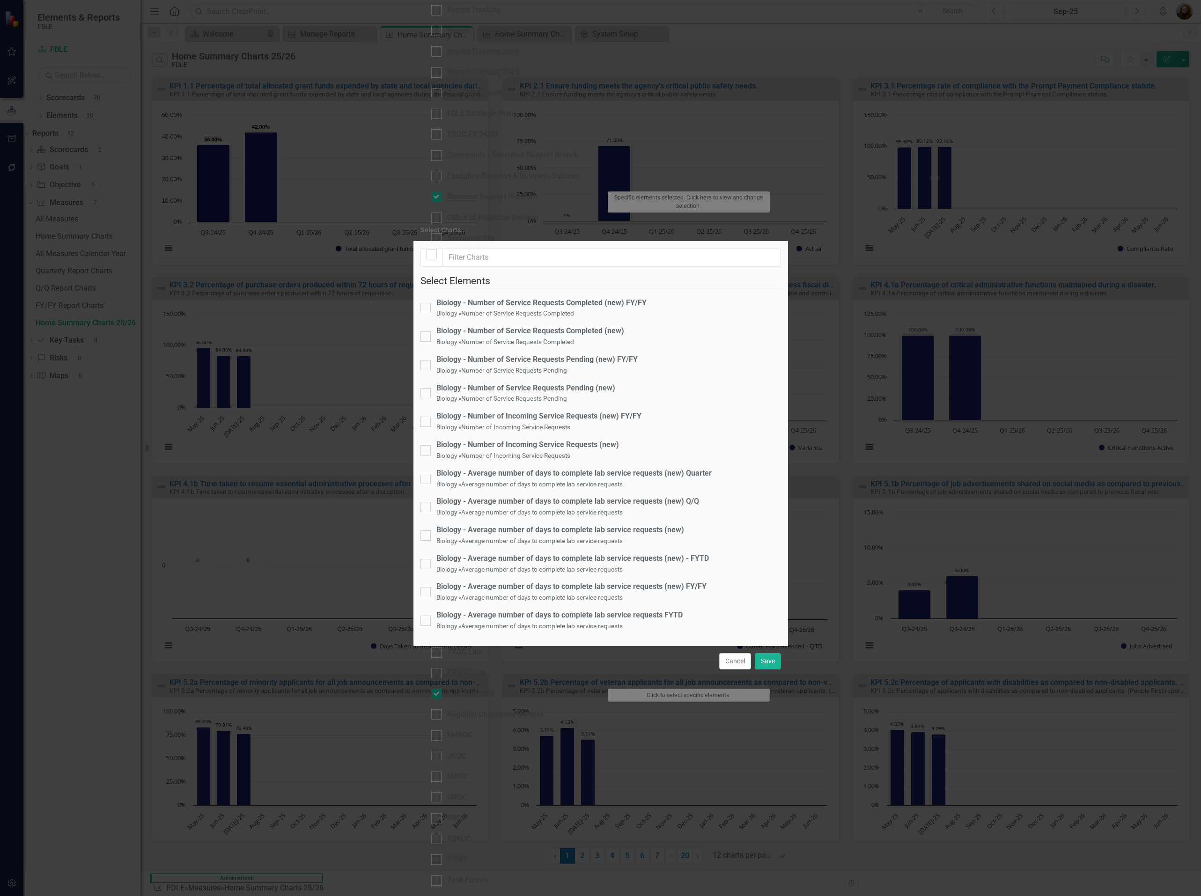
checkbox input "false"
click at [544, 593] on span "Biology » Average number of days to complete lab service requests" at bounding box center [529, 597] width 186 height 9
click at [427, 587] on input "Biology - Average number of days to complete lab service requests (new) FY/FY B…" at bounding box center [423, 590] width 6 height 6
checkbox input "true"
click at [551, 622] on small "Average number of days to complete lab service requests" at bounding box center [542, 625] width 162 height 7
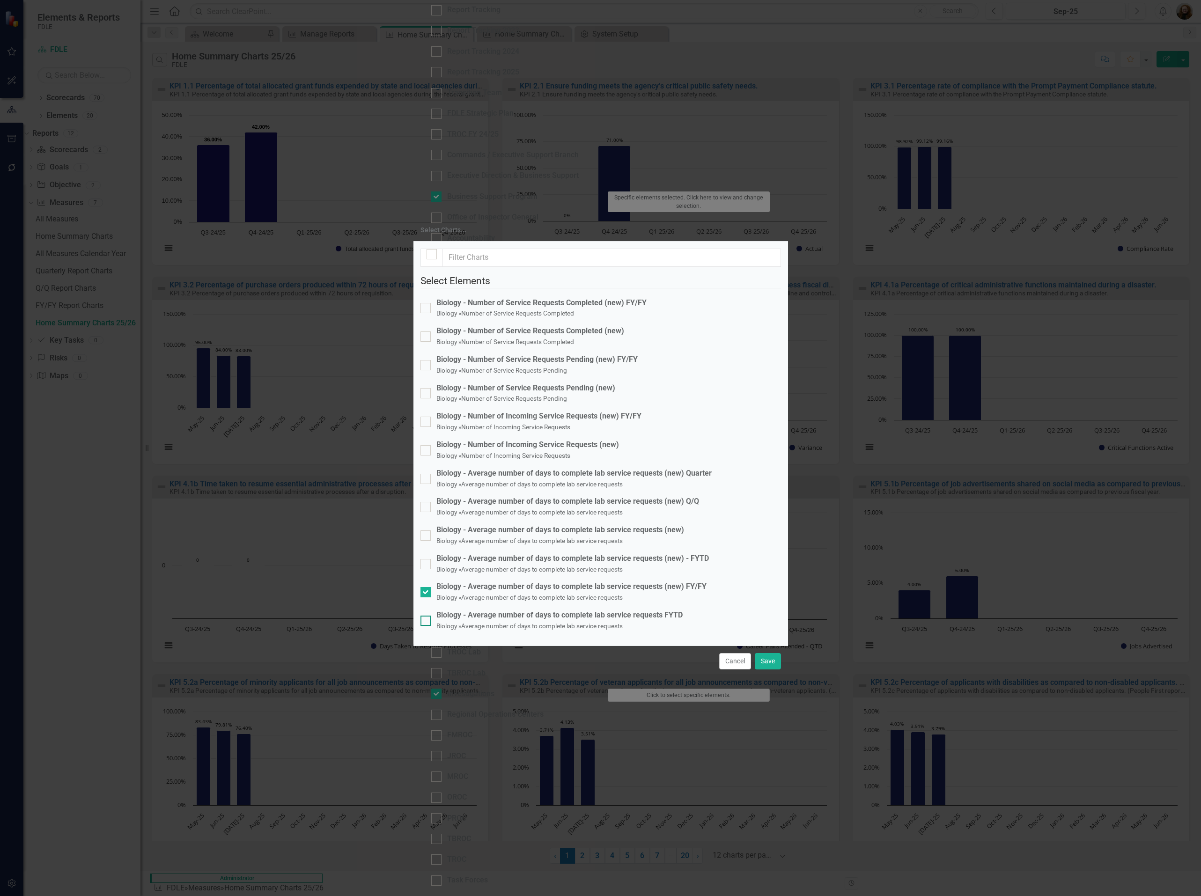
click at [427, 616] on input "Biology - Average number of days to complete lab service requests FYTD Biology …" at bounding box center [423, 619] width 6 height 6
checkbox input "true"
click at [764, 669] on button "Save" at bounding box center [768, 661] width 26 height 16
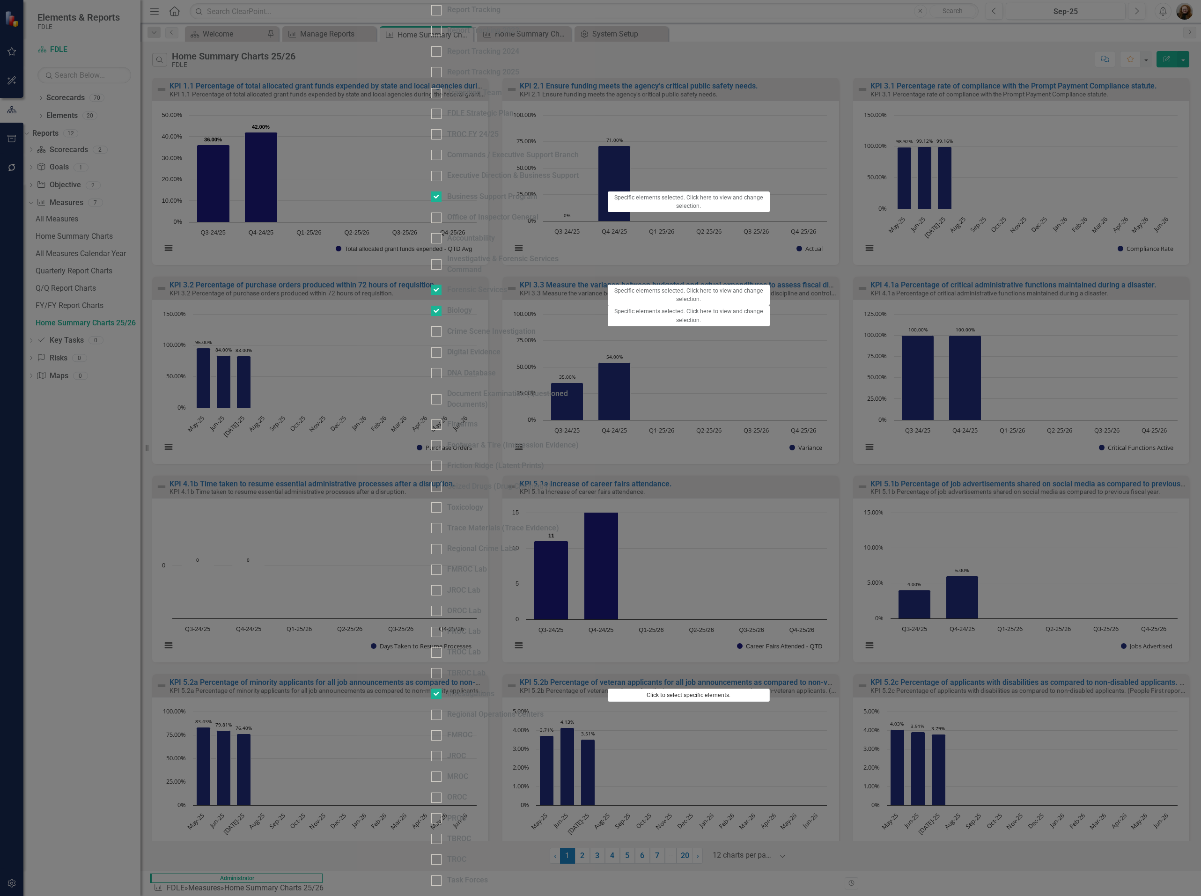
click at [770, 702] on button "Click to select specific elements." at bounding box center [689, 695] width 162 height 13
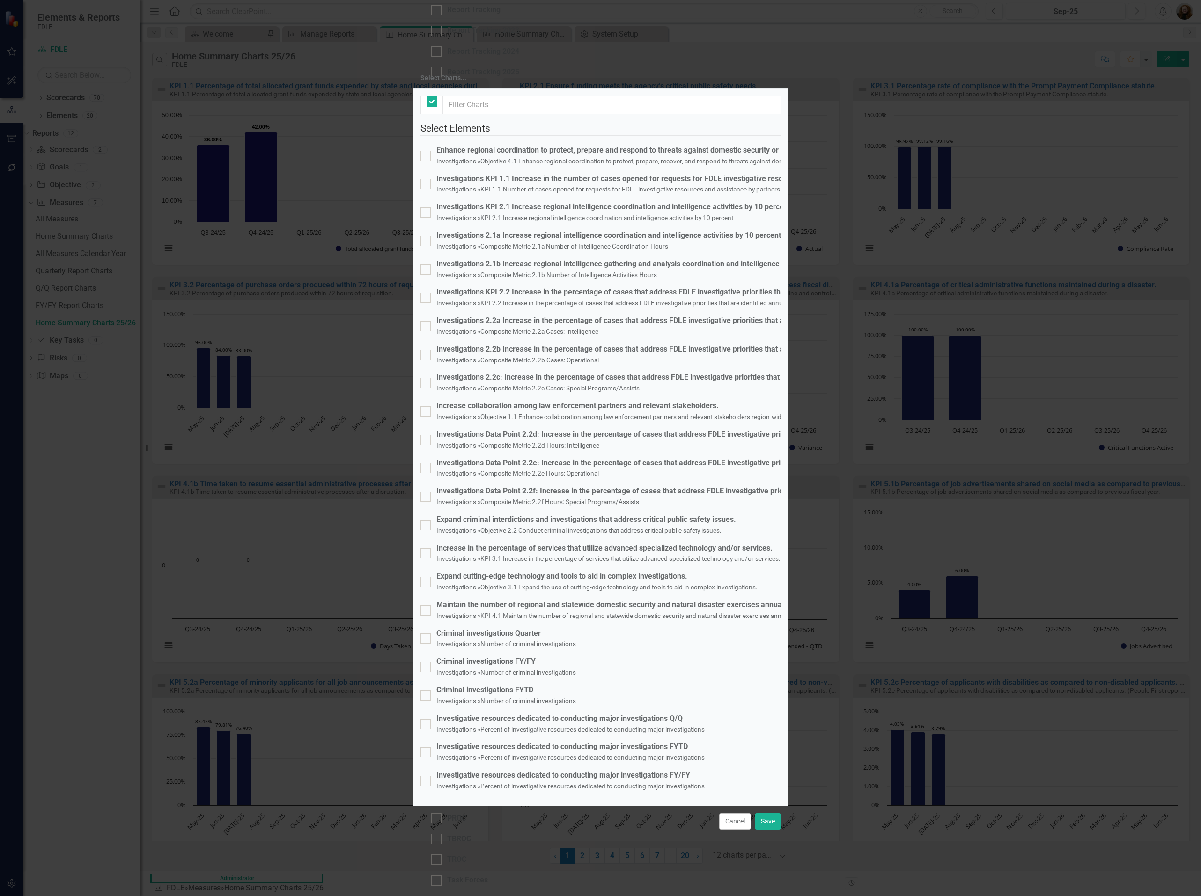
checkbox input "false"
click at [589, 770] on div "Investigative resources dedicated to conducting major investigations FY/FY" at bounding box center [570, 775] width 268 height 11
click at [427, 776] on input "Investigative resources dedicated to conducting major investigations FY/FY Inve…" at bounding box center [423, 779] width 6 height 6
checkbox input "true"
click at [532, 656] on div "Criminal investigations FY/FY" at bounding box center [506, 661] width 140 height 11
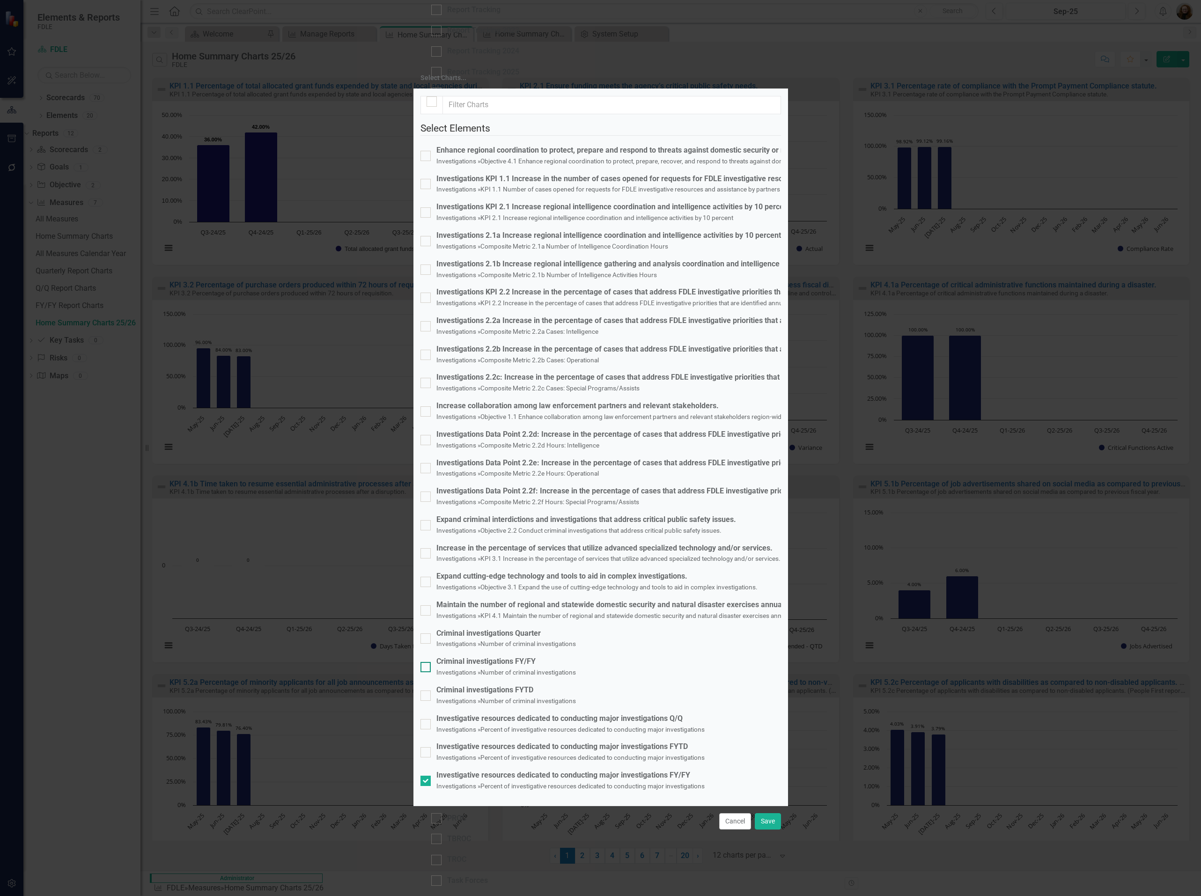
click at [427, 662] on input "Criminal investigations FY/FY Investigations » Number of criminal investigations" at bounding box center [423, 665] width 6 height 6
checkbox input "true"
click at [770, 813] on button "Save" at bounding box center [768, 821] width 26 height 16
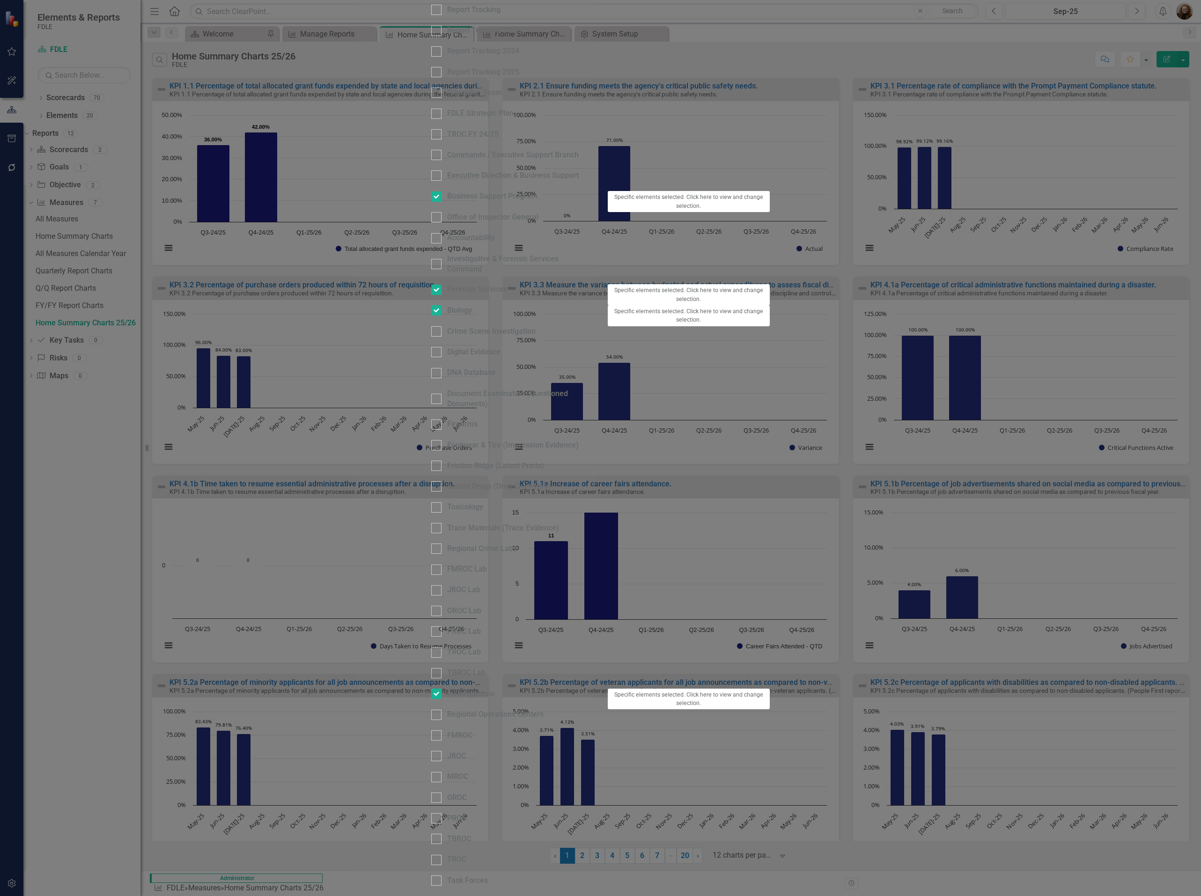
scroll to position [323, 0]
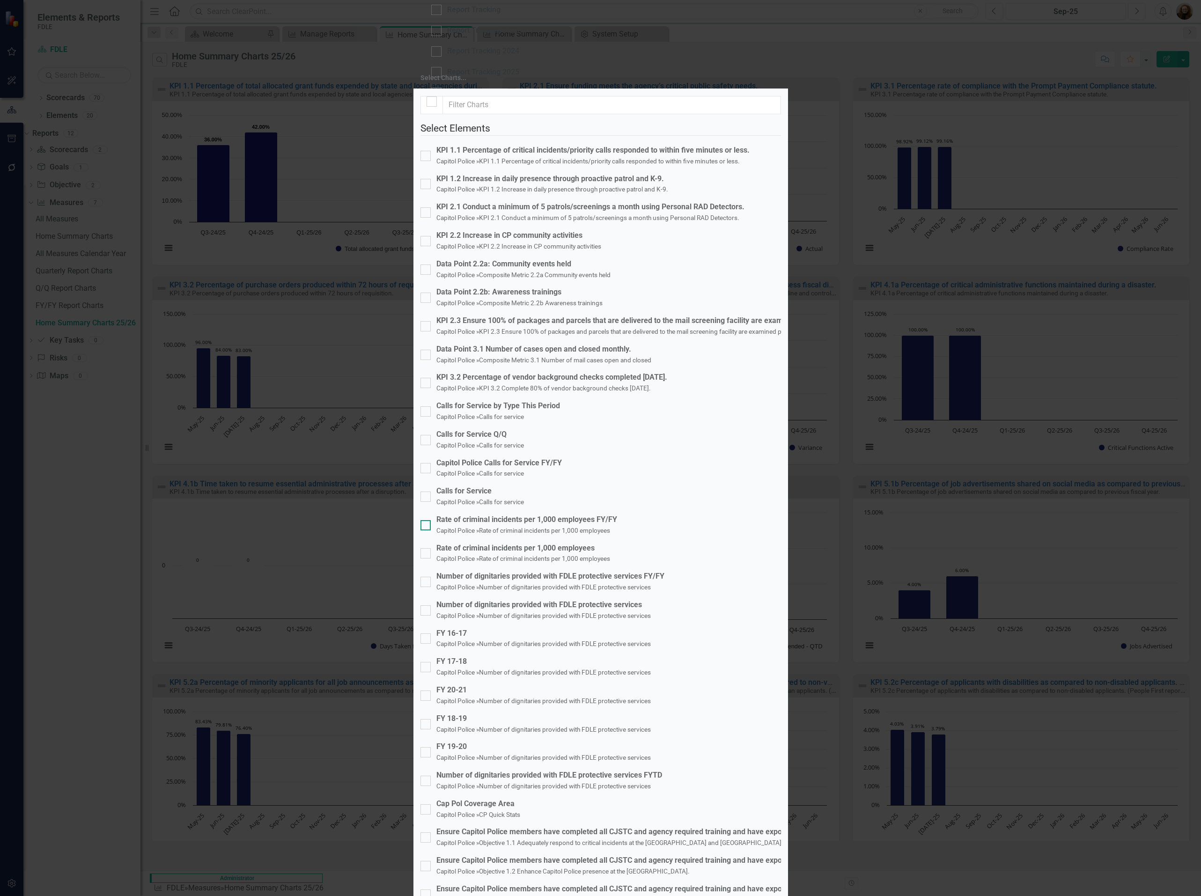
checkbox input "false"
click at [550, 458] on div "Capitol Police Calls for Service FY/FY Capitol Police » Calls for service" at bounding box center [498, 469] width 125 height 22
click at [427, 463] on input "Capitol Police Calls for Service FY/FY Capitol Police » Calls for service" at bounding box center [423, 466] width 6 height 6
checkbox input "true"
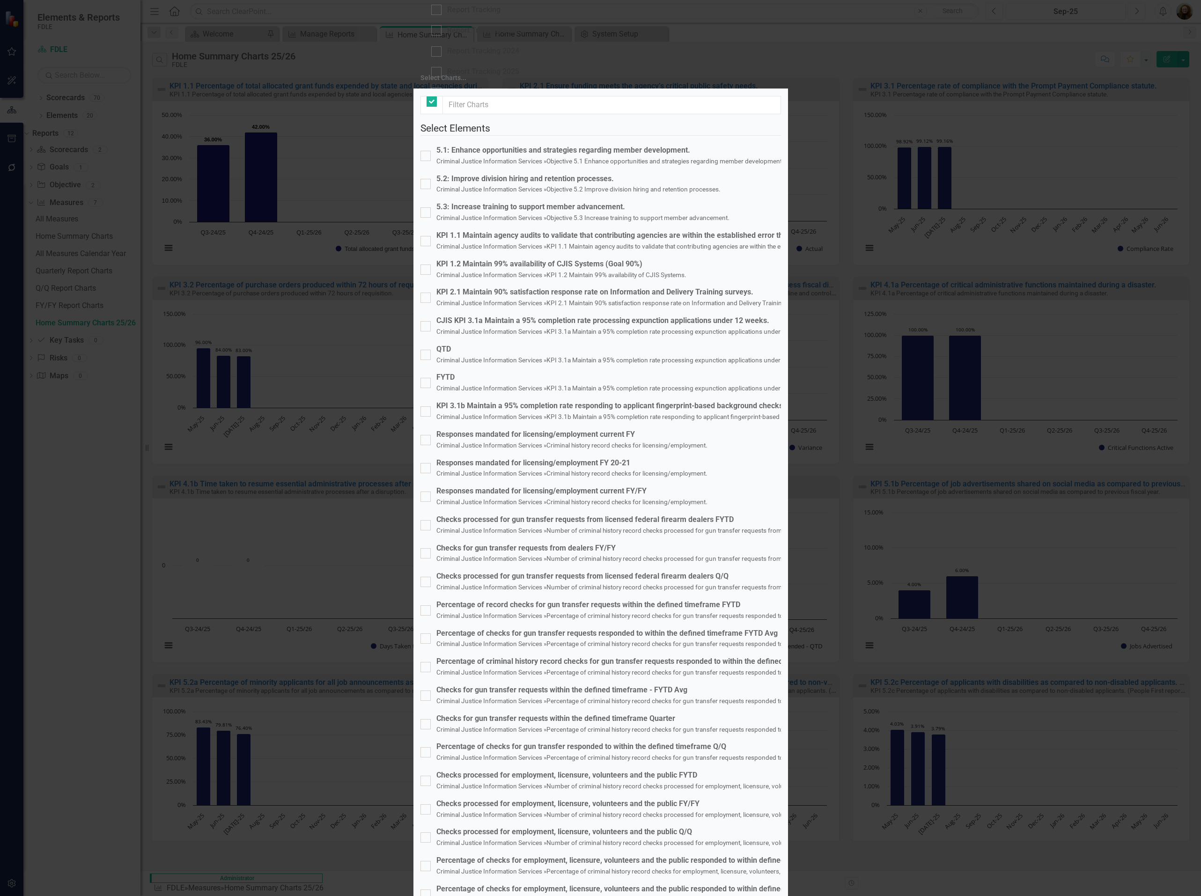
checkbox input "false"
click at [611, 811] on small "Number of criminal history record checks processed for employment, licensure, v…" at bounding box center [728, 814] width 365 height 7
click at [427, 804] on input "Checks processed for employment, licensure, volunteers and the public FY/FY Cri…" at bounding box center [423, 807] width 6 height 6
checkbox input "true"
click at [594, 555] on small "Number of criminal history record checks processed for gun transfer requests fr…" at bounding box center [708, 558] width 325 height 7
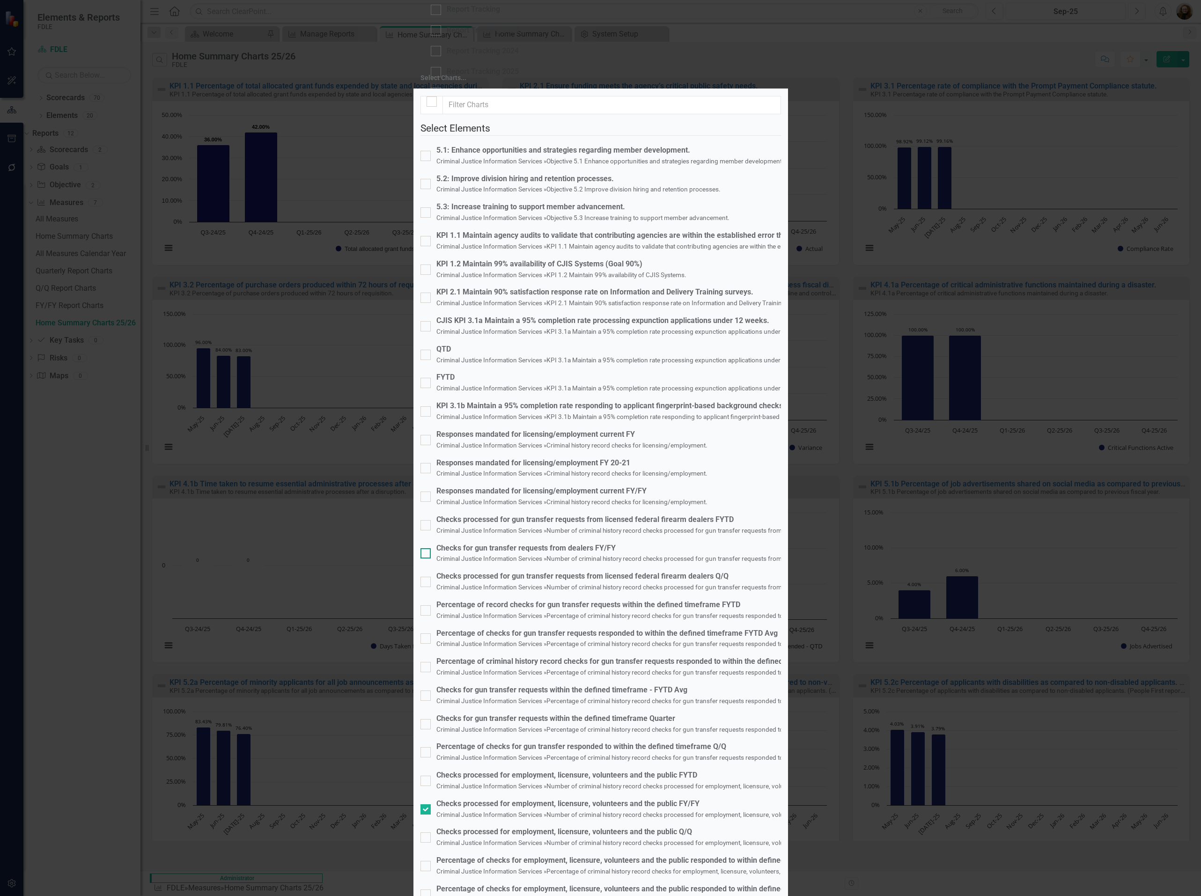
click at [427, 548] on input "Checks for gun transfer requests from dealers FY/FY Criminal Justice Informatio…" at bounding box center [423, 551] width 6 height 6
checkbox input "true"
click at [524, 855] on div "Percentage of checks for employment, licensure, volunteers and the public respo…" at bounding box center [719, 860] width 566 height 11
click at [427, 861] on input "Percentage of checks for employment, licensure, volunteers and the public respo…" at bounding box center [423, 864] width 6 height 6
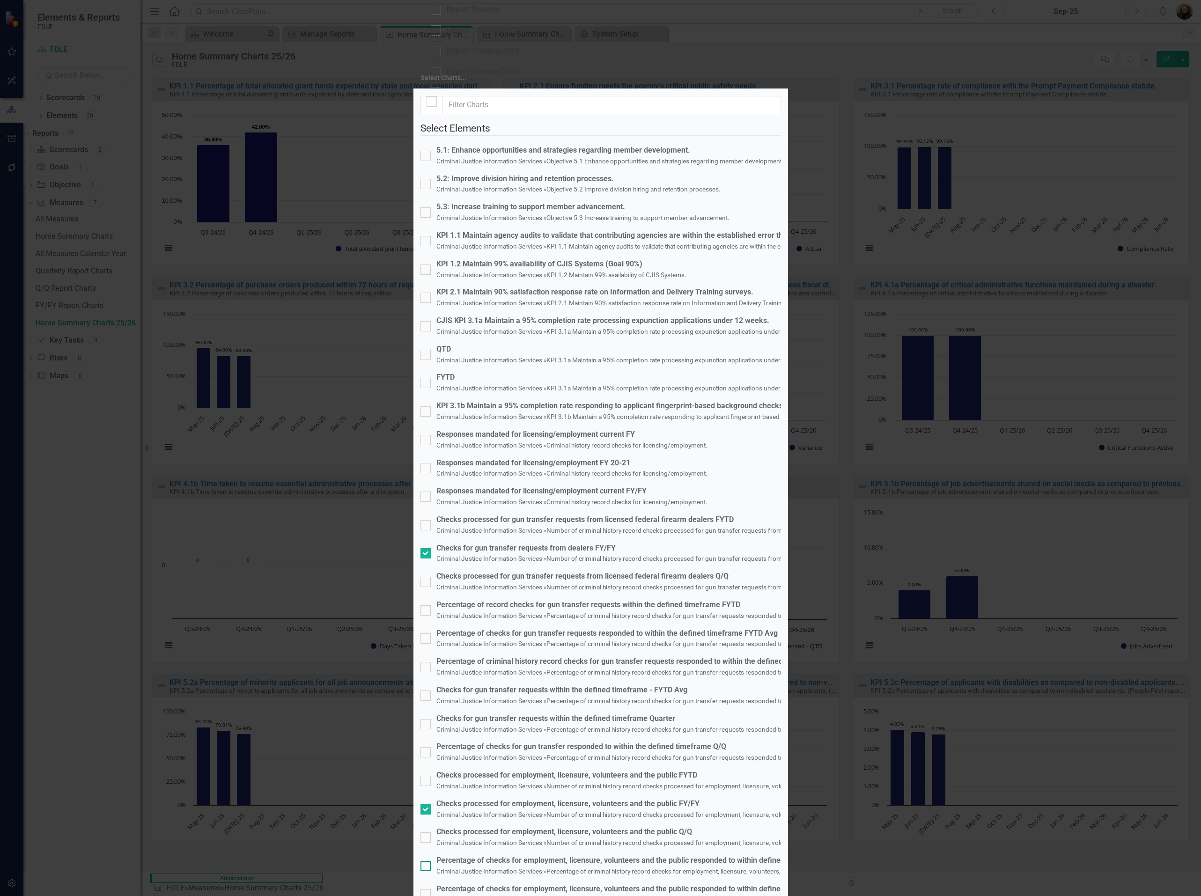
checkbox input "true"
click at [530, 685] on div "Checks for gun transfer requests within the defined timeframe - FYTD Avg" at bounding box center [650, 690] width 428 height 11
click at [427, 691] on input "Checks for gun transfer requests within the defined timeframe - FYTD Avg Crimin…" at bounding box center [423, 694] width 6 height 6
checkbox input "true"
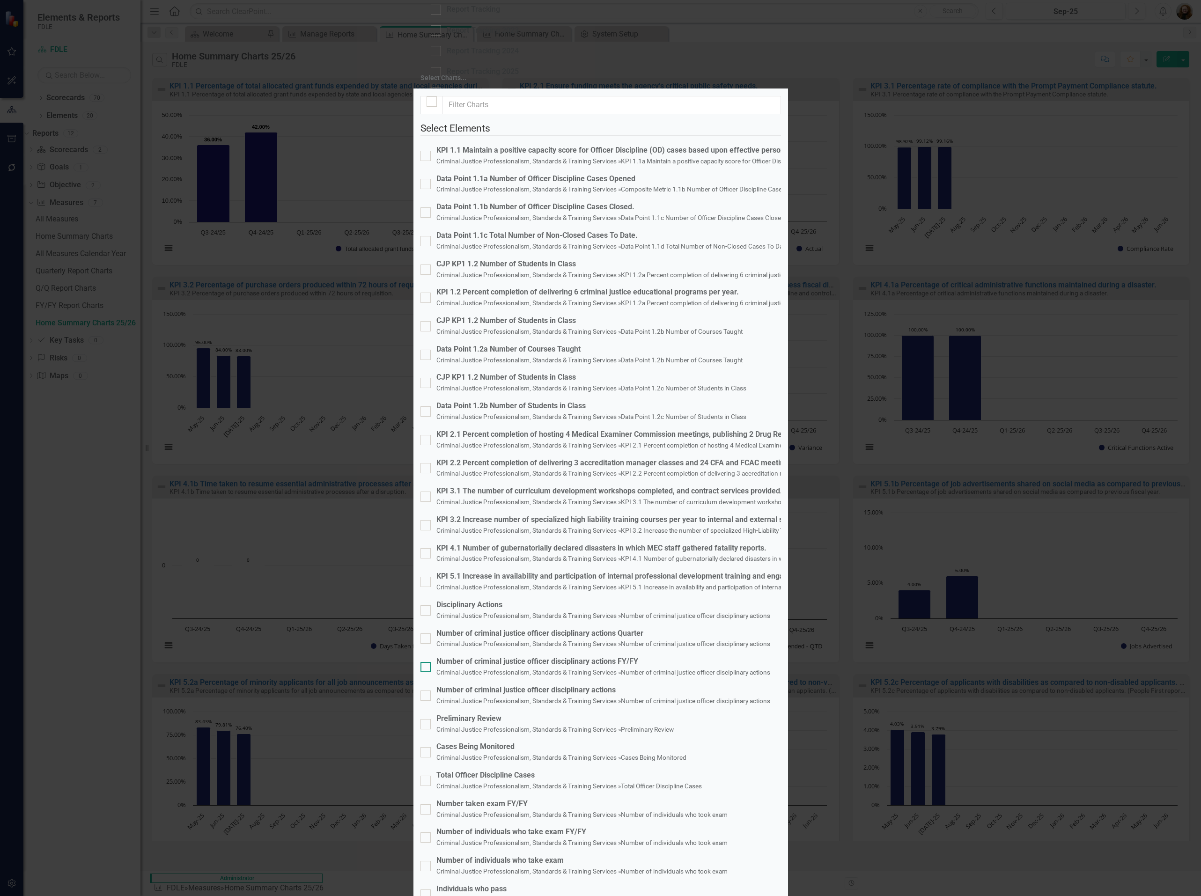
scroll to position [492, 0]
checkbox input "true"
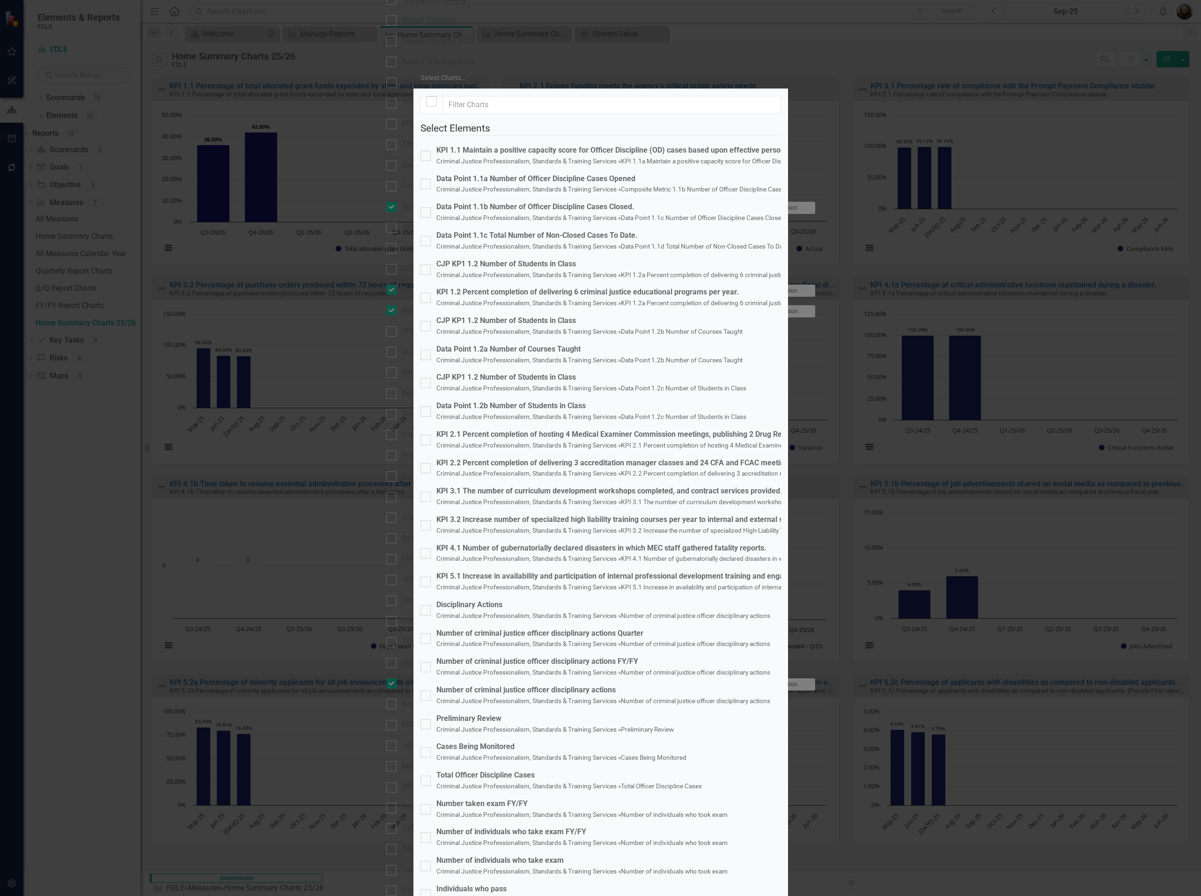
checkbox input "true"
checkbox input "false"
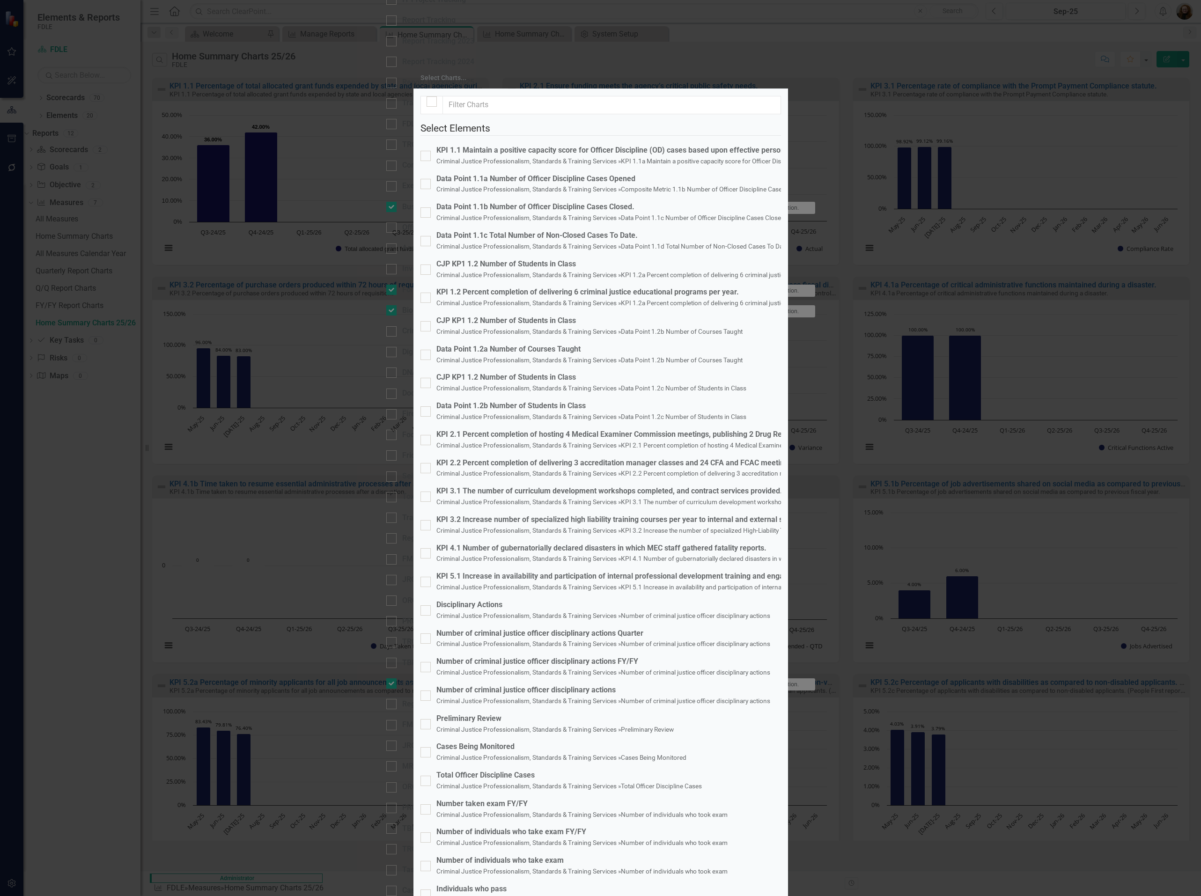
checkbox input "true"
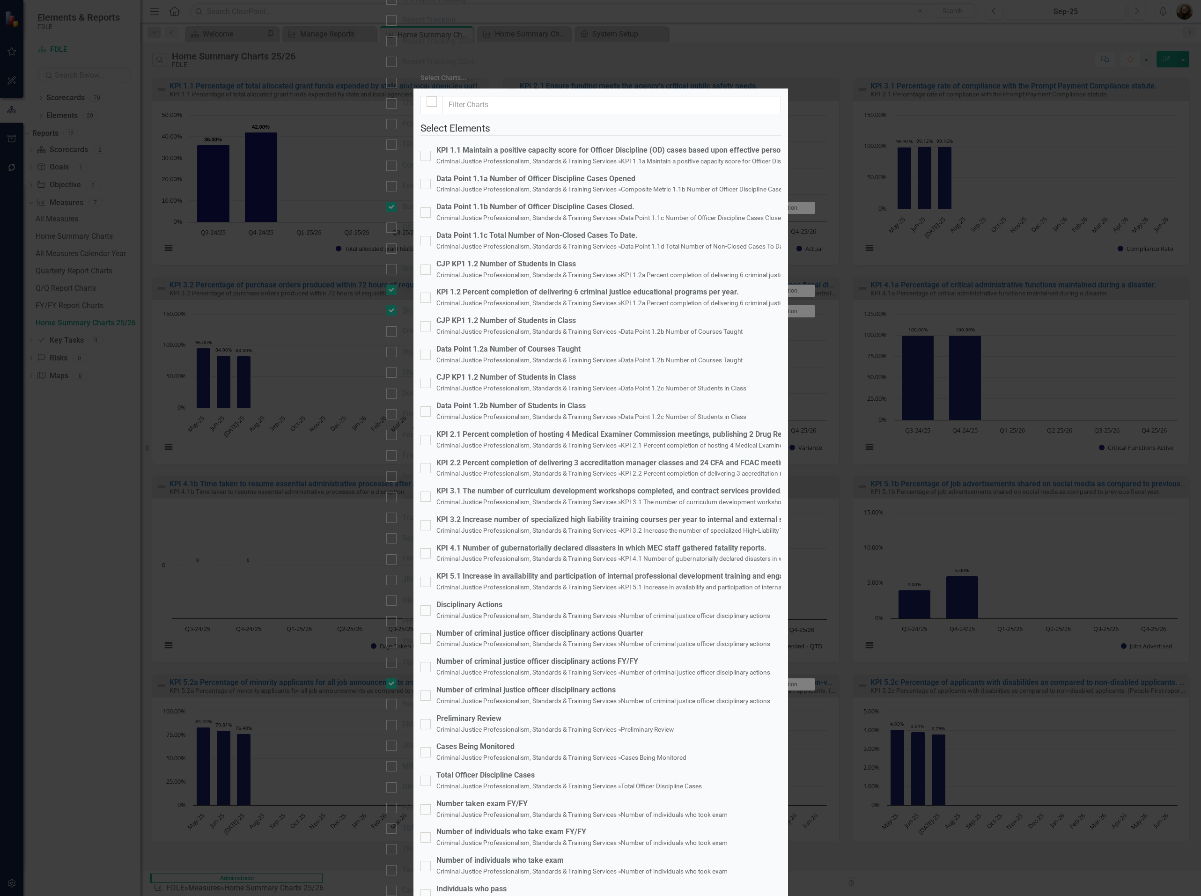
checkbox input "true"
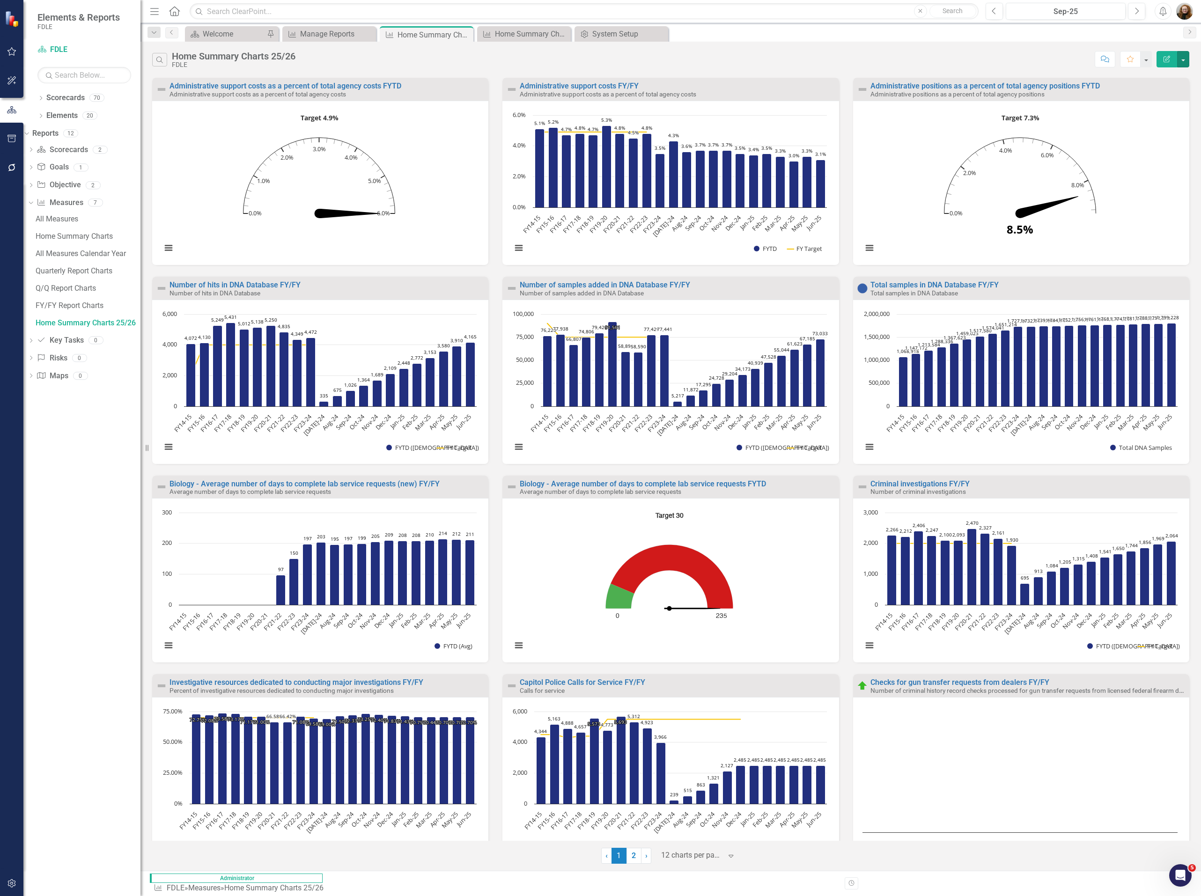
scroll to position [26, 0]
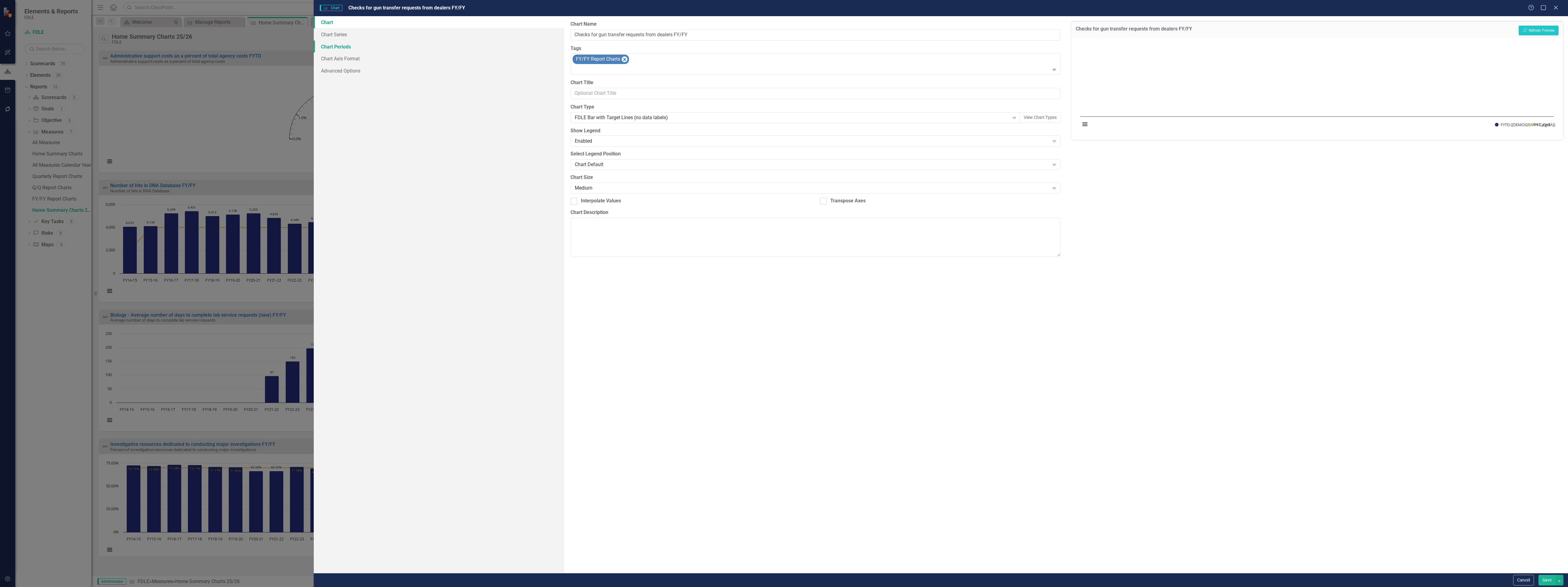
scroll to position [13, 0]
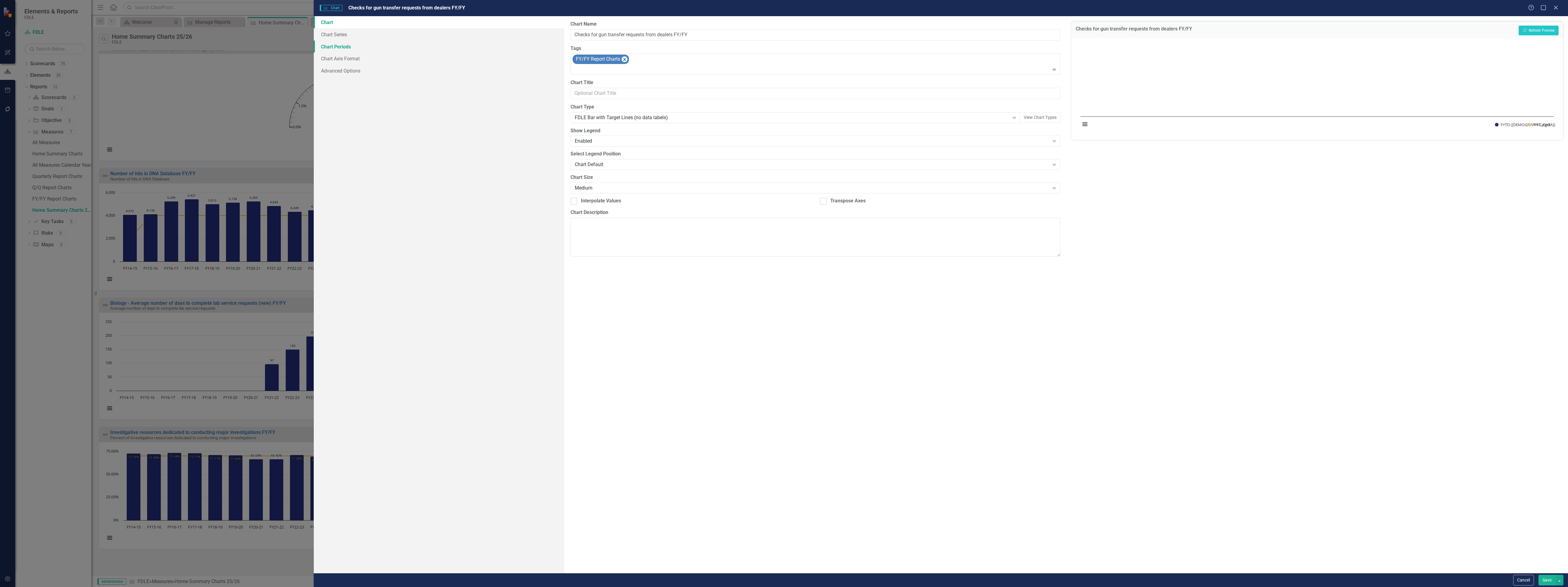
click at [338, 47] on link "Chart Periods" at bounding box center [439, 46] width 251 height 12
click at [574, 107] on input "Include Periods Hidden In Measure Data Grid" at bounding box center [573, 105] width 4 height 4
click at [574, 108] on div "From this tab, you define the periods you want included in the chart. For examp…" at bounding box center [815, 294] width 502 height 556
click at [573, 106] on input "Include Periods Hidden In Measure Data Grid" at bounding box center [573, 105] width 4 height 4
checkbox input "true"
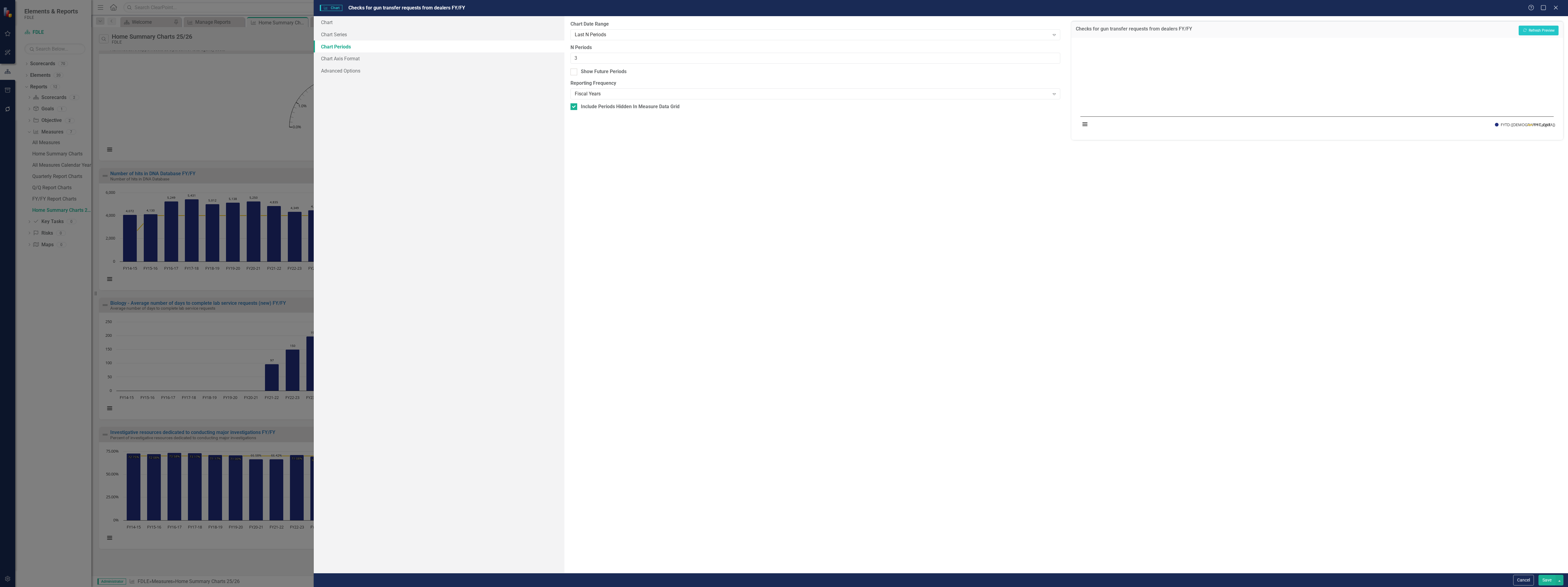
click at [611, 28] on div "Chart Date Range Last N Periods Expand" at bounding box center [815, 30] width 489 height 19
click at [609, 33] on div "Last N Periods" at bounding box center [811, 34] width 474 height 7
click at [612, 586] on div "All Periods" at bounding box center [785, 592] width 1558 height 7
click at [1536, 31] on button "Recalculate Refresh Preview" at bounding box center [1538, 30] width 40 height 10
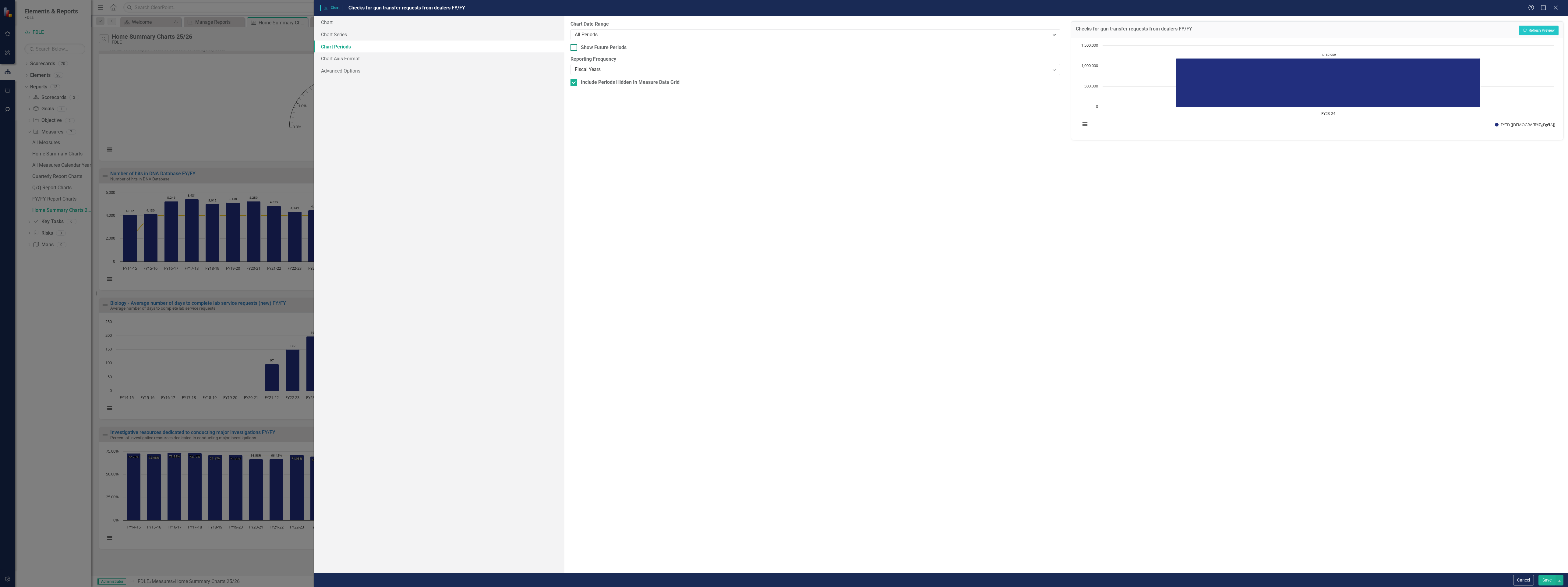
click at [575, 48] on div at bounding box center [574, 48] width 7 height 7
click at [574, 48] on input "Show Future Periods" at bounding box center [573, 46] width 4 height 4
checkbox input "true"
click at [344, 33] on link "Chart Series" at bounding box center [439, 34] width 251 height 12
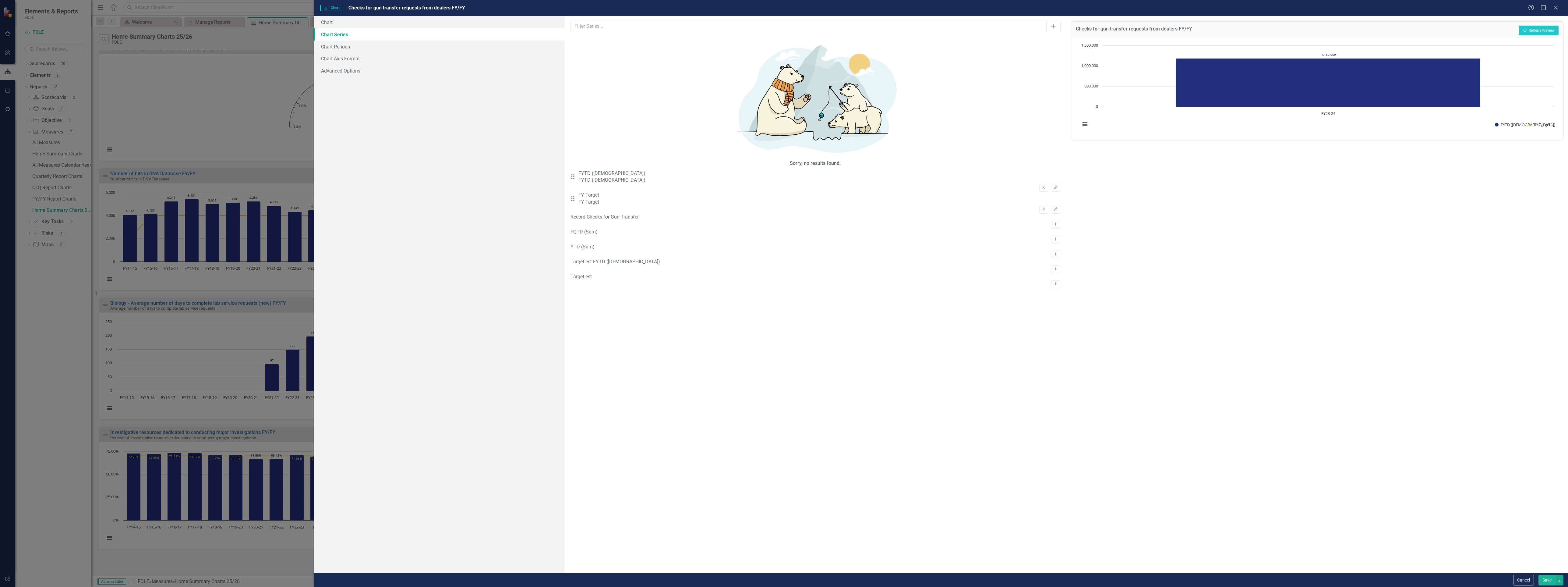
click at [897, 213] on div "Record Checks for Gun Transfer Activate" at bounding box center [815, 221] width 489 height 15
click at [1053, 223] on icon "Activate" at bounding box center [1055, 225] width 5 height 4
click at [1540, 27] on button "Recalculate Refresh Preview" at bounding box center [1538, 30] width 40 height 10
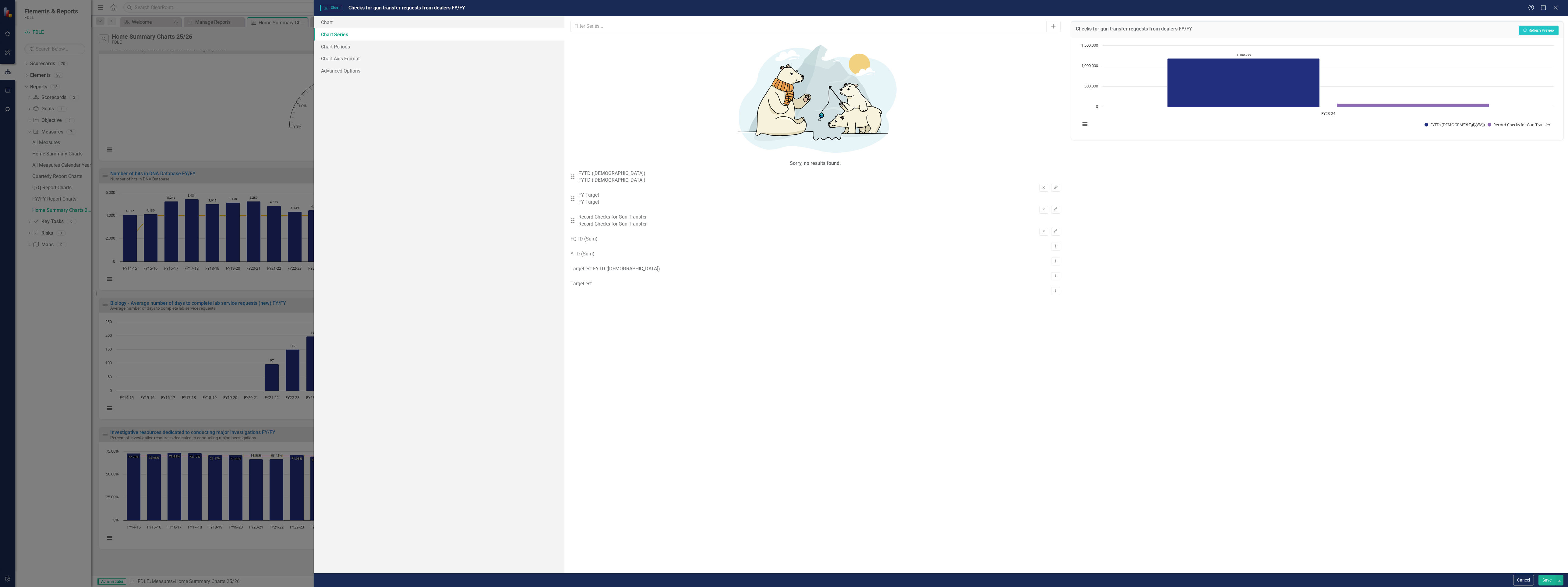
click at [1042, 230] on icon "Remove" at bounding box center [1044, 232] width 5 height 4
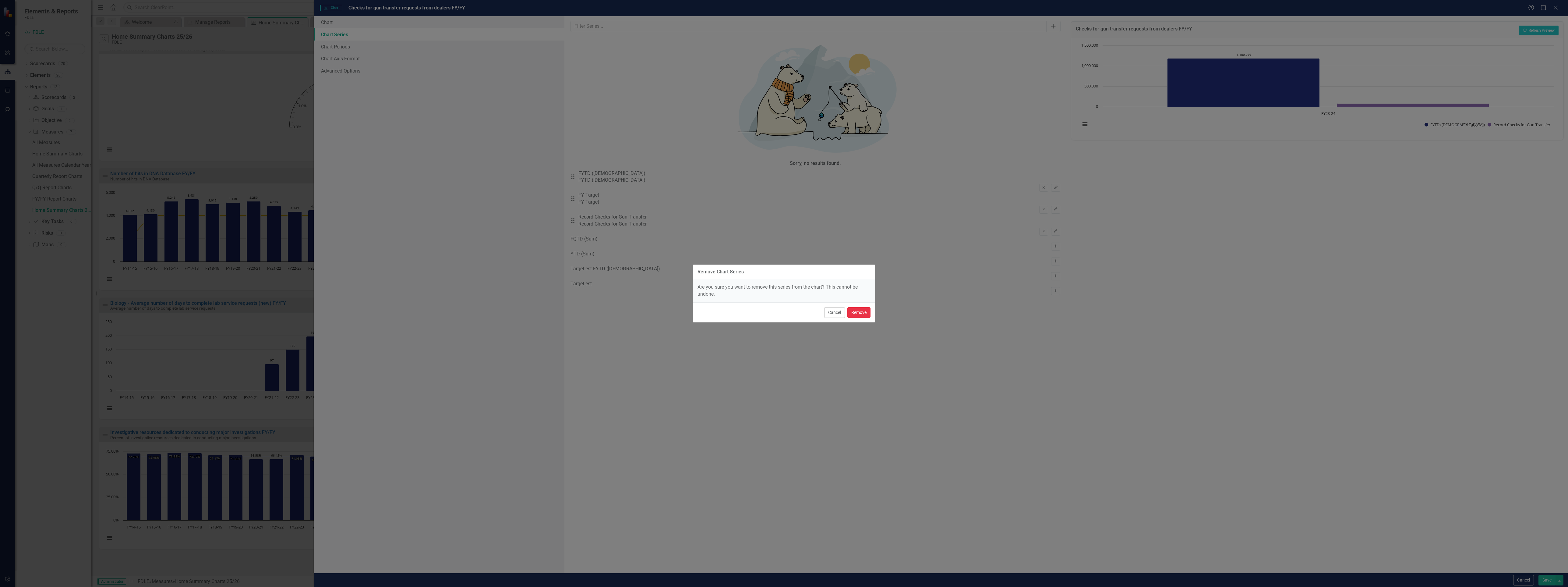
click at [853, 310] on button "Remove" at bounding box center [859, 312] width 23 height 10
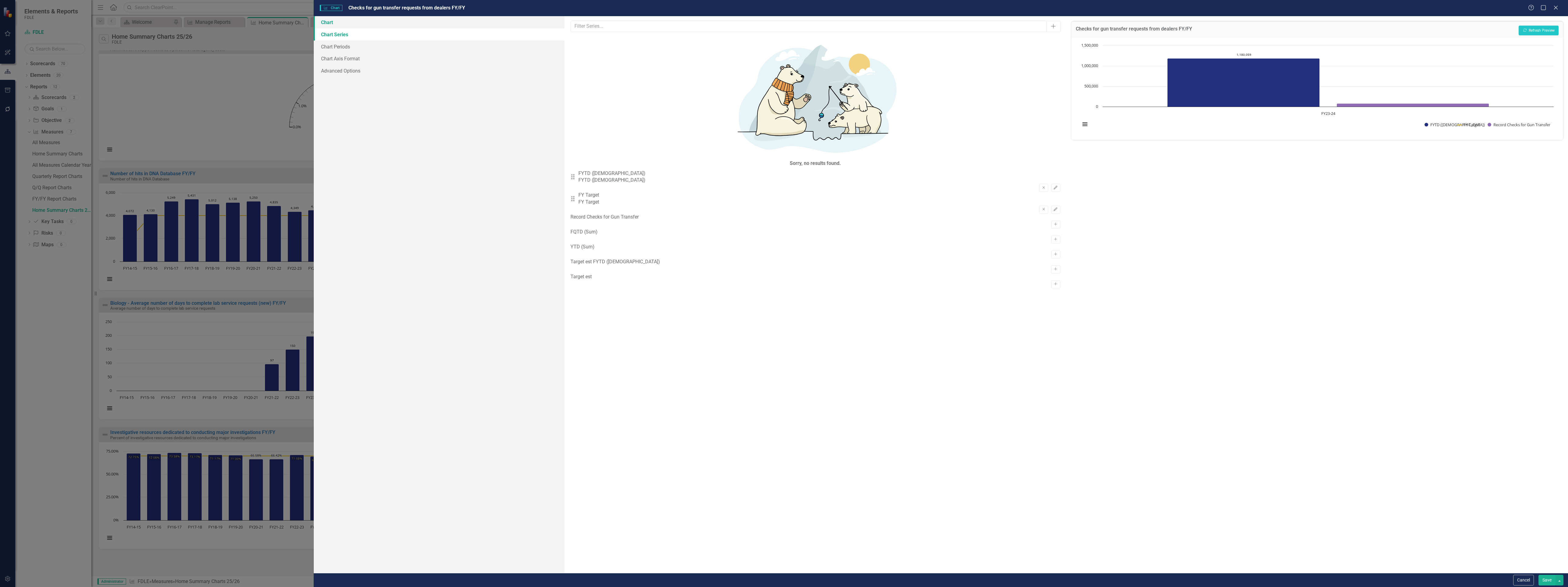
click at [329, 23] on link "Chart" at bounding box center [439, 22] width 251 height 12
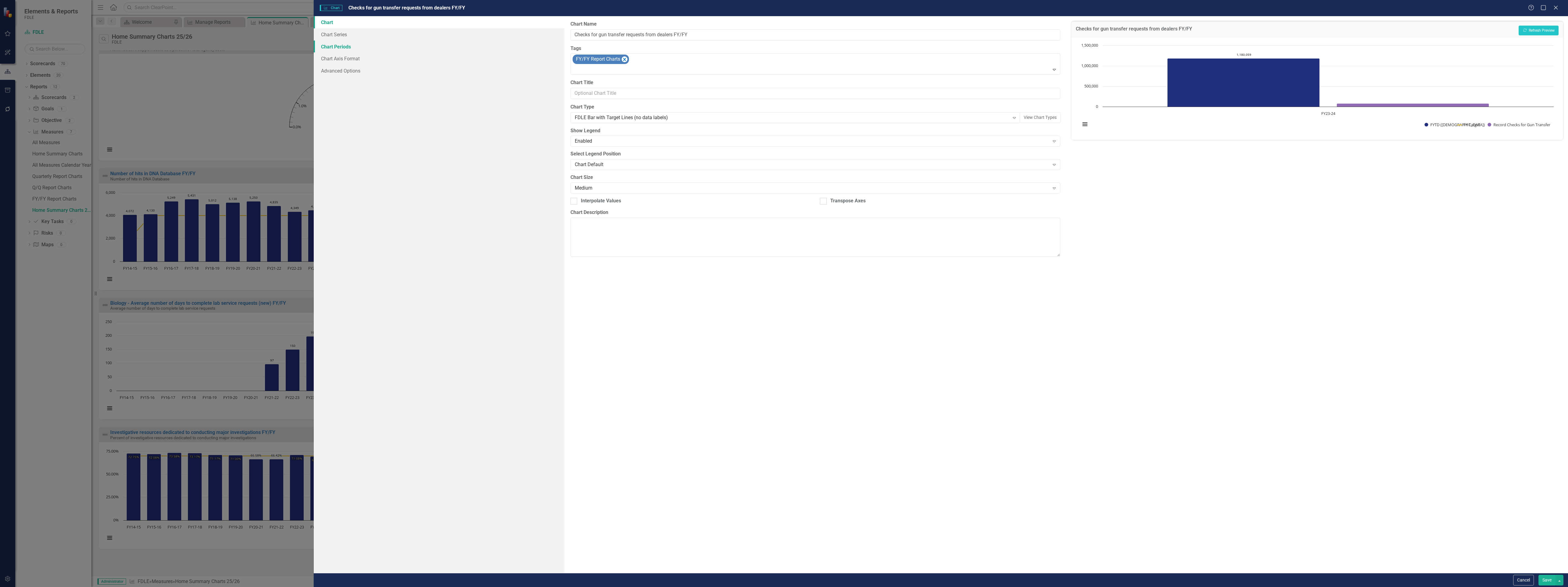
click at [340, 45] on link "Chart Periods" at bounding box center [439, 46] width 251 height 12
click at [1522, 582] on button "Cancel" at bounding box center [1524, 580] width 21 height 10
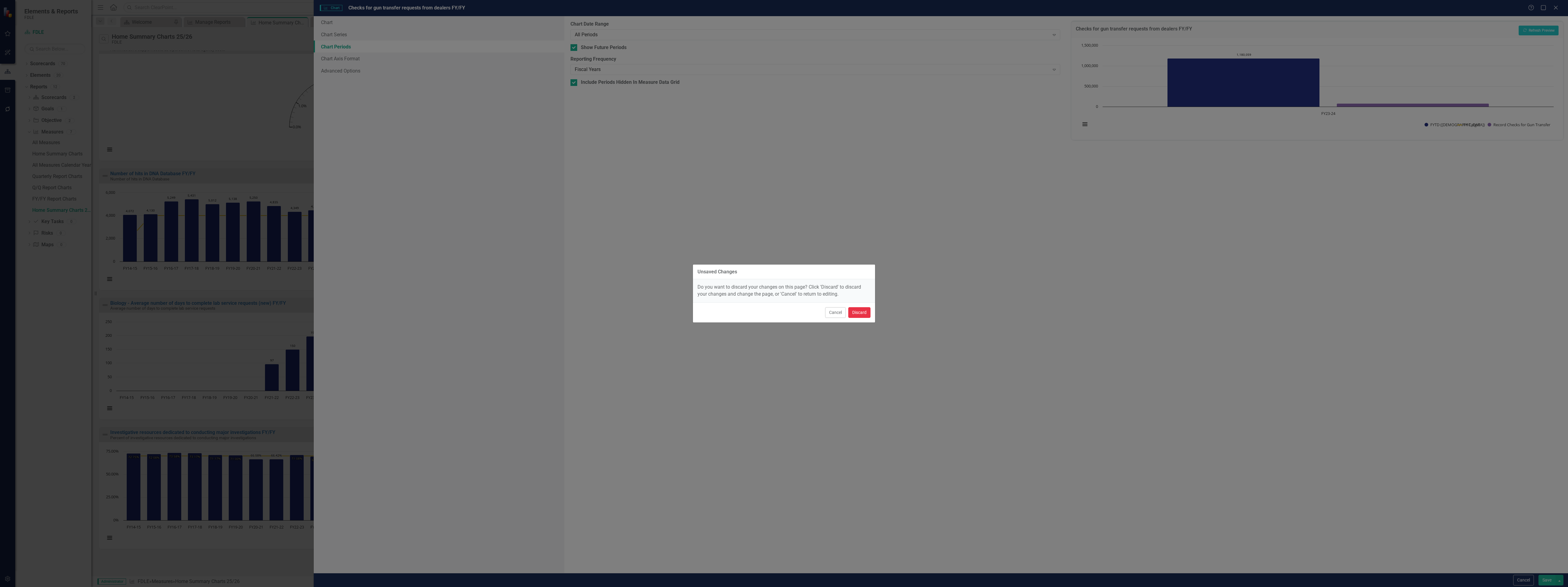
click at [854, 311] on button "Discard" at bounding box center [859, 312] width 22 height 10
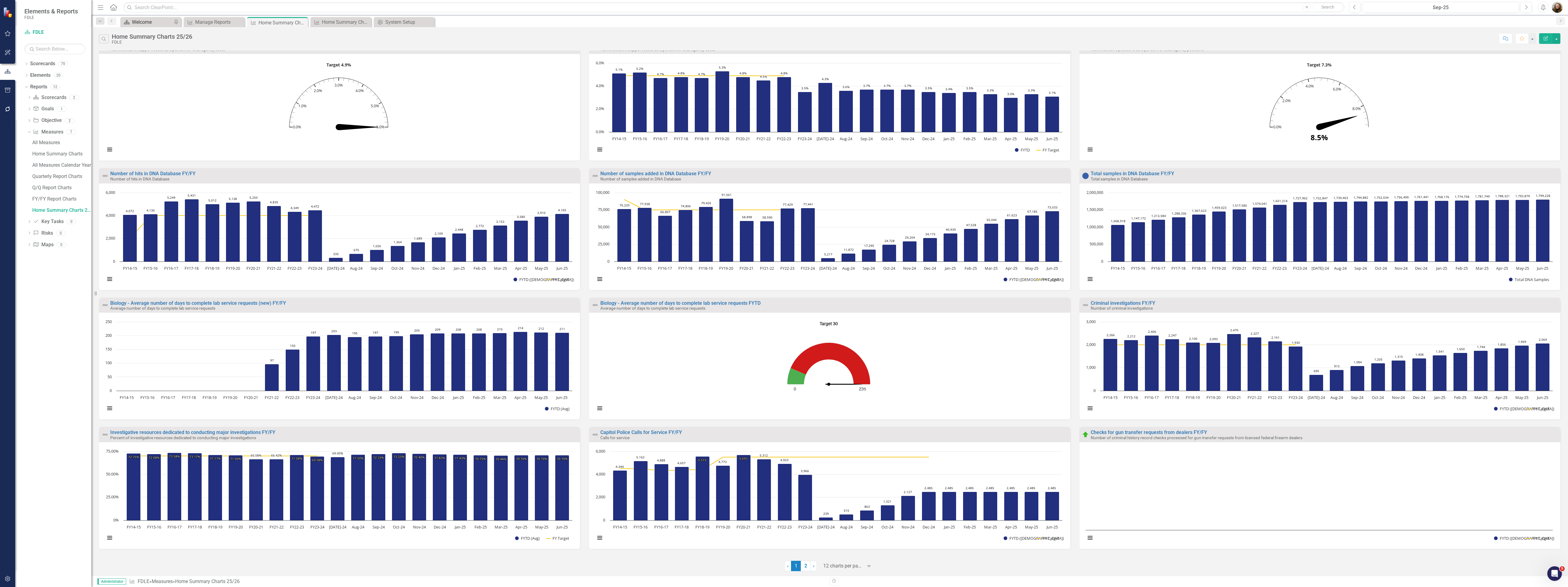
click at [148, 22] on div "Welcome" at bounding box center [152, 22] width 40 height 8
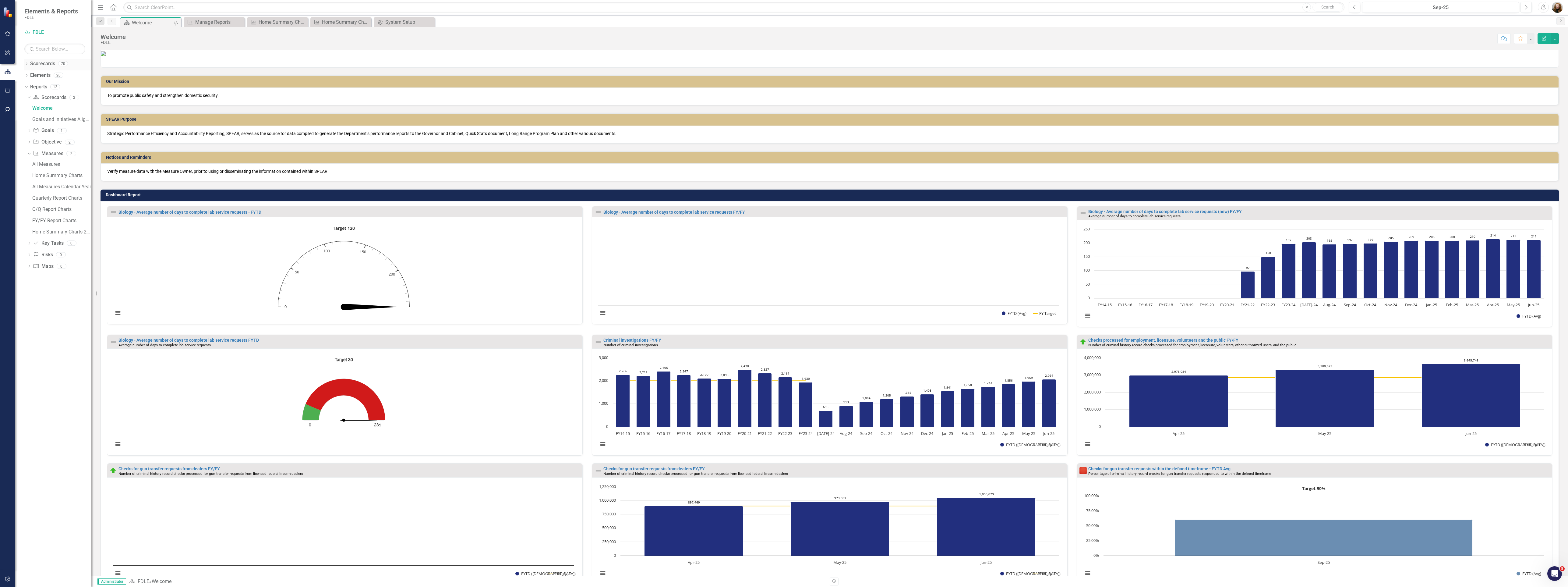
click at [27, 66] on icon "Dropdown" at bounding box center [26, 64] width 5 height 3
click at [27, 66] on icon "Dropdown" at bounding box center [25, 63] width 3 height 5
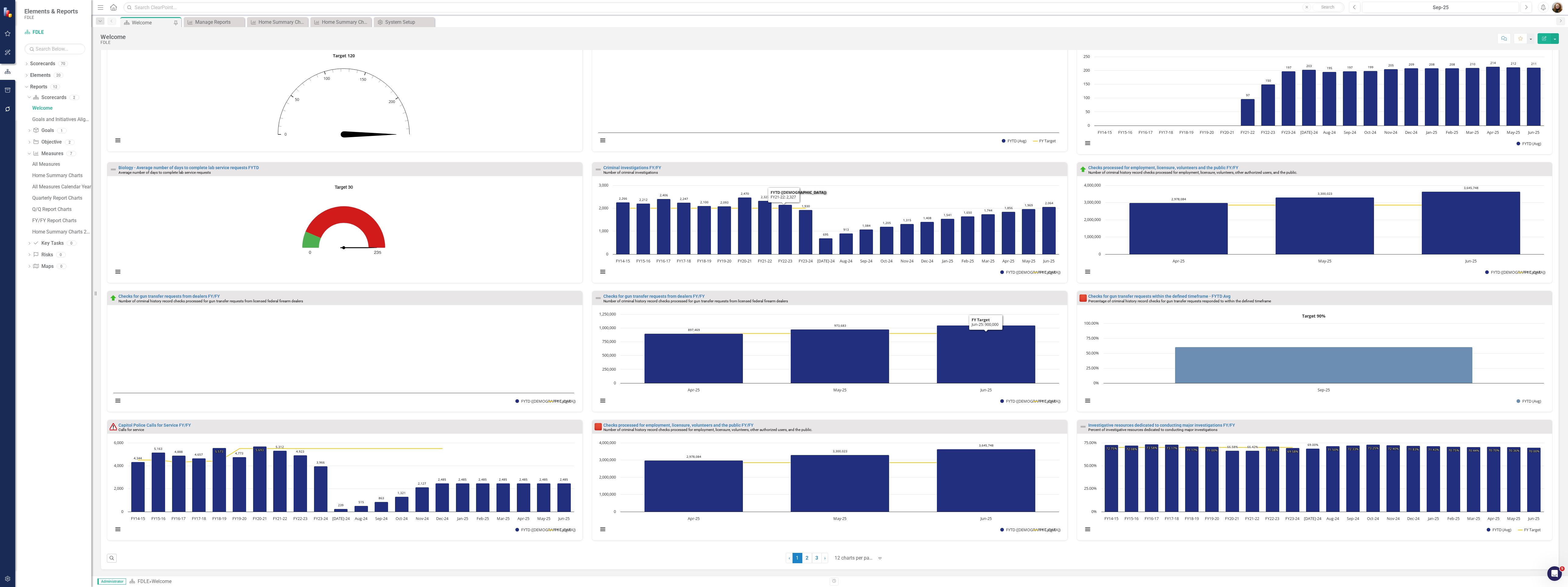
scroll to position [301, 0]
click at [818, 131] on rect "Interactive chart" at bounding box center [829, 100] width 467 height 99
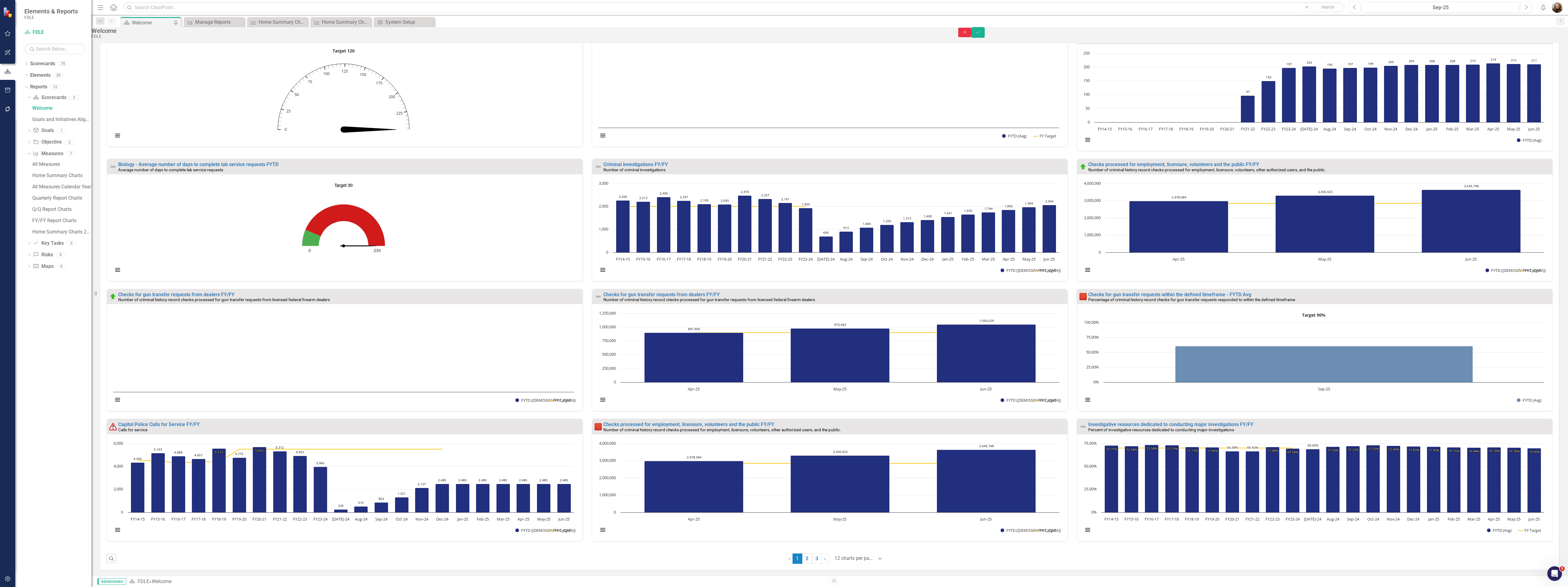
click at [967, 34] on icon "Close" at bounding box center [965, 32] width 5 height 5
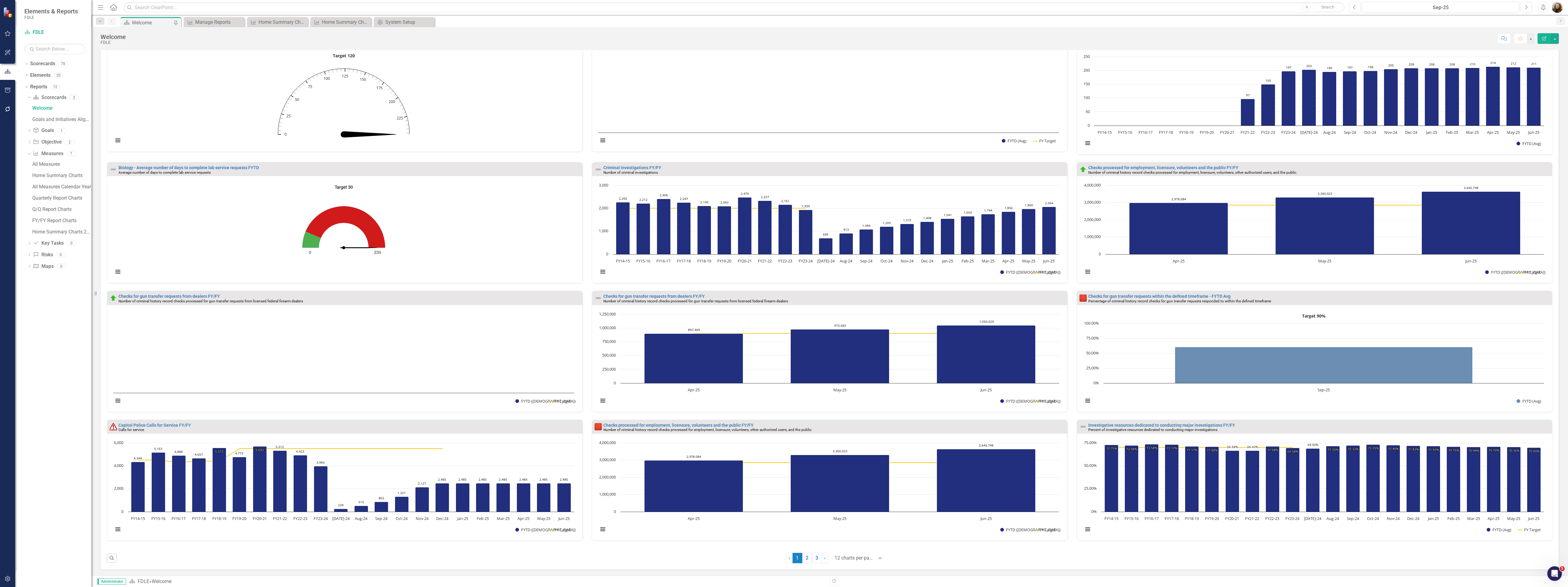
click at [727, 42] on link "Biology - Average number of days to complete lab service requests FY/FY" at bounding box center [674, 39] width 142 height 5
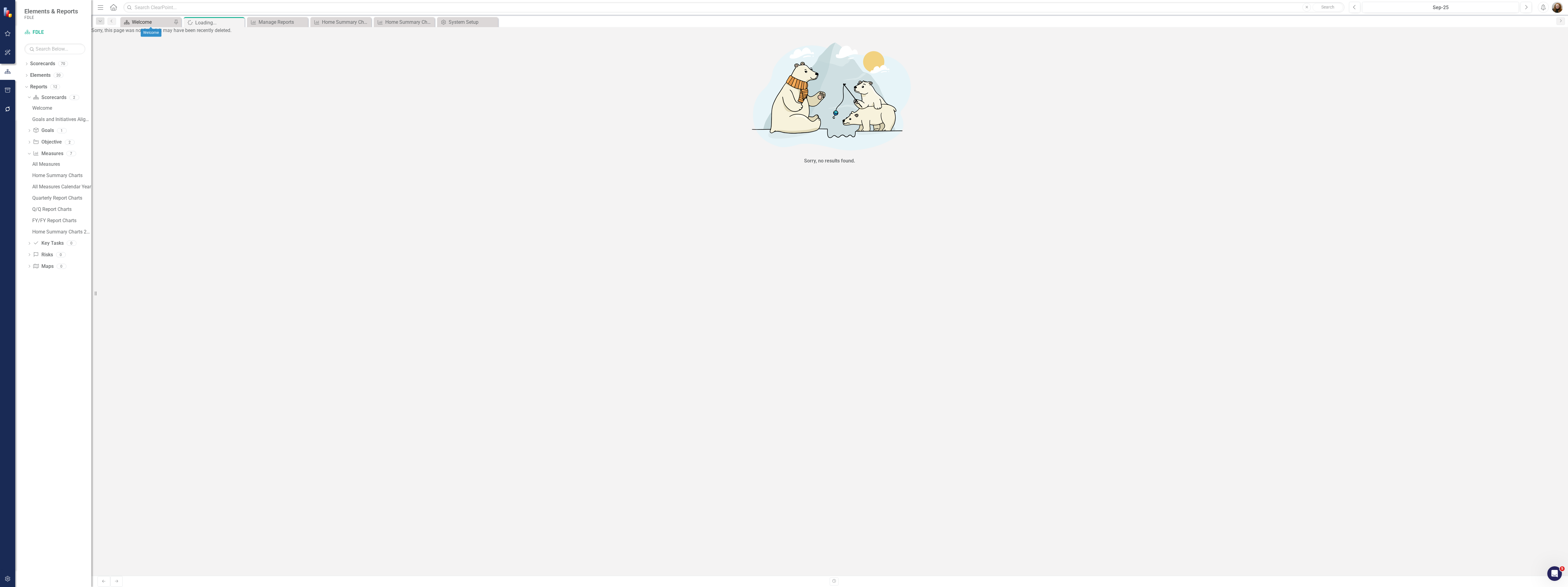
click at [148, 21] on div "Welcome" at bounding box center [152, 22] width 40 height 8
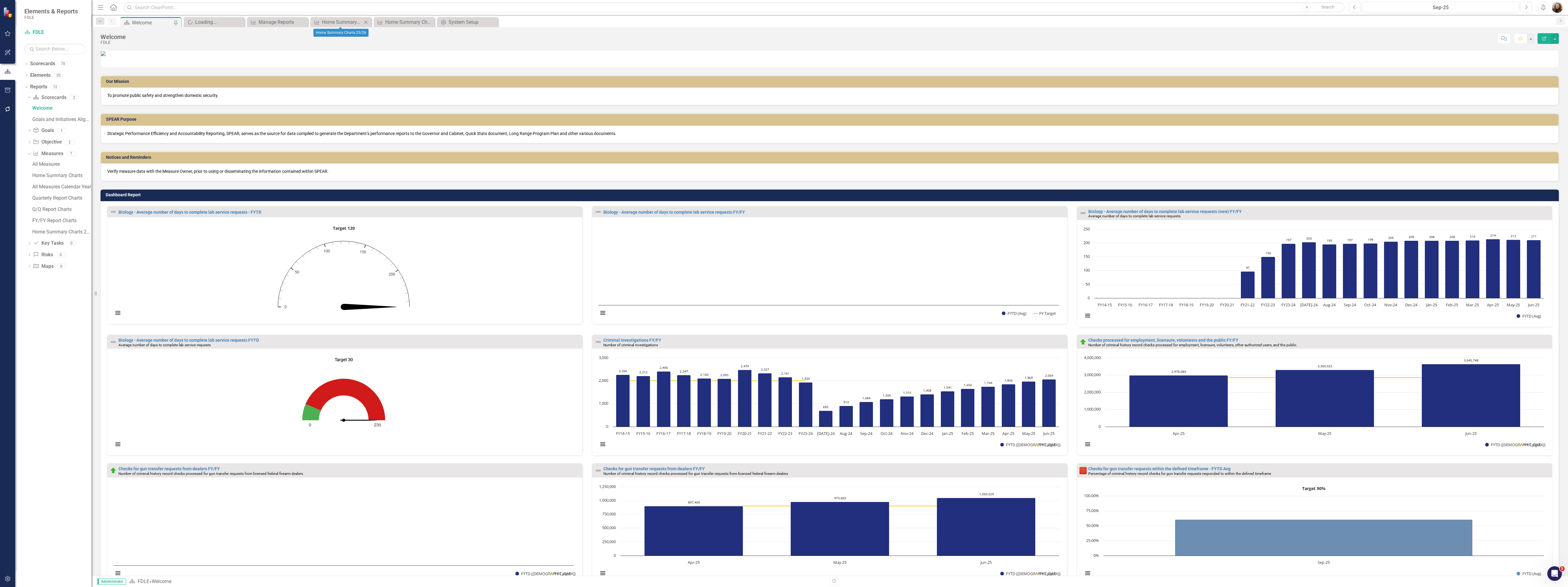
click at [337, 27] on div "Measure Home Summary Charts 25/26 Close" at bounding box center [341, 21] width 61 height 10
click at [337, 24] on div "Home Summary Charts 25/26" at bounding box center [342, 22] width 40 height 8
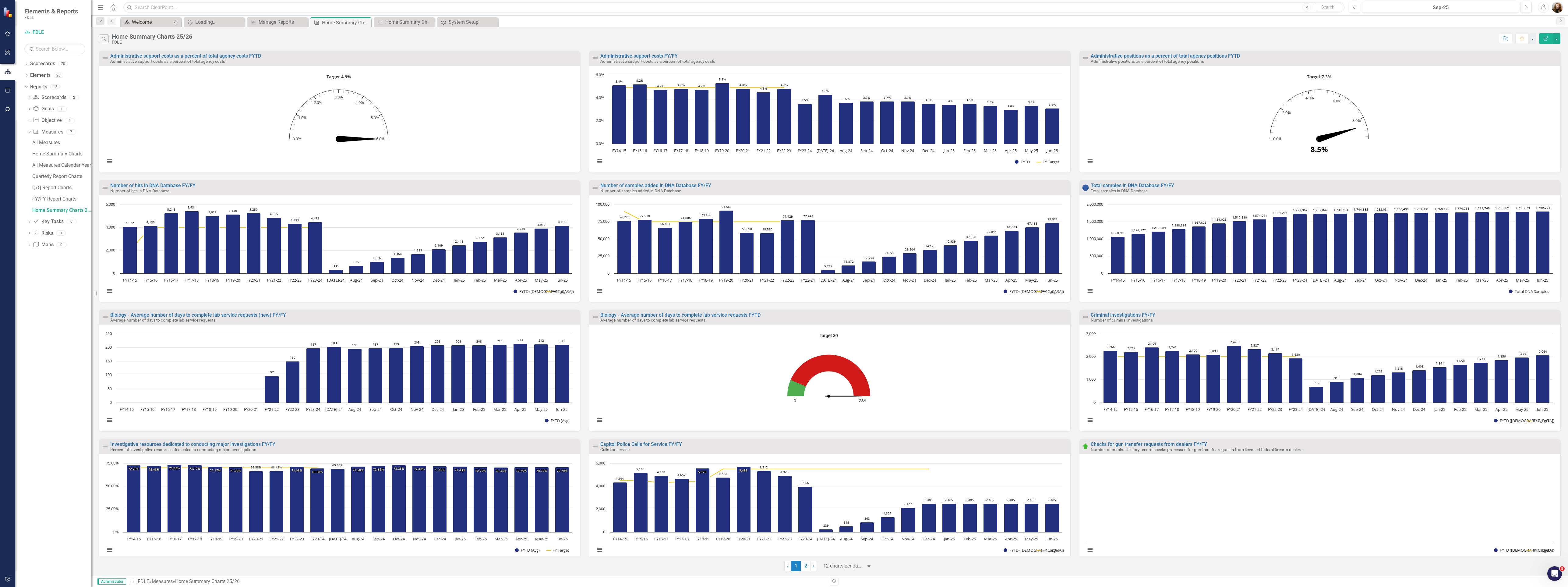
click at [147, 23] on div "Welcome" at bounding box center [152, 22] width 40 height 8
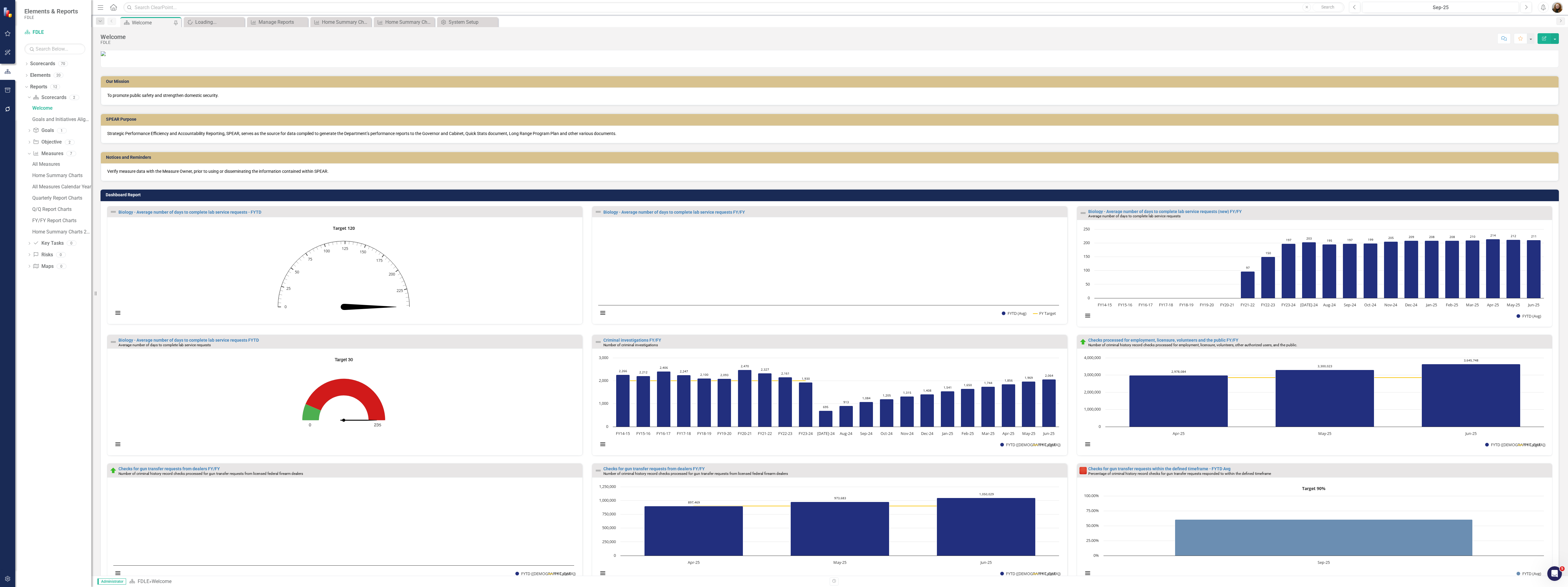
click at [1520, 197] on h3 "Dashboard Report" at bounding box center [830, 195] width 1450 height 5
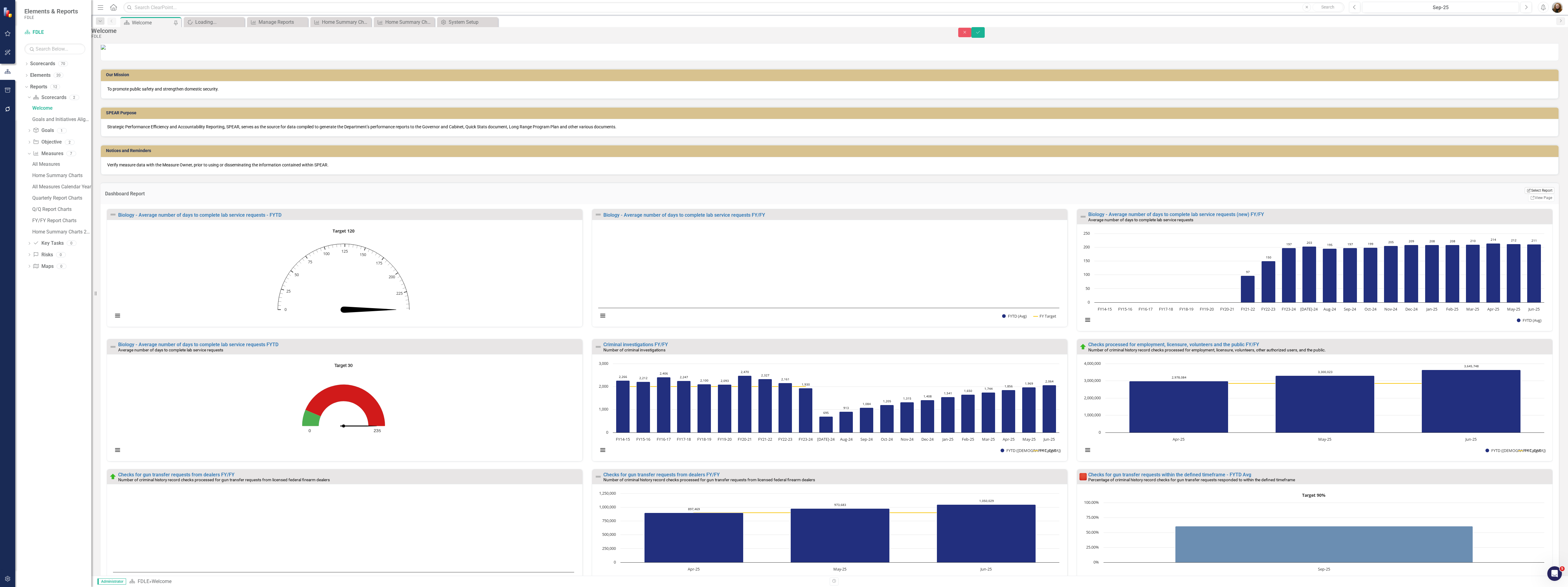
click at [1525, 194] on button "Edit Report Select Report" at bounding box center [1539, 190] width 29 height 7
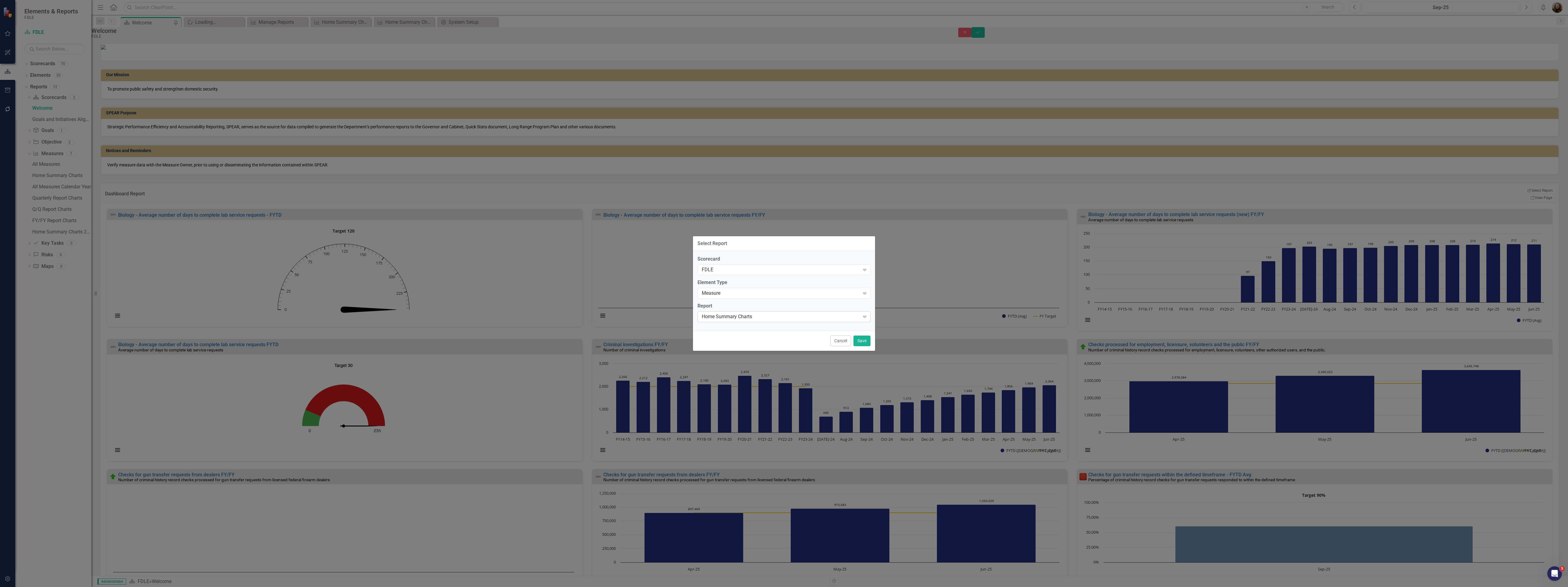
click at [790, 316] on div "Home Summary Charts" at bounding box center [781, 316] width 158 height 7
click at [861, 338] on button "Save" at bounding box center [862, 340] width 17 height 10
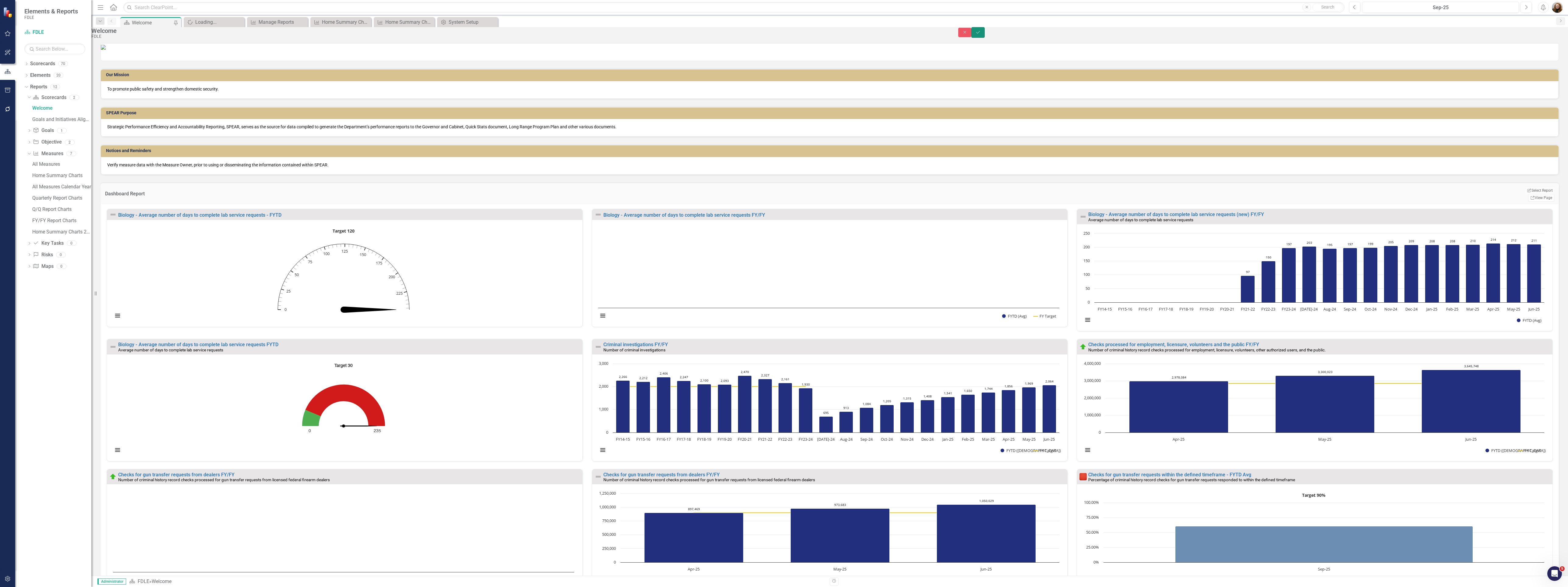
click at [985, 31] on button "Save" at bounding box center [978, 33] width 14 height 10
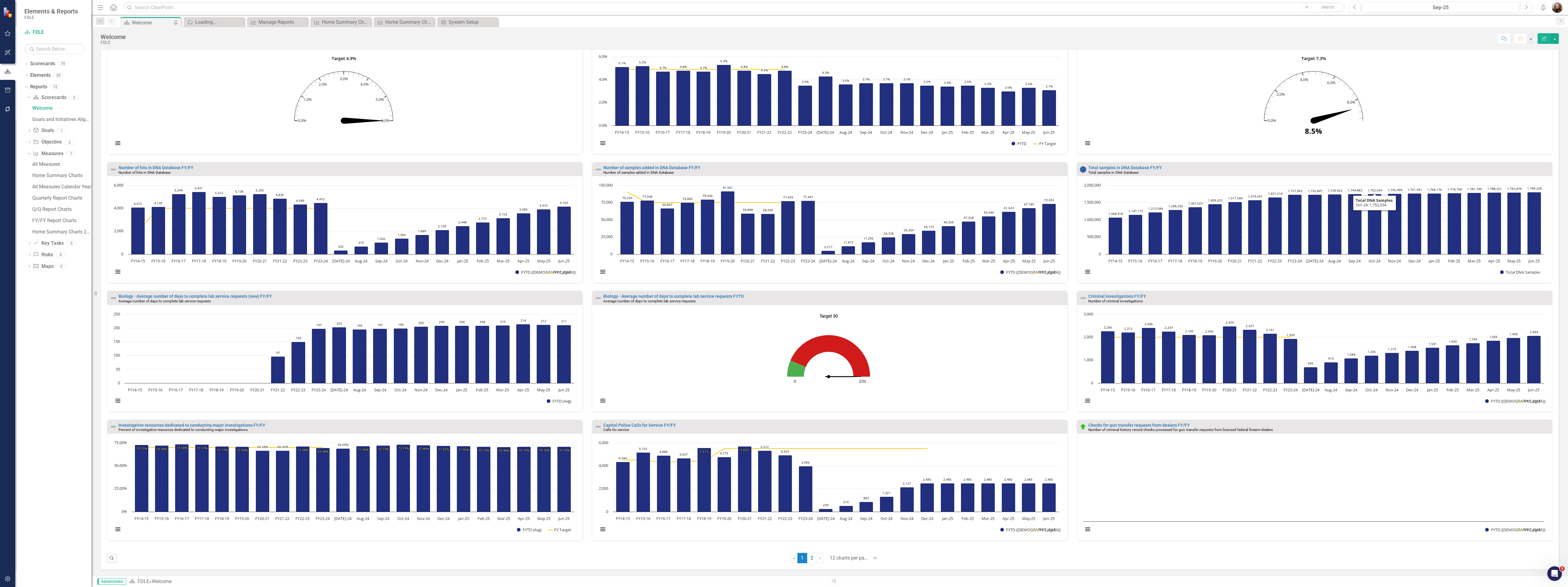
scroll to position [346, 0]
click at [1137, 424] on link "Checks for gun transfer requests from dealers FY/FY" at bounding box center [1139, 424] width 101 height 5
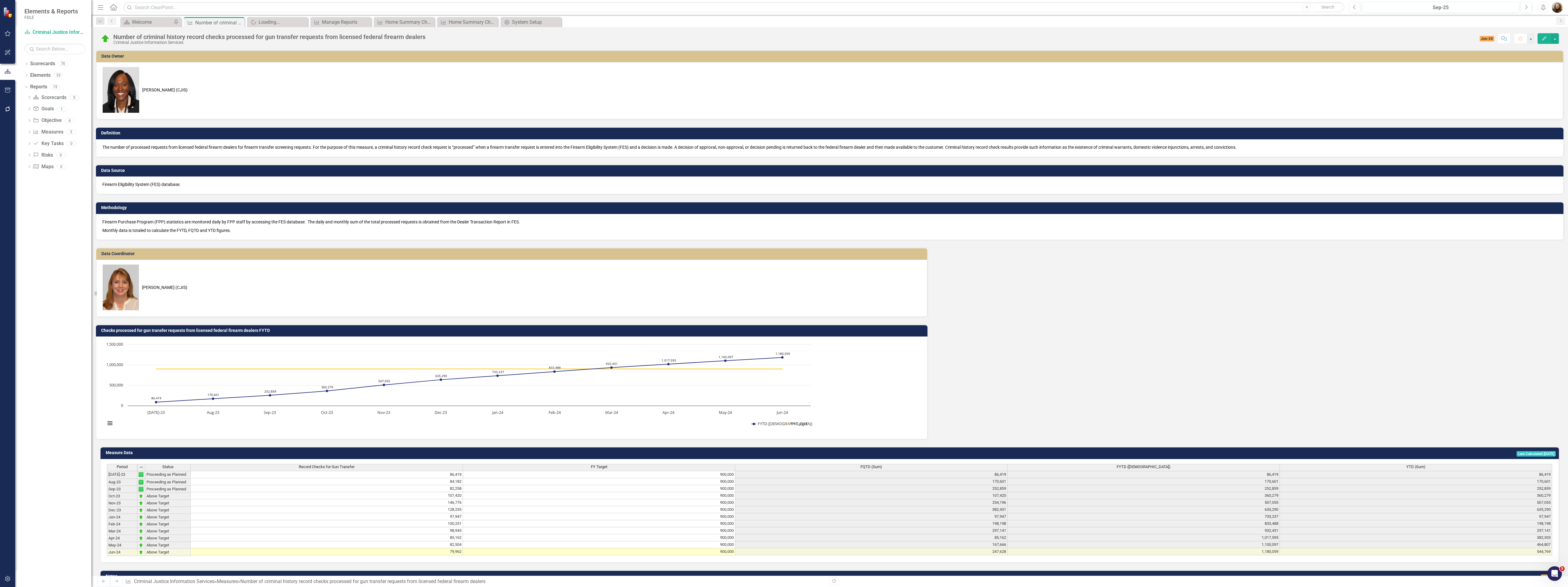
click at [1237, 465] on div "Data Owner [PERSON_NAME] (CJIS) Definition The number of processed requests fro…" at bounding box center [830, 313] width 1477 height 526
click at [40, 63] on link "Scorecards" at bounding box center [42, 64] width 25 height 7
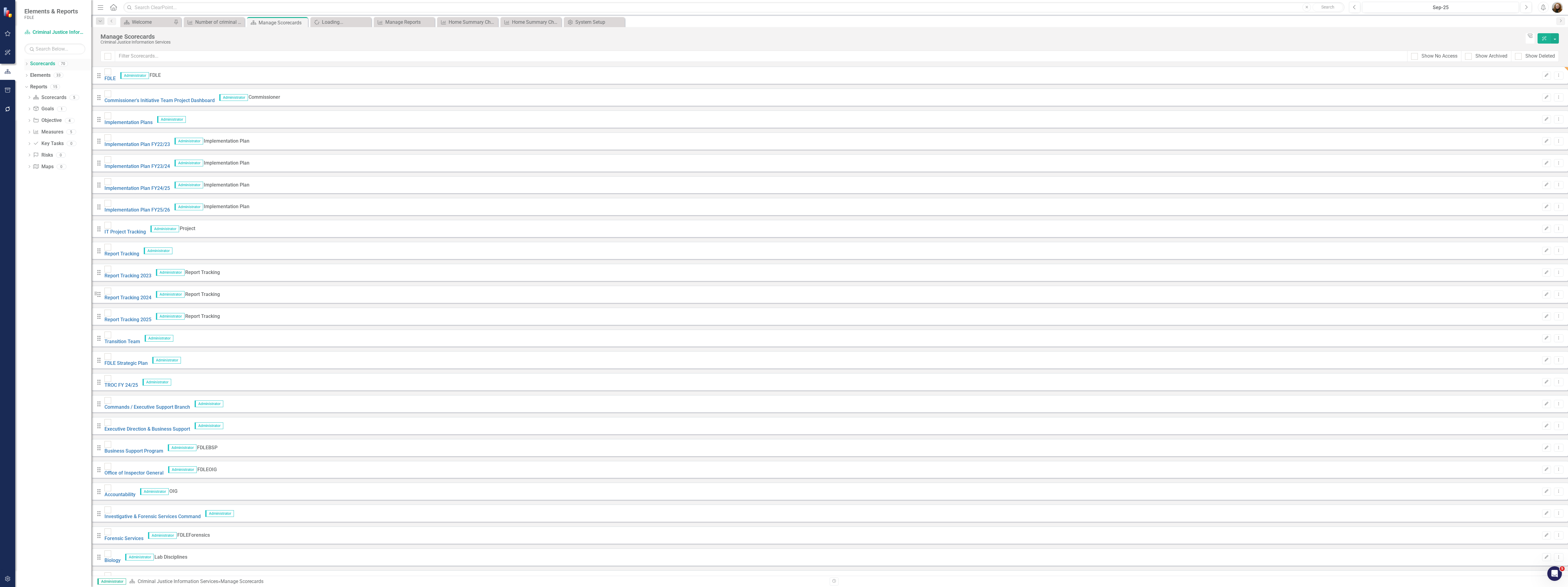
click at [38, 62] on link "Scorecards" at bounding box center [42, 64] width 25 height 7
click at [28, 65] on icon "Dropdown" at bounding box center [26, 64] width 5 height 3
click at [27, 62] on div "Dropdown" at bounding box center [25, 63] width 5 height 5
click at [3, 68] on button "button" at bounding box center [7, 72] width 15 height 10
click at [33, 63] on link "Scorecards" at bounding box center [42, 64] width 25 height 7
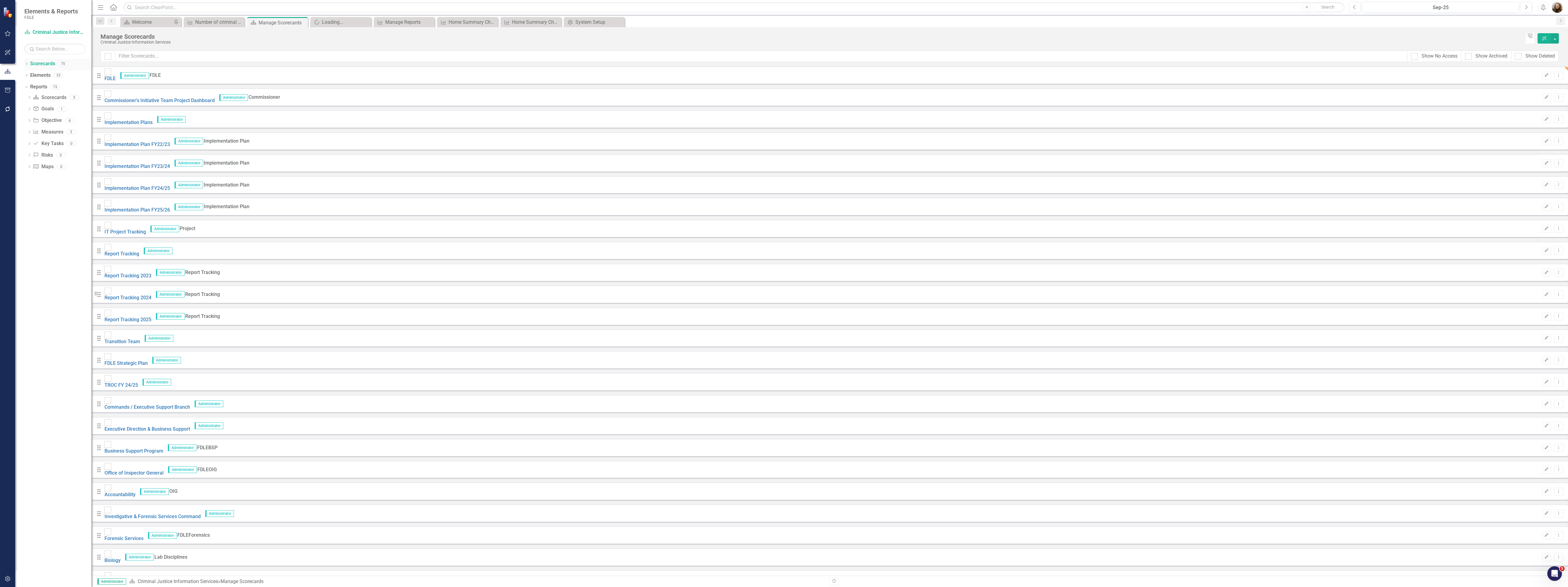
click at [27, 66] on icon "Dropdown" at bounding box center [26, 64] width 5 height 3
click at [35, 110] on link "Commands / Executive Support Branch" at bounding box center [62, 109] width 58 height 7
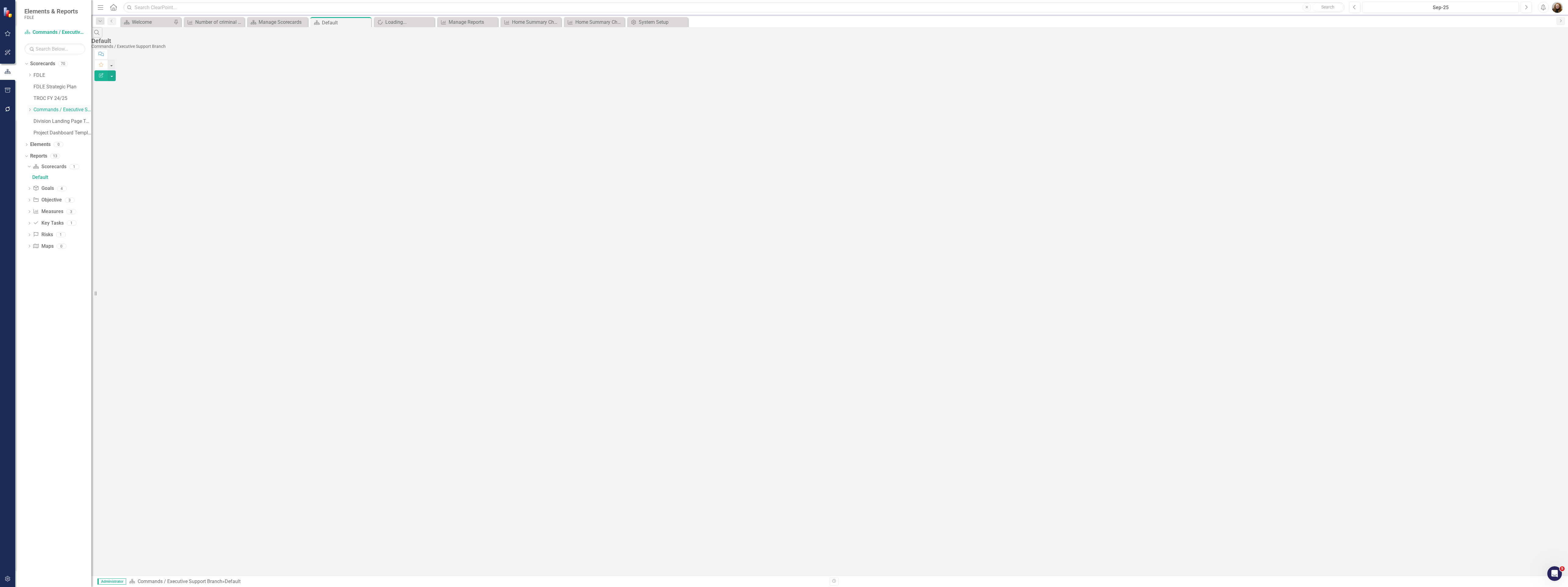
click at [29, 110] on icon "Dropdown" at bounding box center [29, 110] width 5 height 4
click at [32, 120] on icon "Dropdown" at bounding box center [29, 119] width 5 height 4
click at [32, 138] on icon "Dropdown" at bounding box center [29, 136] width 5 height 4
click at [56, 150] on link "Accountability" at bounding box center [62, 147] width 58 height 7
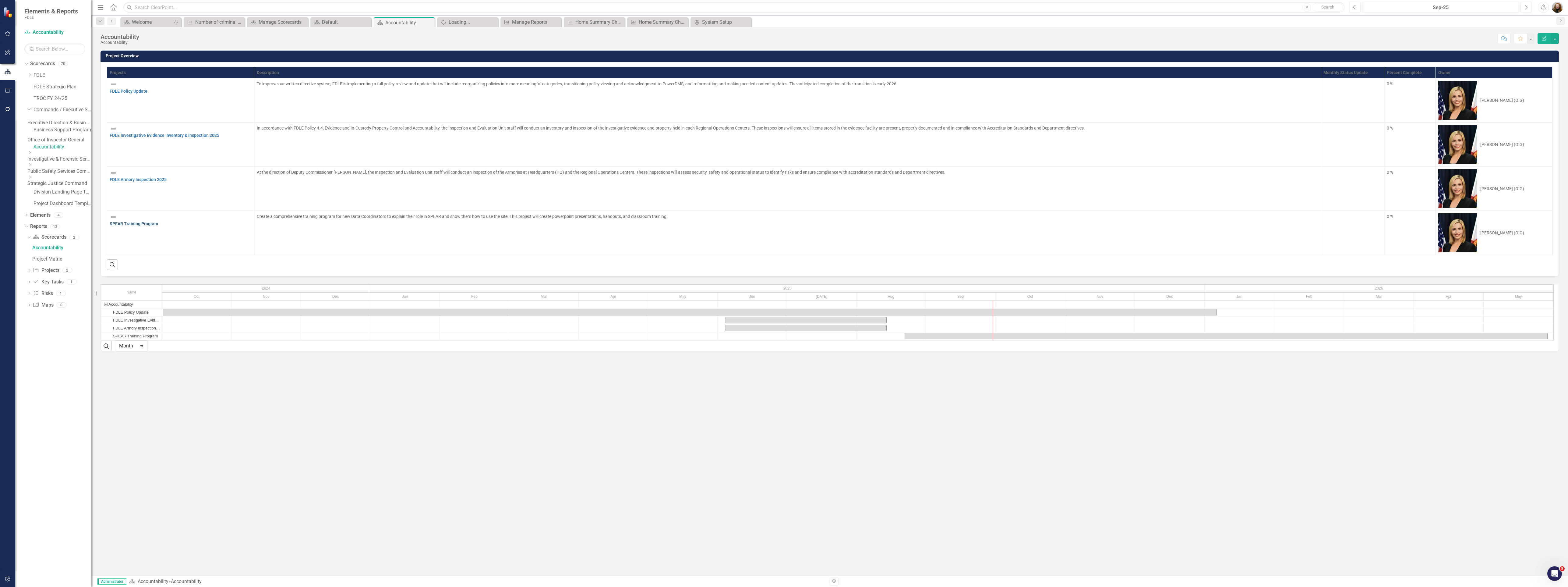
click at [137, 221] on link "SPEAR Training Program" at bounding box center [134, 223] width 48 height 5
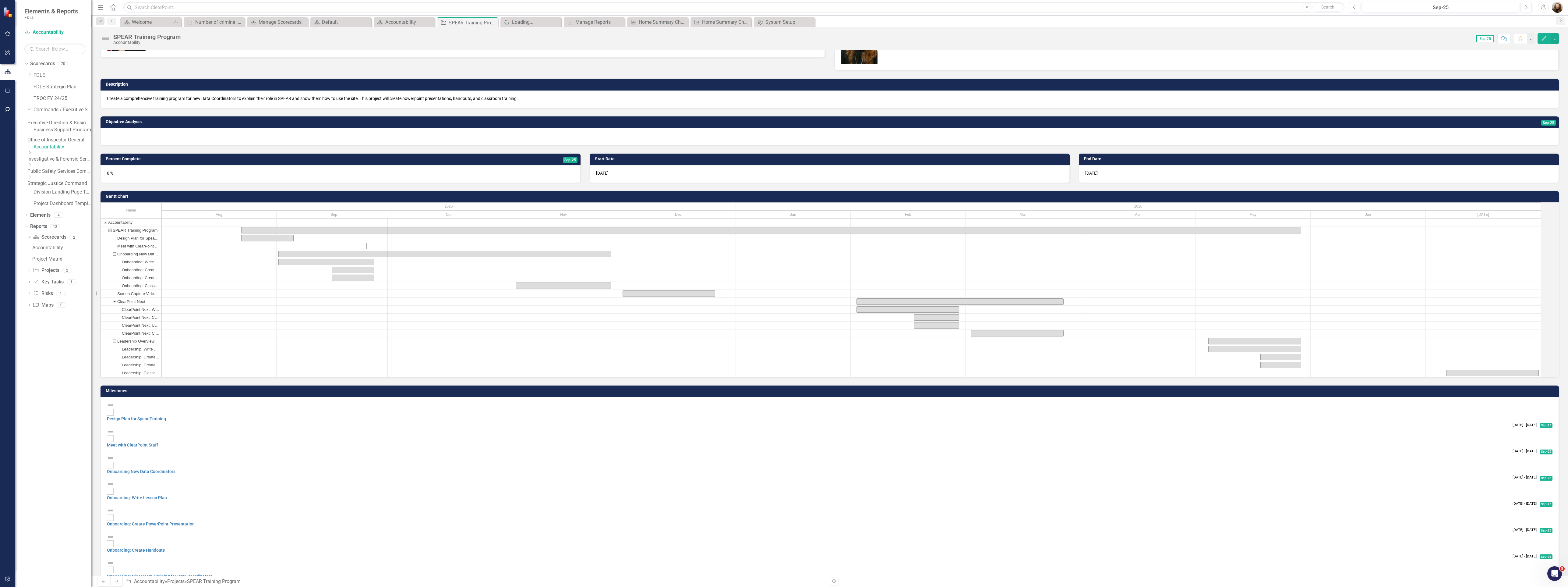
scroll to position [32, 0]
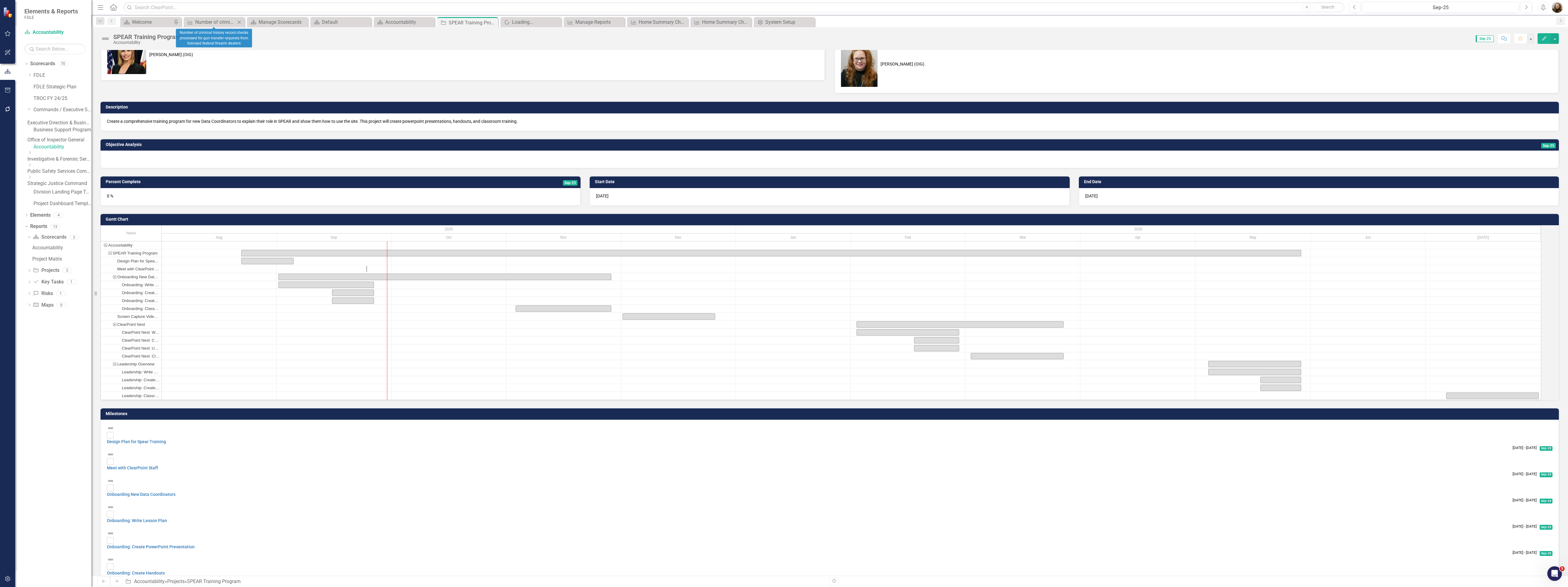
click at [242, 21] on icon "Close" at bounding box center [239, 21] width 6 height 5
click at [241, 21] on icon "Close" at bounding box center [239, 21] width 6 height 5
click at [0, 0] on icon "Close" at bounding box center [0, 0] width 0 height 0
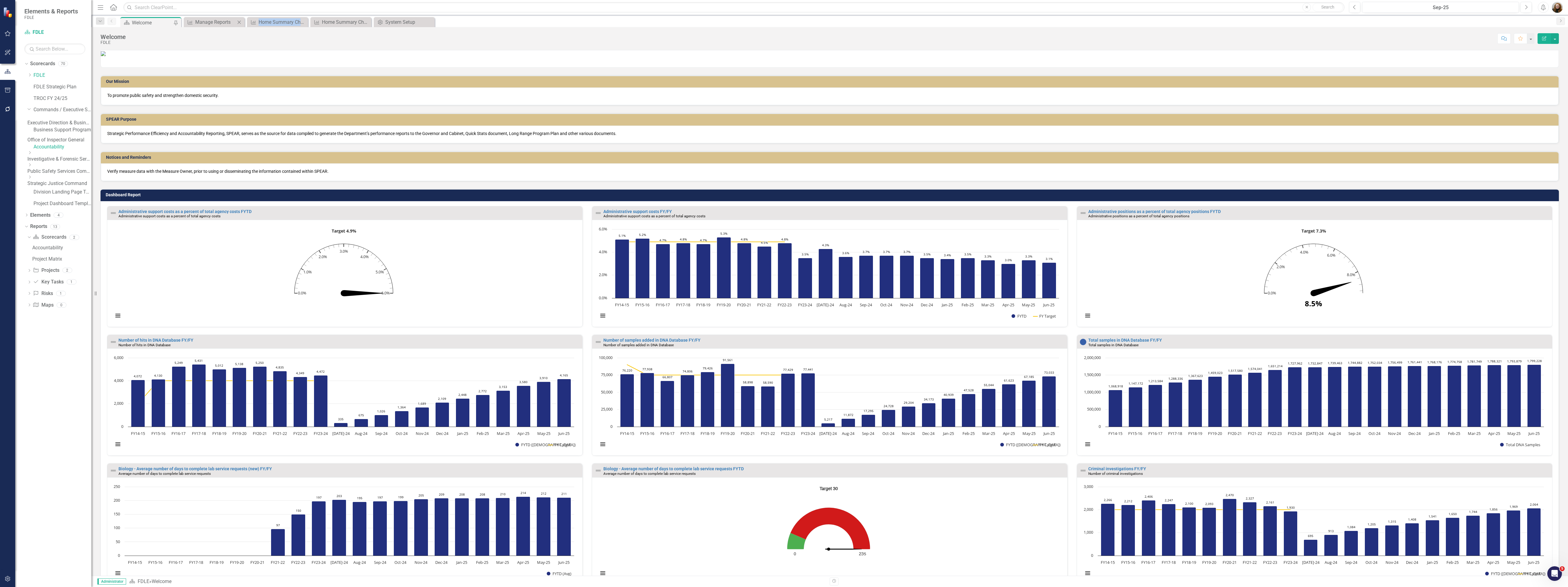
click at [241, 21] on icon "Close" at bounding box center [239, 21] width 6 height 5
click at [0, 0] on icon "Close" at bounding box center [0, 0] width 0 height 0
click at [241, 21] on icon "Close" at bounding box center [239, 21] width 6 height 5
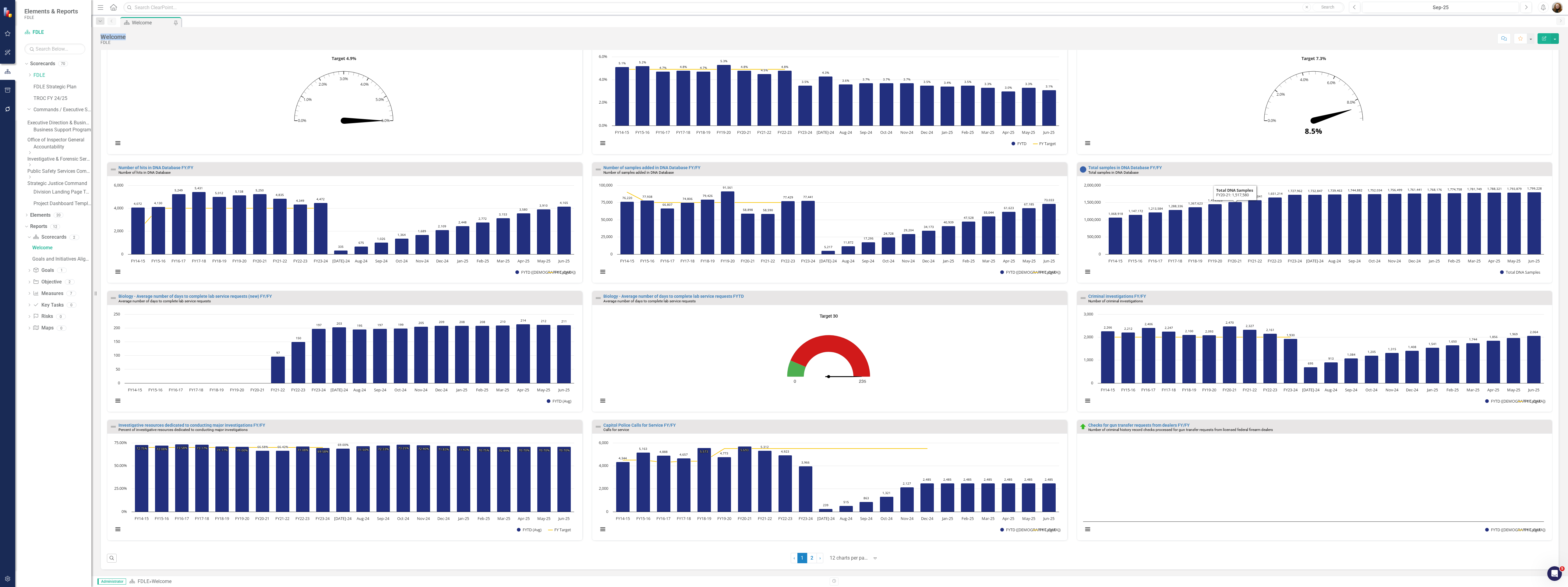
scroll to position [346, 0]
click at [1163, 425] on link "Checks for gun transfer requests from dealers FY/FY" at bounding box center [1139, 424] width 101 height 5
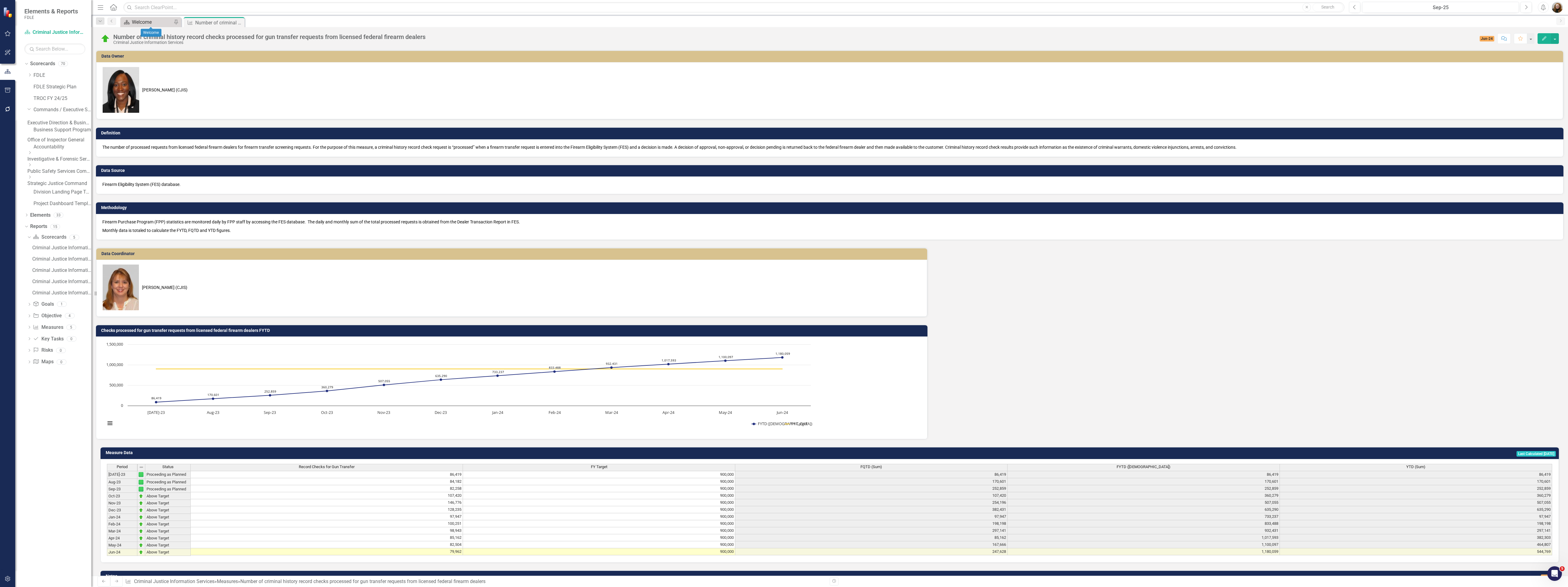
click at [155, 20] on div "Welcome" at bounding box center [152, 22] width 40 height 8
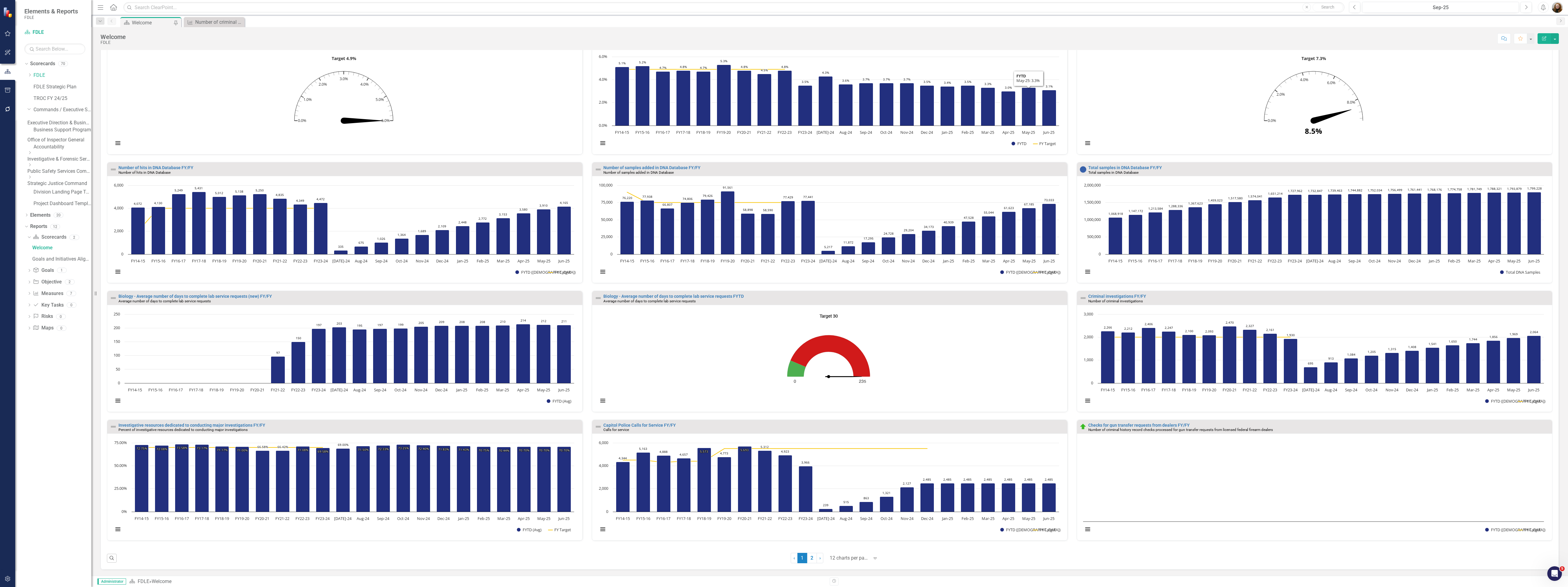
scroll to position [346, 0]
click at [1140, 423] on link "Checks for gun transfer requests from dealers FY/FY" at bounding box center [1139, 424] width 101 height 5
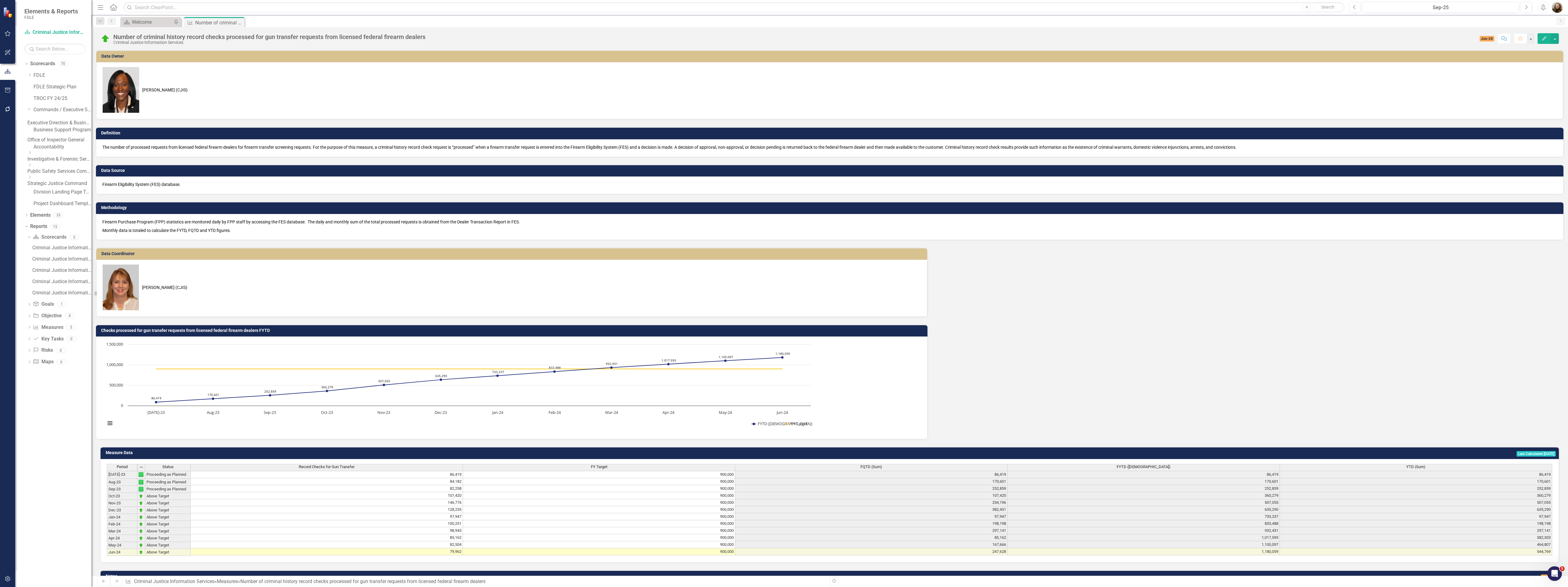
click at [1481, 39] on span "Jun-24" at bounding box center [1487, 38] width 15 height 5
click at [1543, 41] on button "Edit" at bounding box center [1544, 38] width 14 height 10
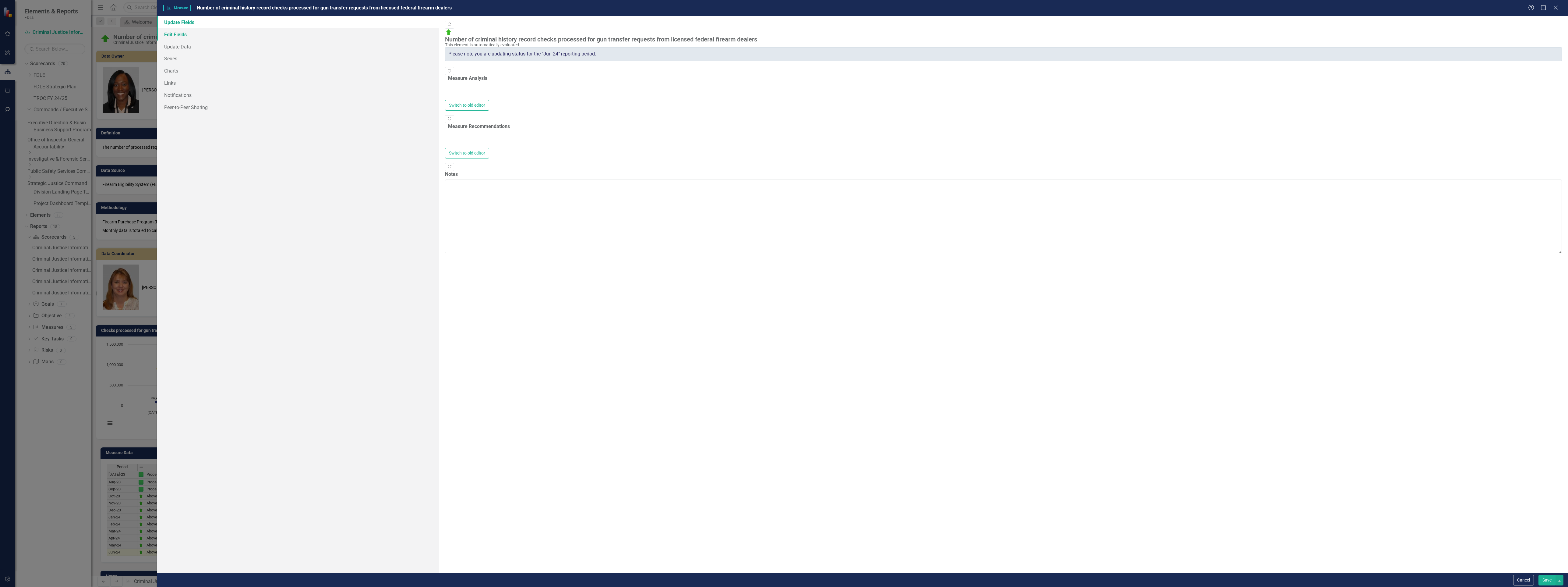
click at [183, 34] on link "Edit Fields" at bounding box center [298, 34] width 282 height 12
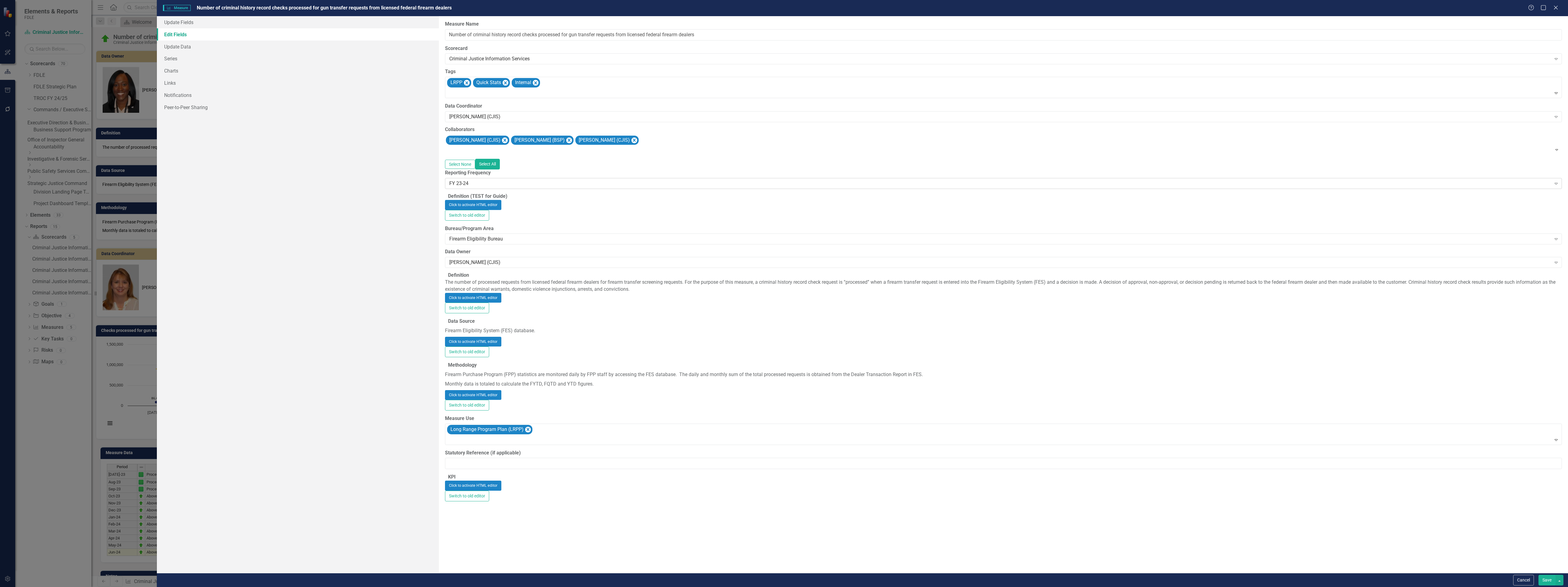
click at [491, 187] on div "FY 23-24" at bounding box center [1000, 184] width 1102 height 7
click at [1547, 581] on button "Save" at bounding box center [1547, 580] width 17 height 10
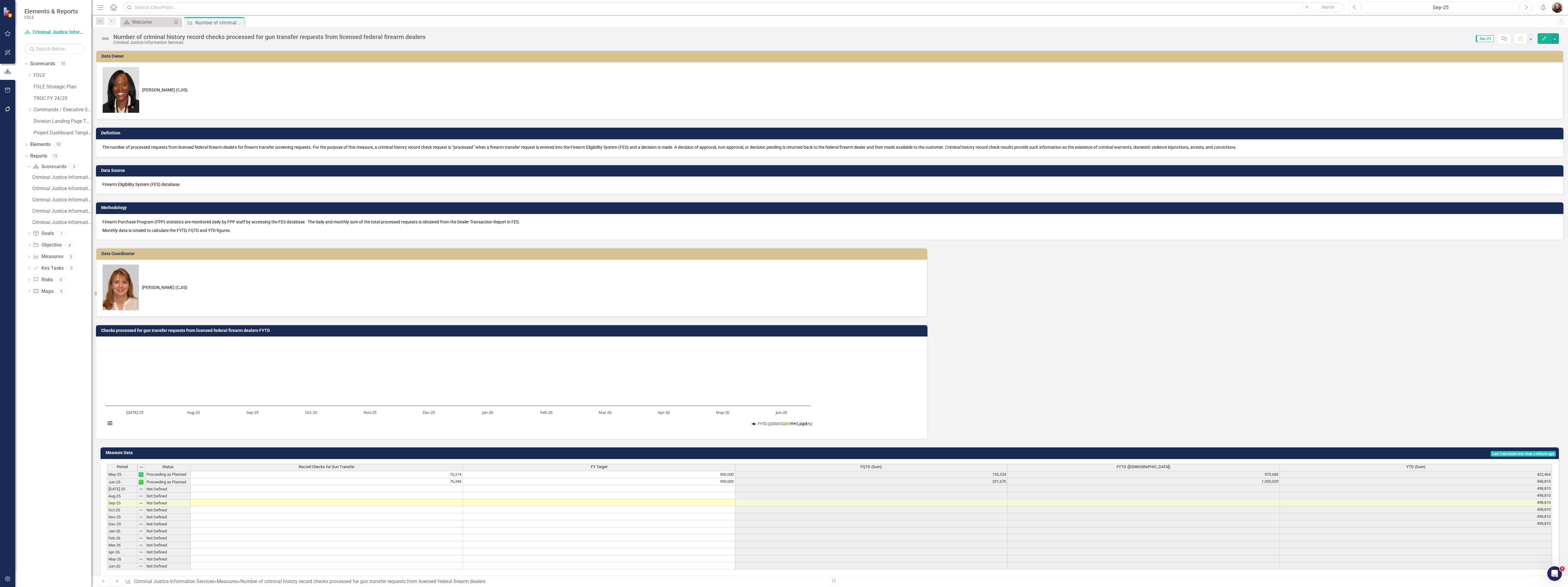
click at [1544, 38] on icon "button" at bounding box center [1544, 38] width 5 height 5
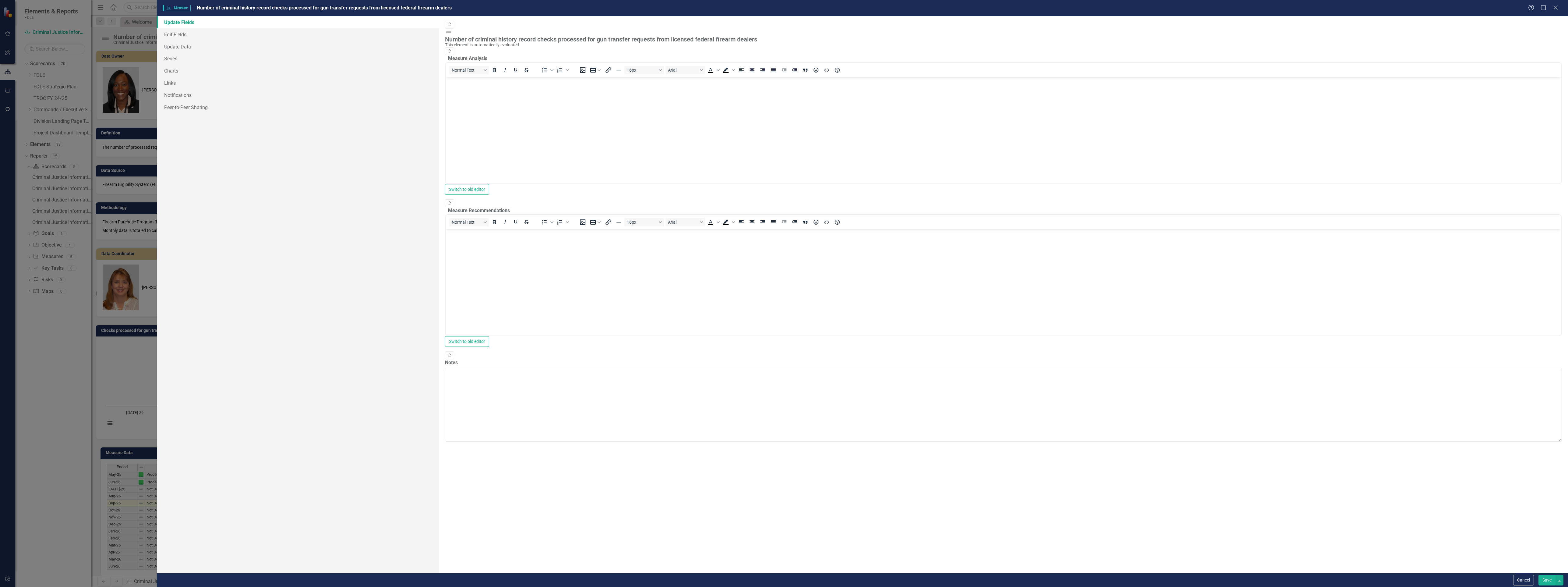
scroll to position [0, 0]
click at [174, 31] on link "Edit Fields" at bounding box center [298, 34] width 282 height 12
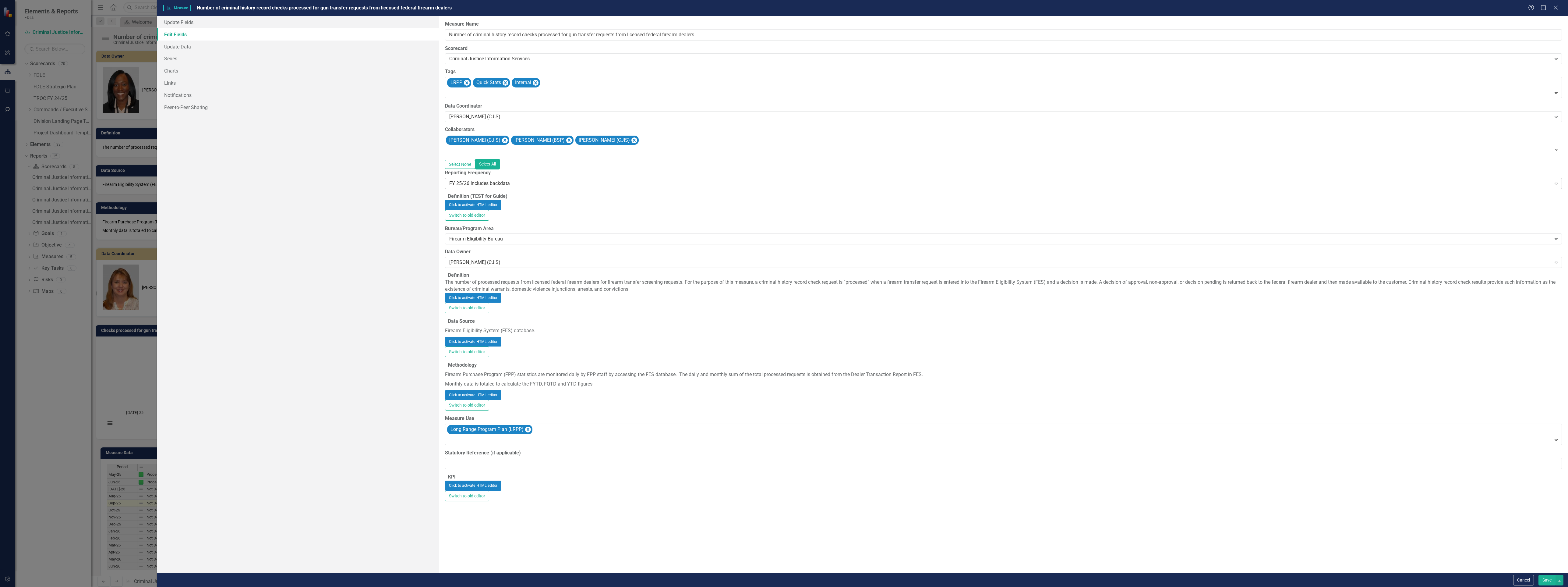
click at [503, 187] on div "FY 25/26 Includes backdata" at bounding box center [1000, 184] width 1102 height 7
click at [331, 234] on div "Update Fields Edit Fields Update Data Series Charts Links Notifications Peer-to…" at bounding box center [298, 294] width 282 height 556
click at [1559, 7] on icon "Close" at bounding box center [1556, 7] width 8 height 6
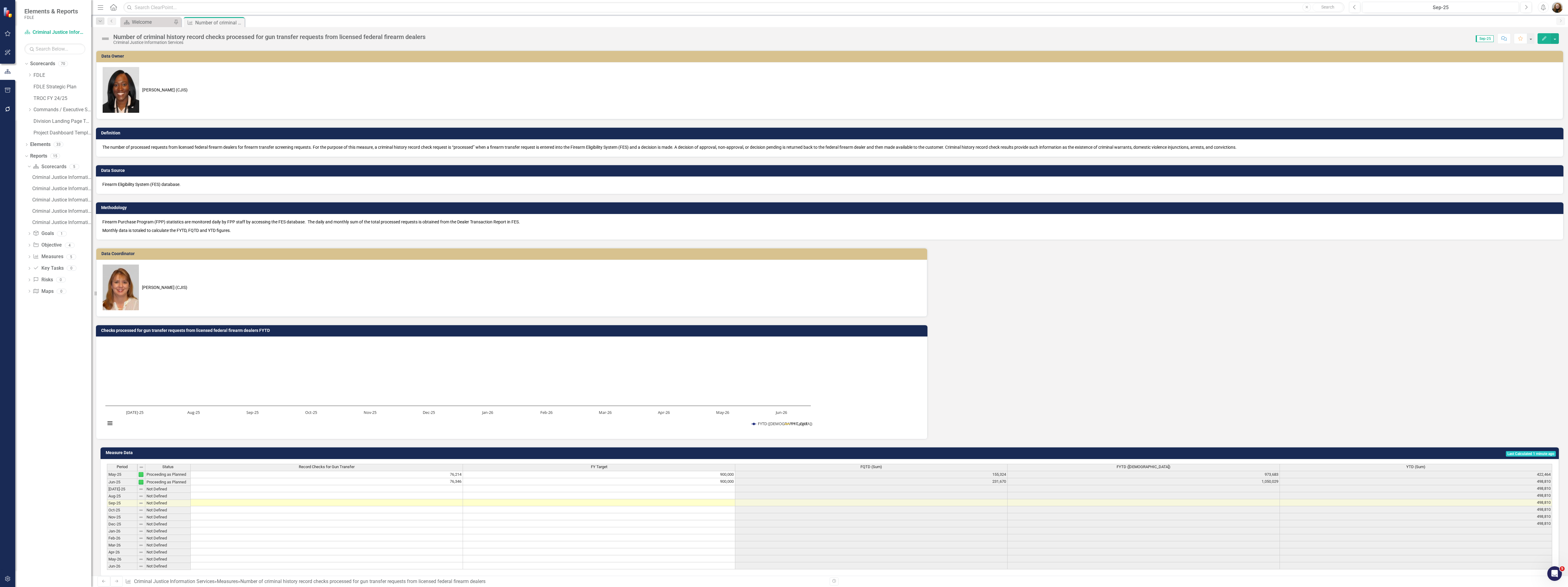
click at [864, 327] on td "Checks processed for gun transfer requests from licensed federal firearm dealer…" at bounding box center [512, 331] width 823 height 9
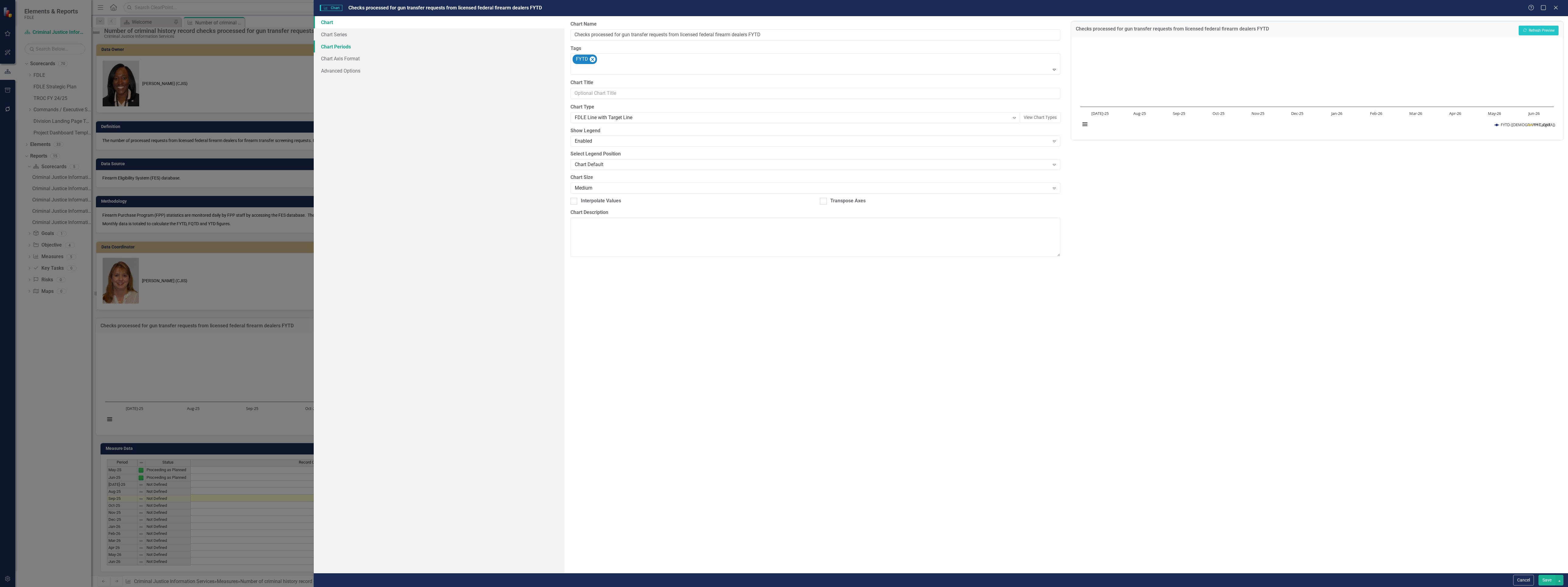
click at [335, 42] on link "Chart Periods" at bounding box center [439, 46] width 251 height 12
click at [591, 34] on div "Current Fiscal Year" at bounding box center [811, 34] width 474 height 7
click at [593, 586] on div "All Periods" at bounding box center [784, 592] width 1568 height 10
click at [1533, 31] on button "Recalculate Refresh Preview" at bounding box center [1538, 30] width 40 height 10
click at [646, 71] on div "Default (Use Measure Reporting Frequency)" at bounding box center [811, 70] width 474 height 7
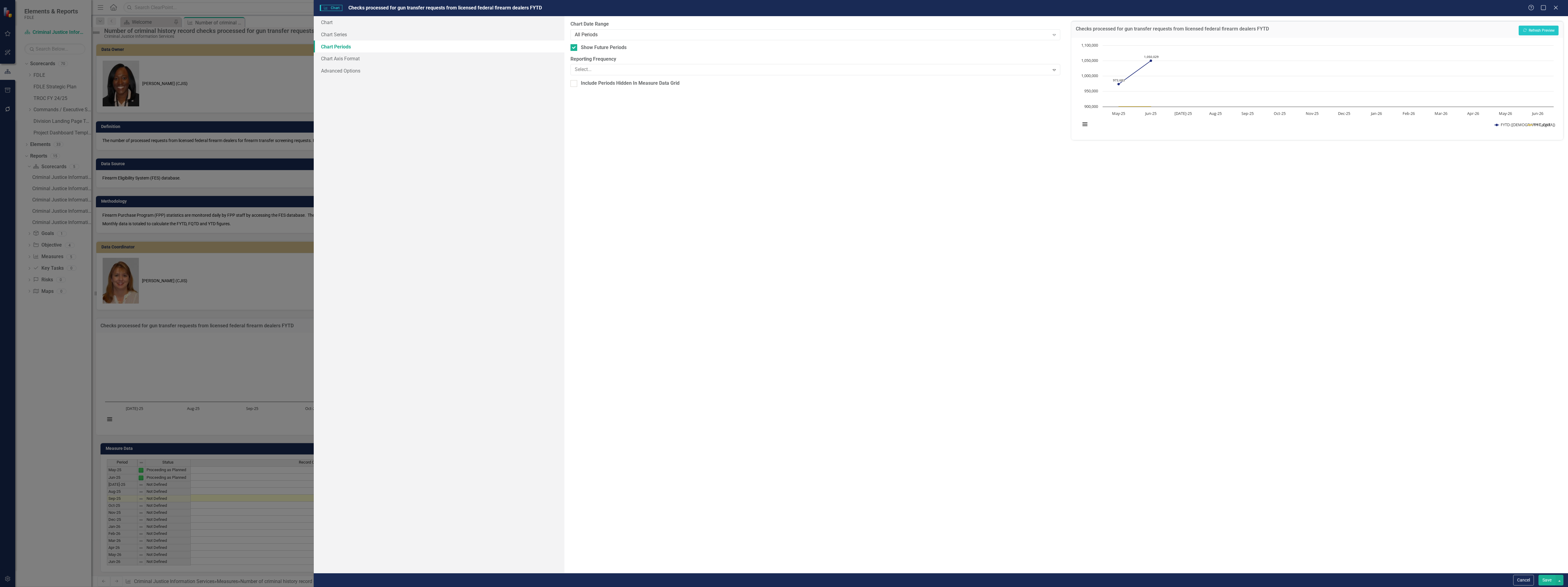
scroll to position [133, 0]
click at [1541, 31] on button "Recalculate Refresh Preview" at bounding box center [1538, 30] width 40 height 10
click at [1540, 31] on button "Recalculate Refresh Preview" at bounding box center [1538, 30] width 40 height 10
click at [1546, 579] on button "Save" at bounding box center [1547, 580] width 17 height 10
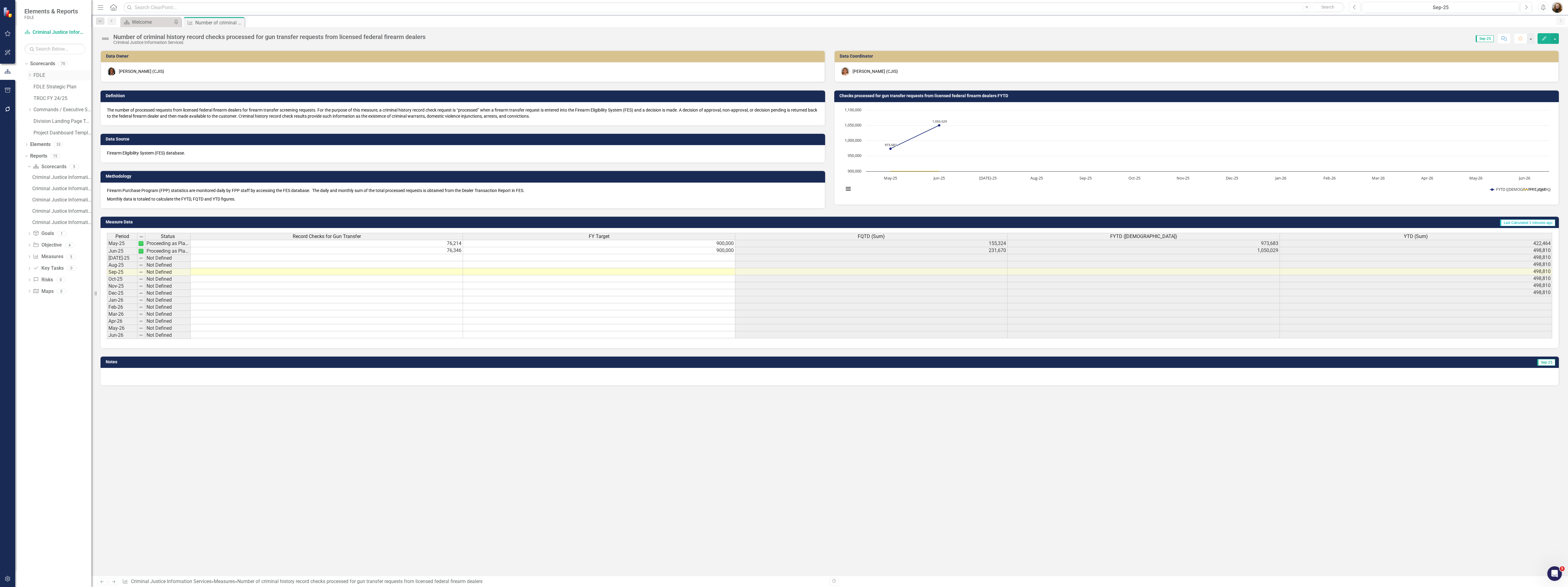
click at [29, 74] on icon "Dropdown" at bounding box center [29, 75] width 5 height 4
click at [29, 169] on icon "Dropdown" at bounding box center [29, 167] width 5 height 4
click at [36, 202] on icon "Dropdown" at bounding box center [35, 202] width 5 height 4
click at [61, 226] on link "Criminal Justice Information Services" at bounding box center [68, 225] width 46 height 7
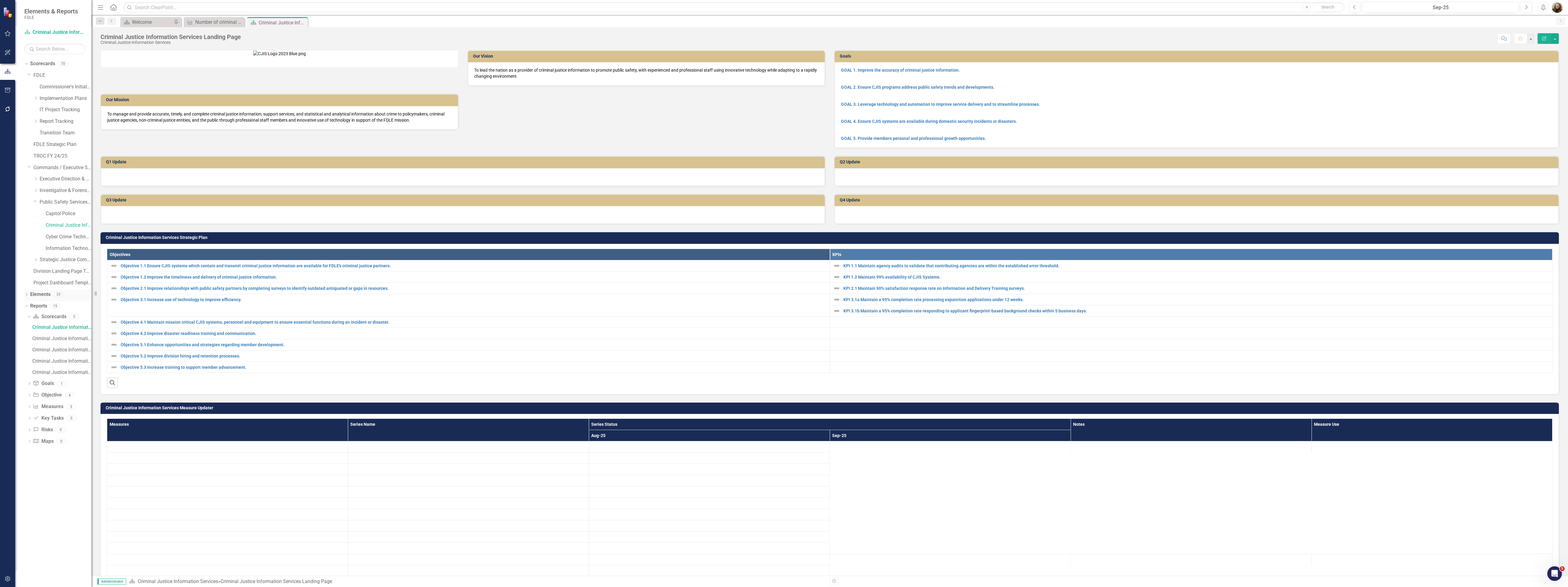
click at [39, 295] on link "Elements" at bounding box center [40, 294] width 20 height 7
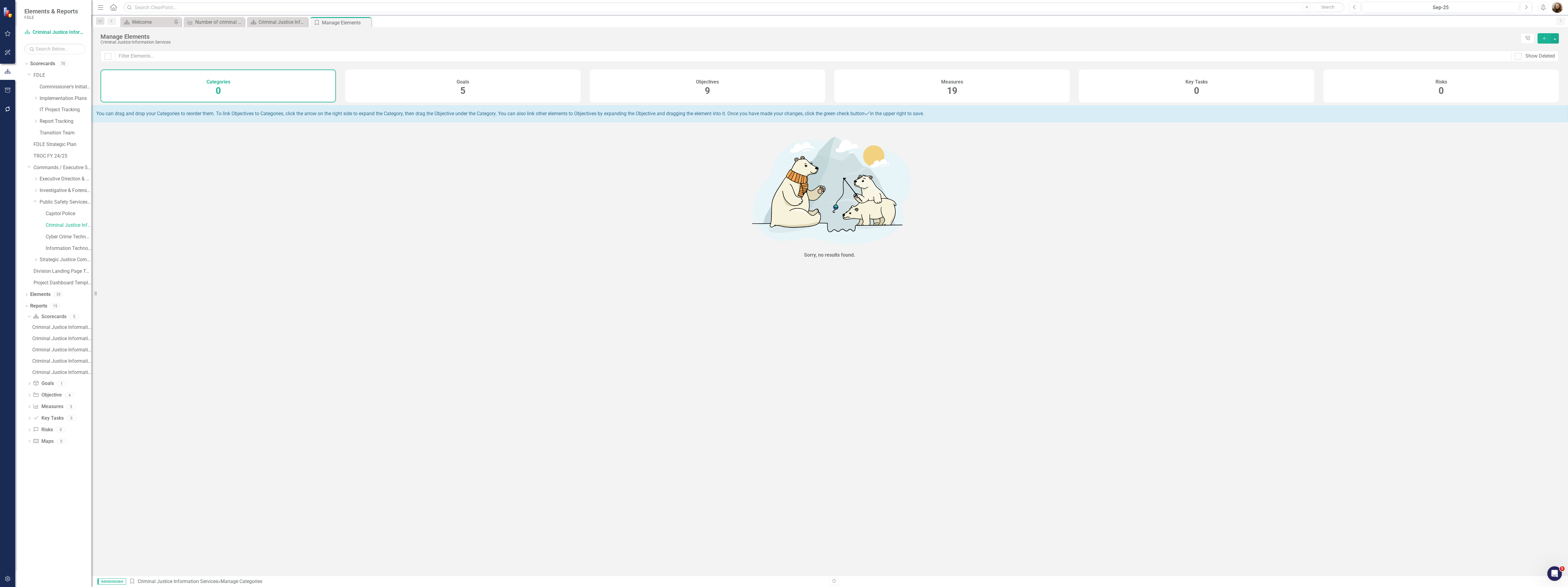
click at [955, 89] on span "19" at bounding box center [953, 90] width 10 height 10
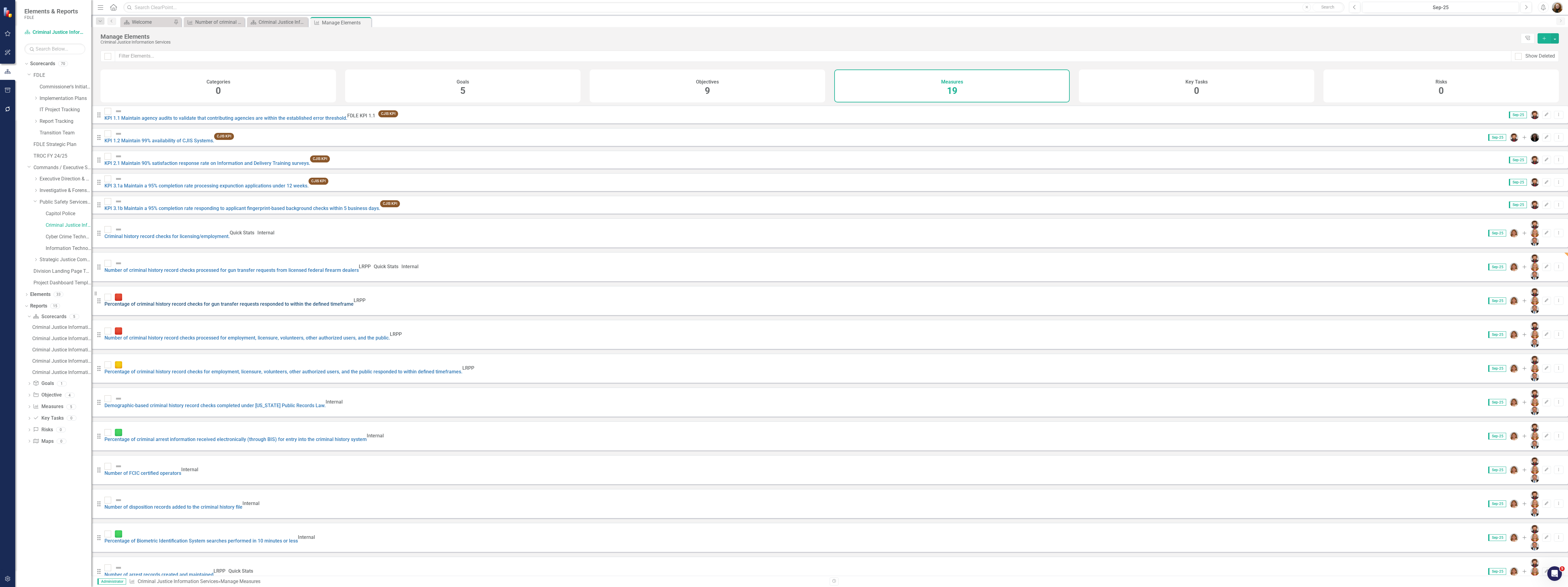
click at [178, 301] on link "Percentage of criminal history record checks for gun transfer requests responde…" at bounding box center [229, 304] width 249 height 6
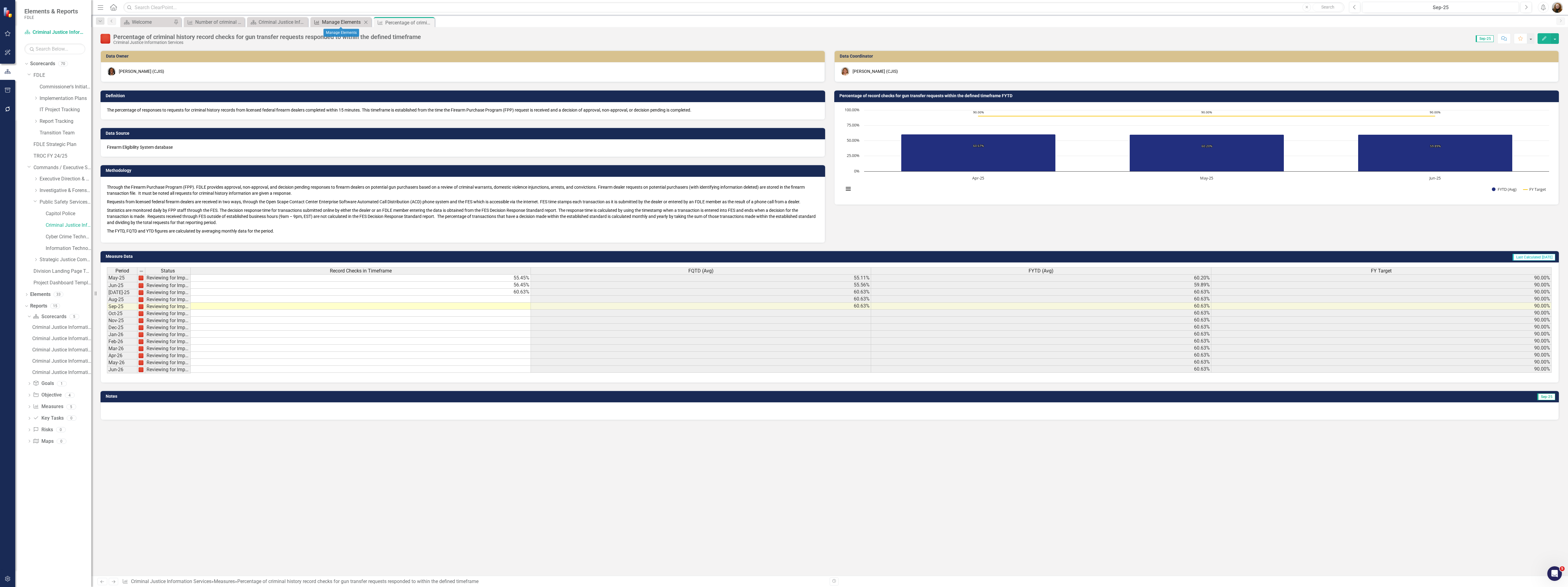
click at [333, 21] on div "Manage Elements" at bounding box center [342, 22] width 40 height 8
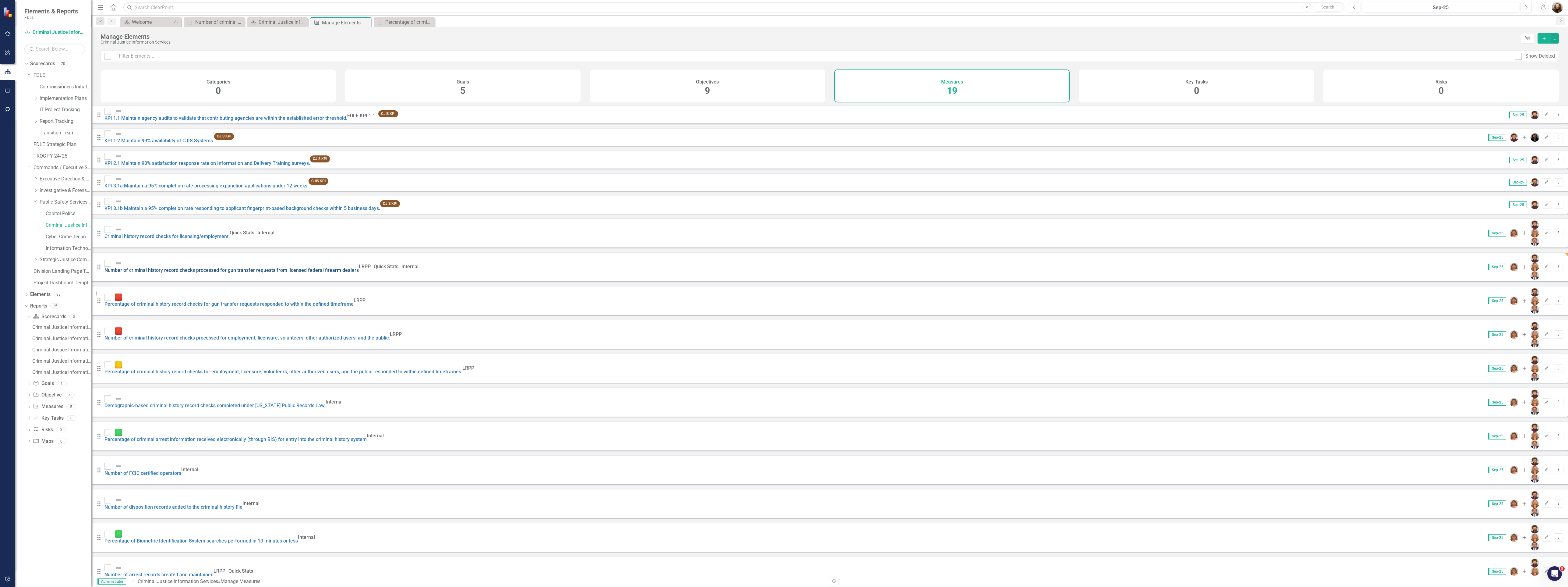
click at [172, 267] on link "Number of criminal history record checks processed for gun transfer requests fr…" at bounding box center [232, 270] width 254 height 6
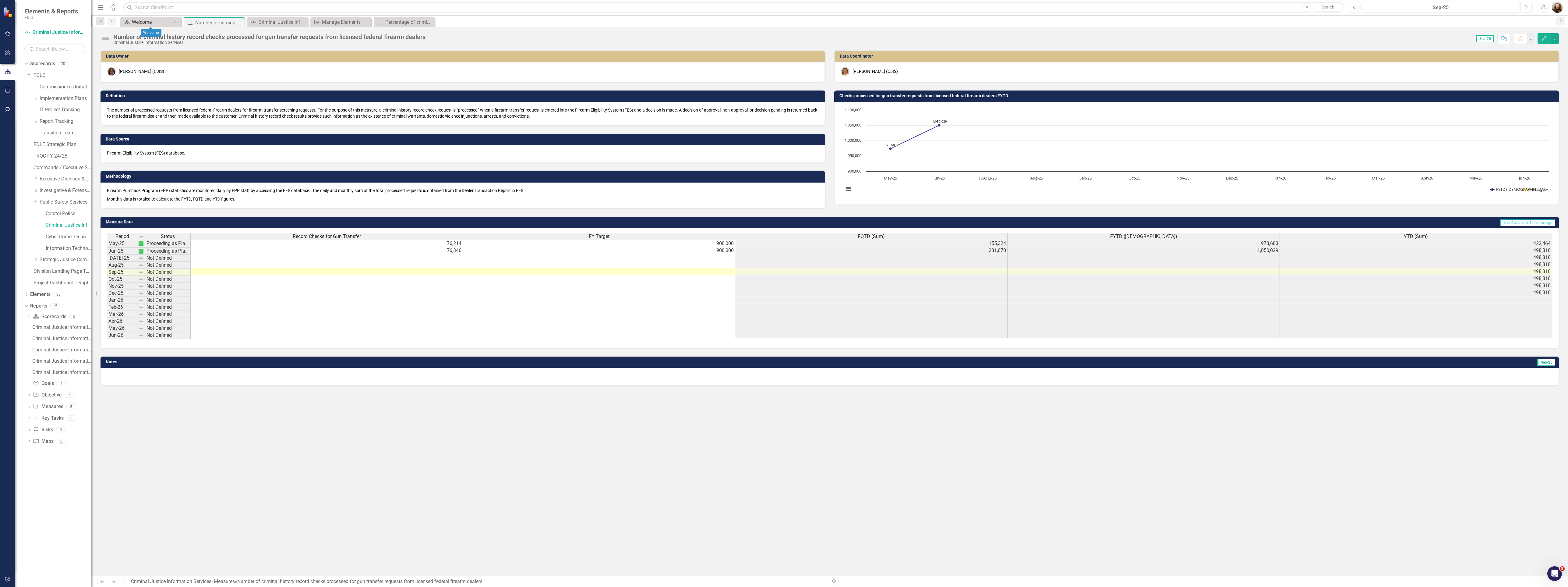
click at [151, 24] on div "Welcome" at bounding box center [152, 22] width 40 height 8
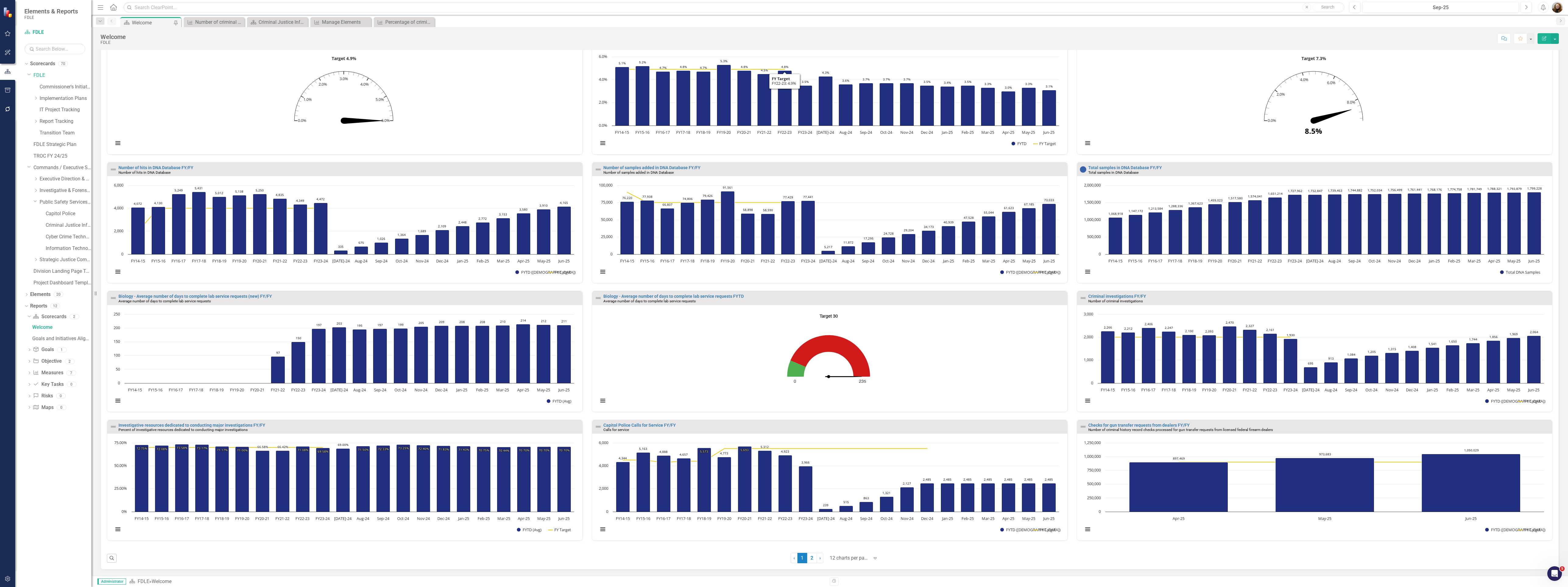
scroll to position [346, 0]
click at [217, 21] on div "Number of criminal history record checks processed for gun transfer requests fr…" at bounding box center [215, 22] width 40 height 8
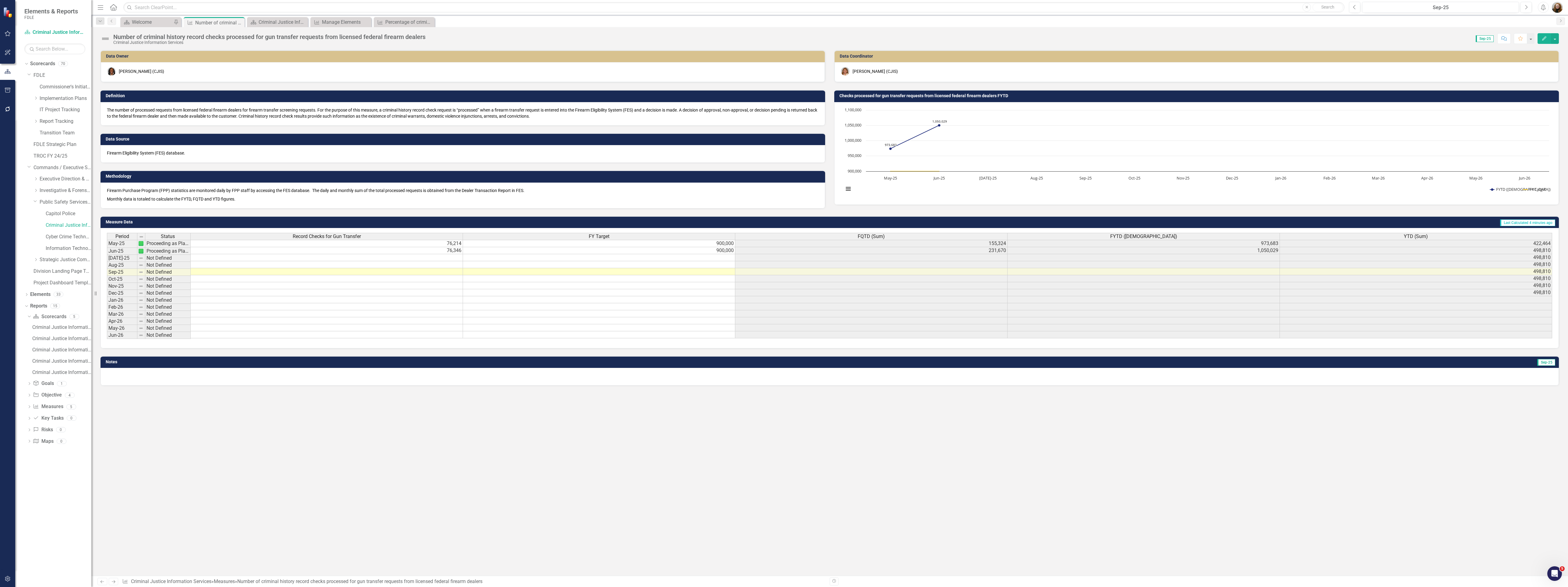
click at [1546, 41] on button "Edit" at bounding box center [1544, 38] width 14 height 10
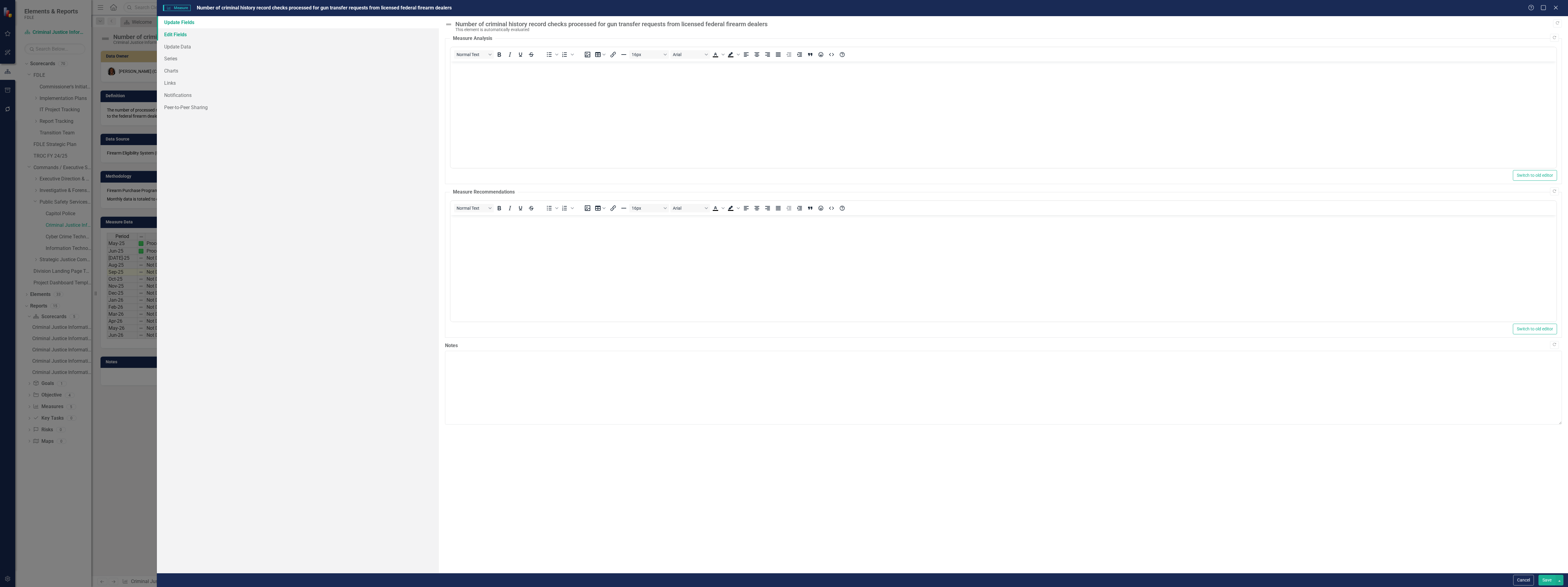
click at [185, 36] on link "Edit Fields" at bounding box center [298, 34] width 282 height 12
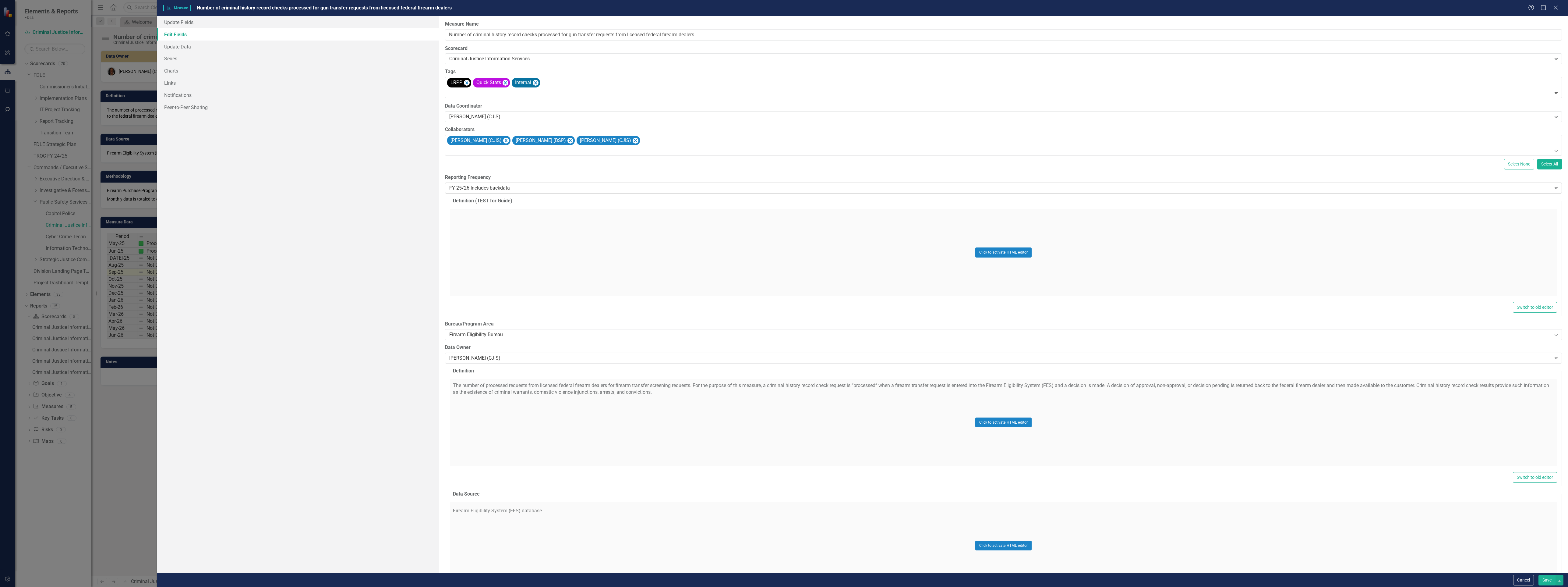
click at [481, 191] on div "FY 25/26 Includes backdata" at bounding box center [1000, 188] width 1102 height 7
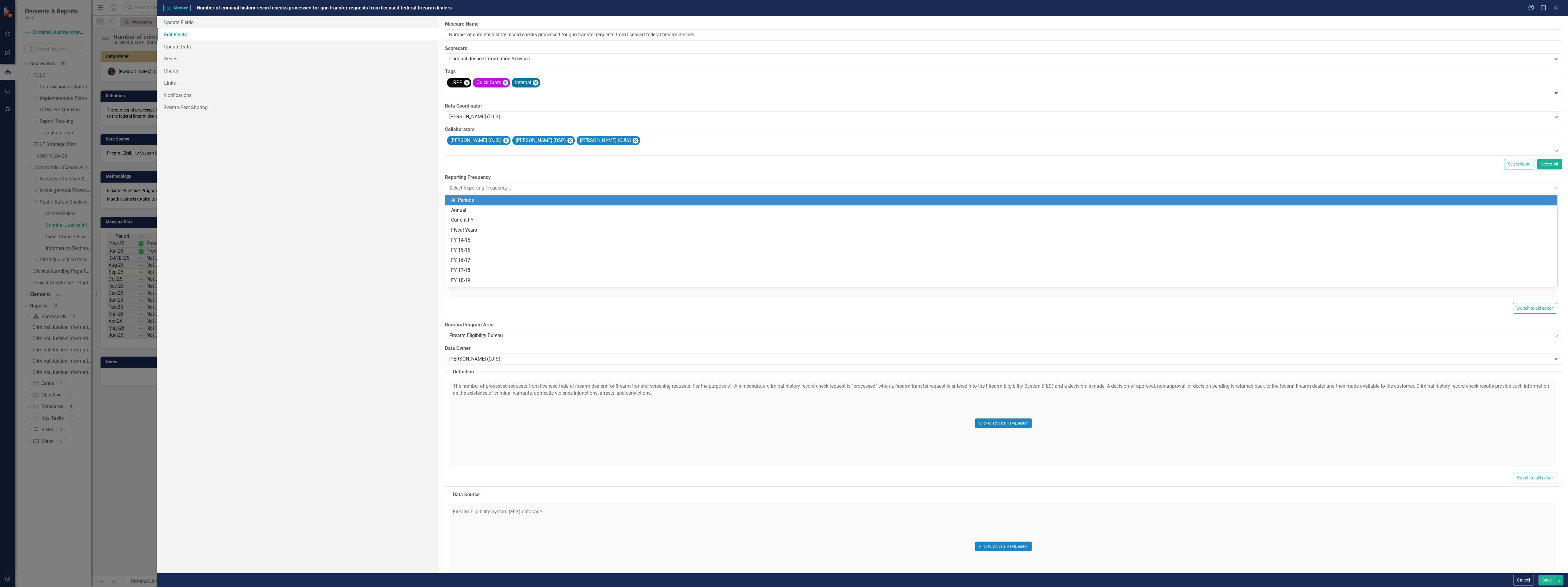
click at [493, 198] on div "All Periods" at bounding box center [1002, 200] width 1103 height 7
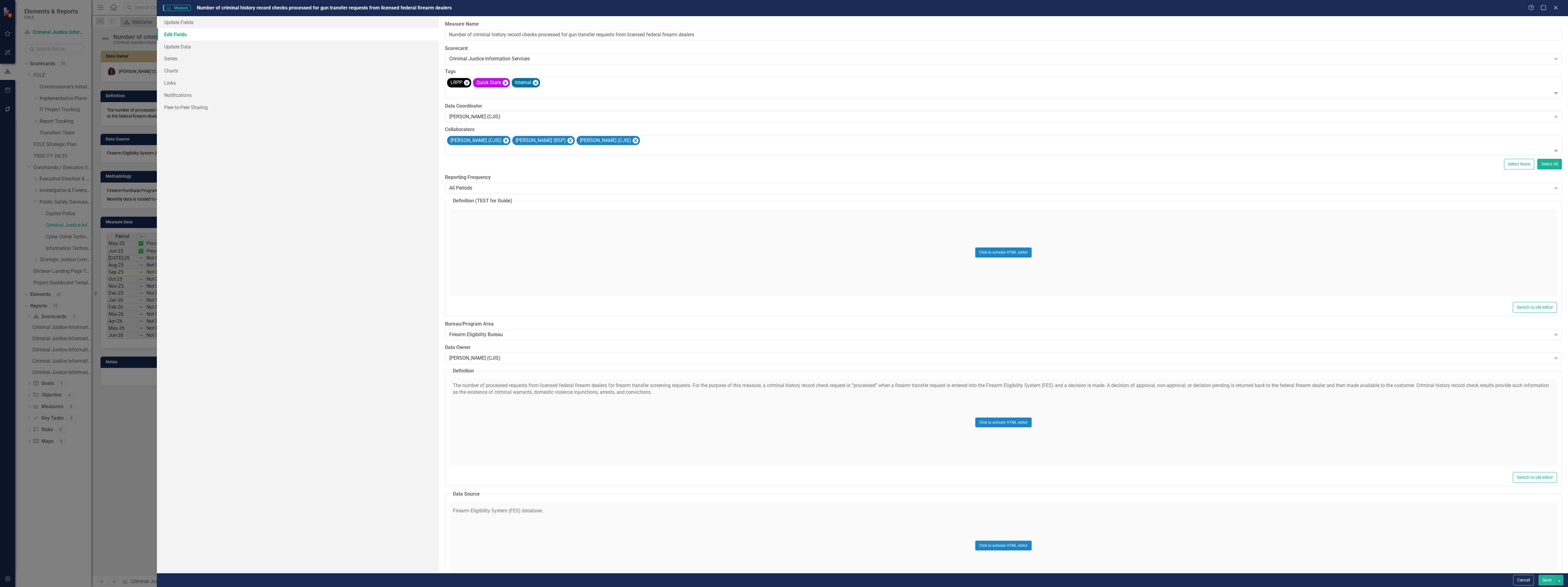
click at [1548, 581] on button "Save" at bounding box center [1547, 580] width 17 height 10
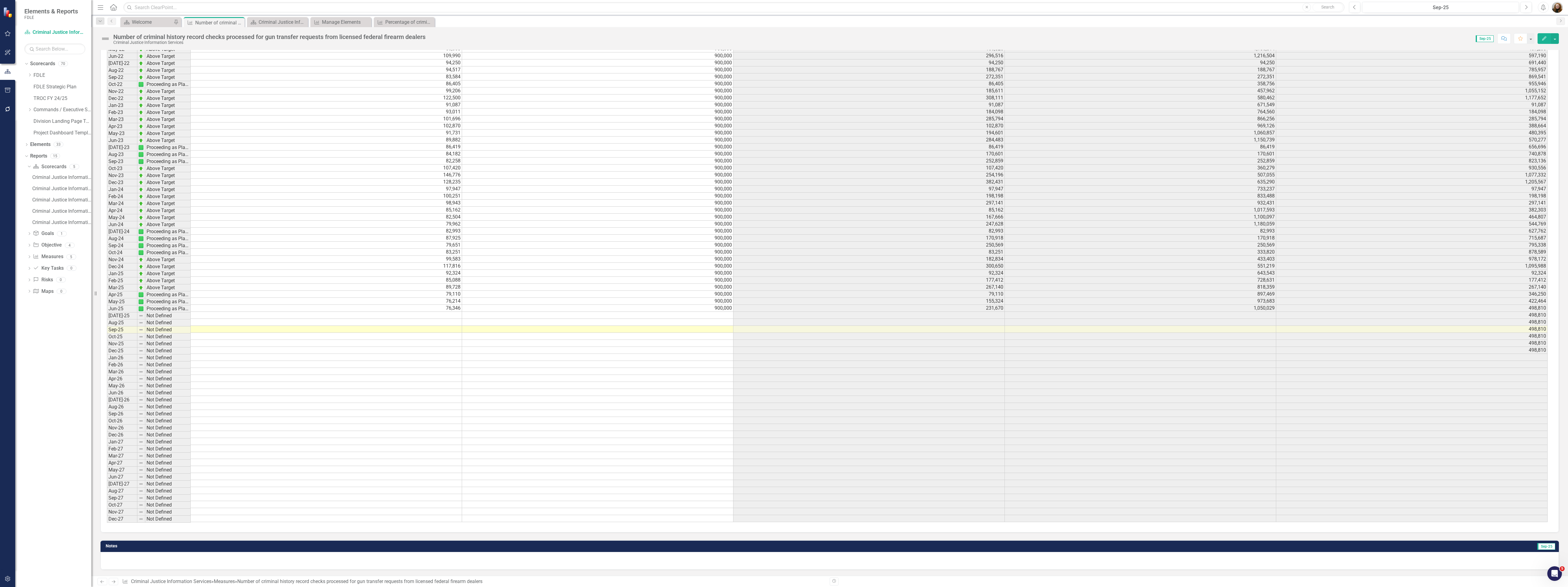
scroll to position [3, 0]
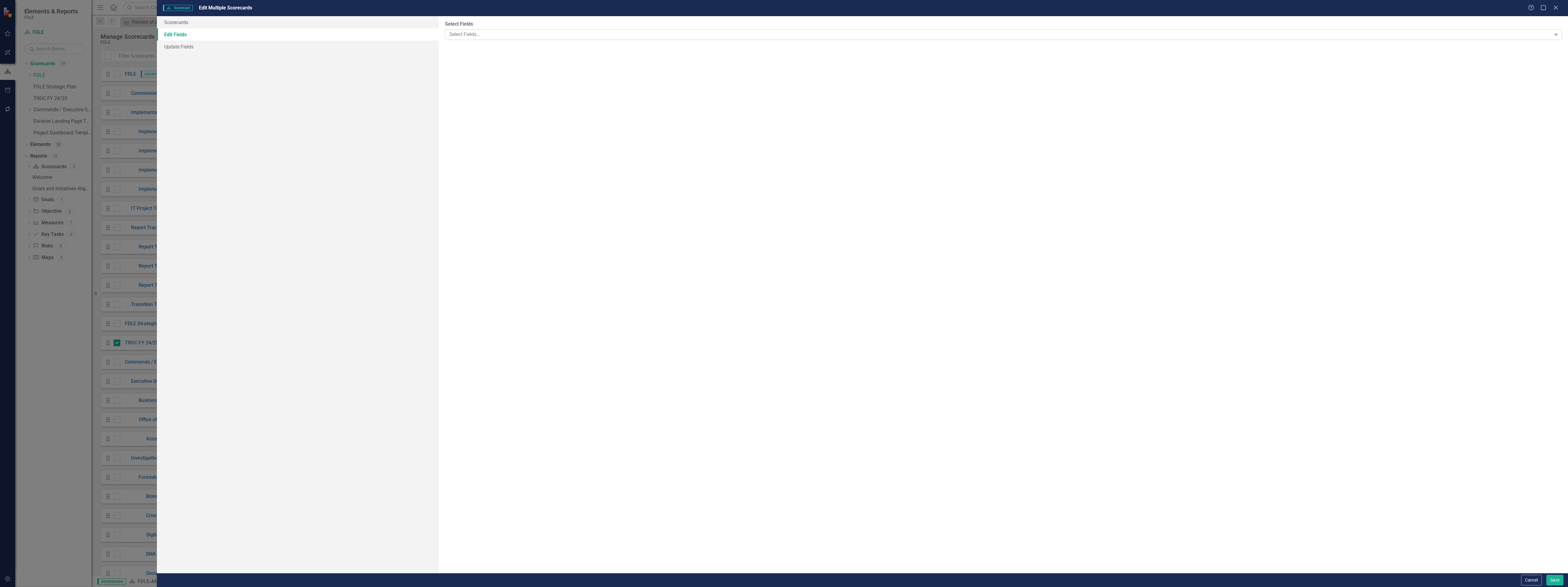
click at [474, 31] on div at bounding box center [999, 34] width 1104 height 8
click at [448, 68] on ins at bounding box center [448, 67] width 10 height 10
click at [448, 68] on input "True" at bounding box center [448, 67] width 10 height 10
radio input "true"
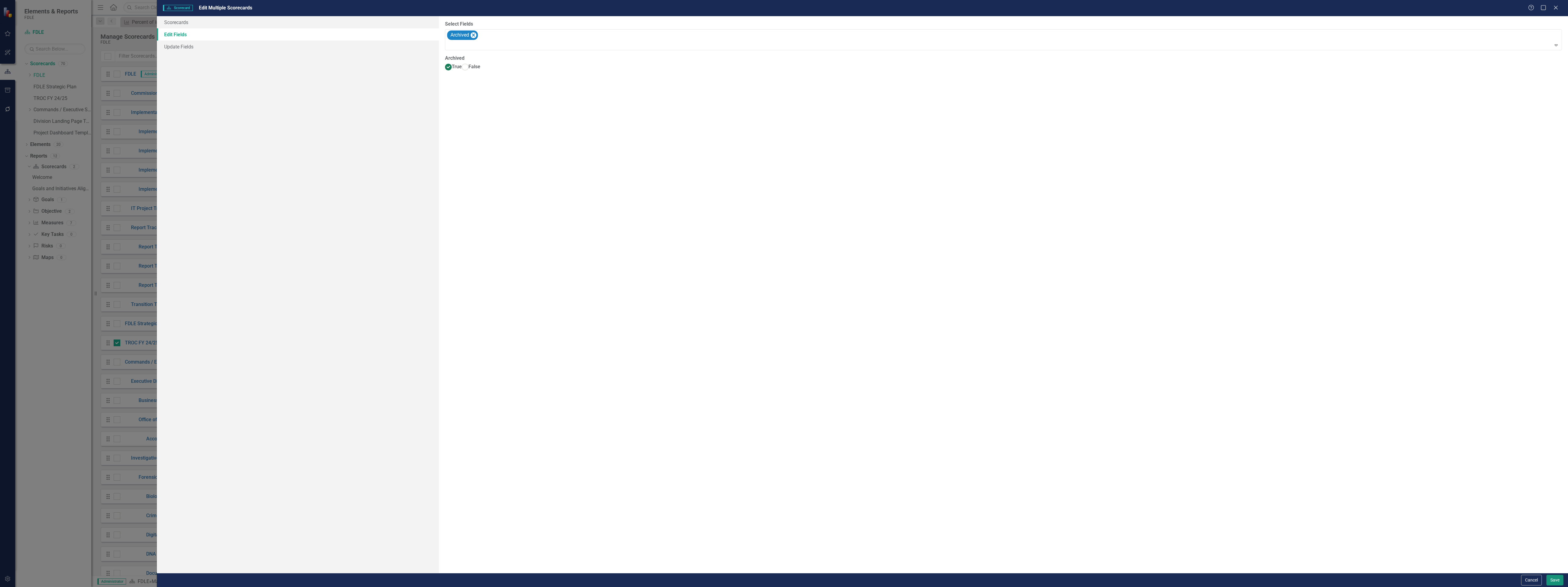
click at [1556, 577] on button "Save" at bounding box center [1555, 580] width 17 height 10
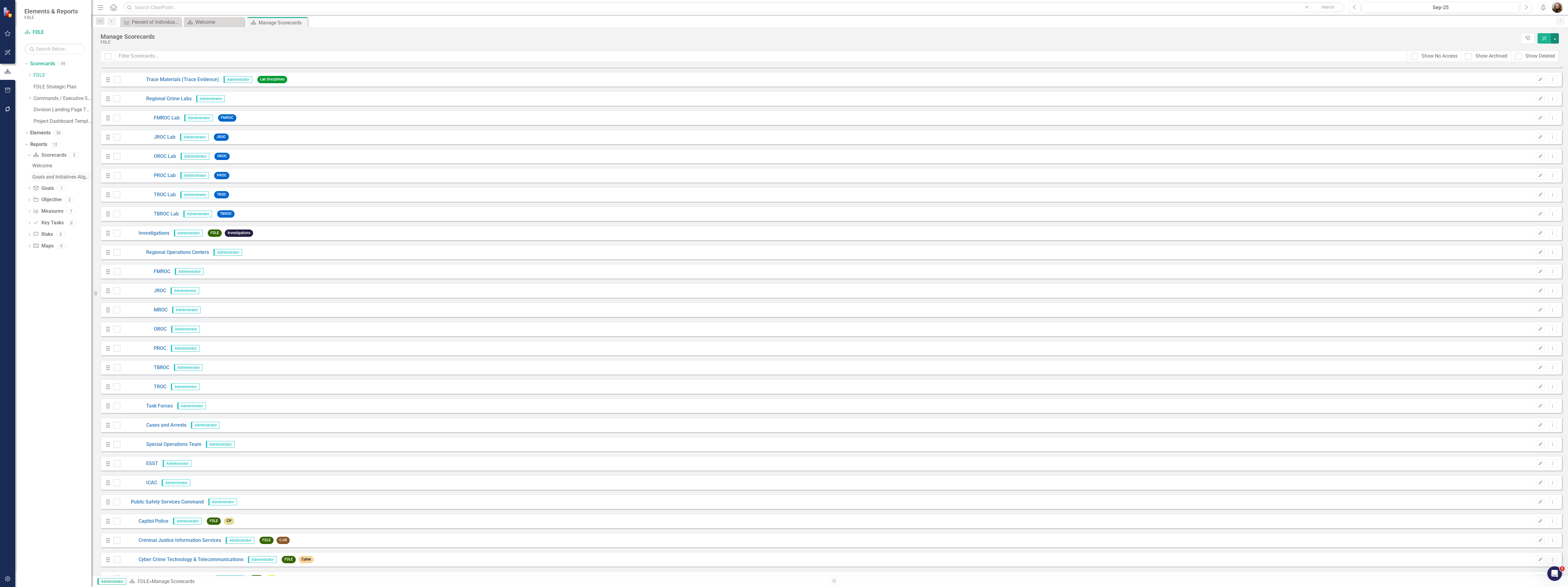
scroll to position [588, 0]
click at [28, 100] on icon "Dropdown" at bounding box center [29, 98] width 5 height 4
click at [241, 23] on icon "Close" at bounding box center [239, 21] width 6 height 5
click at [174, 20] on icon "Close" at bounding box center [175, 21] width 6 height 5
click at [36, 144] on icon "Dropdown" at bounding box center [35, 144] width 5 height 4
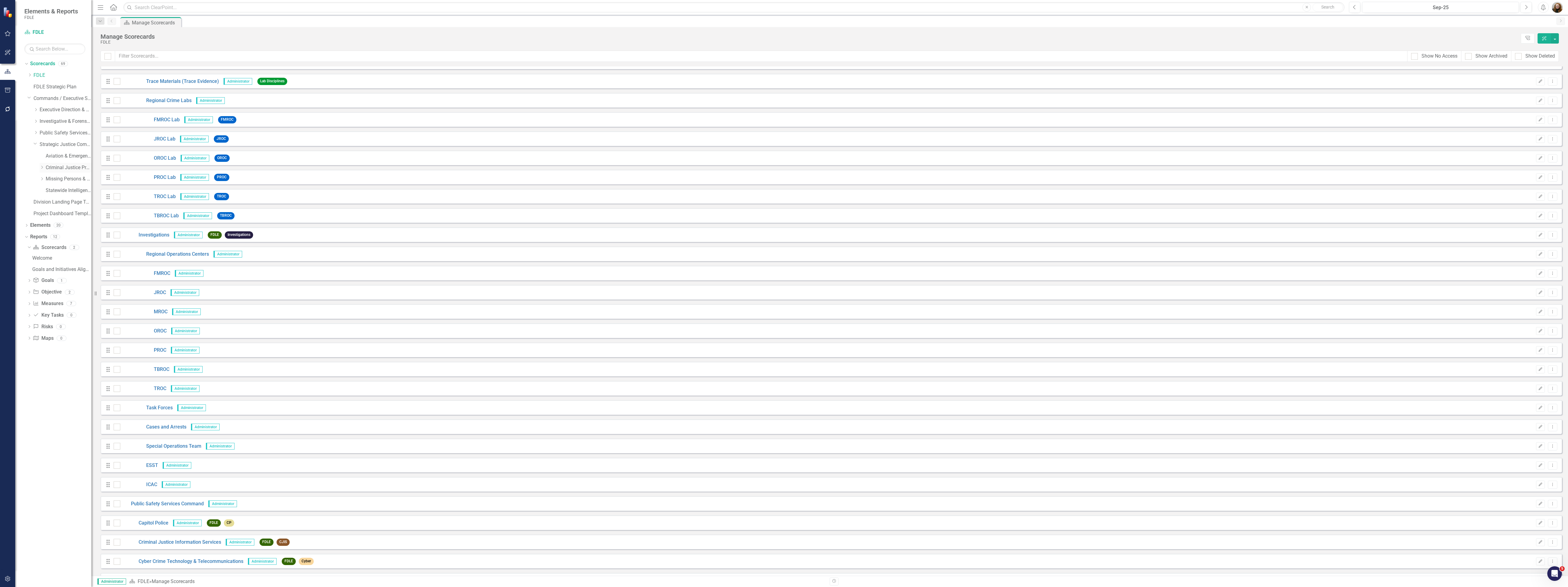
click at [62, 167] on link "Criminal Justice Professionalism, Standards & Training Services" at bounding box center [68, 167] width 46 height 7
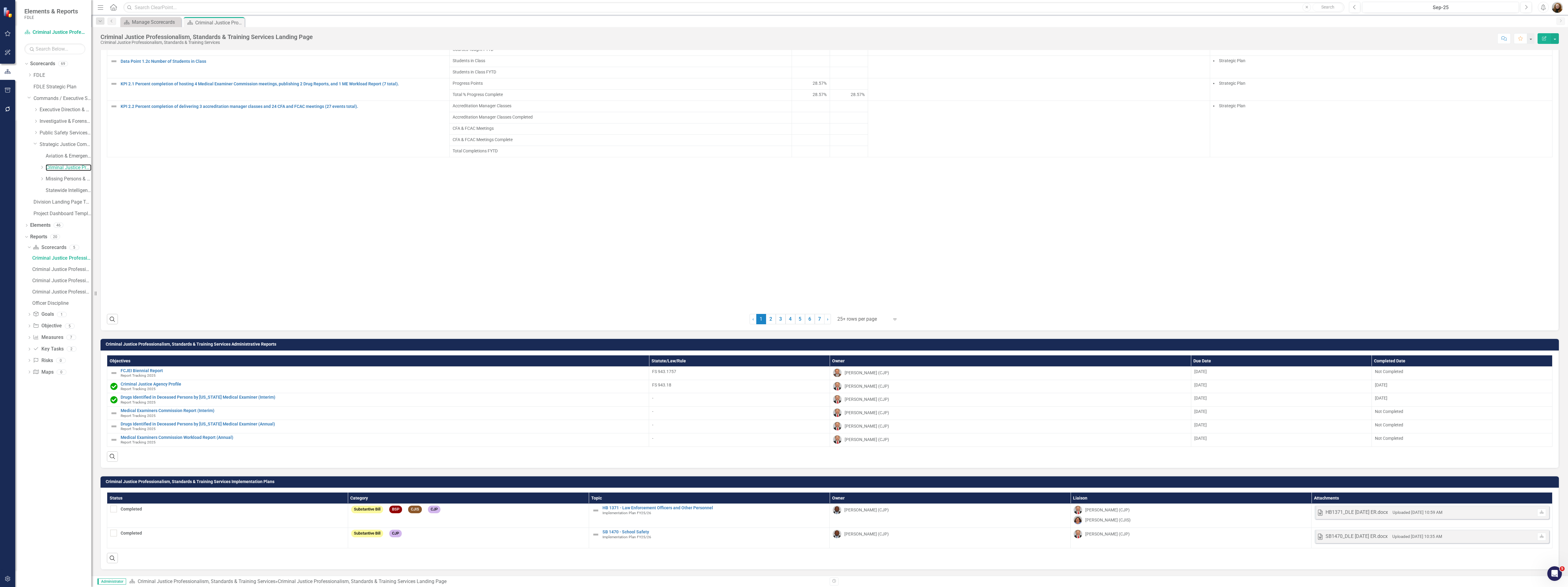
scroll to position [685, 0]
click at [771, 320] on link "2" at bounding box center [770, 319] width 10 height 10
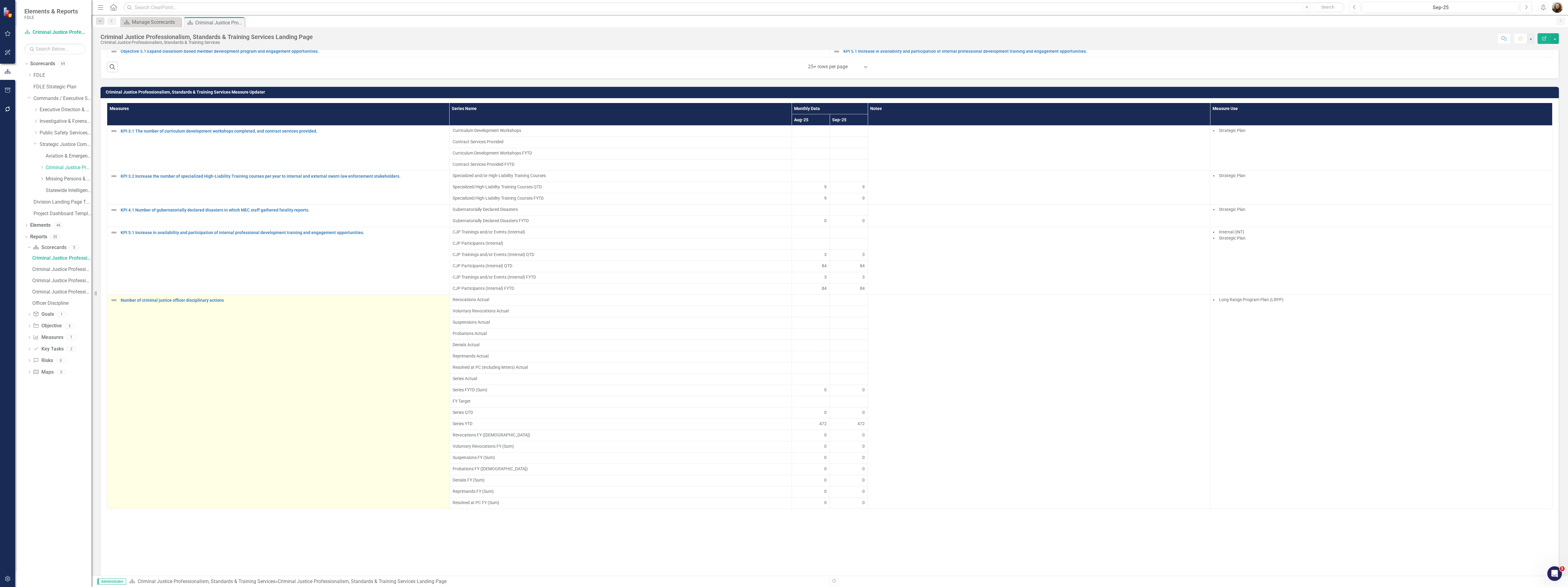
scroll to position [364, 0]
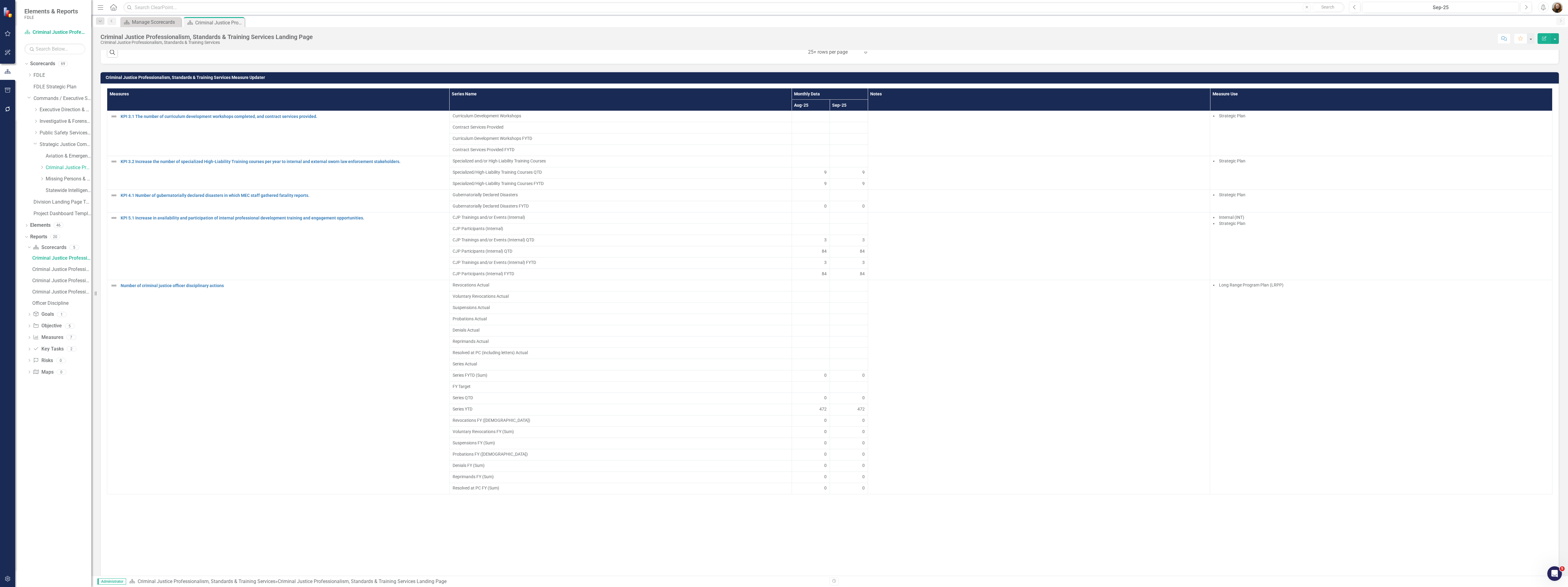
click at [1535, 80] on h3 "Criminal Justice Professionalism, Standards & Training Services Measure Updater" at bounding box center [830, 77] width 1450 height 5
click at [1536, 80] on h3 "Criminal Justice Professionalism, Standards & Training Services Measure Updater" at bounding box center [830, 77] width 1450 height 5
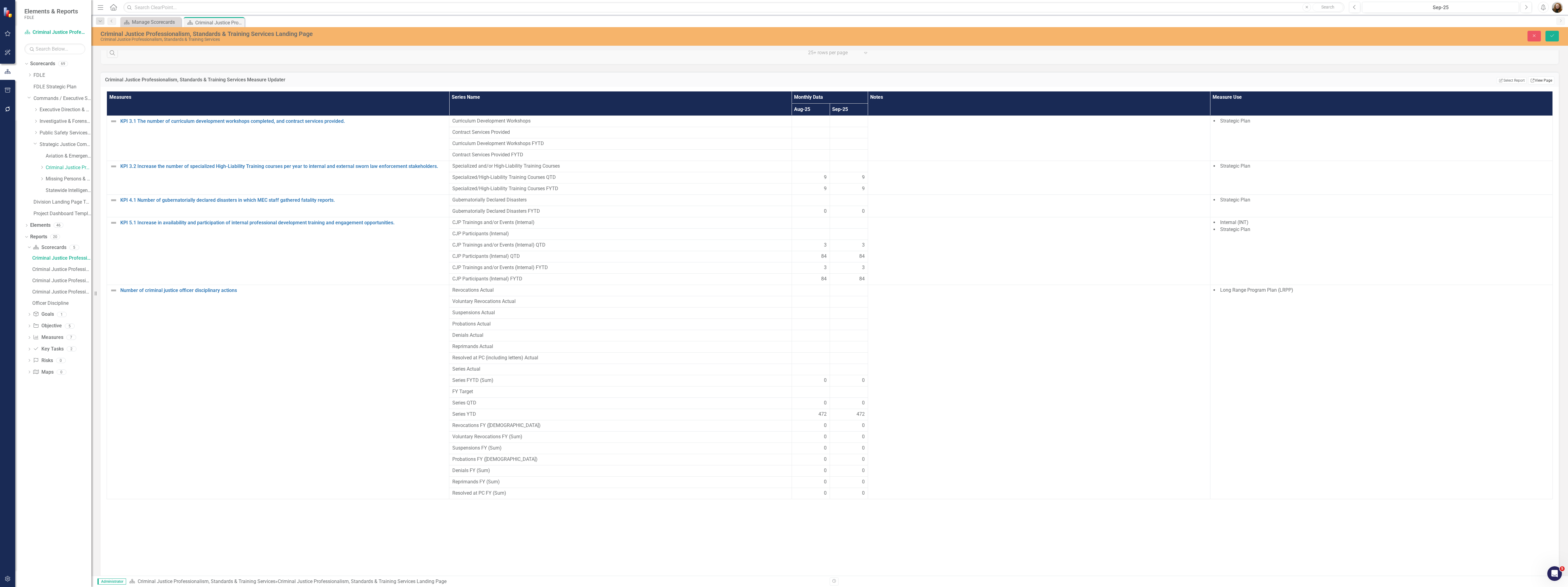
click at [1530, 85] on link "Link View Page" at bounding box center [1541, 81] width 26 height 8
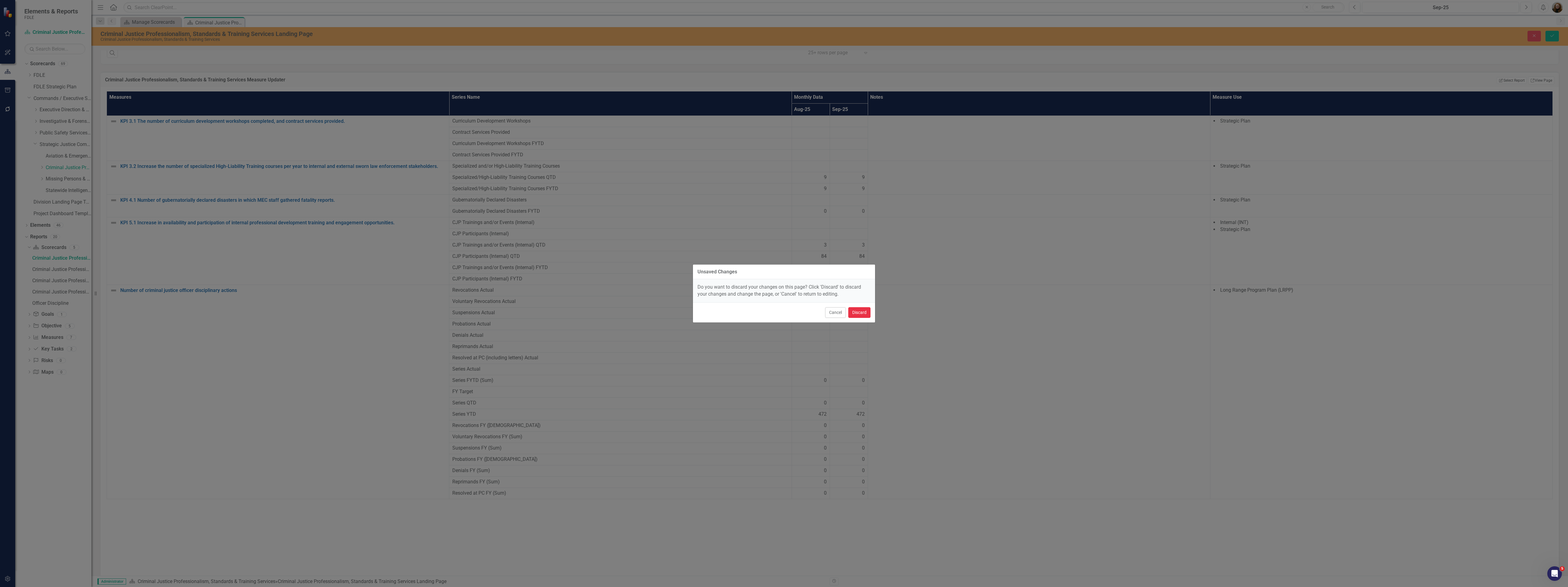
click at [856, 316] on button "Discard" at bounding box center [859, 312] width 22 height 10
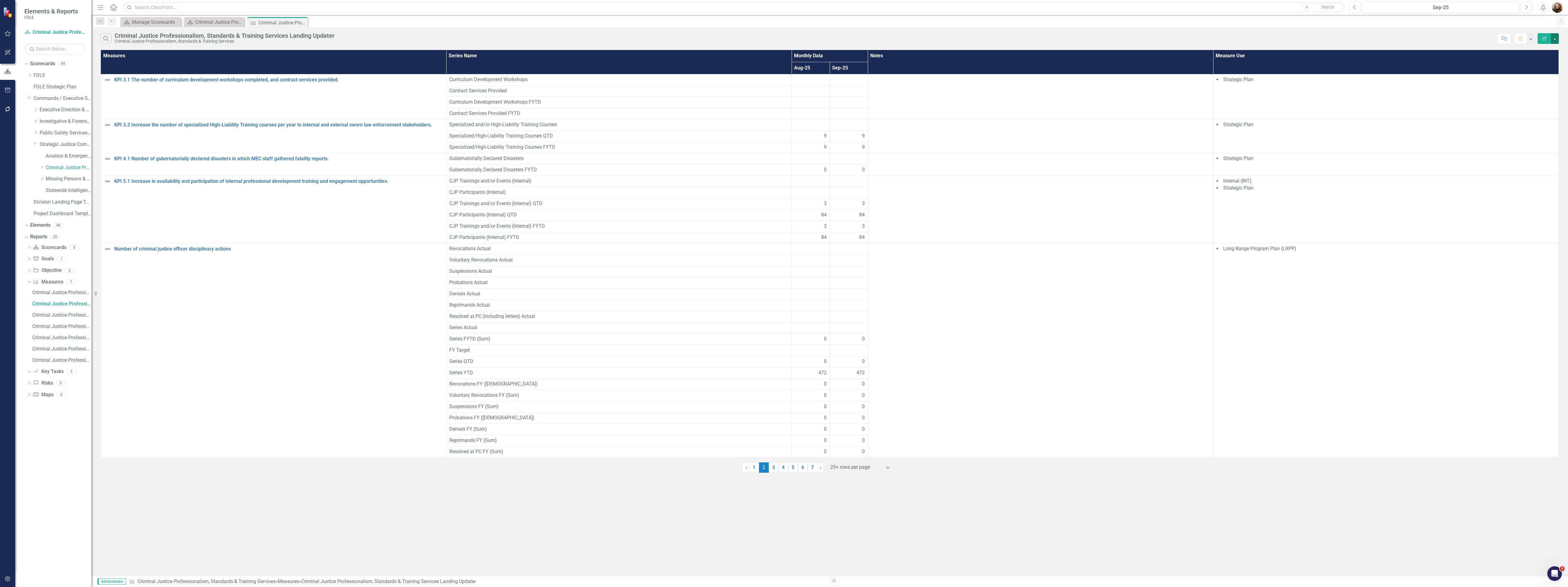
click at [1556, 38] on button "button" at bounding box center [1555, 38] width 8 height 10
click at [1549, 49] on link "Edit Report Edit Report" at bounding box center [1535, 50] width 48 height 11
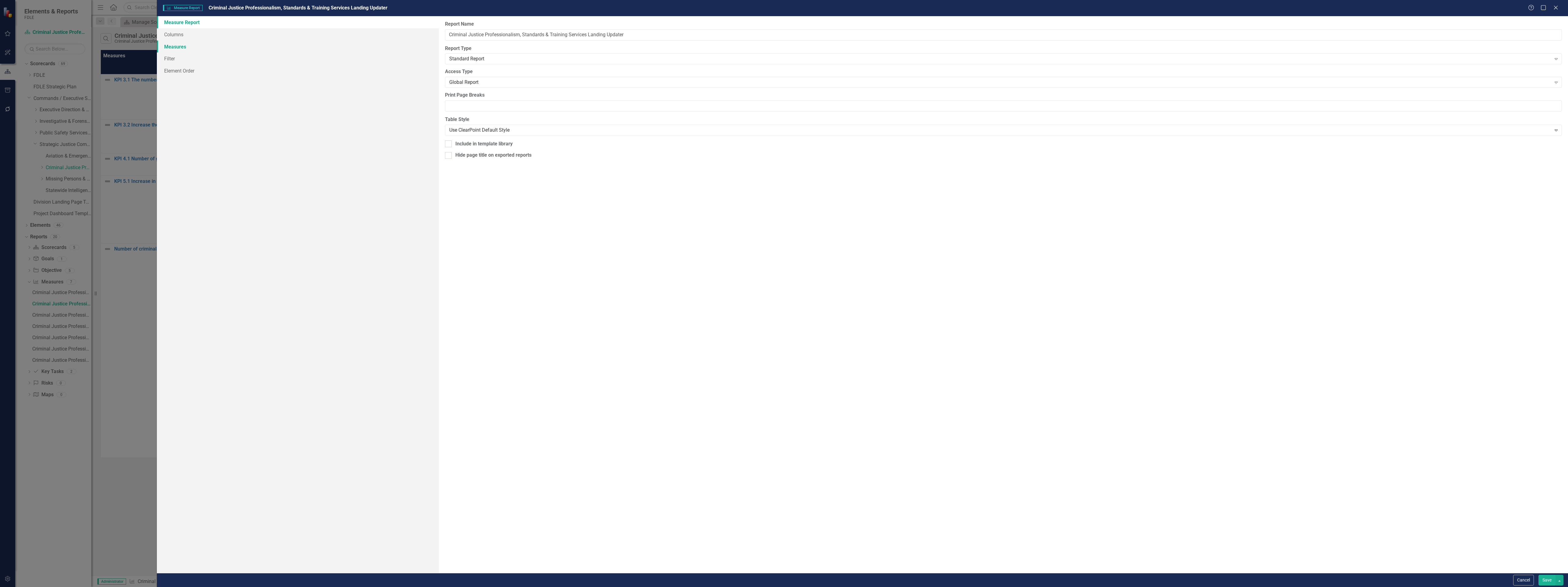
click at [178, 45] on link "Measures" at bounding box center [298, 46] width 282 height 12
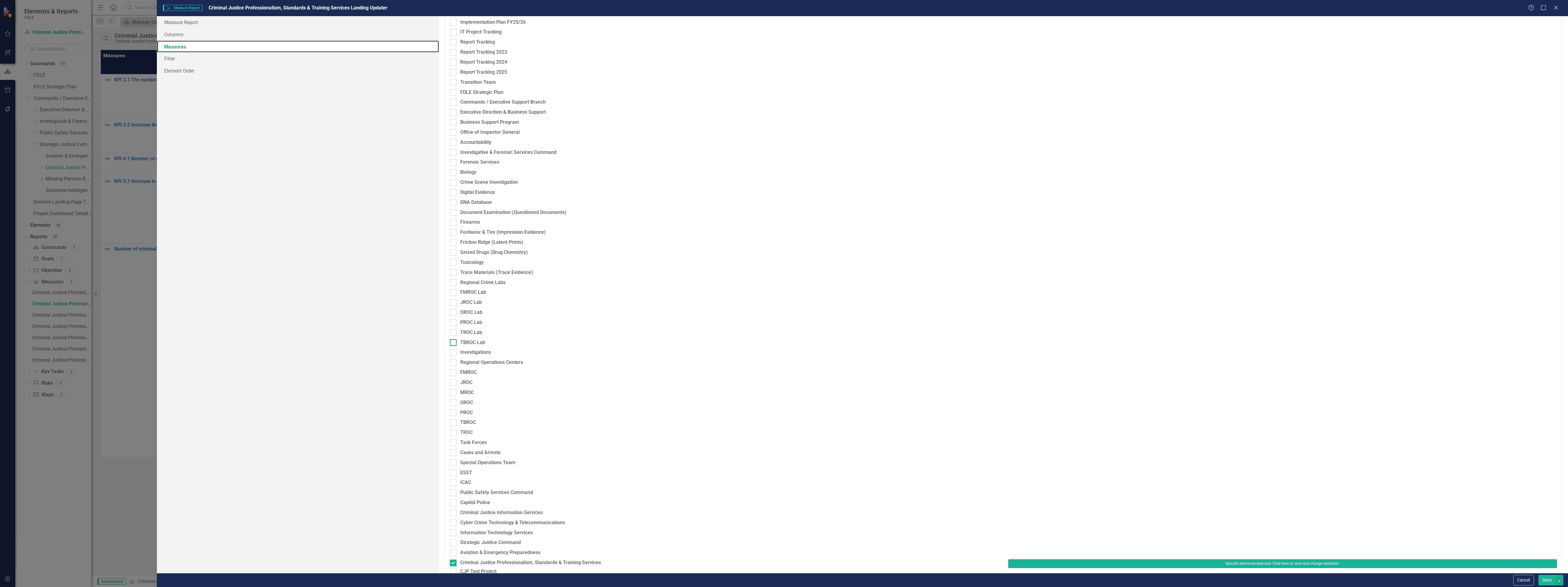
scroll to position [177, 0]
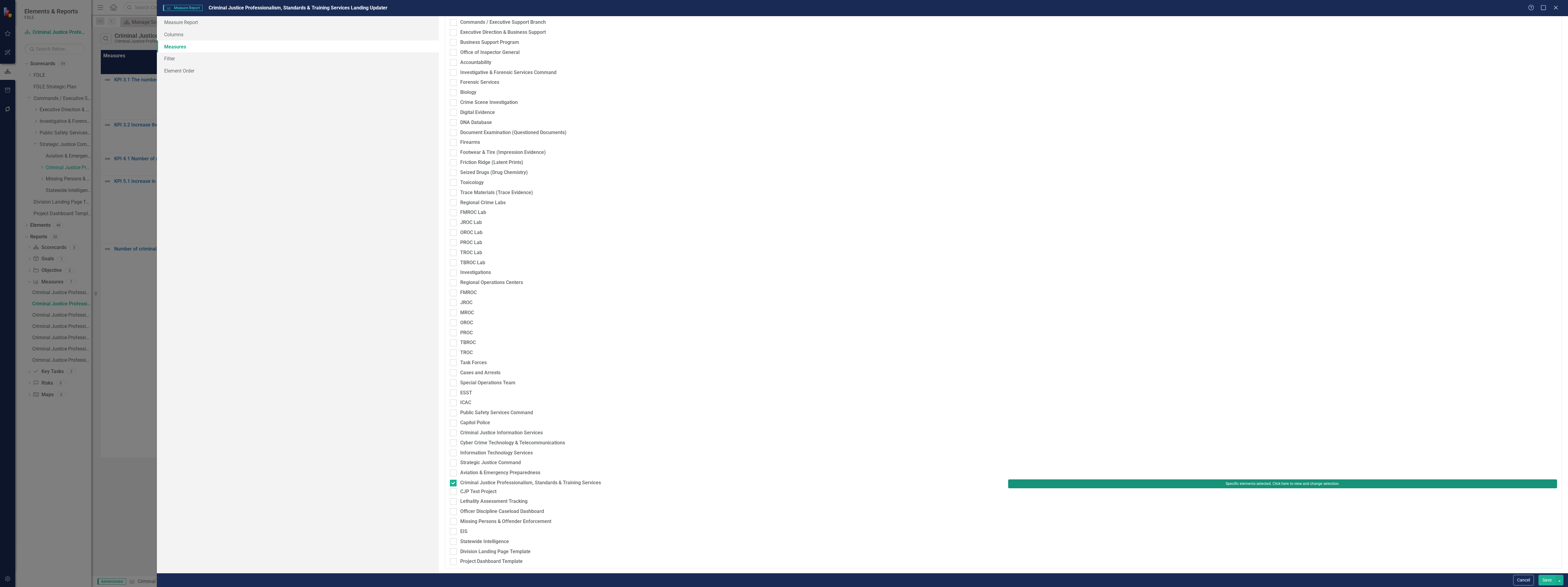
click at [1086, 479] on button "Specific elements selected. Click here to view and change selection." at bounding box center [1283, 483] width 549 height 8
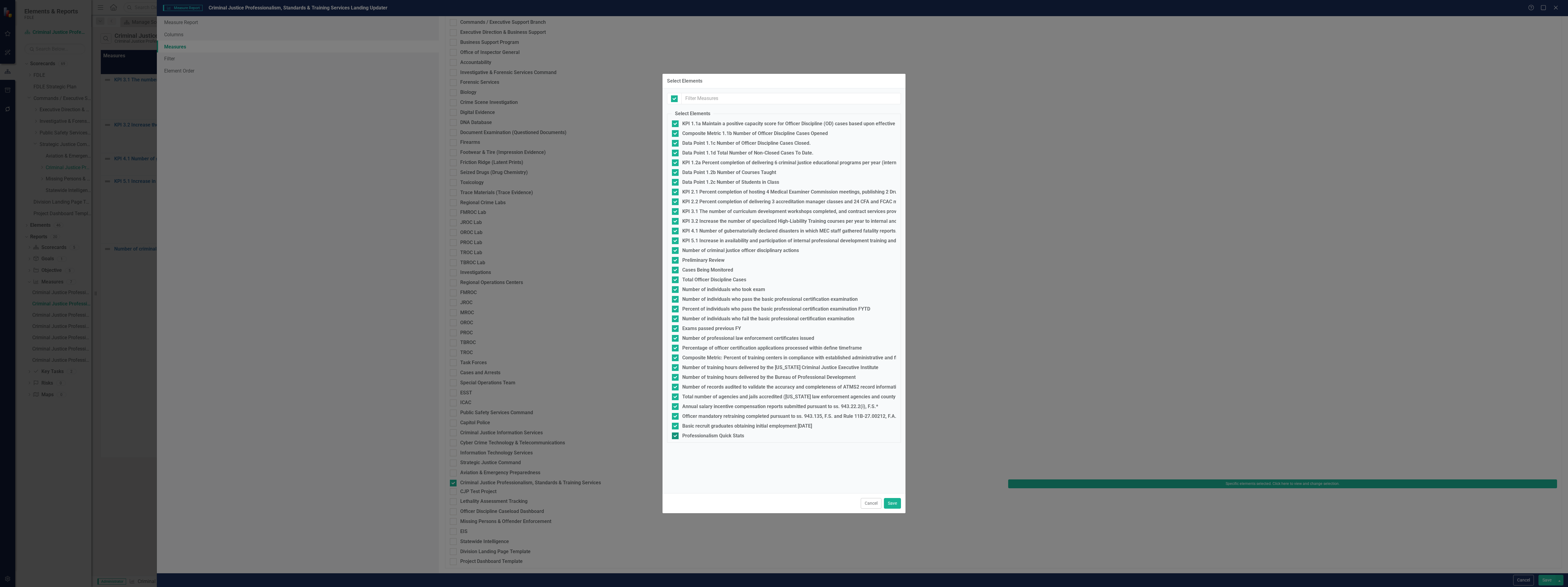
click at [675, 436] on input "Professionalism Quick Stats" at bounding box center [674, 434] width 4 height 4
checkbox input "false"
click at [895, 505] on button "Save" at bounding box center [893, 503] width 17 height 10
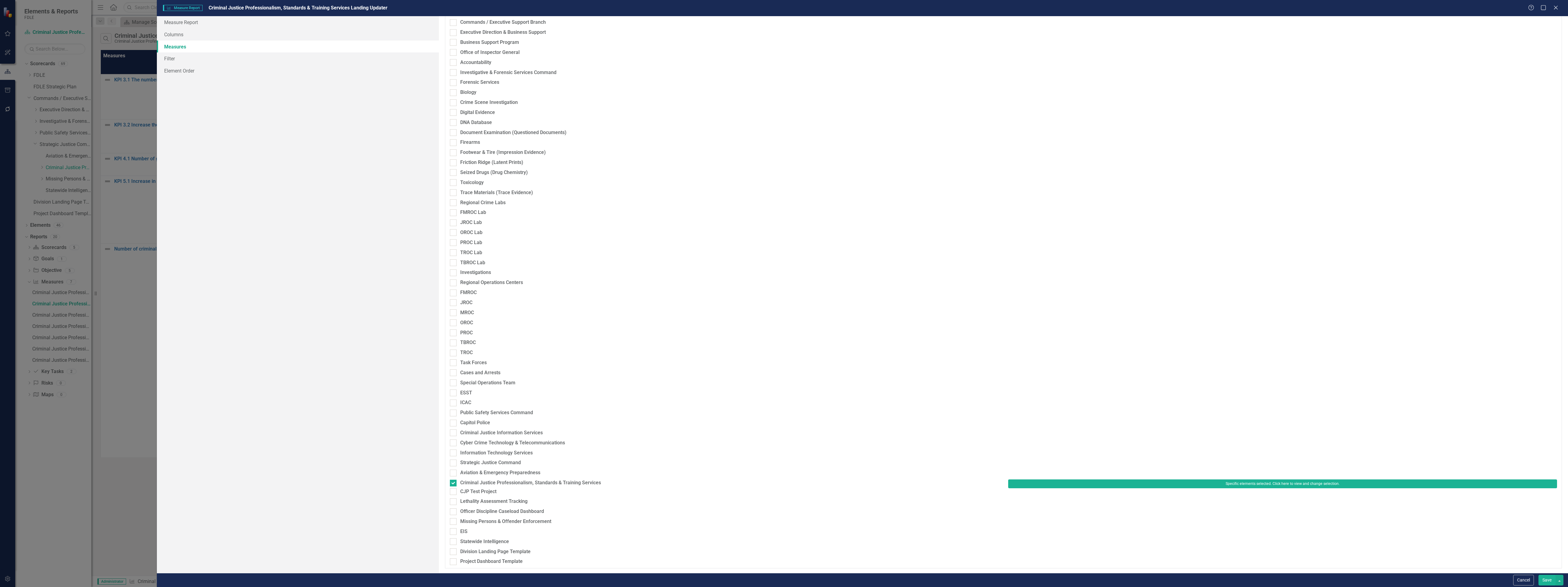
click at [1544, 579] on button "Save" at bounding box center [1547, 580] width 17 height 10
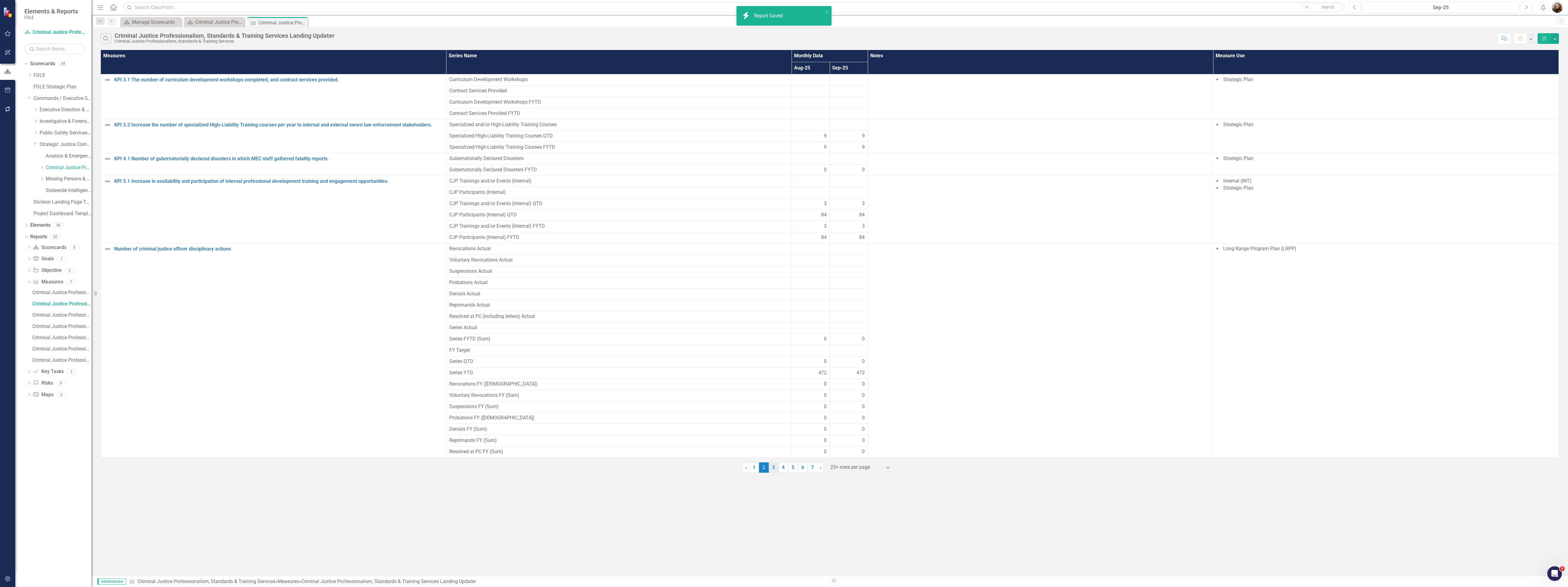
click at [774, 472] on link "3" at bounding box center [774, 467] width 10 height 10
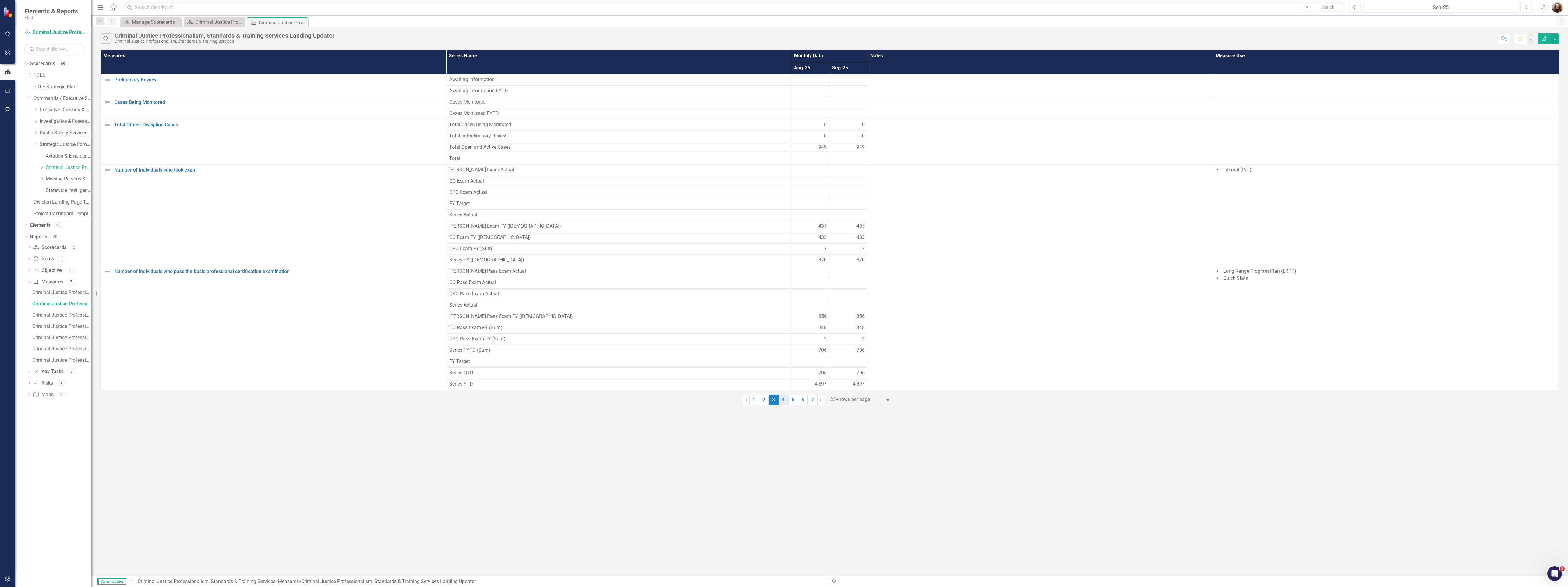
click at [782, 405] on link "4" at bounding box center [783, 400] width 10 height 10
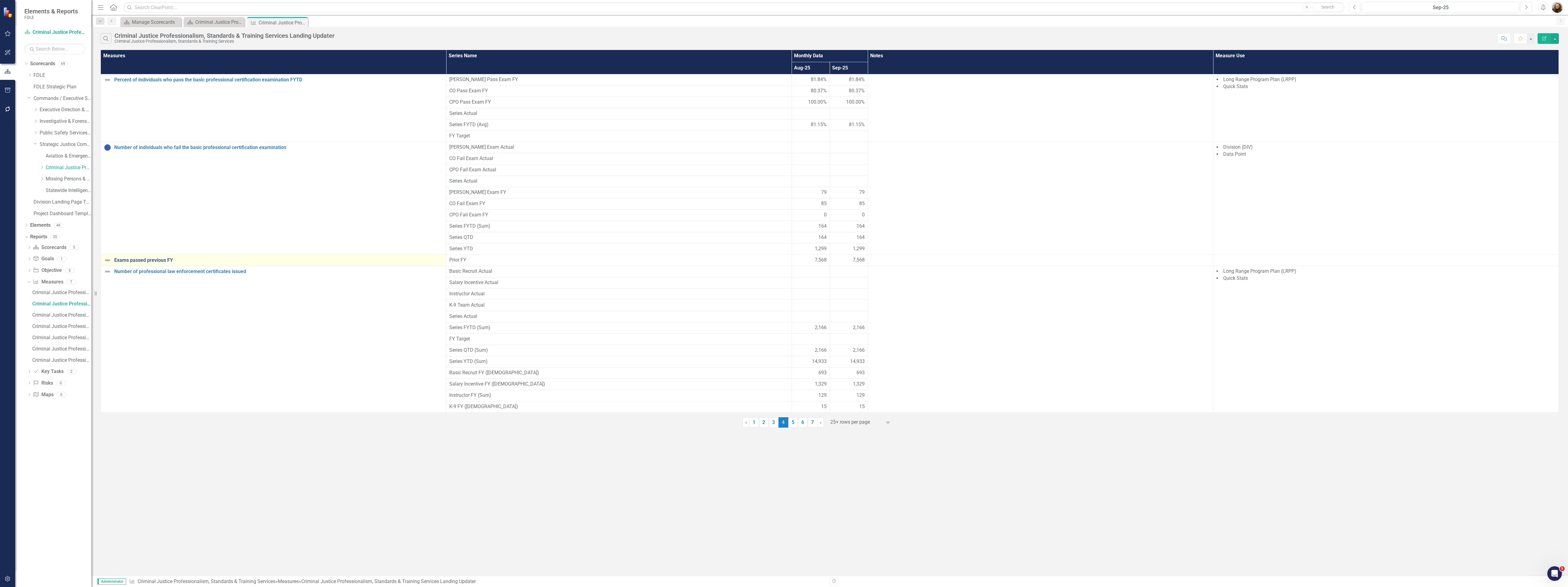
click at [144, 263] on link "Exams passed previous FY" at bounding box center [278, 260] width 329 height 5
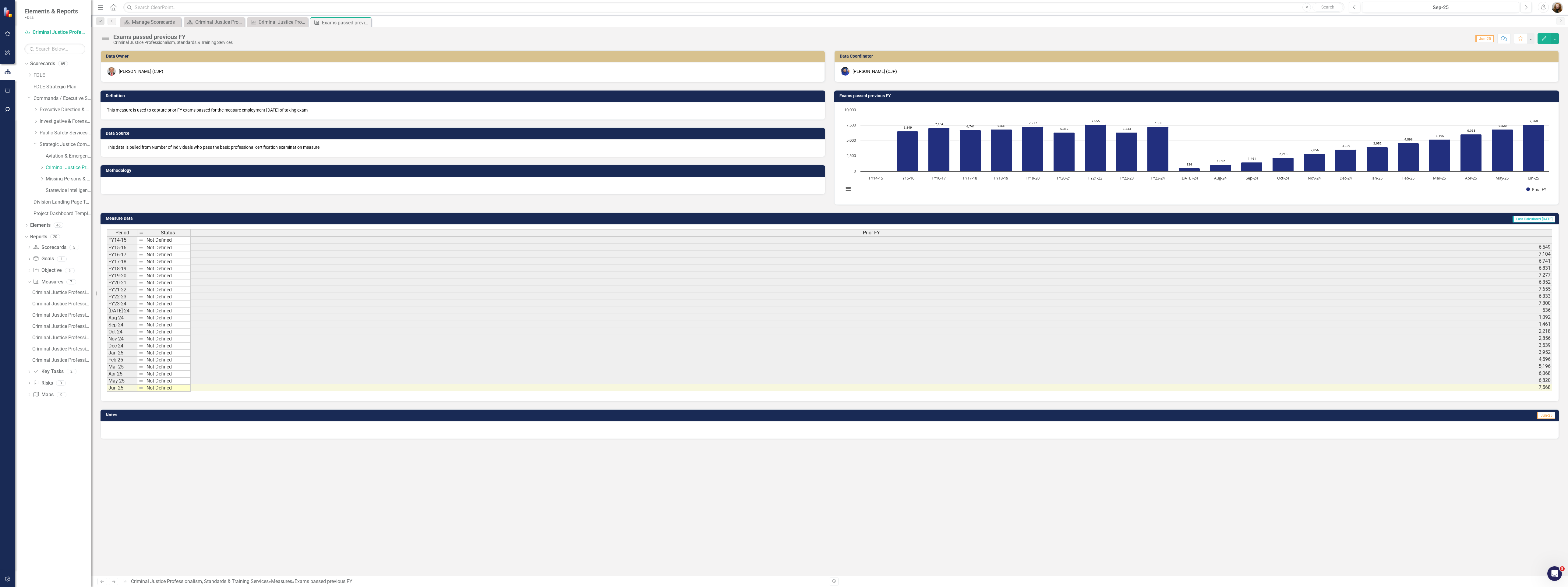
scroll to position [3, 5]
drag, startPoint x: 1094, startPoint y: 392, endPoint x: 1156, endPoint y: 394, distance: 62.0
click at [1147, 392] on div "Period Status Prior FY FY14-15 Not Defined FY15-16 Not Defined 6,549 FY16-17 No…" at bounding box center [830, 310] width 1446 height 163
click at [1017, 97] on h3 "Exams passed previous FY" at bounding box center [1197, 96] width 716 height 5
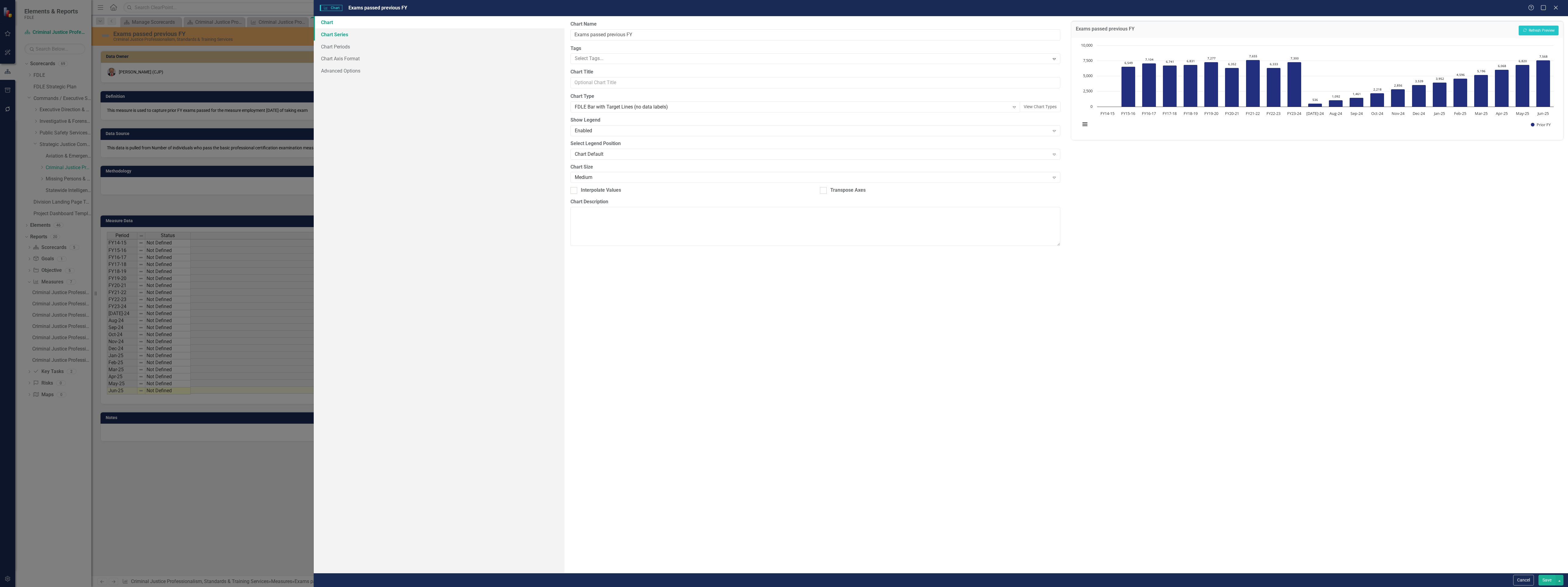
click at [347, 34] on link "Chart Series" at bounding box center [439, 34] width 251 height 12
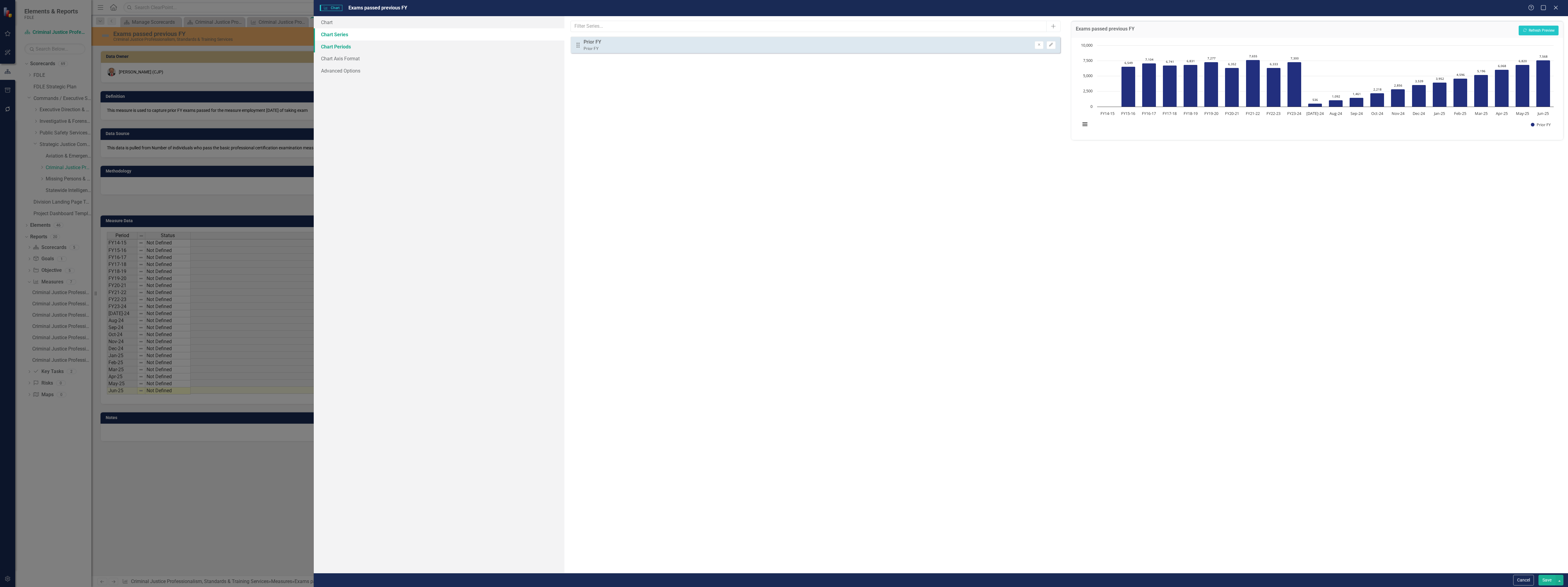
click at [337, 48] on link "Chart Periods" at bounding box center [439, 46] width 251 height 12
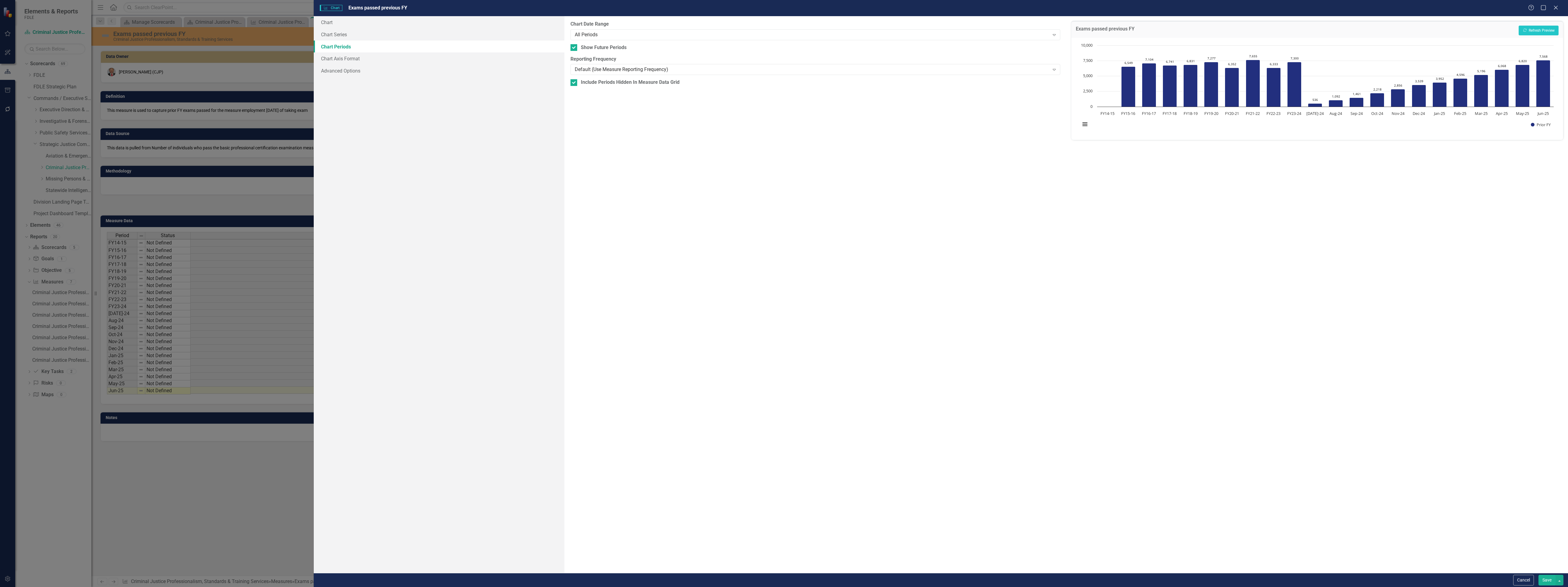
click at [1545, 582] on button "Save" at bounding box center [1547, 580] width 17 height 10
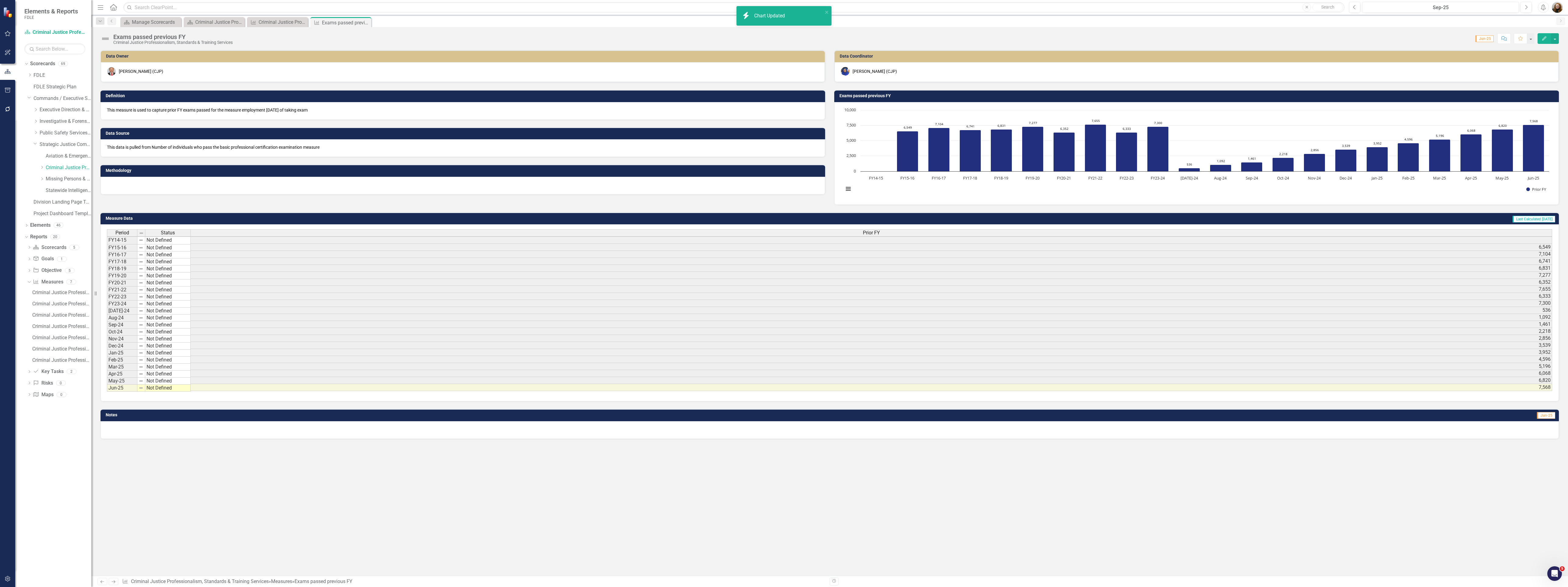
click at [1542, 32] on div "Exams passed previous FY Criminal Justice Professionalism, Standards & Training…" at bounding box center [830, 36] width 1477 height 18
click at [1542, 38] on icon "Edit" at bounding box center [1544, 38] width 5 height 5
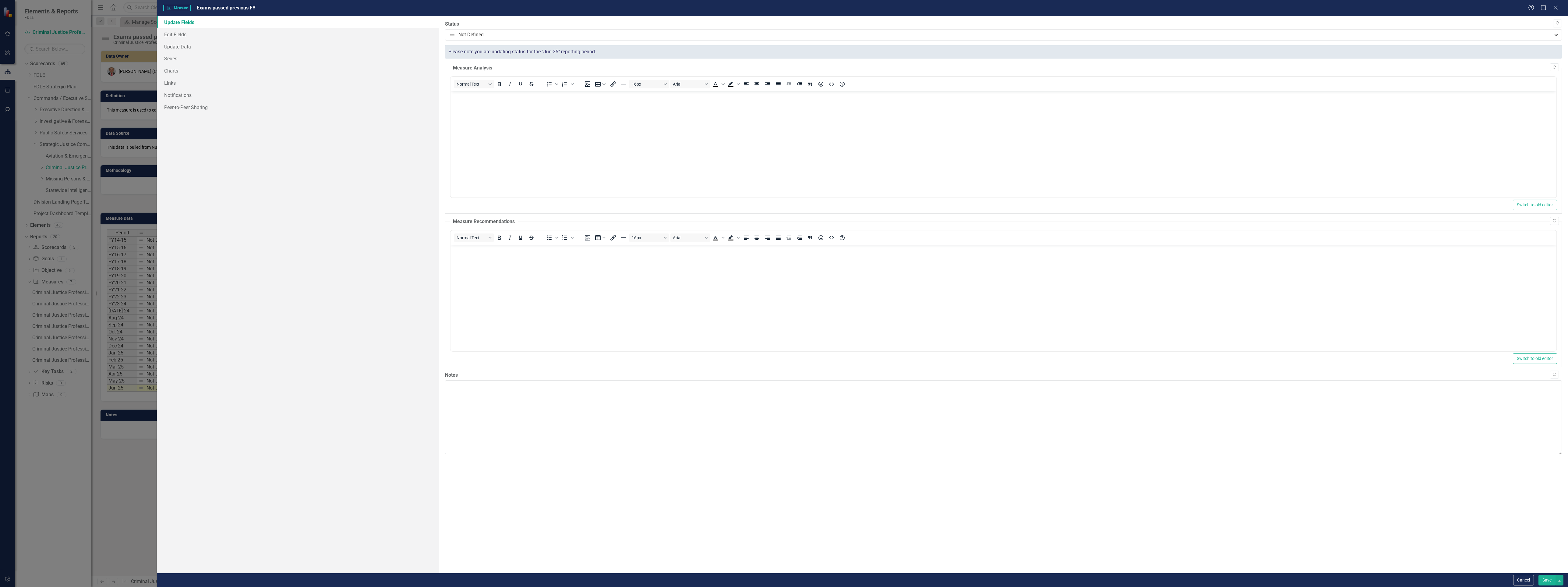
scroll to position [0, 0]
click at [178, 33] on link "Edit Fields" at bounding box center [298, 34] width 282 height 12
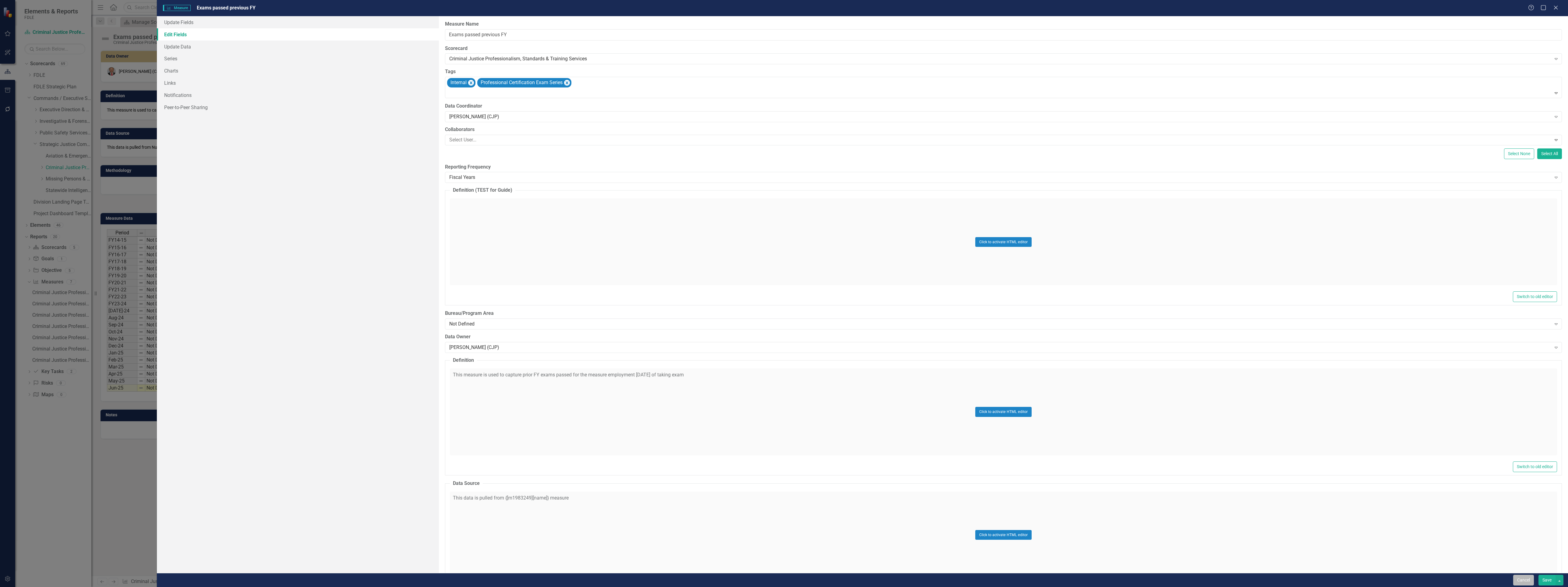
click at [1526, 579] on button "Cancel" at bounding box center [1524, 580] width 21 height 10
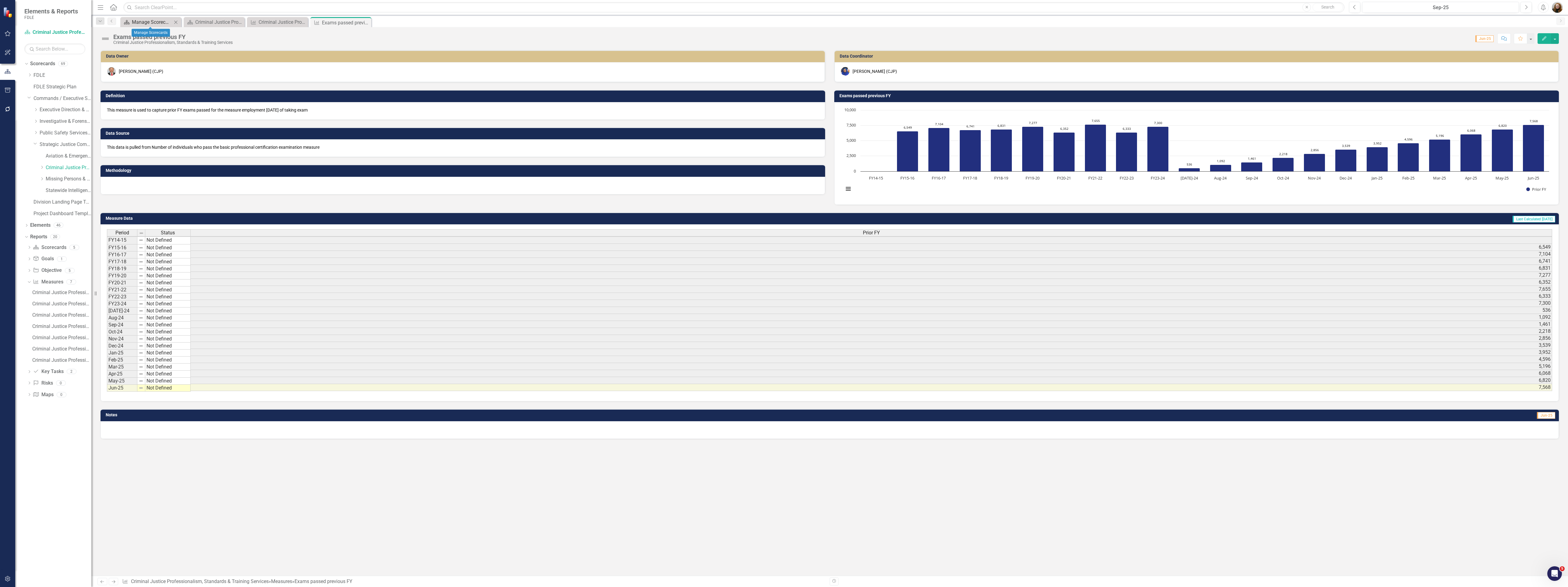
click at [139, 22] on div "Manage Scorecards" at bounding box center [152, 22] width 40 height 8
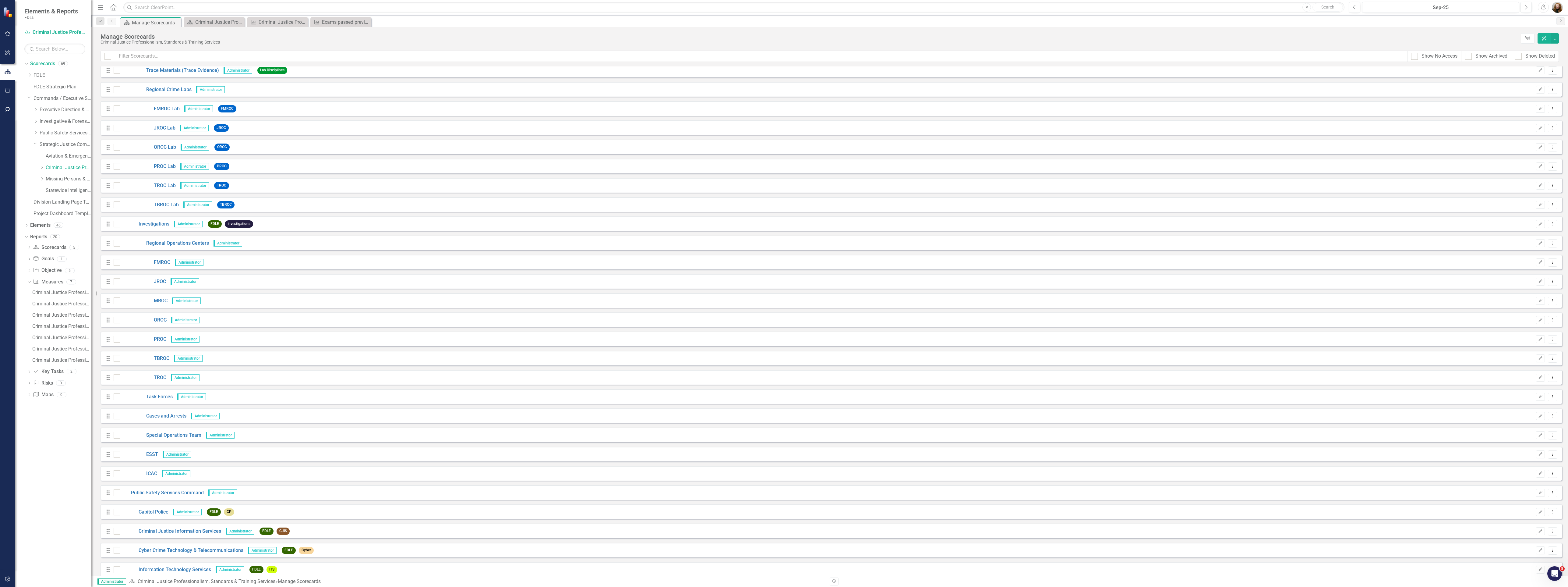
scroll to position [640, 0]
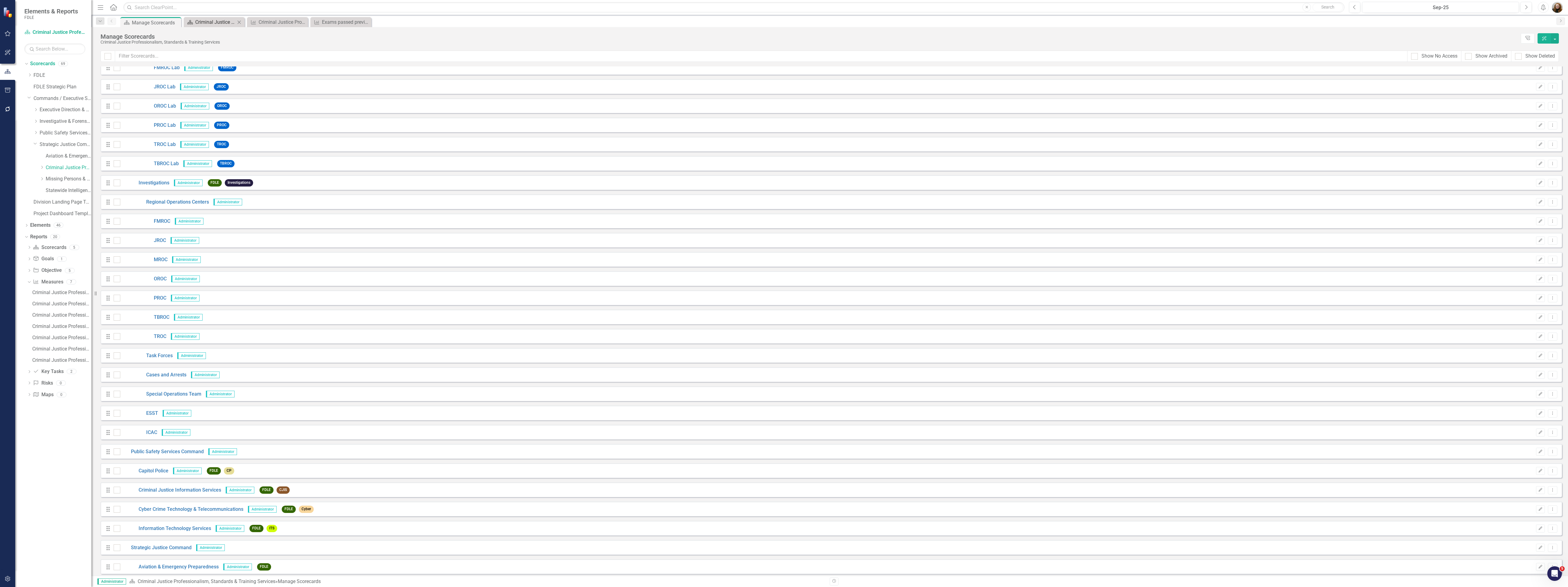
click at [219, 20] on div "Criminal Justice Professionalism, Standards & Training Services Landing Page" at bounding box center [215, 22] width 40 height 8
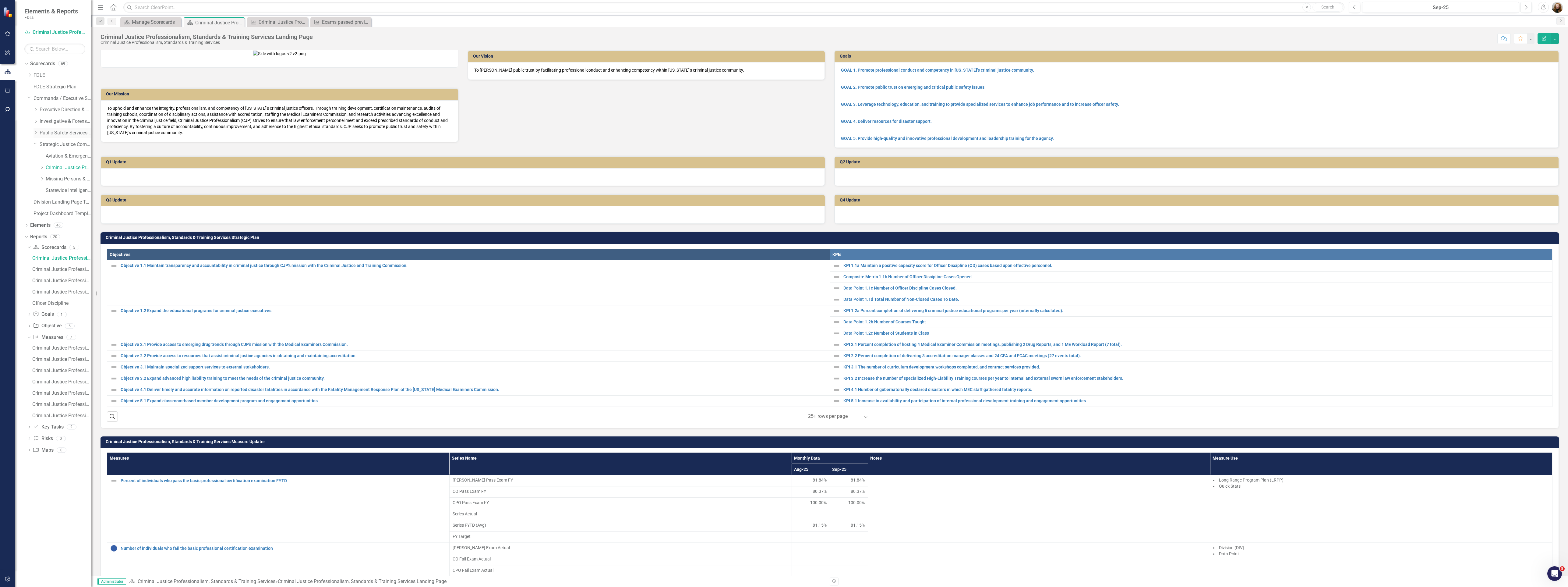
click at [34, 131] on icon "Dropdown" at bounding box center [35, 133] width 5 height 4
click at [62, 156] on link "Criminal Justice Information Services" at bounding box center [68, 156] width 46 height 7
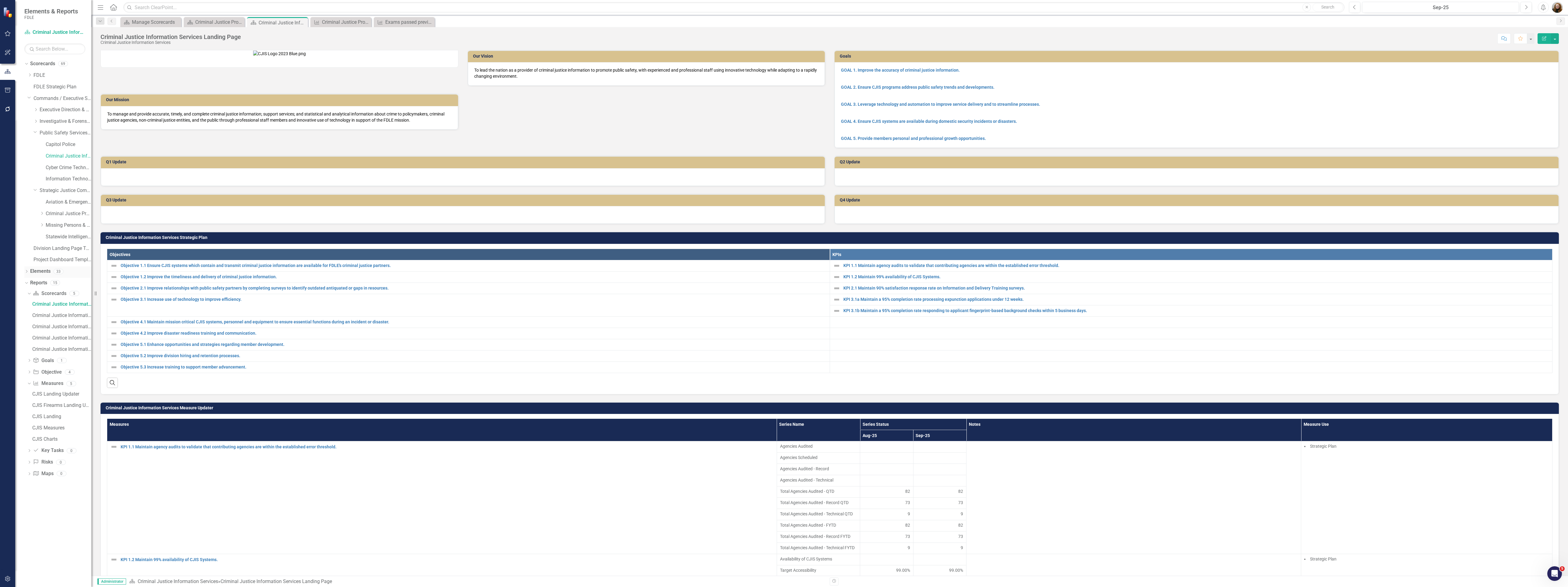
click at [40, 268] on link "Elements" at bounding box center [40, 271] width 20 height 7
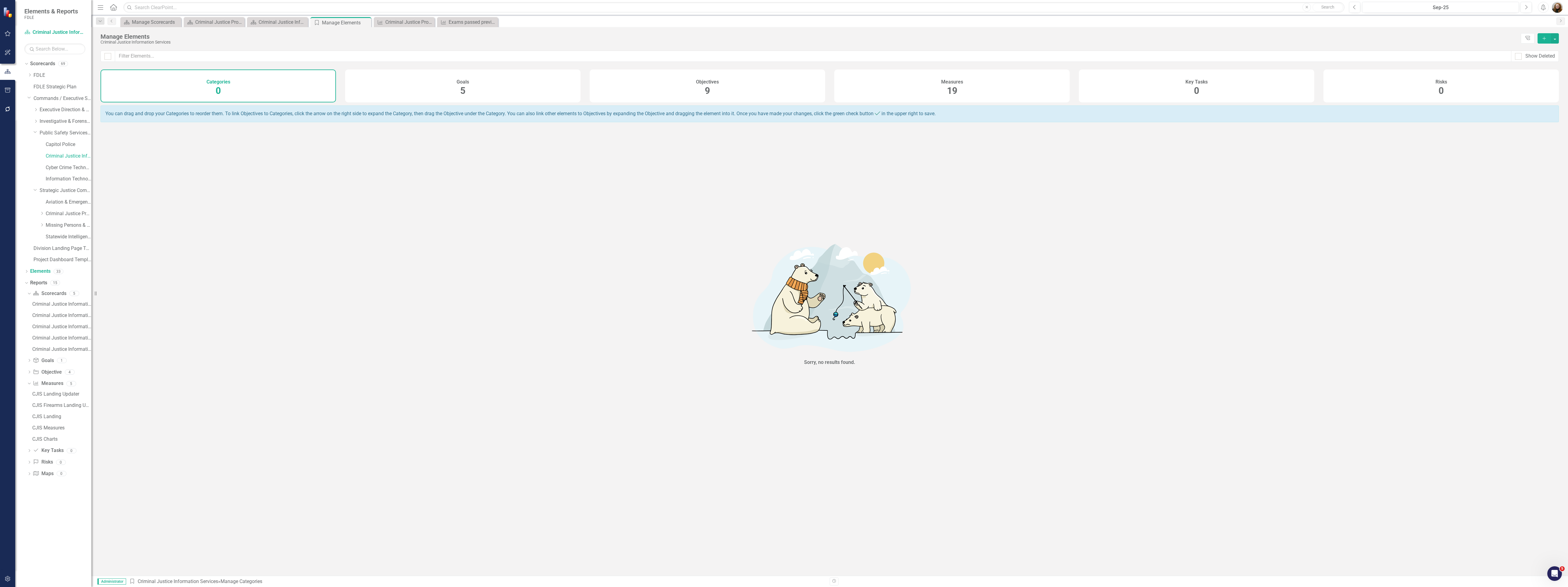
click at [953, 85] on span "19" at bounding box center [953, 90] width 10 height 10
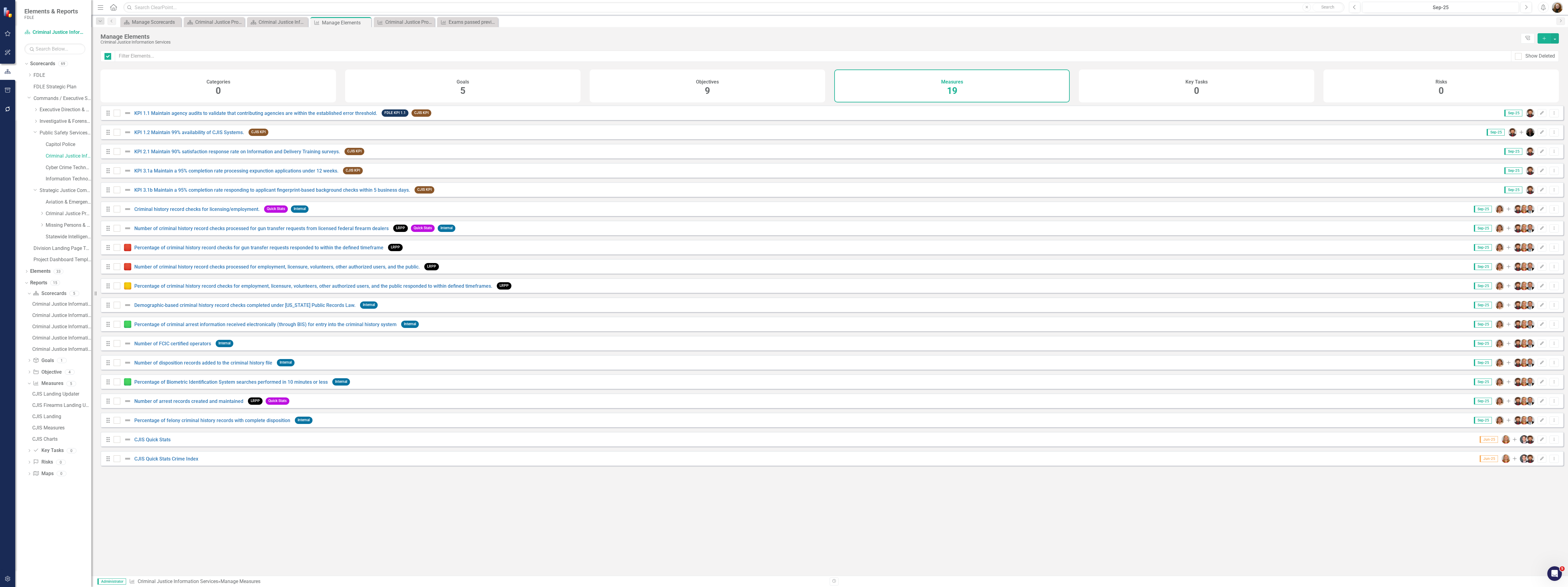
checkbox input "false"
click at [187, 230] on link "Number of criminal history record checks processed for gun transfer requests fr…" at bounding box center [261, 228] width 254 height 6
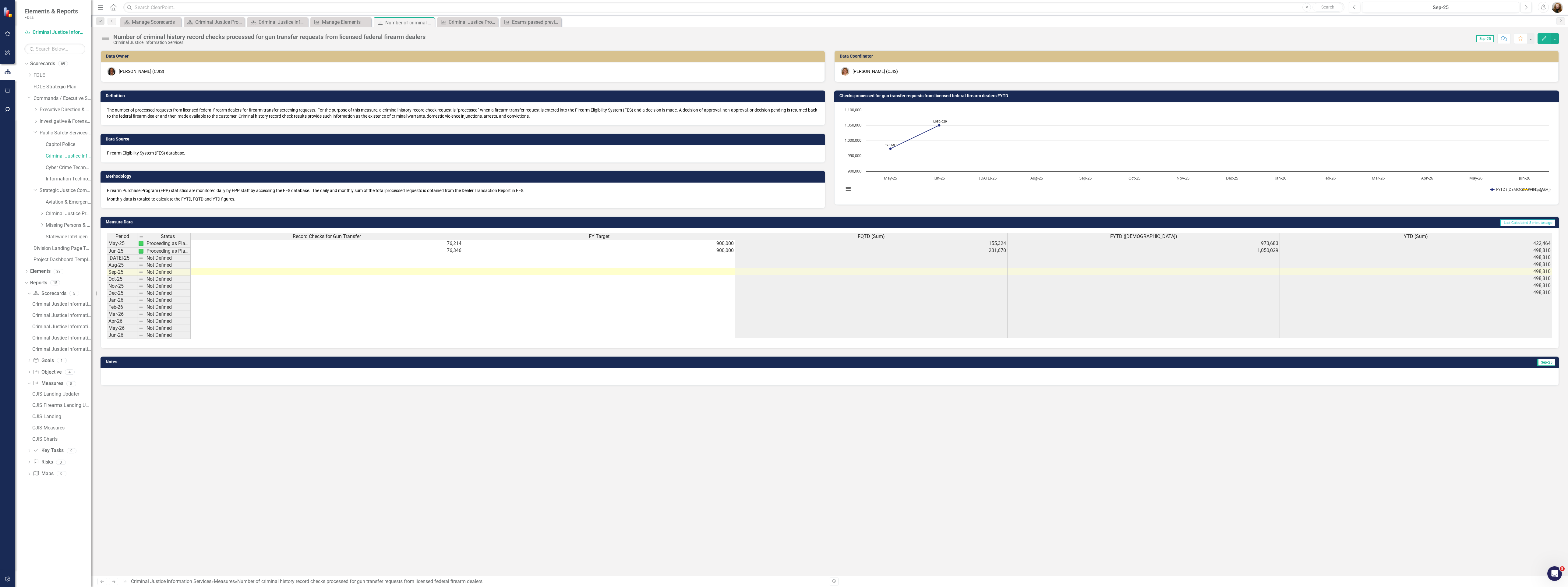
click at [1144, 472] on div "Data Owner Lucy Saunders (CJIS) Definition The number of processed requests fro…" at bounding box center [830, 313] width 1477 height 526
click at [1541, 38] on icon "Edit" at bounding box center [1544, 38] width 5 height 5
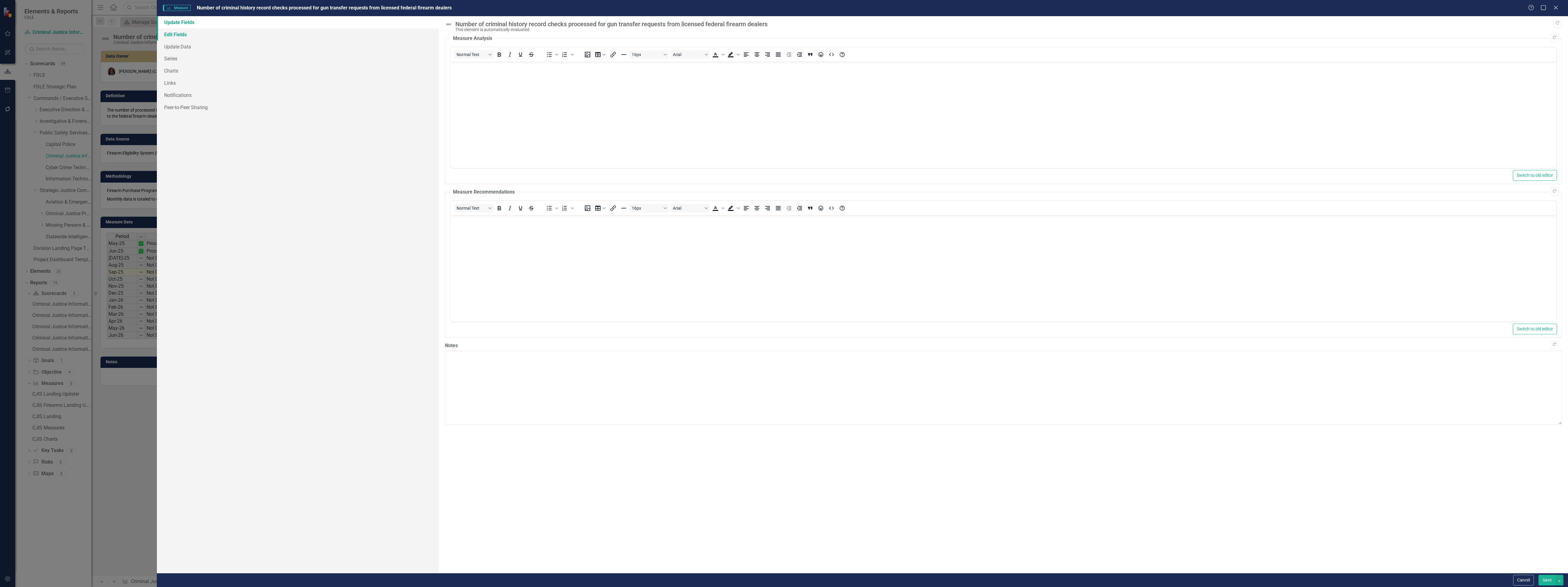
click at [178, 34] on link "Edit Fields" at bounding box center [298, 34] width 282 height 12
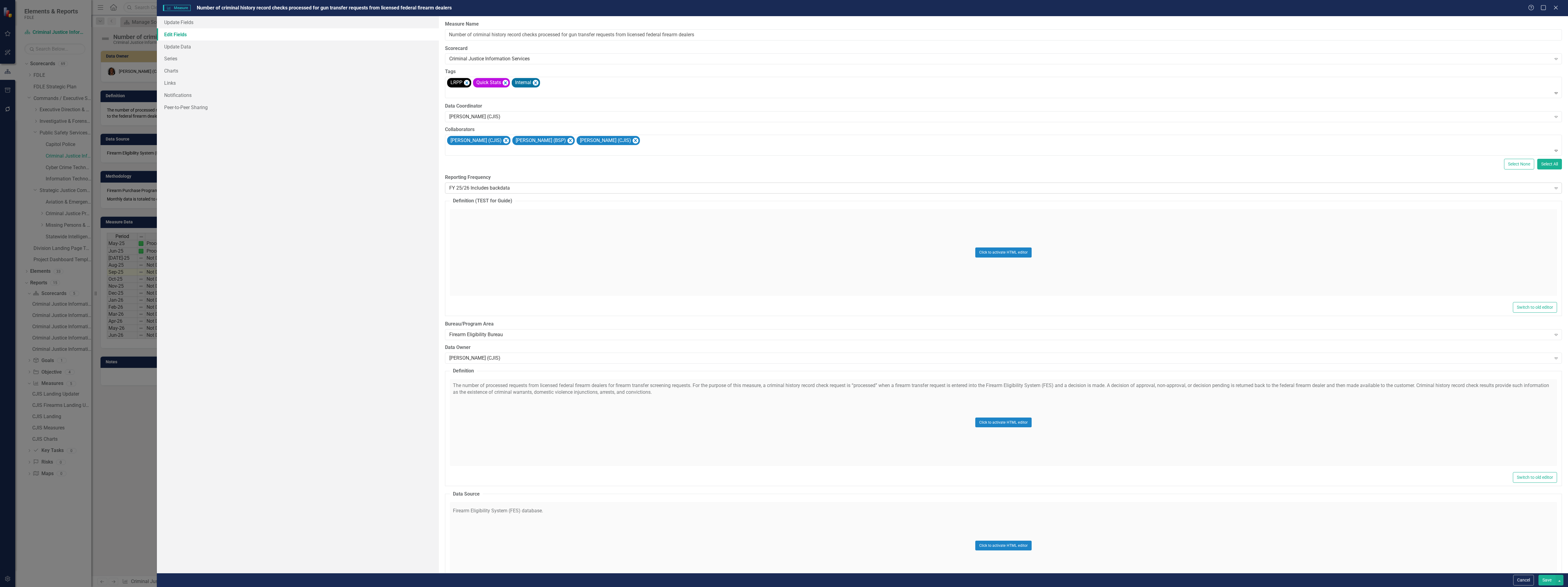
click at [490, 188] on div "FY 25/26 Includes backdata" at bounding box center [1000, 188] width 1102 height 7
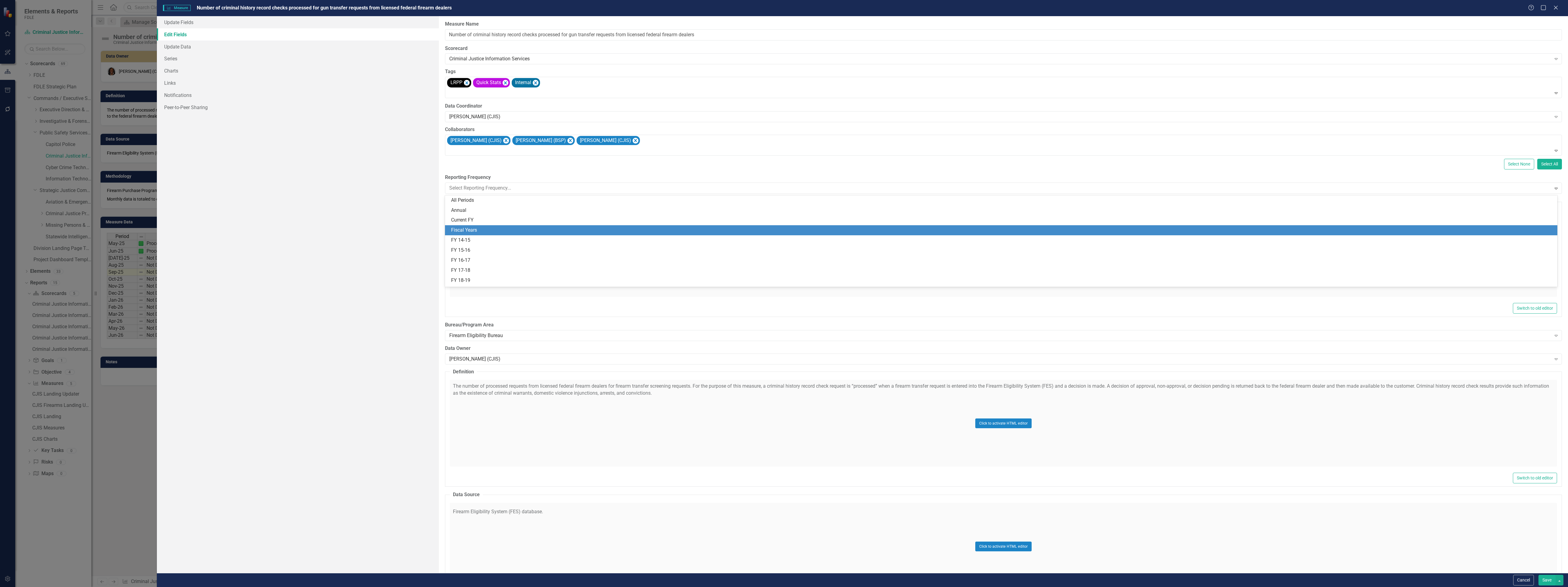
click at [496, 227] on div "Fiscal Years" at bounding box center [1002, 230] width 1103 height 7
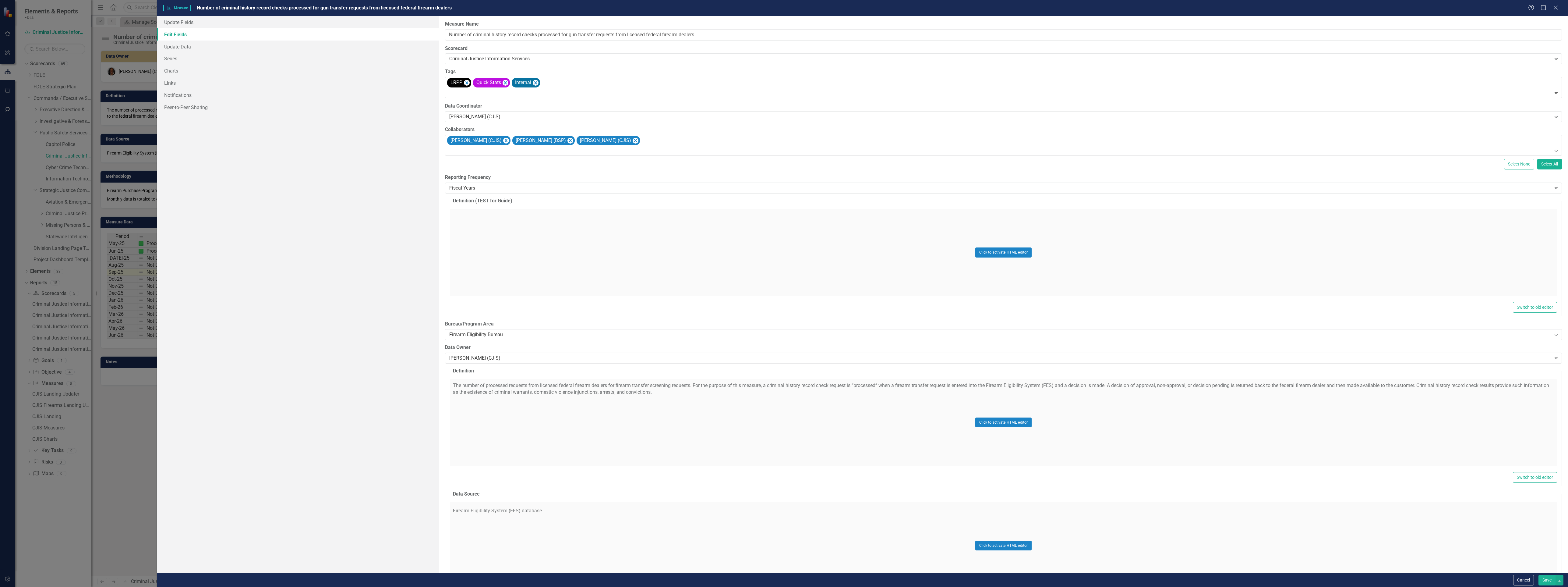
drag, startPoint x: 1547, startPoint y: 577, endPoint x: 1321, endPoint y: 499, distance: 239.1
click at [1547, 577] on button "Save" at bounding box center [1547, 580] width 17 height 10
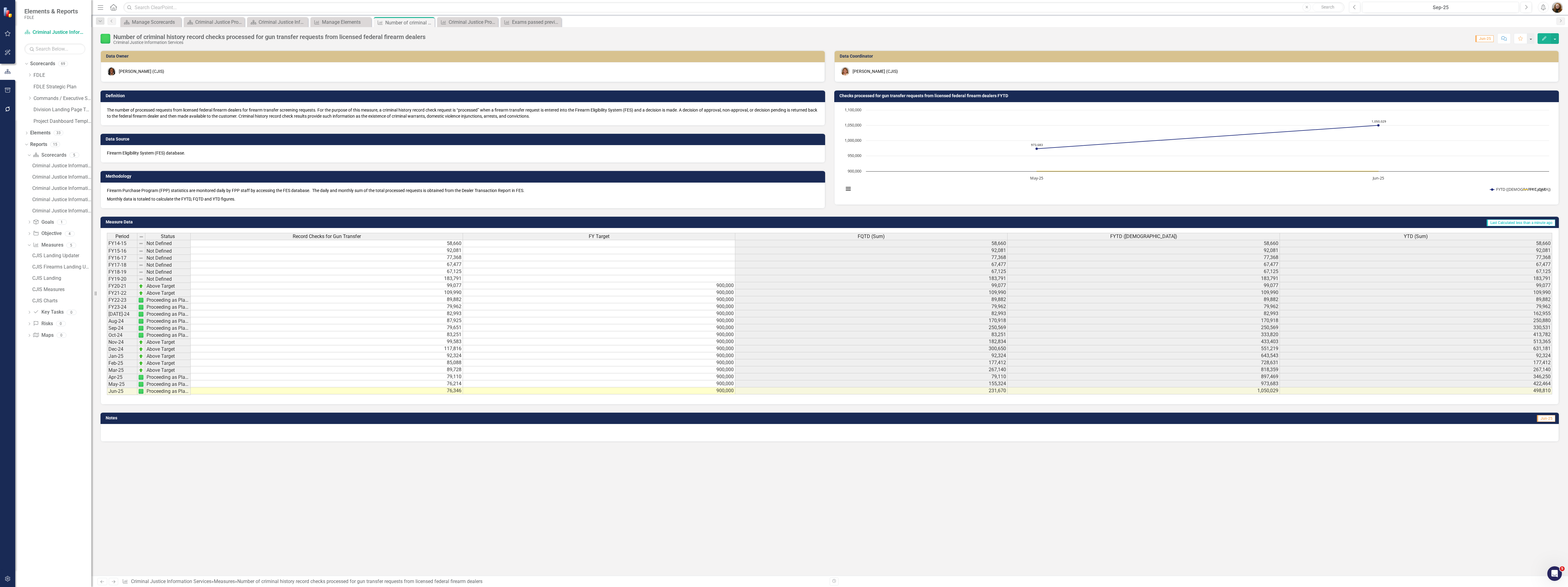
click at [863, 95] on h3 "Checks processed for gun transfer requests from licensed federal firearm dealer…" at bounding box center [1197, 96] width 716 height 5
click at [866, 94] on h3 "Checks processed for gun transfer requests from licensed federal firearm dealer…" at bounding box center [1197, 96] width 716 height 5
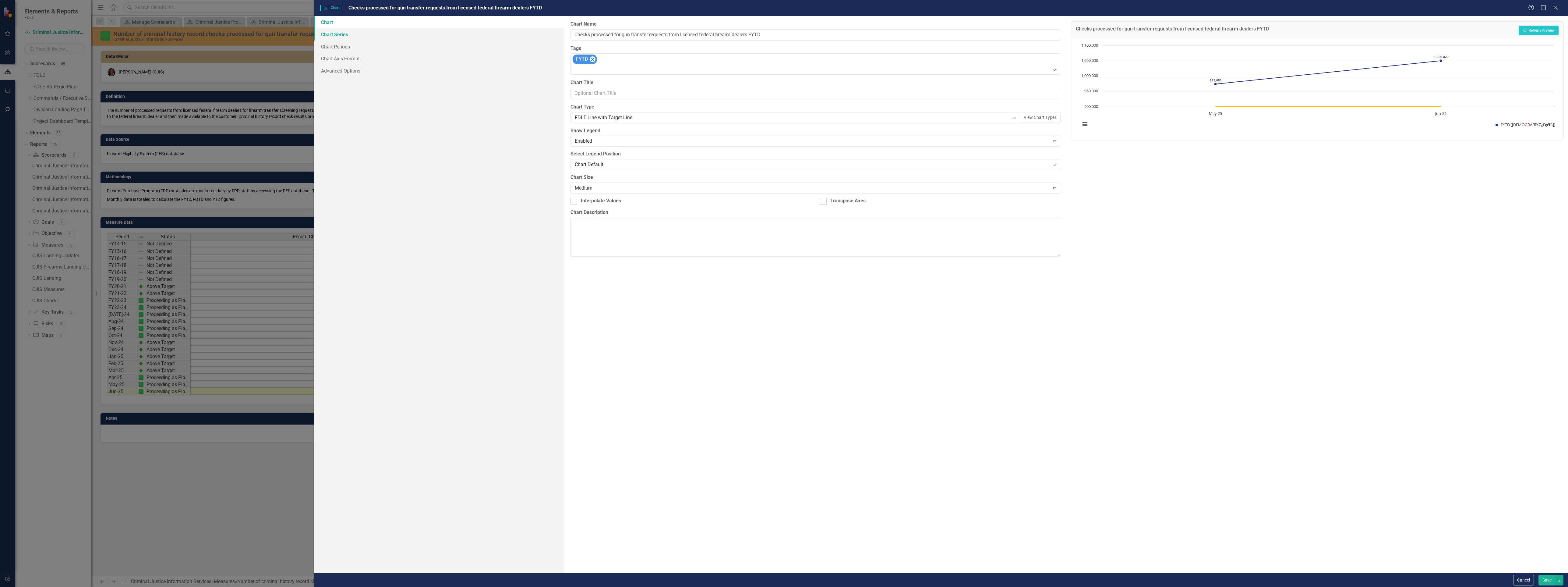
click at [333, 34] on link "Chart Series" at bounding box center [439, 34] width 251 height 12
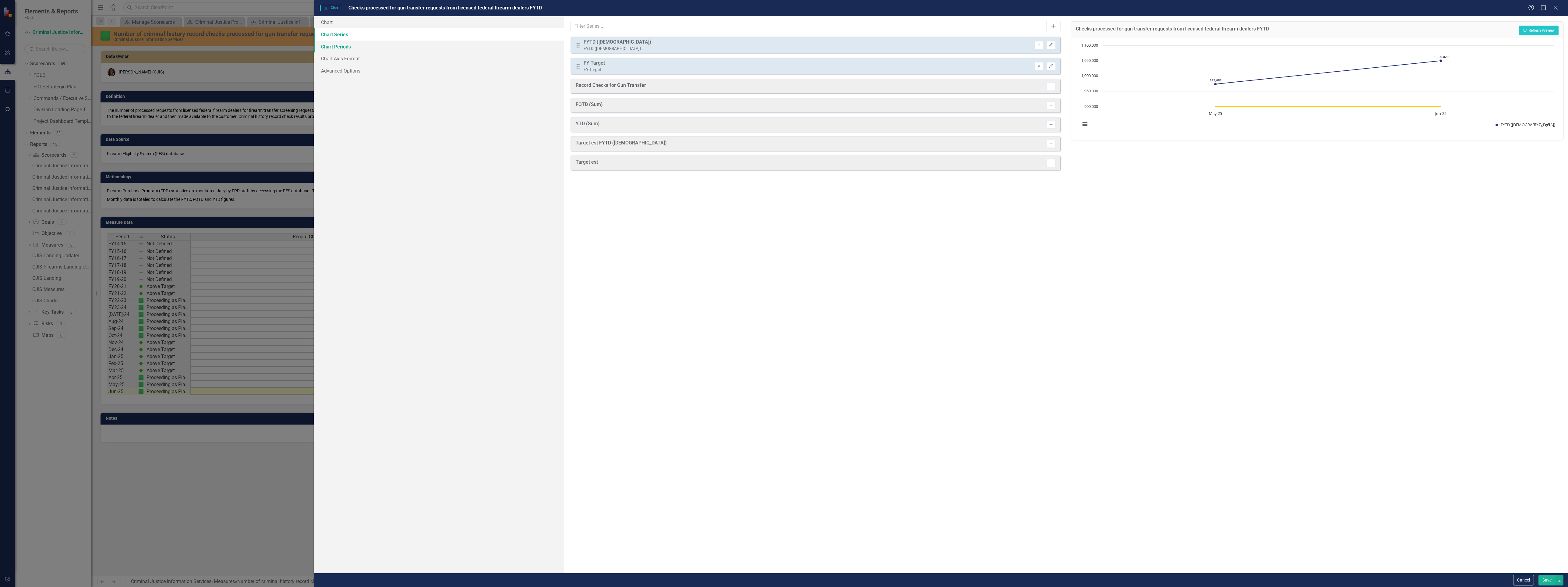
click at [336, 45] on link "Chart Periods" at bounding box center [439, 46] width 251 height 12
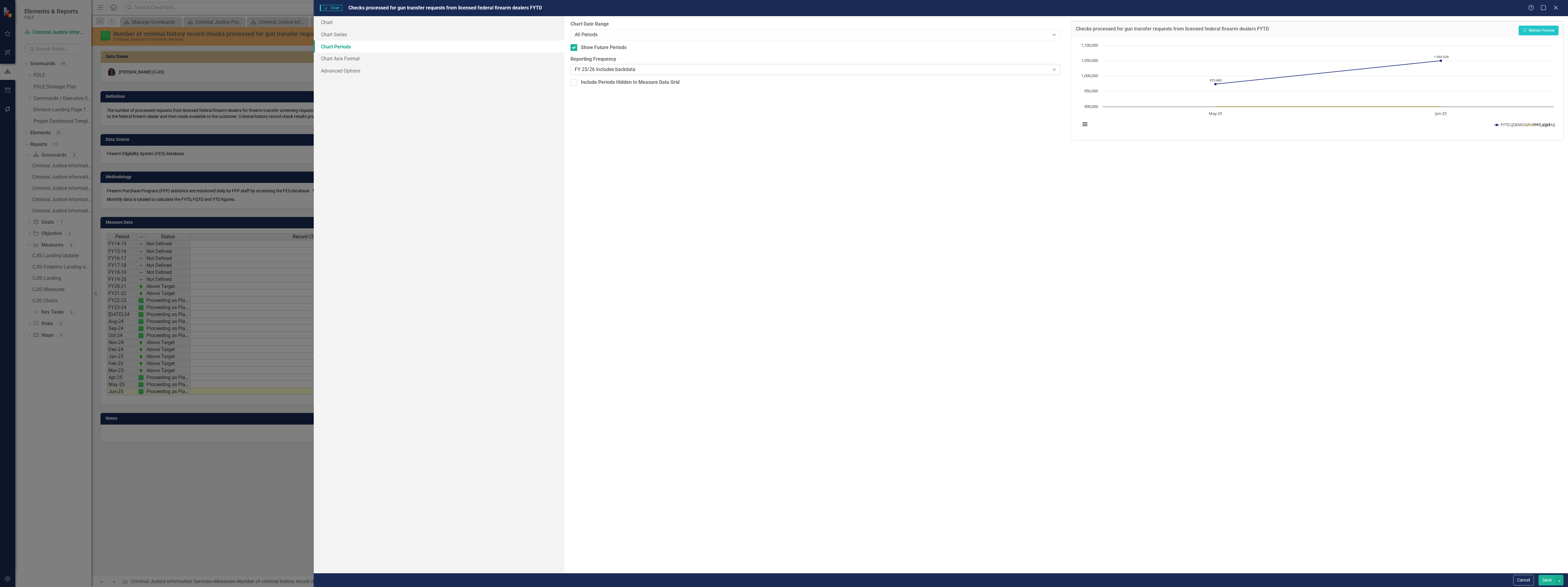
click at [624, 68] on div "FY 25/26 Includes backdata" at bounding box center [811, 70] width 474 height 7
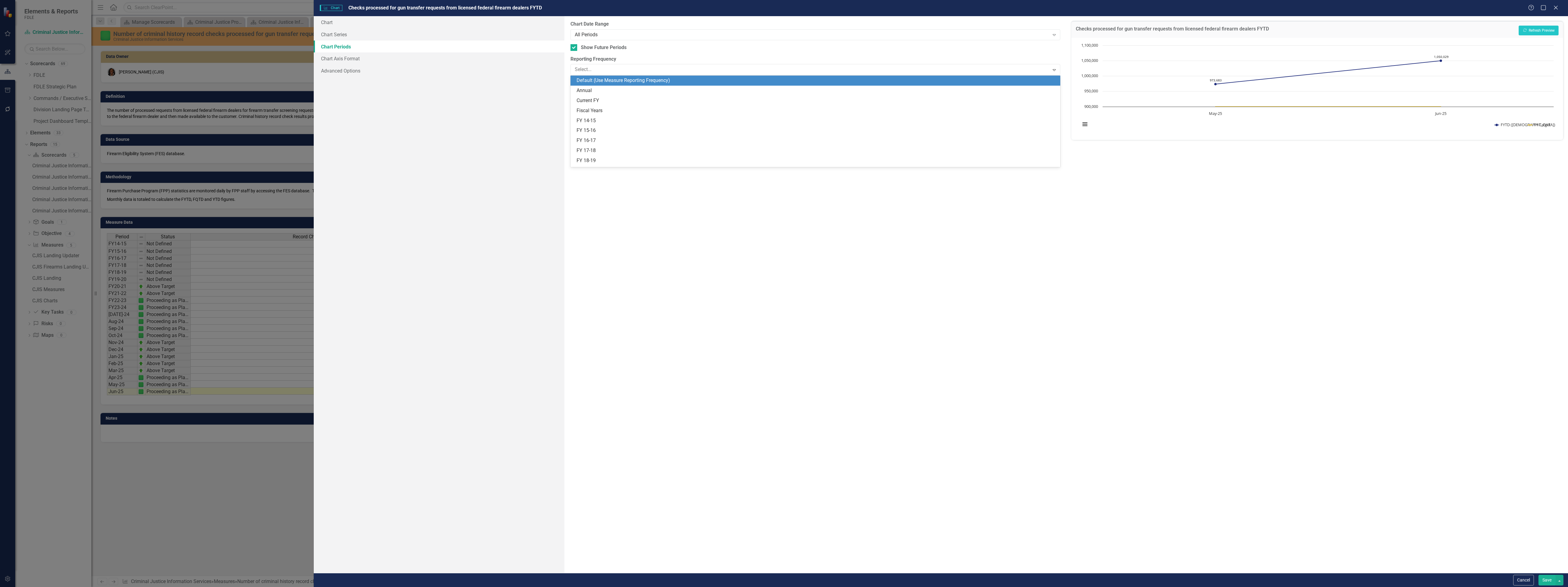
drag, startPoint x: 653, startPoint y: 78, endPoint x: 802, endPoint y: 115, distance: 153.5
click at [654, 78] on div "Default (Use Measure Reporting Frequency)" at bounding box center [816, 80] width 480 height 7
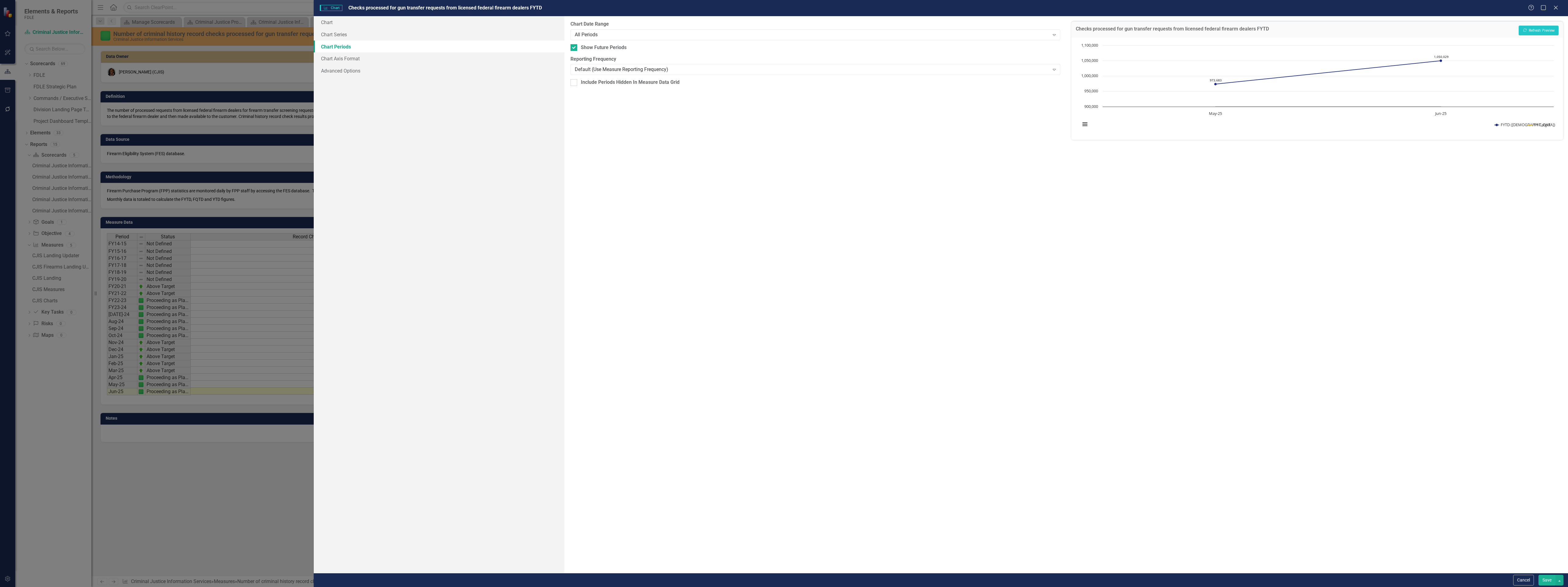
click at [1546, 576] on button "Save" at bounding box center [1547, 580] width 17 height 10
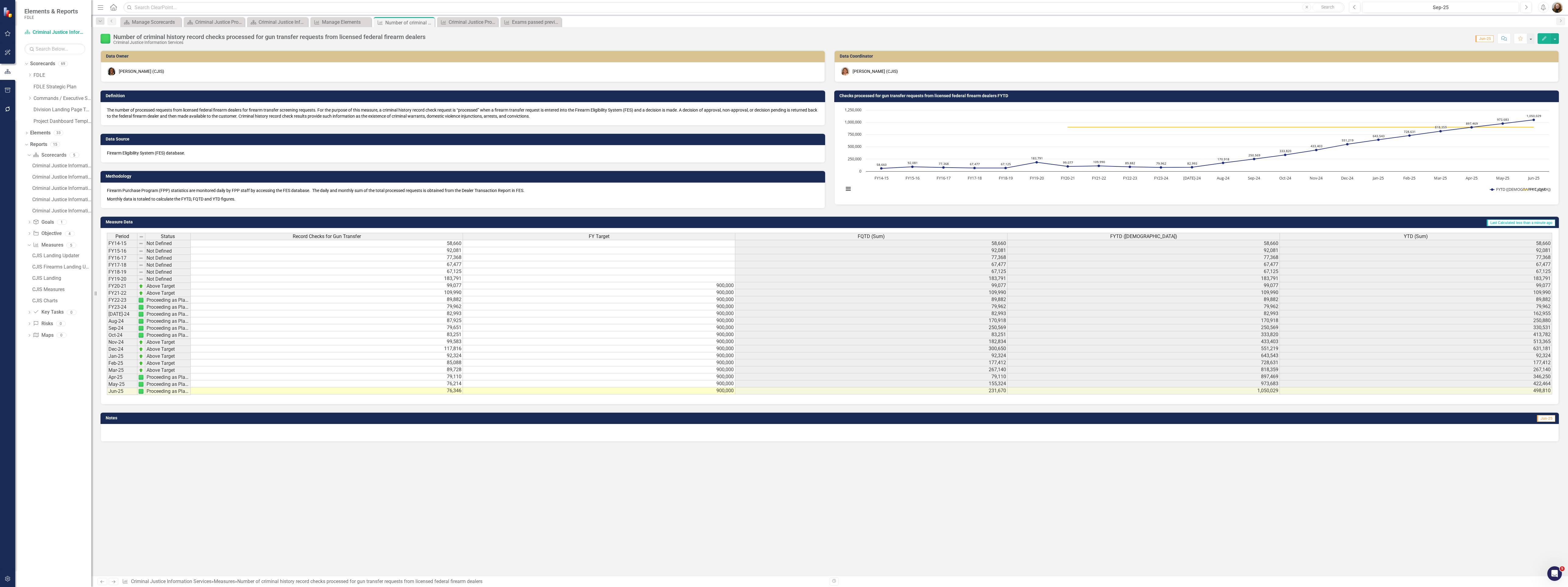
click at [991, 97] on h3 "Checks processed for gun transfer requests from licensed federal firearm dealer…" at bounding box center [1197, 96] width 716 height 5
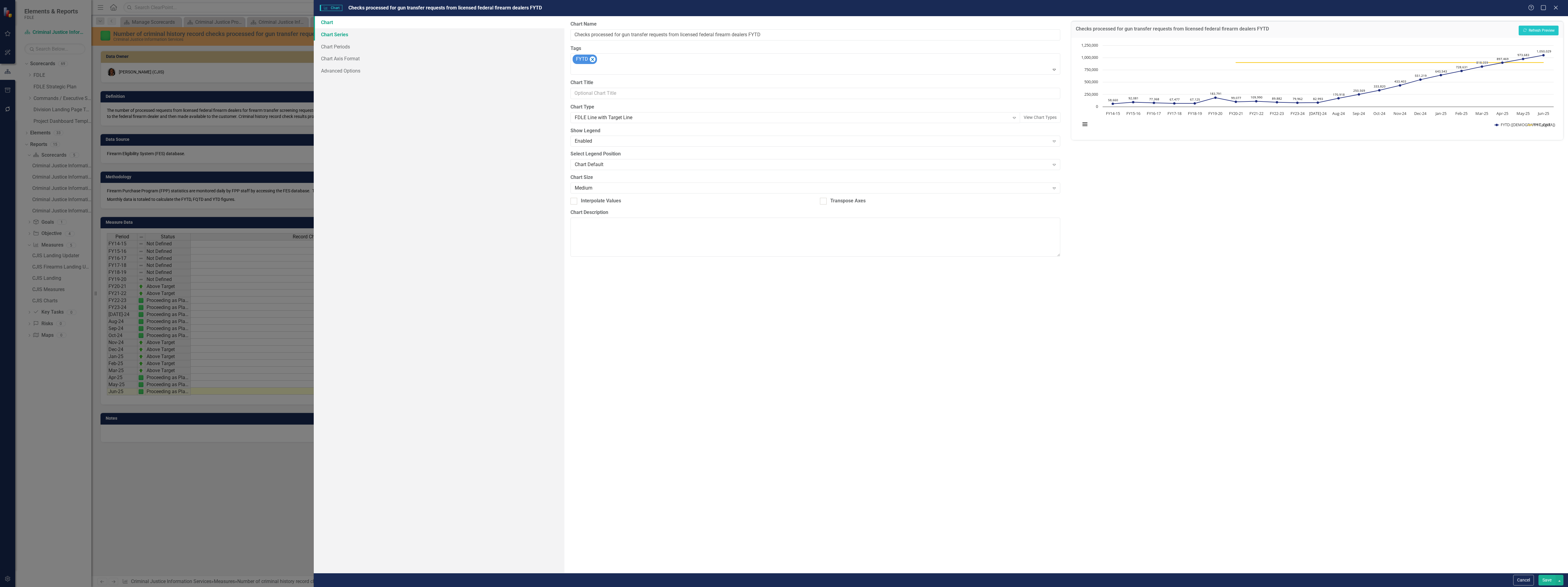
click at [336, 36] on link "Chart Series" at bounding box center [439, 34] width 251 height 12
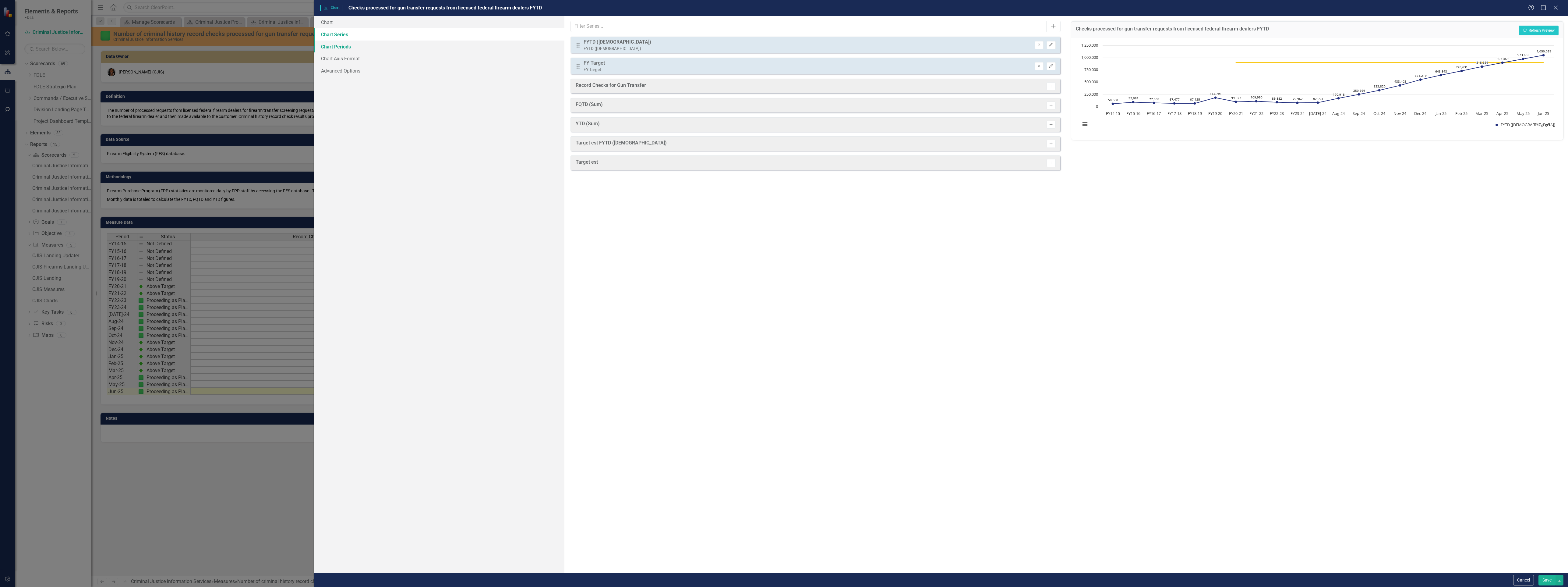
click at [329, 46] on link "Chart Periods" at bounding box center [439, 46] width 251 height 12
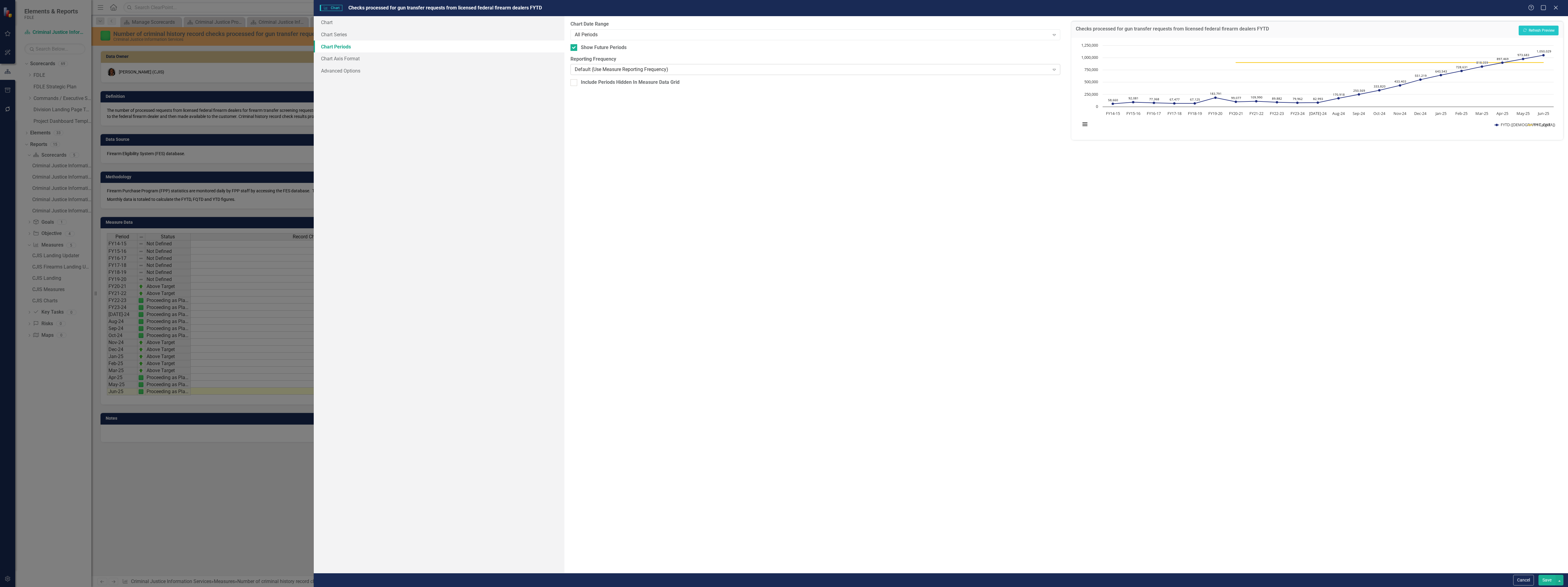
click at [585, 67] on div "Default (Use Measure Reporting Frequency)" at bounding box center [811, 70] width 474 height 7
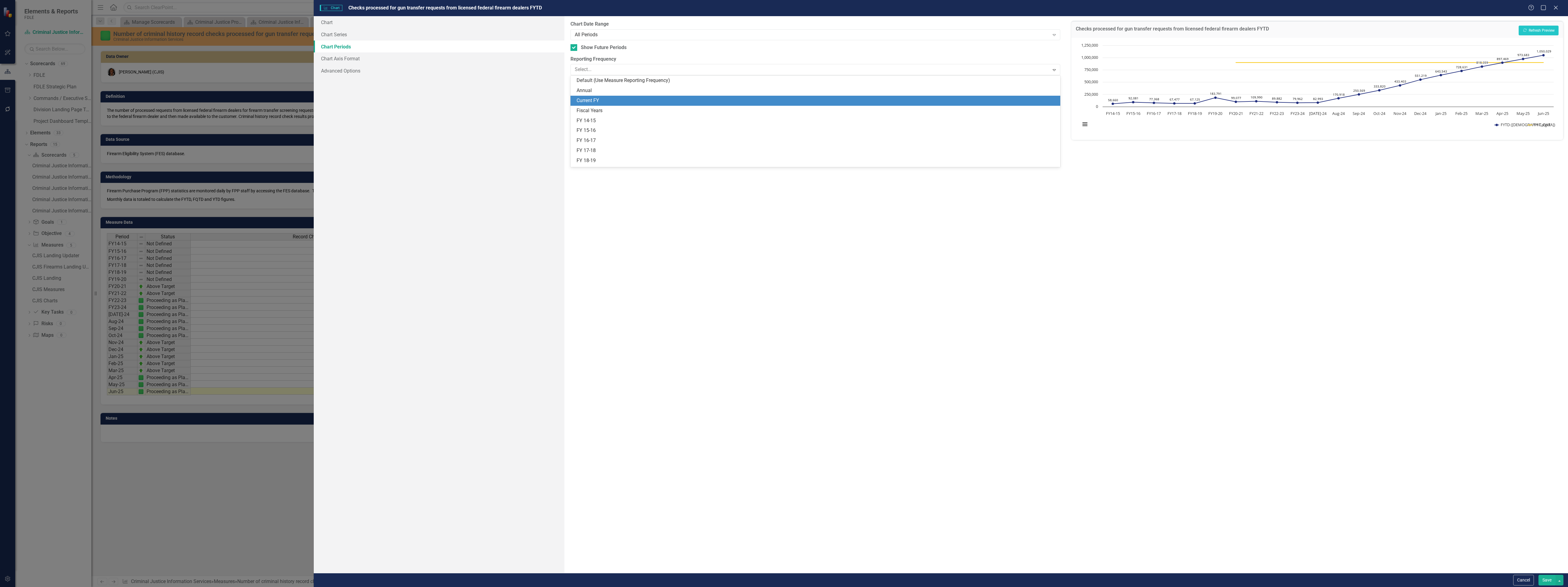
click at [597, 103] on div "Current FY" at bounding box center [816, 100] width 480 height 7
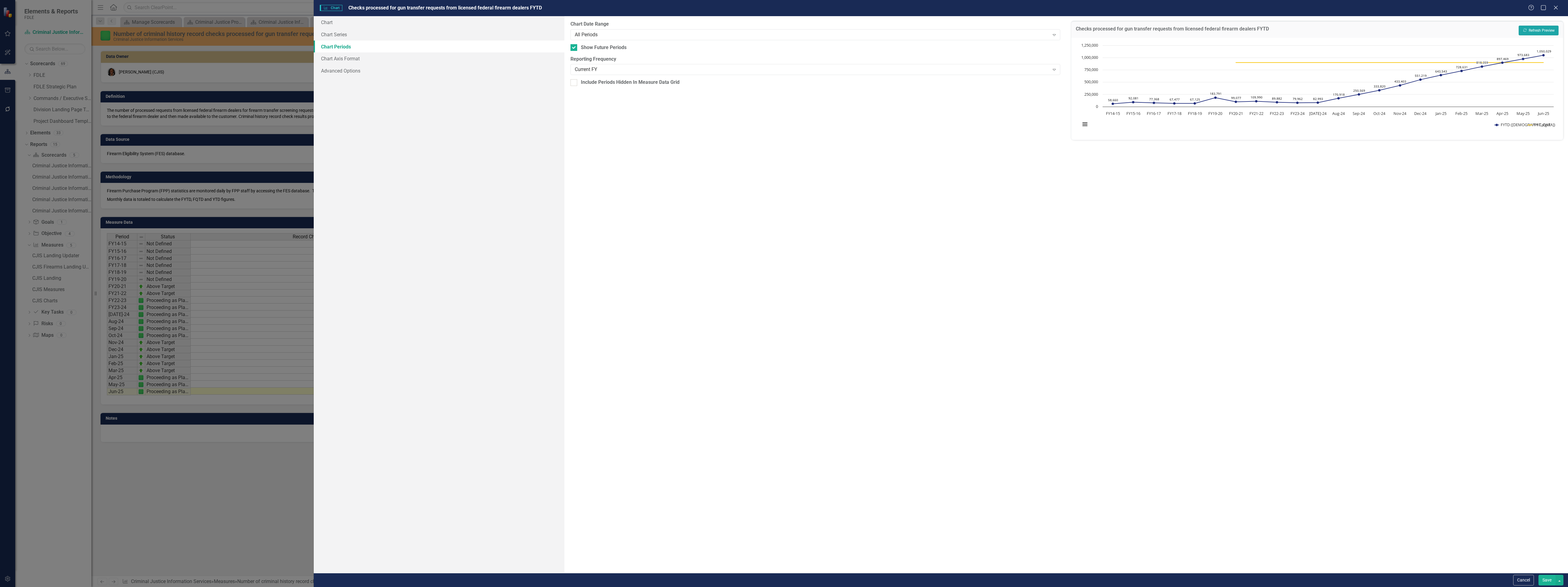
click at [1550, 31] on button "Recalculate Refresh Preview" at bounding box center [1538, 30] width 40 height 10
click at [622, 71] on div "Current FY" at bounding box center [811, 70] width 474 height 7
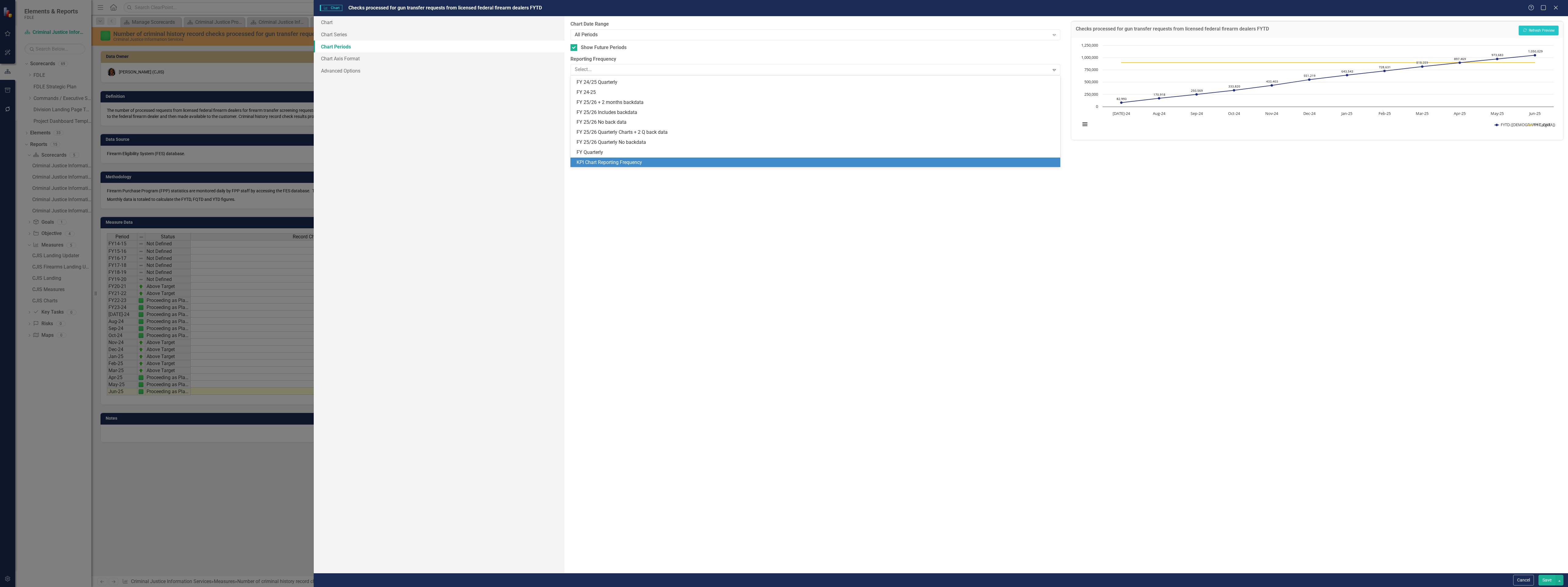
scroll to position [133, 0]
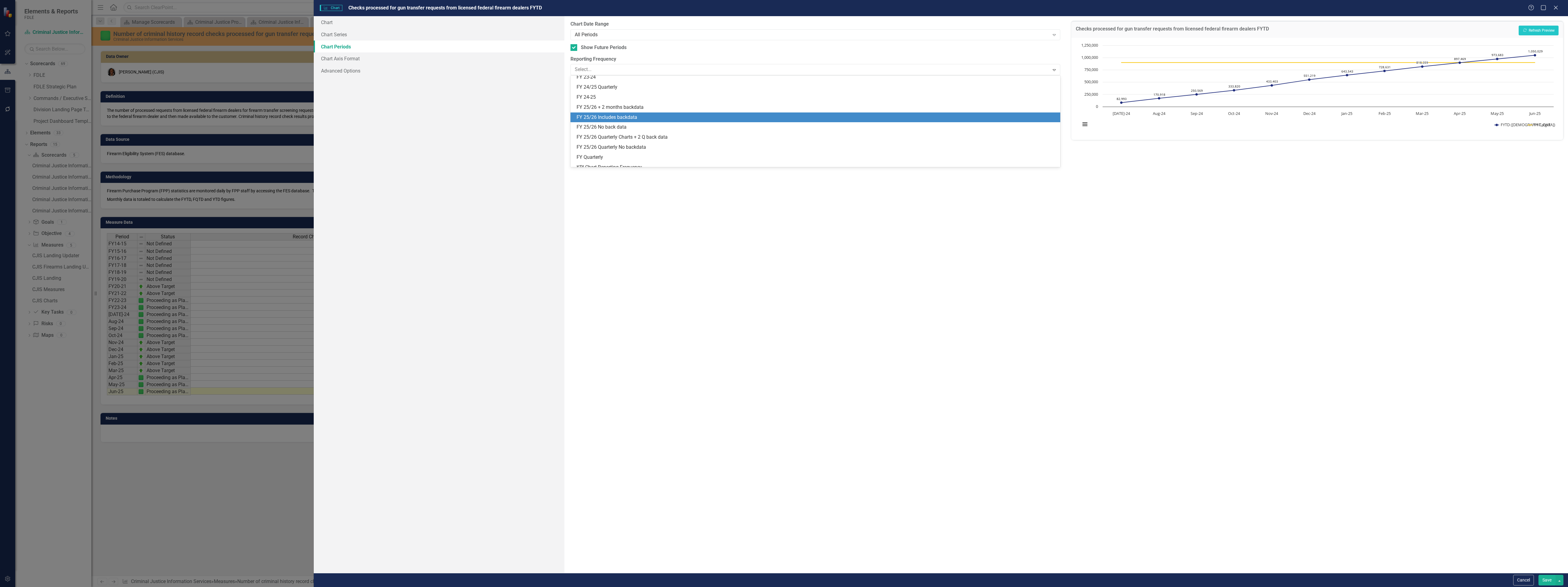
click at [630, 113] on div "FY 25/26 Includes backdata" at bounding box center [815, 117] width 489 height 10
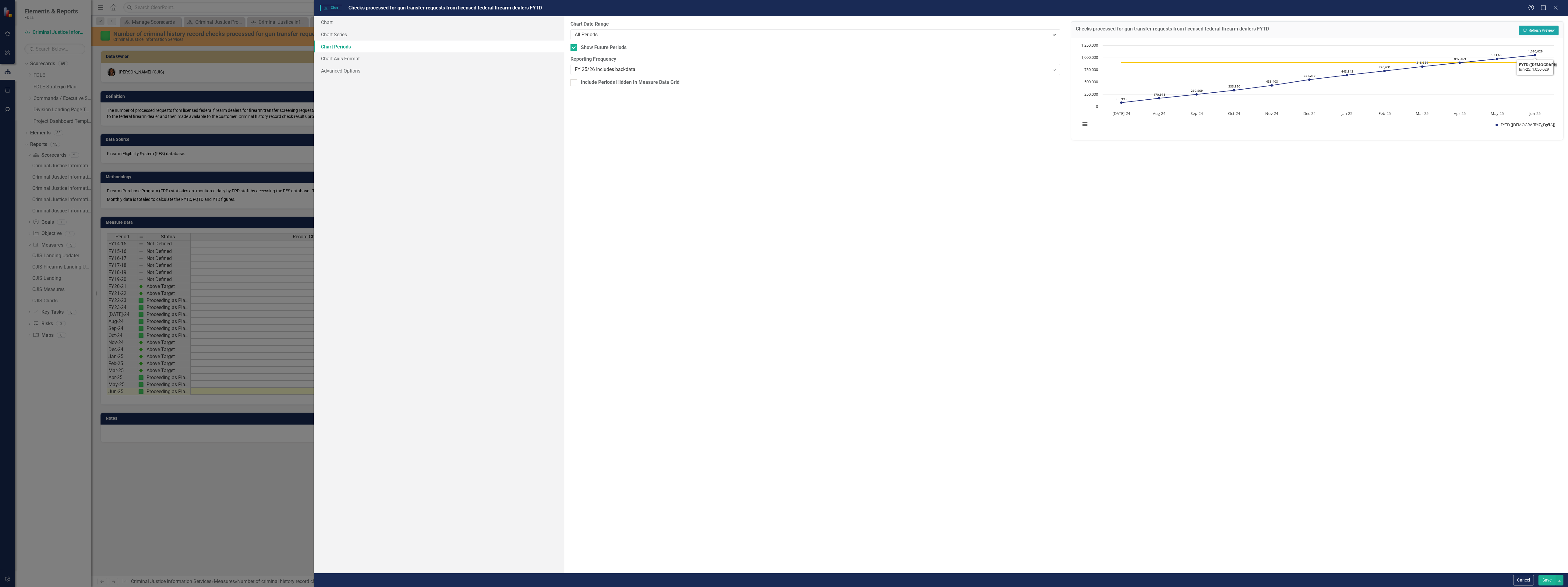
click at [1540, 31] on button "Recalculate Refresh Preview" at bounding box center [1538, 30] width 40 height 10
click at [628, 31] on div "All Periods" at bounding box center [811, 34] width 474 height 7
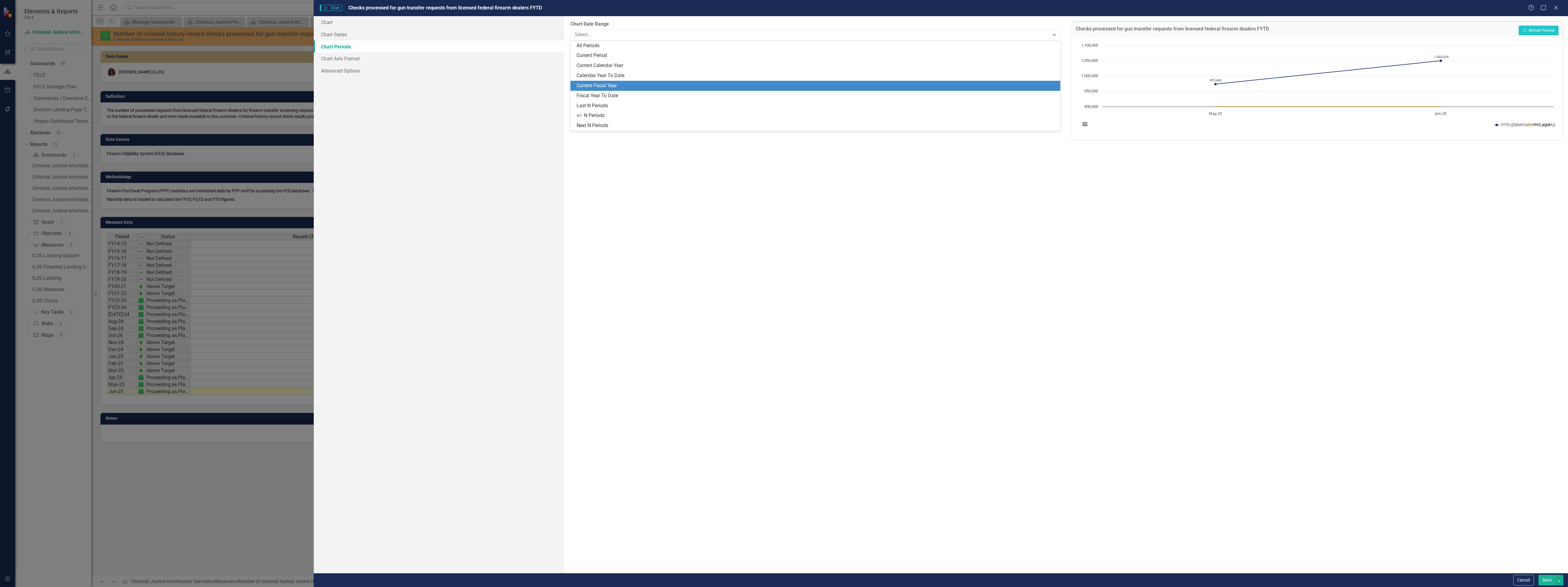
click at [618, 83] on div "Current Fiscal Year" at bounding box center [816, 85] width 480 height 7
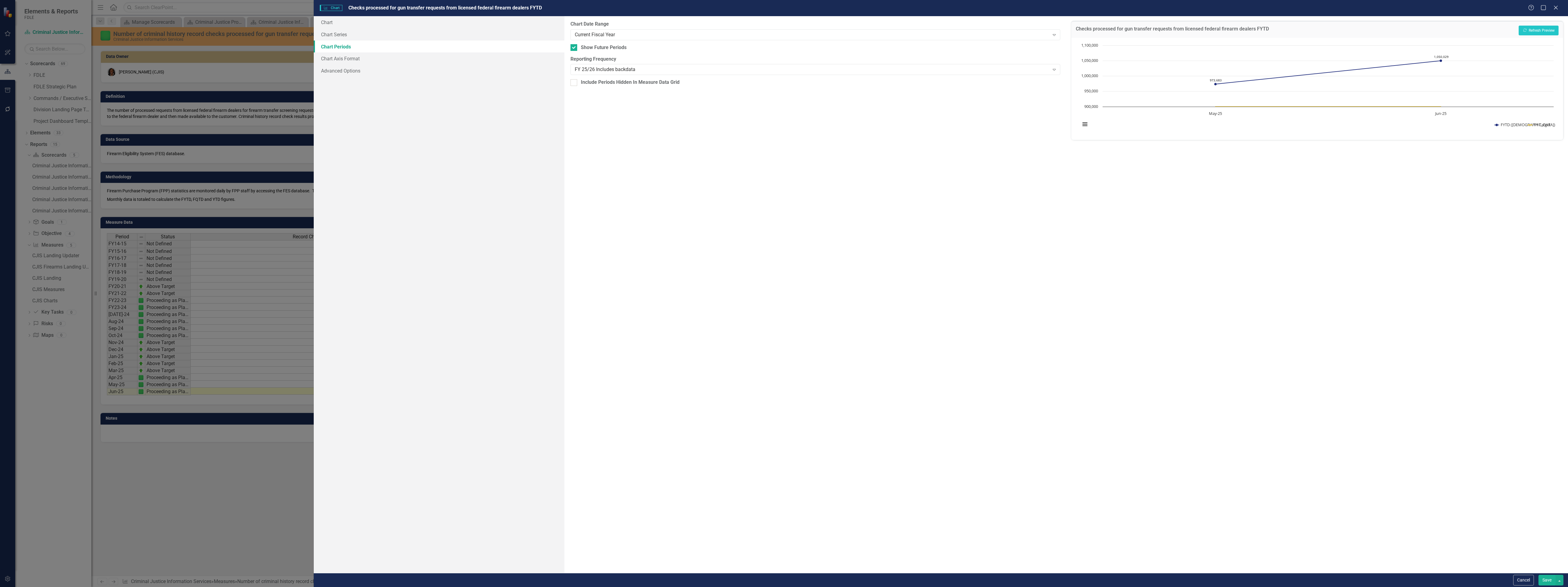
click at [1543, 580] on button "Save" at bounding box center [1547, 580] width 17 height 10
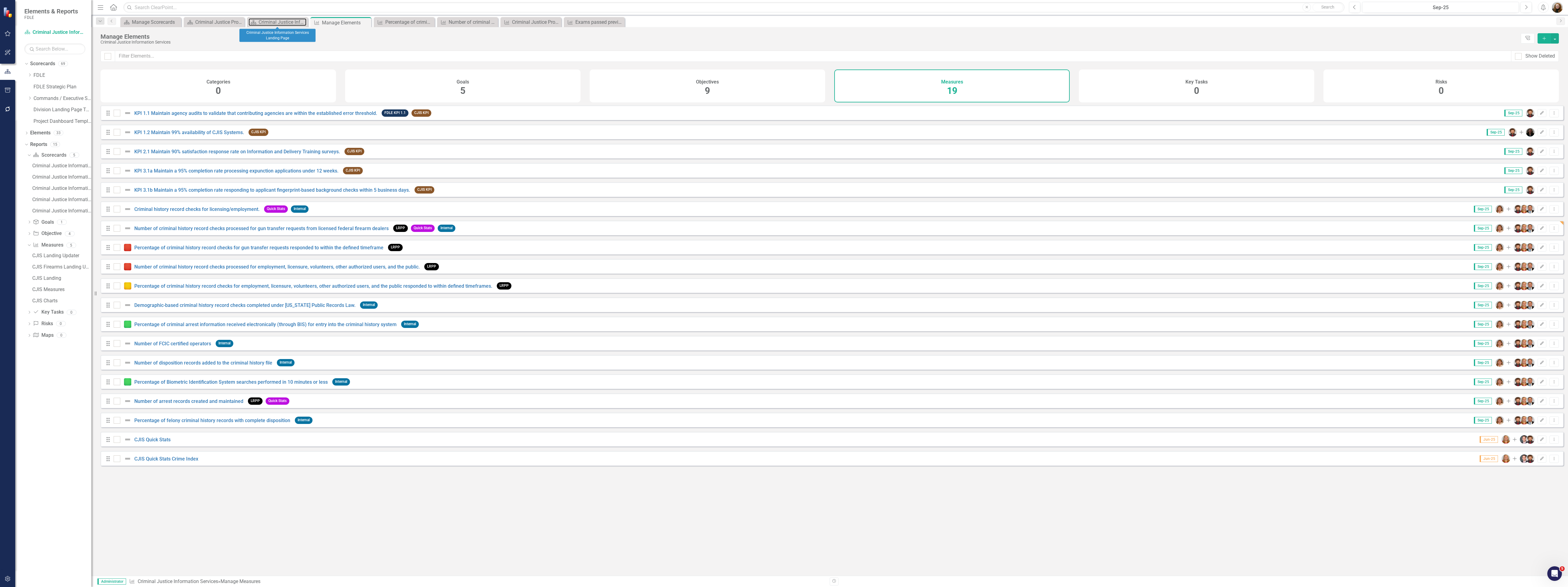
click at [269, 22] on div "Criminal Justice Information Services Landing Page" at bounding box center [282, 22] width 48 height 8
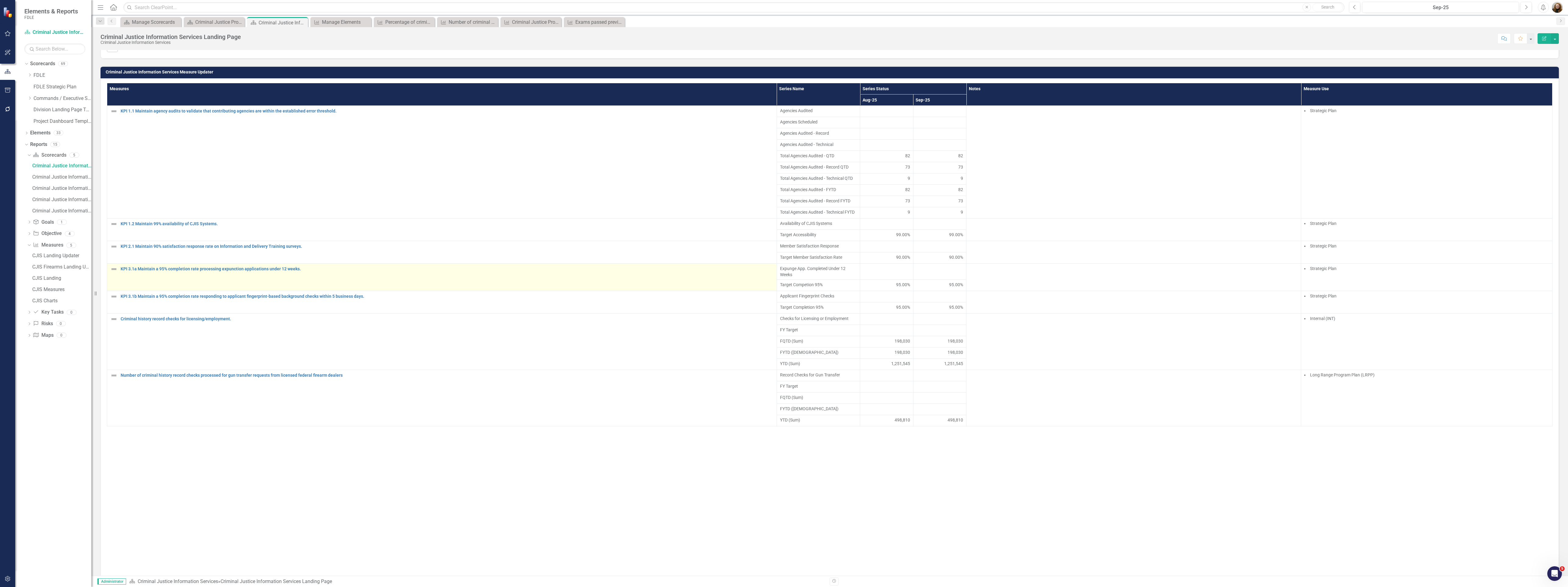
scroll to position [91, 0]
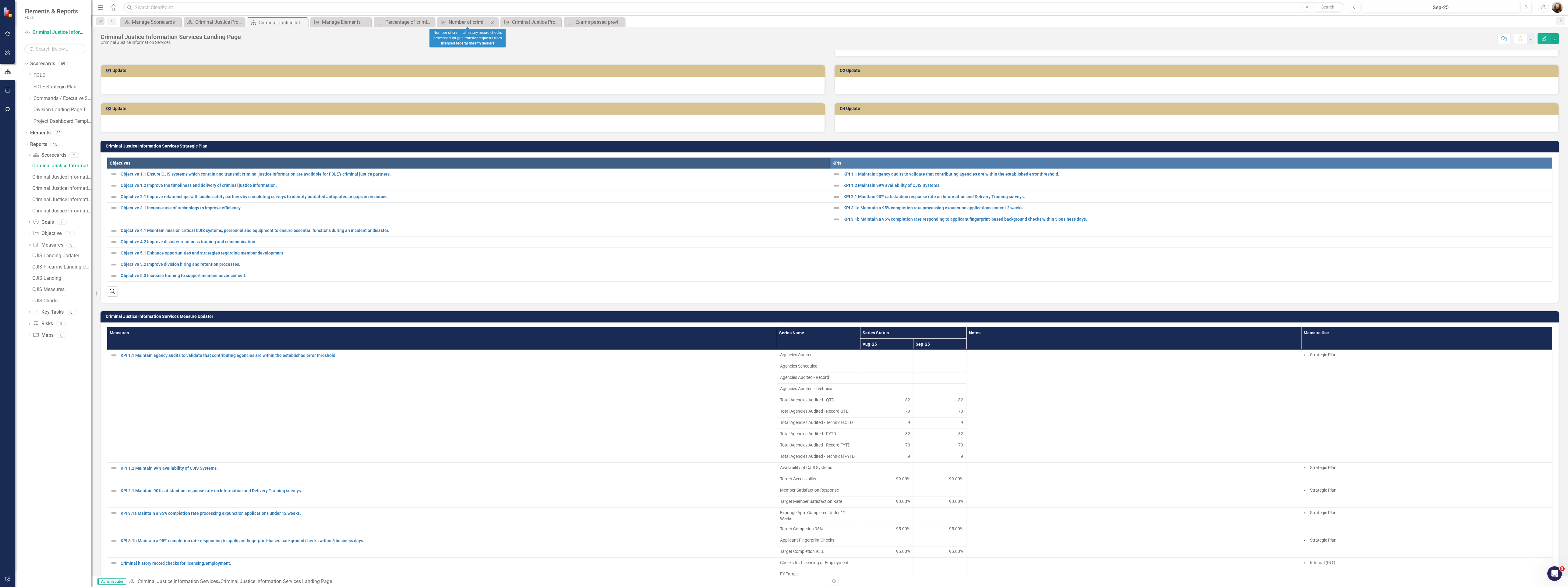
click at [458, 18] on div "Measure Number of criminal history record checks processed for gun transfer req…" at bounding box center [468, 21] width 61 height 10
click at [461, 23] on div "Number of criminal history record checks processed for gun transfer requests fr…" at bounding box center [469, 22] width 40 height 8
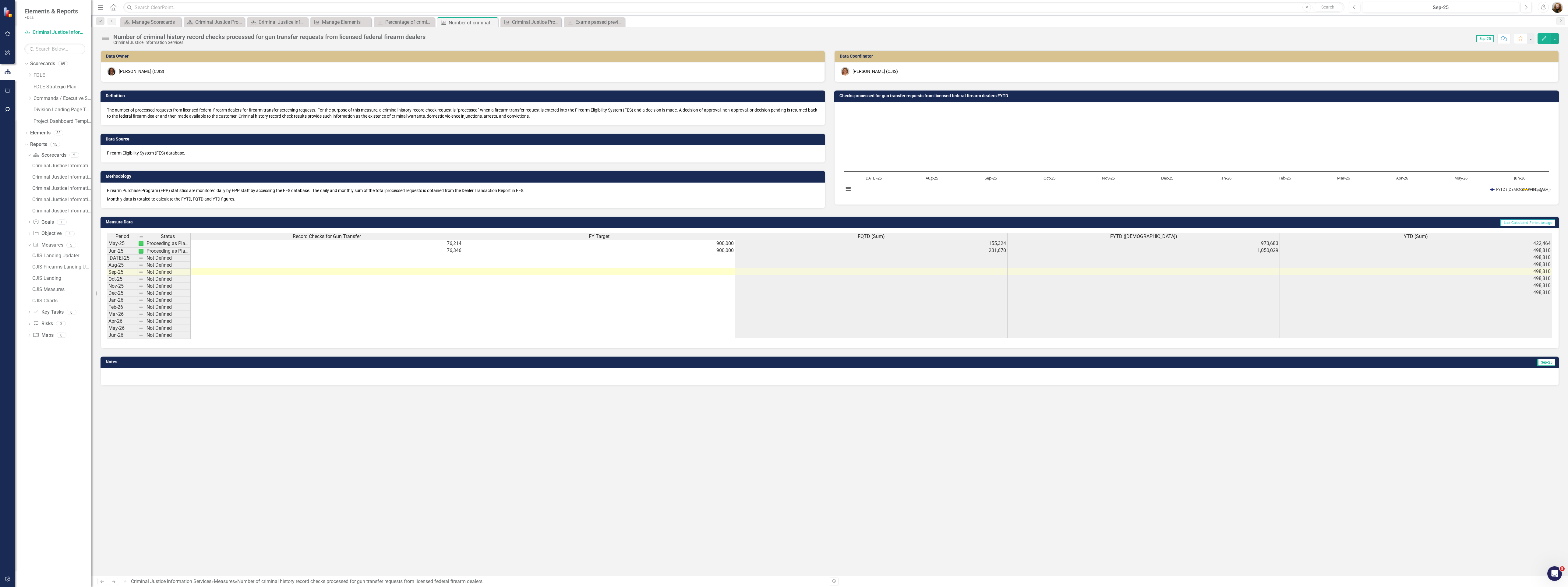
click at [1328, 469] on div "Data Owner [PERSON_NAME] (CJIS) Definition The number of processed requests fro…" at bounding box center [830, 313] width 1477 height 526
click at [1545, 40] on icon "Edit" at bounding box center [1544, 38] width 5 height 5
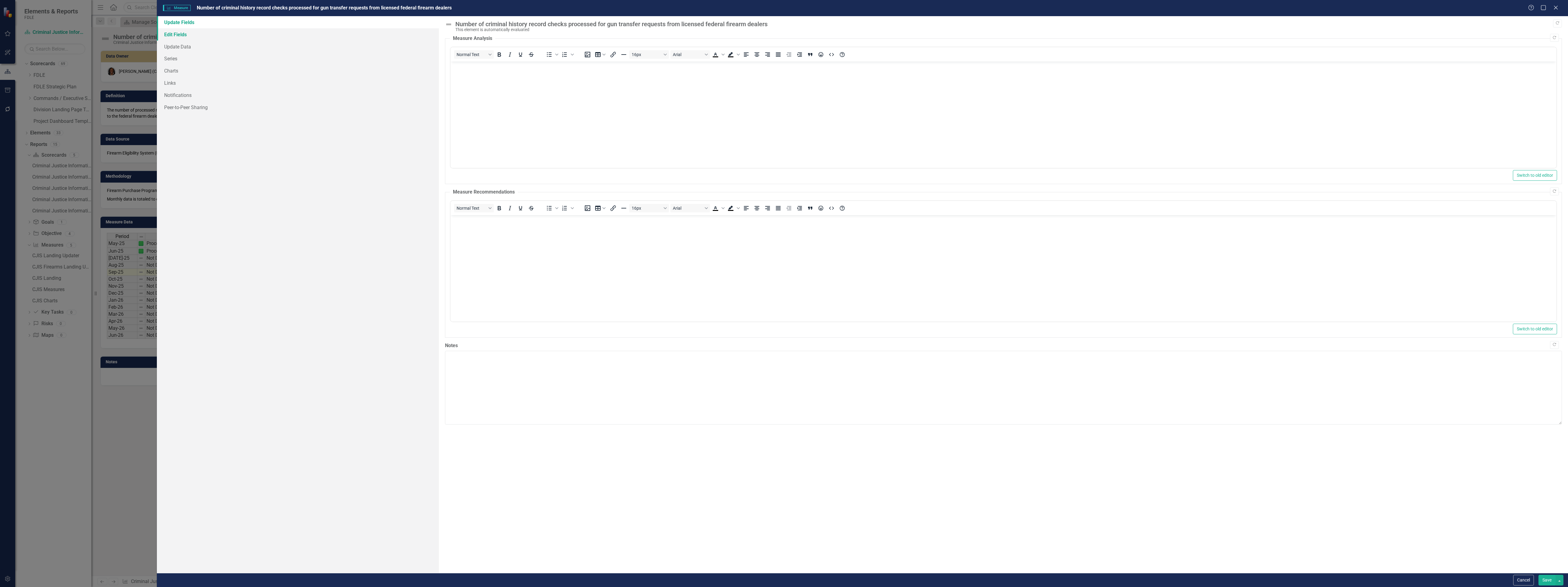
click at [176, 33] on link "Edit Fields" at bounding box center [298, 34] width 282 height 12
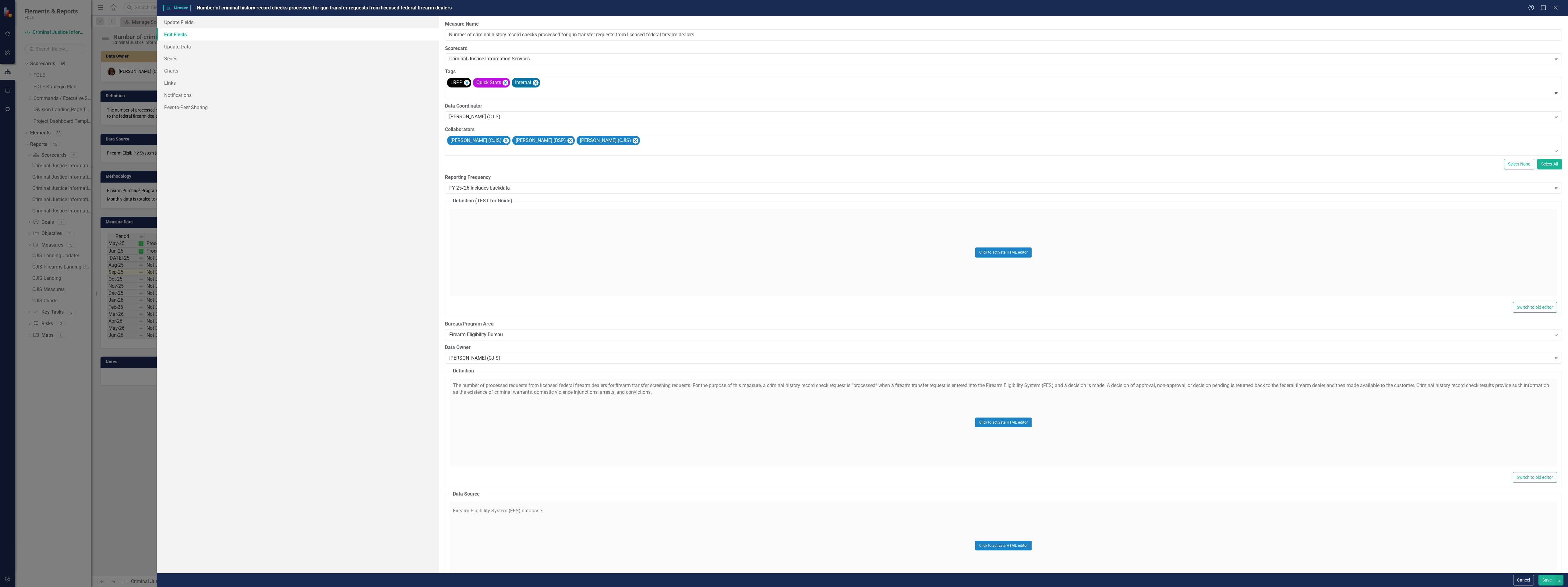
click at [1543, 579] on button "Save" at bounding box center [1547, 580] width 17 height 10
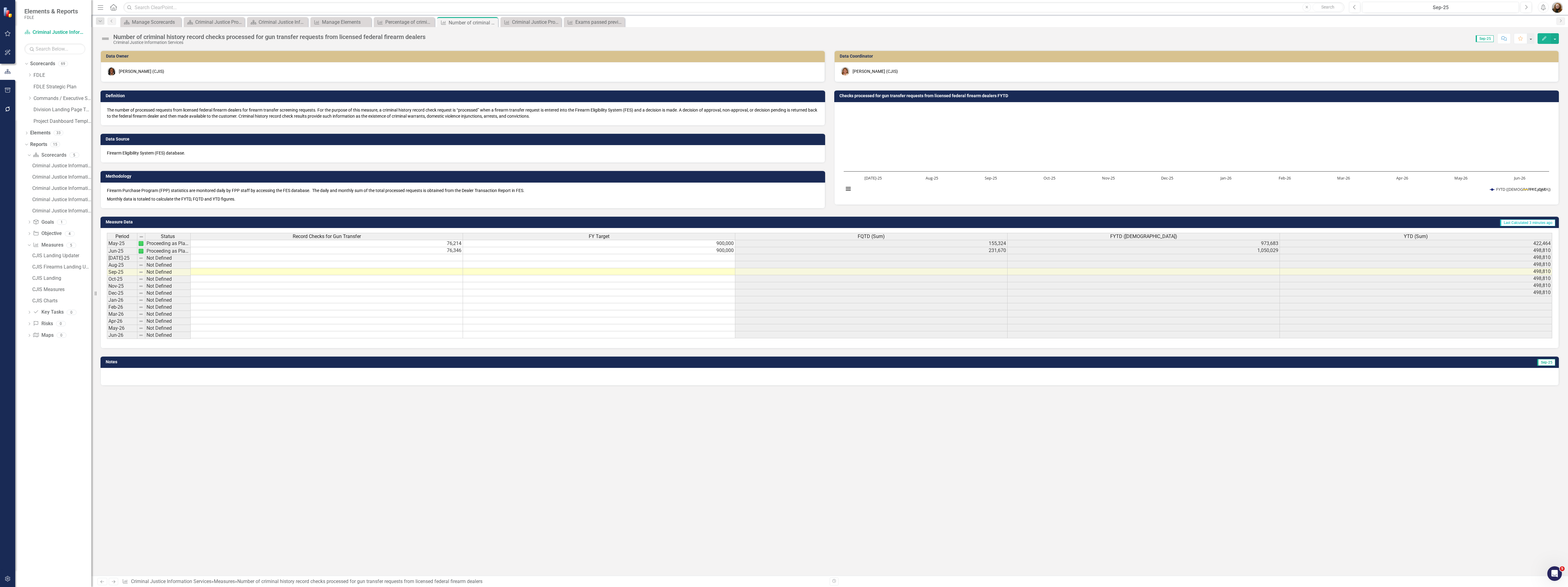
click at [898, 93] on td "Checks processed for gun transfer requests from licensed federal firearm dealer…" at bounding box center [1197, 96] width 716 height 9
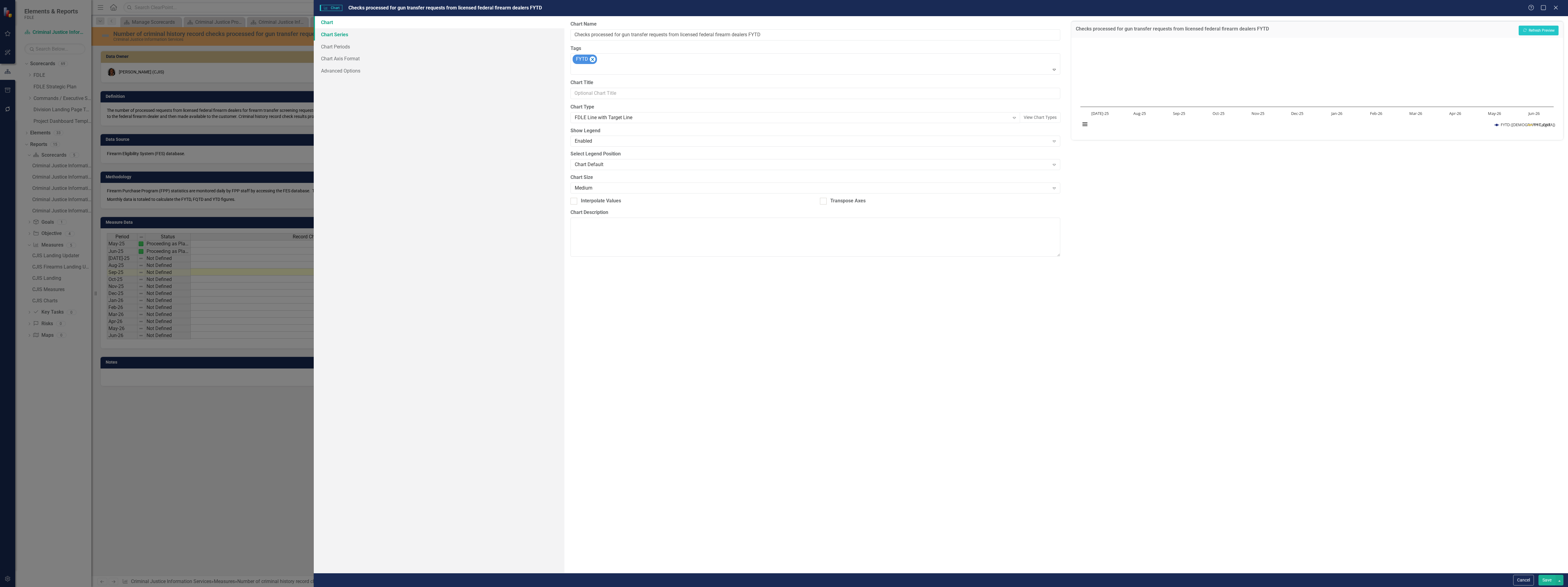
click at [336, 38] on link "Chart Series" at bounding box center [439, 34] width 251 height 12
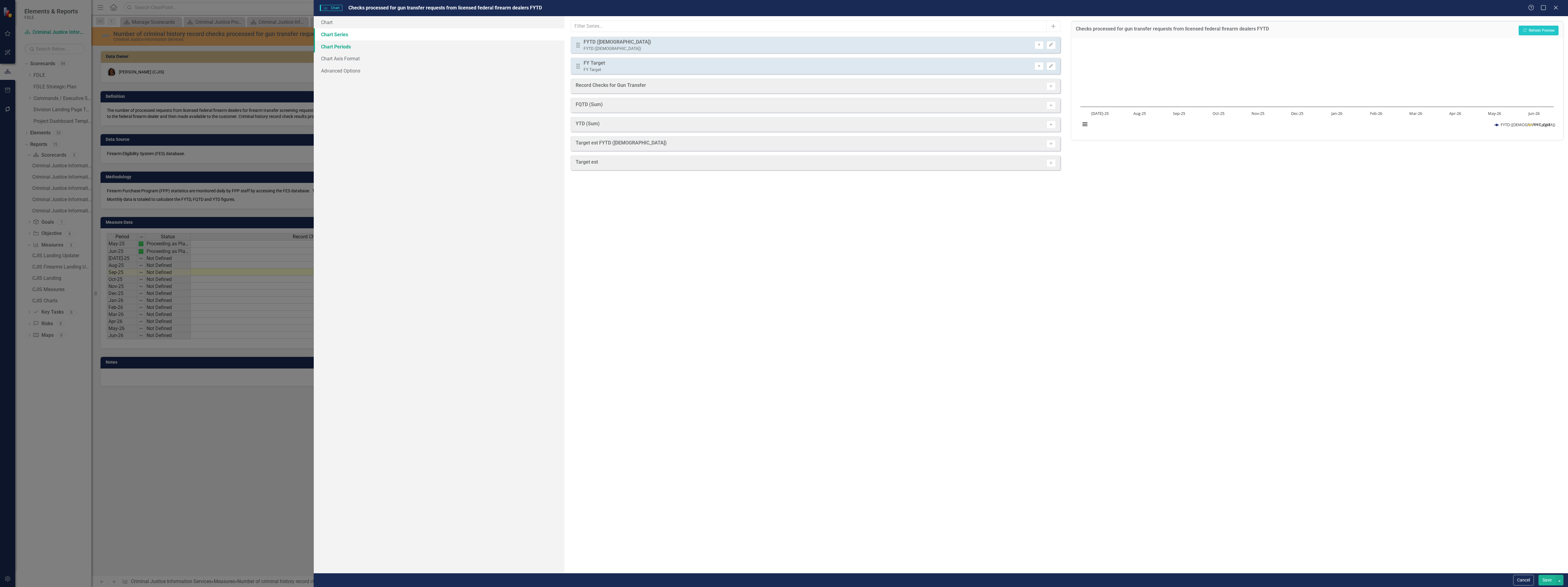
click at [340, 47] on link "Chart Periods" at bounding box center [439, 46] width 251 height 12
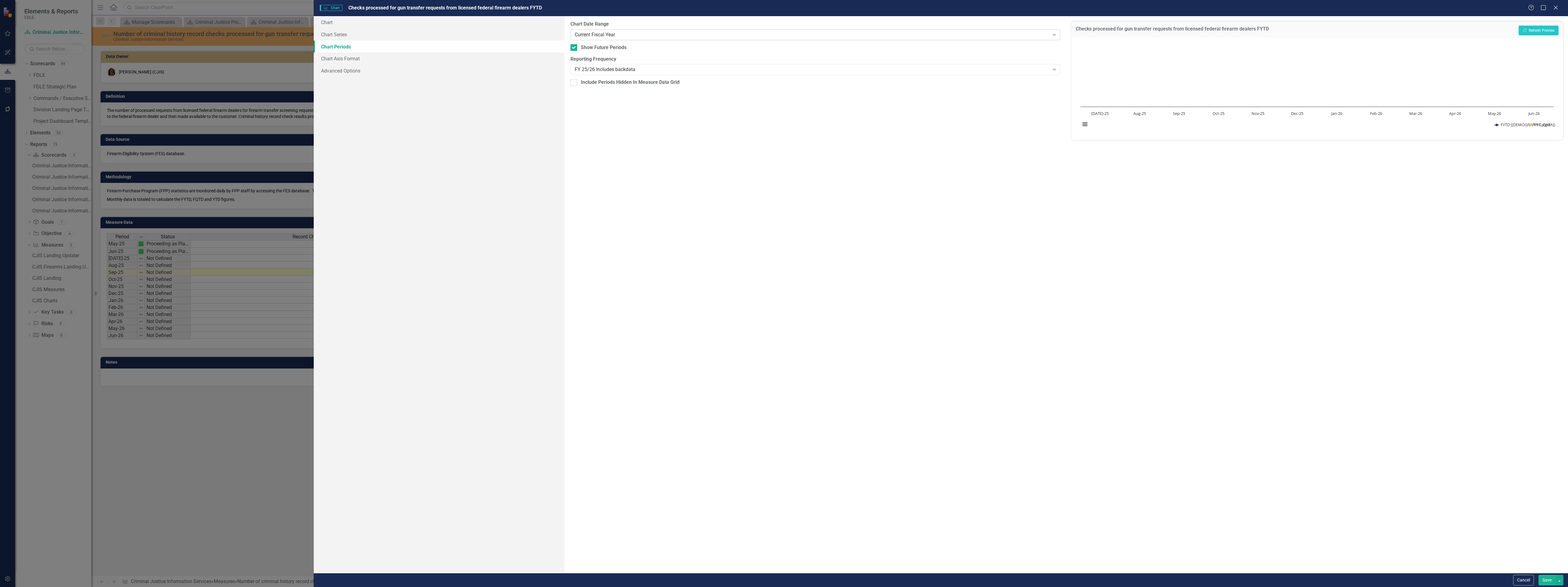
click at [627, 35] on div "Current Fiscal Year" at bounding box center [811, 34] width 474 height 7
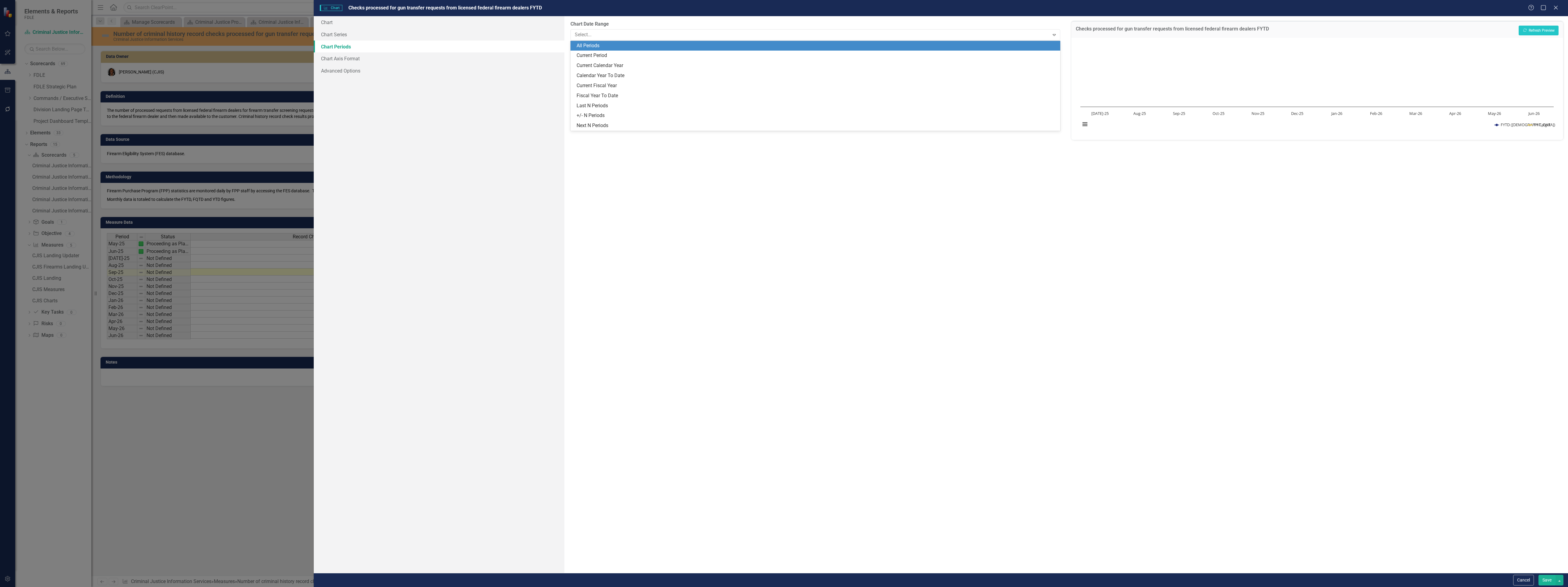
click at [623, 47] on div "All Periods" at bounding box center [816, 46] width 480 height 7
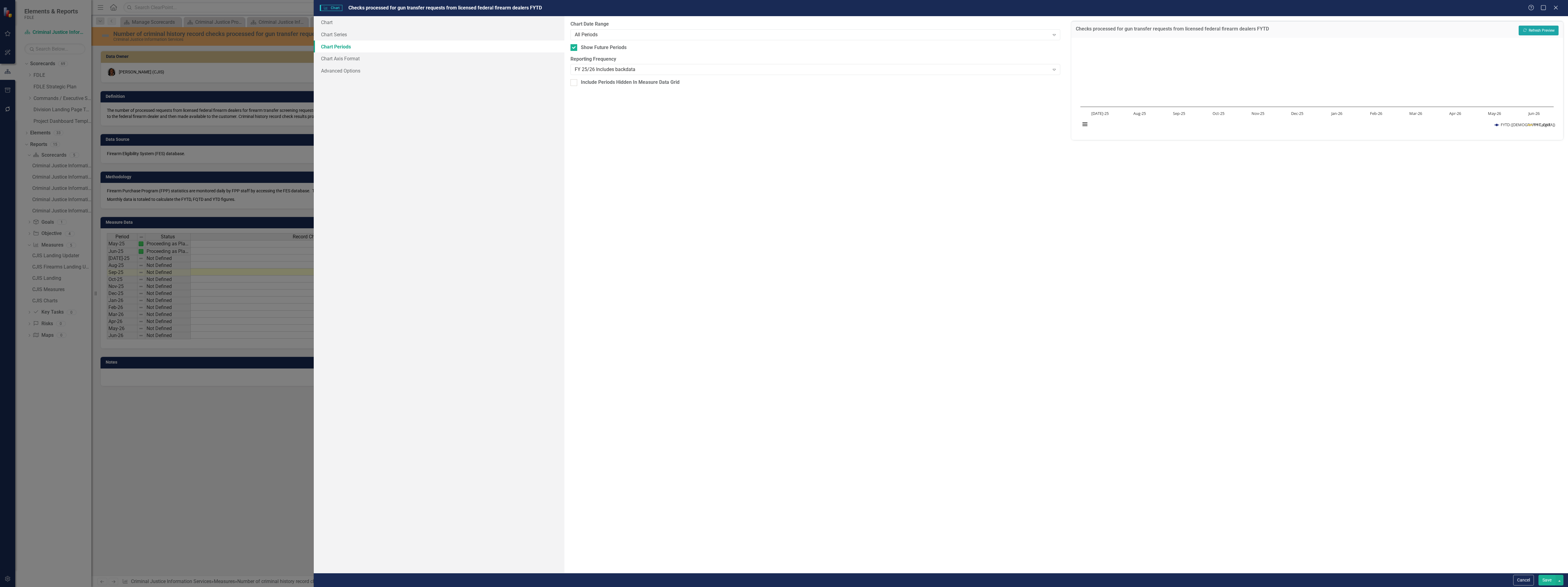
click at [1541, 31] on button "Recalculate Refresh Preview" at bounding box center [1538, 30] width 40 height 10
click at [1543, 579] on button "Save" at bounding box center [1547, 580] width 17 height 10
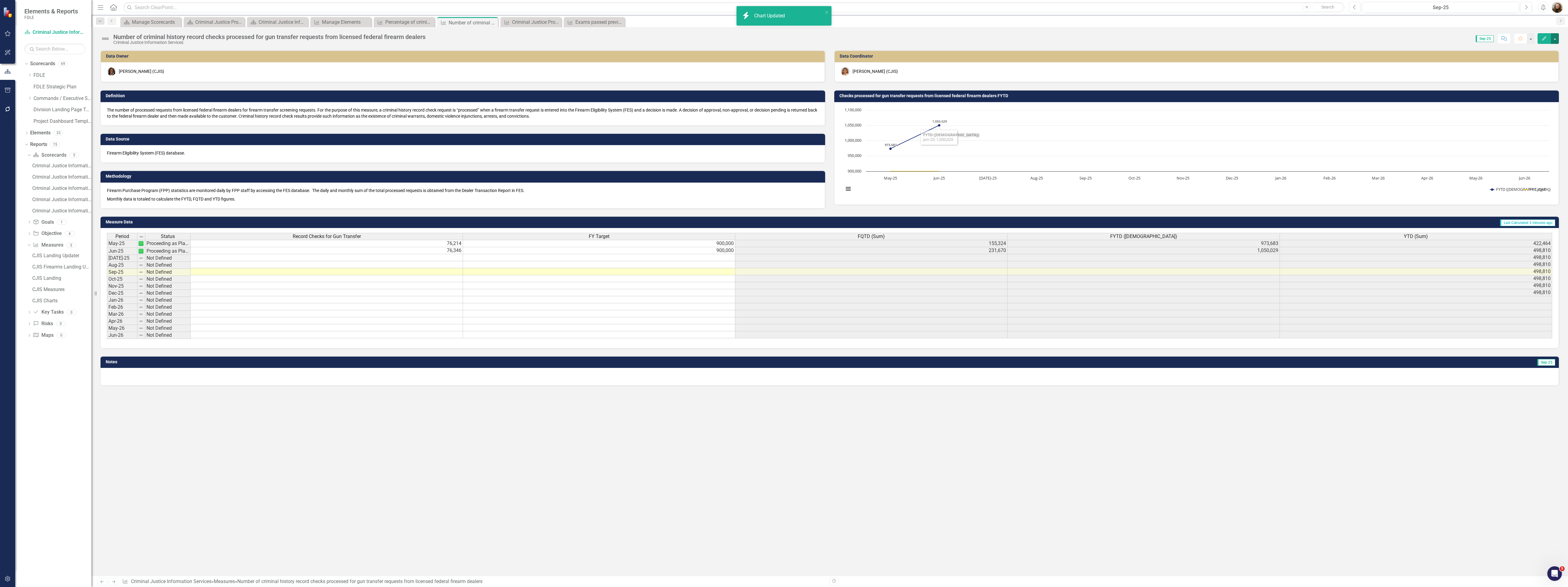
click at [1558, 39] on button "button" at bounding box center [1555, 38] width 8 height 10
click at [1540, 60] on link "Edit Report Edit Layout" at bounding box center [1528, 61] width 59 height 11
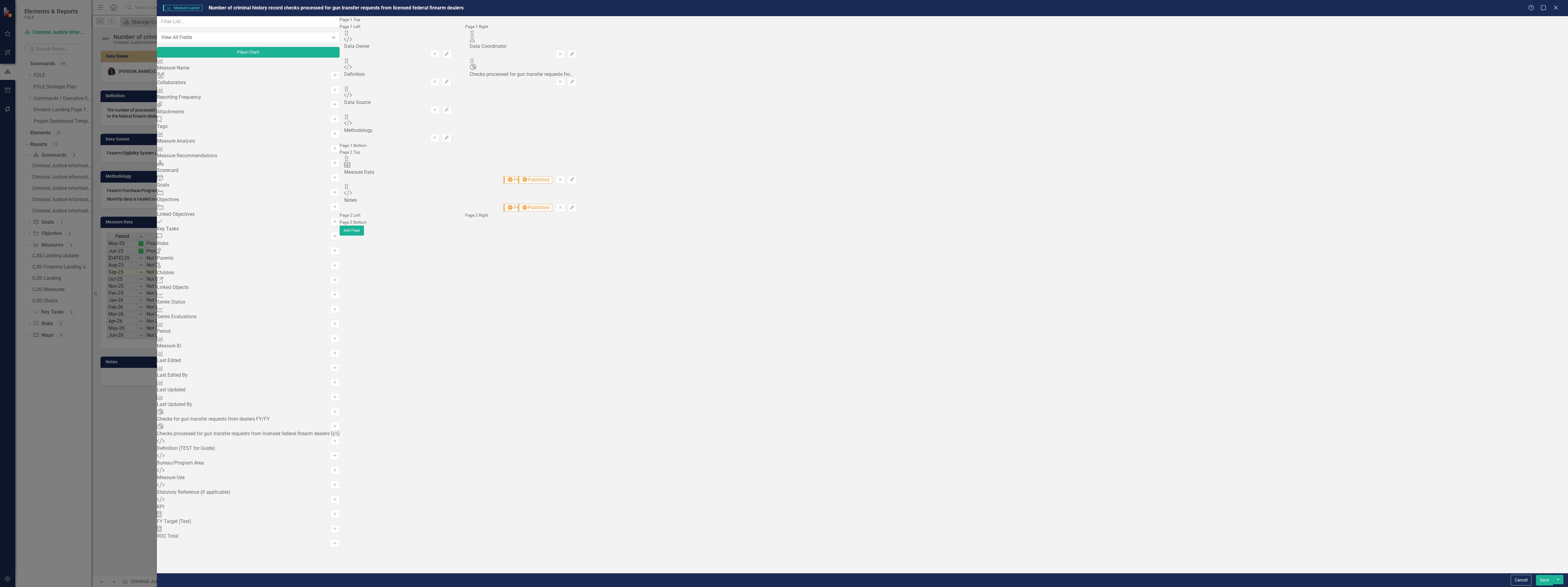
scroll to position [135, 0]
click at [336, 424] on icon "button" at bounding box center [335, 426] width 3 height 3
drag, startPoint x: 532, startPoint y: 39, endPoint x: 541, endPoint y: 268, distance: 229.2
drag, startPoint x: 532, startPoint y: 264, endPoint x: 539, endPoint y: 287, distance: 24.0
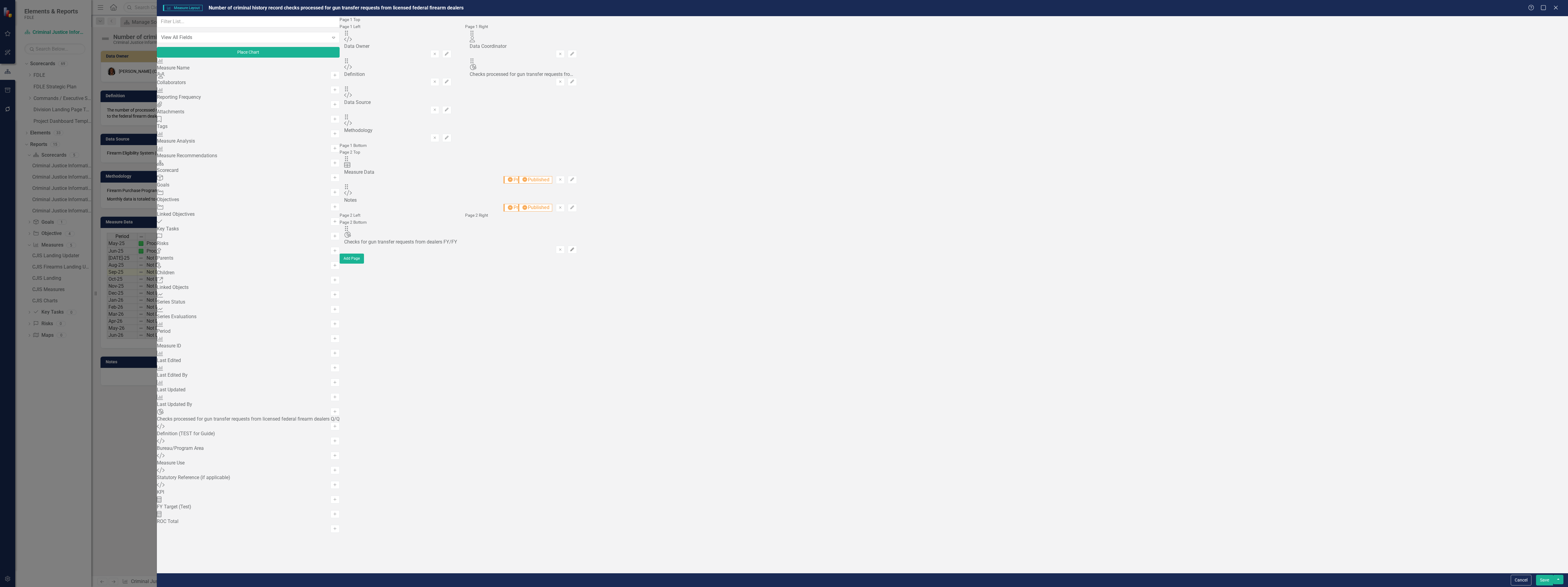
click at [574, 251] on icon "Edit" at bounding box center [572, 250] width 5 height 4
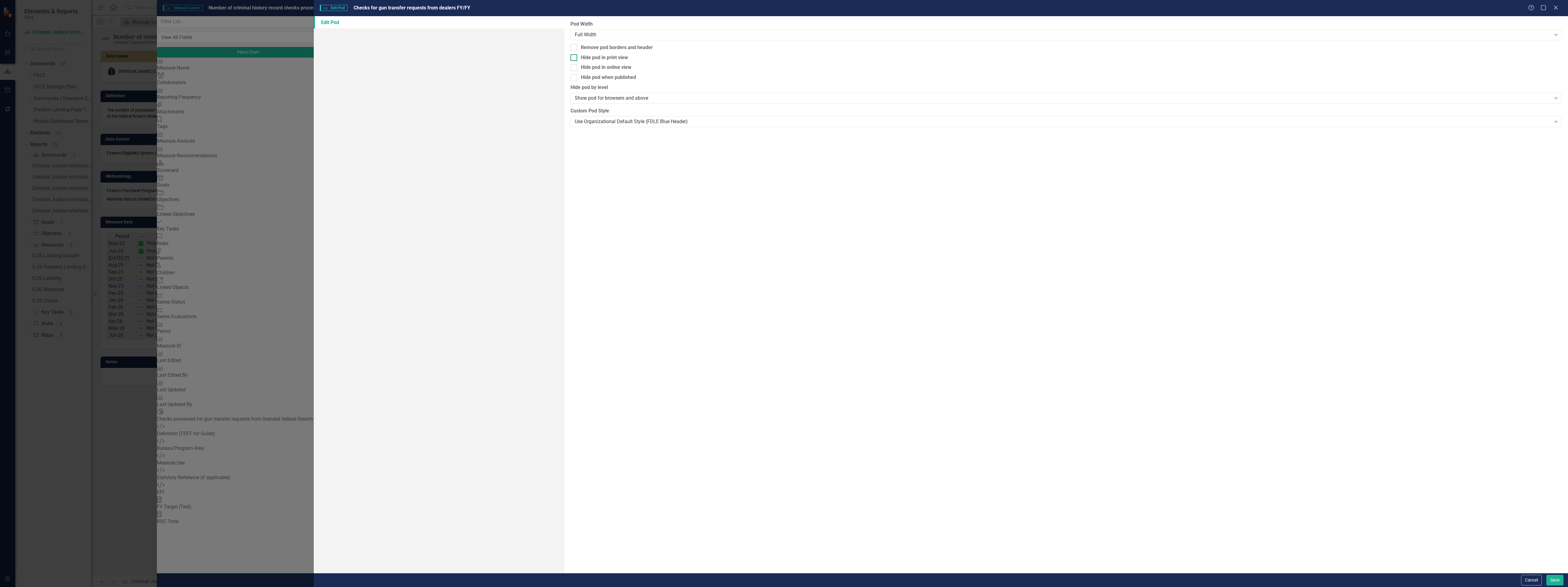
click at [573, 59] on div at bounding box center [574, 57] width 7 height 7
click at [573, 58] on input "Hide pod in print view" at bounding box center [573, 56] width 4 height 4
checkbox input "true"
click at [573, 77] on input "Hide pod when published" at bounding box center [573, 76] width 4 height 4
checkbox input "true"
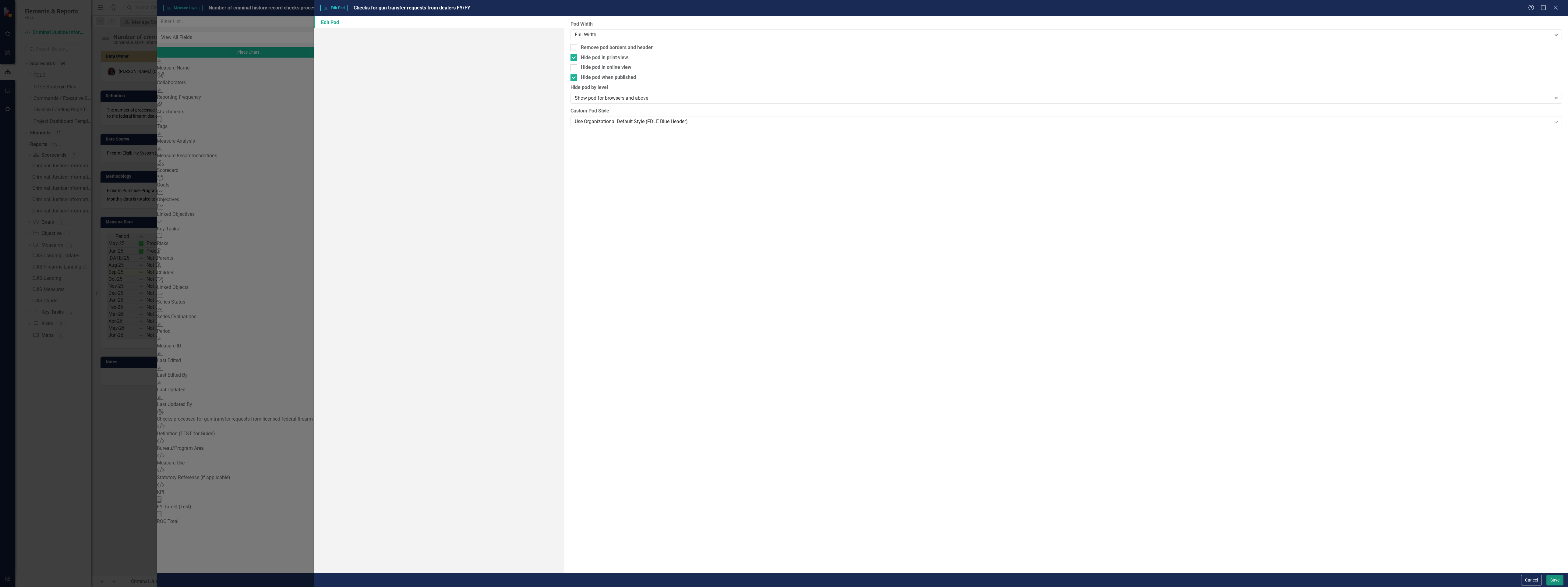
click at [1547, 584] on button "Save" at bounding box center [1555, 580] width 17 height 10
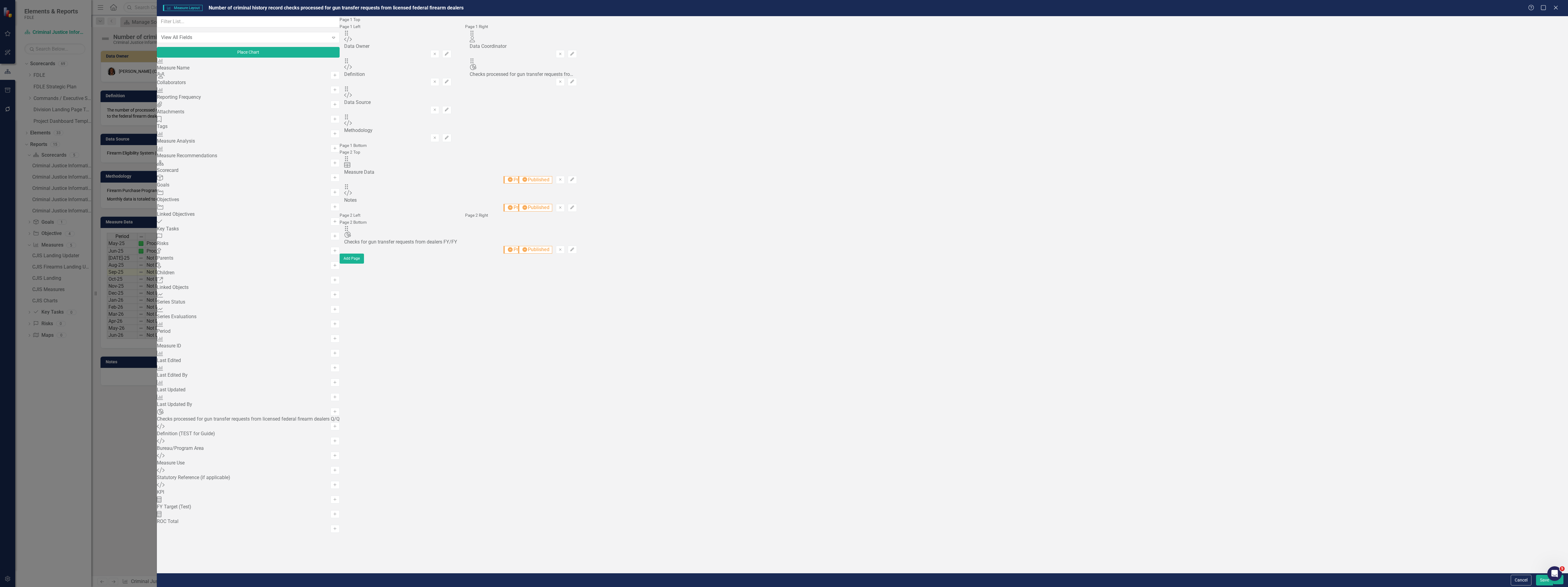
click at [1542, 580] on button "Save" at bounding box center [1545, 580] width 17 height 10
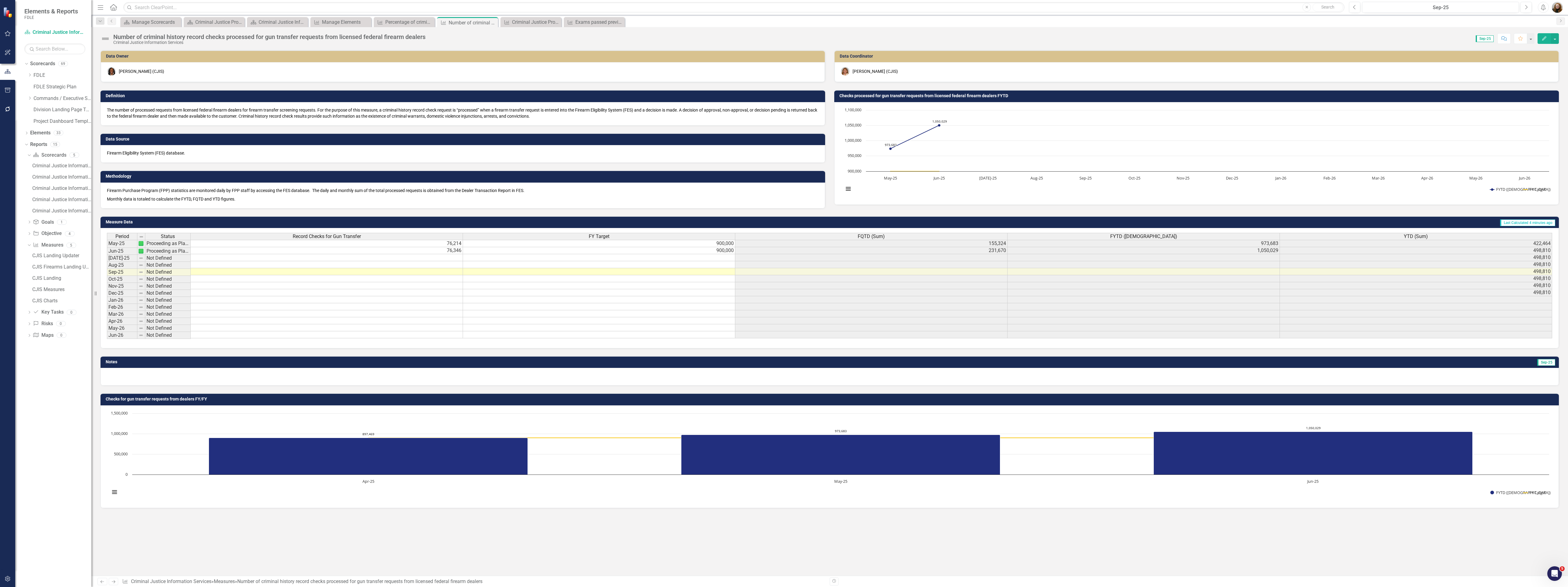
click at [287, 402] on h3 "Checks for gun transfer requests from dealers FY/FY" at bounding box center [830, 399] width 1450 height 5
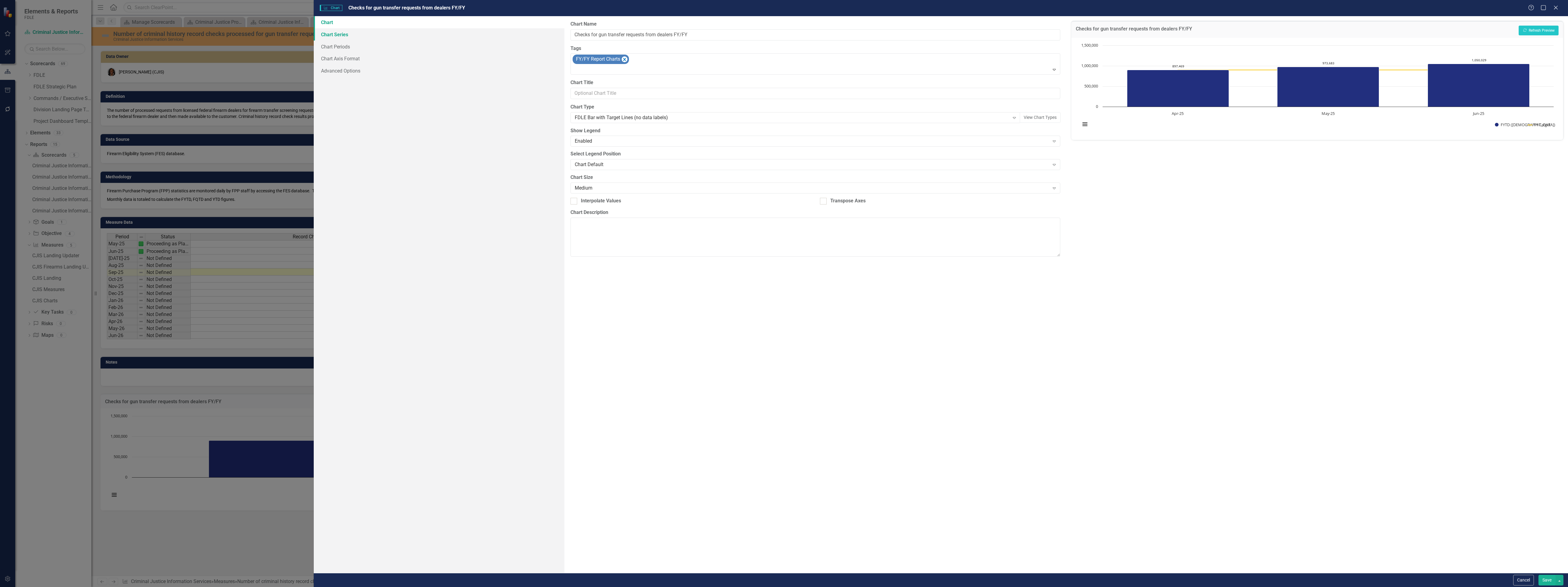
click at [327, 34] on link "Chart Series" at bounding box center [439, 34] width 251 height 12
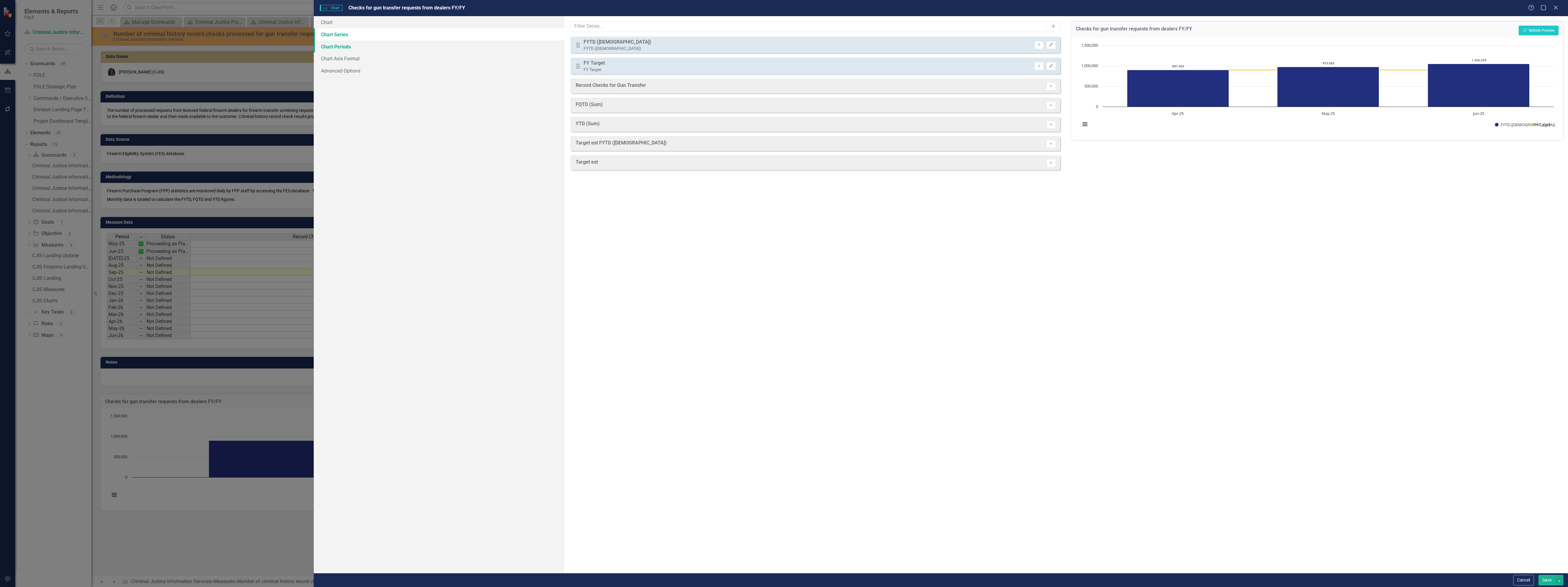
click at [346, 47] on link "Chart Periods" at bounding box center [439, 46] width 251 height 12
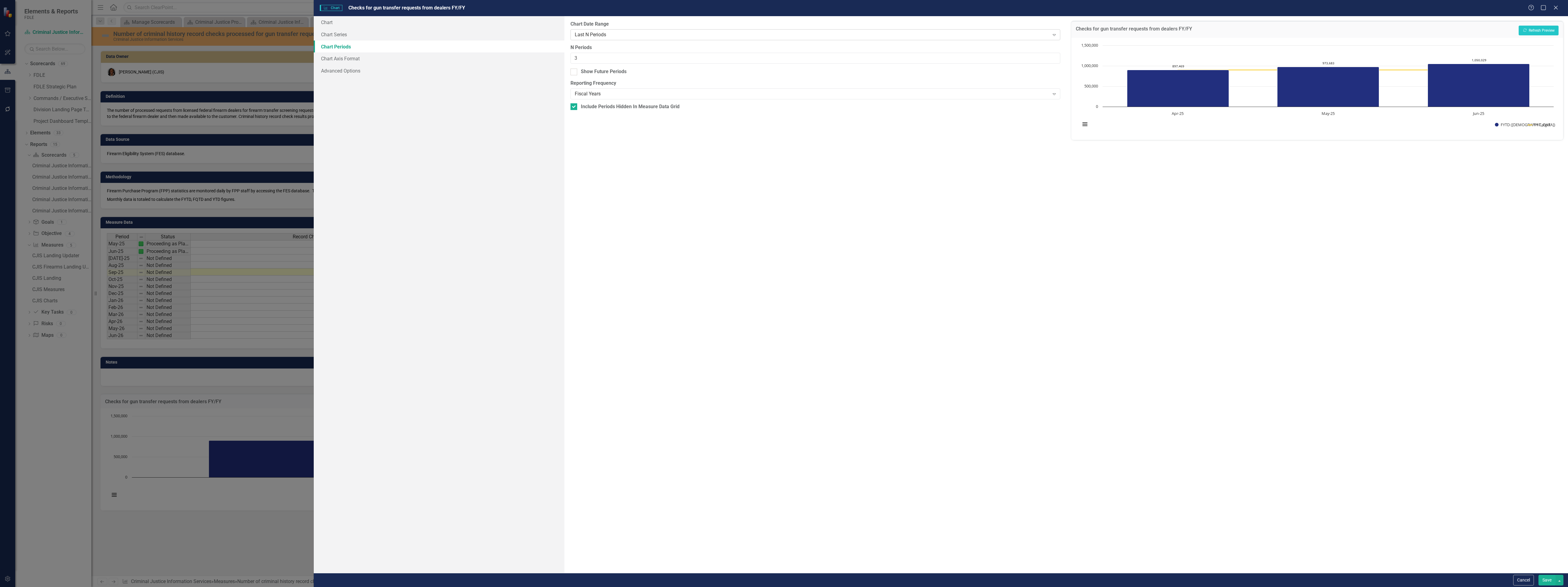
click at [614, 33] on div "Last N Periods" at bounding box center [811, 34] width 474 height 7
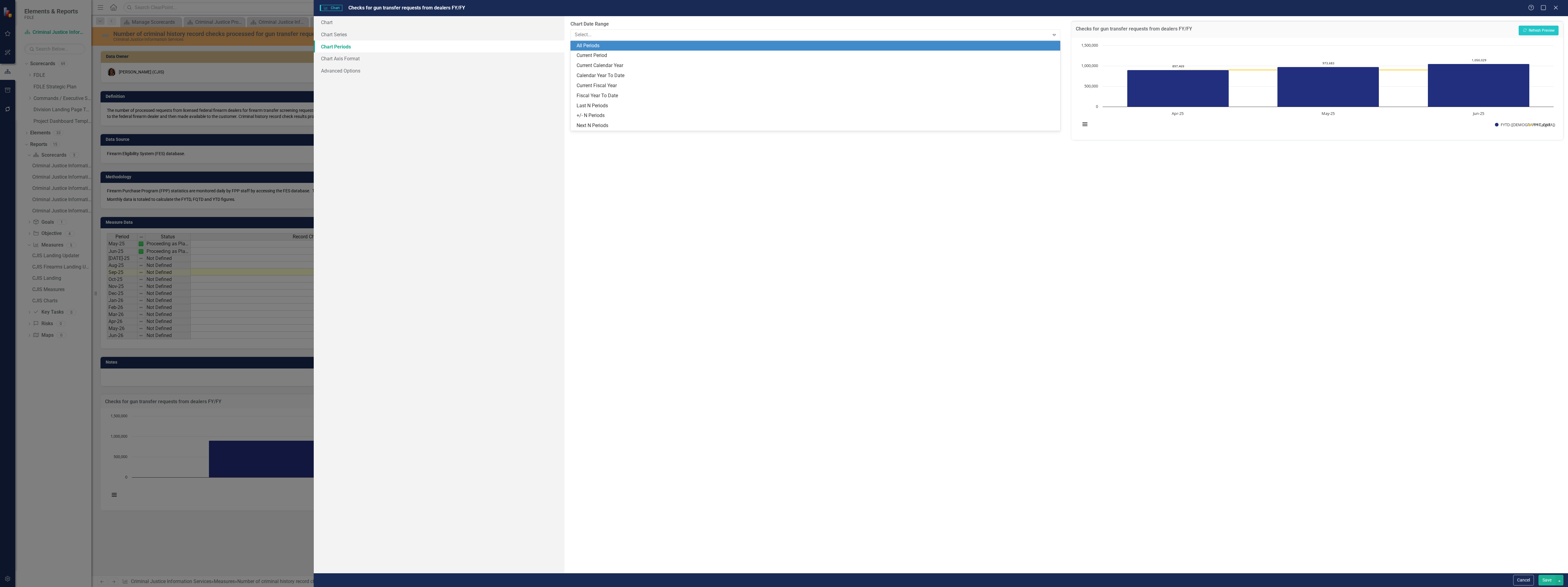
click at [604, 47] on div "All Periods" at bounding box center [816, 46] width 480 height 7
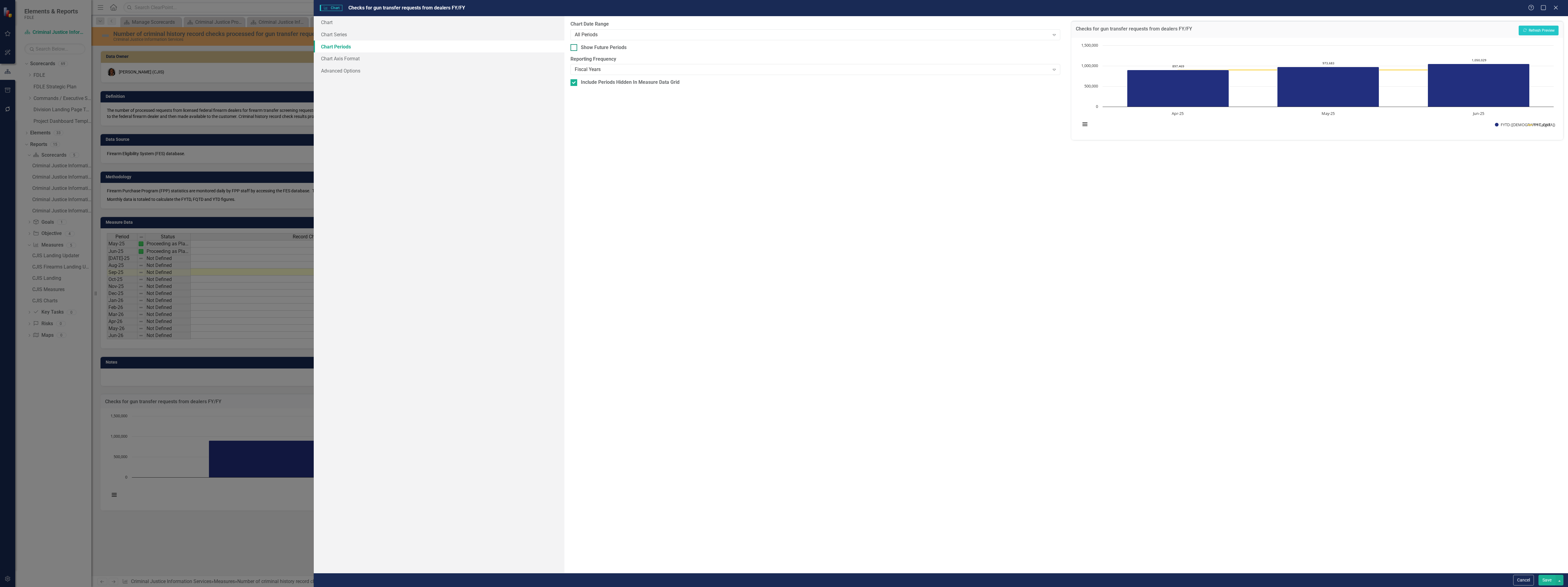
click at [573, 47] on input "Show Future Periods" at bounding box center [573, 46] width 4 height 4
checkbox input "true"
click at [601, 68] on div "Fiscal Years" at bounding box center [811, 70] width 474 height 7
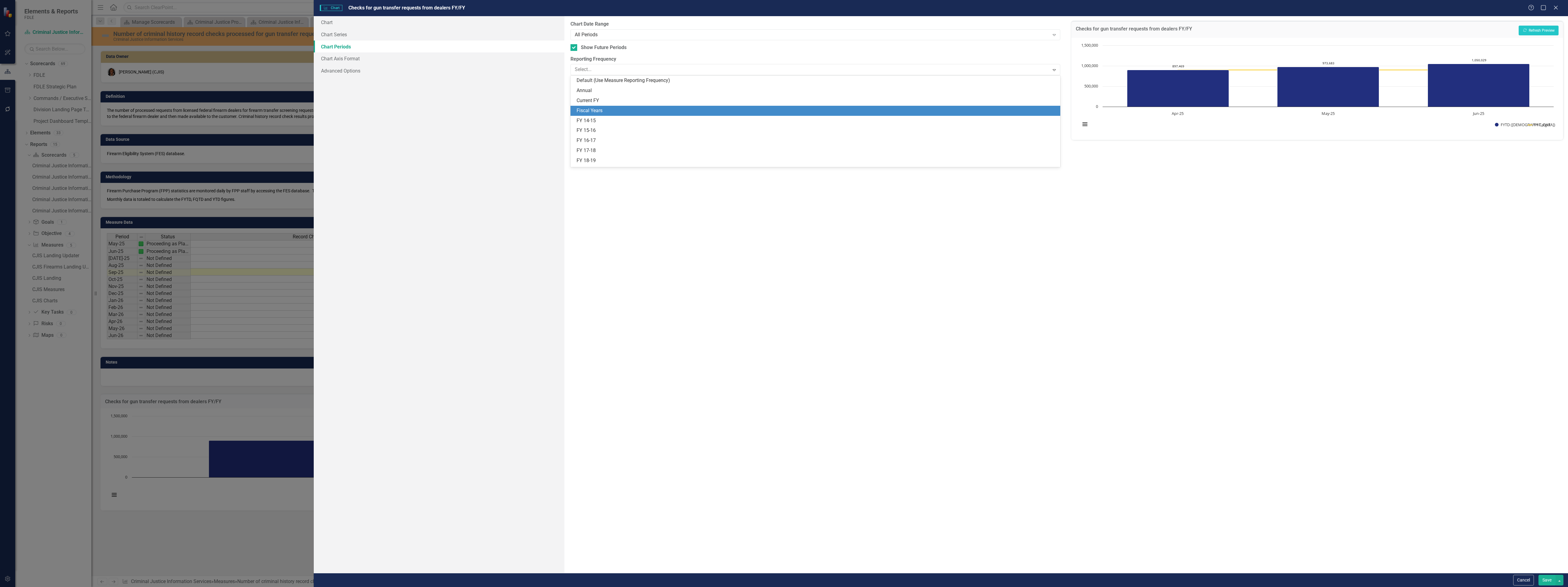
scroll to position [30, 0]
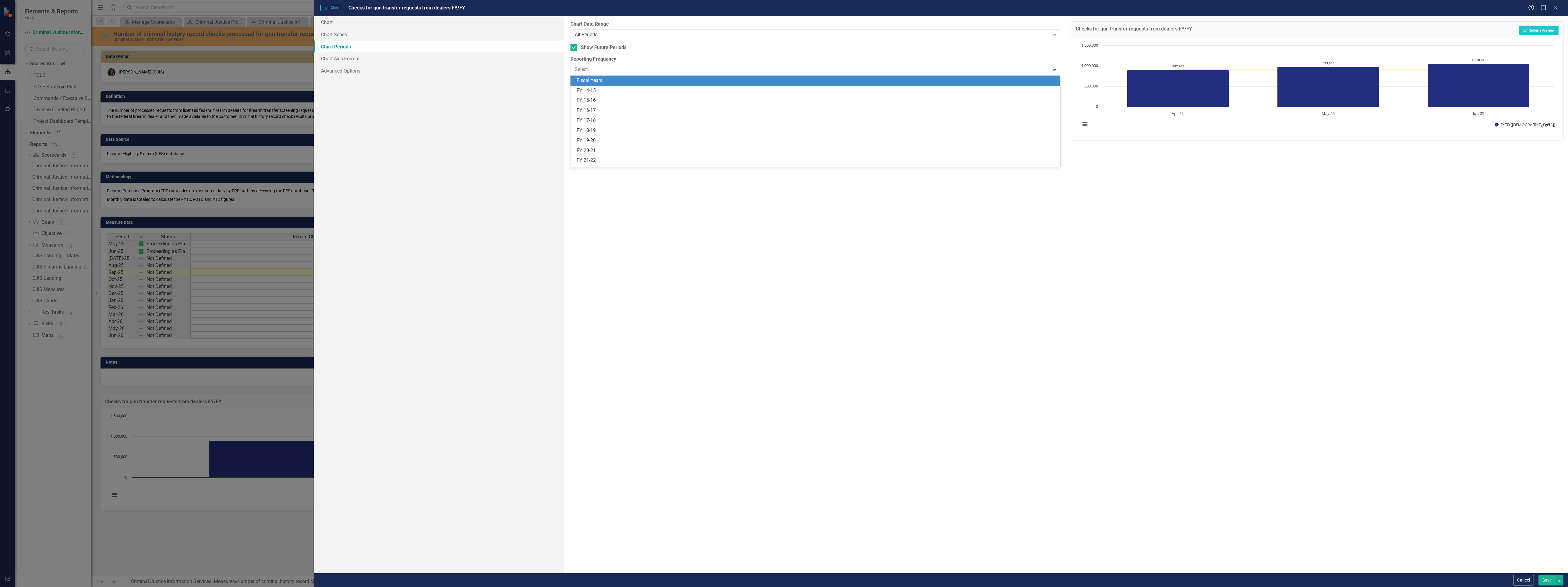
click at [602, 81] on div "Fiscal Years" at bounding box center [816, 80] width 480 height 7
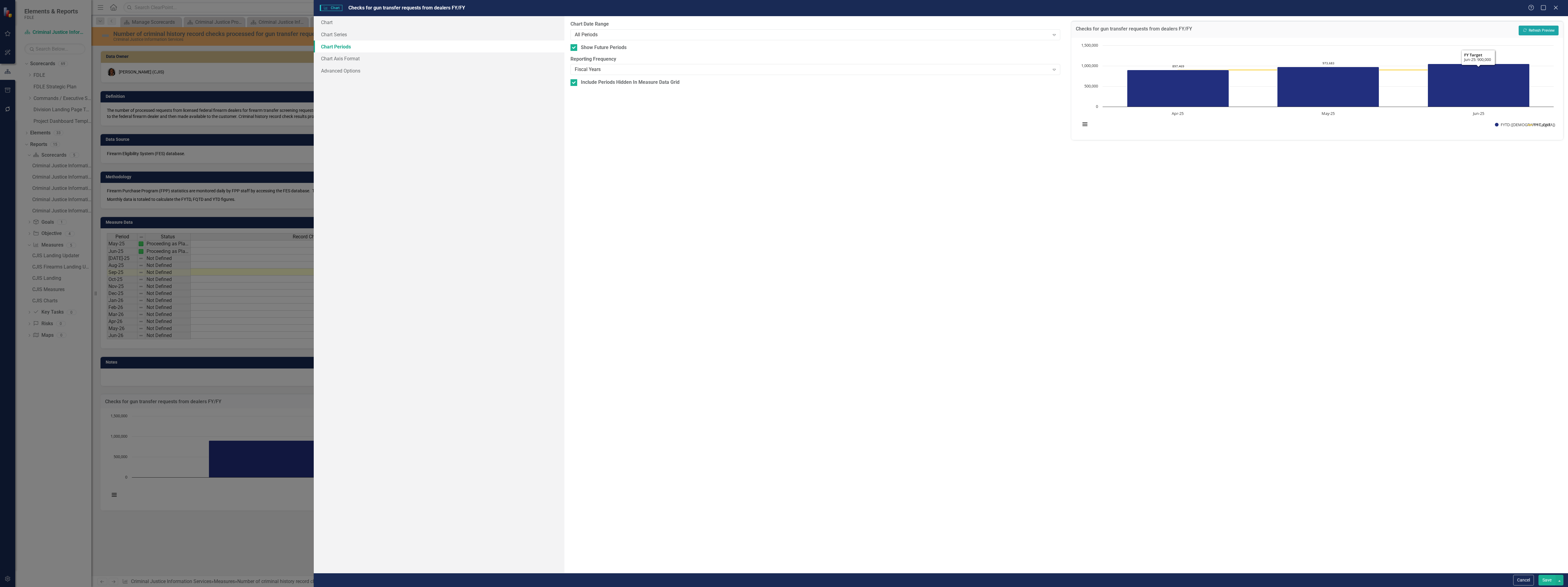
click at [1543, 26] on button "Recalculate Refresh Preview" at bounding box center [1538, 30] width 40 height 10
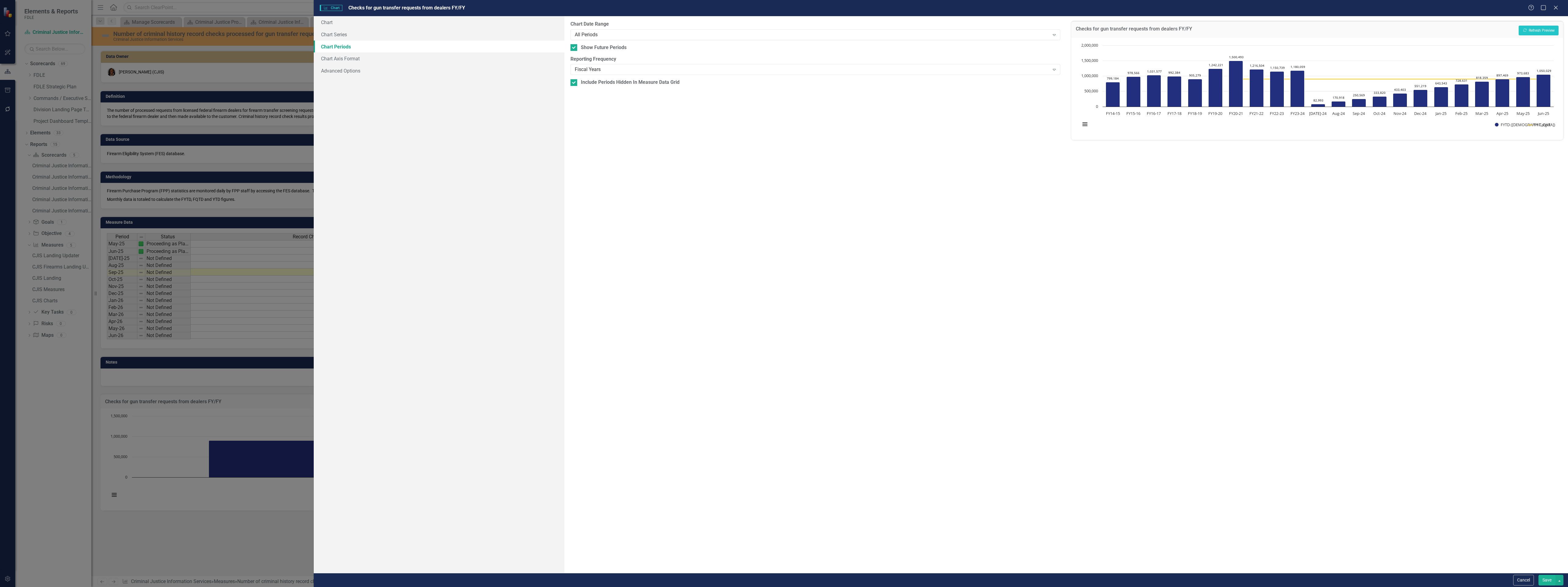
click at [1545, 580] on button "Save" at bounding box center [1547, 580] width 17 height 10
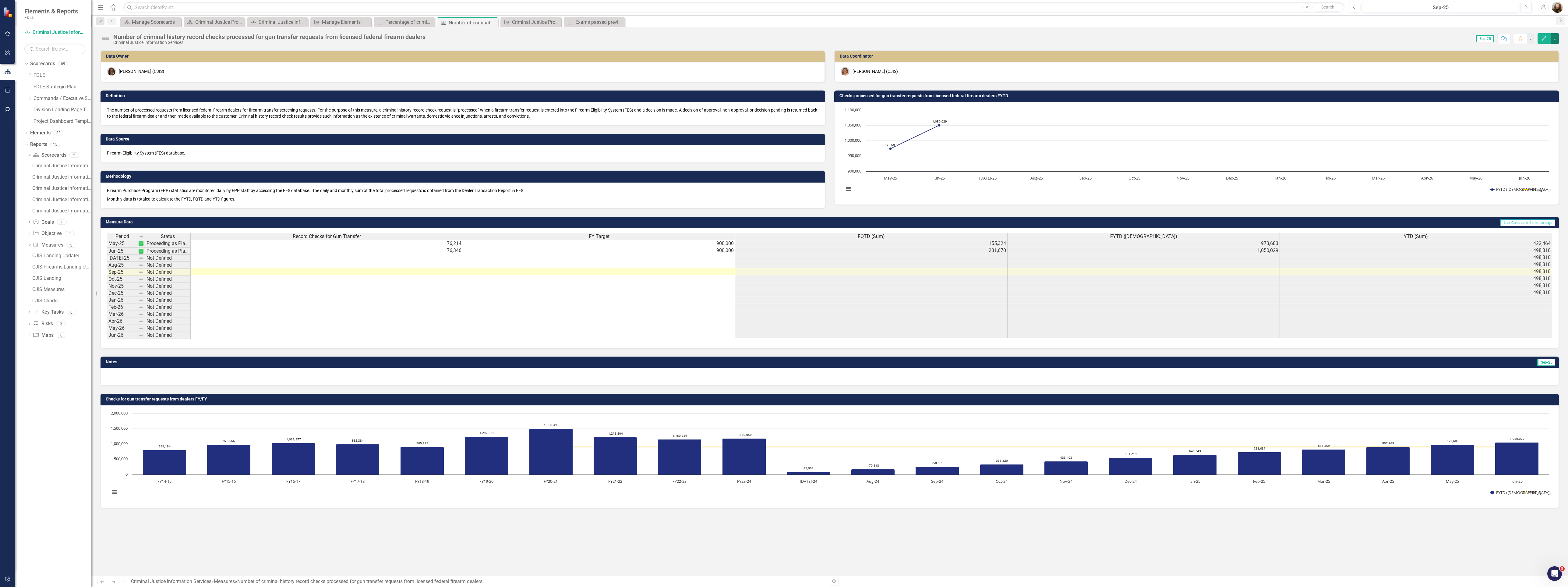
click at [1553, 40] on button "button" at bounding box center [1555, 38] width 8 height 10
click at [1539, 56] on link "Edit Report Edit Layout" at bounding box center [1528, 61] width 59 height 11
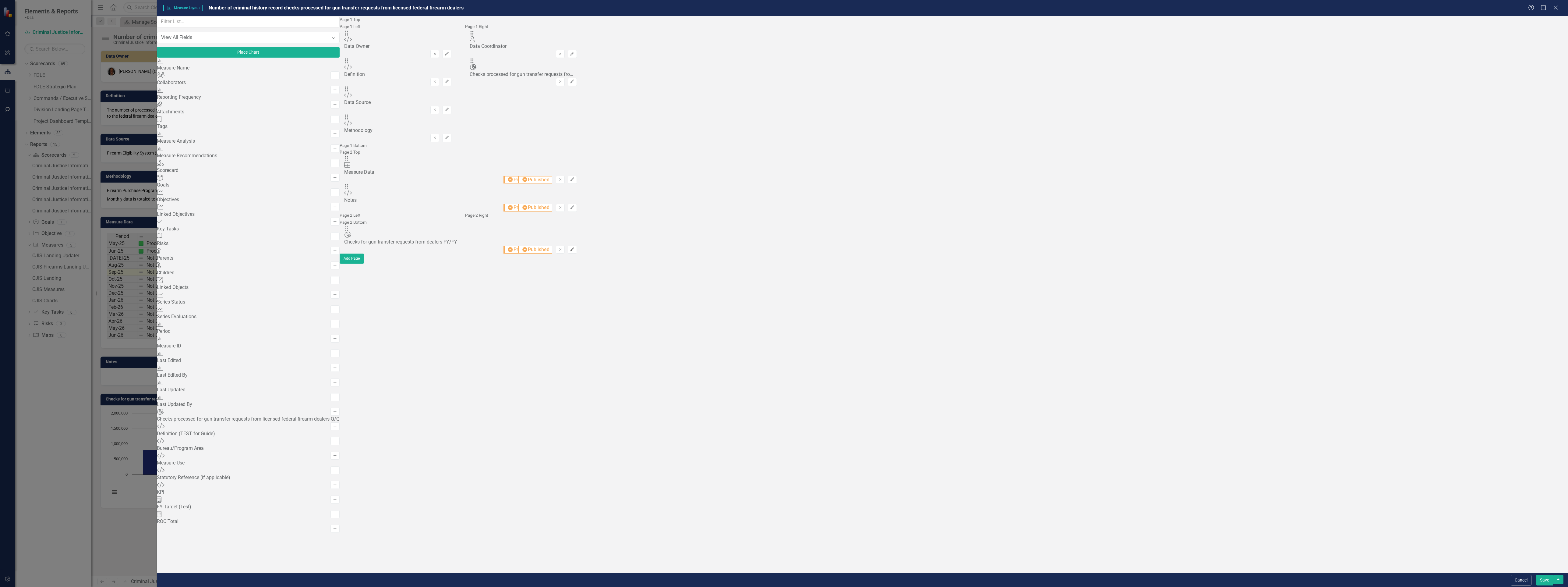
click at [574, 251] on icon "button" at bounding box center [573, 249] width 4 height 4
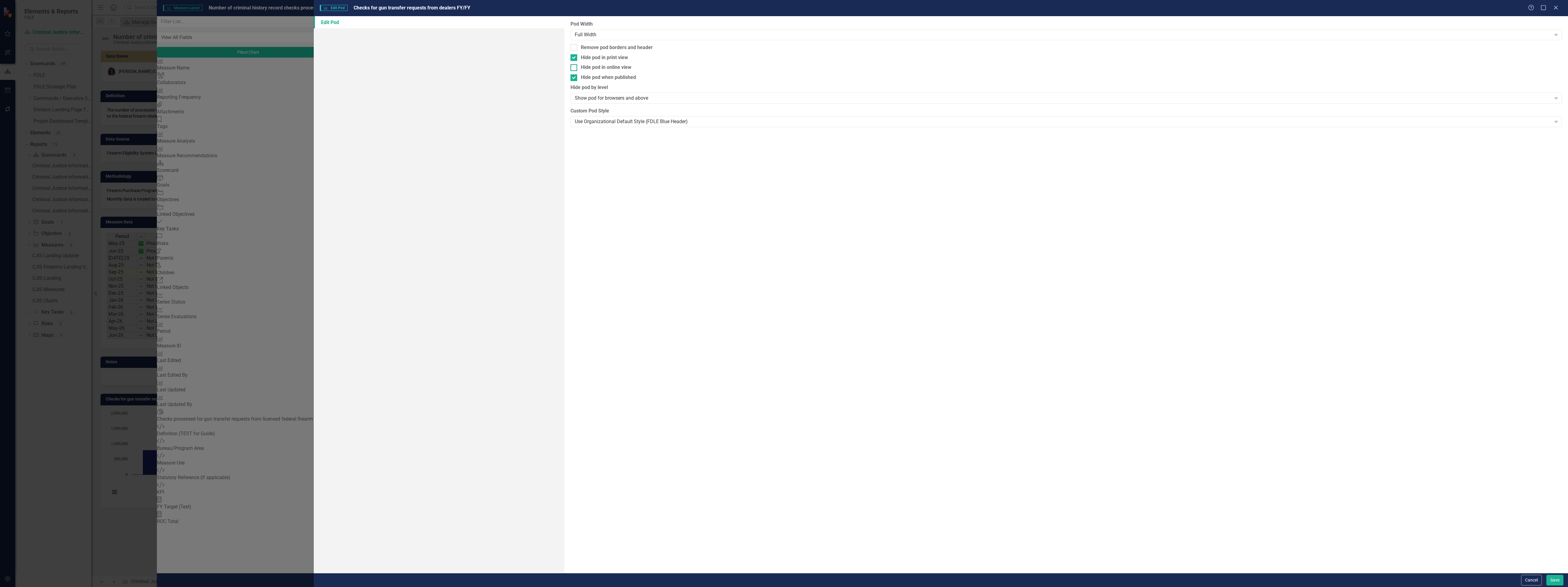
click at [576, 68] on div at bounding box center [574, 68] width 7 height 7
click at [574, 68] on input "Hide pod in online view" at bounding box center [573, 66] width 4 height 4
checkbox input "true"
click at [1554, 578] on button "Save" at bounding box center [1555, 580] width 17 height 10
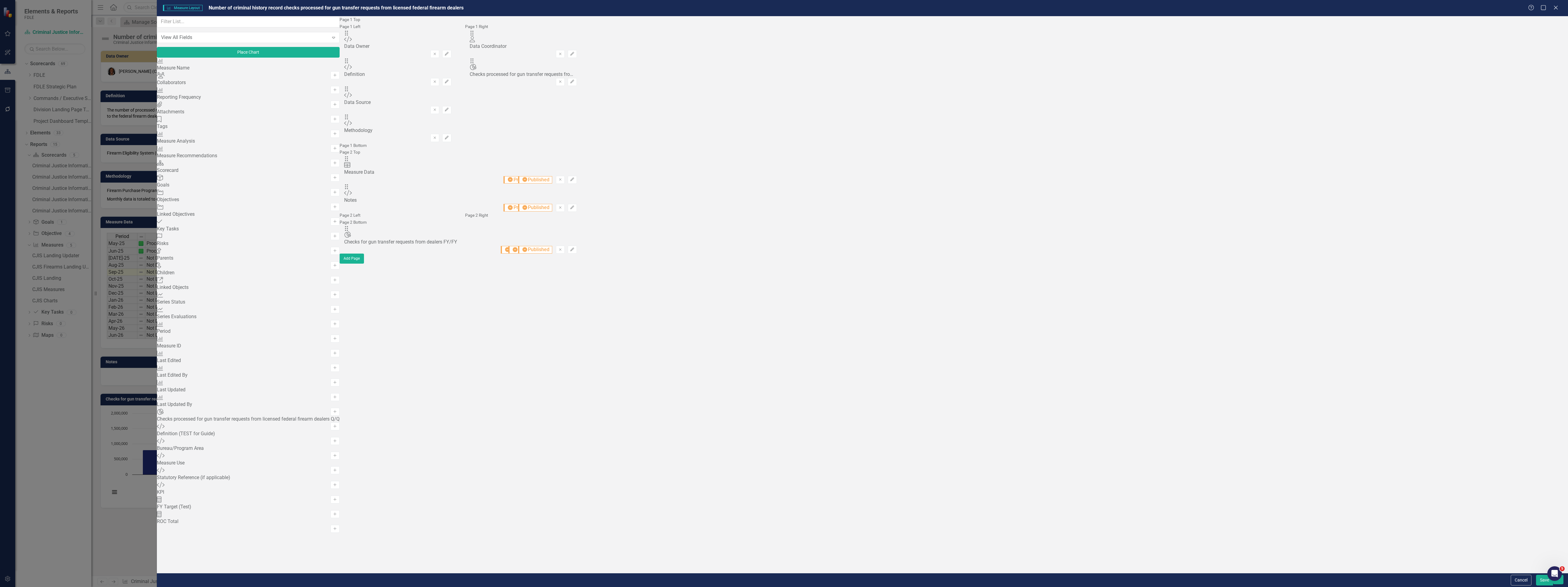
click at [1545, 581] on button "Save" at bounding box center [1545, 580] width 17 height 10
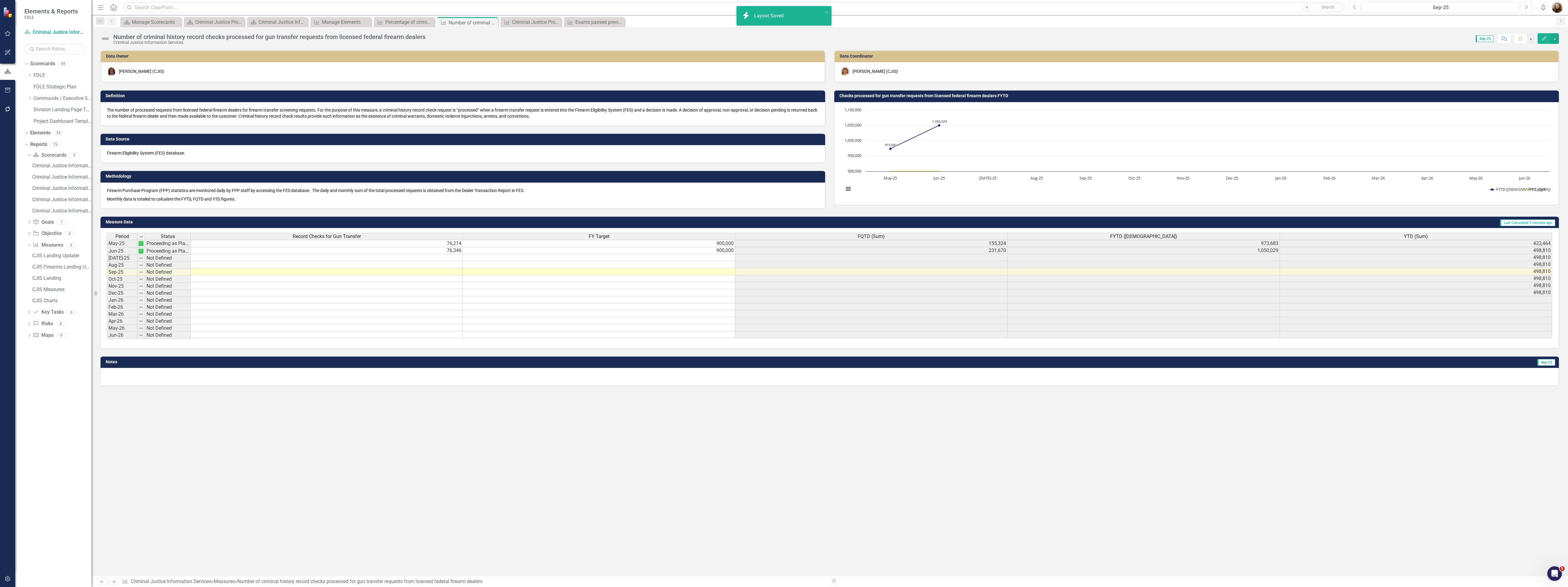
drag, startPoint x: 600, startPoint y: 482, endPoint x: 601, endPoint y: 472, distance: 10.0
click at [600, 478] on div "Data Owner Lucy Saunders (CJIS) Definition The number of processed requests fro…" at bounding box center [830, 313] width 1477 height 526
click at [40, 74] on link "FDLE" at bounding box center [62, 75] width 58 height 7
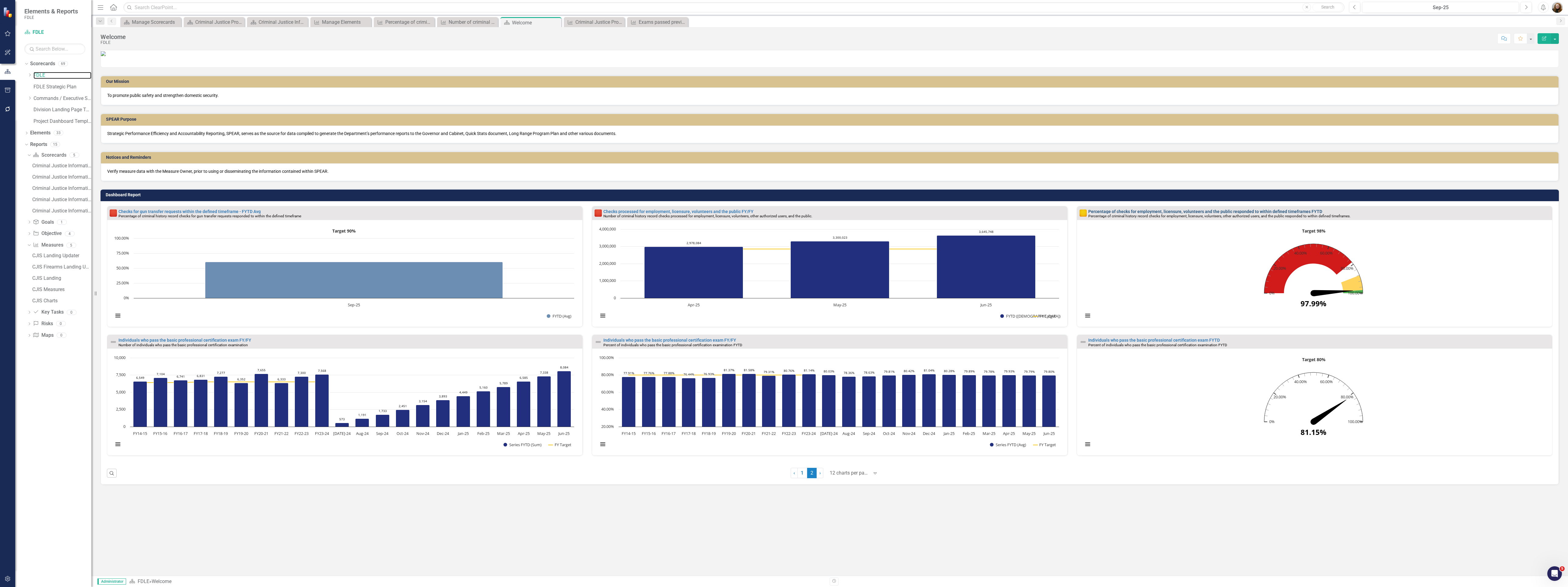
scroll to position [88, 0]
click at [802, 478] on link "1" at bounding box center [802, 473] width 10 height 10
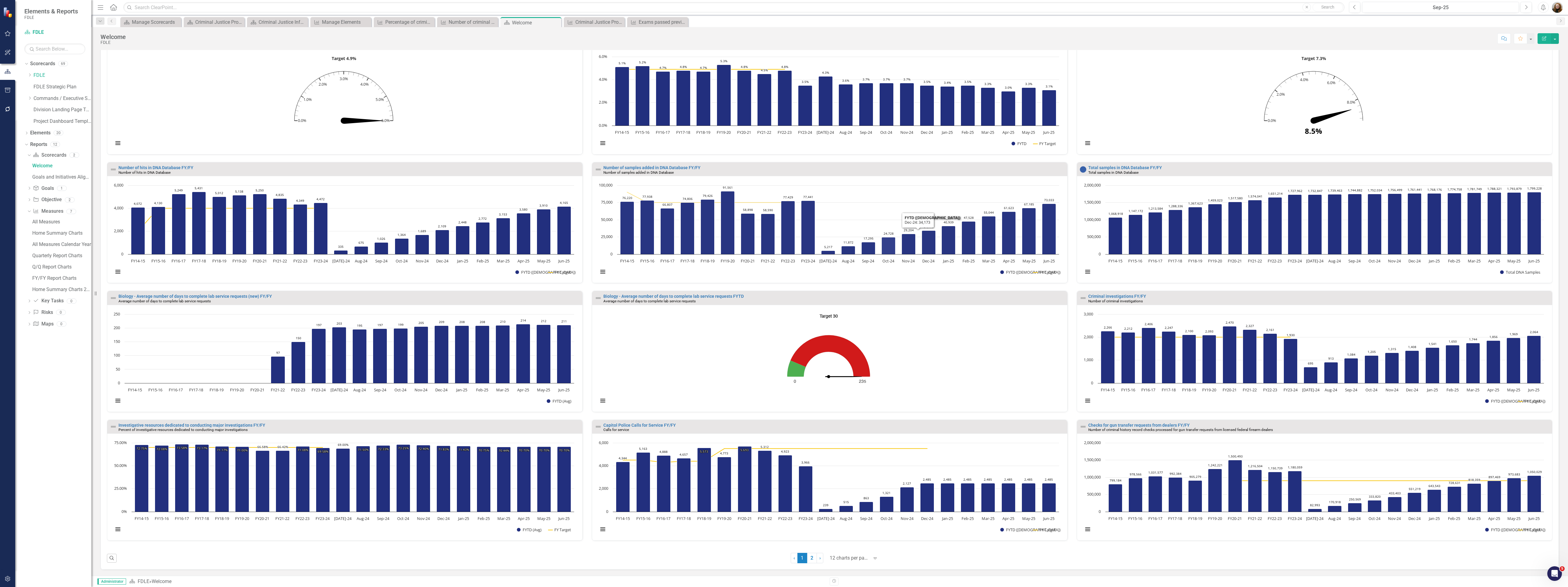
scroll to position [346, 0]
click at [810, 560] on link "2" at bounding box center [812, 558] width 10 height 10
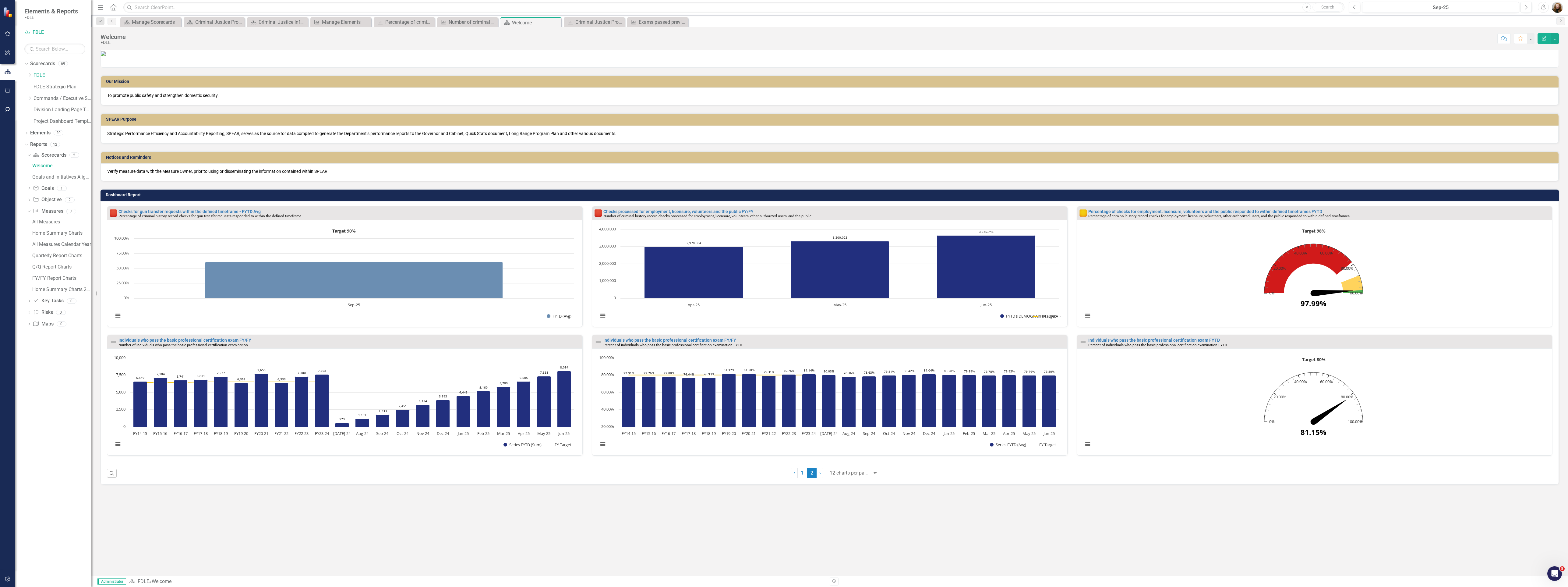
scroll to position [88, 0]
click at [393, 21] on div "Percentage of criminal history record checks for gun transfer requests responde…" at bounding box center [405, 22] width 40 height 8
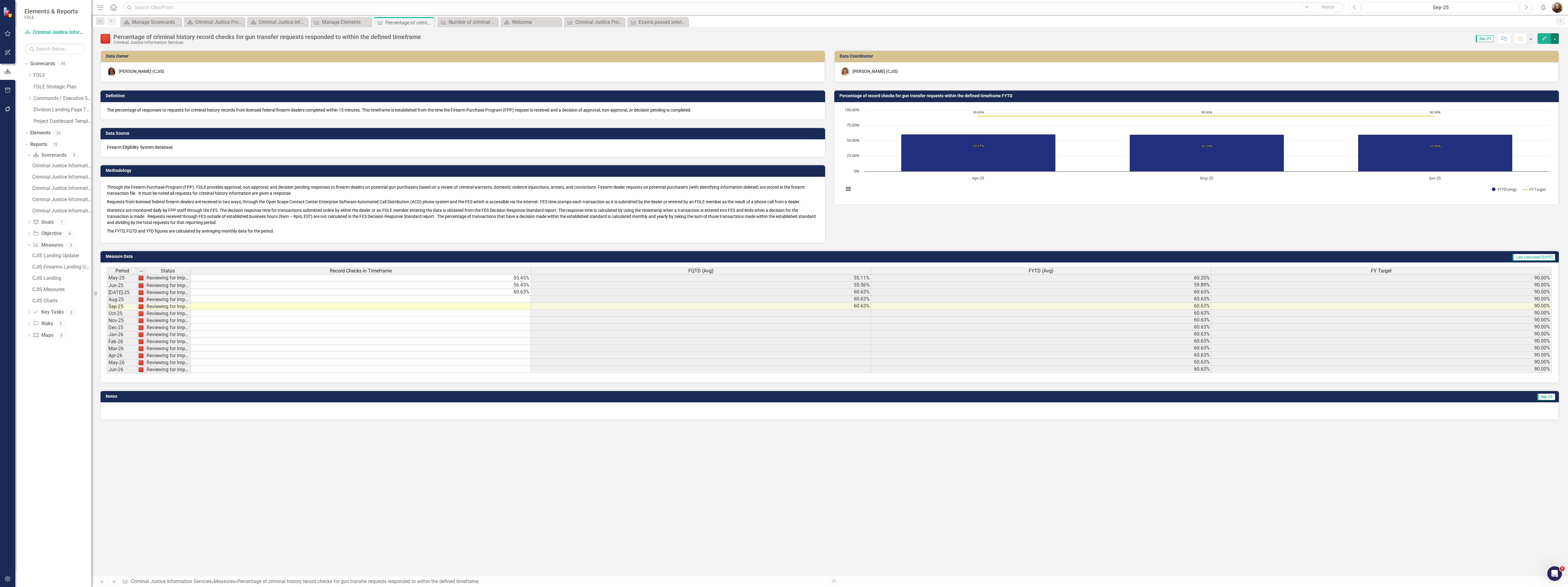
click at [1558, 38] on button "button" at bounding box center [1555, 38] width 8 height 10
click at [1537, 62] on link "Edit Report Edit Layout" at bounding box center [1528, 61] width 59 height 11
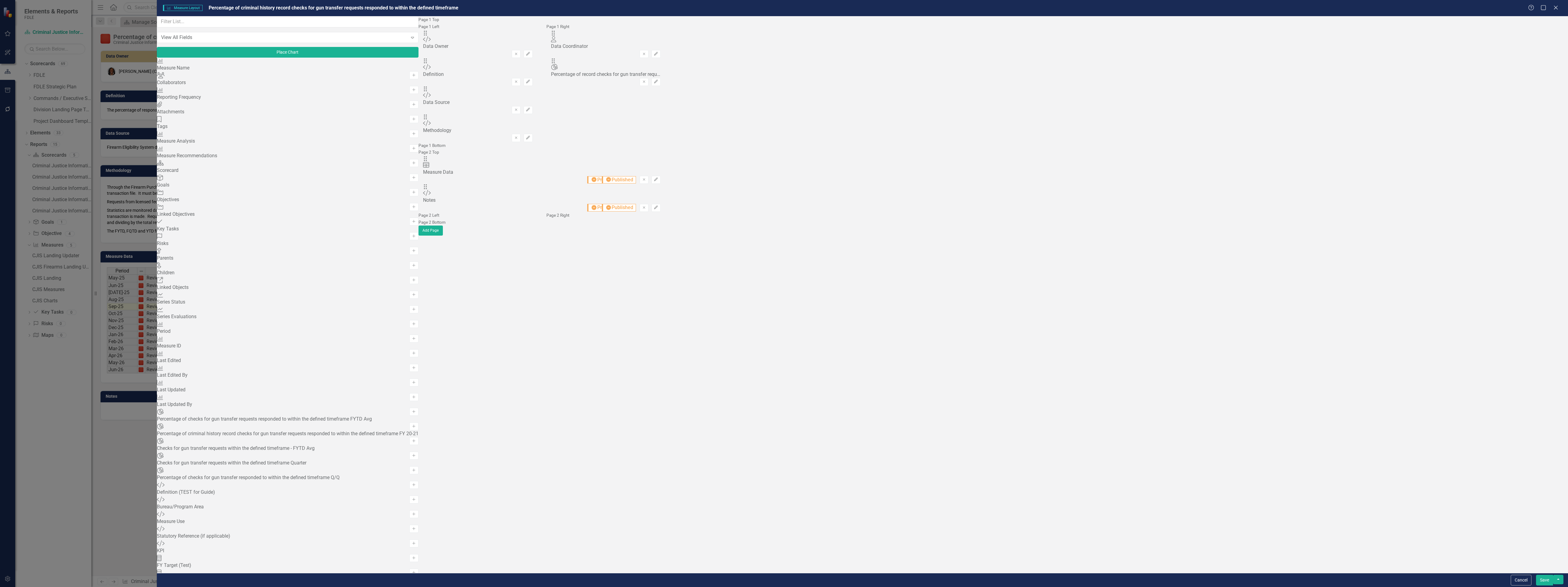
scroll to position [193, 0]
click at [1555, 11] on div "Close" at bounding box center [1556, 8] width 8 height 8
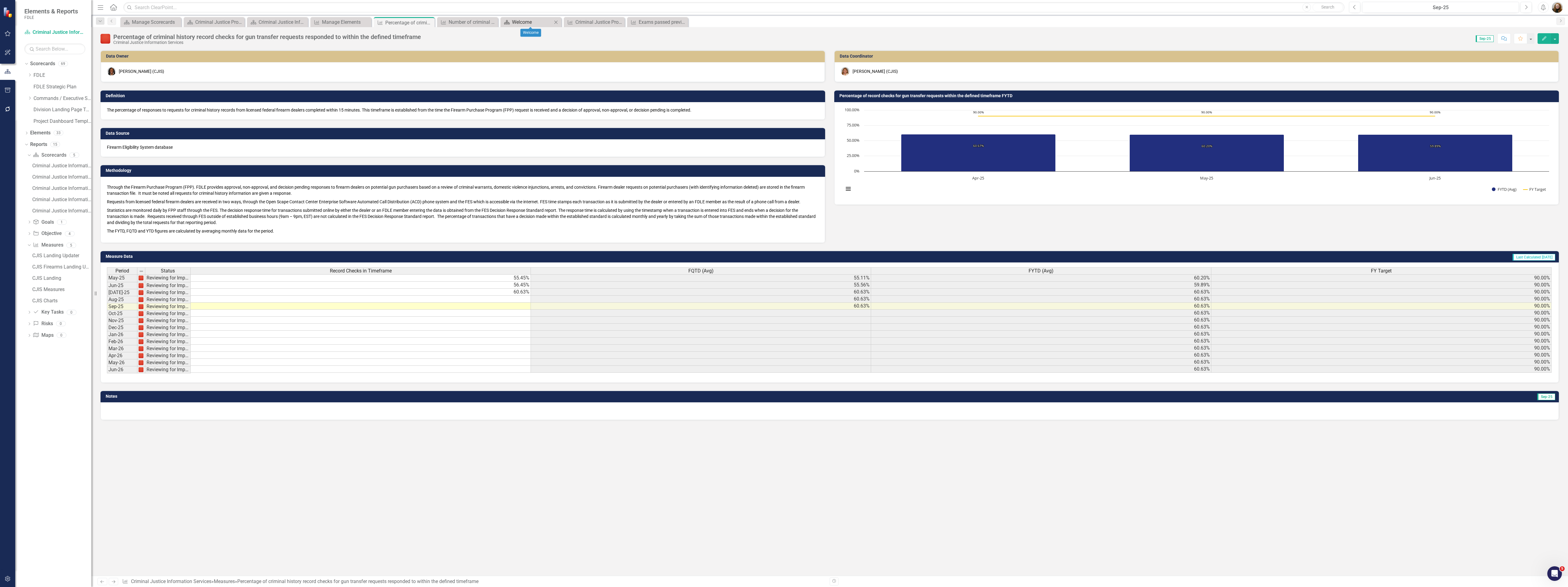
click at [526, 21] on div "Welcome" at bounding box center [532, 22] width 40 height 8
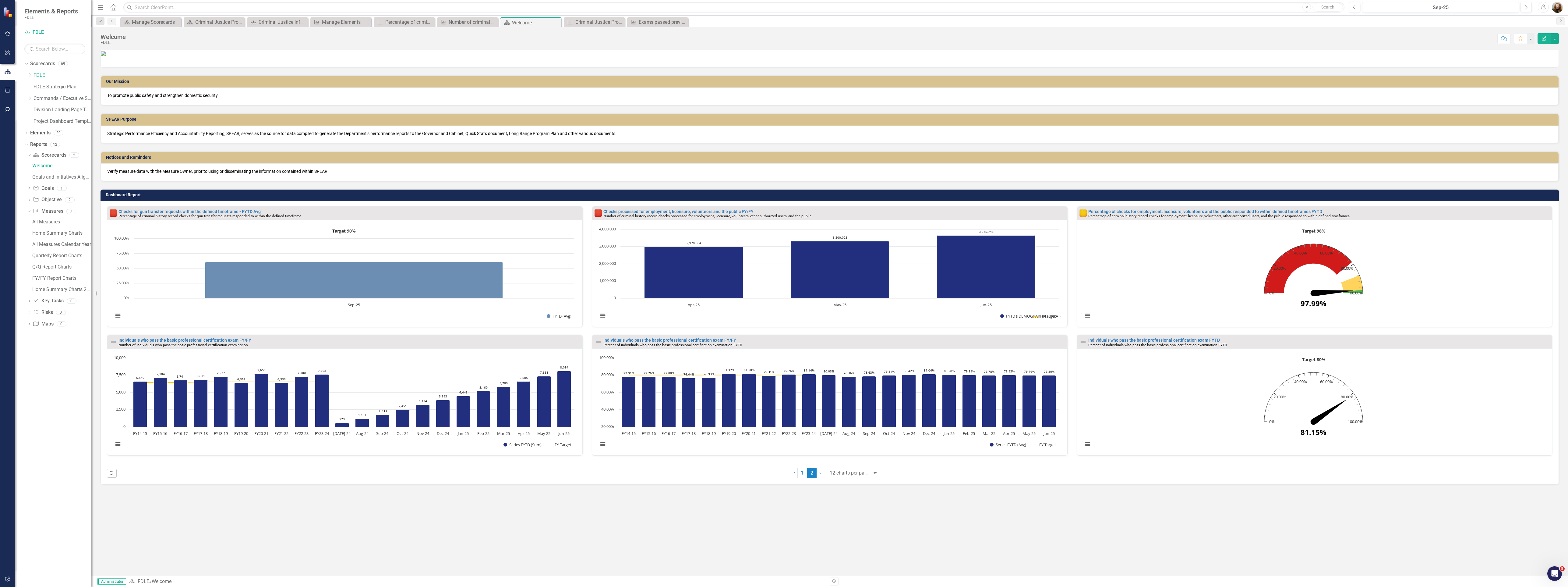
scroll to position [88, 0]
click at [653, 20] on div "Exams passed previous FY" at bounding box center [659, 22] width 40 height 8
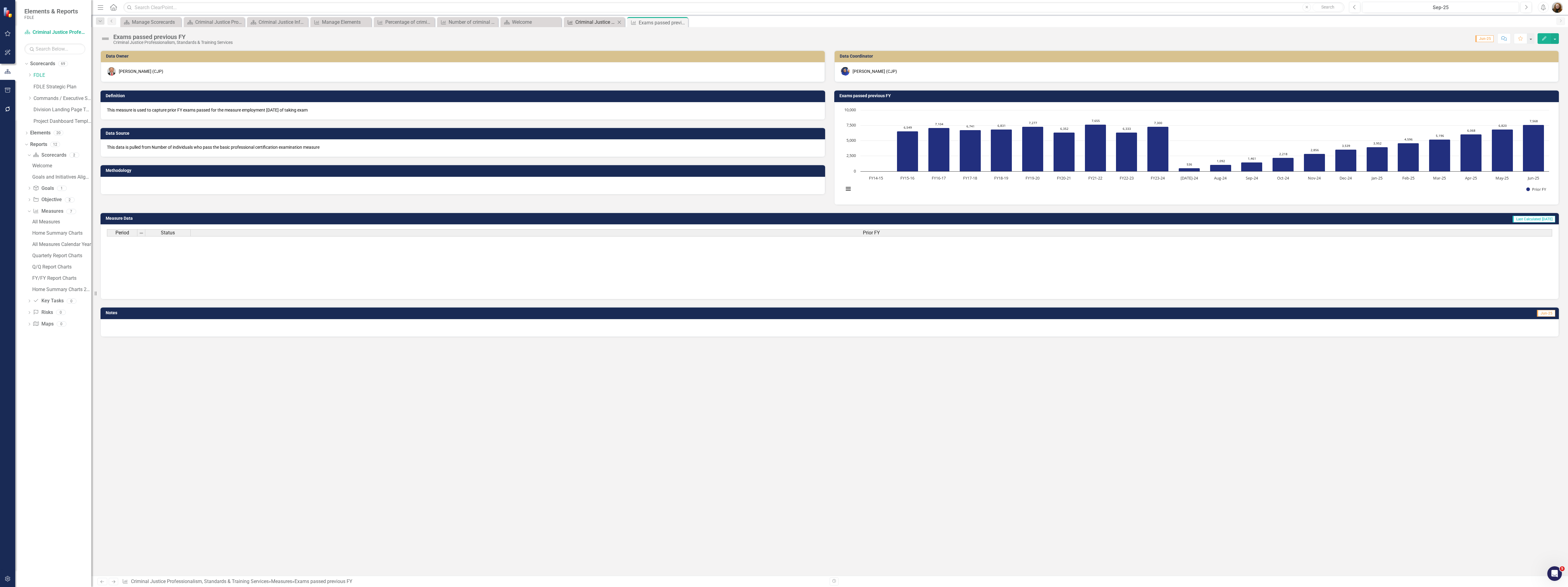
click at [578, 25] on div "Criminal Justice Professionalism, Standards & Training Services Landing Updater" at bounding box center [595, 22] width 40 height 8
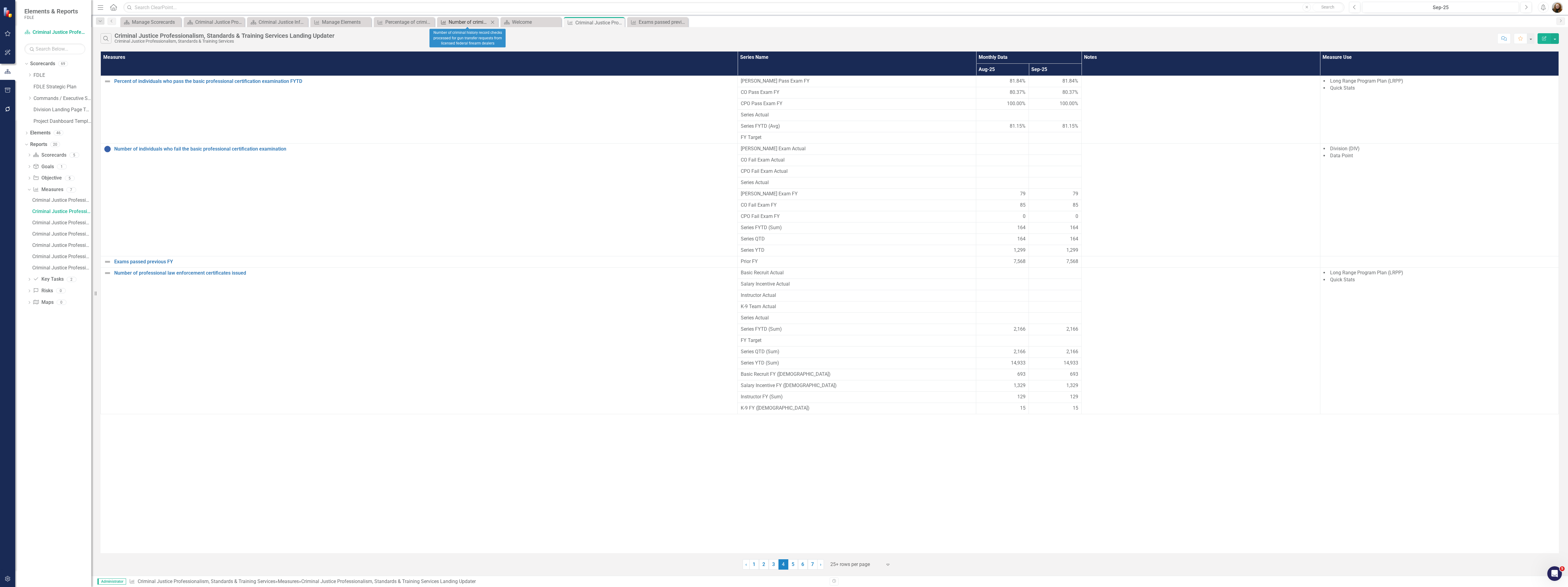
click at [467, 20] on div "Number of criminal history record checks processed for gun transfer requests fr…" at bounding box center [469, 22] width 40 height 8
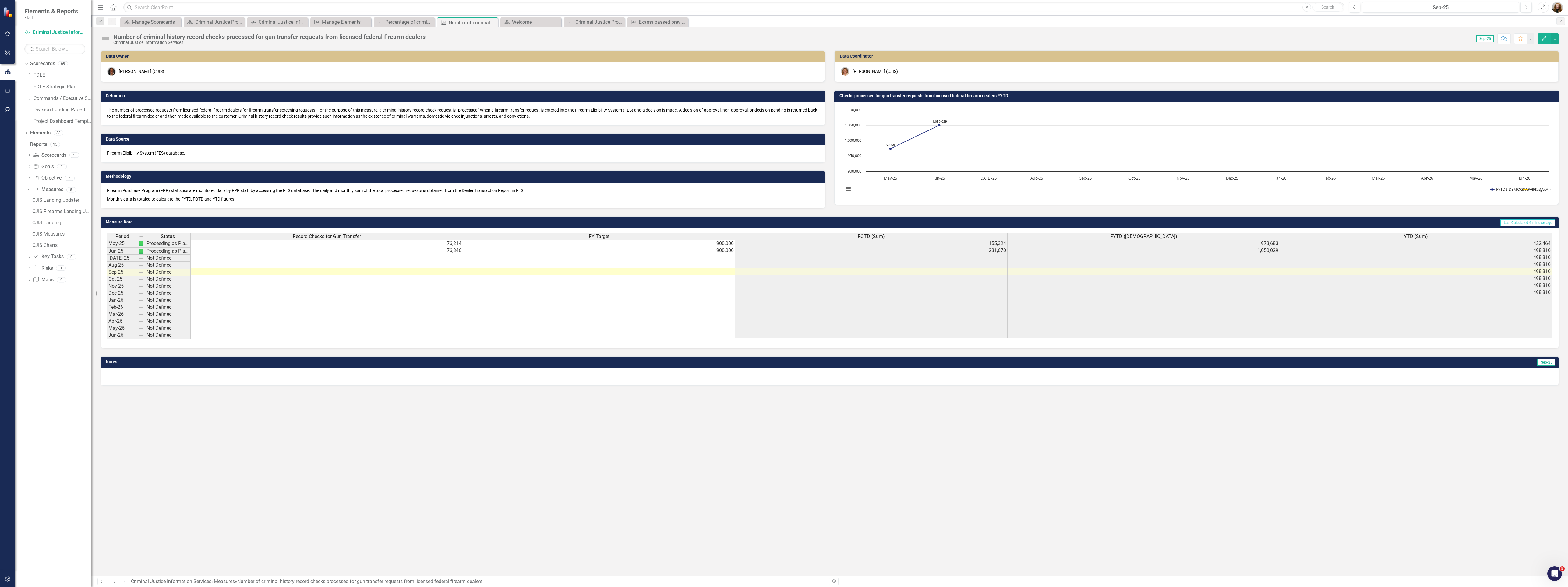
click at [399, 16] on div "Dropdown Search Scorecard Manage Scorecards Close Scorecard Criminal Justice Pr…" at bounding box center [830, 21] width 1477 height 12
click at [399, 20] on div "Percentage of criminal history record checks for gun transfer requests responde…" at bounding box center [405, 22] width 40 height 8
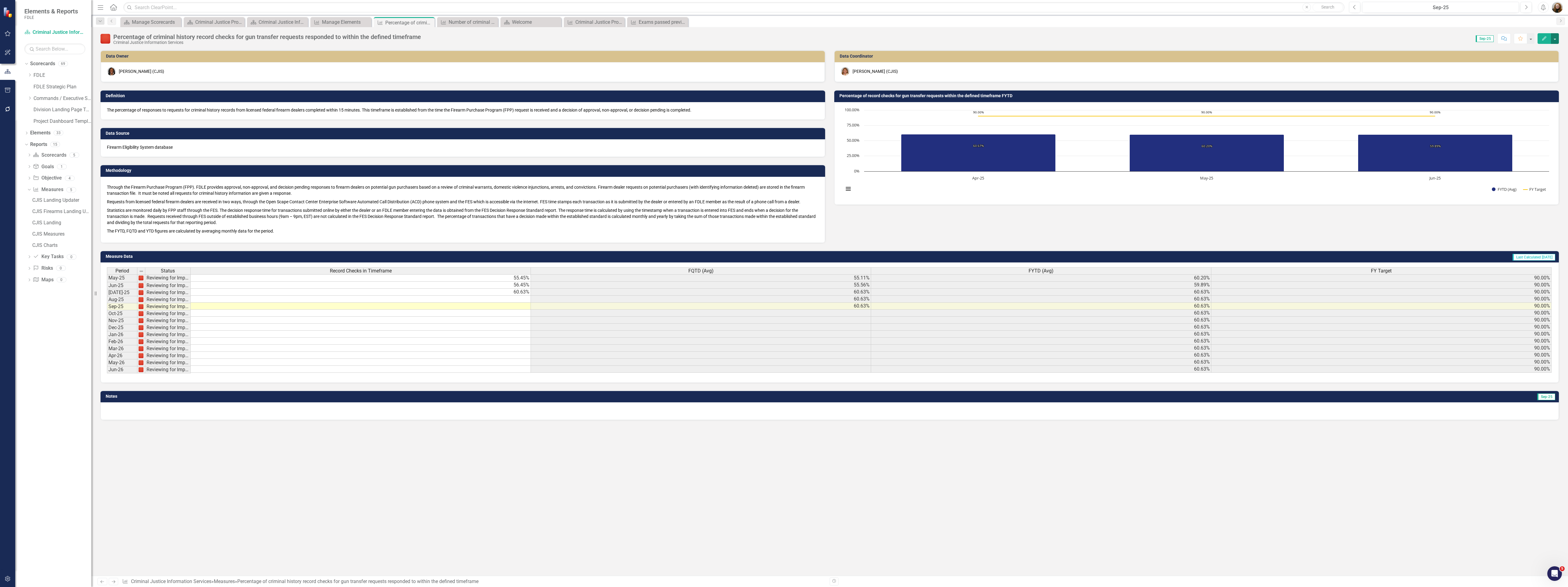
click at [1554, 35] on button "button" at bounding box center [1555, 38] width 8 height 10
click at [1543, 56] on link "Edit Report Edit Layout" at bounding box center [1528, 61] width 59 height 11
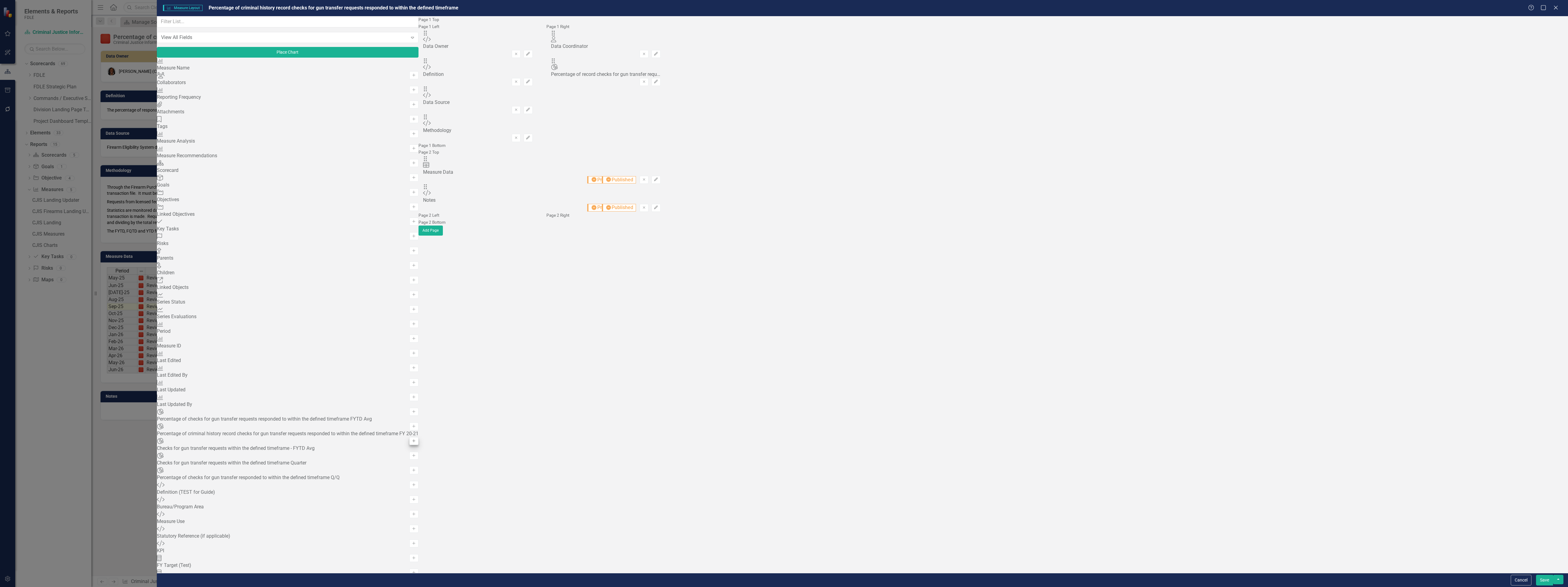
click at [418, 430] on button "Add" at bounding box center [414, 426] width 9 height 8
drag, startPoint x: 532, startPoint y: 39, endPoint x: 561, endPoint y: 301, distance: 263.6
click at [1543, 580] on button "Save" at bounding box center [1545, 580] width 17 height 10
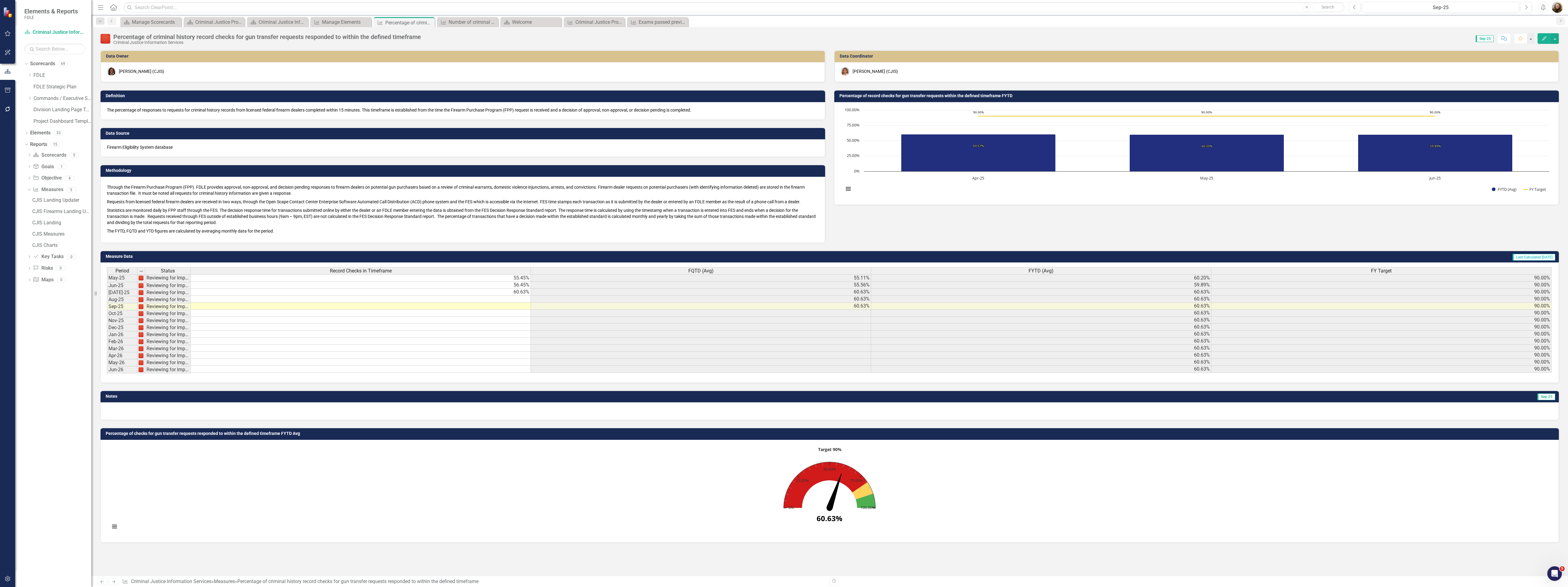
click at [277, 435] on h3 "Percentage of checks for gun transfer requests responded to within the defined …" at bounding box center [830, 433] width 1450 height 5
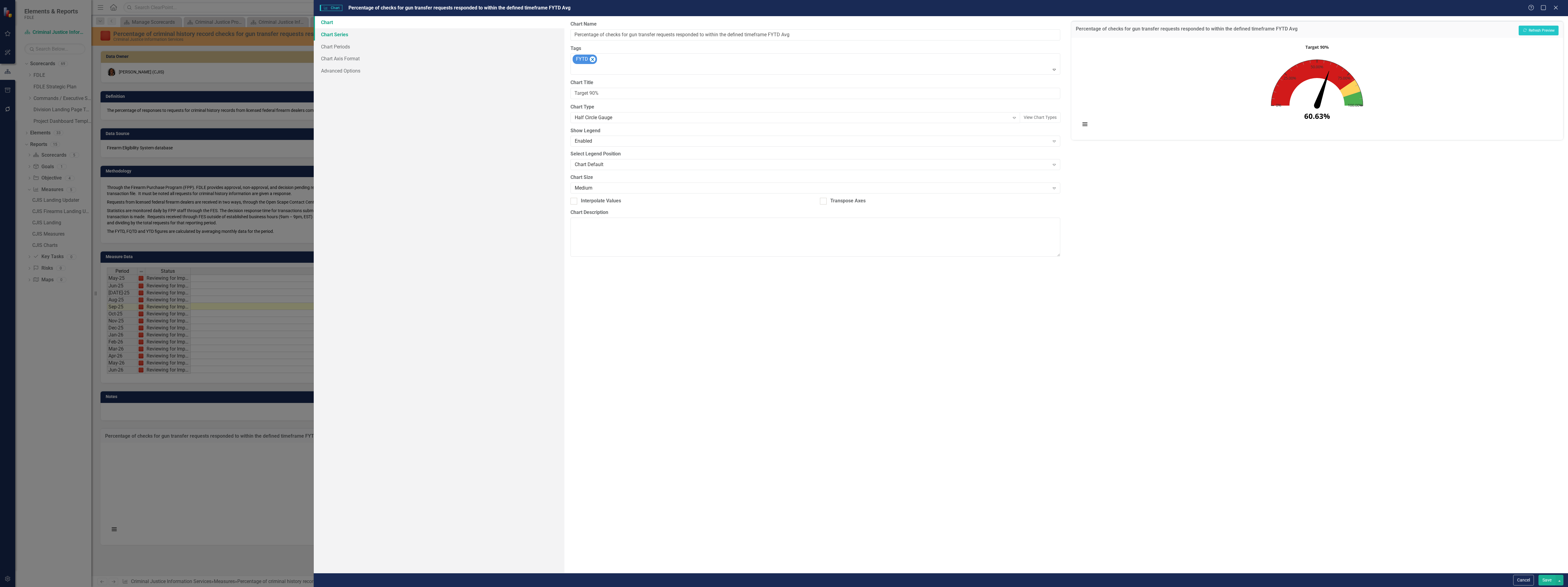
click at [347, 31] on link "Chart Series" at bounding box center [439, 34] width 251 height 12
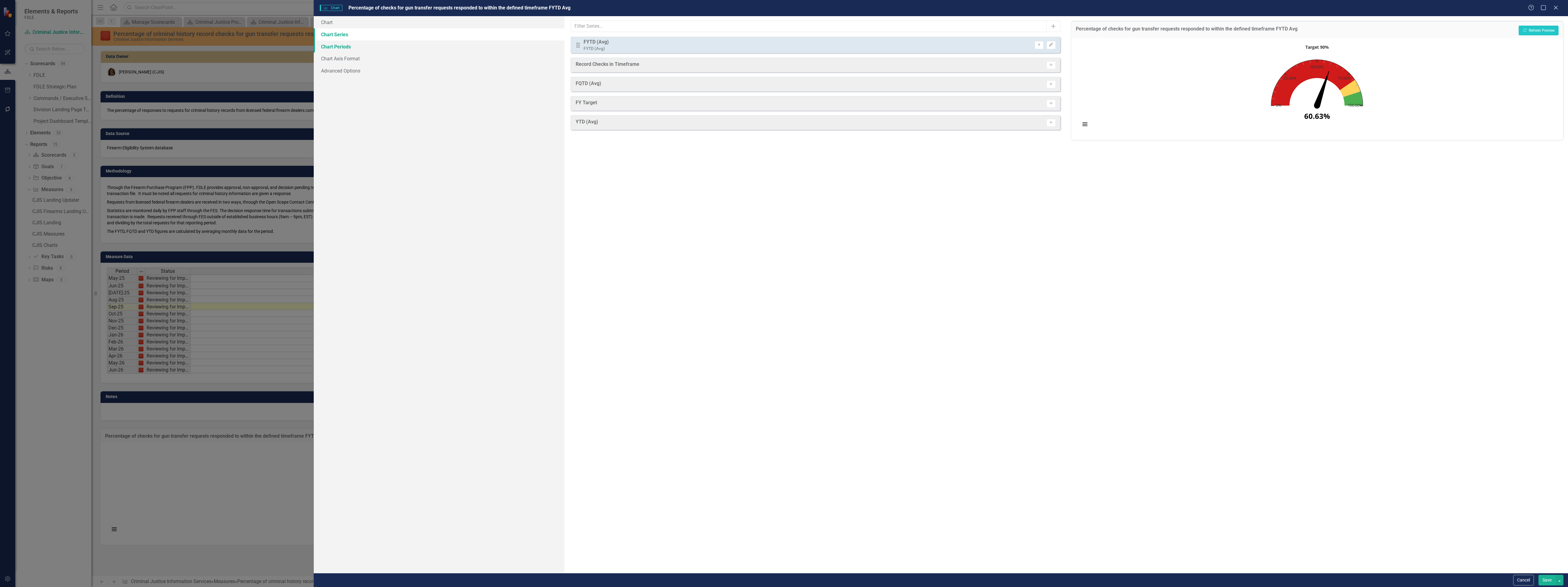
click at [345, 42] on link "Chart Periods" at bounding box center [439, 46] width 251 height 12
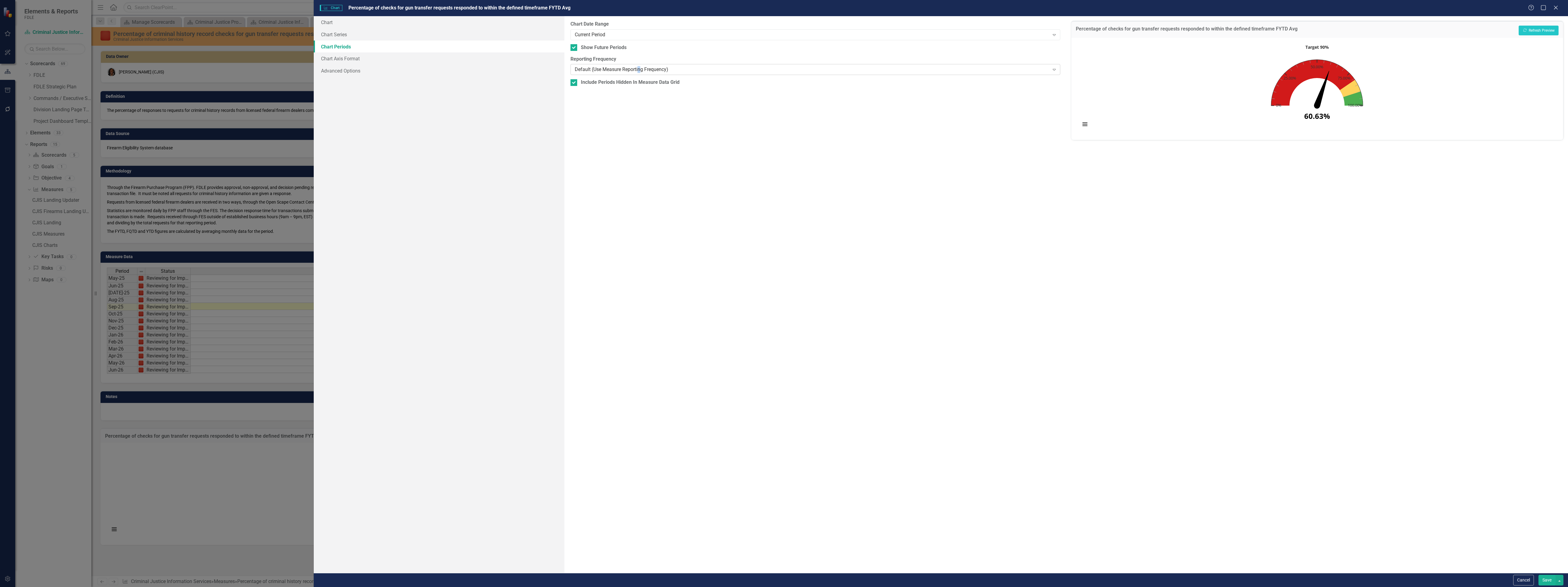
click at [640, 67] on div "Default (Use Measure Reporting Frequency)" at bounding box center [811, 70] width 474 height 7
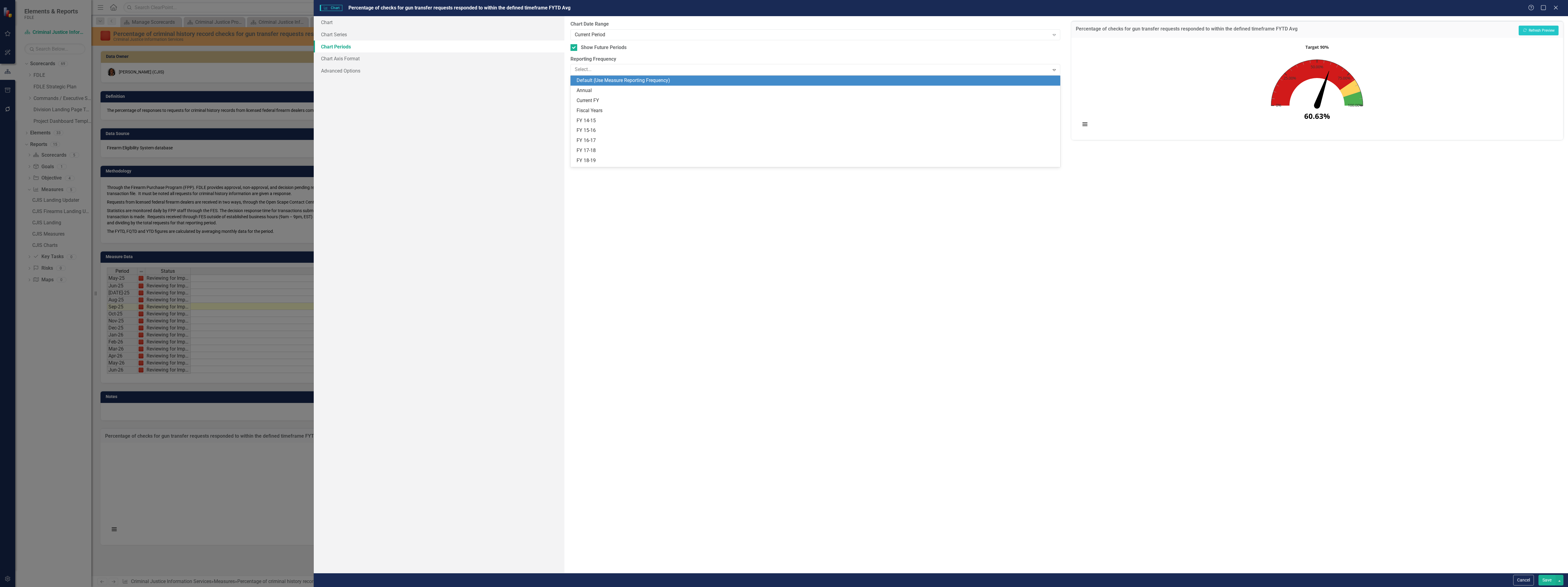
click at [638, 80] on div "Default (Use Measure Reporting Frequency)" at bounding box center [816, 80] width 480 height 7
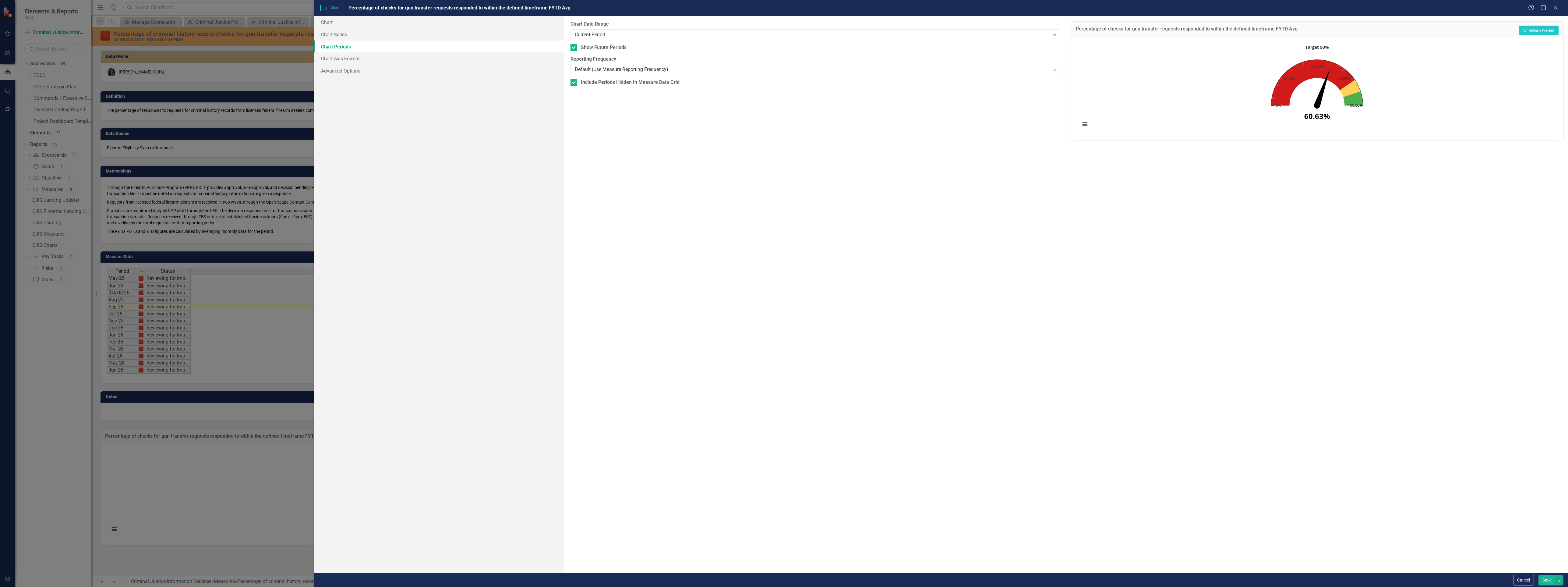
drag, startPoint x: 455, startPoint y: 148, endPoint x: 447, endPoint y: 146, distance: 8.2
click at [455, 148] on div "Chart Chart Series Chart Periods Chart Axis Format Advanced Options" at bounding box center [439, 294] width 251 height 556
click at [1547, 579] on button "Save" at bounding box center [1547, 580] width 17 height 10
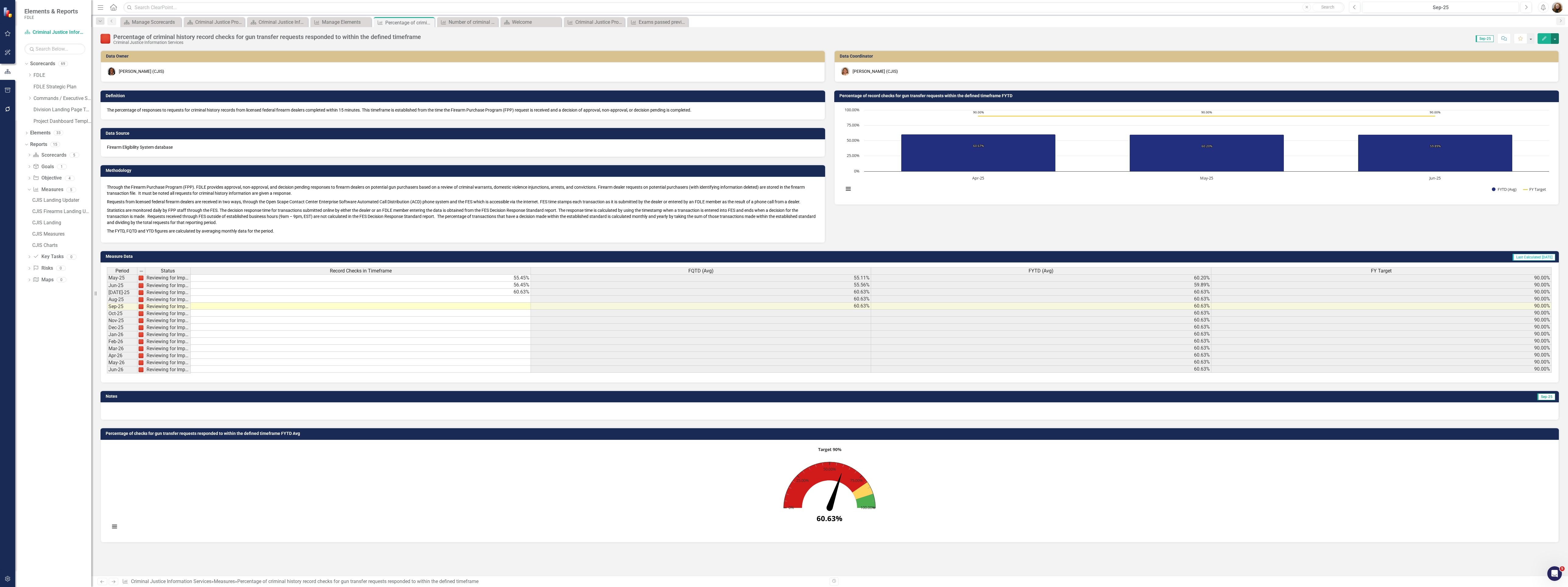
click at [1555, 38] on button "button" at bounding box center [1555, 38] width 8 height 10
click at [1534, 57] on link "Edit Report Edit Layout" at bounding box center [1528, 61] width 59 height 11
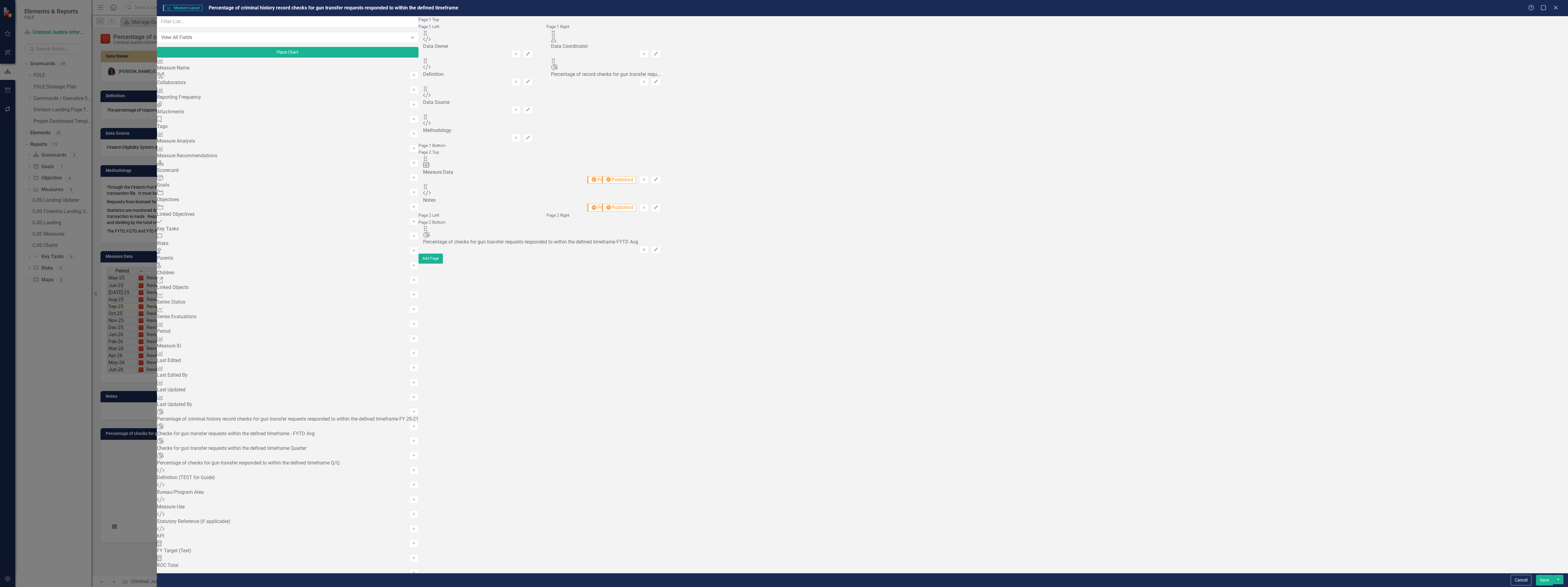
click at [646, 251] on icon "Remove" at bounding box center [643, 250] width 5 height 4
click at [1548, 579] on button "Save" at bounding box center [1545, 580] width 17 height 10
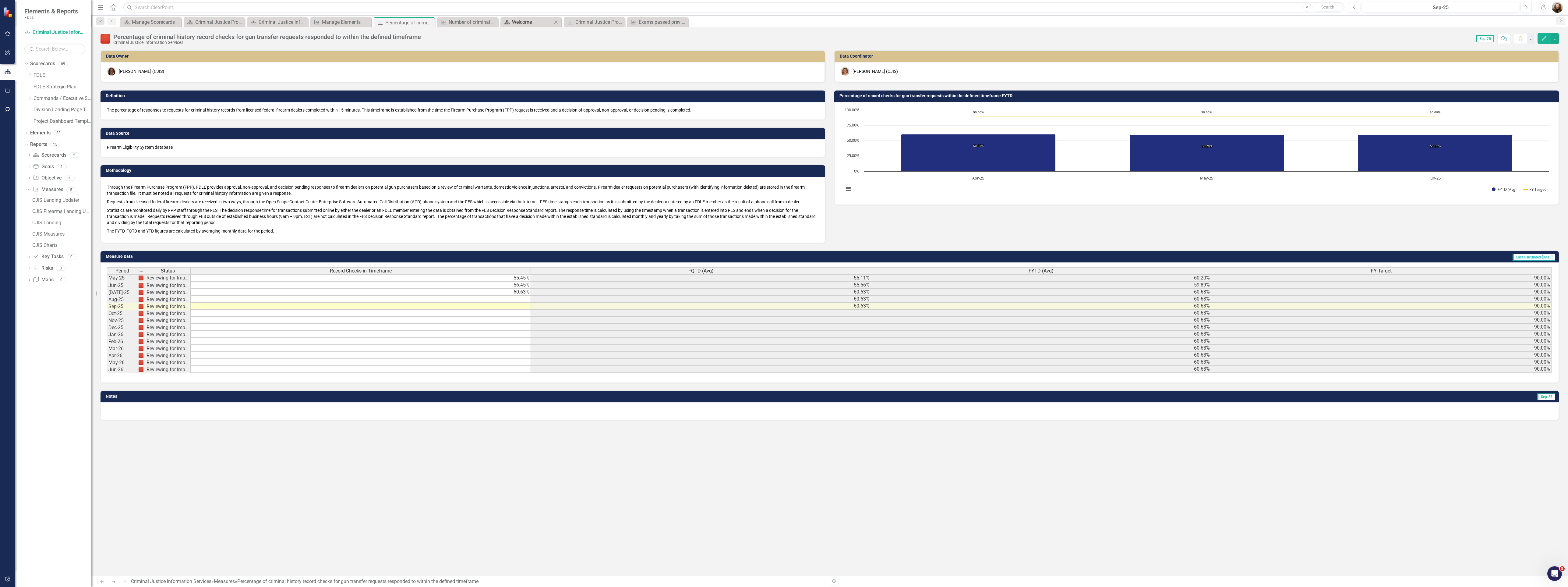
click at [524, 24] on div "Welcome" at bounding box center [532, 22] width 40 height 8
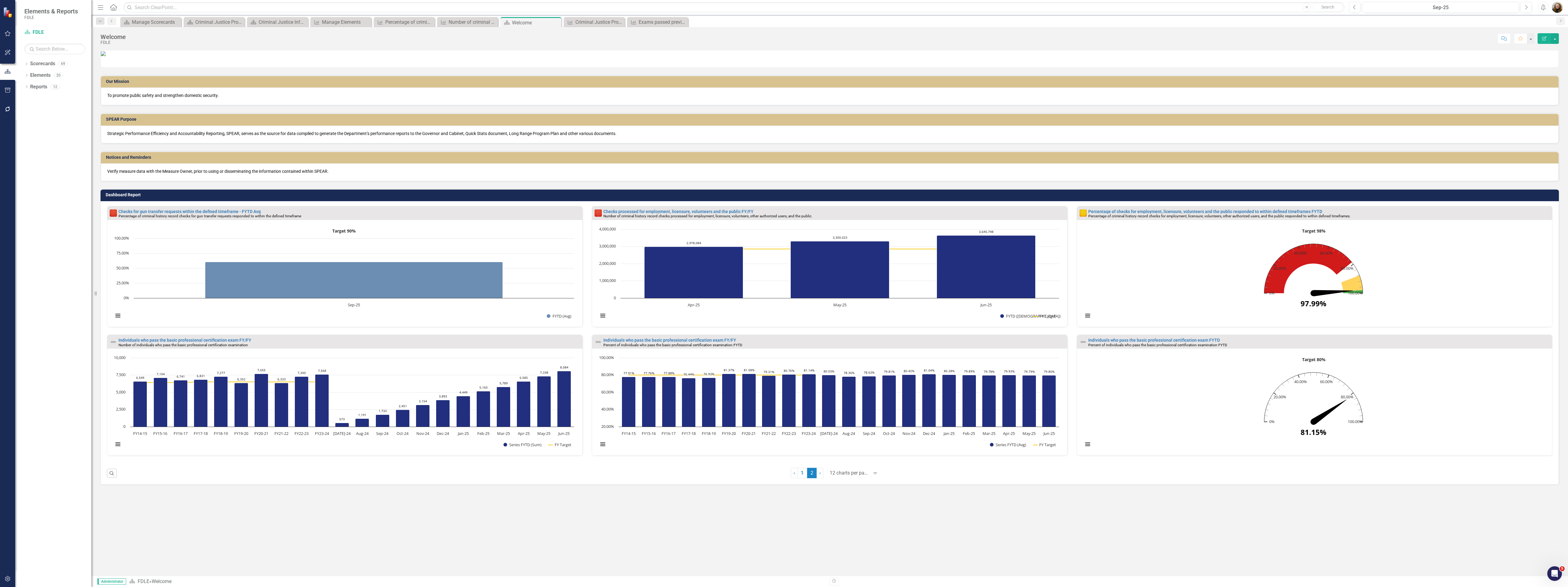
scroll to position [46, 0]
click at [392, 23] on div "Percentage of criminal history record checks for gun transfer requests responde…" at bounding box center [405, 22] width 40 height 8
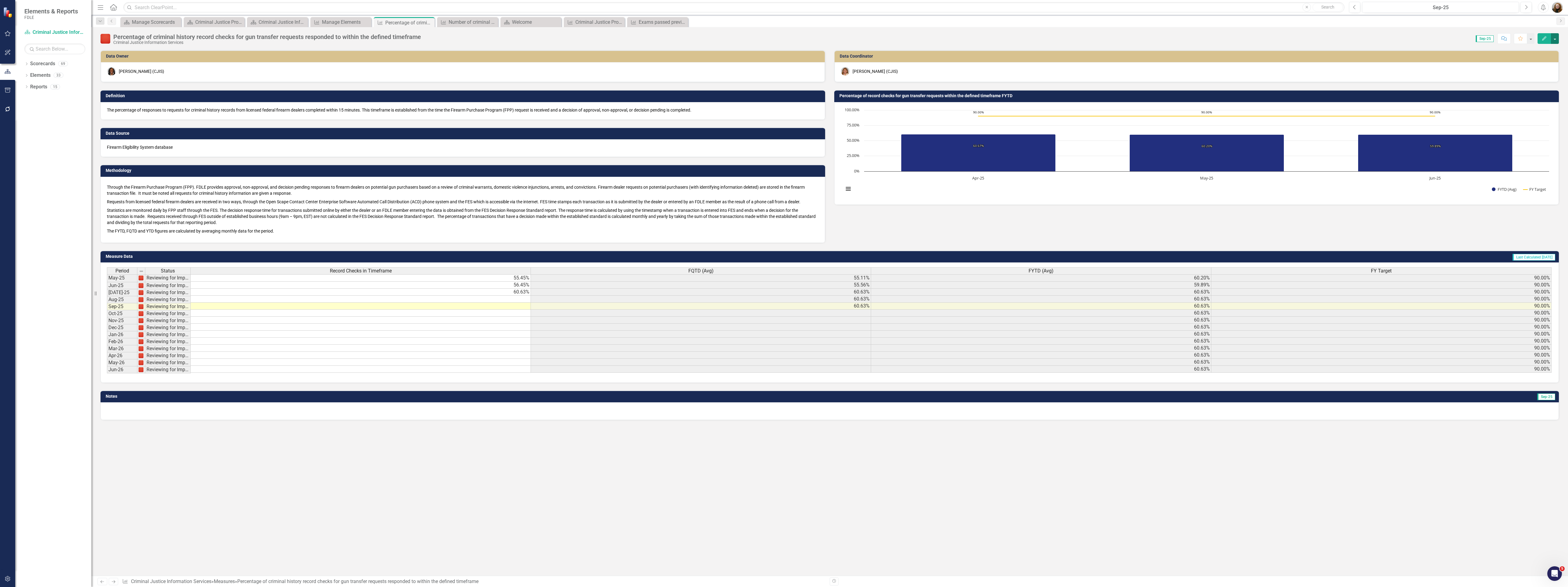
click at [1557, 40] on button "button" at bounding box center [1555, 38] width 8 height 10
click at [1533, 57] on link "Edit Report Edit Layout" at bounding box center [1528, 61] width 59 height 11
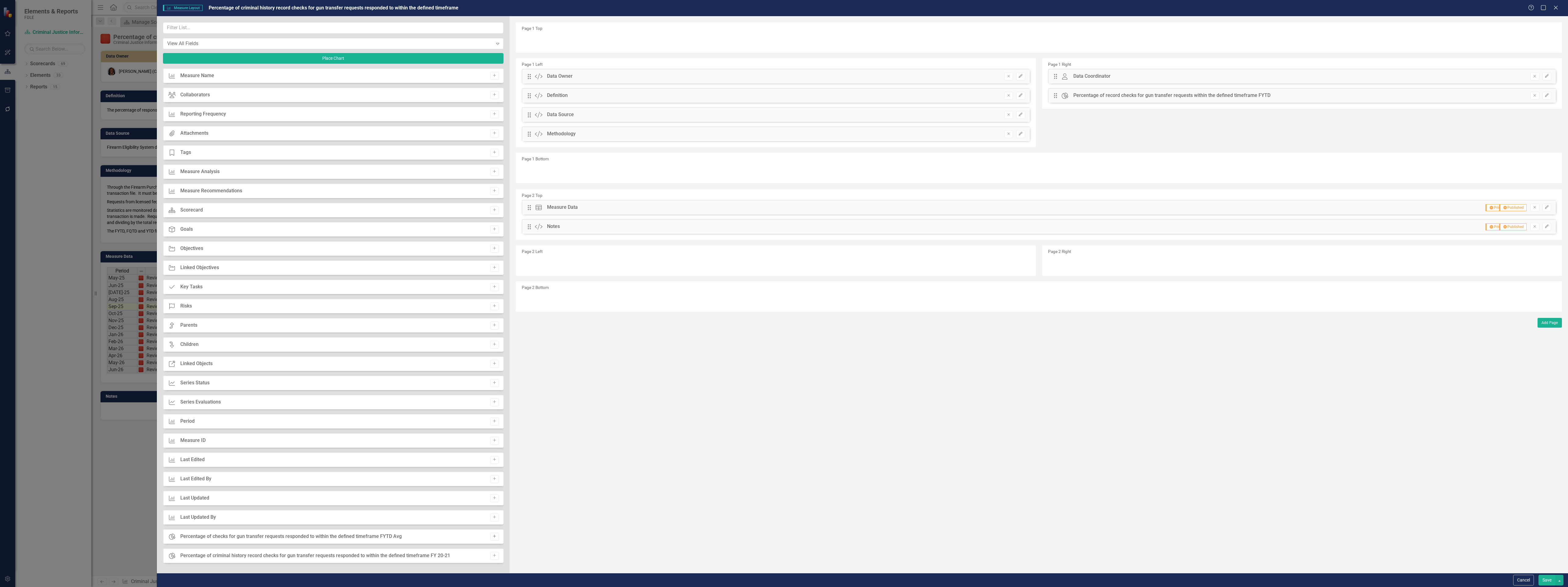
click at [493, 538] on icon "Add" at bounding box center [494, 536] width 5 height 4
drag, startPoint x: 528, startPoint y: 38, endPoint x: 550, endPoint y: 301, distance: 263.9
click at [1548, 576] on button "Save" at bounding box center [1547, 580] width 17 height 10
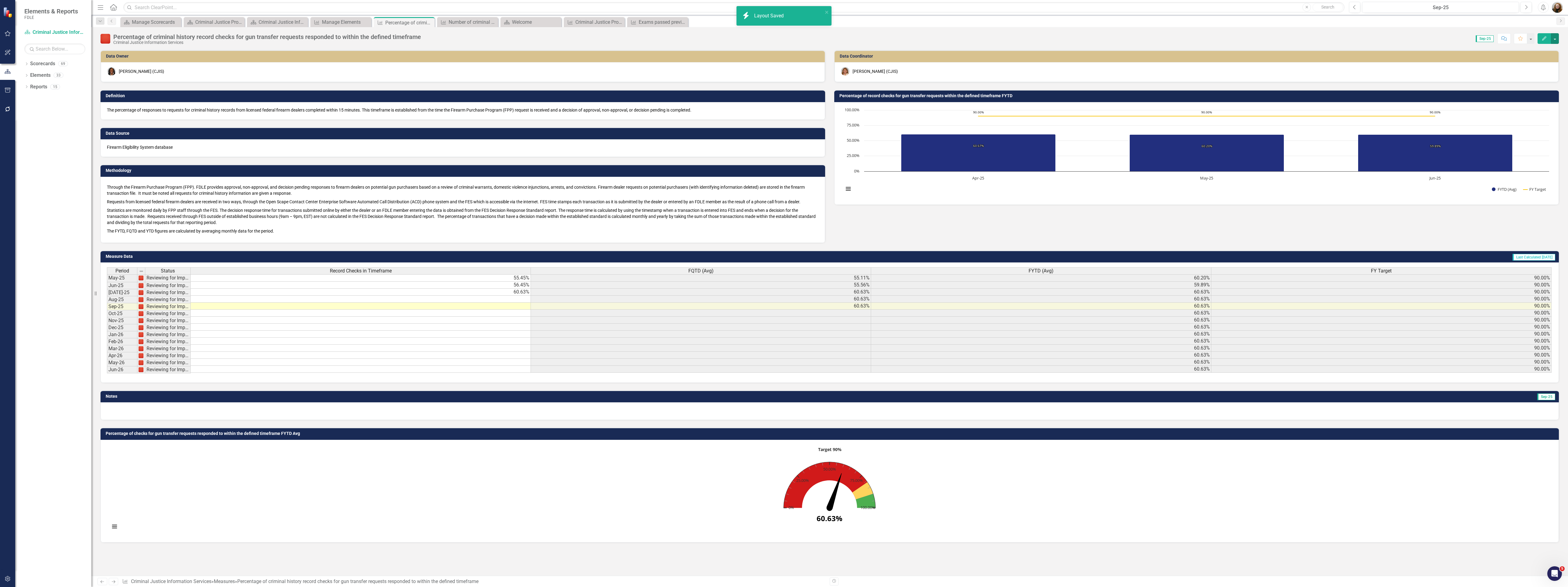
click rect "Interactive chart"
click button "button"
click link "Edit Report Edit Layout"
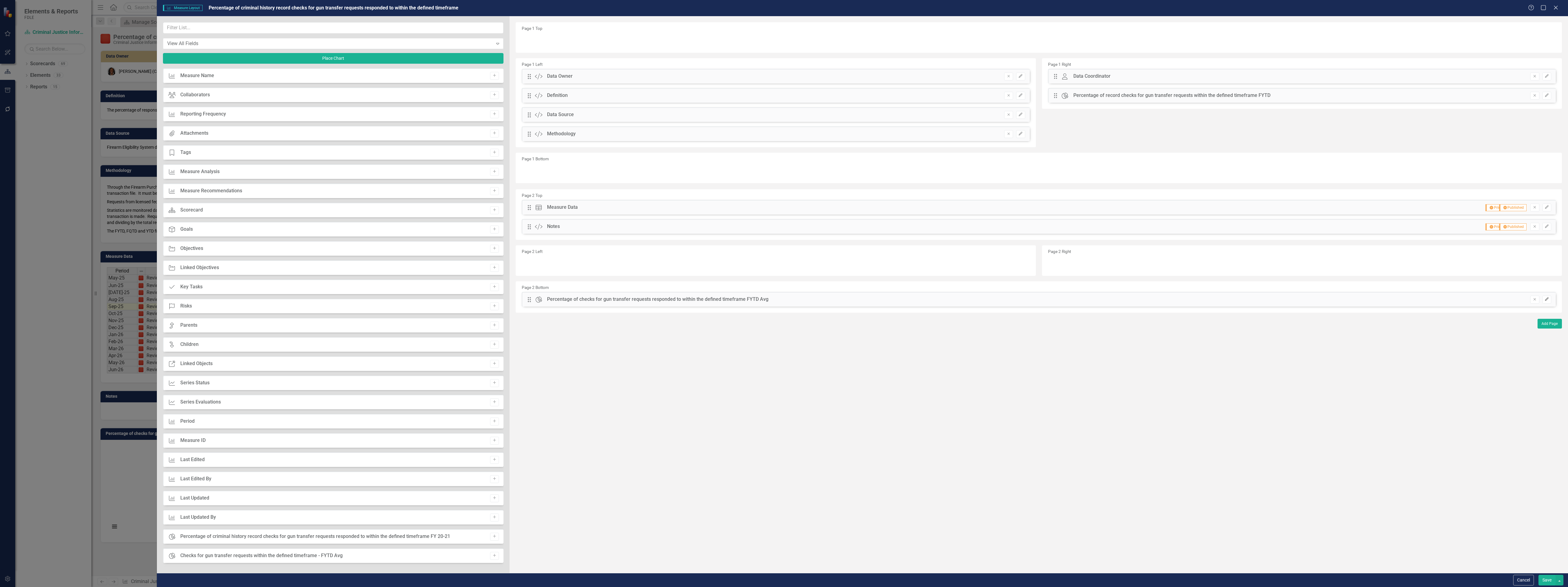
click button "Edit"
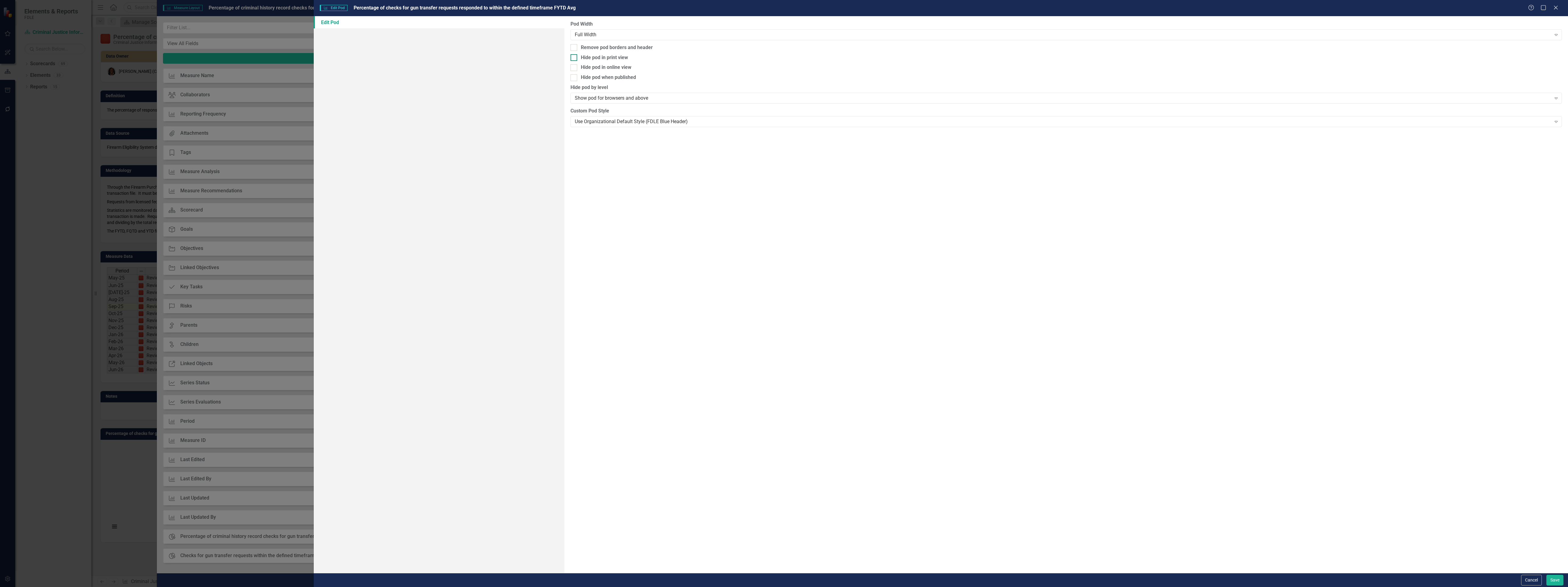
click div
click input "Hide pod in print view"
checkbox input "true"
click div
click input "Hide pod in online view"
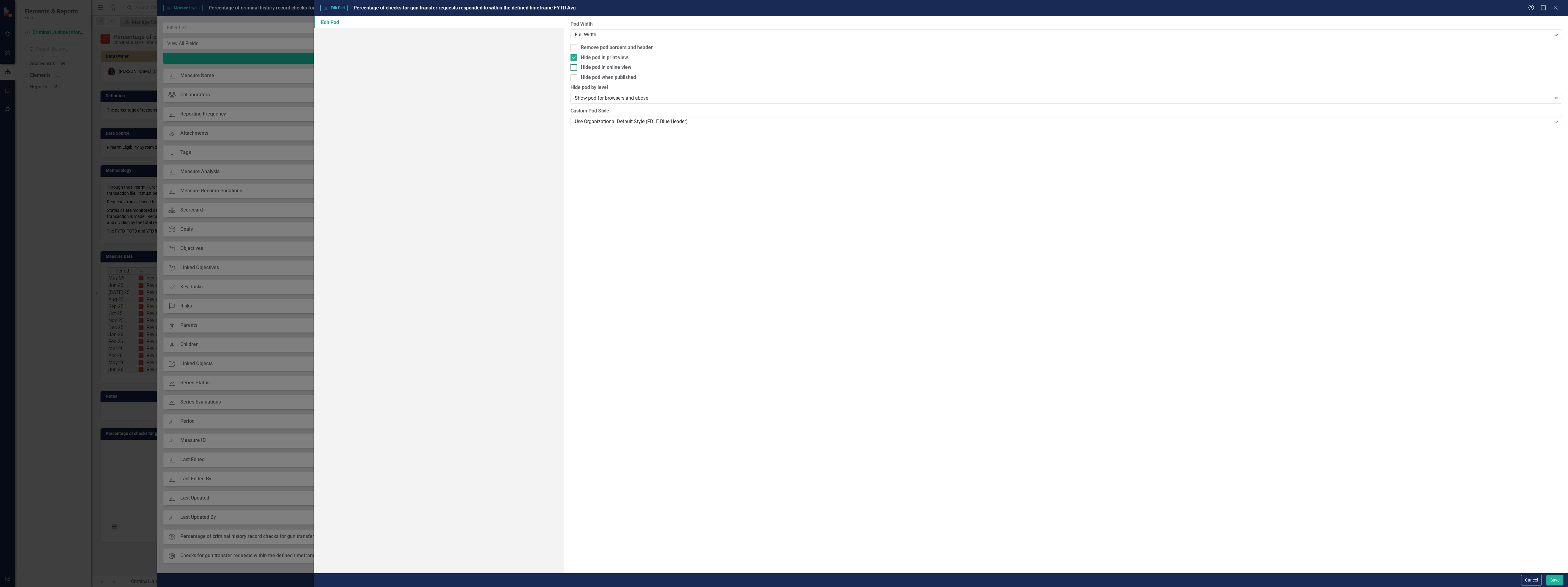
checkbox input "true"
click div
click input "Hide pod when published"
checkbox input "true"
click button "Save"
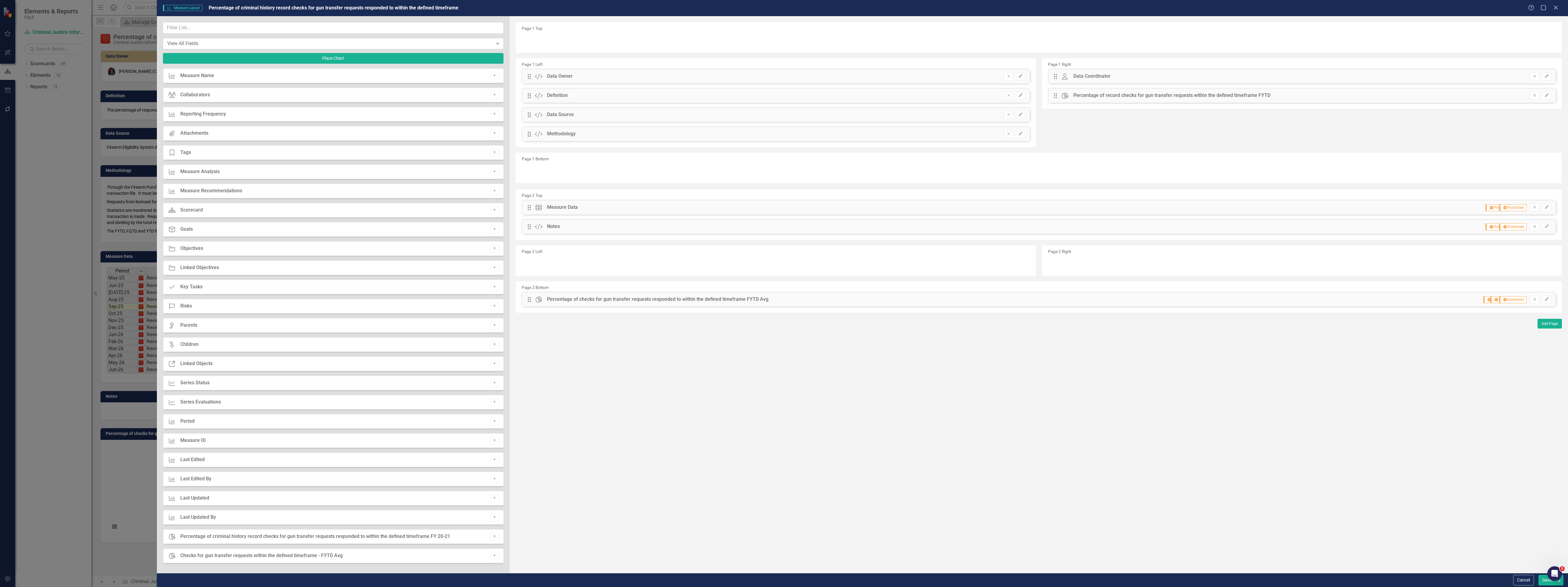
click button "Save"
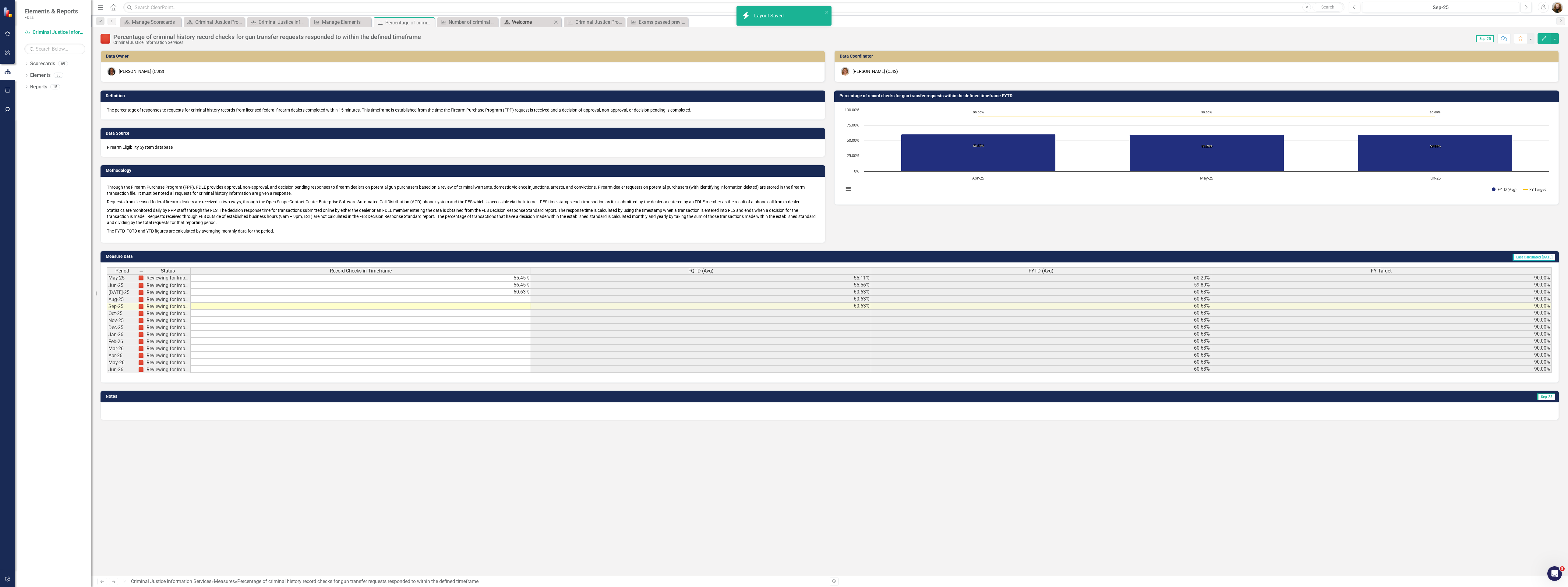
click div "Welcome"
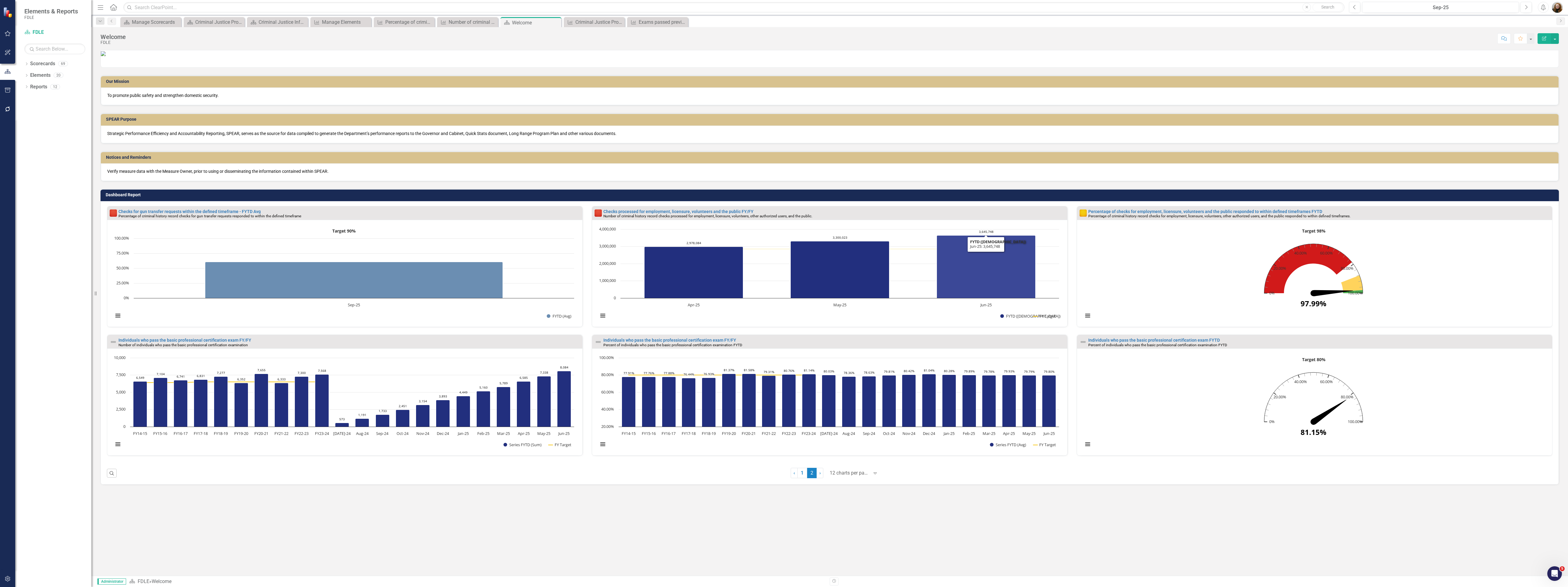
scroll to position [88, 0]
click at [452, 325] on rect "Interactive chart" at bounding box center [344, 275] width 467 height 99
click at [468, 23] on div "Number of criminal history record checks processed for gun transfer requests fr…" at bounding box center [469, 22] width 40 height 8
click at [414, 24] on div "Percentage of criminal history record checks for gun transfer requests responde…" at bounding box center [405, 22] width 40 height 8
click at [413, 19] on div "Percentage of criminal history record checks for gun transfer requests responde…" at bounding box center [409, 23] width 48 height 8
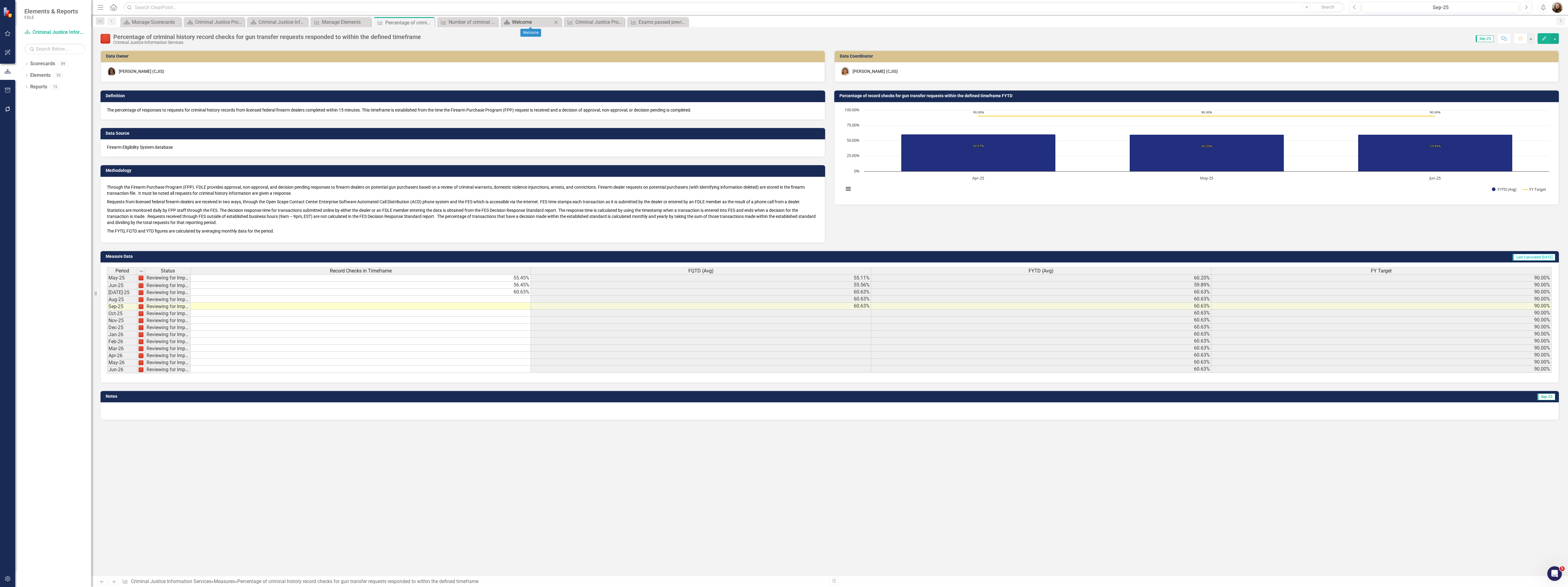
click at [516, 21] on div "Welcome" at bounding box center [532, 22] width 40 height 8
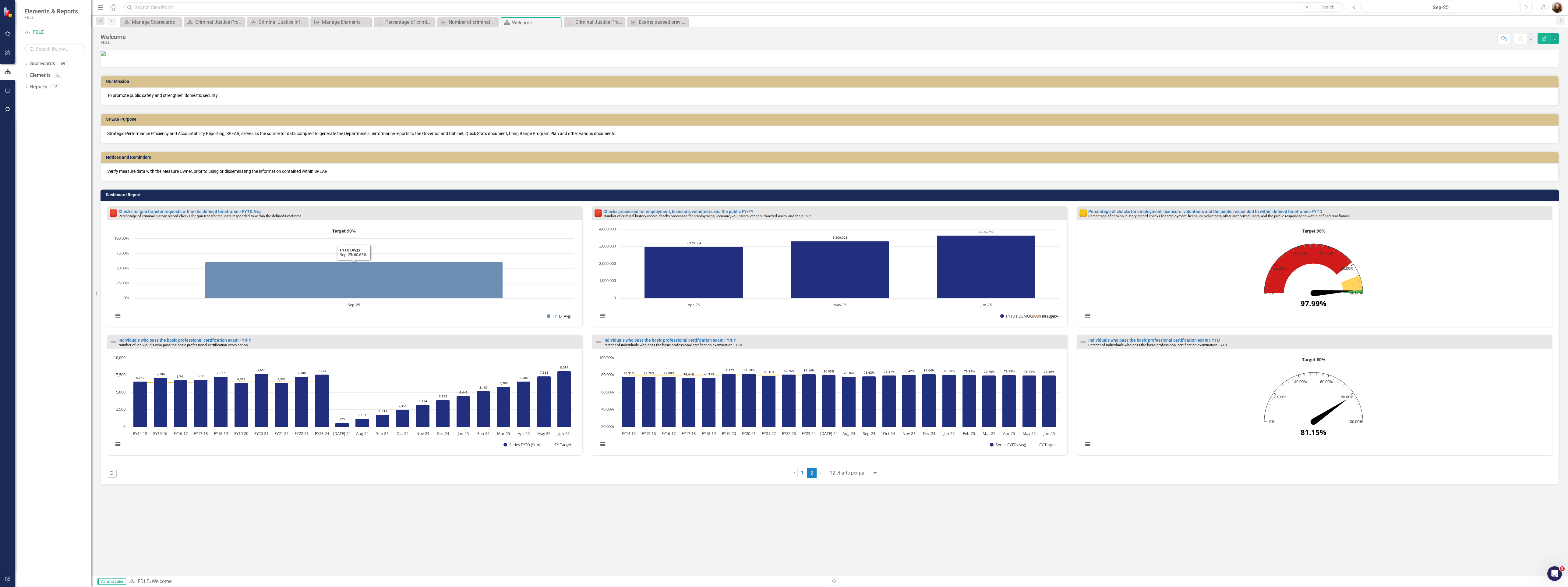
click at [224, 334] on div "Checks for gun transfer requests within the defined timeframe - FYTD Avg Percen…" at bounding box center [344, 270] width 485 height 129
click at [492, 22] on icon "Close" at bounding box center [492, 21] width 6 height 5
click at [171, 19] on div "Manage Scorecards" at bounding box center [152, 22] width 40 height 8
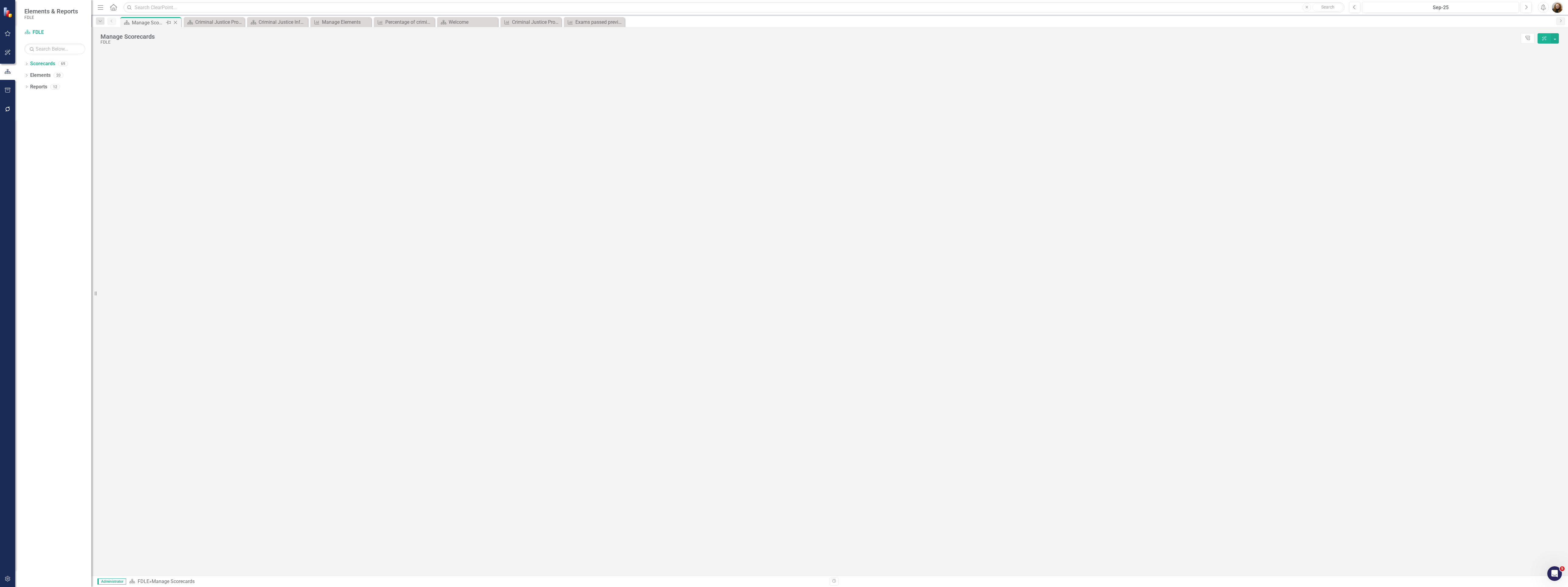
click at [176, 22] on icon at bounding box center [175, 22] width 3 height 3
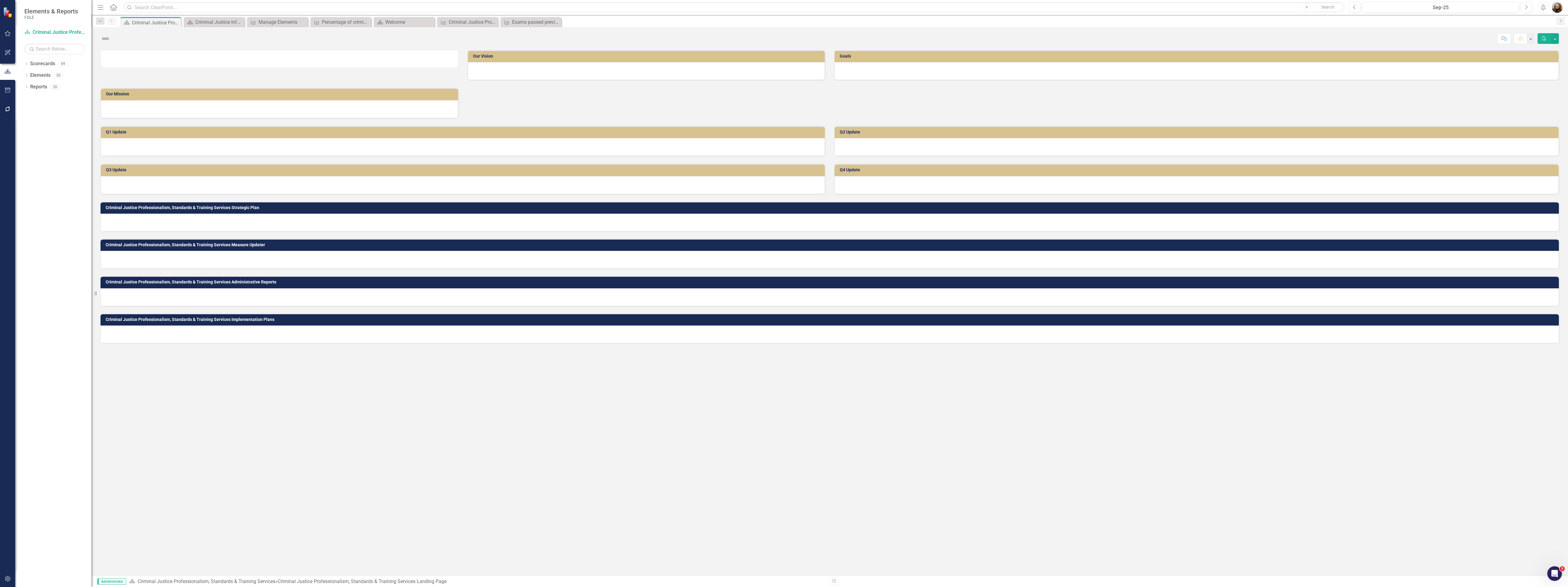
click at [0, 0] on icon at bounding box center [0, 0] width 0 height 0
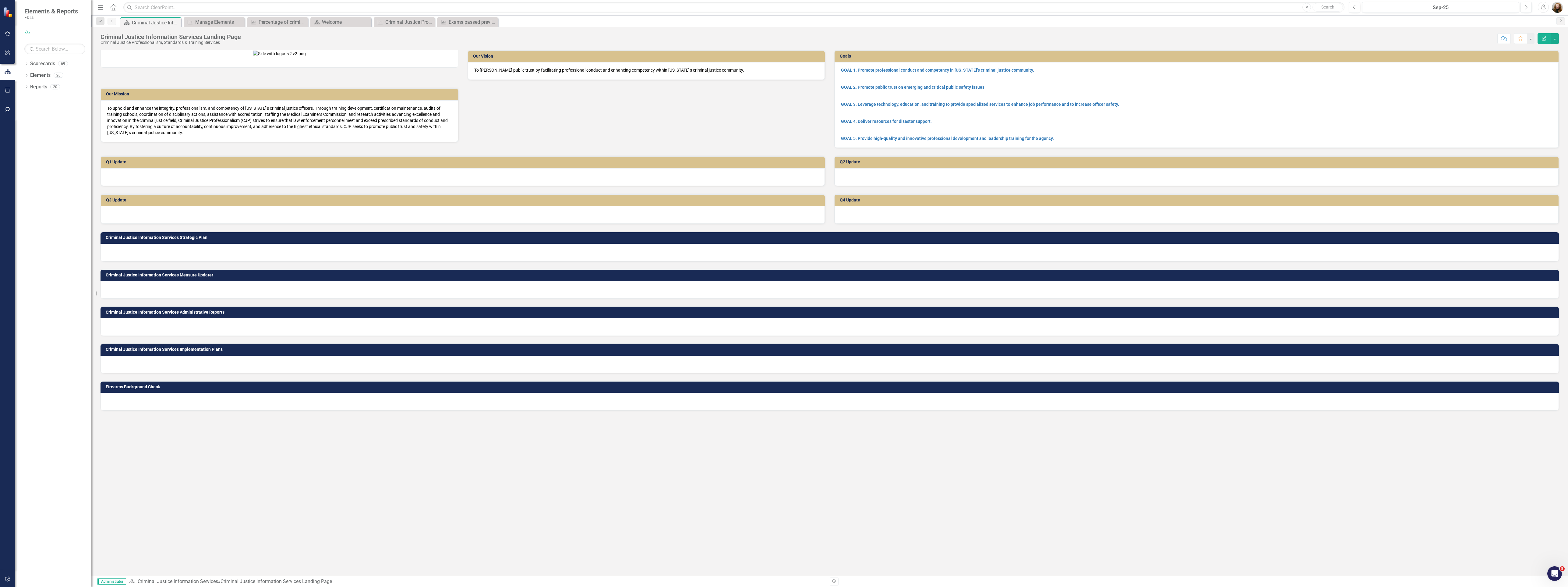
click at [0, 0] on icon at bounding box center [0, 0] width 0 height 0
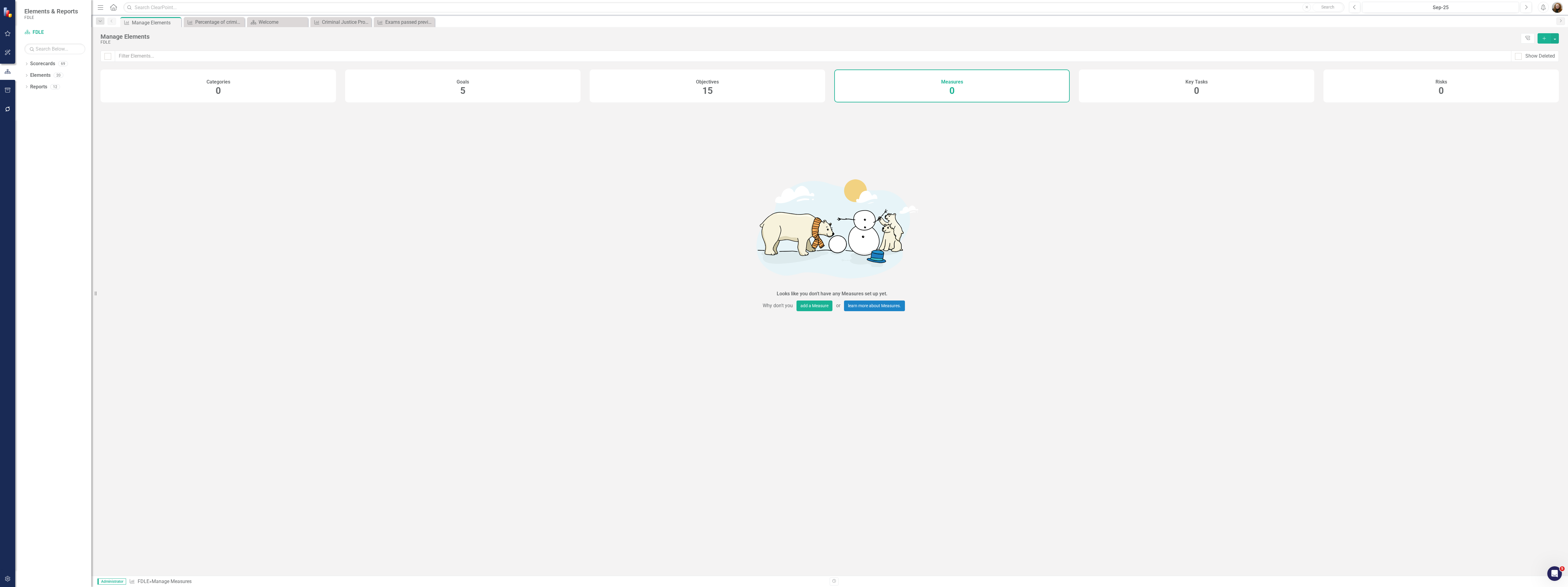
click at [0, 0] on icon at bounding box center [0, 0] width 0 height 0
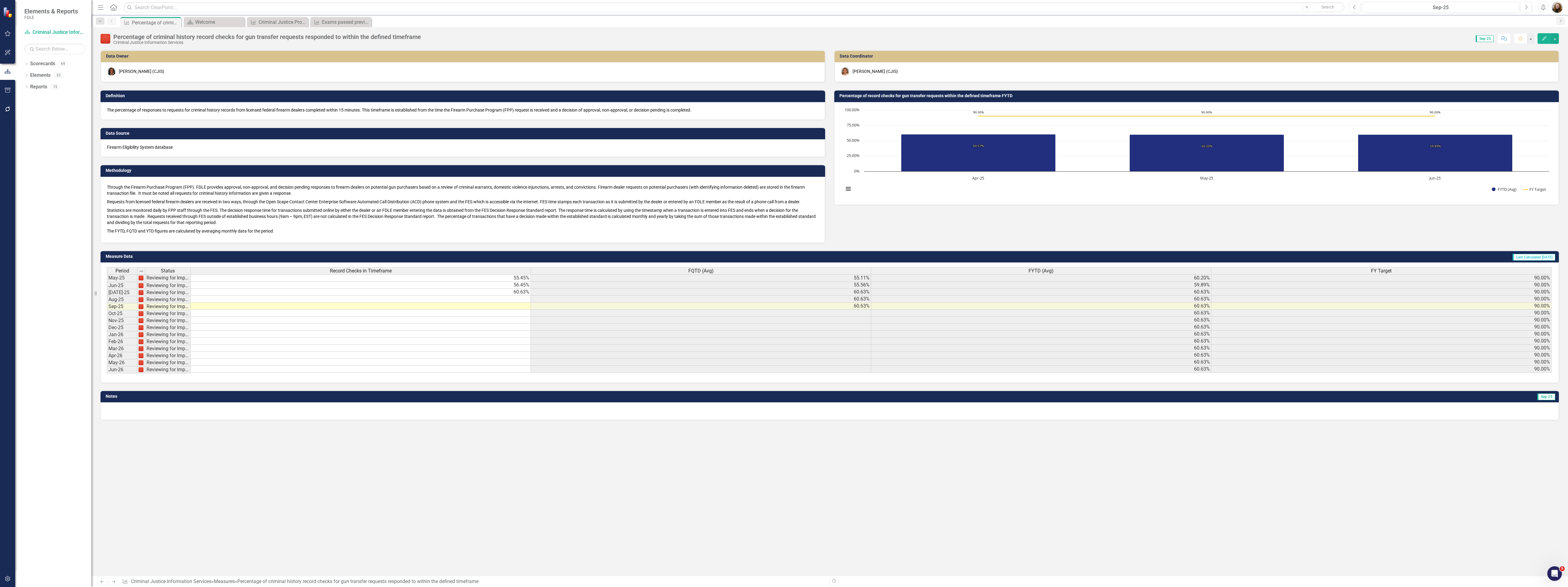
click at [0, 0] on icon at bounding box center [0, 0] width 0 height 0
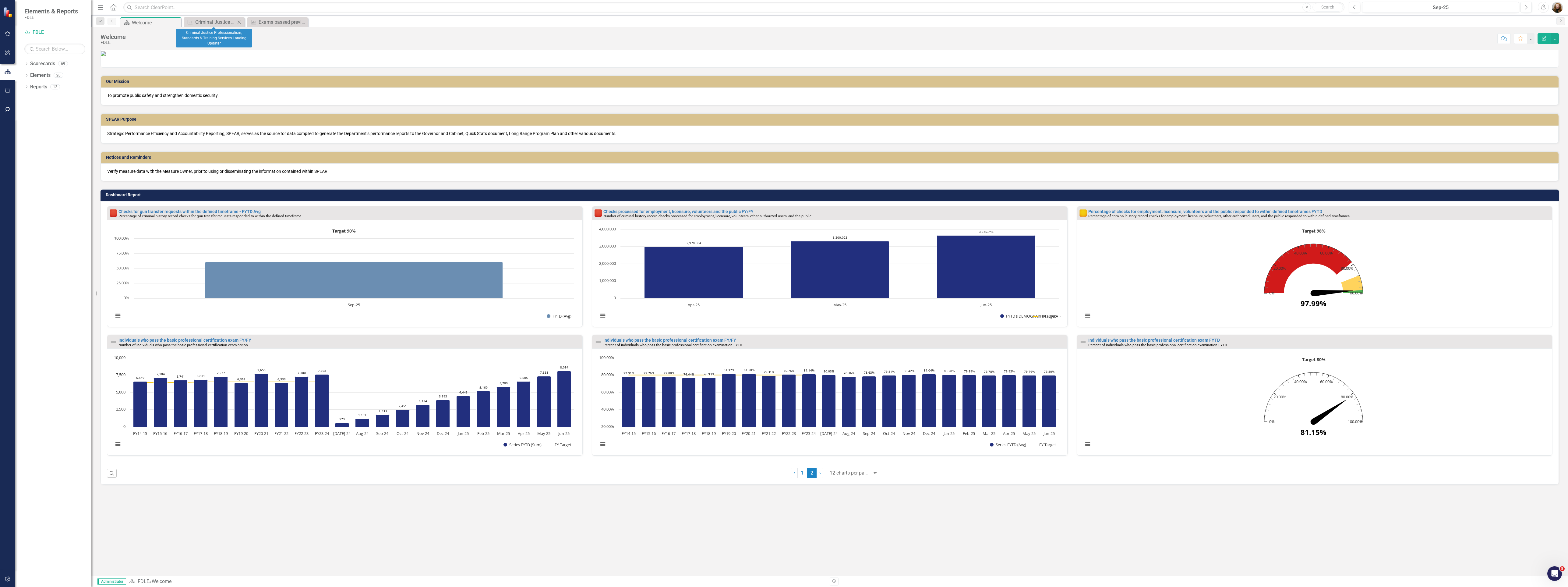
click at [240, 23] on icon "Close" at bounding box center [239, 21] width 6 height 5
click at [0, 0] on icon "Close" at bounding box center [0, 0] width 0 height 0
click at [798, 478] on link "1" at bounding box center [802, 473] width 10 height 10
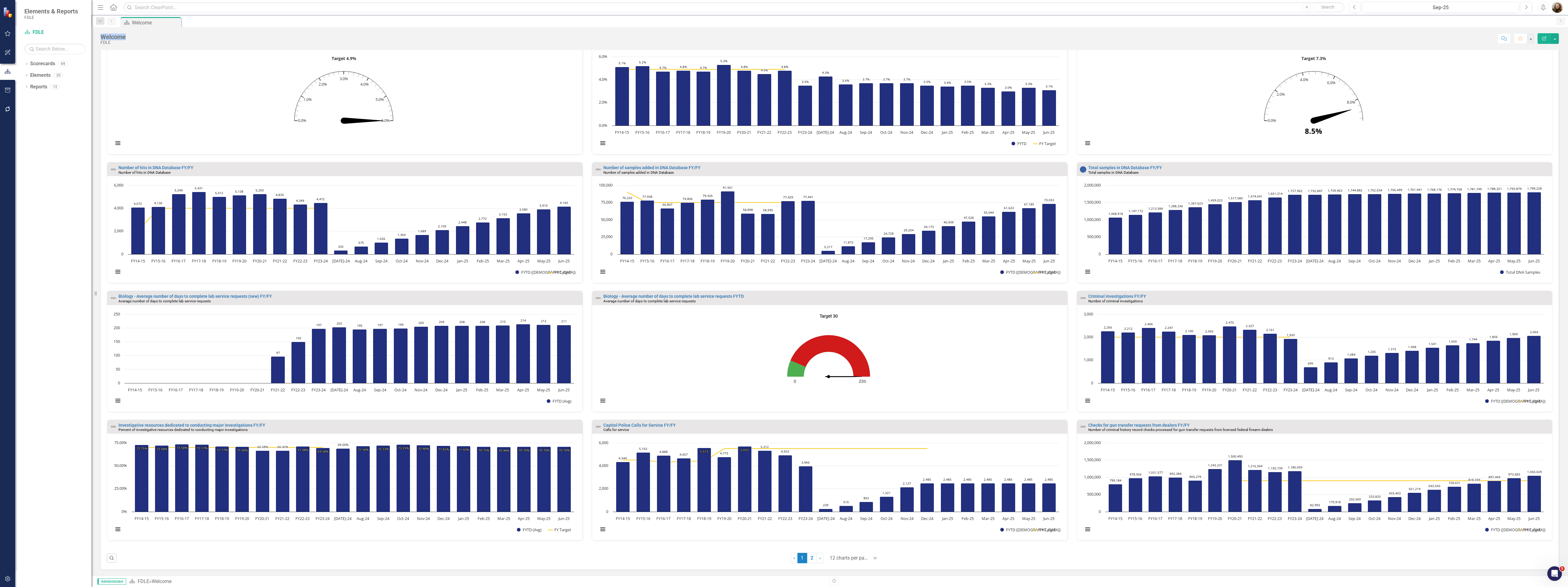
scroll to position [346, 0]
click at [809, 558] on link "2" at bounding box center [812, 558] width 10 height 10
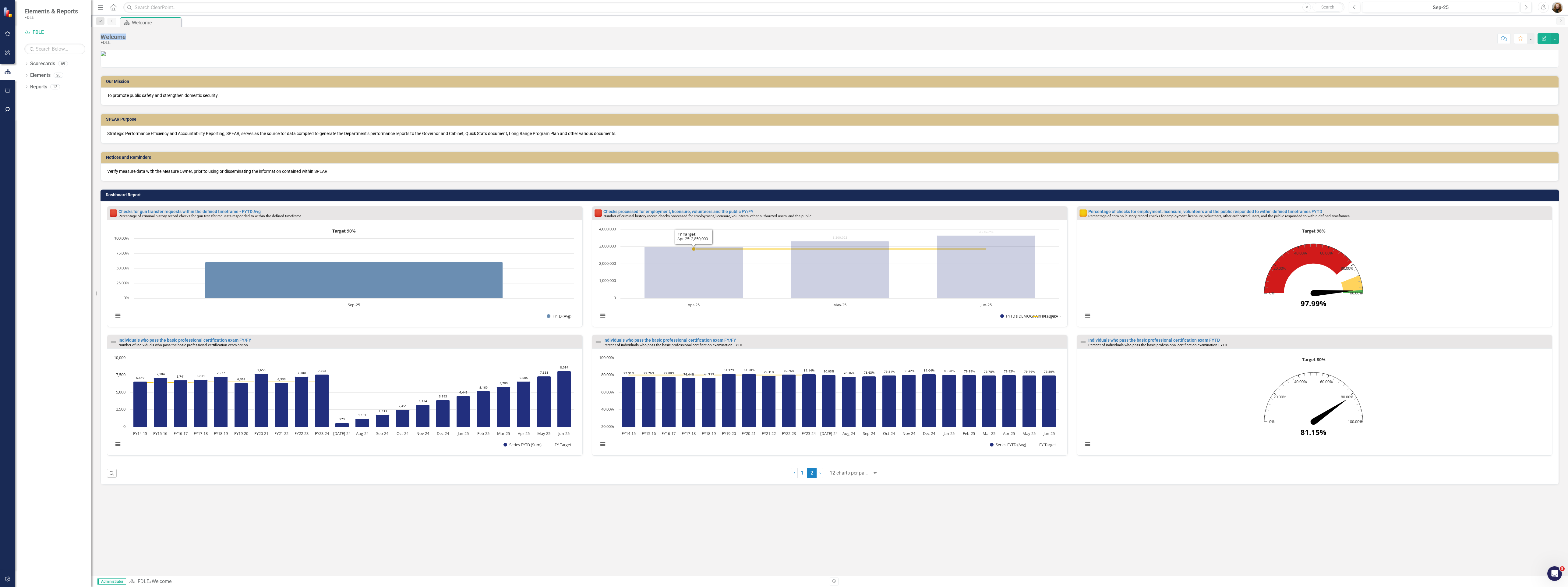
scroll to position [88, 0]
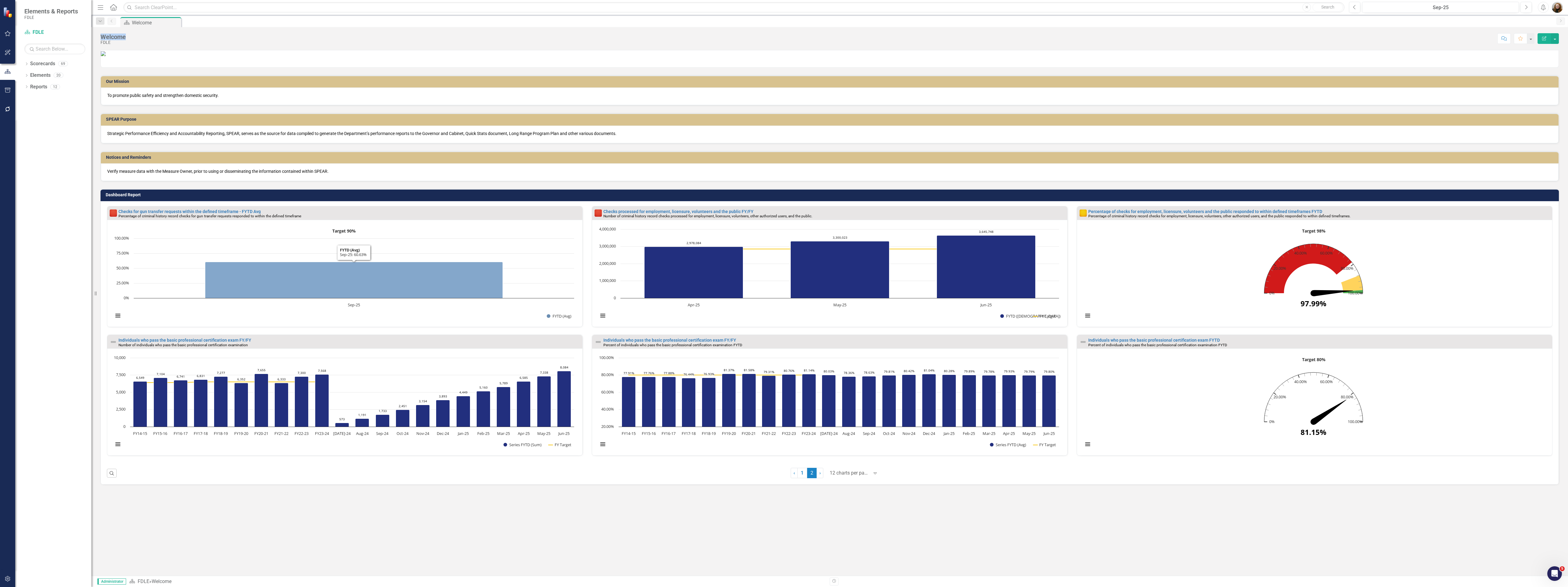
click at [349, 298] on icon "Sep-25, 60.63. FYTD (Avg)." at bounding box center [354, 280] width 297 height 36
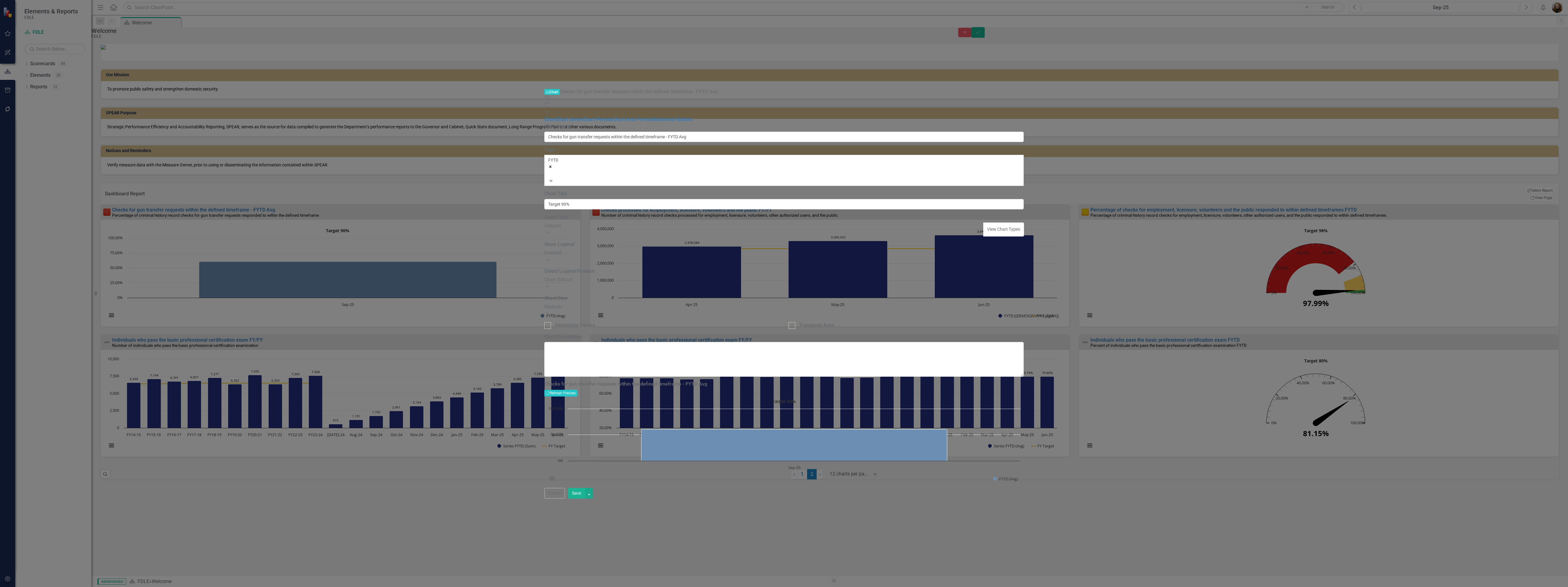
click at [622, 223] on div "Column" at bounding box center [764, 226] width 440 height 7
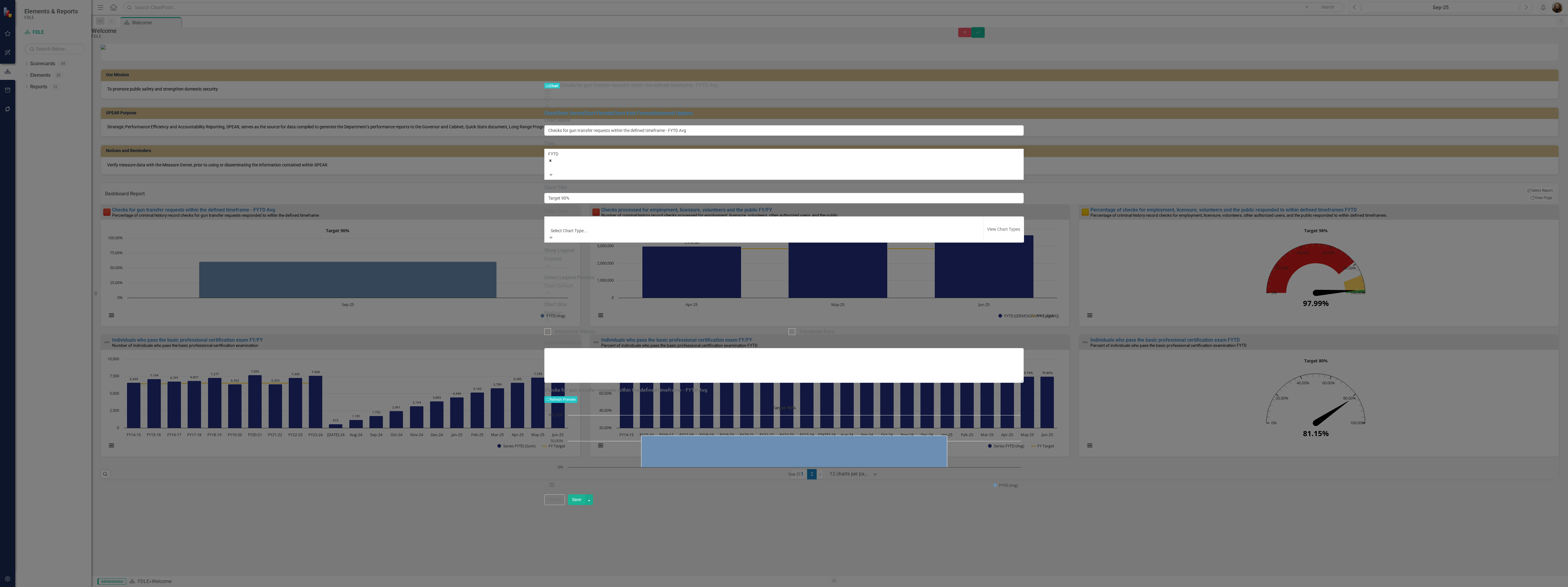
scroll to position [42, 0]
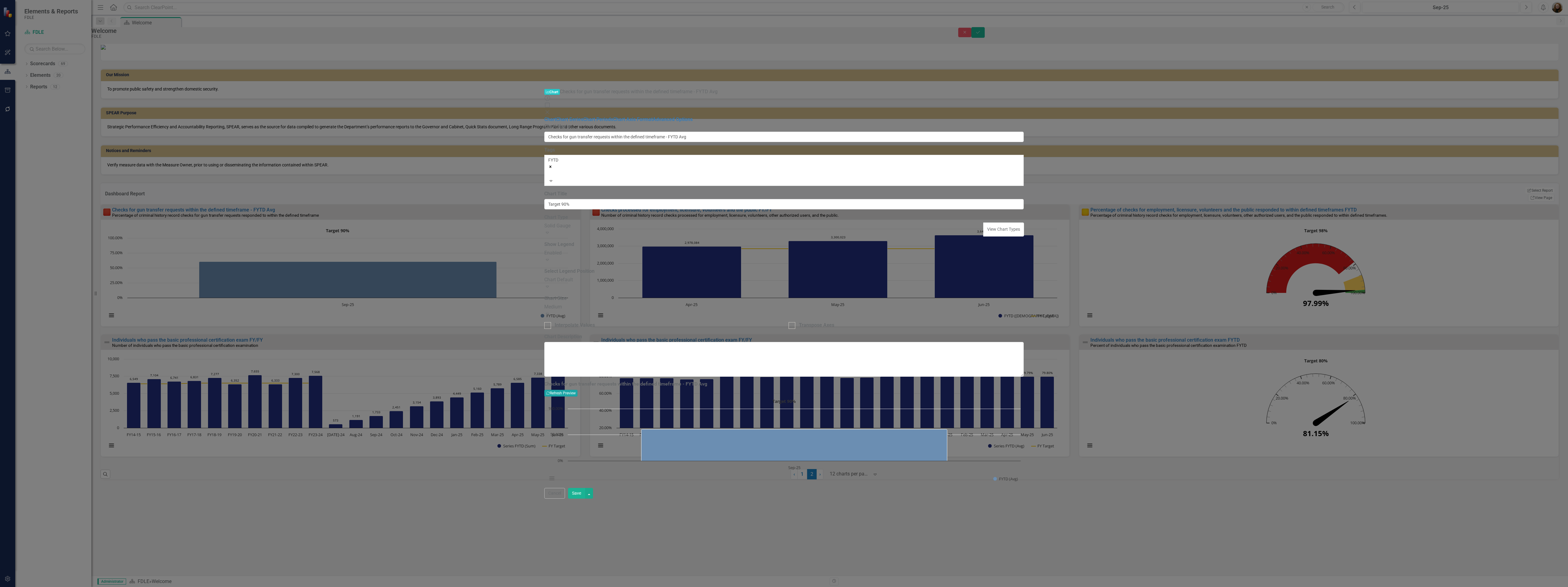
click at [578, 390] on button "Recalculate Refresh Preview" at bounding box center [561, 393] width 33 height 7
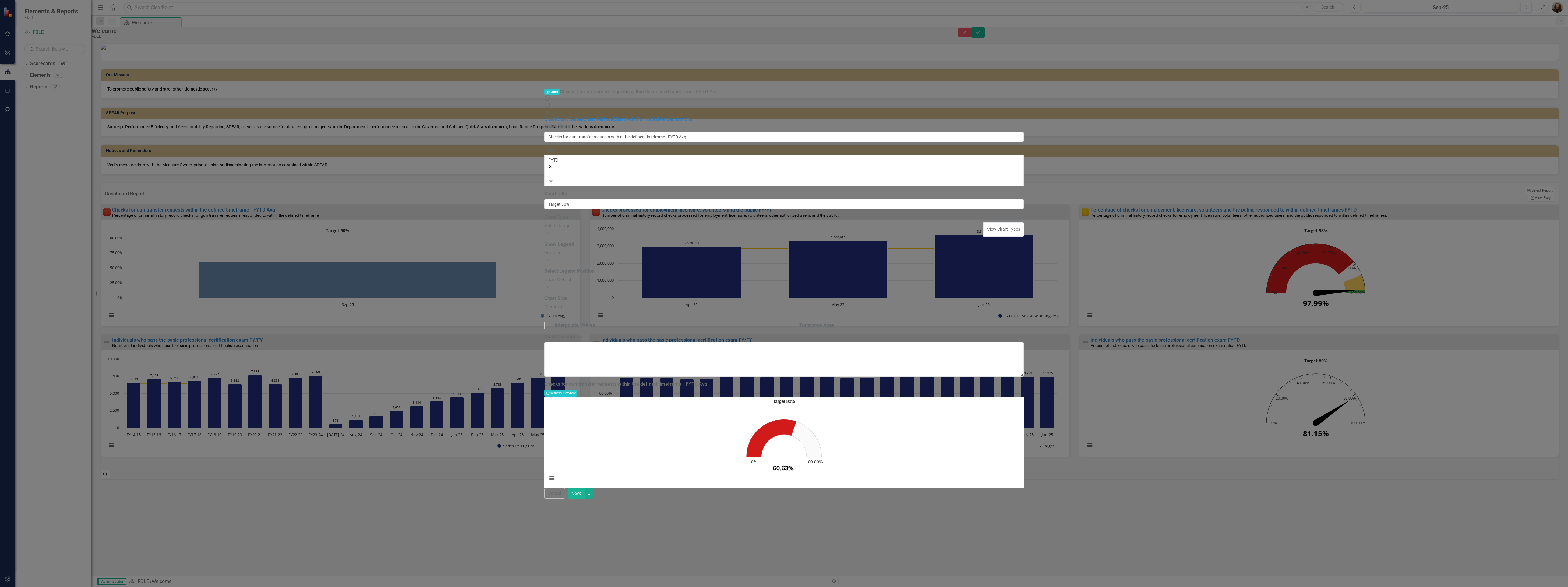
click at [596, 223] on div "Solid Gauge" at bounding box center [764, 226] width 440 height 7
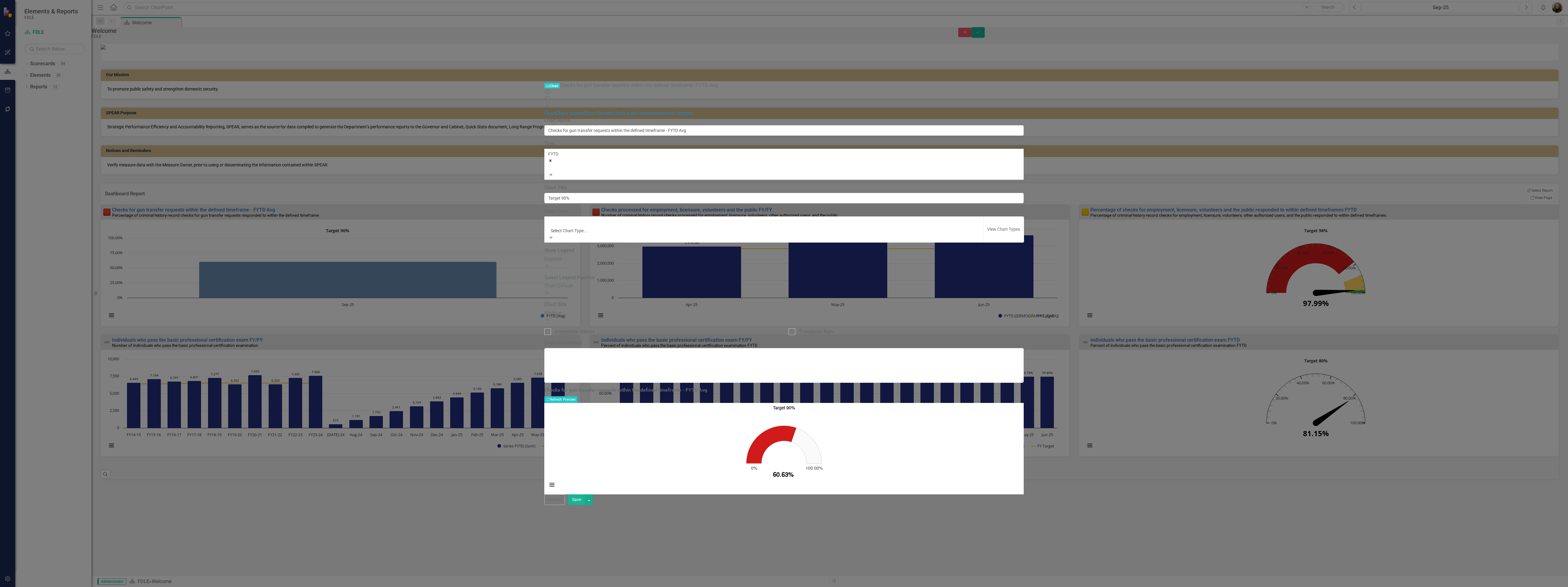
scroll to position [411, 0]
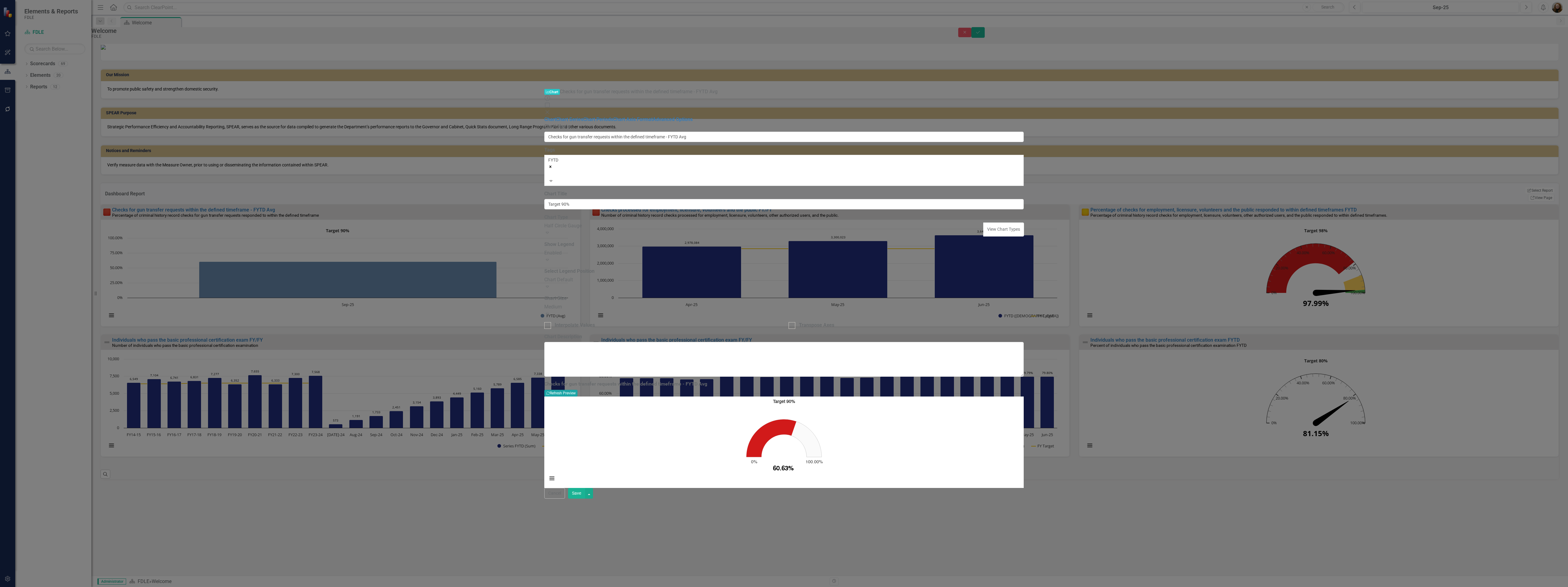
click at [578, 390] on button "Recalculate Refresh Preview" at bounding box center [561, 393] width 33 height 7
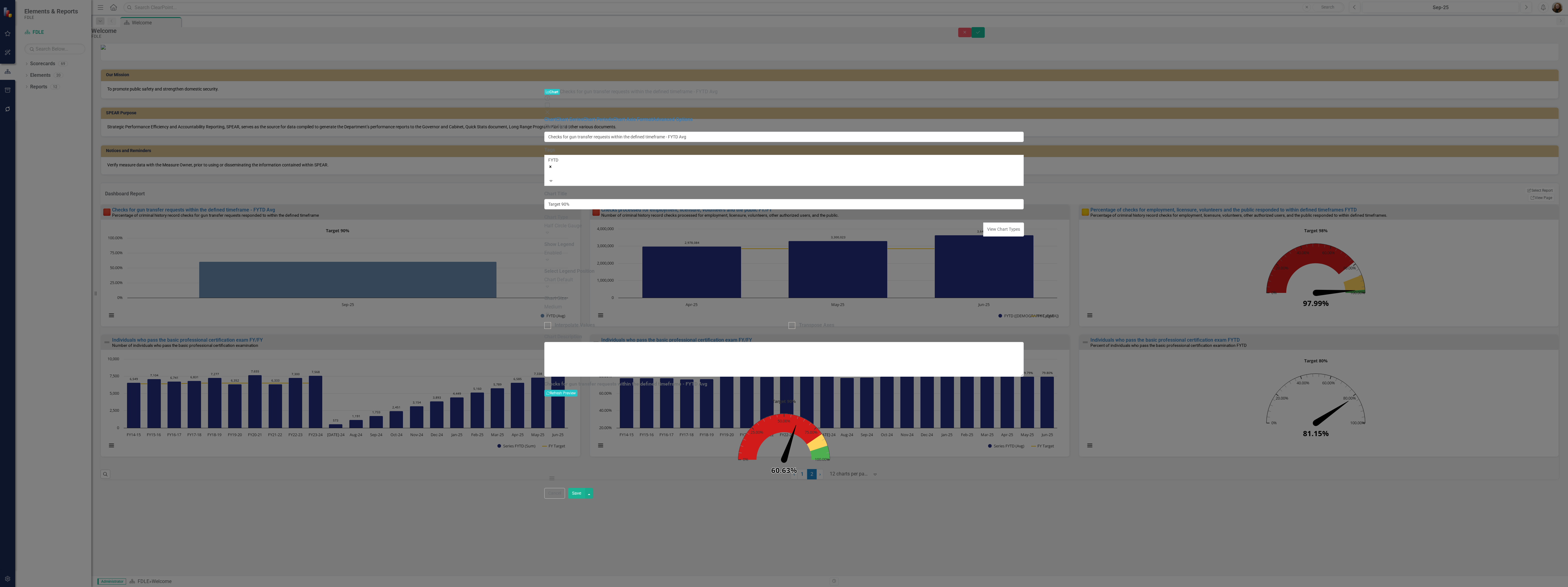
click at [585, 498] on button "Save" at bounding box center [576, 493] width 17 height 10
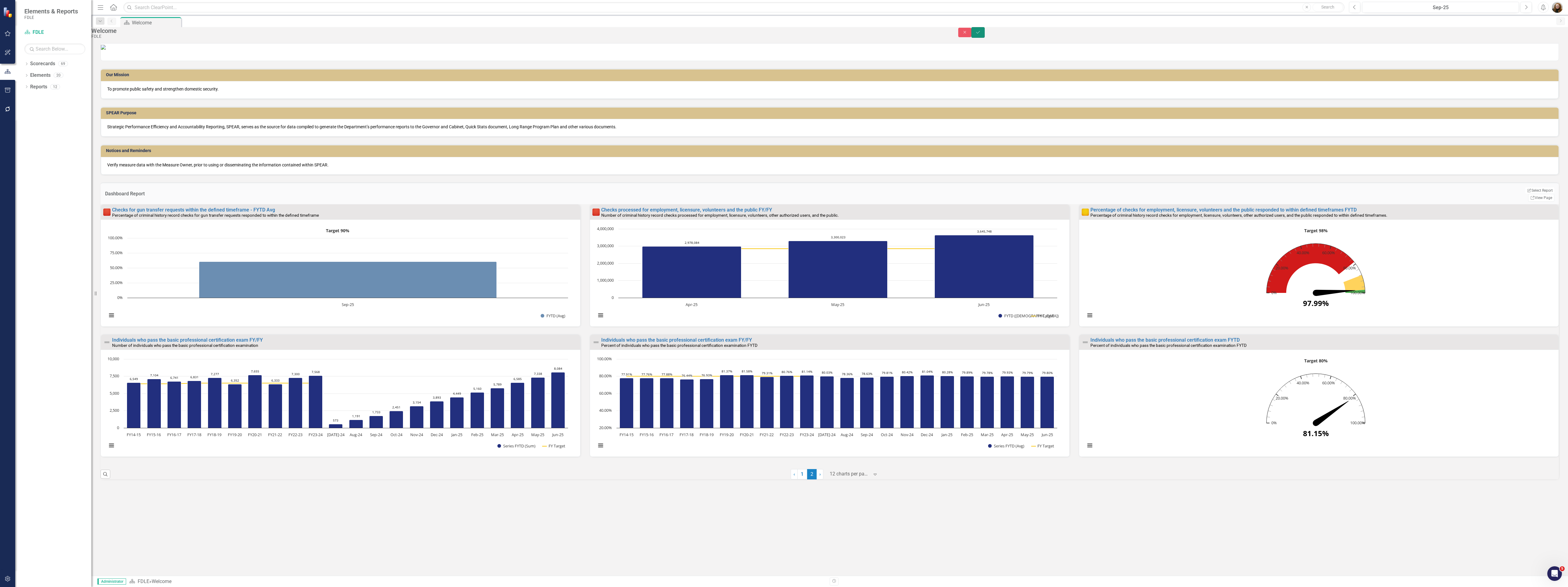
click at [981, 34] on icon "Save" at bounding box center [978, 32] width 5 height 5
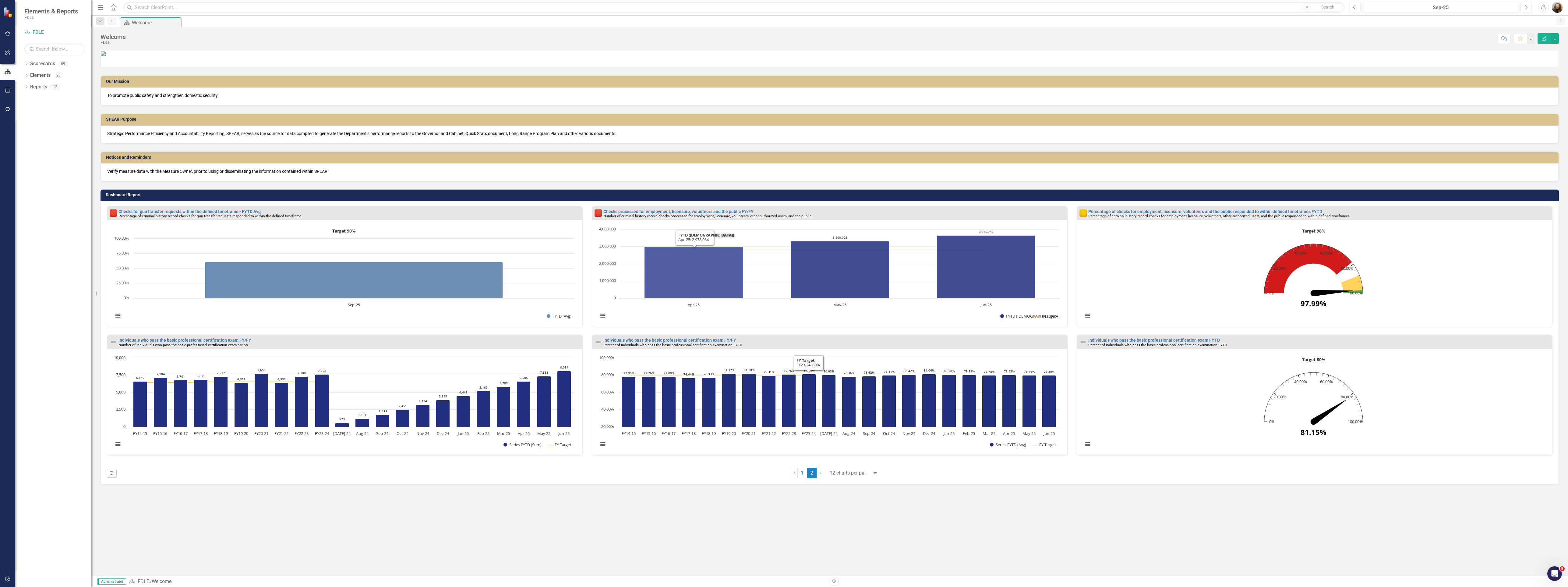
scroll to position [88, 0]
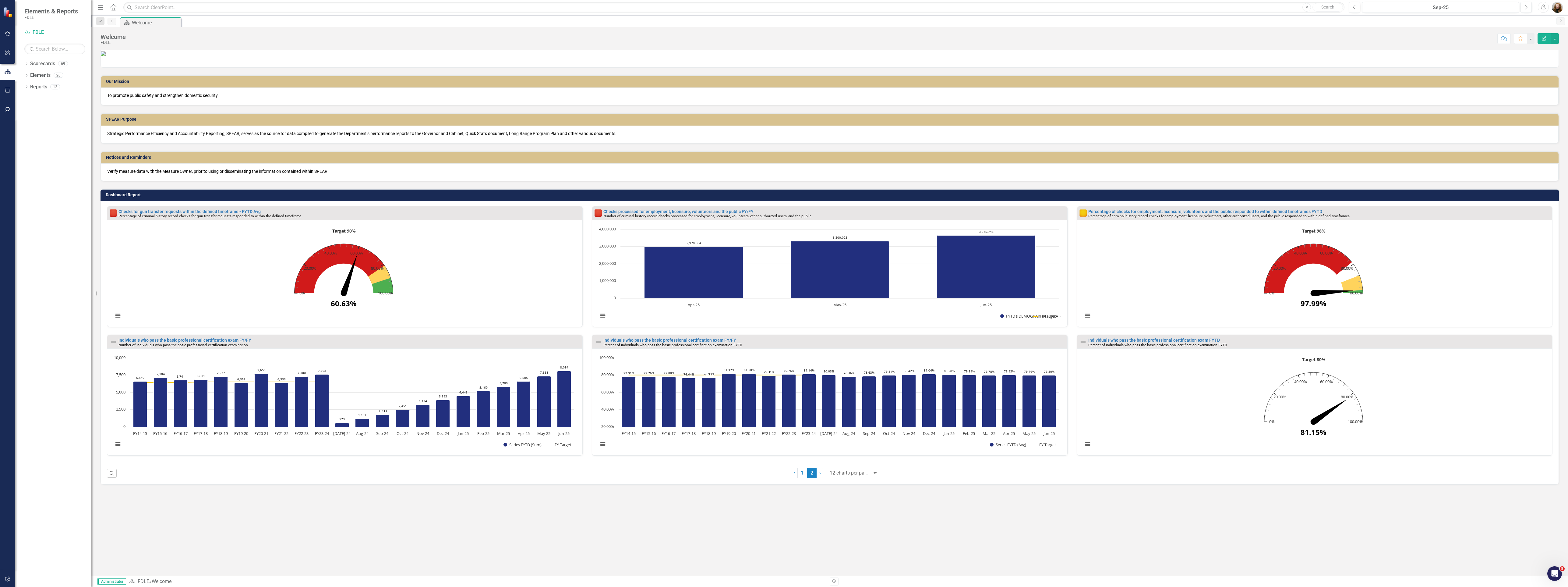
scroll to position [88, 0]
click at [1558, 7] on img "button" at bounding box center [1557, 7] width 11 height 11
click at [1540, 91] on link "Logout Log Out" at bounding box center [1539, 88] width 48 height 11
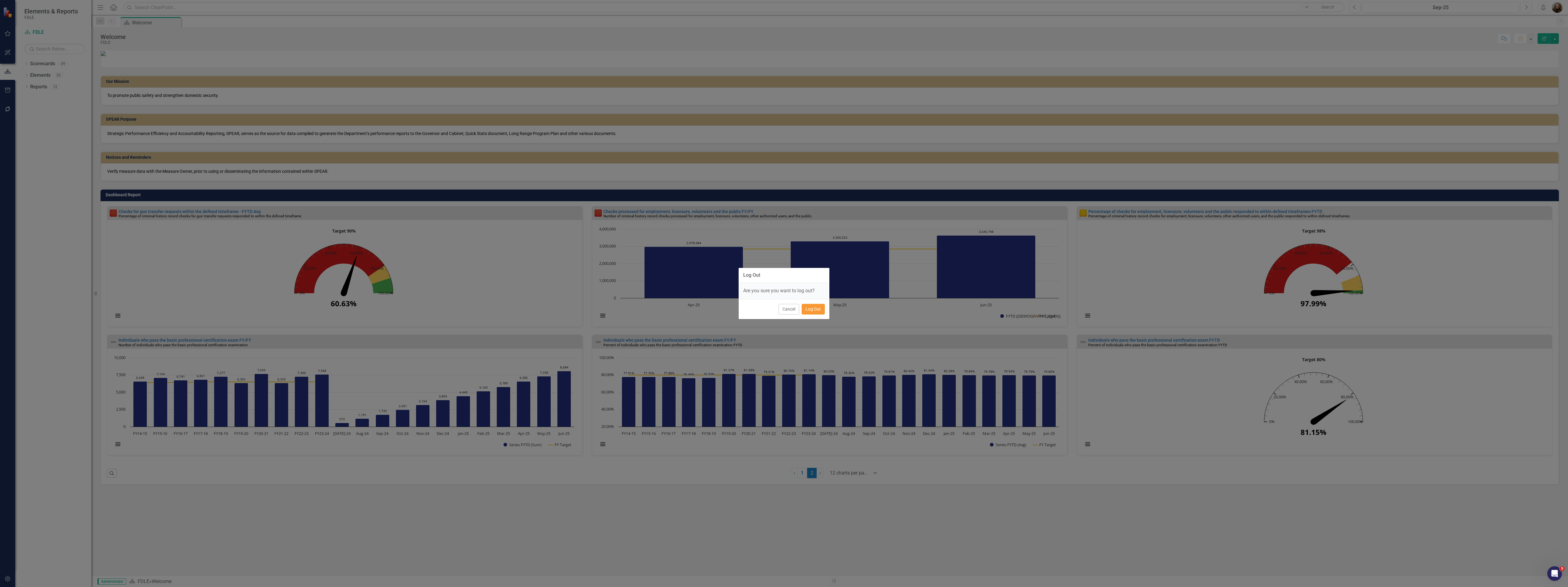
click at [820, 314] on button "Log Out" at bounding box center [813, 309] width 23 height 10
